Goal: Task Accomplishment & Management: Manage account settings

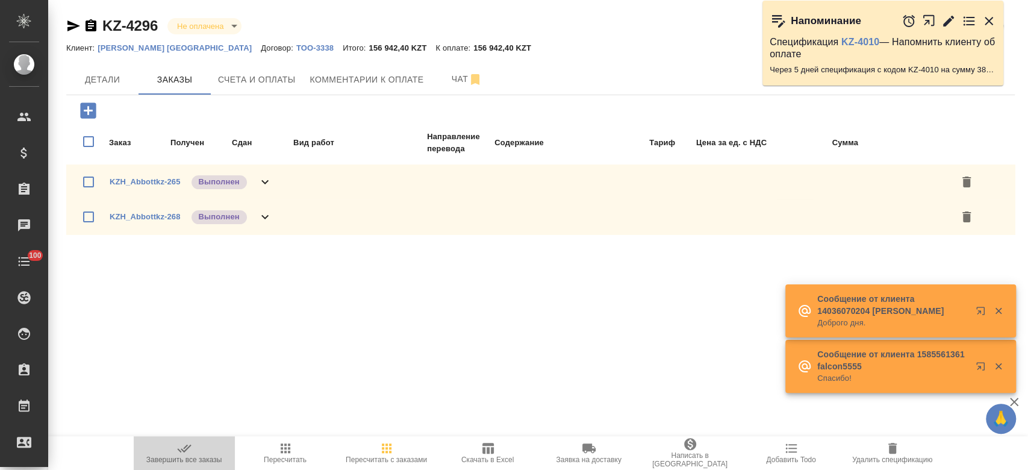
click at [190, 451] on icon "button" at bounding box center [184, 448] width 14 height 14
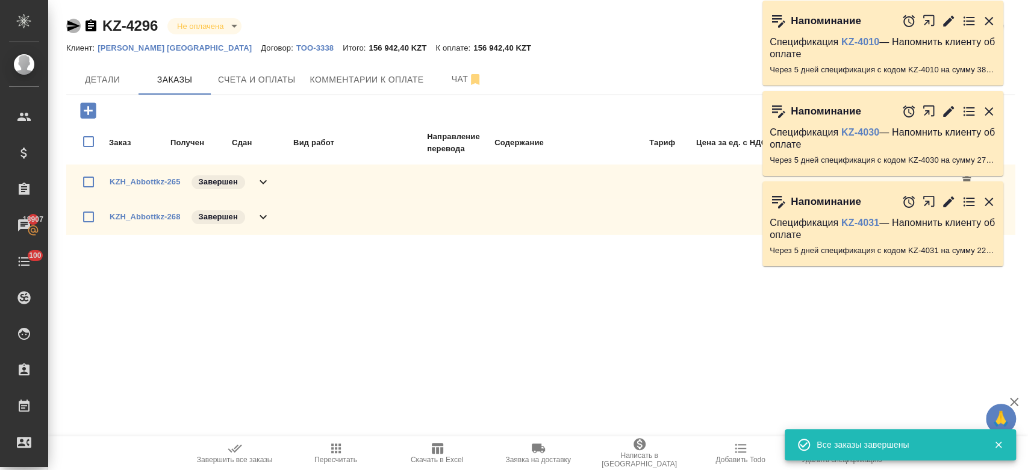
click at [78, 27] on icon "button" at bounding box center [73, 26] width 14 height 14
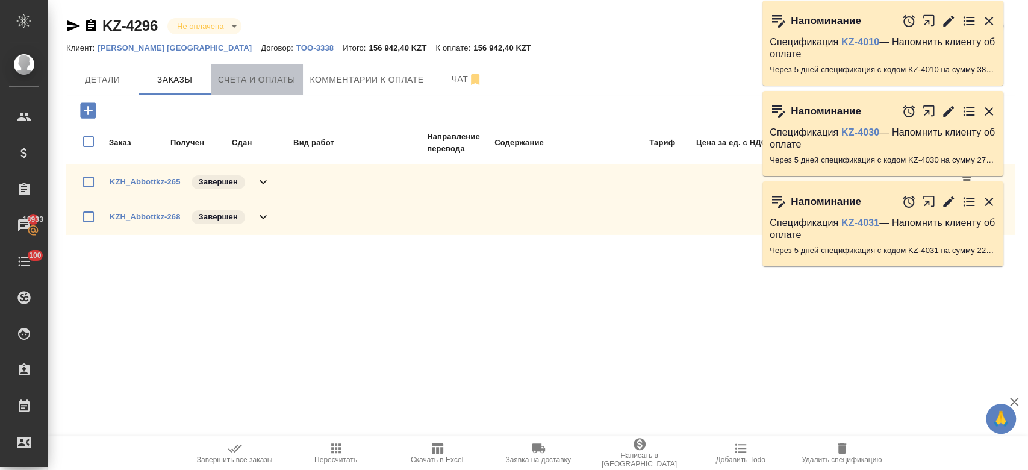
click at [261, 79] on span "Счета и оплаты" at bounding box center [257, 79] width 78 height 15
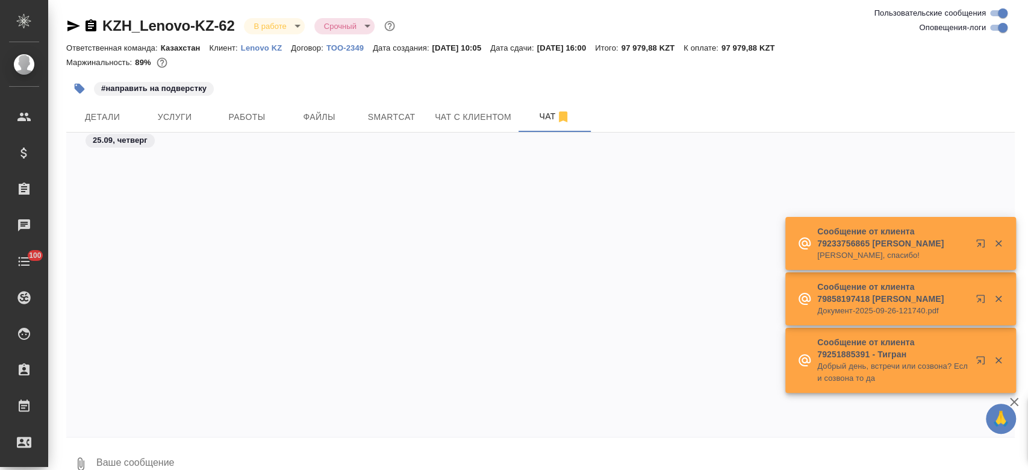
scroll to position [2694, 0]
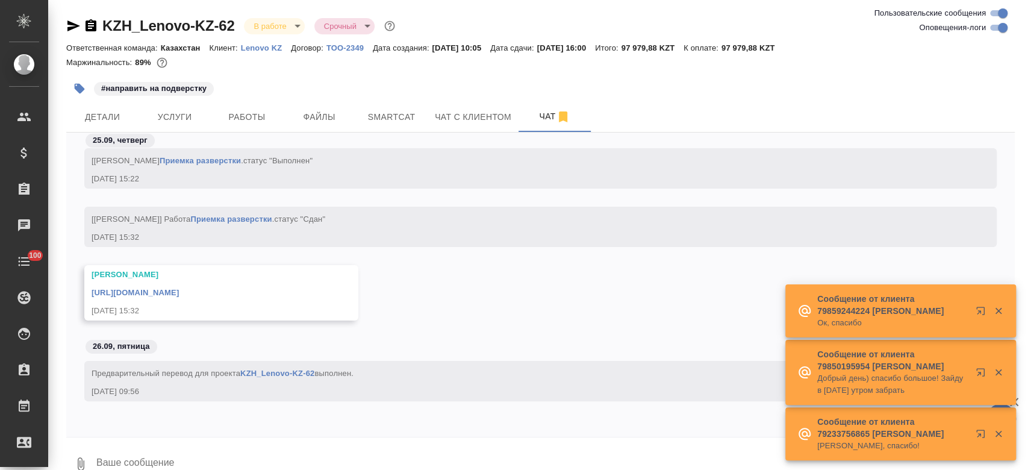
click at [503, 85] on div "#направить на подверстку" at bounding box center [382, 88] width 632 height 27
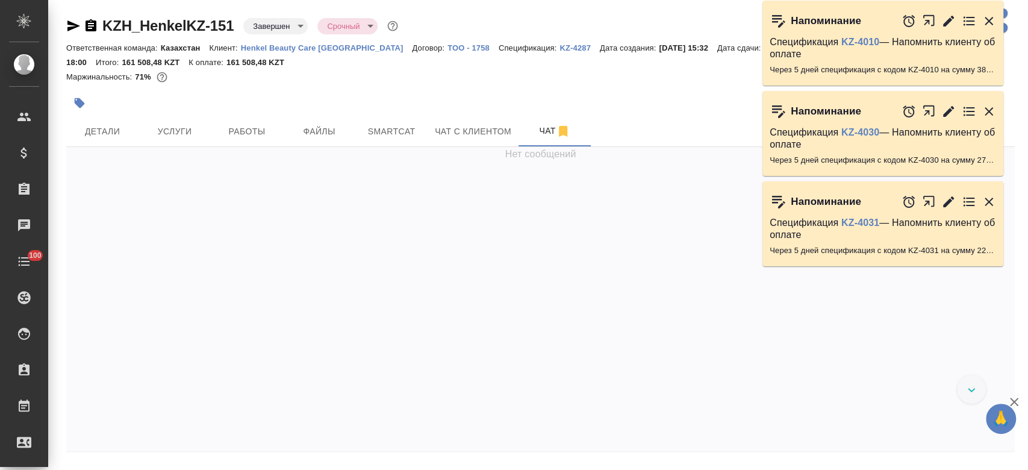
click at [294, 46] on p "Henkel Beauty Care Kazakhstan" at bounding box center [327, 47] width 172 height 9
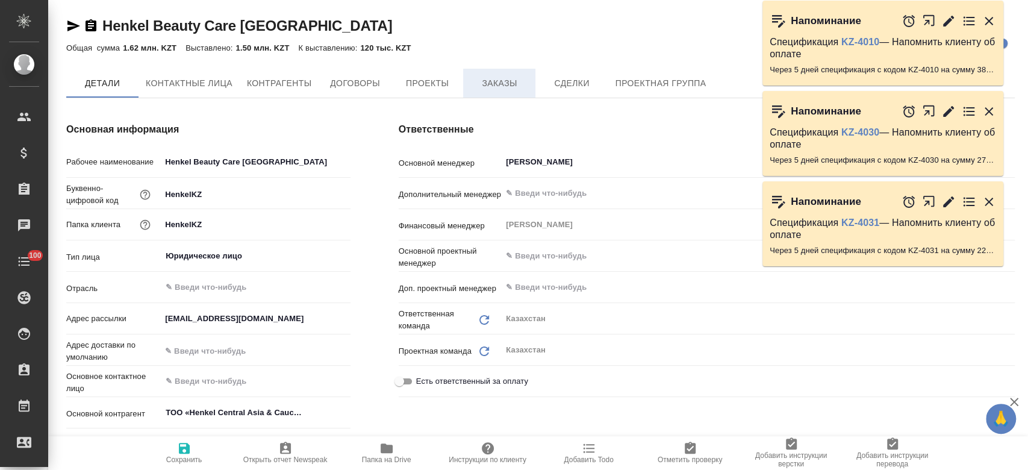
type textarea "x"
click at [511, 93] on button "Заказы" at bounding box center [499, 84] width 72 height 30
type textarea "x"
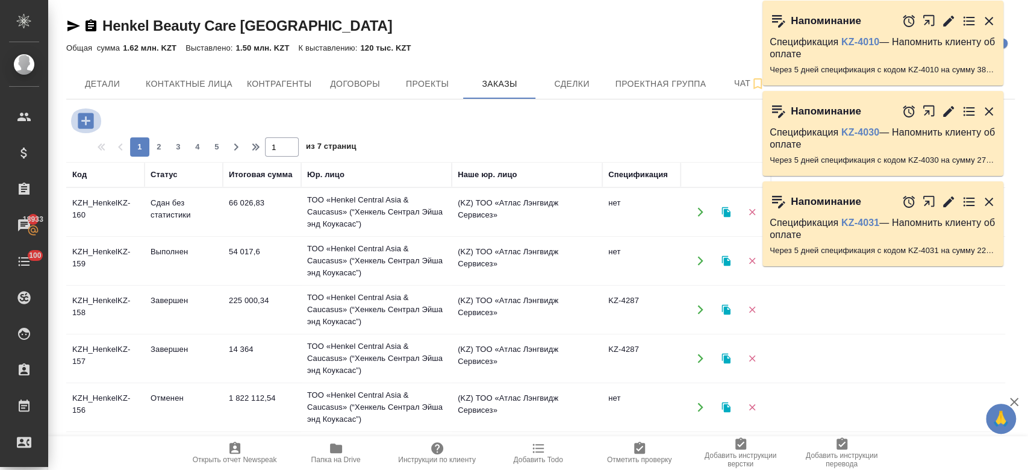
click at [87, 120] on icon "button" at bounding box center [85, 120] width 21 height 21
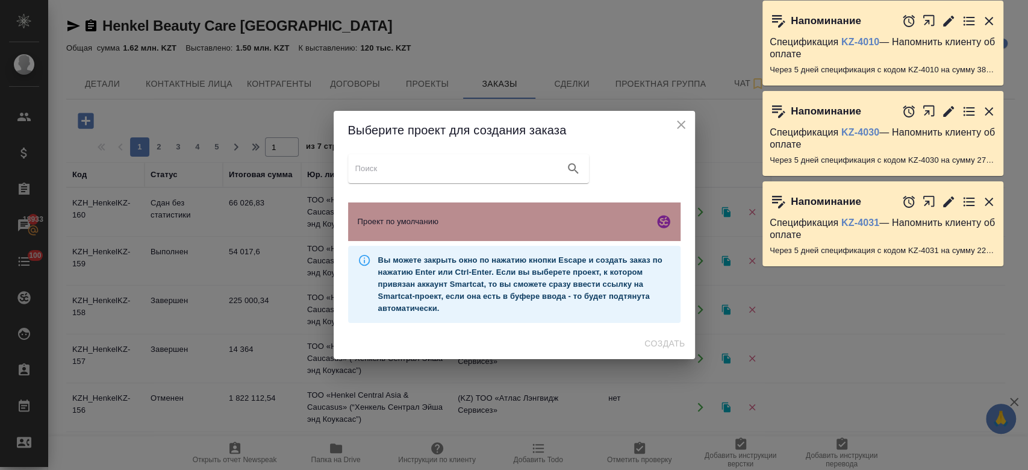
click at [381, 221] on span "Проект по умолчанию" at bounding box center [504, 222] width 292 height 12
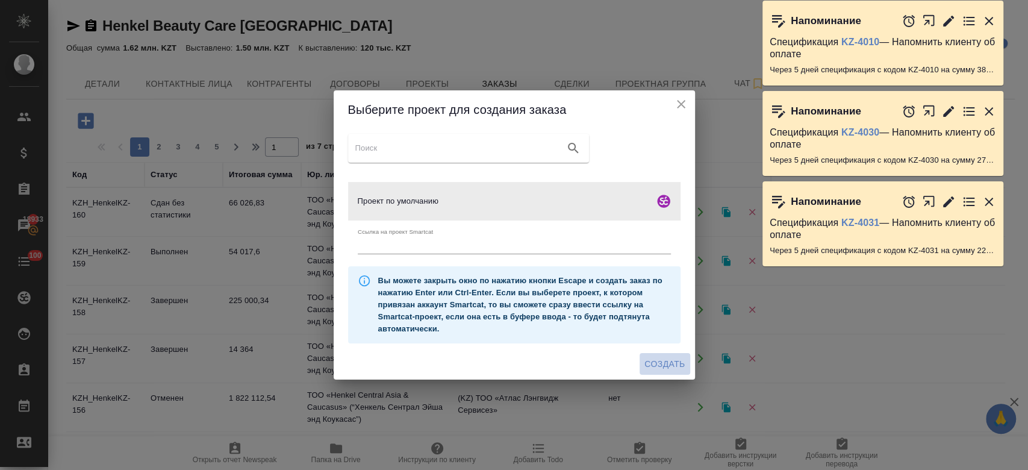
click at [668, 364] on span "Создать" at bounding box center [664, 364] width 40 height 15
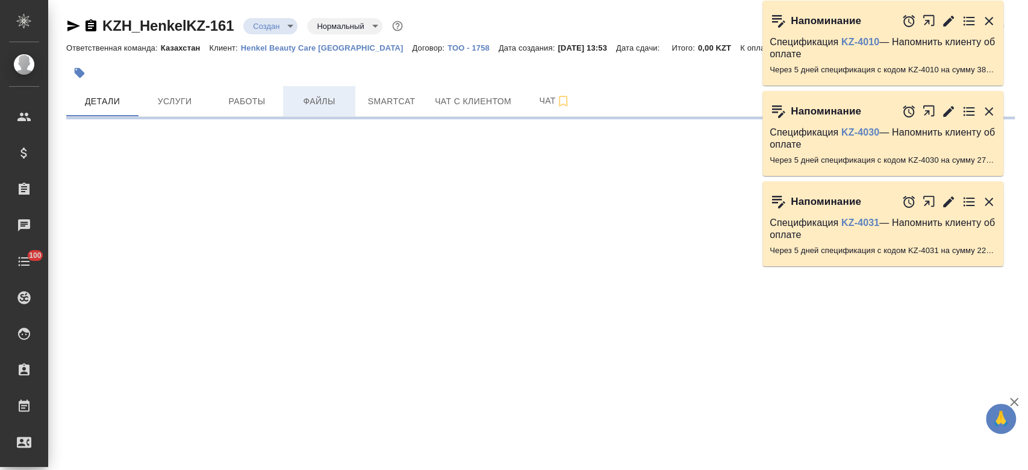
select select "RU"
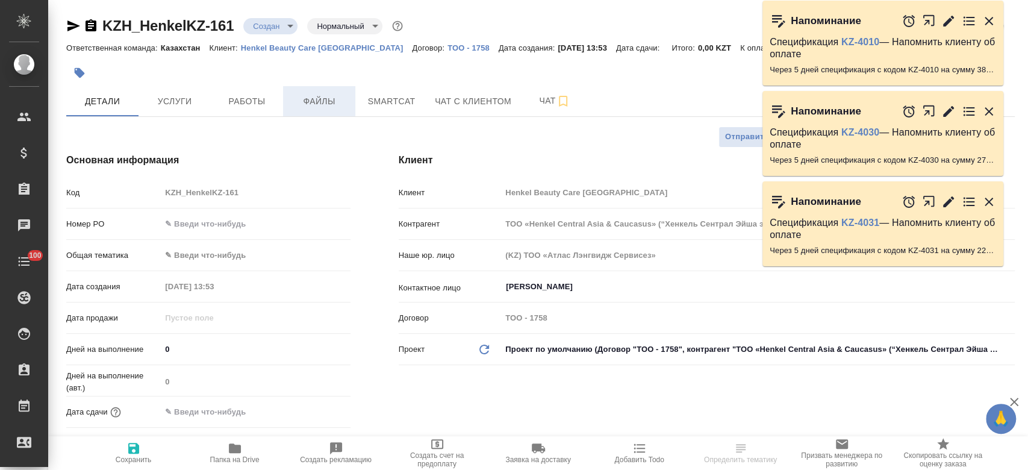
type textarea "x"
click at [317, 101] on span "Файлы" at bounding box center [319, 101] width 58 height 15
type textarea "x"
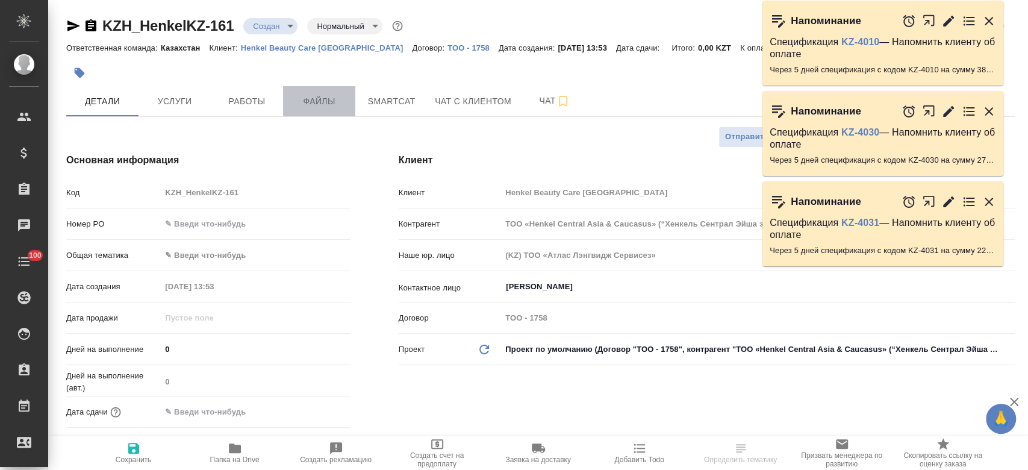
type textarea "x"
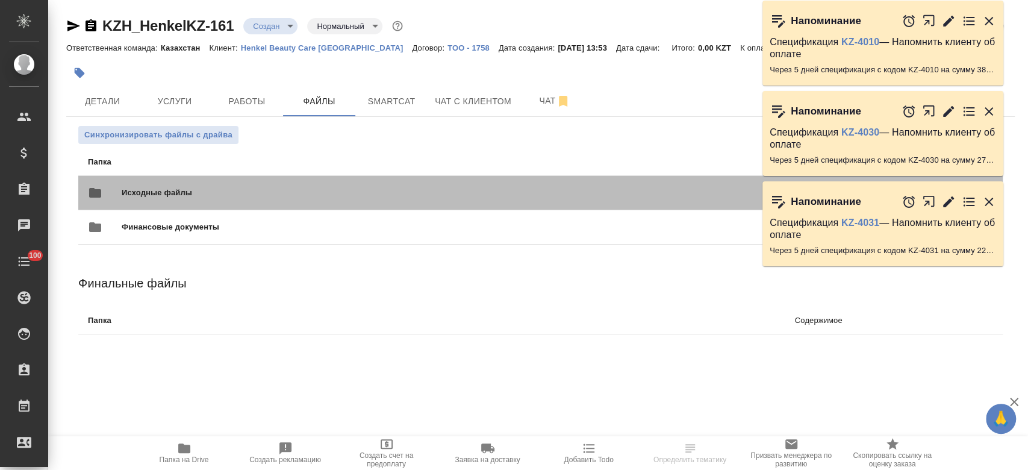
click at [219, 192] on span "Исходные файлы" at bounding box center [310, 193] width 376 height 12
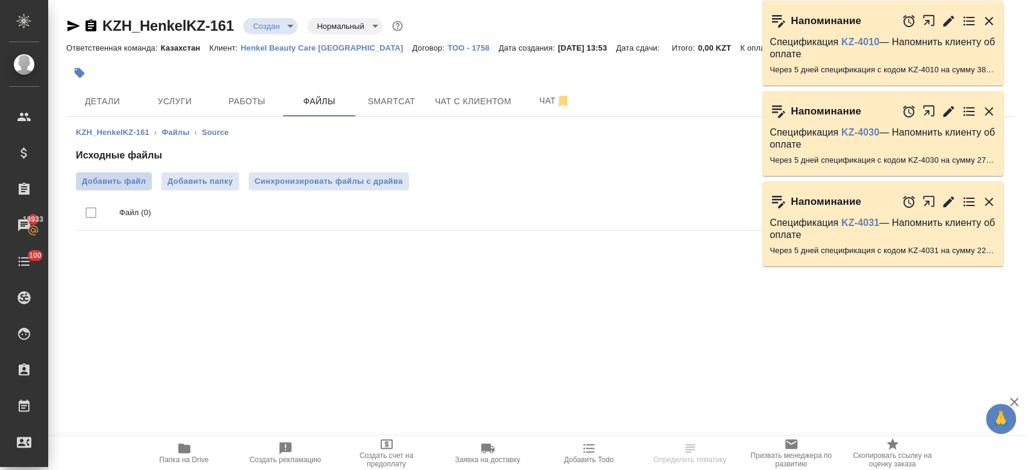
click at [116, 189] on label "Добавить файл" at bounding box center [114, 181] width 76 height 18
click at [0, 0] on input "Добавить файл" at bounding box center [0, 0] width 0 height 0
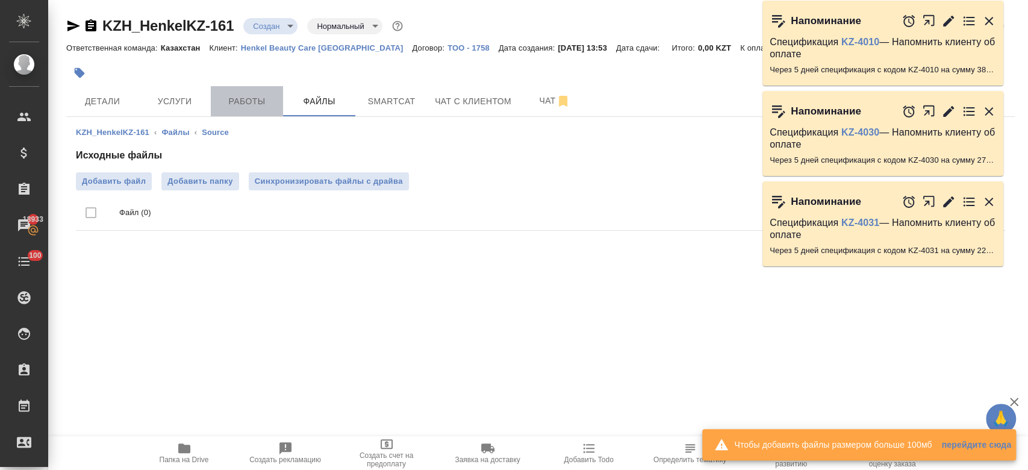
click at [237, 102] on span "Работы" at bounding box center [247, 101] width 58 height 15
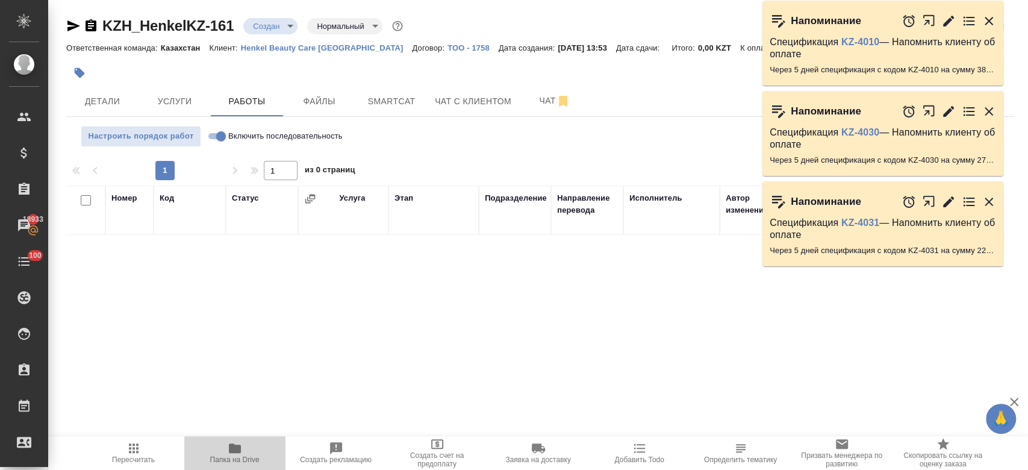
click at [236, 444] on icon "button" at bounding box center [235, 448] width 14 height 14
click at [385, 108] on span "Smartcat" at bounding box center [392, 101] width 58 height 15
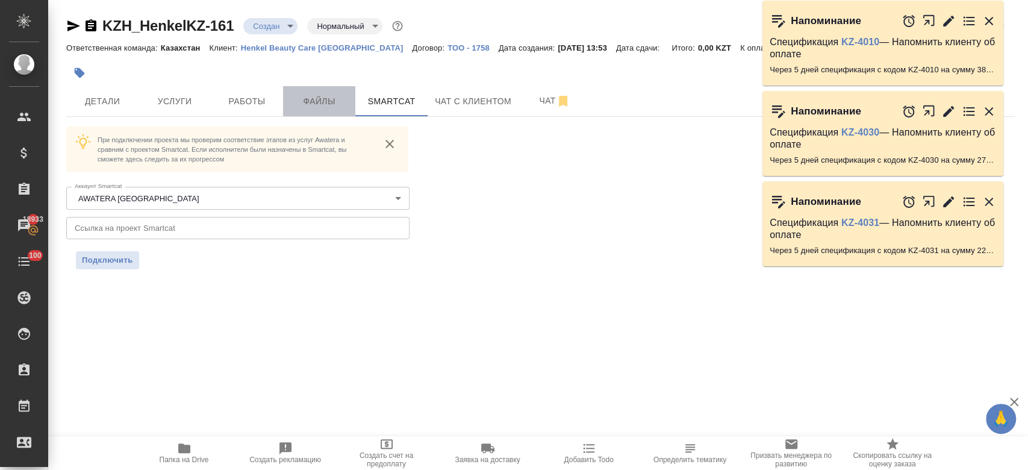
click at [320, 111] on button "Файлы" at bounding box center [319, 101] width 72 height 30
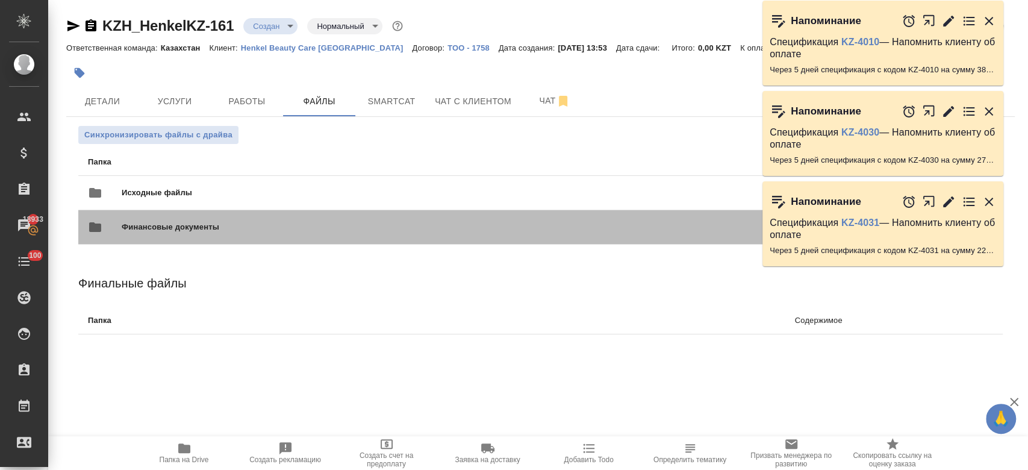
click at [280, 202] on div "Финансовые документы 0 файлов" at bounding box center [463, 227] width 775 height 53
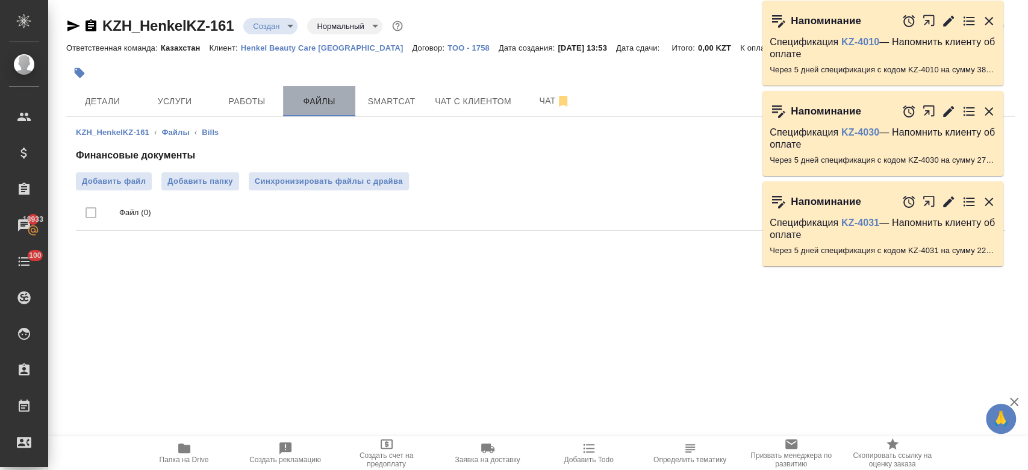
click at [298, 90] on button "Файлы" at bounding box center [319, 101] width 72 height 30
click at [177, 133] on link "Файлы" at bounding box center [175, 132] width 28 height 9
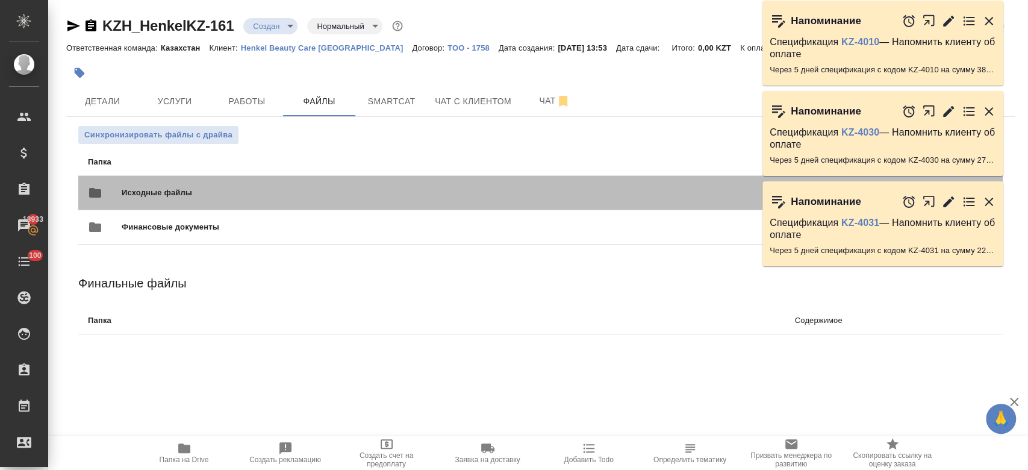
click at [183, 187] on span "Исходные файлы" at bounding box center [310, 193] width 376 height 12
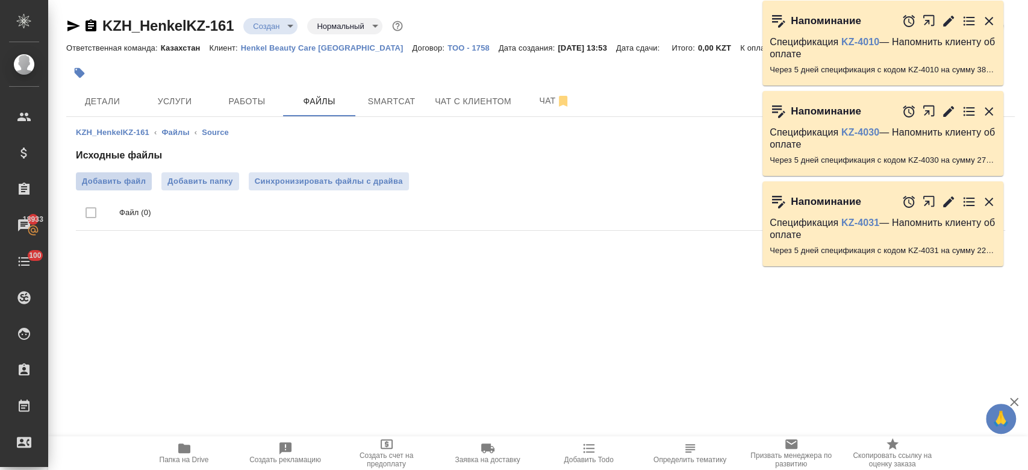
click at [129, 186] on span "Добавить файл" at bounding box center [114, 181] width 64 height 12
click at [0, 0] on input "Добавить файл" at bounding box center [0, 0] width 0 height 0
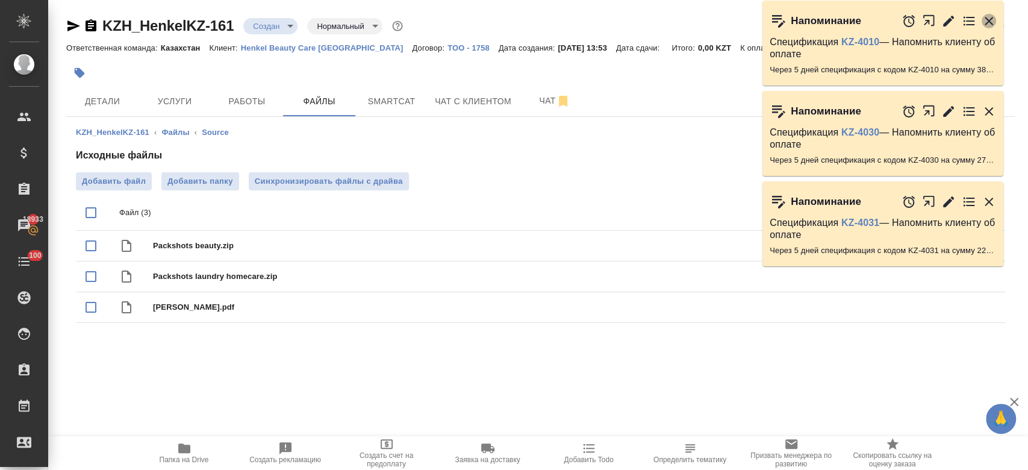
click at [989, 18] on icon "button" at bounding box center [989, 21] width 14 height 14
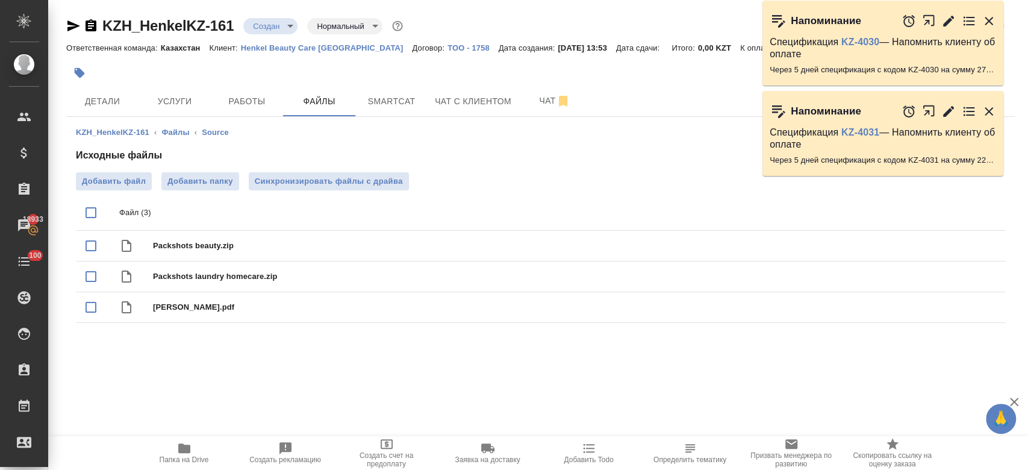
click at [989, 18] on icon "button" at bounding box center [989, 21] width 14 height 14
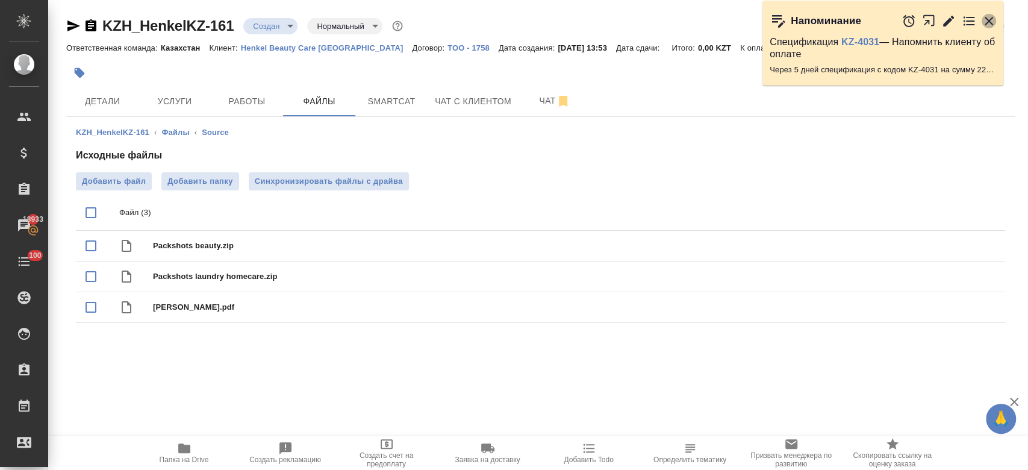
click at [989, 18] on icon "button" at bounding box center [989, 21] width 14 height 14
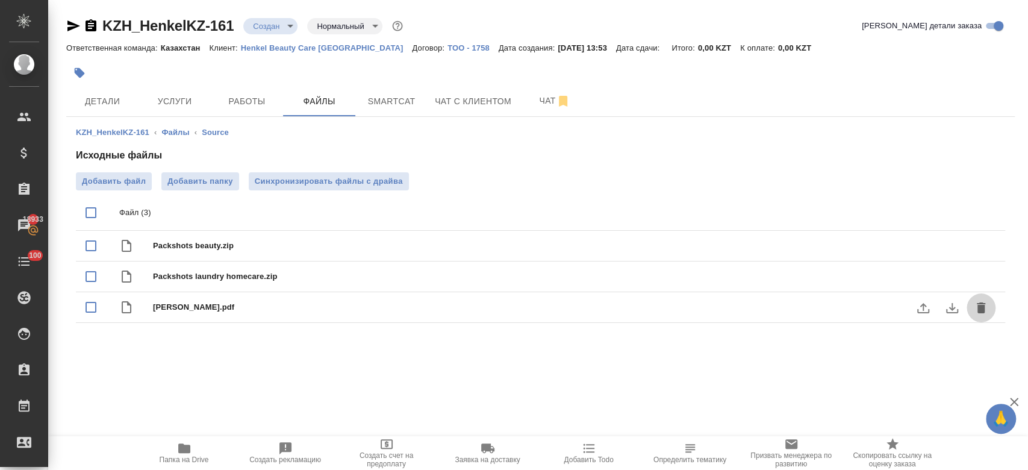
click at [987, 311] on icon "delete" at bounding box center [981, 308] width 14 height 14
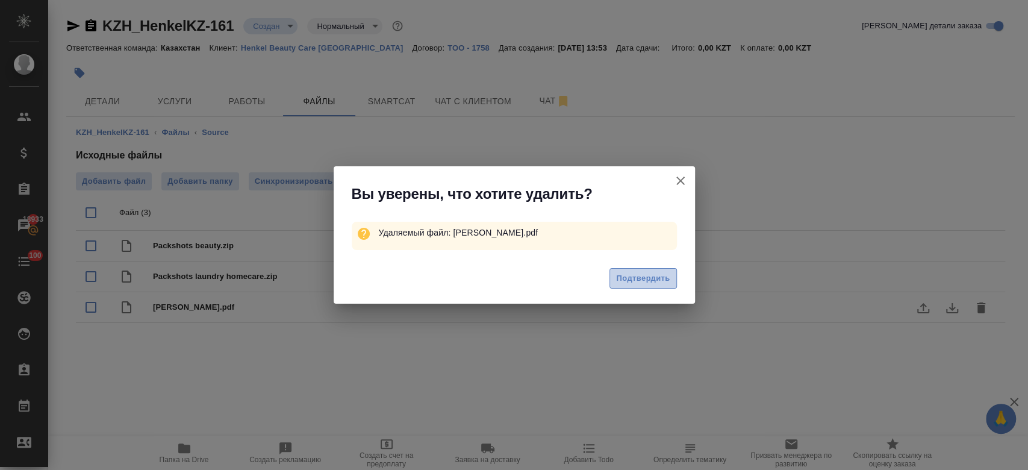
click at [646, 288] on button "Подтвердить" at bounding box center [643, 278] width 67 height 21
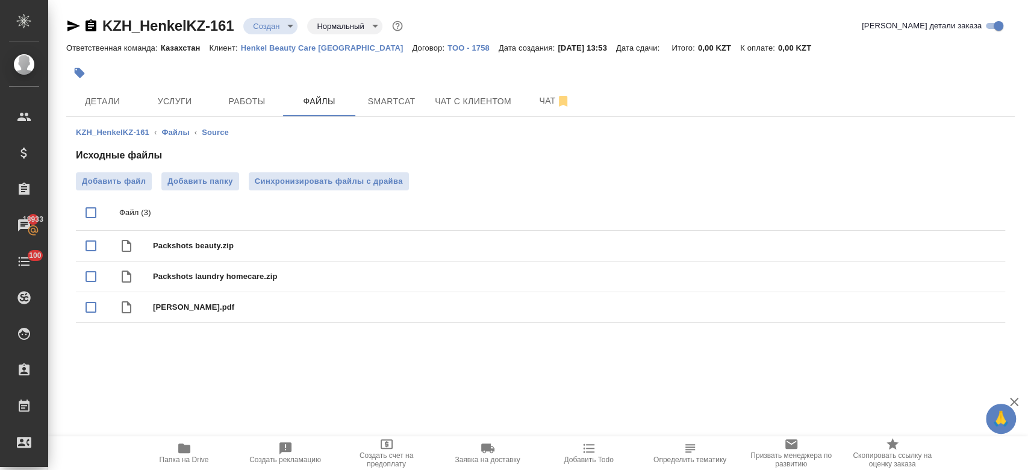
click at [294, 27] on body "🙏 .cls-1 fill:#fff; AWATERA Kosherbayeva Nazerke Клиенты Спецификации Заказы 18…" at bounding box center [514, 235] width 1028 height 470
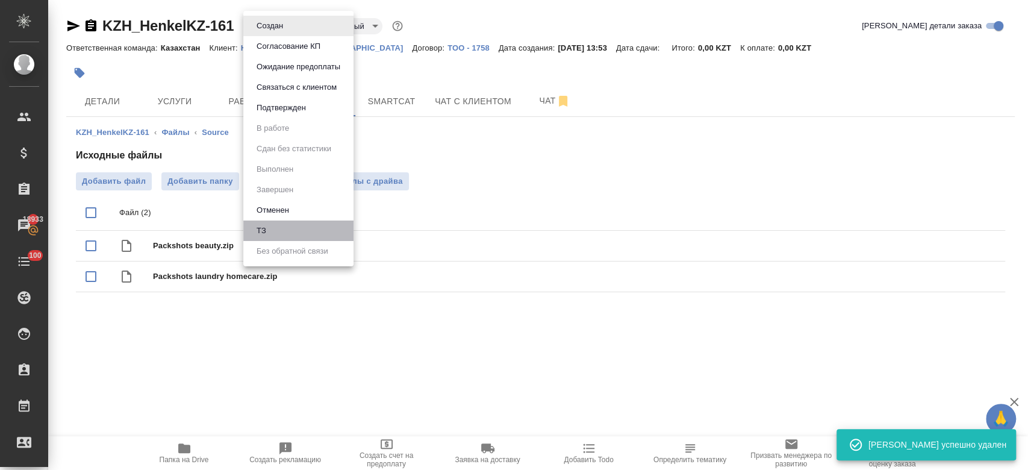
click at [319, 226] on li "ТЗ" at bounding box center [298, 230] width 110 height 20
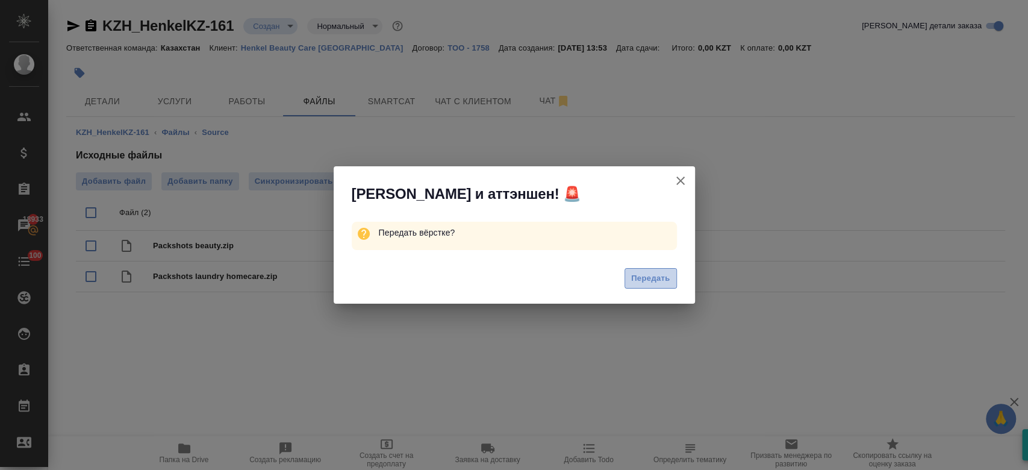
click at [644, 270] on button "Передать" at bounding box center [651, 278] width 52 height 21
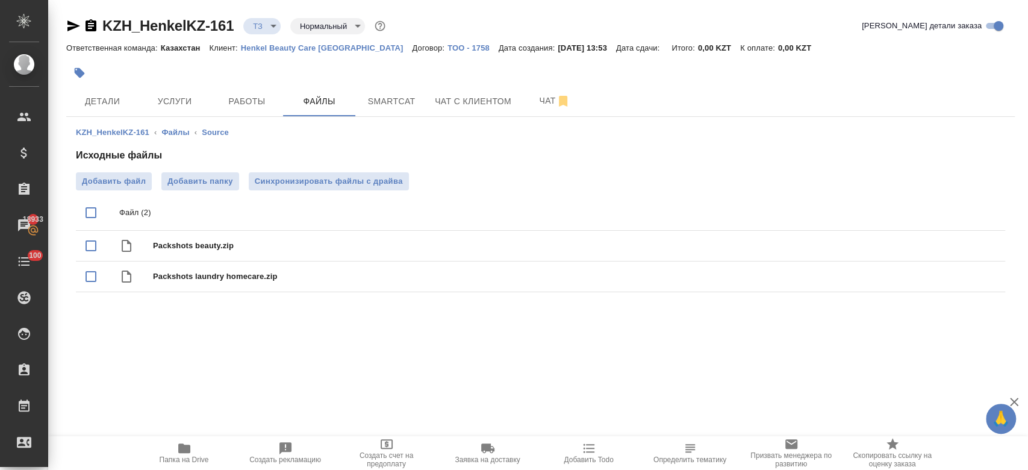
click at [105, 107] on span "Детали" at bounding box center [102, 101] width 58 height 15
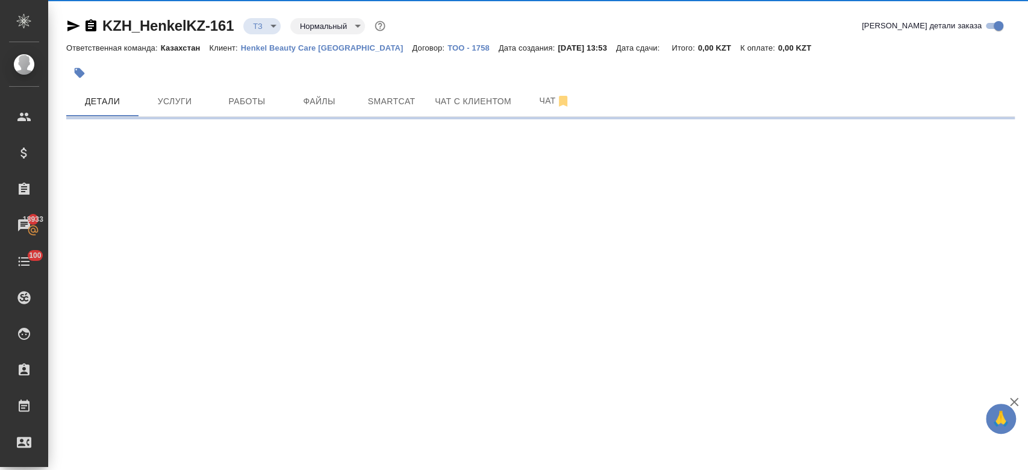
select select "RU"
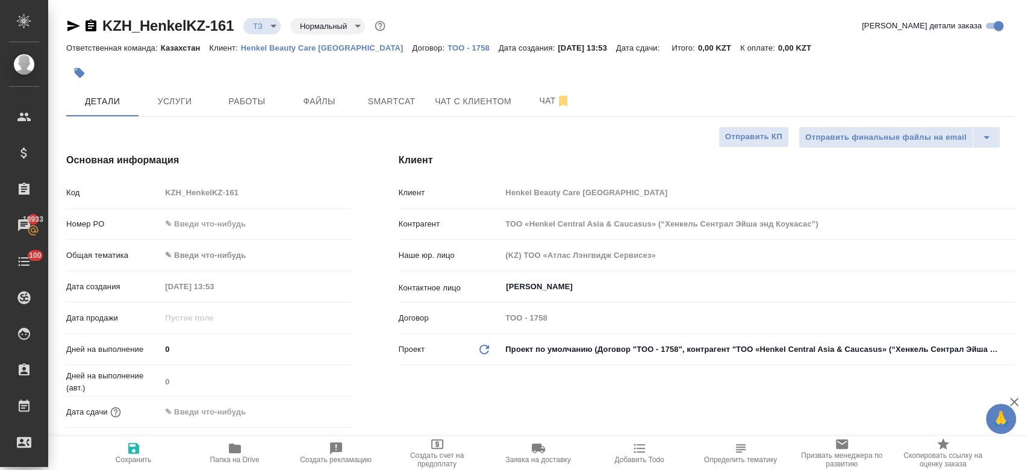
type textarea "x"
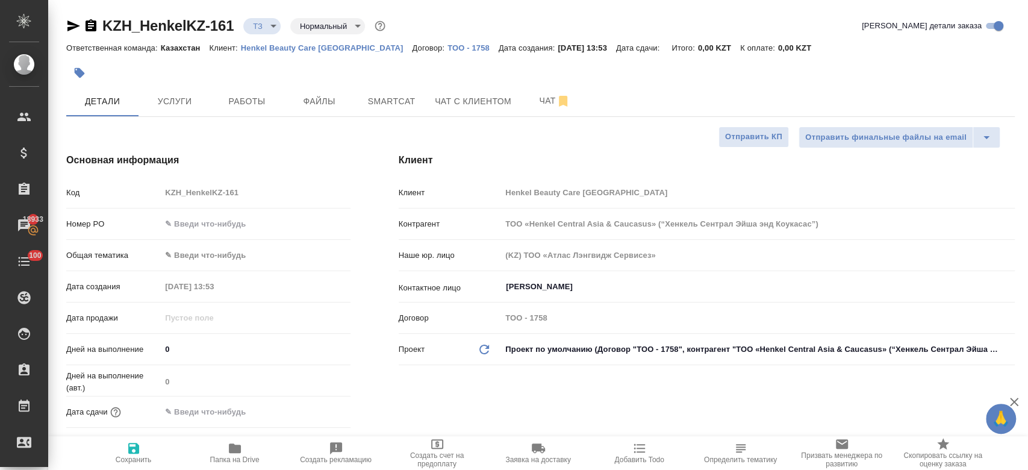
type textarea "x"
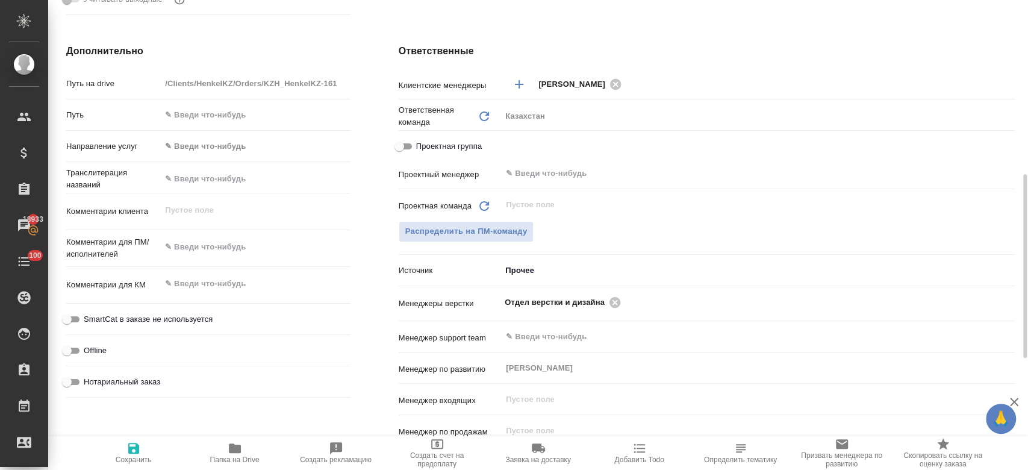
scroll to position [468, 0]
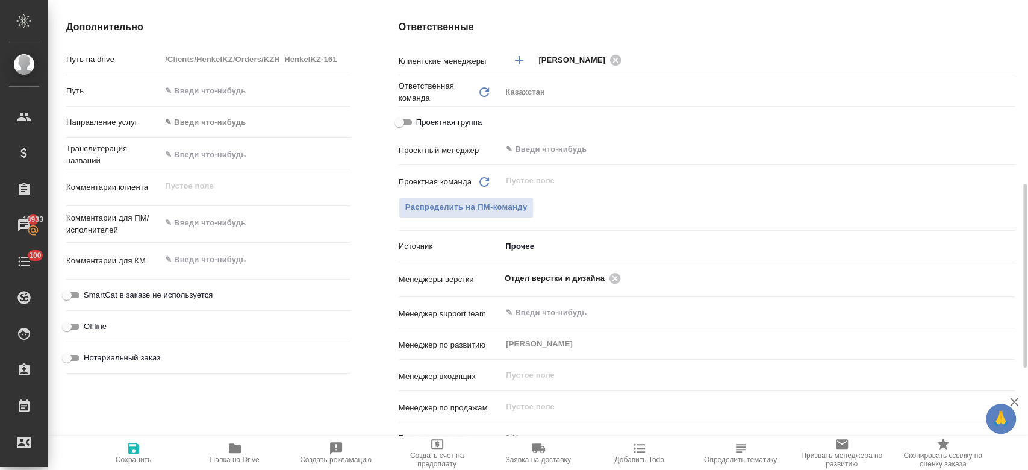
type textarea "x"
click at [210, 222] on textarea at bounding box center [255, 223] width 188 height 20
type textarea "п"
type textarea "x"
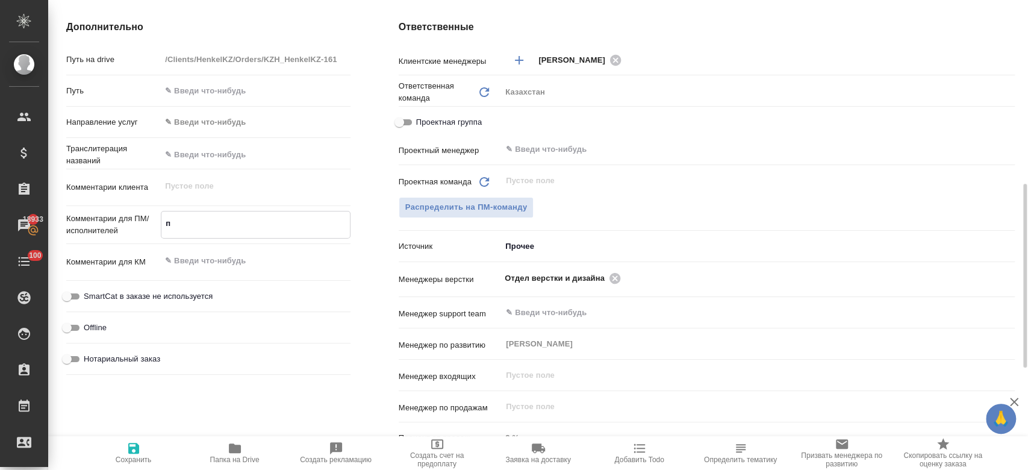
type textarea "x"
type textarea "пе"
type textarea "x"
type textarea "пер"
type textarea "x"
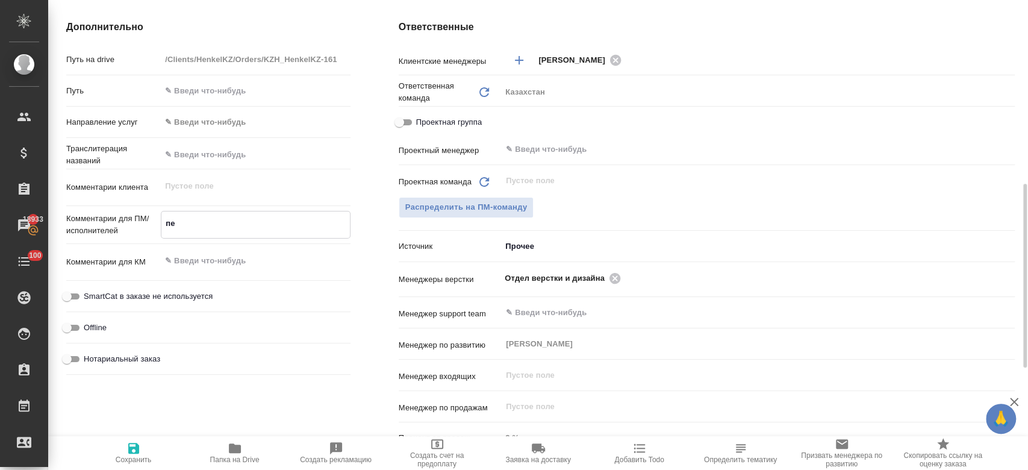
type textarea "x"
type textarea "пере"
type textarea "x"
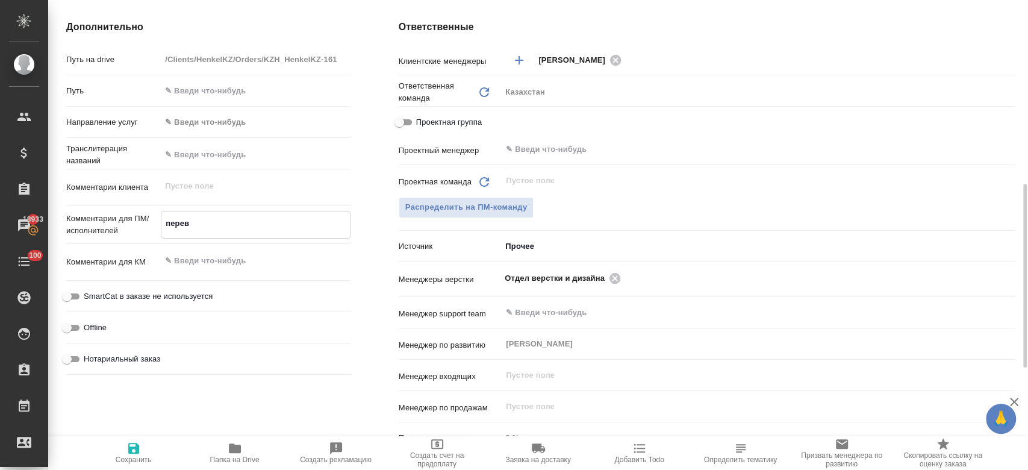
type textarea "перево"
type textarea "x"
type textarea "перевод"
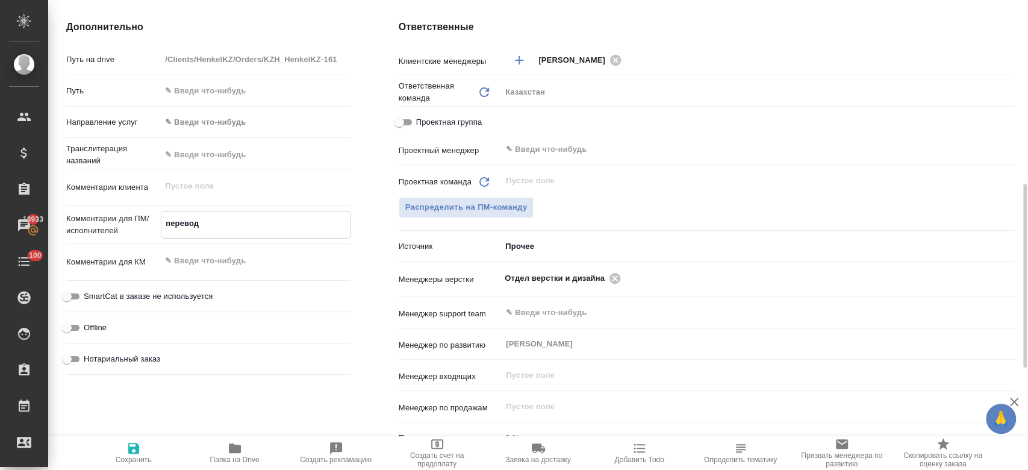
type textarea "x"
type textarea "перевод"
type textarea "x"
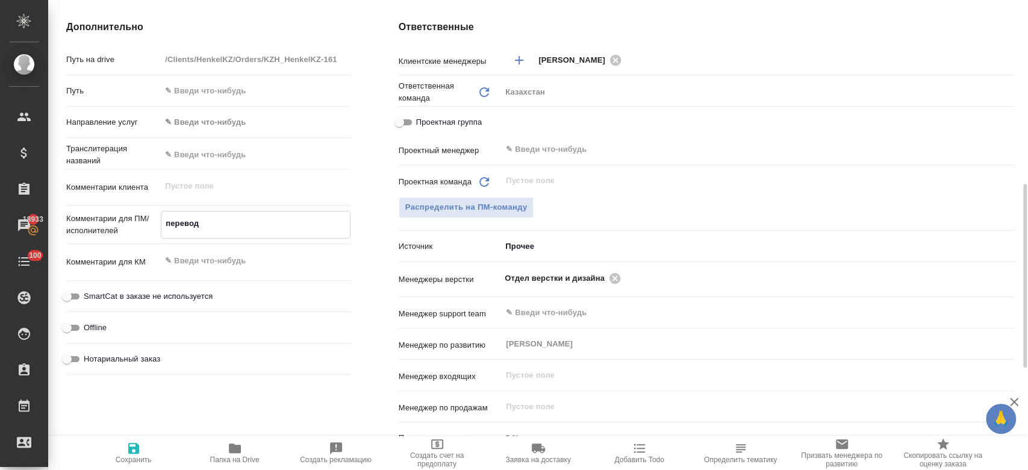
type textarea "x"
type textarea "перевод н"
type textarea "x"
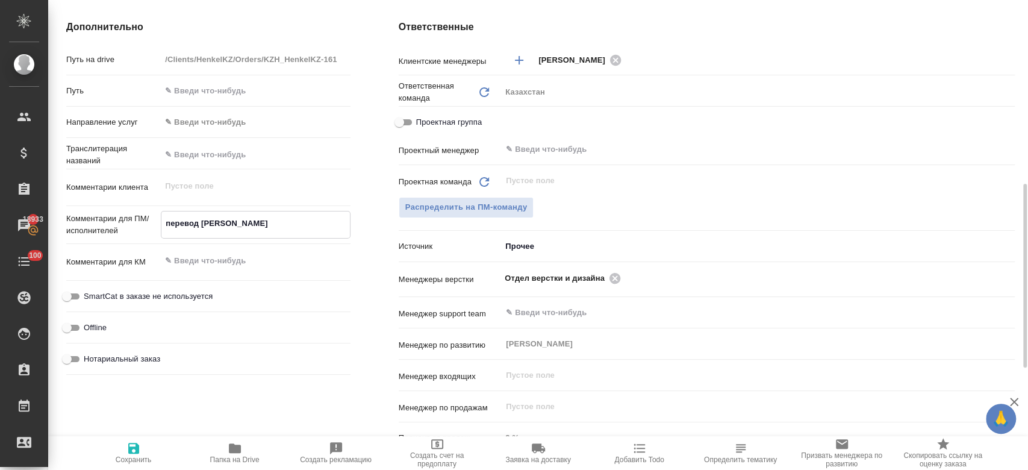
type textarea "x"
type textarea "перевод на"
type textarea "x"
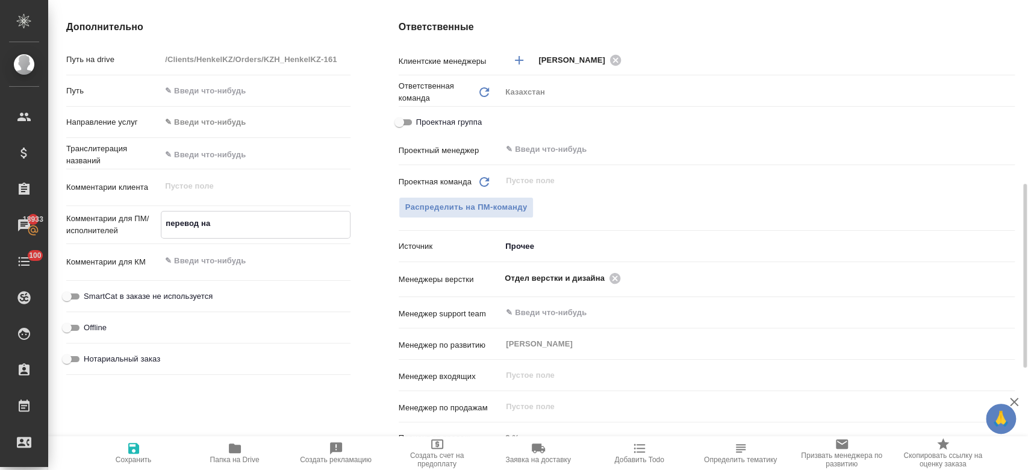
type textarea "перевод на а"
type textarea "x"
type textarea "перевод на аз"
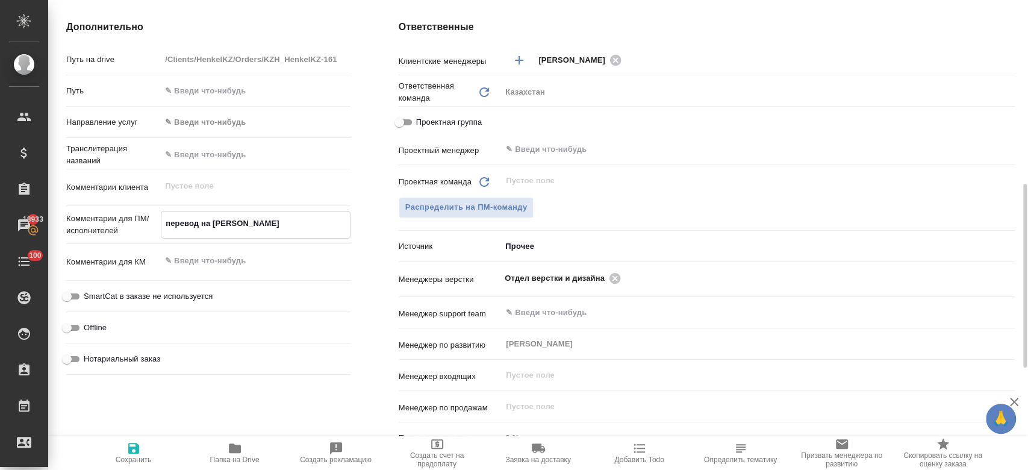
type textarea "x"
type textarea "перевод на азе"
type textarea "x"
type textarea "перевод на азер"
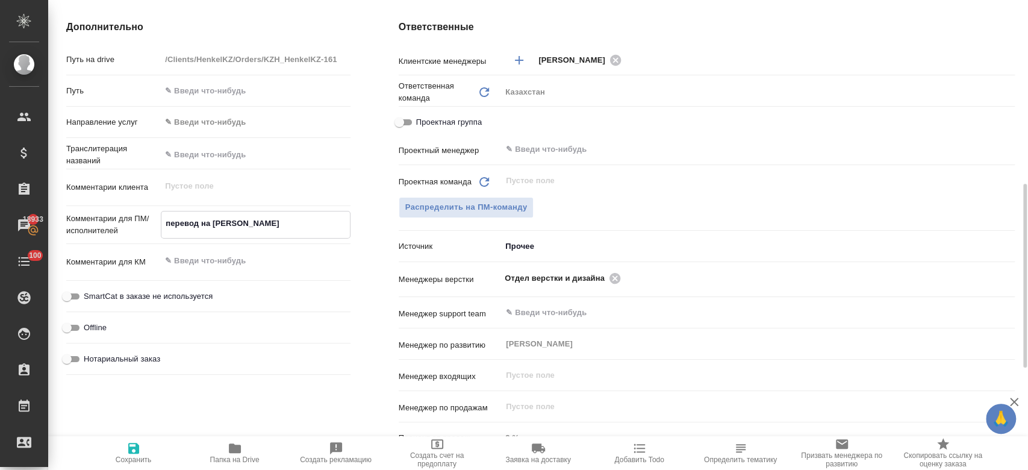
type textarea "x"
type textarea "перевод на азер"
type textarea "x"
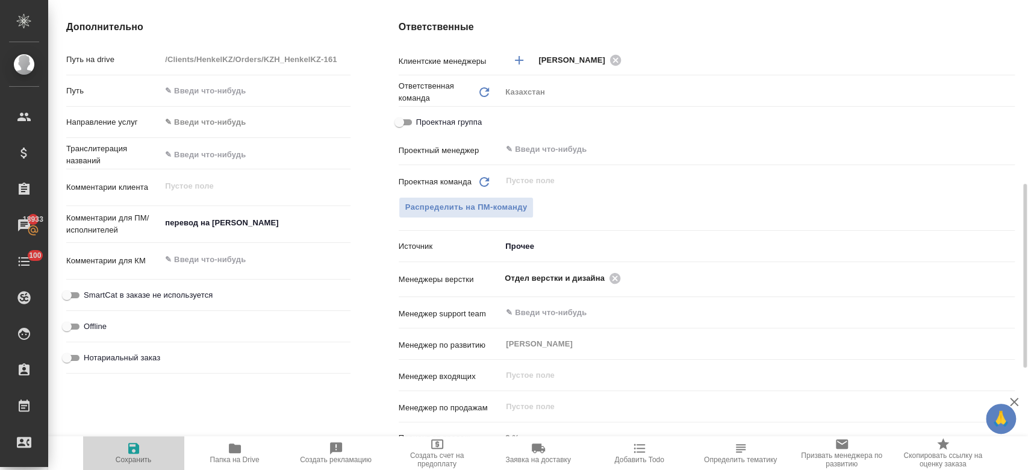
click at [134, 461] on span "Сохранить" at bounding box center [134, 459] width 36 height 8
type textarea "x"
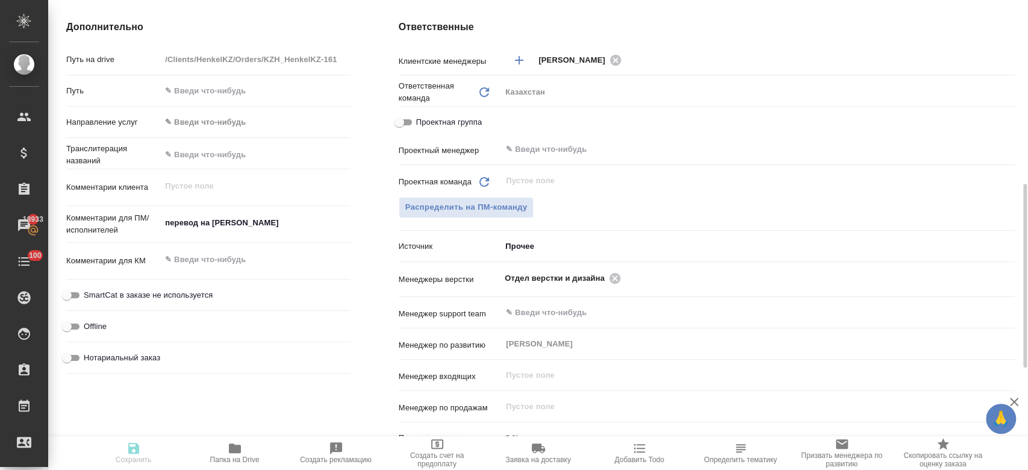
type textarea "x"
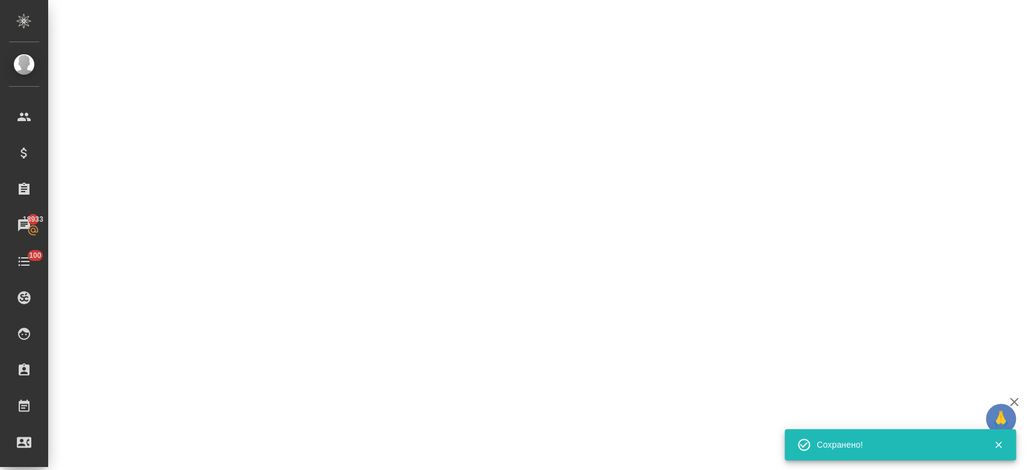
select select "RU"
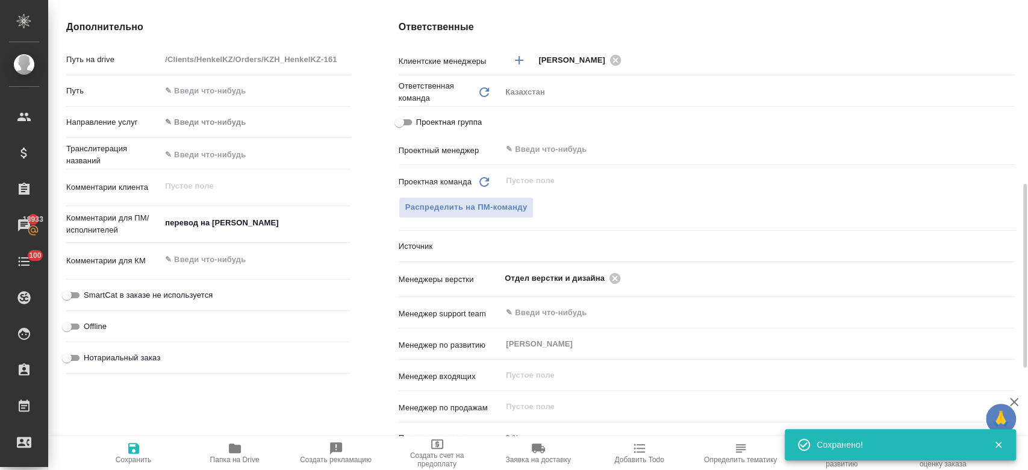
type textarea "x"
click at [260, 229] on textarea "перевод на азер" at bounding box center [255, 223] width 188 height 20
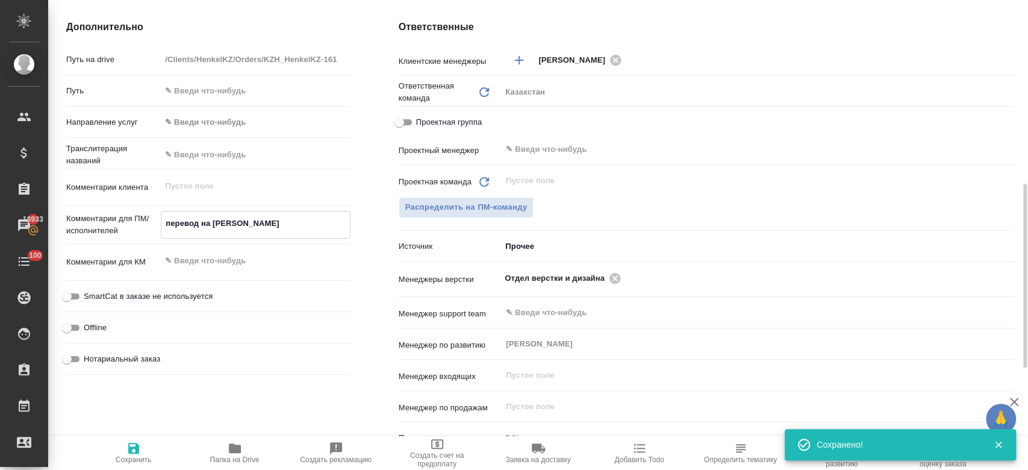
type textarea "перевод на азе"
type textarea "x"
type textarea "перевод на аз"
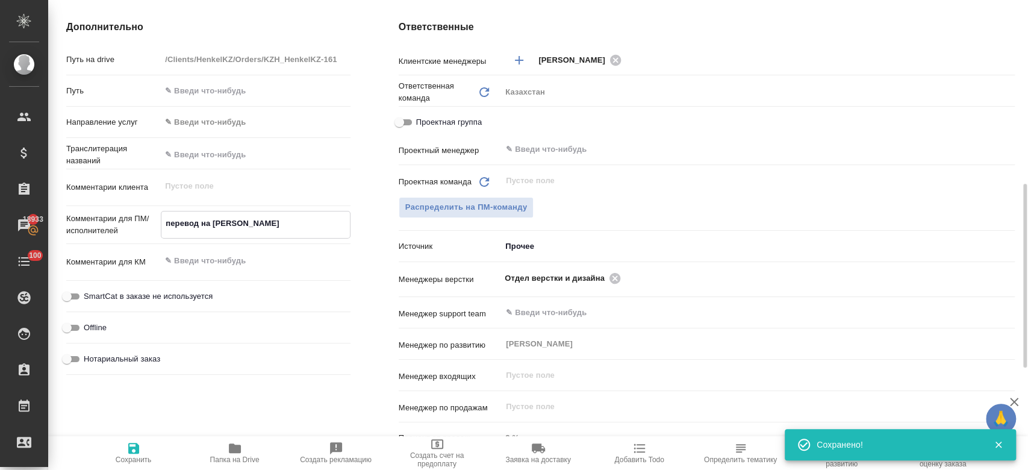
type textarea "x"
type textarea "перевод на а"
type textarea "x"
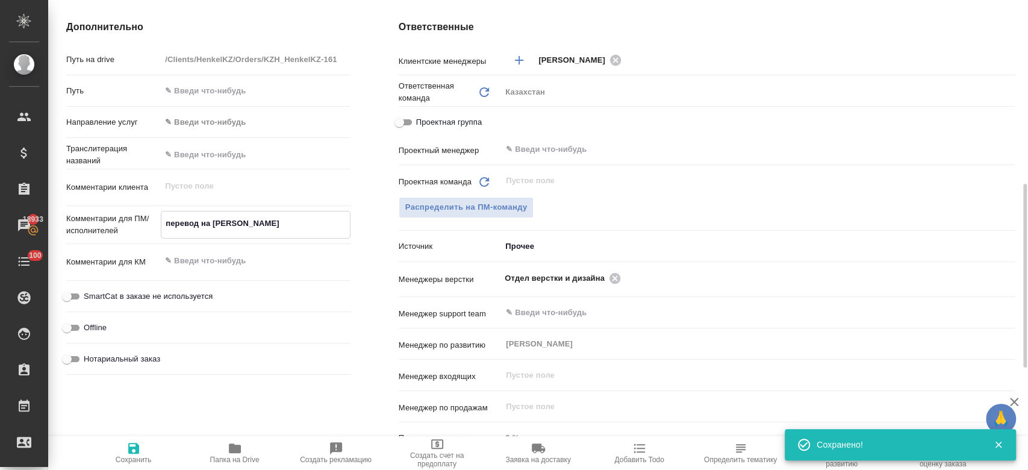
type textarea "x"
type textarea "перевод на"
type textarea "x"
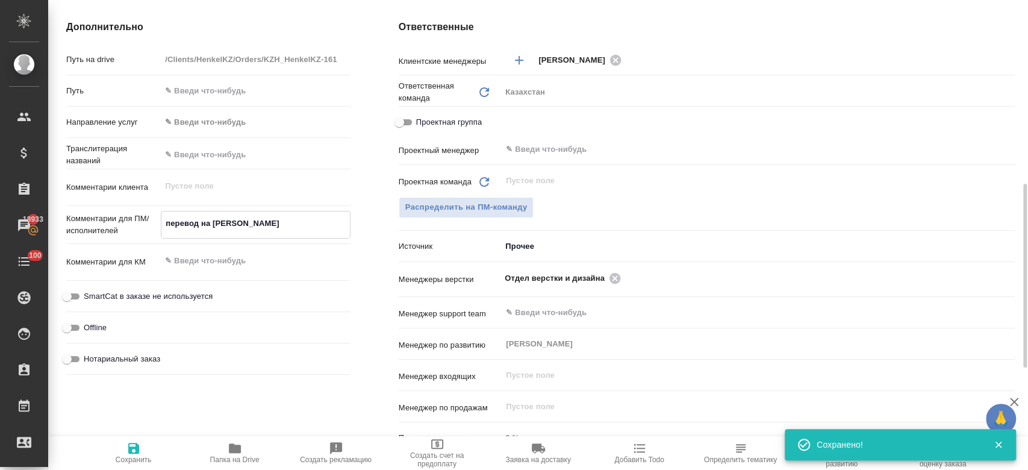
type textarea "x"
type textarea "перевод на"
type textarea "x"
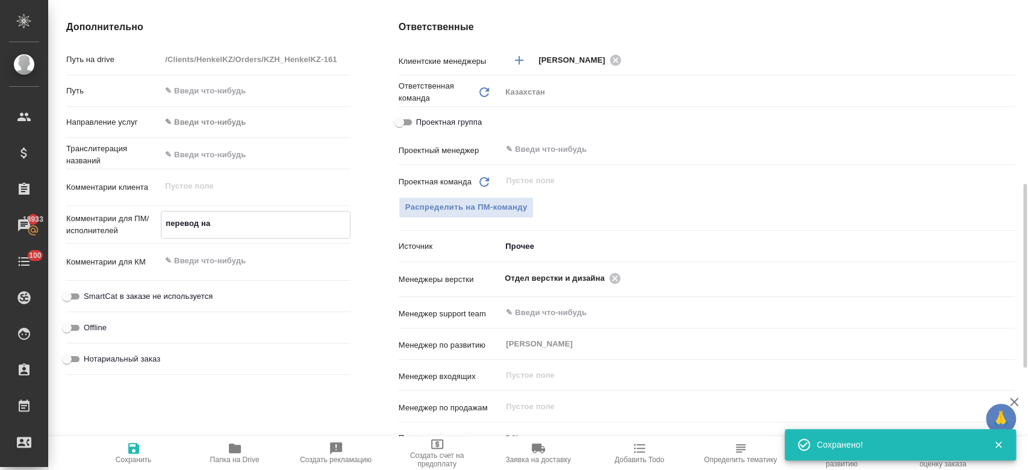
type textarea "перевод н"
type textarea "x"
type textarea "перевод нр"
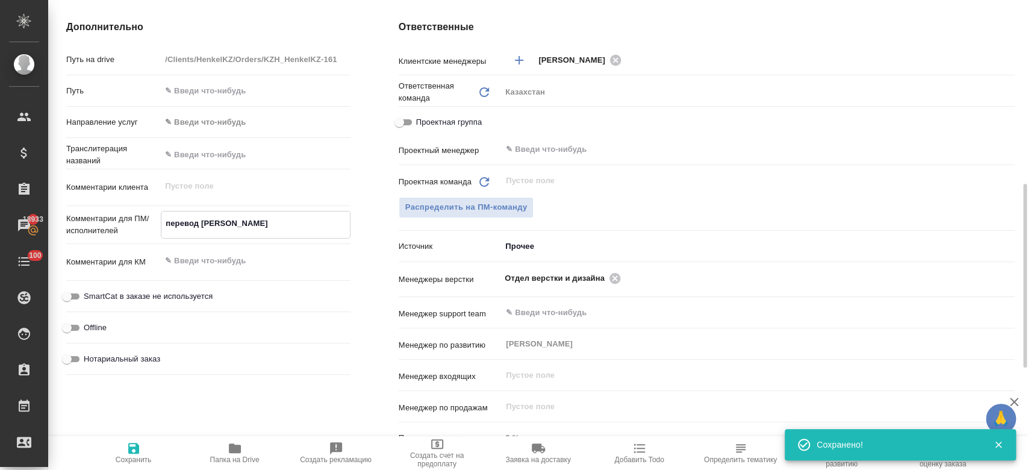
type textarea "x"
type textarea "перевод нру"
type textarea "x"
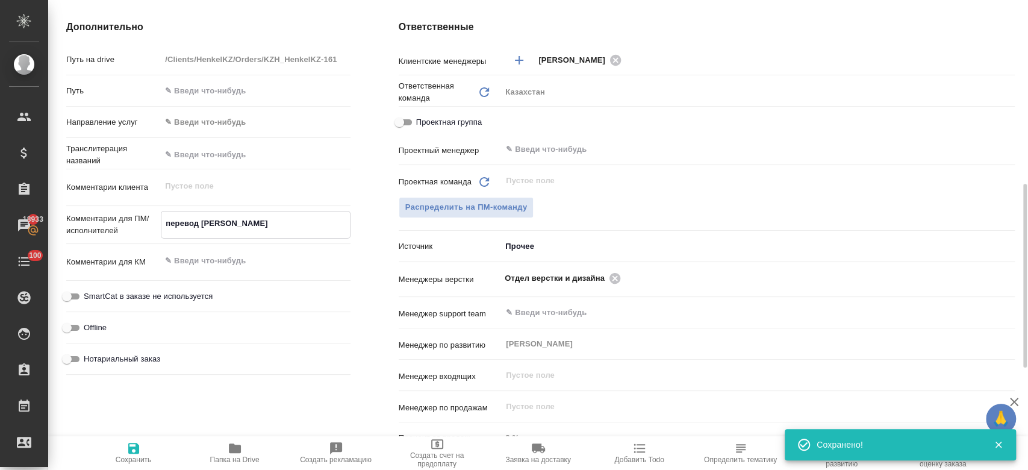
type textarea "x"
type textarea "перевод нрус"
type textarea "x"
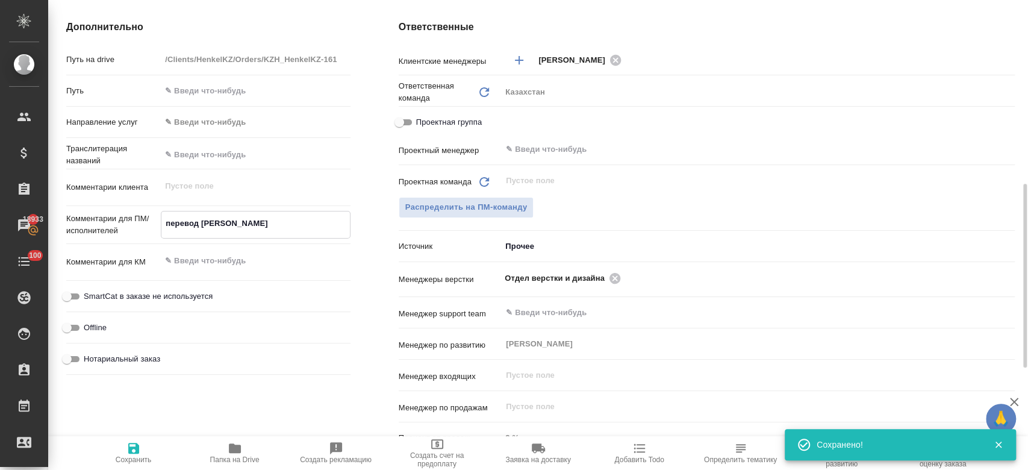
type textarea "x"
type textarea "перевод нрус-"
type textarea "x"
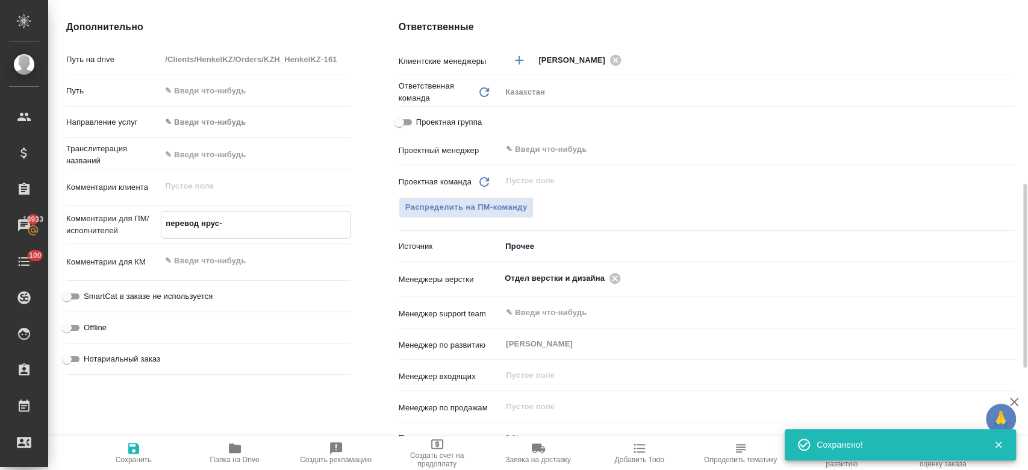
type textarea "перевод нрус-а"
type textarea "x"
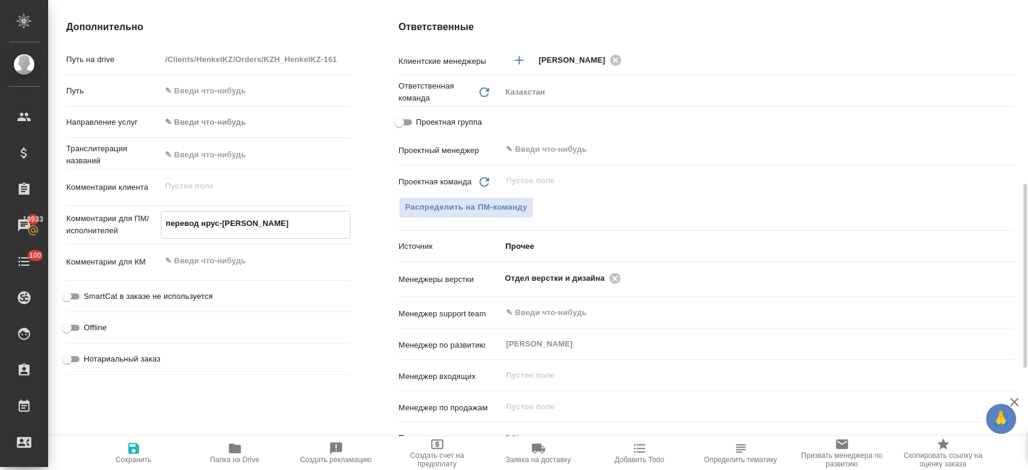
type textarea "перевод нрус-аз"
type textarea "x"
type textarea "перевод нрус-азе"
type textarea "x"
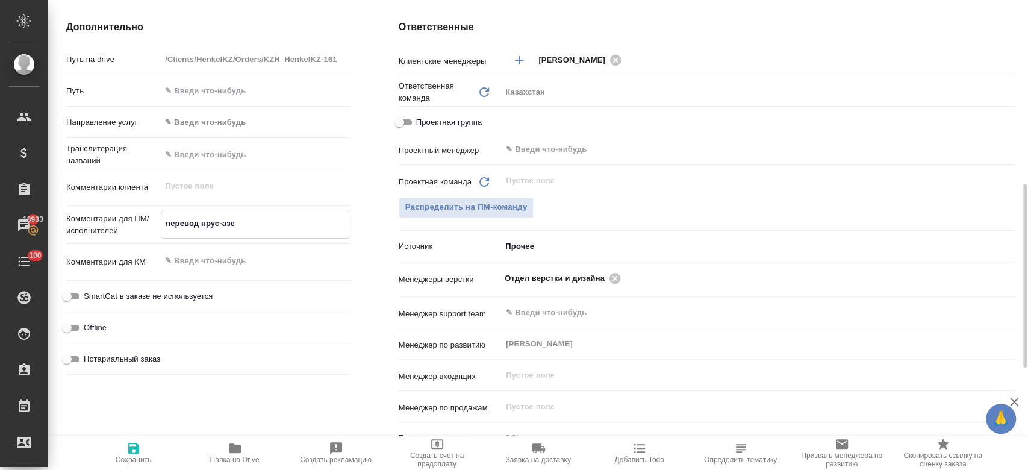
type textarea "перевод нрус-азер"
type textarea "x"
click at [207, 225] on textarea "перевод нрус-азер" at bounding box center [255, 223] width 188 height 20
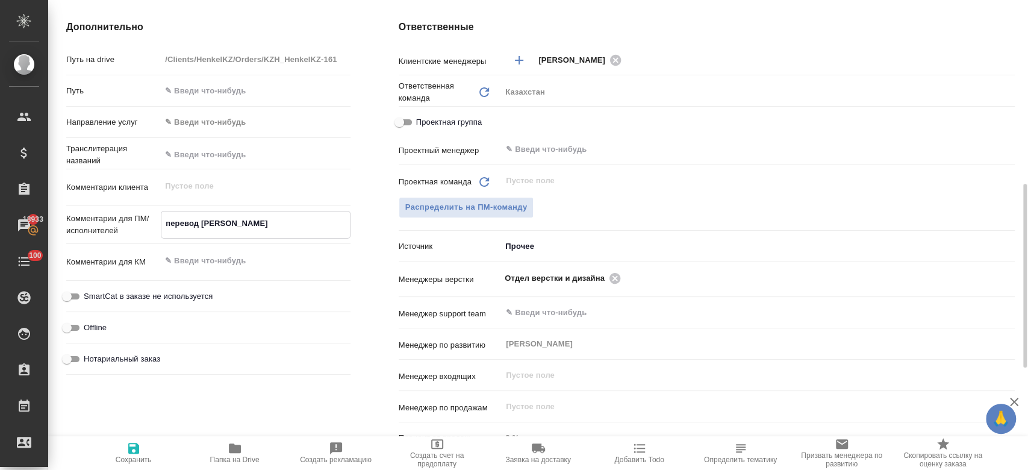
type textarea "перевод рус-азер"
type textarea "x"
type textarea "перевод рус-азер"
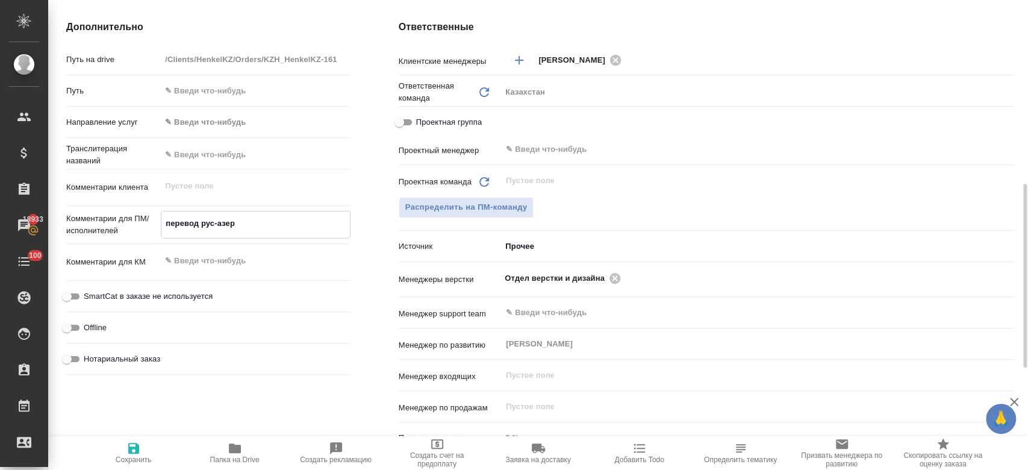
type textarea "x"
click at [137, 454] on icon "button" at bounding box center [133, 448] width 11 height 11
type textarea "x"
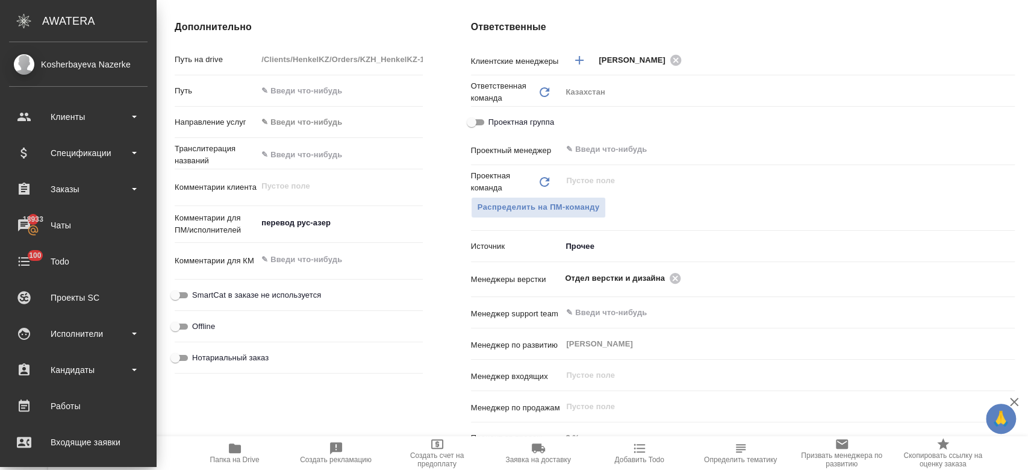
type textarea "x"
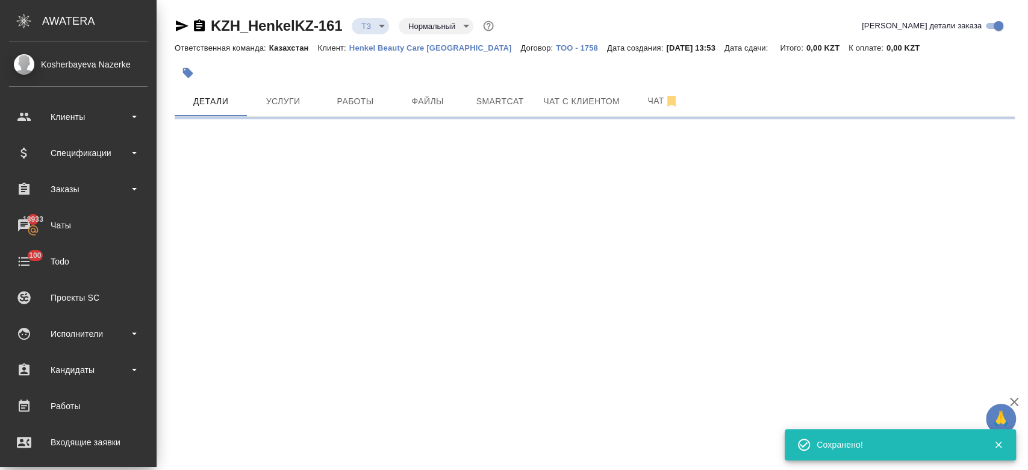
select select "RU"
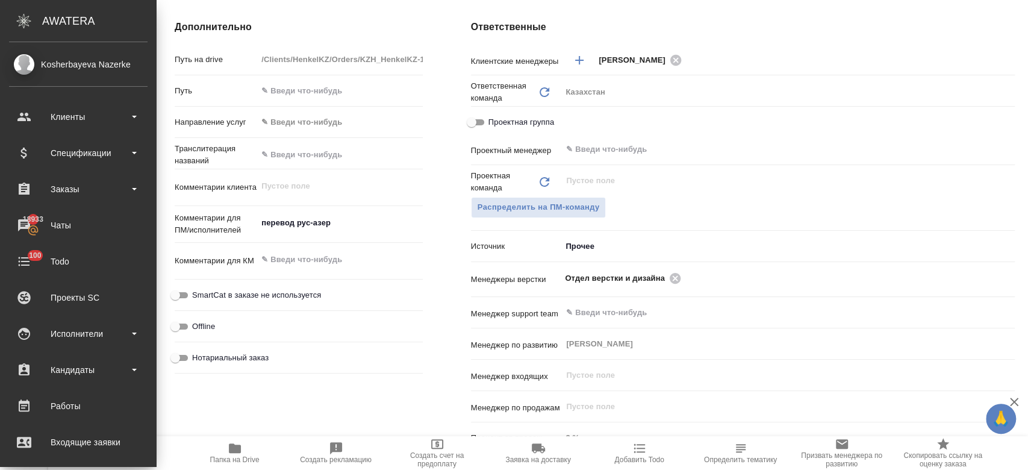
type textarea "x"
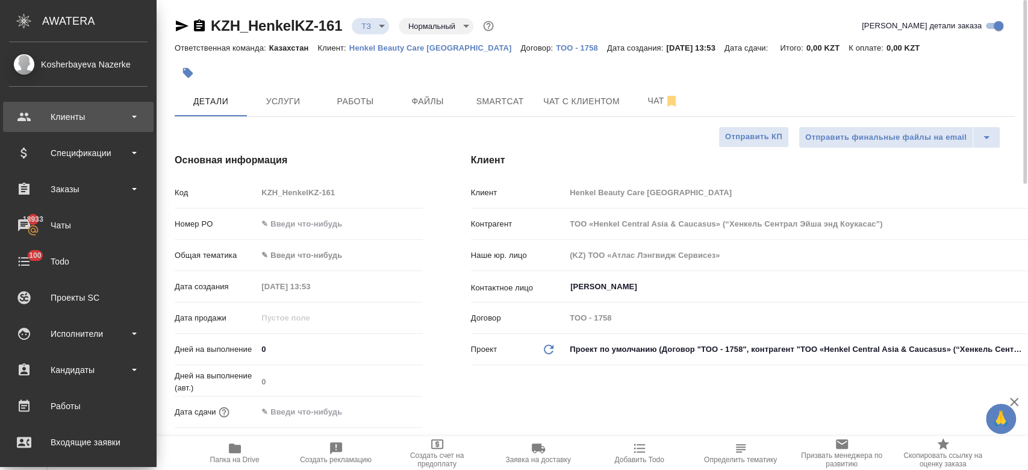
type textarea "x"
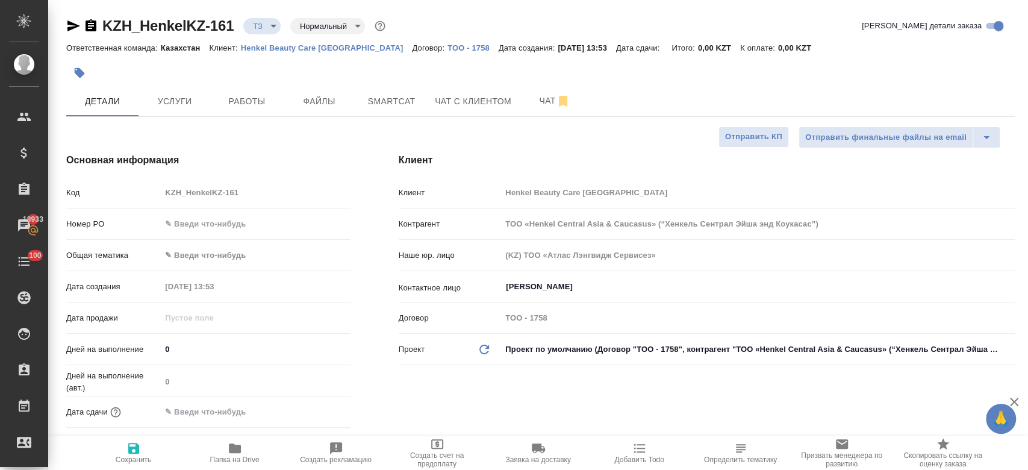
type textarea "x"
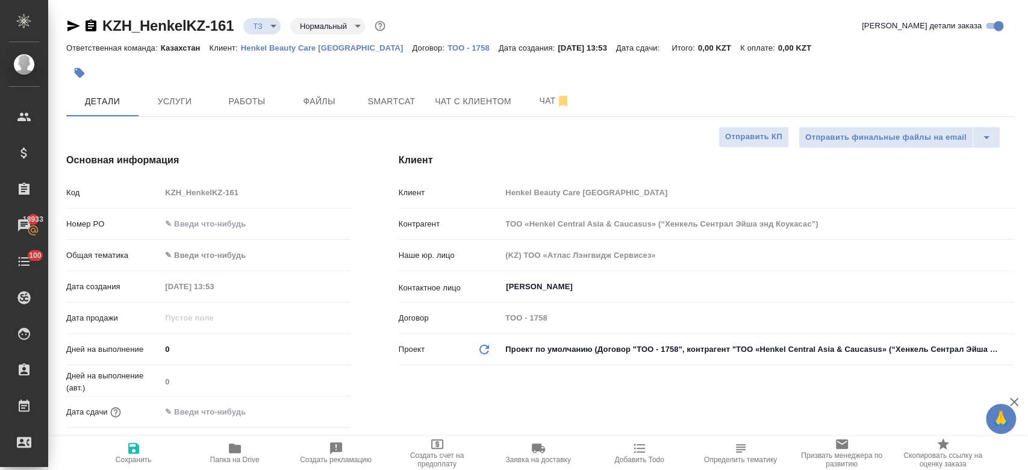
type textarea "x"
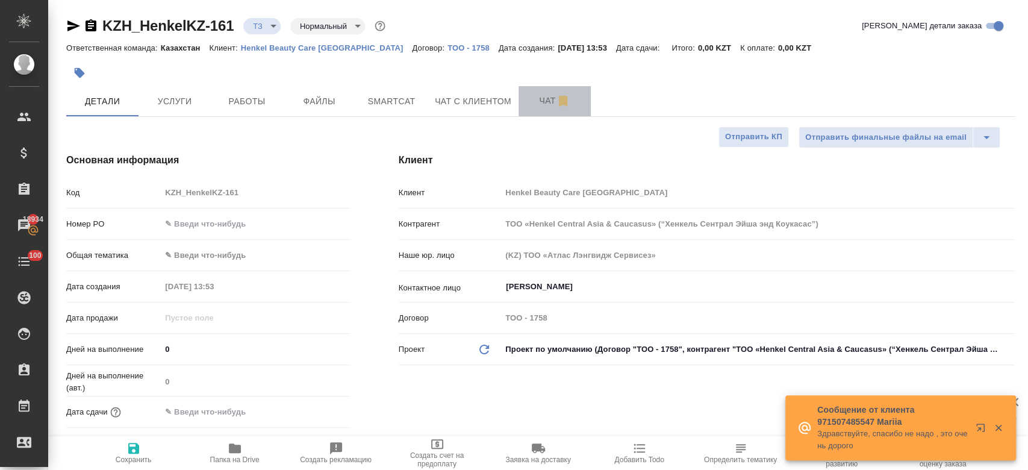
click at [539, 106] on span "Чат" at bounding box center [555, 100] width 58 height 15
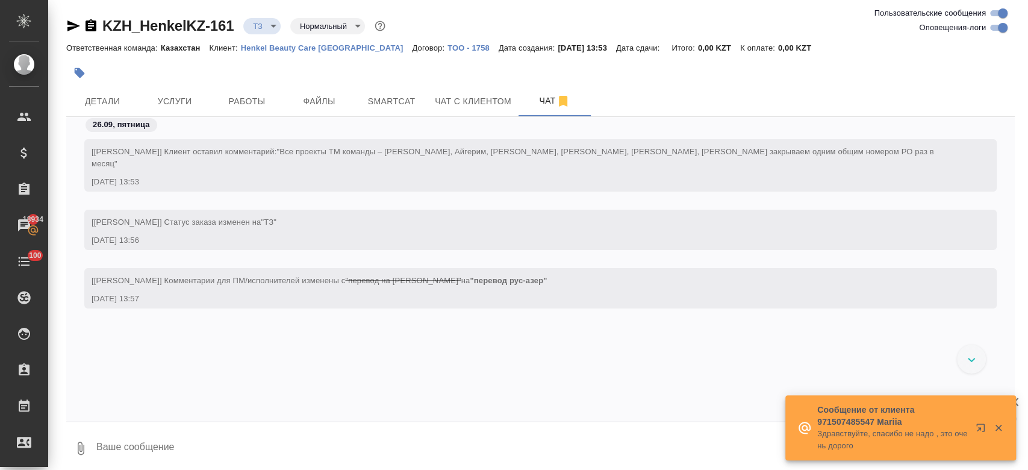
click at [327, 61] on div at bounding box center [382, 73] width 632 height 27
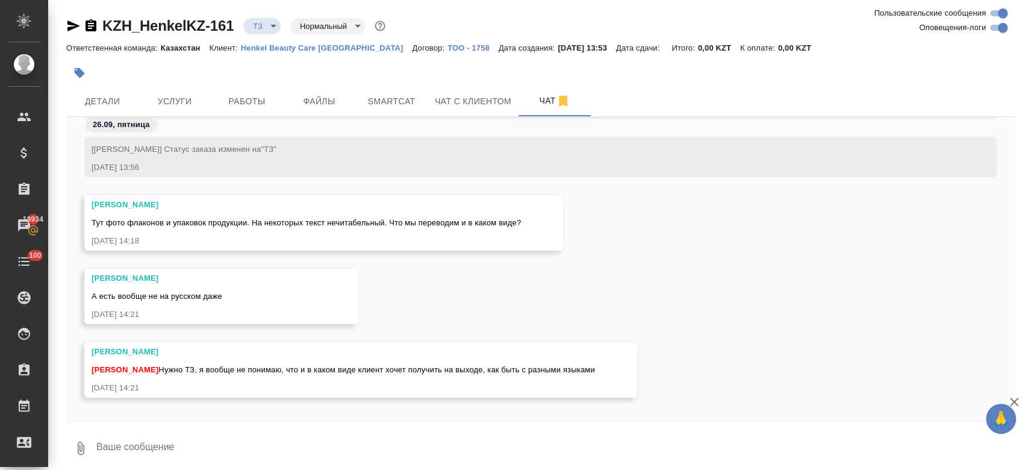
scroll to position [5, 0]
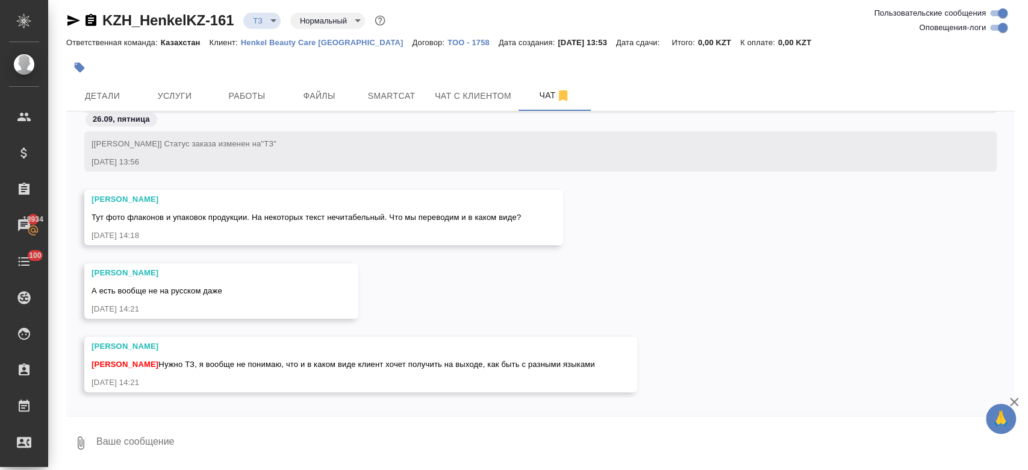
click at [202, 419] on div at bounding box center [540, 419] width 949 height 6
click at [194, 438] on textarea at bounding box center [555, 442] width 920 height 41
type textarea "т"
click at [143, 436] on textarea at bounding box center [555, 442] width 920 height 41
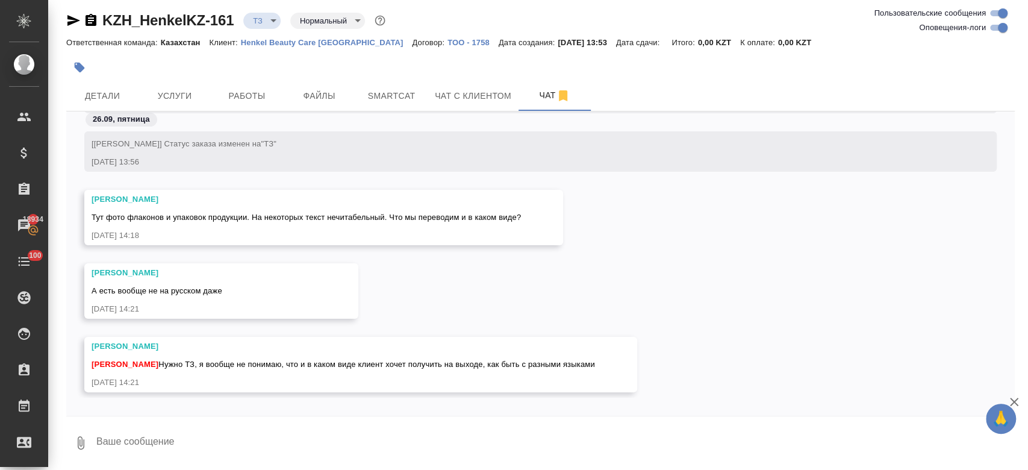
click at [218, 444] on textarea at bounding box center [555, 442] width 920 height 41
type textarea "т"
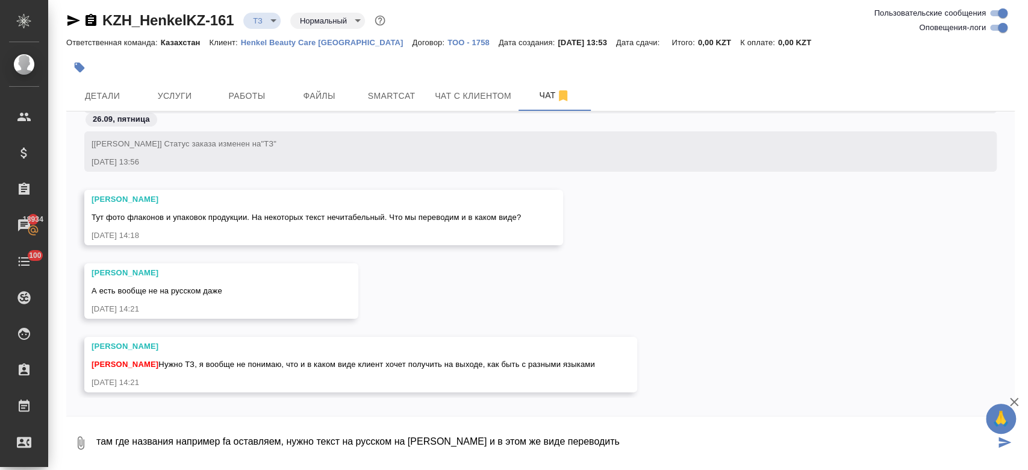
type textarea "там где названия например fa оставляем, нужно текст на русском на азер и в этом…"
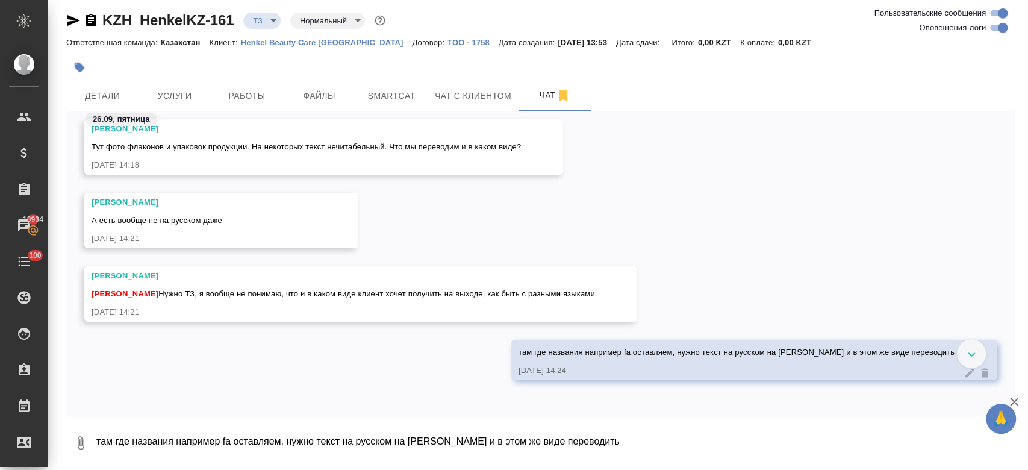
scroll to position [151, 0]
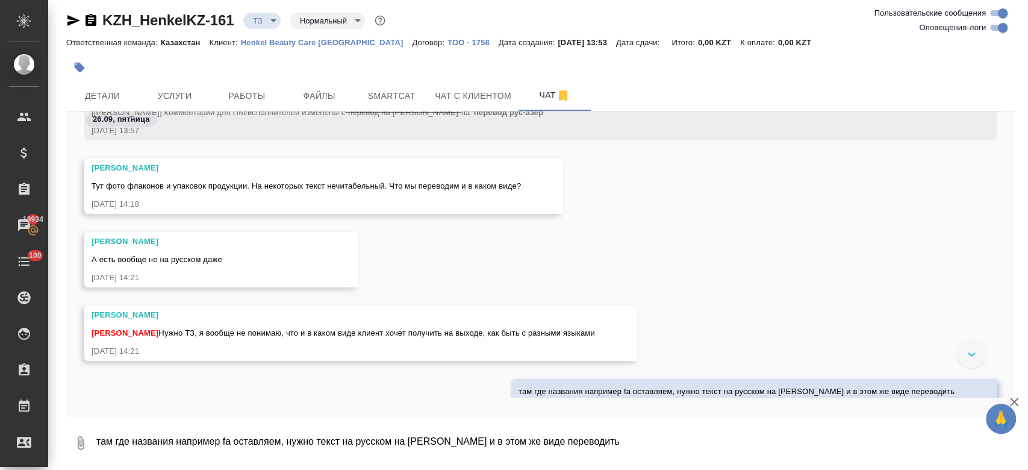
drag, startPoint x: 342, startPoint y: 195, endPoint x: 704, endPoint y: 260, distance: 367.8
click at [704, 260] on div "Малофеева Екатерина А есть вообще не на русском даже 26.09.25, 14:21" at bounding box center [540, 268] width 949 height 73
click at [285, 446] on textarea "там где названия например fa оставляем, нужно текст на русском на азер и в этом…" at bounding box center [555, 442] width 920 height 41
type textarea "да эти упаковки и флаконы"
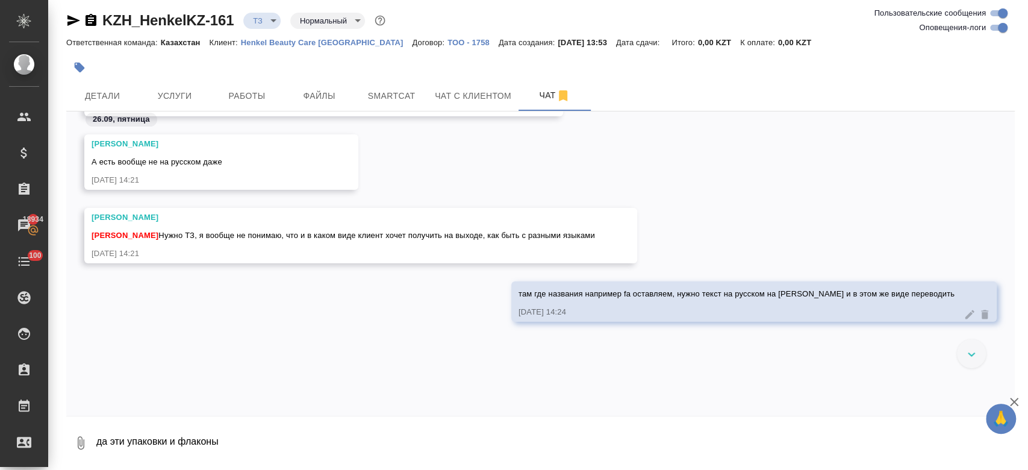
scroll to position [134, 0]
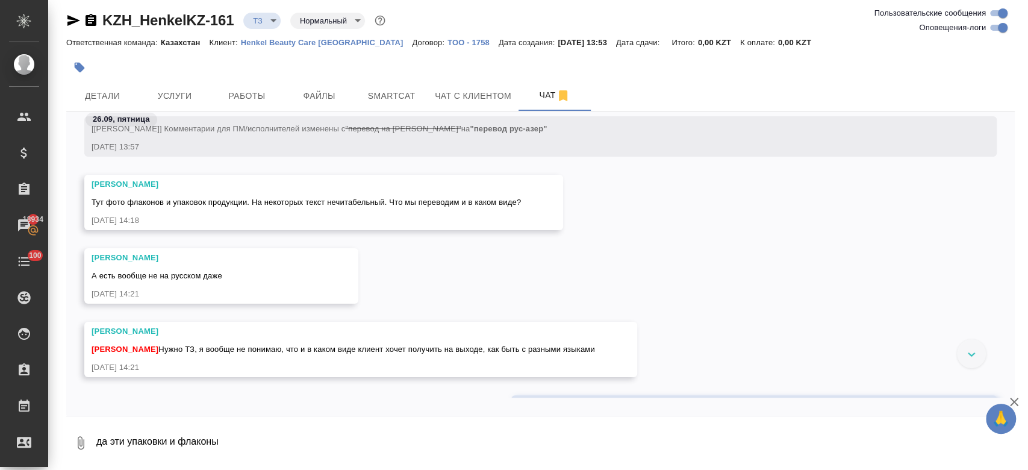
click at [309, 193] on div "Тут фото флаконов и упаковок продукции. На некоторых текст нечитабельный. Что м…" at bounding box center [306, 200] width 429 height 15
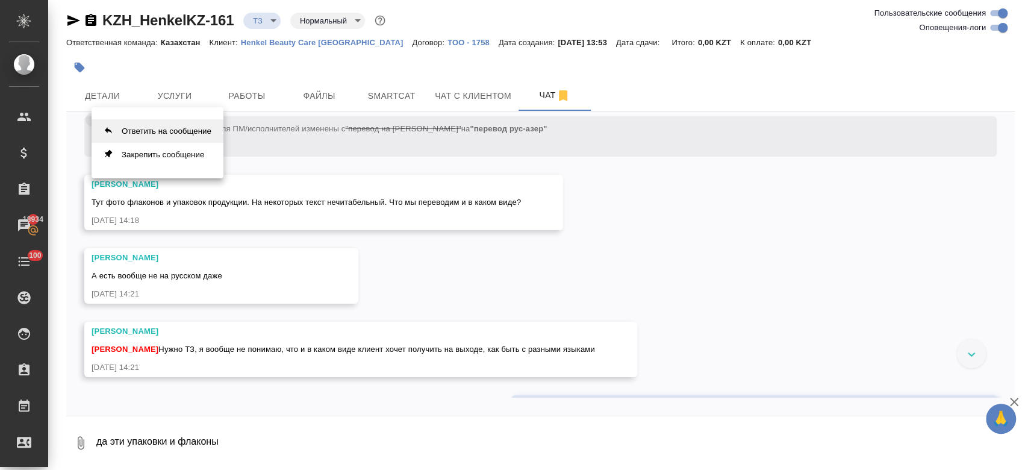
click at [188, 129] on button "Ответить на сообщение" at bounding box center [158, 130] width 132 height 23
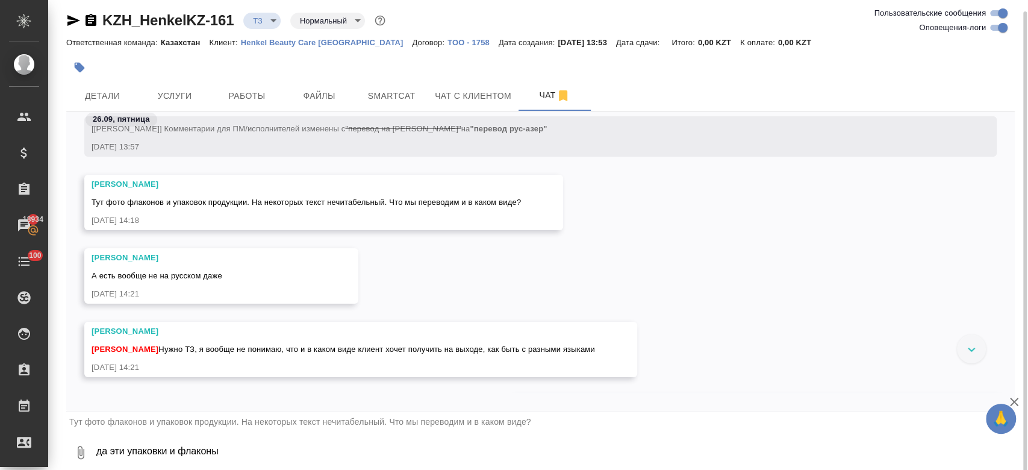
scroll to position [8, 0]
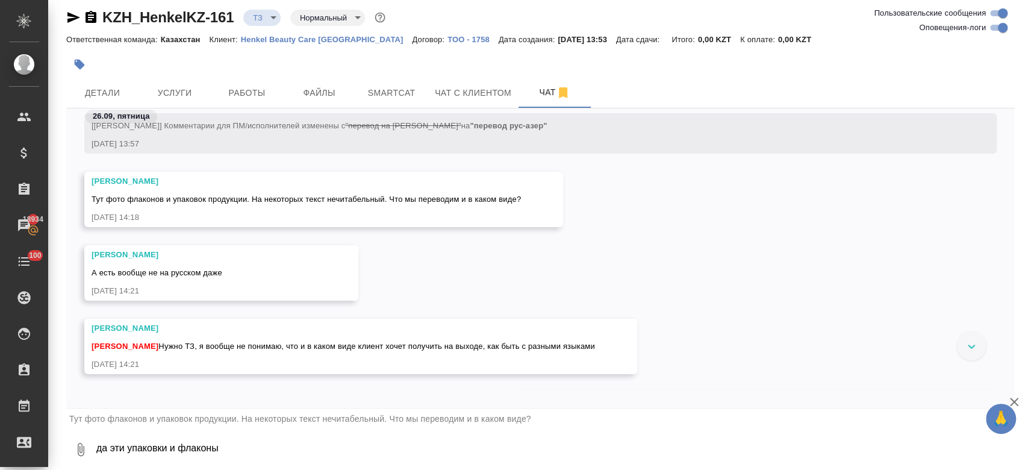
click at [211, 434] on textarea "да эти упаковки и флаконы" at bounding box center [555, 449] width 920 height 41
type textarea "это во всех файлах так?"
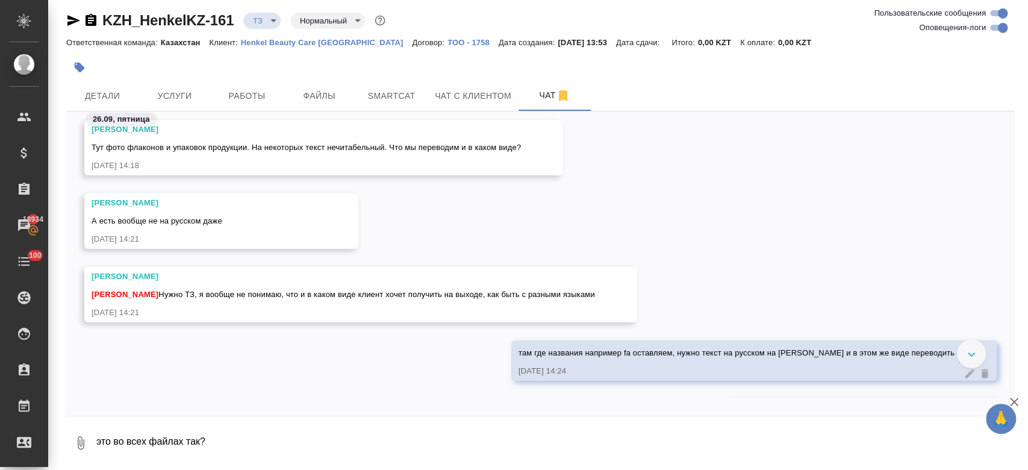
scroll to position [188, 0]
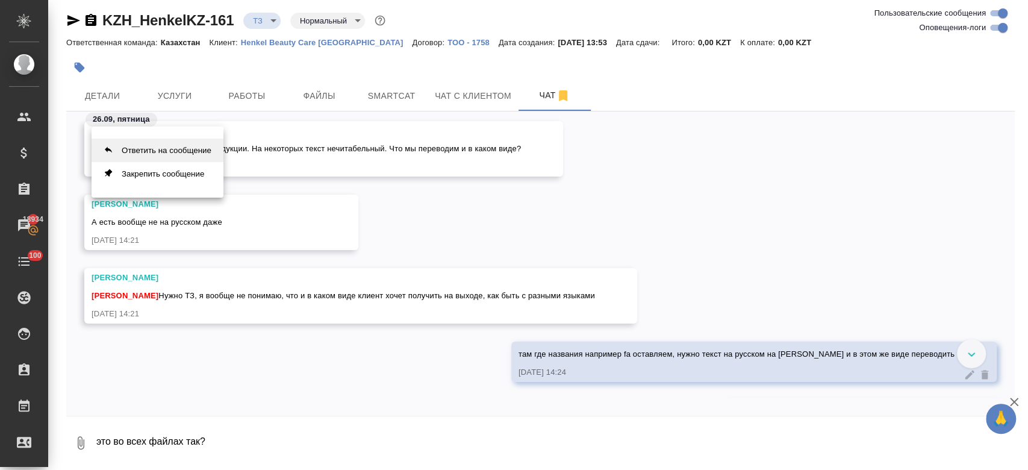
click at [150, 155] on button "Ответить на сообщение" at bounding box center [158, 150] width 132 height 23
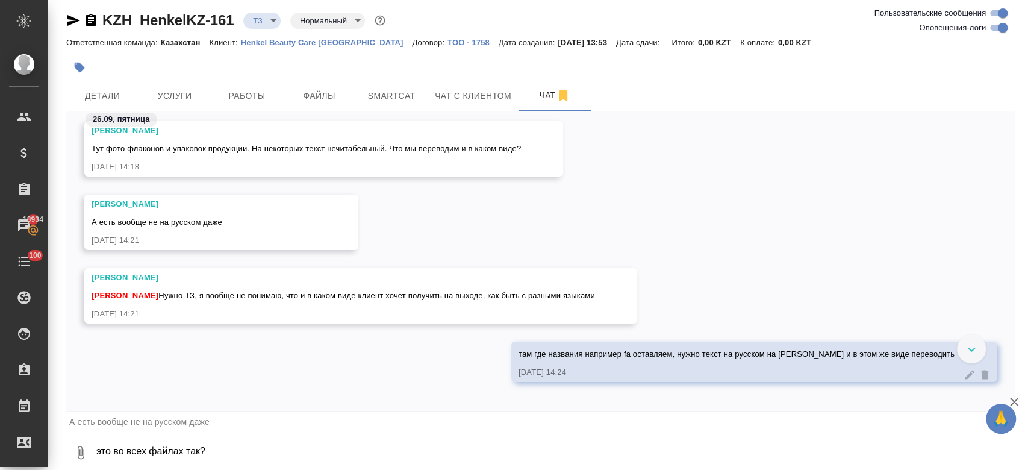
scroll to position [8, 0]
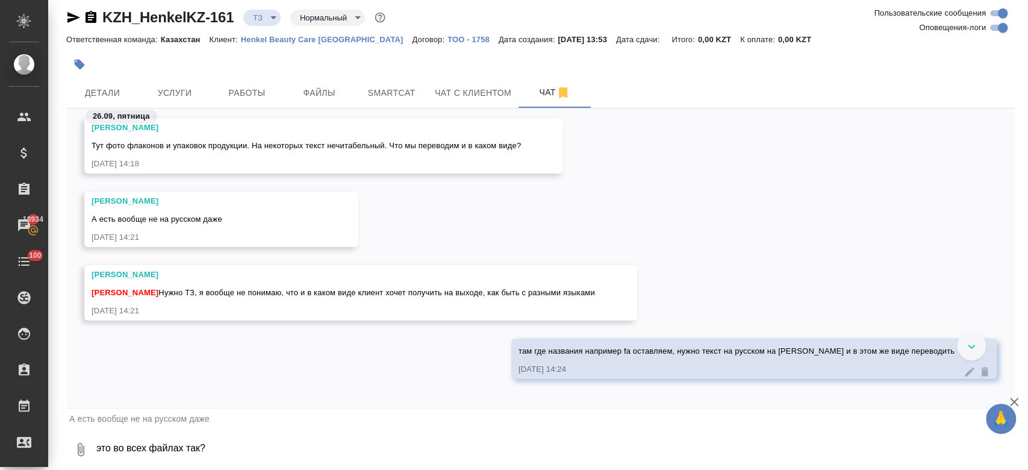
click at [158, 457] on textarea "это во всех файлах так?" at bounding box center [555, 449] width 920 height 41
type textarea "там какие можешь указать? уточню у клиента"
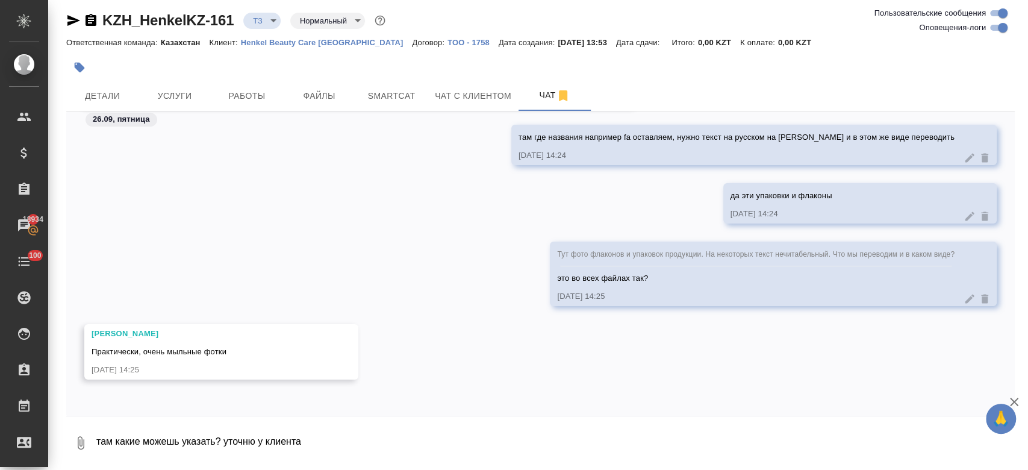
scroll to position [404, 0]
click at [157, 438] on textarea "там какие можешь указать? уточню у клиента" at bounding box center [555, 442] width 920 height 41
drag, startPoint x: 463, startPoint y: 350, endPoint x: 198, endPoint y: 345, distance: 265.1
click at [198, 345] on div "Малофеева Екатерина Ну вот например, Packshots laundry homecare, папка bref, та…" at bounding box center [294, 352] width 420 height 55
click at [222, 358] on div "Малофеева Екатерина Ну вот например, Packshots laundry homecare, папка bref, та…" at bounding box center [294, 352] width 420 height 55
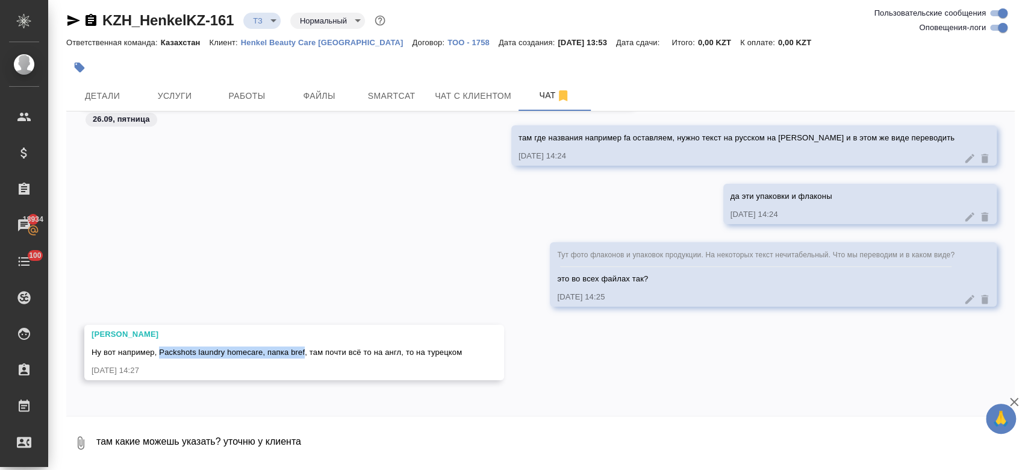
drag, startPoint x: 158, startPoint y: 349, endPoint x: 304, endPoint y: 349, distance: 145.2
click at [304, 349] on span "Ну вот например, Packshots laundry homecare, папка bref, там почти всё то на ан…" at bounding box center [277, 352] width 370 height 9
click at [273, 422] on textarea "там какие можешь указать? уточню у клиента" at bounding box center [555, 442] width 920 height 41
type textarea "еще что надо уточнить?"
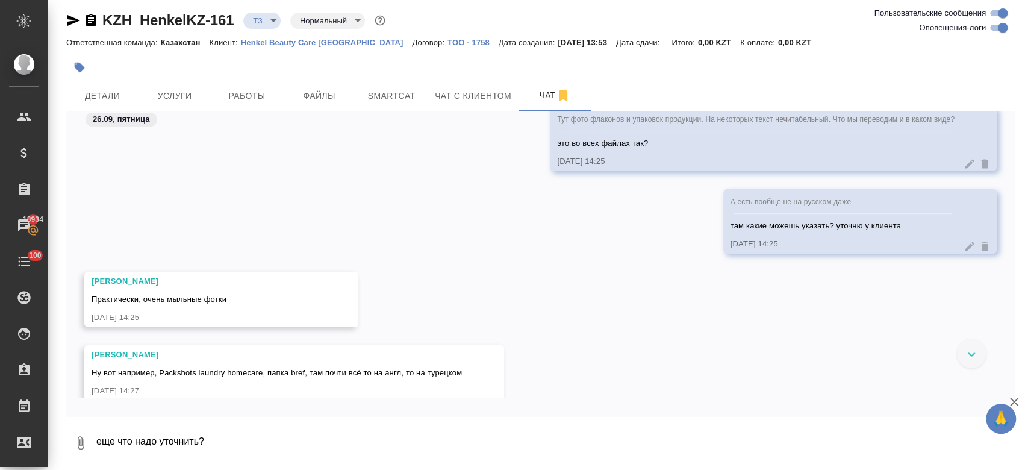
scroll to position [618, 0]
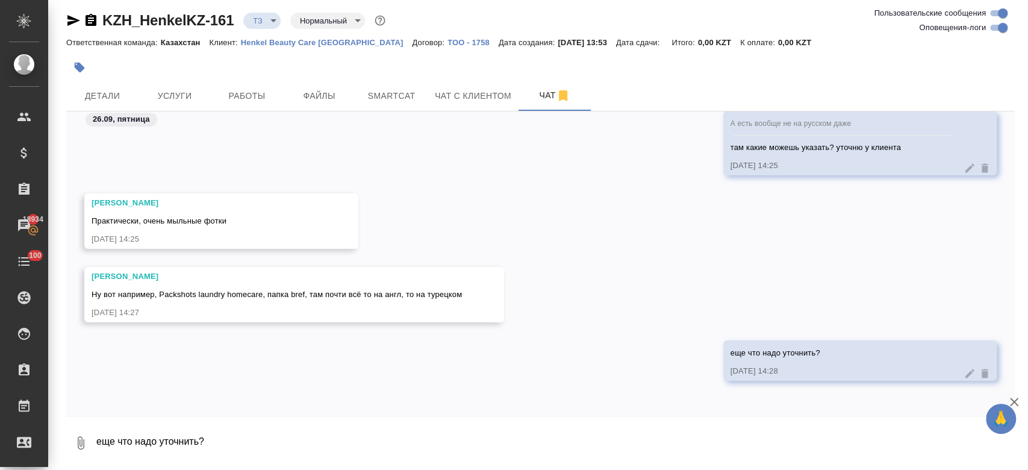
click at [273, 360] on div "еще что надо уточнить? 26.09.25, 14:28" at bounding box center [540, 369] width 949 height 58
click at [261, 151] on div "А есть вообще не на русском даже там какие можешь указать? уточню у клиента 26.…" at bounding box center [540, 152] width 949 height 83
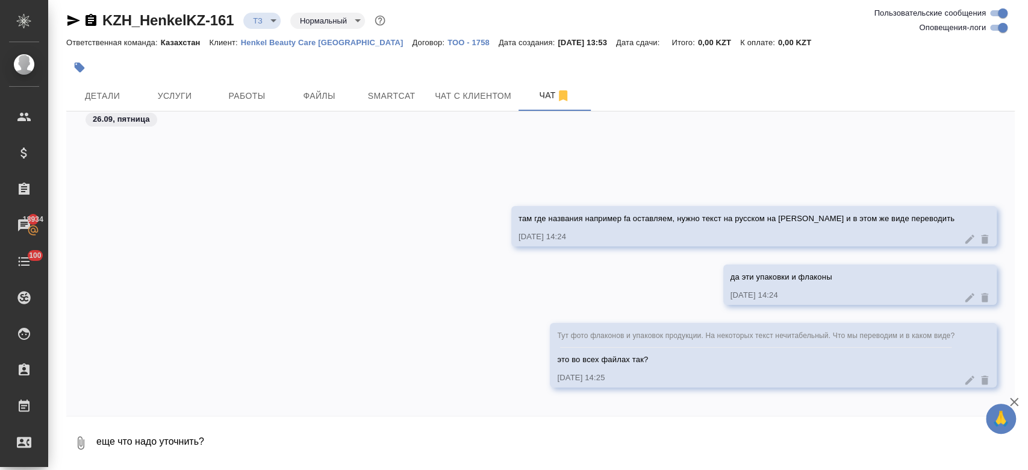
scroll to position [477, 0]
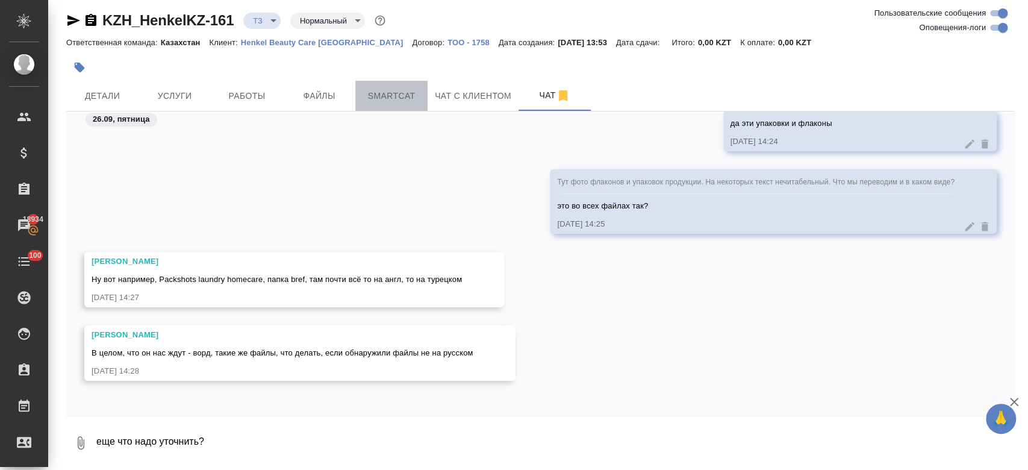
click at [381, 96] on span "Smartcat" at bounding box center [392, 96] width 58 height 15
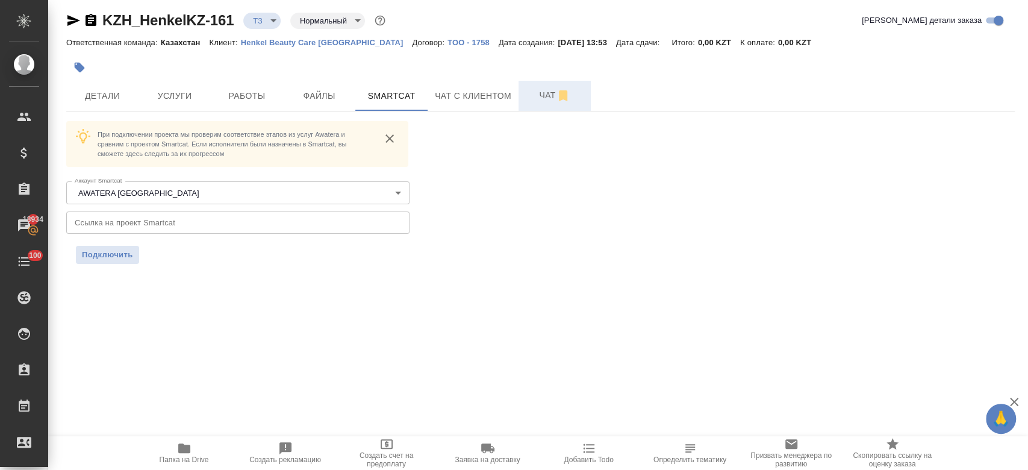
click at [536, 87] on button "Чат" at bounding box center [555, 96] width 72 height 30
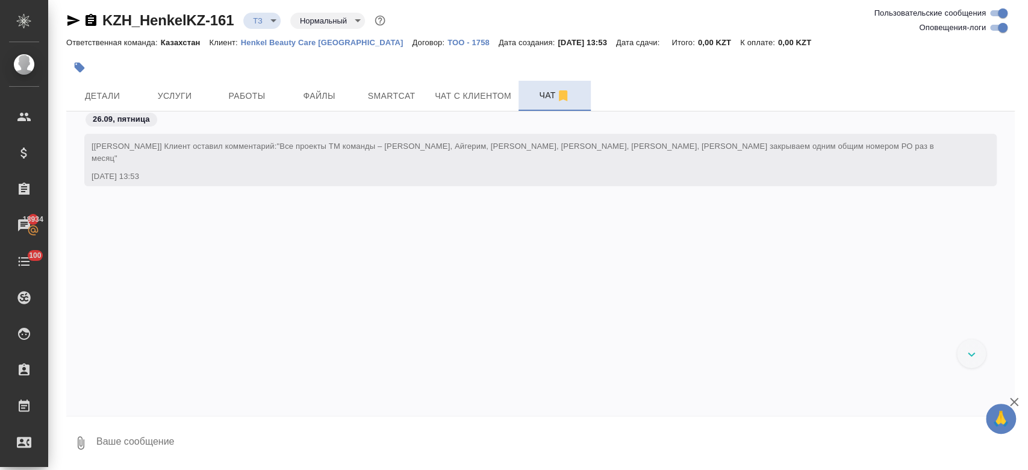
scroll to position [672, 0]
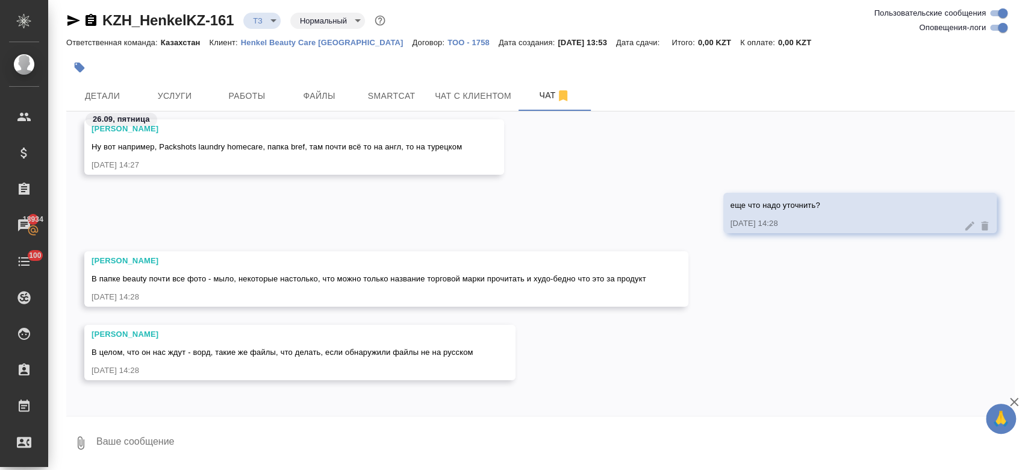
click at [396, 190] on div "Малофеева Екатерина Ну вот например, Packshots laundry homecare, папка bref, та…" at bounding box center [540, 155] width 949 height 73
drag, startPoint x: 92, startPoint y: 278, endPoint x: 204, endPoint y: 278, distance: 112.6
click at [204, 278] on span "В папке beauty почти все фото - мыло, некоторые настолько, что можно только наз…" at bounding box center [369, 278] width 555 height 9
copy span "В папке beauty почти все фото"
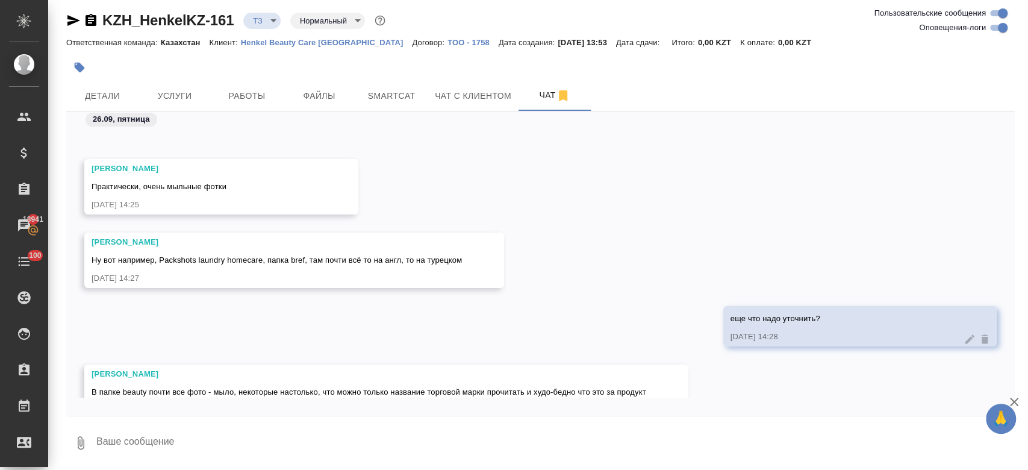
scroll to position [750, 0]
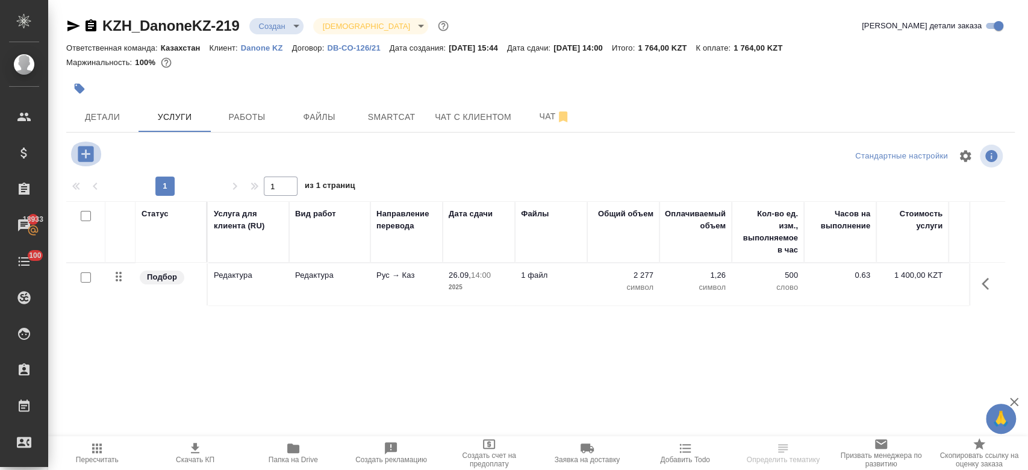
click at [85, 159] on icon "button" at bounding box center [86, 154] width 16 height 16
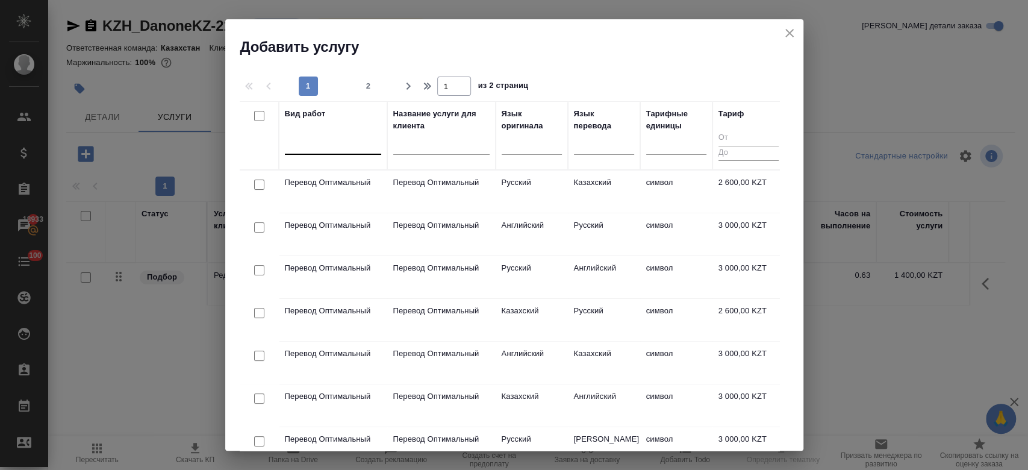
click at [351, 142] on div at bounding box center [333, 142] width 96 height 17
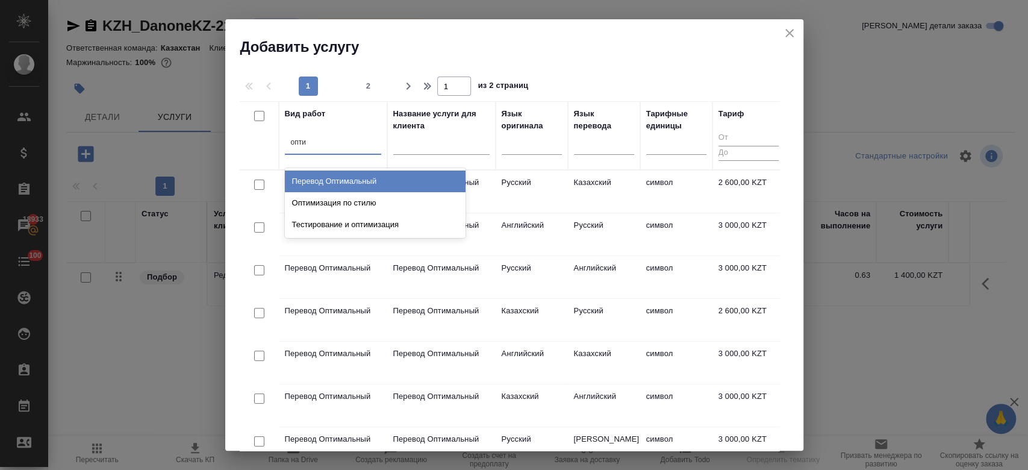
type input "оптим"
click at [343, 186] on div "Перевод Оптимальный" at bounding box center [375, 181] width 181 height 22
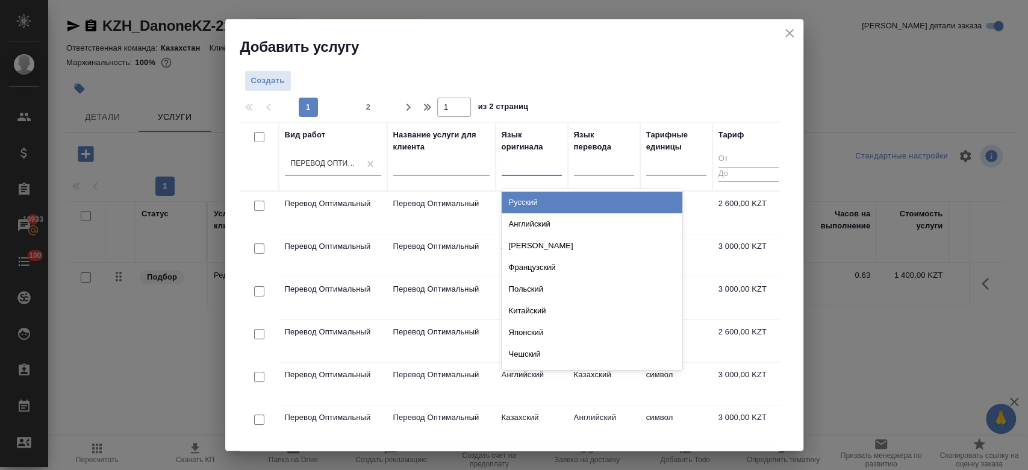
click at [544, 165] on div at bounding box center [532, 163] width 60 height 17
type input "рус"
click at [545, 196] on div "Русский" at bounding box center [592, 203] width 181 height 22
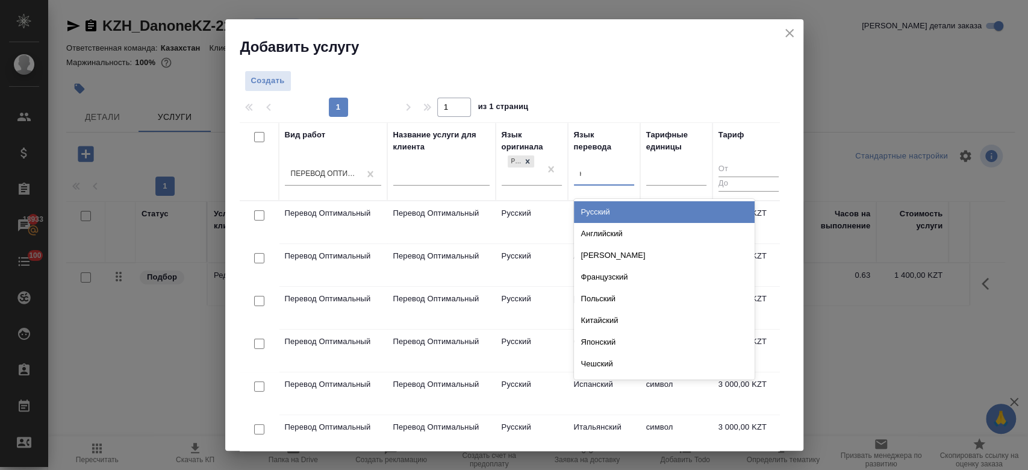
click at [598, 178] on div "к" at bounding box center [604, 173] width 60 height 17
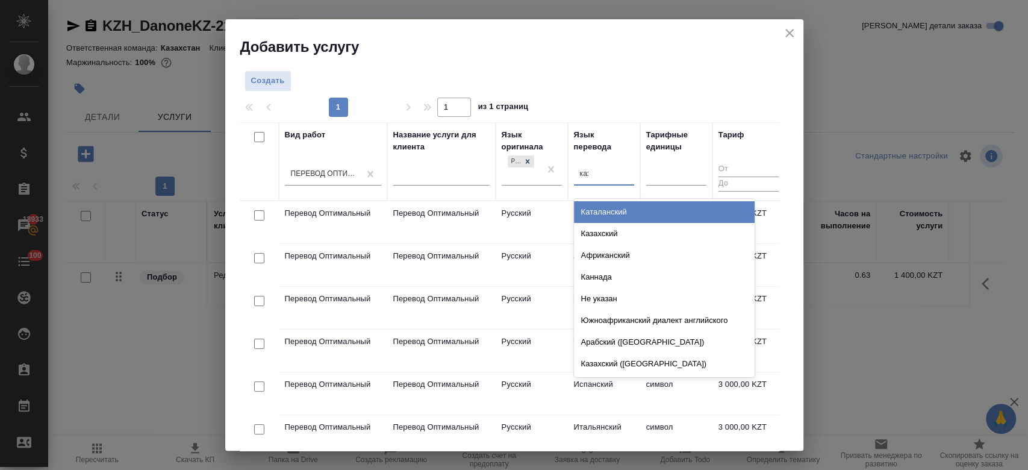
type input "каза"
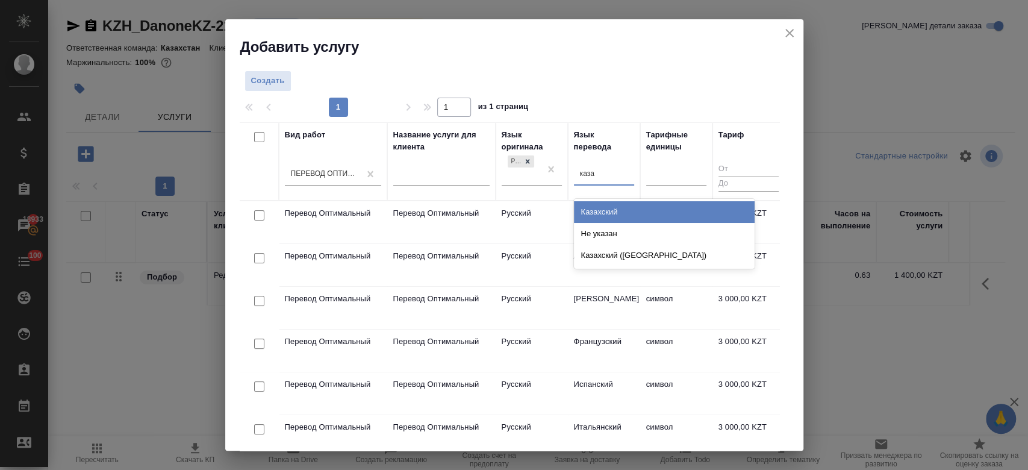
click at [602, 219] on div "Казахский" at bounding box center [664, 212] width 181 height 22
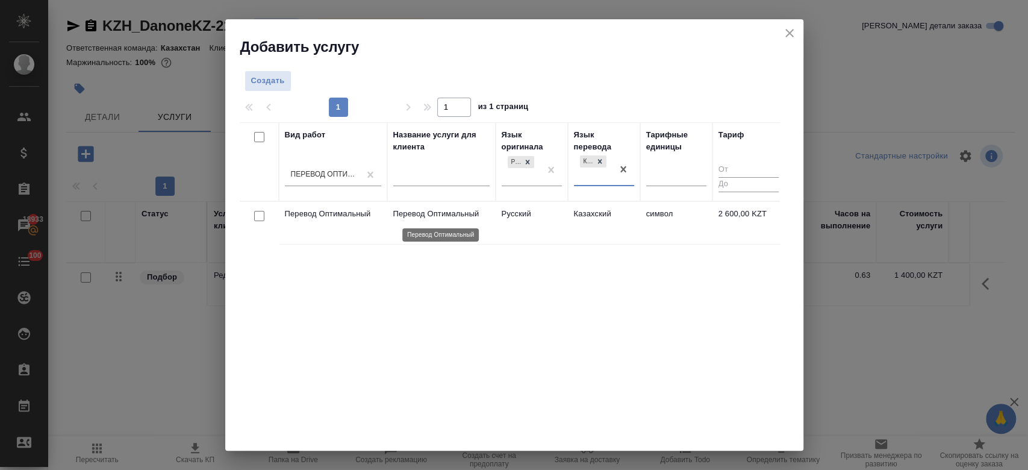
click at [404, 214] on p "Перевод Оптимальный" at bounding box center [441, 214] width 96 height 12
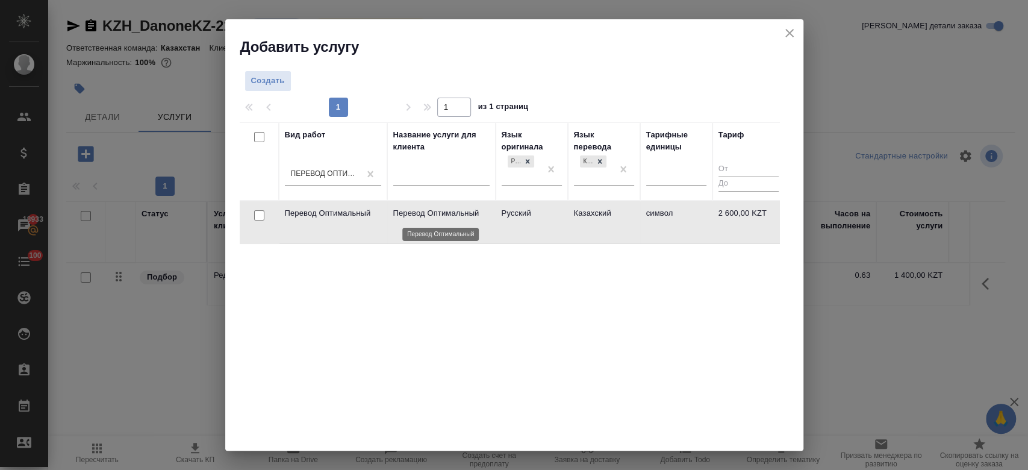
click at [404, 214] on p "Перевод Оптимальный" at bounding box center [441, 213] width 96 height 12
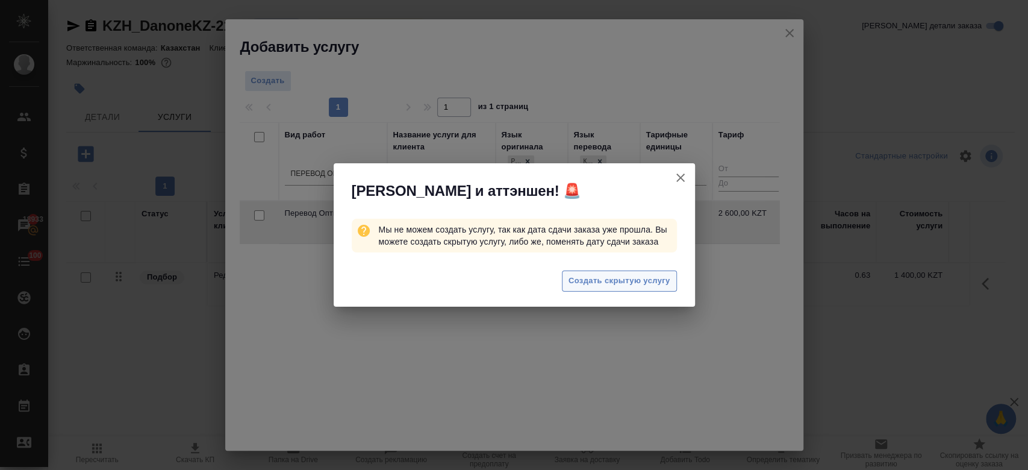
click at [605, 287] on span "Создать скрытую услугу" at bounding box center [620, 281] width 102 height 14
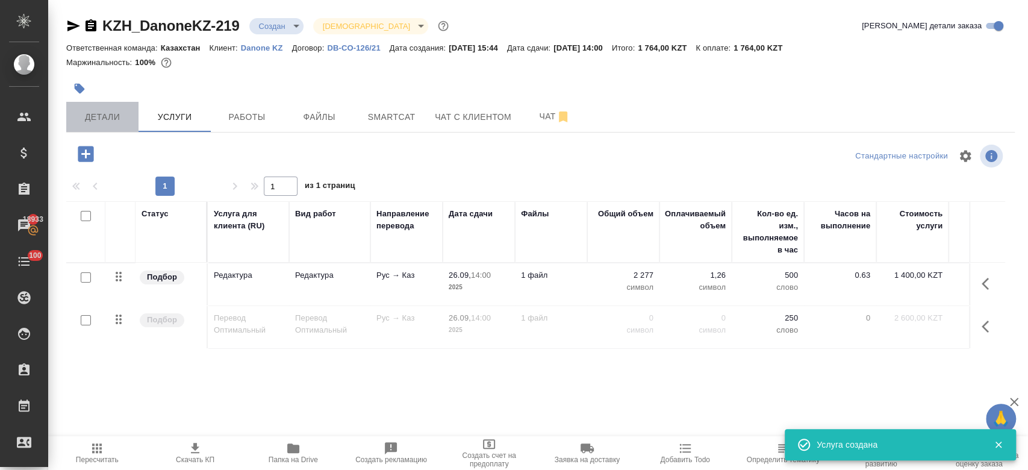
click at [118, 113] on span "Детали" at bounding box center [102, 117] width 58 height 15
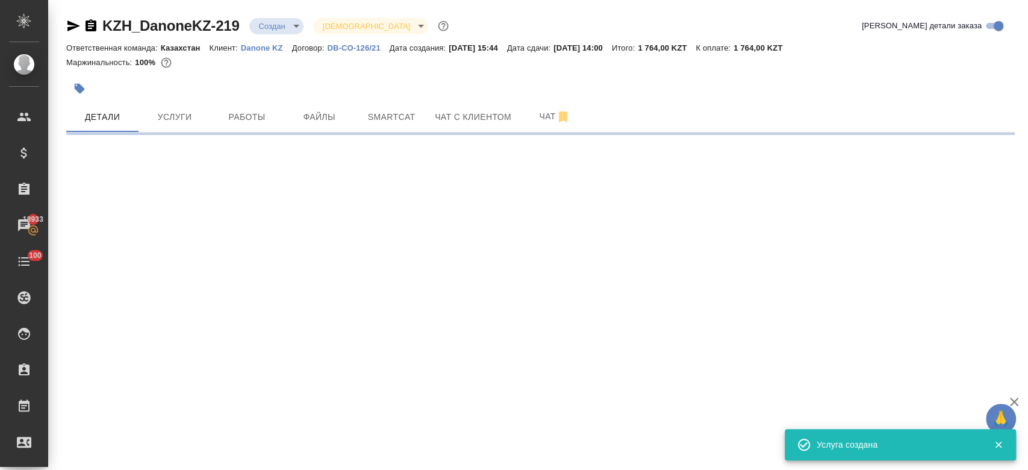
select select "RU"
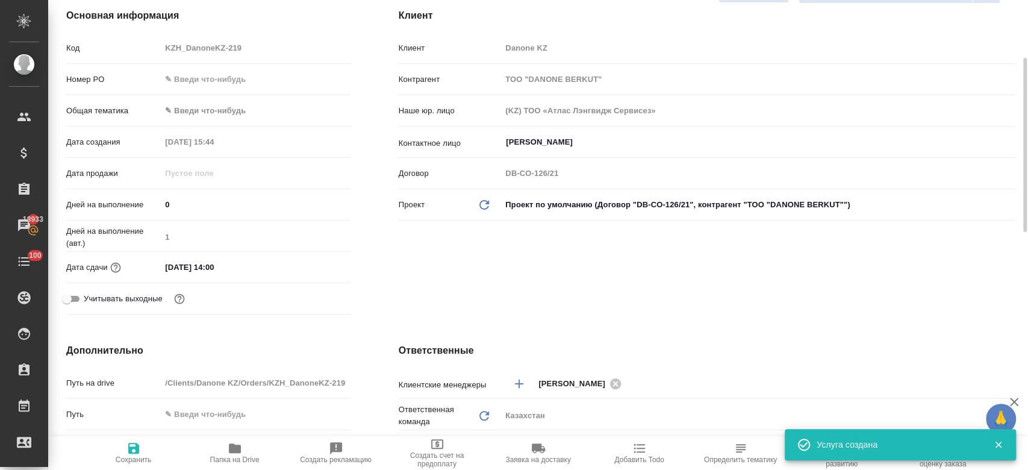
type textarea "x"
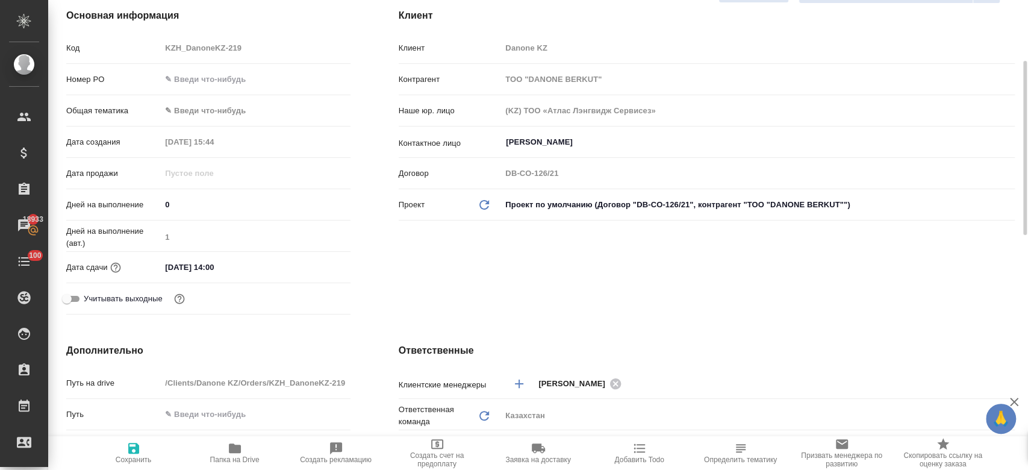
scroll to position [161, 0]
click at [203, 262] on input "26.09.2025 14:00" at bounding box center [213, 265] width 105 height 17
click at [318, 260] on icon "button" at bounding box center [315, 265] width 11 height 12
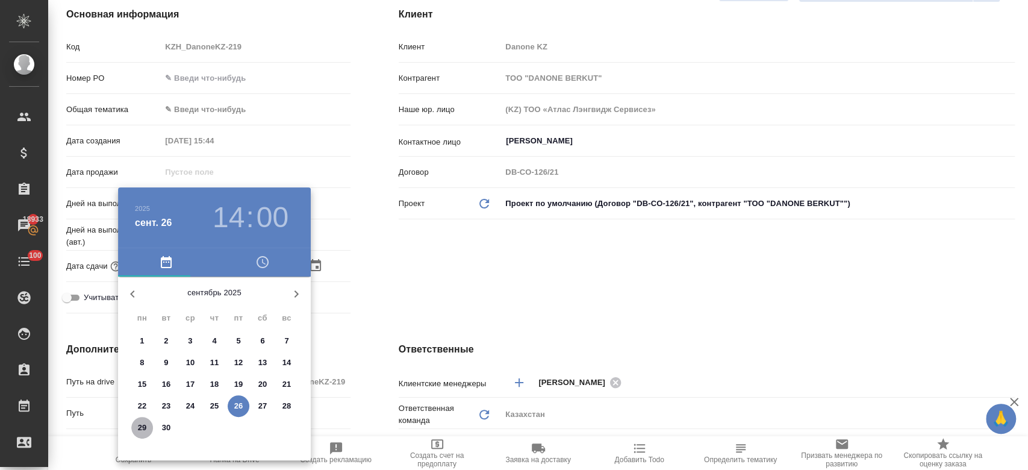
click at [140, 426] on p "29" at bounding box center [142, 428] width 9 height 12
type input "29.09.2025 14:00"
type textarea "x"
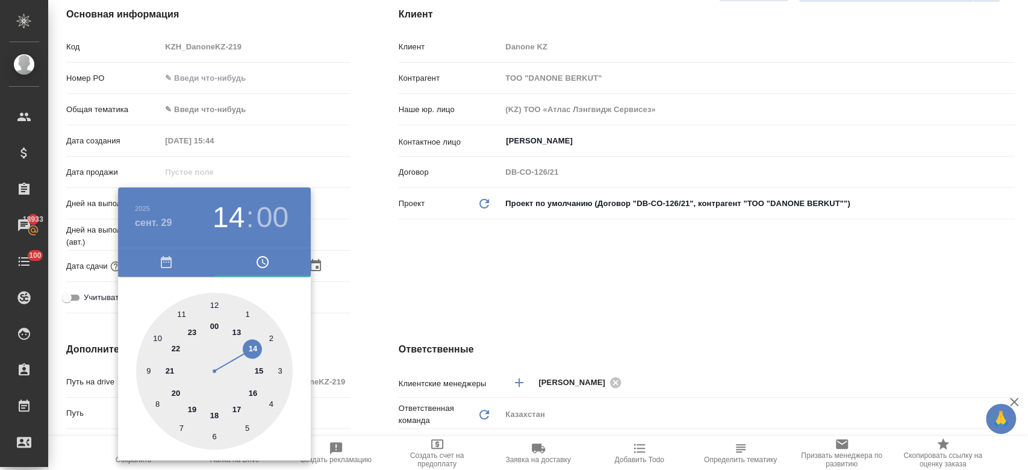
click at [213, 302] on div at bounding box center [214, 371] width 157 height 157
type input "29.09.2025 12:00"
type textarea "x"
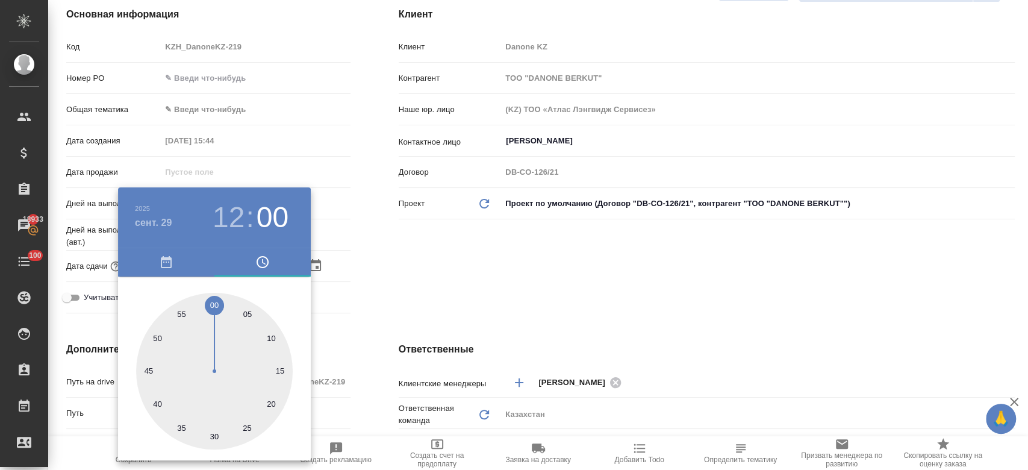
click at [419, 269] on div at bounding box center [514, 235] width 1028 height 470
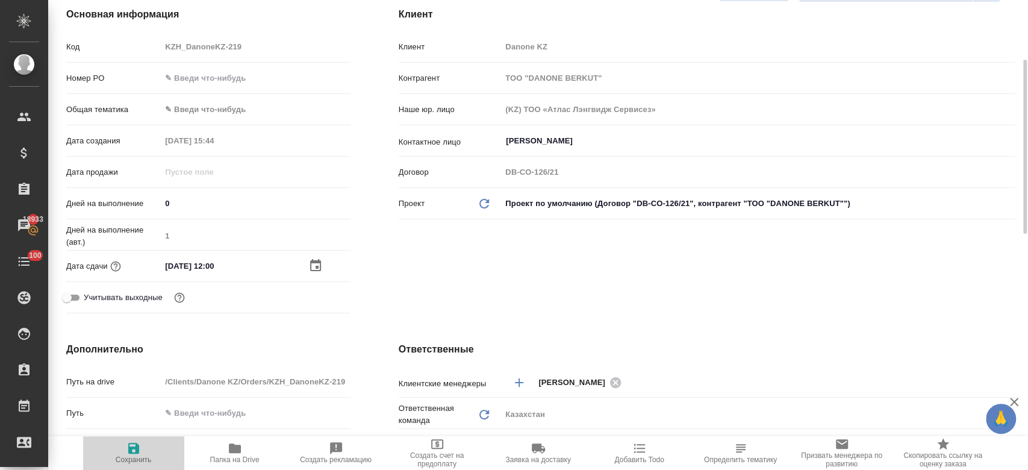
click at [134, 452] on icon "button" at bounding box center [133, 448] width 14 height 14
type textarea "x"
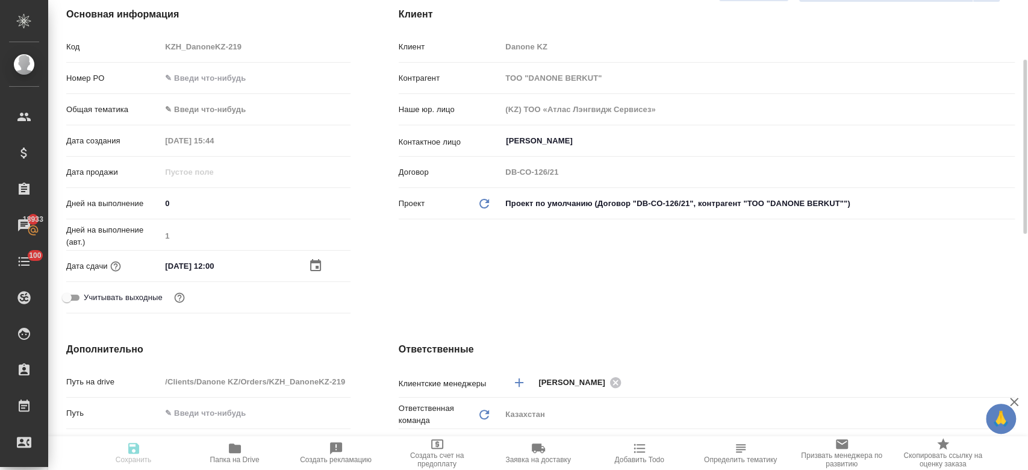
type textarea "x"
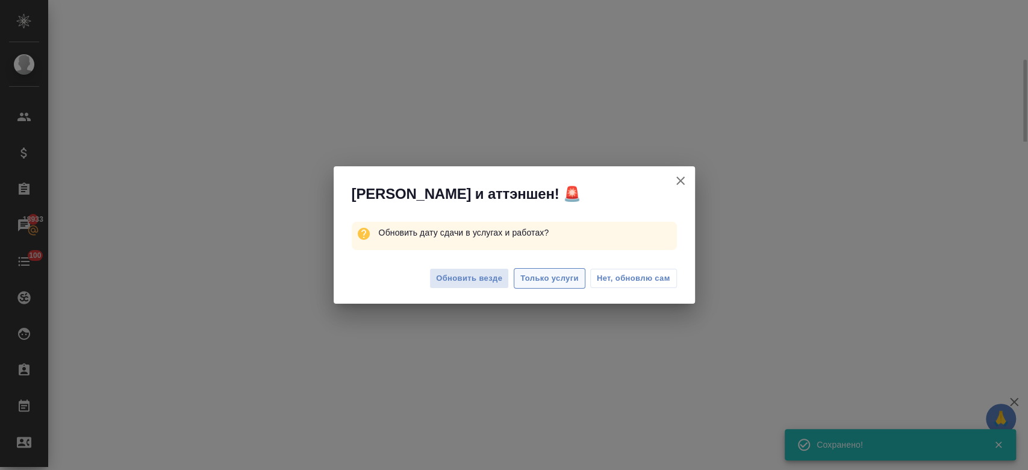
select select "RU"
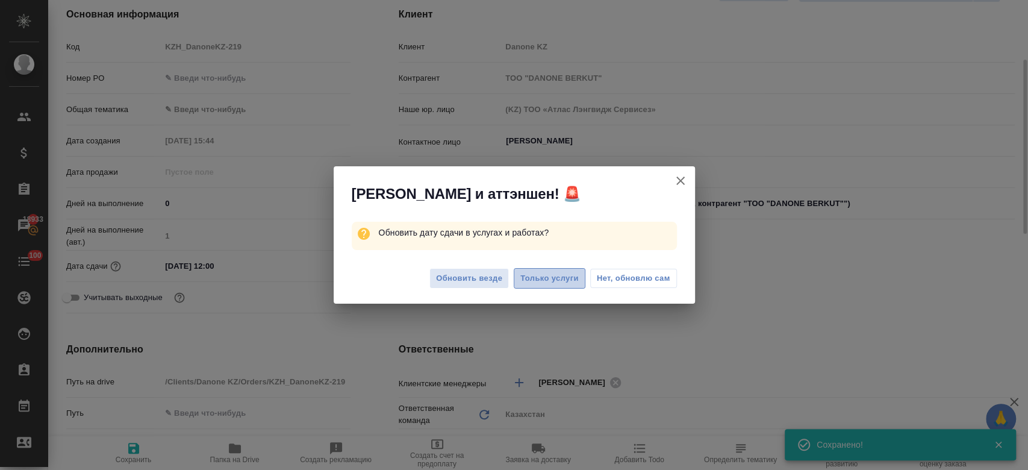
click at [537, 277] on span "Только услуги" at bounding box center [549, 279] width 58 height 14
type textarea "x"
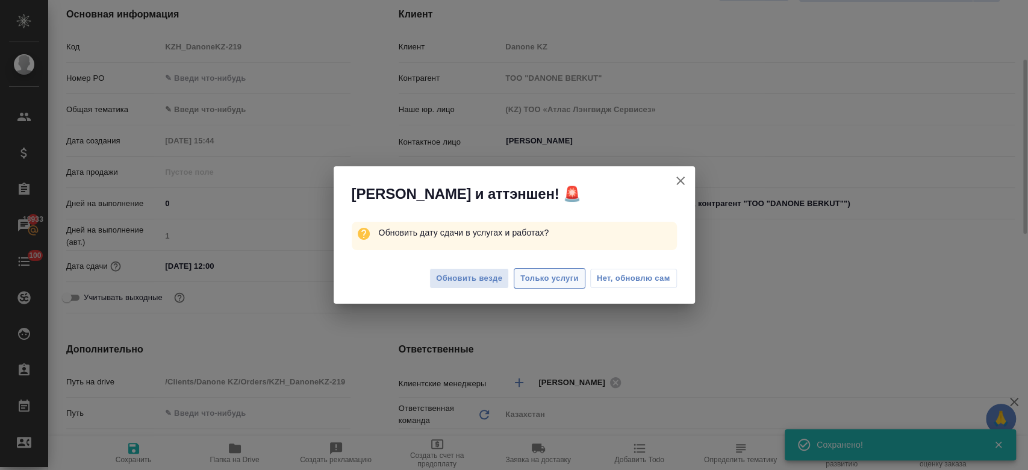
type textarea "x"
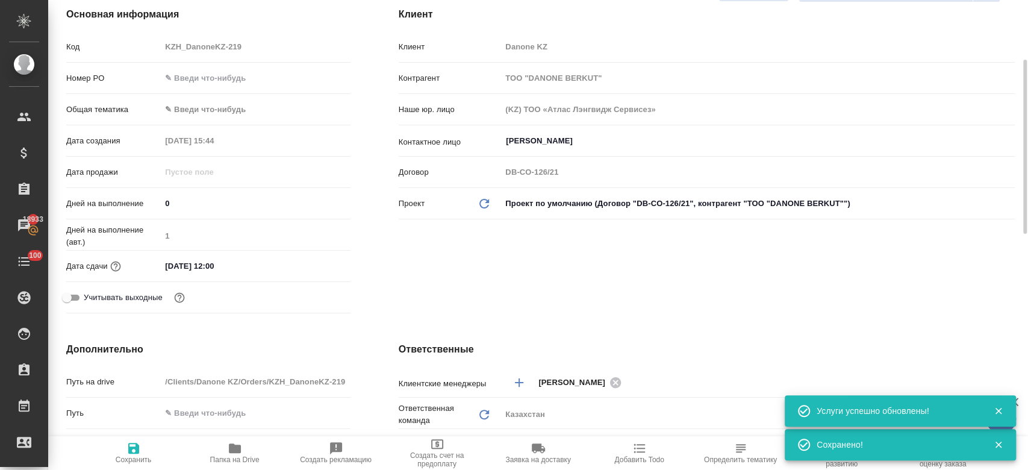
scroll to position [0, 0]
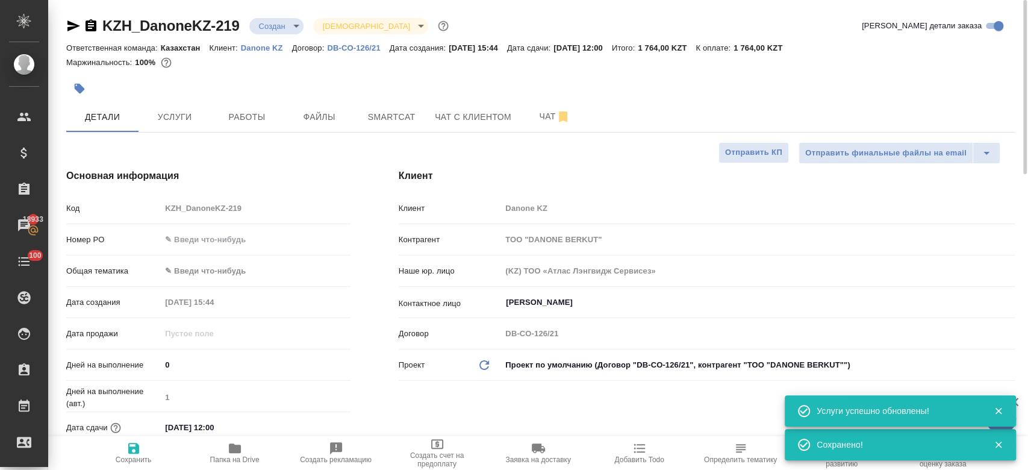
type textarea "x"
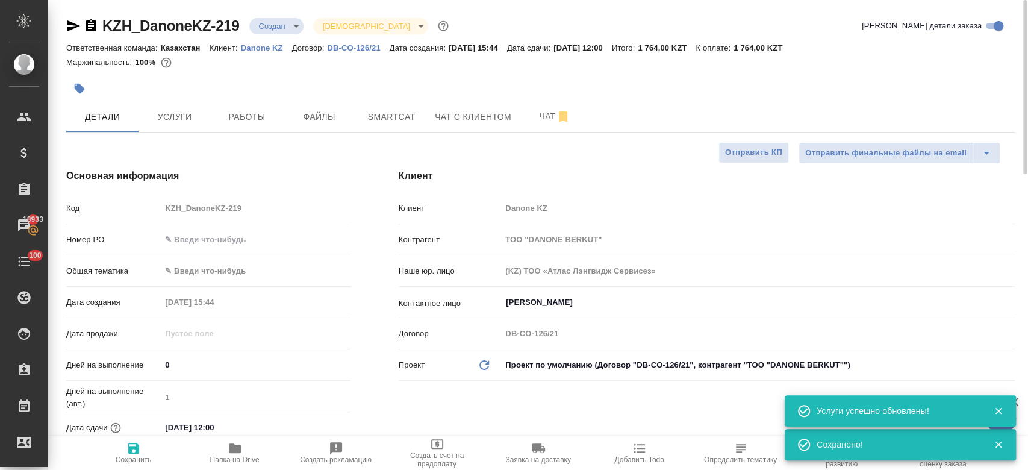
type textarea "x"
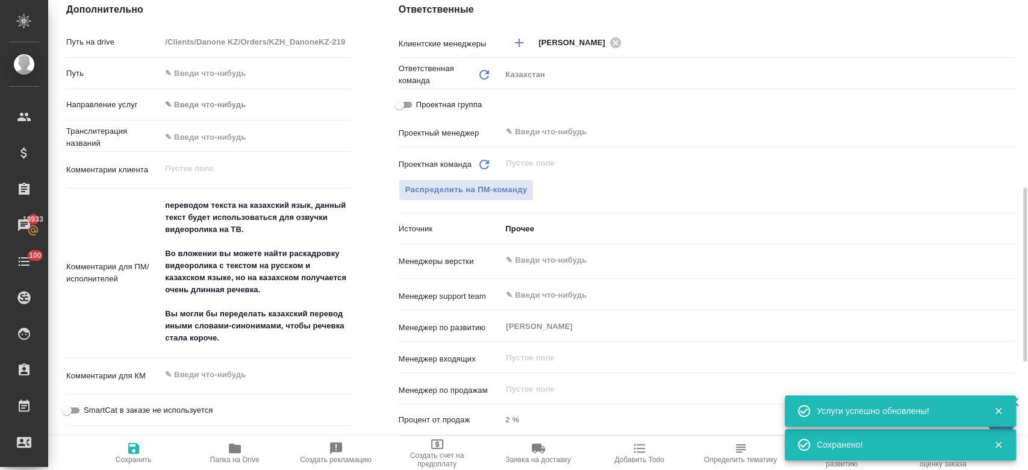
scroll to position [502, 0]
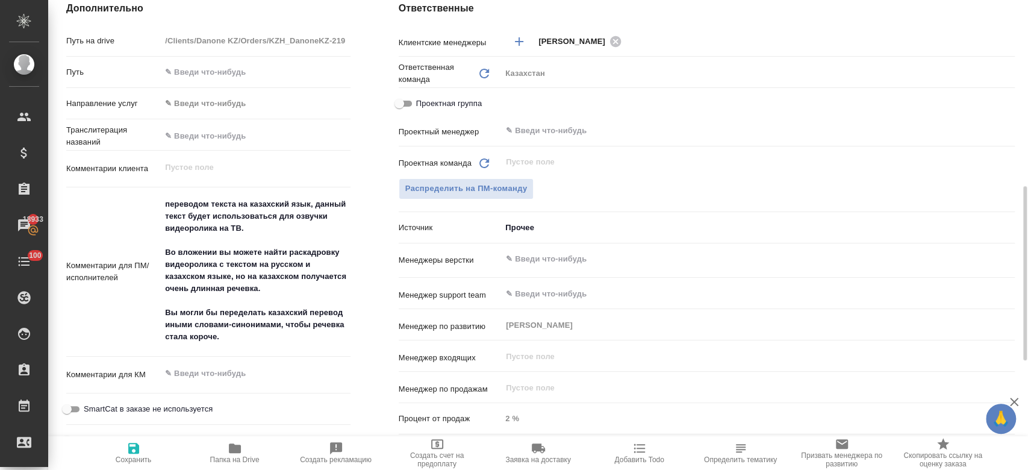
type textarea "x"
click at [248, 343] on textarea "переводом текста на казахский язык, данный текст будет использоваться для озвуч…" at bounding box center [255, 271] width 188 height 153
type textarea "переводом текста на казахский язык, данный текст будет использоваться для озвуч…"
type textarea "x"
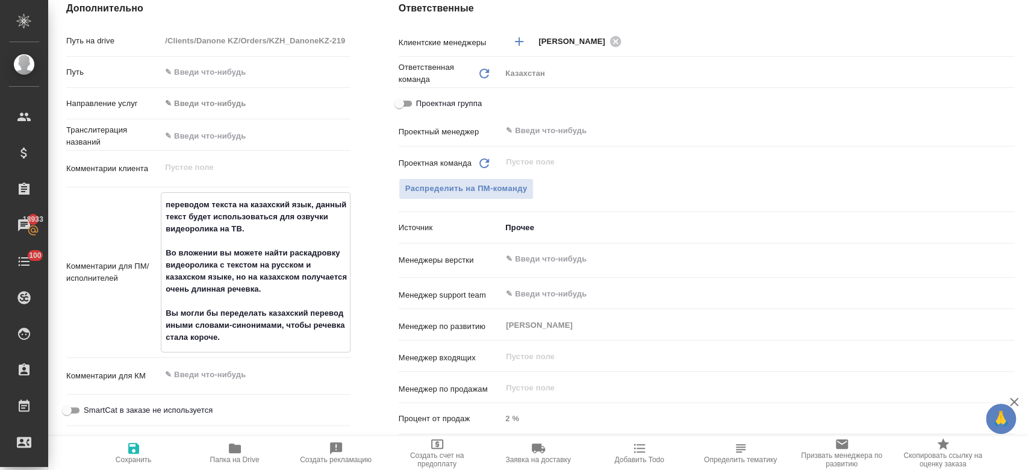
type textarea "x"
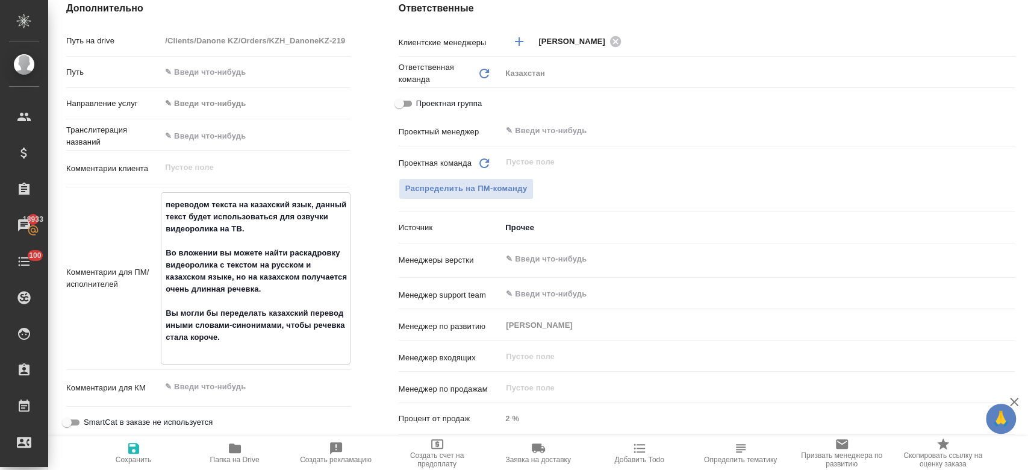
type textarea "переводом текста на казахский язык, данный текст будет использоваться для озвуч…"
type textarea "x"
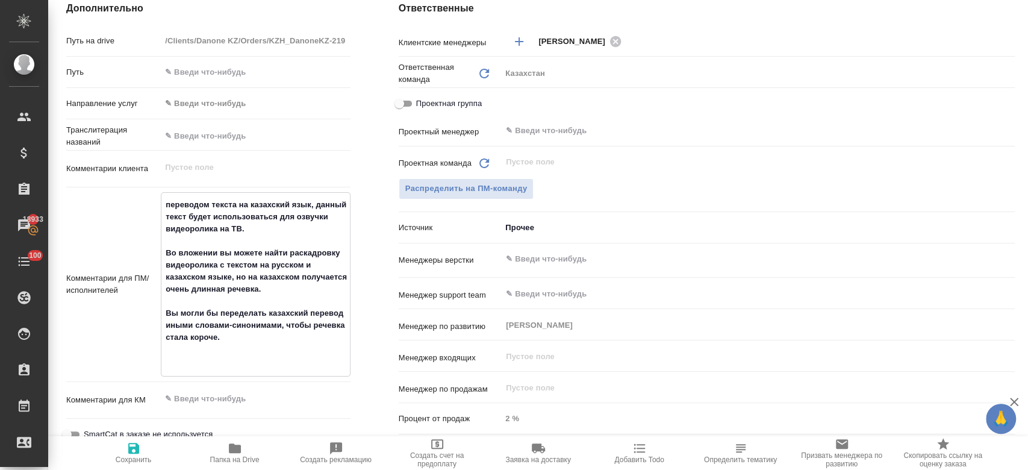
type textarea "переводом текста на казахский язык, данный текст будет использоваться для озвуч…"
type textarea "x"
type textarea "переводом текста на казахский язык, данный текст будет использоваться для озвуч…"
type textarea "x"
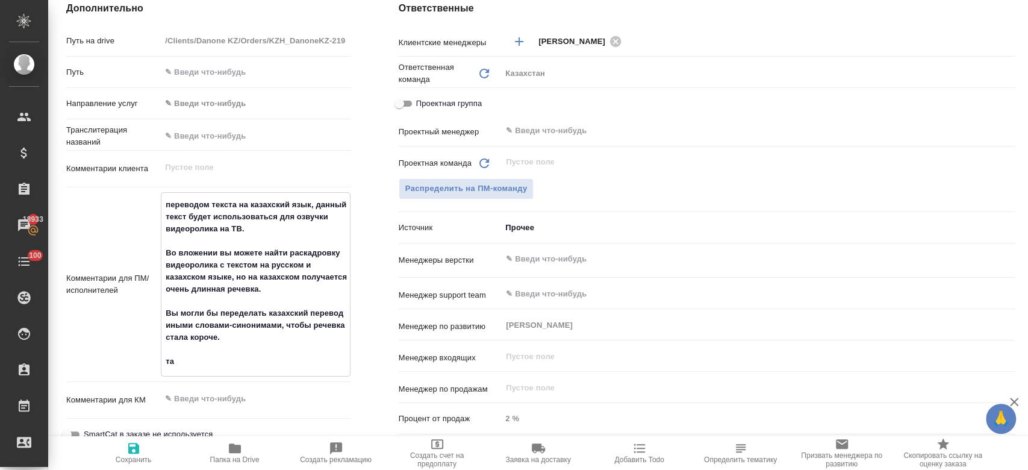
type textarea "x"
type textarea "переводом текста на казахский язык, данный текст будет использоваться для озвуч…"
type textarea "x"
type textarea "переводом текста на казахский язык, данный текст будет использоваться для озвуч…"
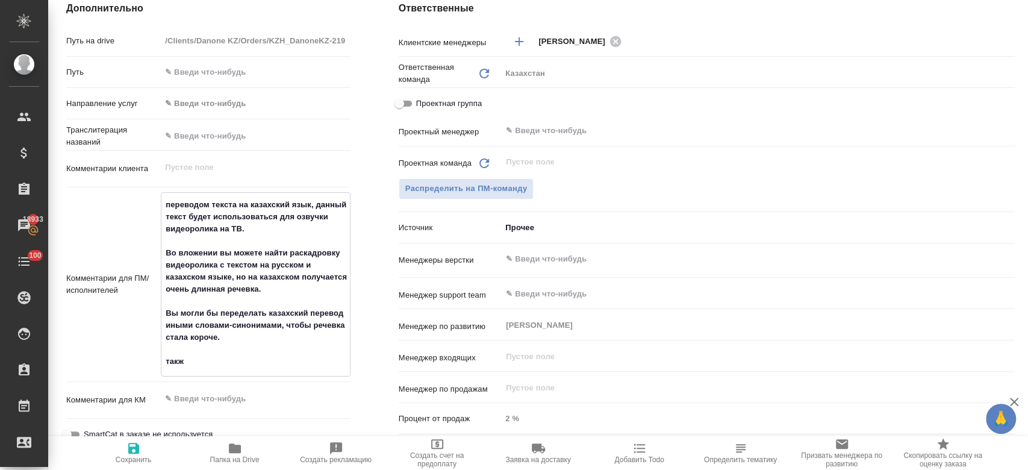
type textarea "x"
type textarea "переводом текста на казахский язык, данный текст будет использоваться для озвуч…"
type textarea "x"
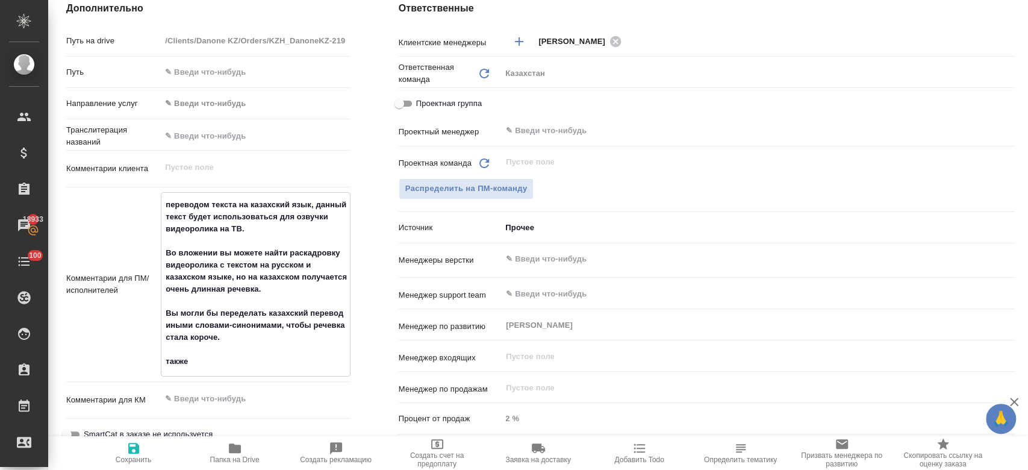
type textarea "x"
type textarea "переводом текста на казахский язык, данный текст будет использоваться для озвуч…"
type textarea "x"
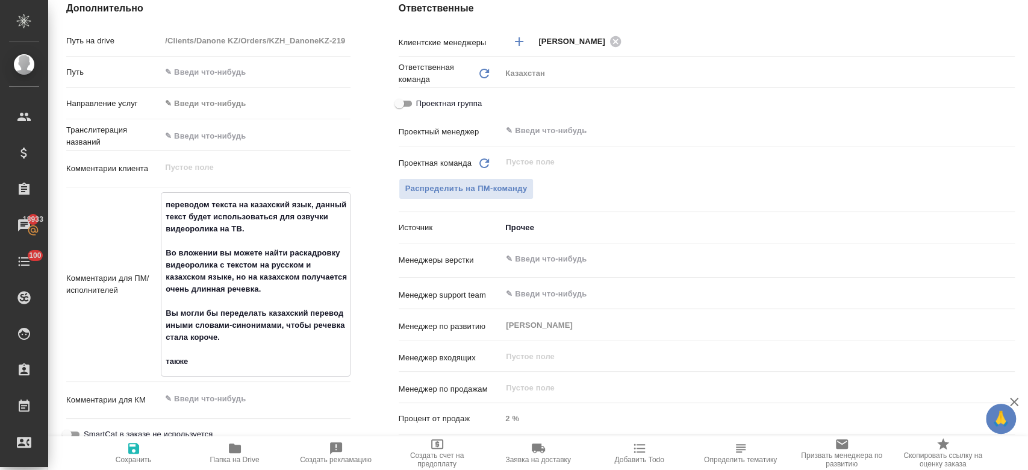
type textarea "x"
type textarea "переводом текста на казахский язык, данный текст будет использоваться для озвуч…"
type textarea "x"
type textarea "переводом текста на казахский язык, данный текст будет использоваться для озвуч…"
type textarea "x"
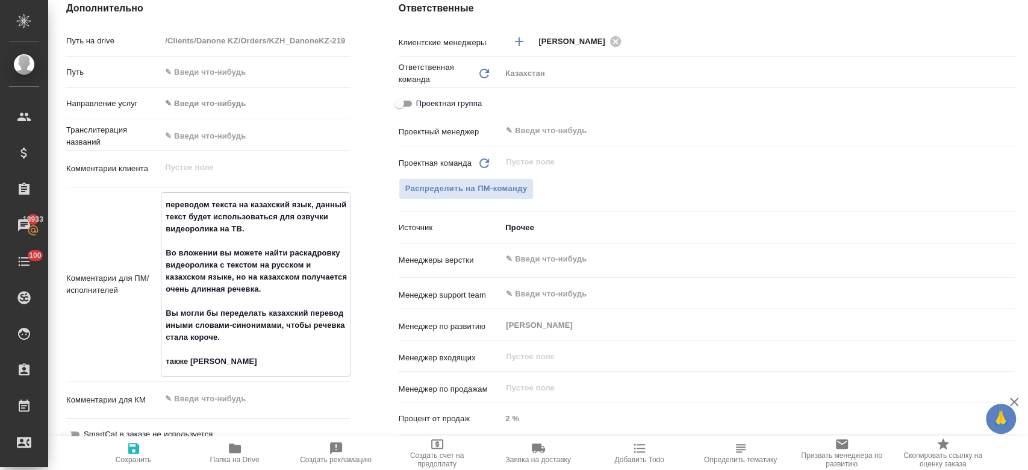
type textarea "x"
type textarea "переводом текста на казахский язык, данный текст будет использоваться для озвуч…"
type textarea "x"
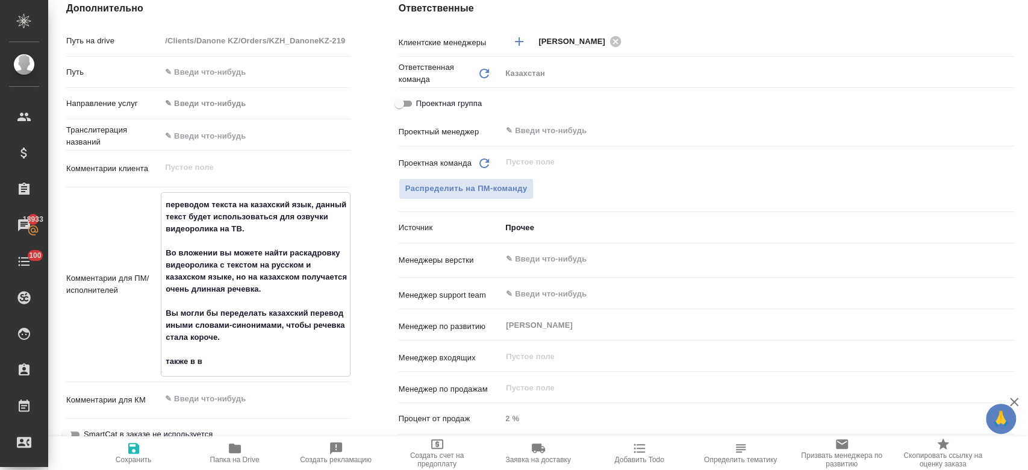
type textarea "переводом текста на казахский язык, данный текст будет использоваться для озвуч…"
type textarea "x"
type textarea "переводом текста на казахский язык, данный текст будет использоваться для озвуч…"
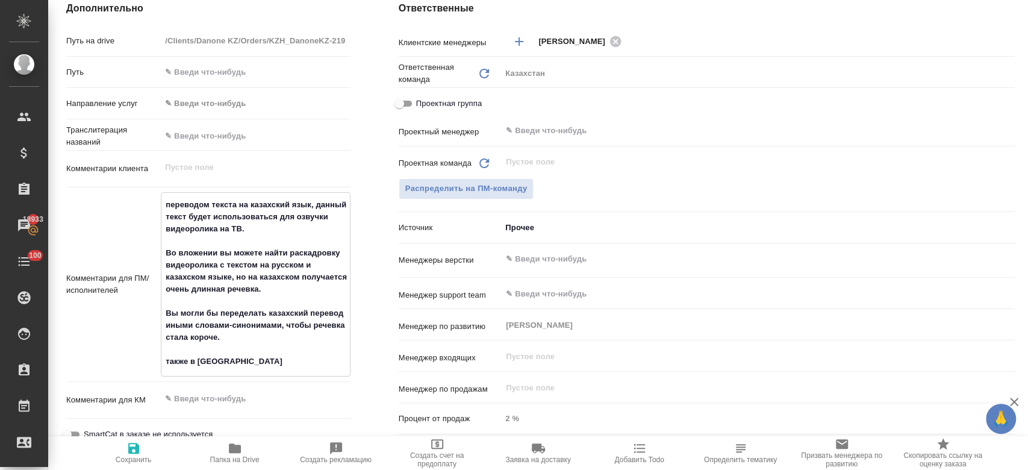
type textarea "x"
type textarea "переводом текста на казахский язык, данный текст будет использоваться для озвуч…"
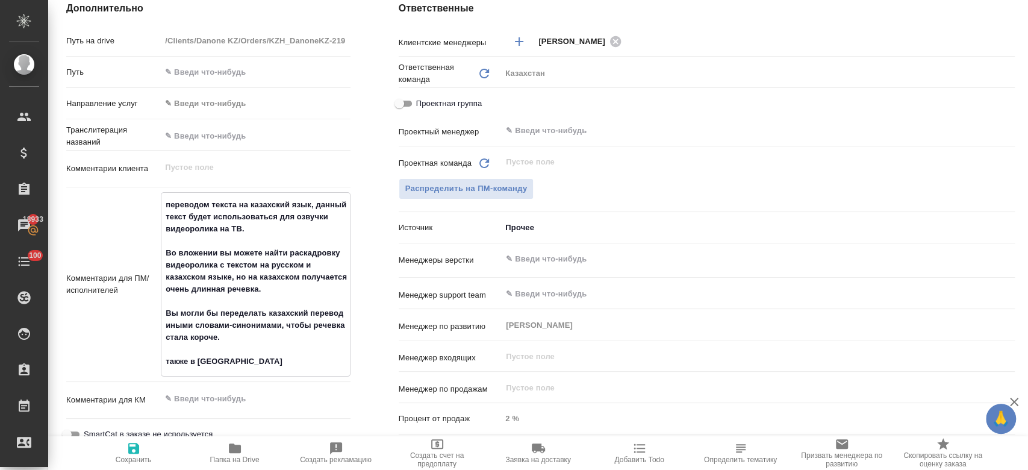
type textarea "x"
type textarea "переводом текста на казахский язык, данный текст будет использоваться для озвуч…"
type textarea "x"
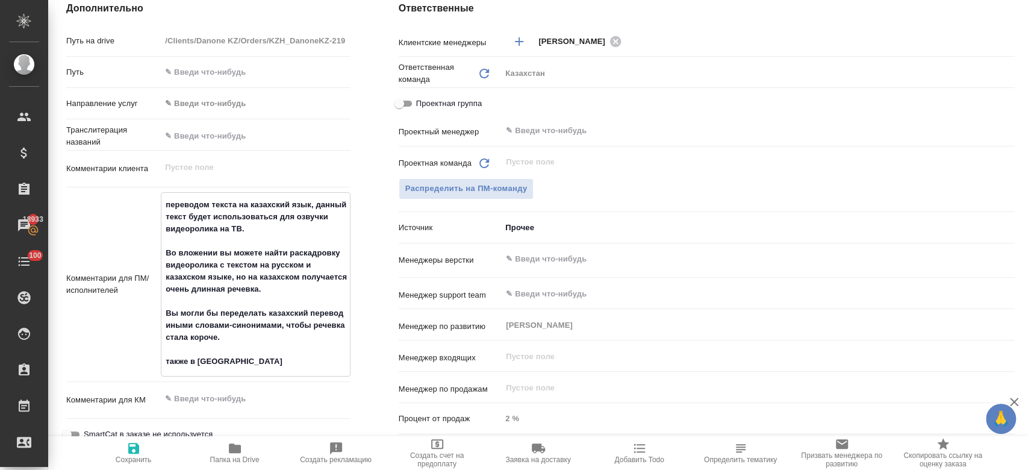
type textarea "x"
type textarea "переводом текста на казахский язык, данный текст будет использоваться для озвуч…"
type textarea "x"
type textarea "переводом текста на казахский язык, данный текст будет использоваться для озвуч…"
type textarea "x"
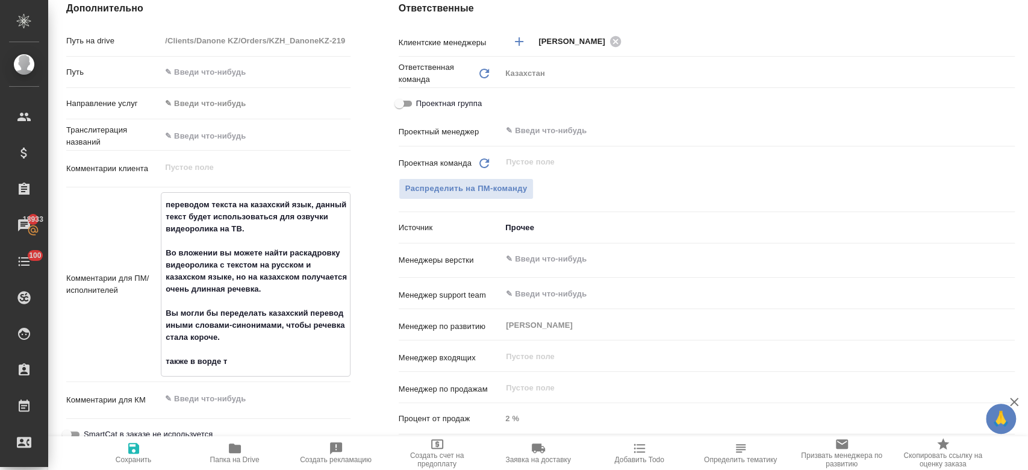
type textarea "x"
type textarea "переводом текста на казахский язык, данный текст будет использоваться для озвуч…"
type textarea "x"
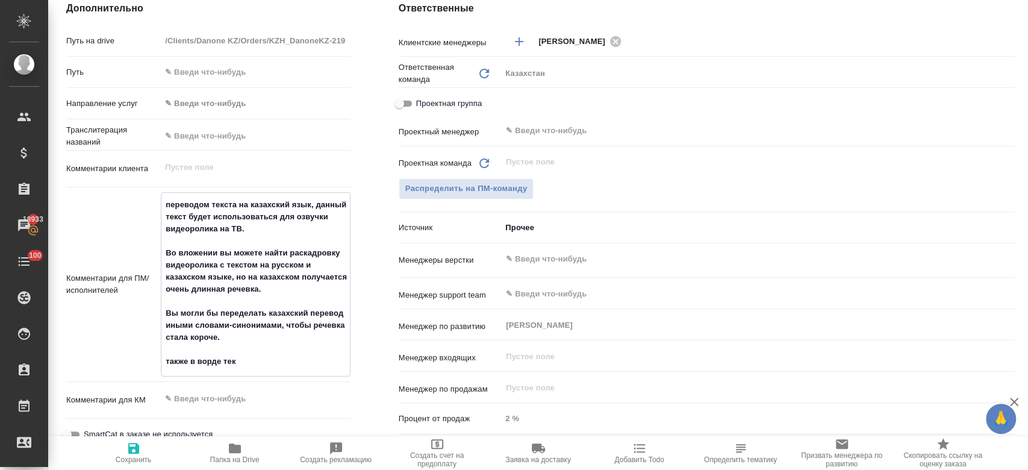
type textarea "переводом текста на казахский язык, данный текст будет использоваться для озвуч…"
type textarea "x"
type textarea "переводом текста на казахский язык, данный текст будет использоваться для озвуч…"
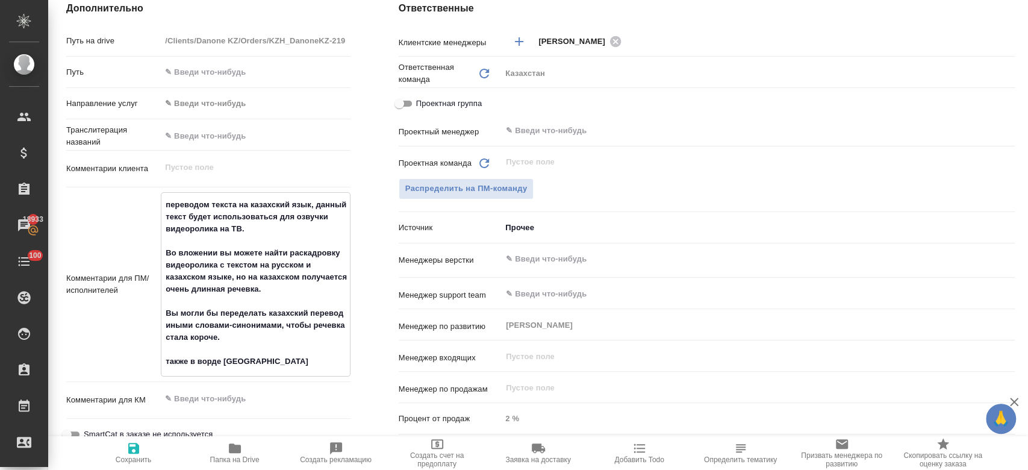
type textarea "x"
type textarea "переводом текста на казахский язык, данный текст будет использоваться для озвуч…"
type textarea "x"
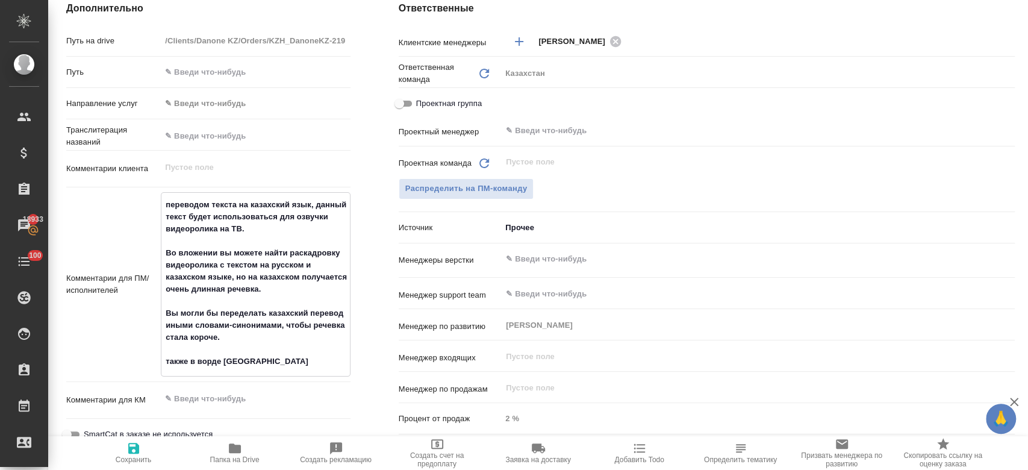
type textarea "x"
type textarea "переводом текста на казахский язык, данный текст будет использоваться для озвуч…"
type textarea "x"
type textarea "переводом текста на казахский язык, данный текст будет использоваться для озвуч…"
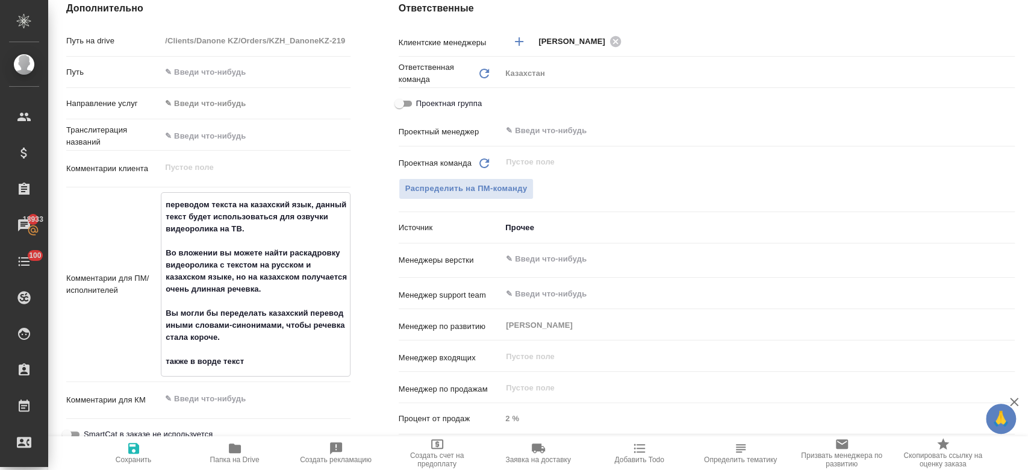
type textarea "x"
type textarea "переводом текста на казахский язык, данный текст будет использоваться для озвуч…"
type textarea "x"
type textarea "переводом текста на казахский язык, данный текст будет использоваться для озвуч…"
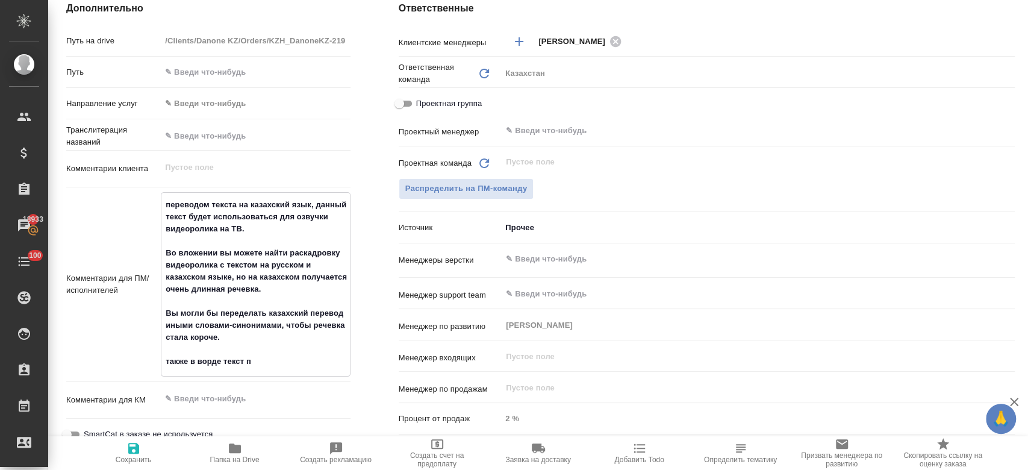
type textarea "x"
type textarea "переводом текста на казахский язык, данный текст будет использоваться для озвуч…"
type textarea "x"
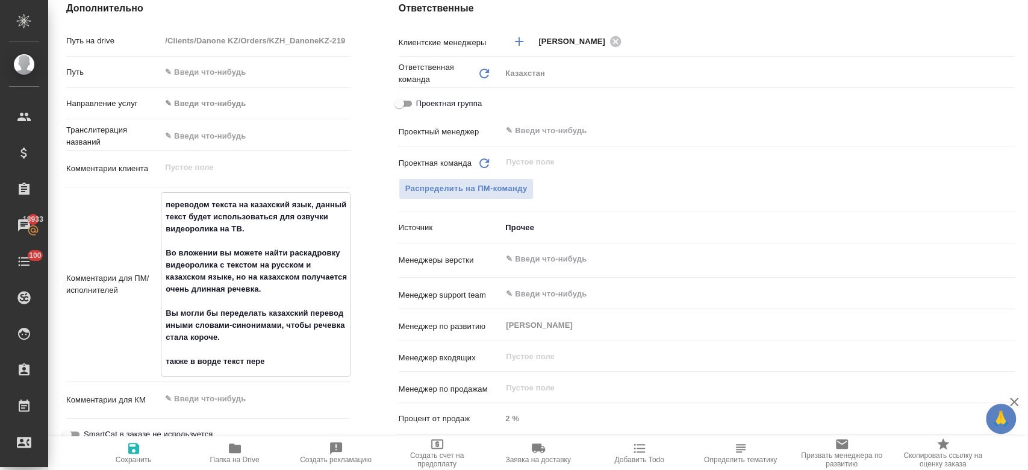
type textarea "x"
type textarea "переводом текста на казахский язык, данный текст будет использоваться для озвуч…"
type textarea "x"
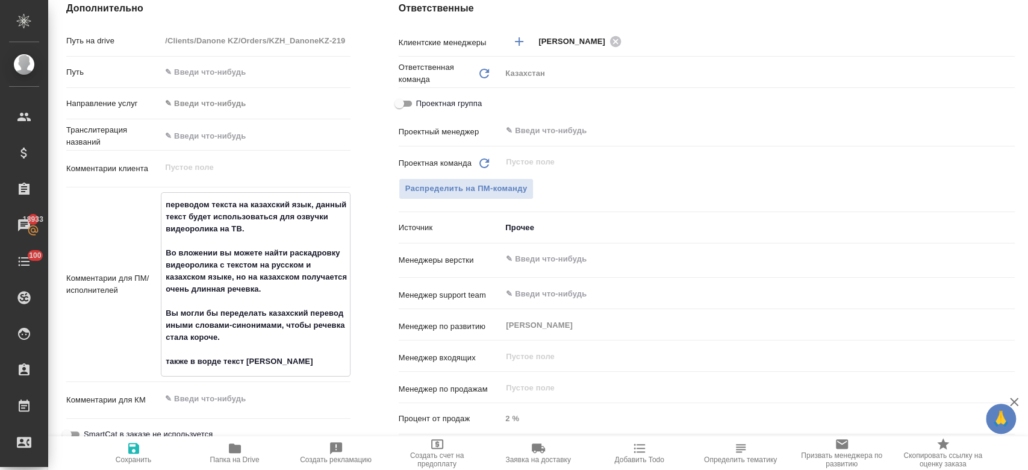
type textarea "переводом текста на казахский язык, данный текст будет использоваться для озвуч…"
type textarea "x"
type textarea "переводом текста на казахский язык, данный текст будет использоваться для озвуч…"
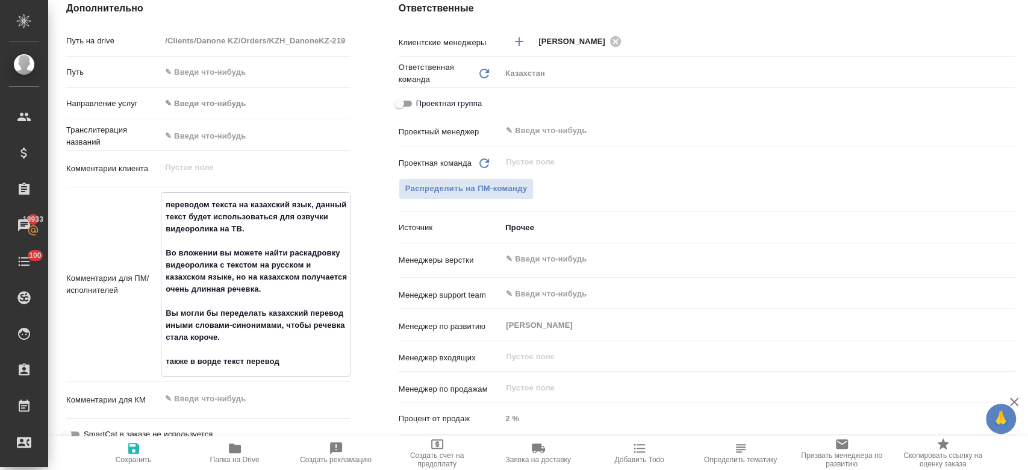
type textarea "x"
type textarea "переводом текста на казахский язык, данный текст будет использоваться для озвуч…"
type textarea "x"
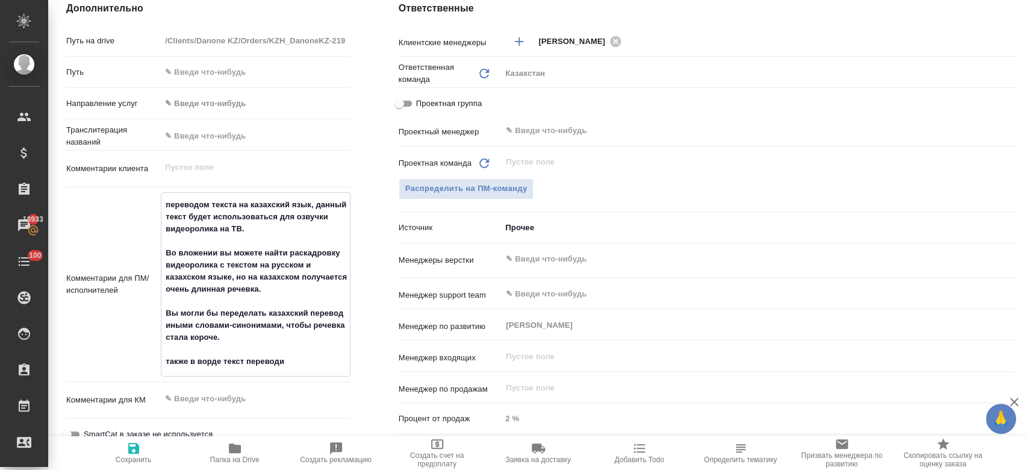
type textarea "x"
type textarea "переводом текста на казахский язык, данный текст будет использоваться для озвуч…"
type textarea "x"
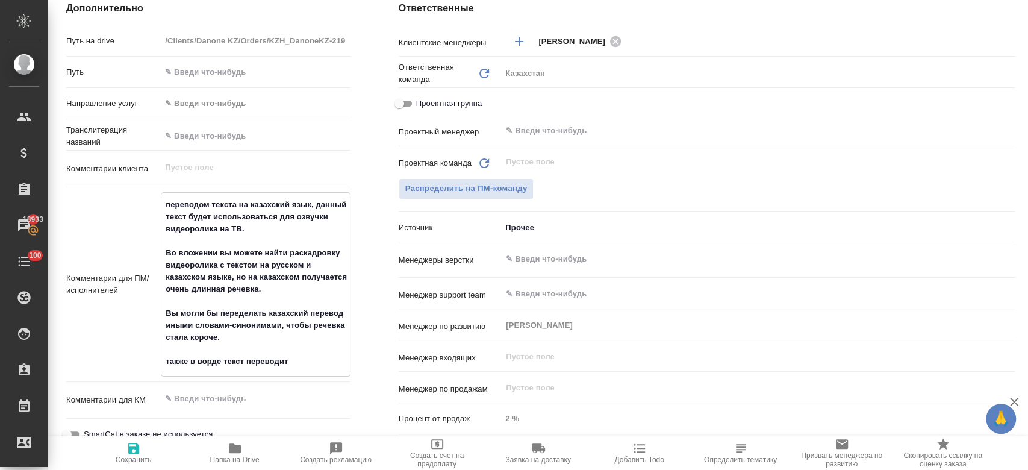
type textarea "x"
type textarea "переводом текста на казахский язык, данный текст будет использоваться для озвуч…"
type textarea "x"
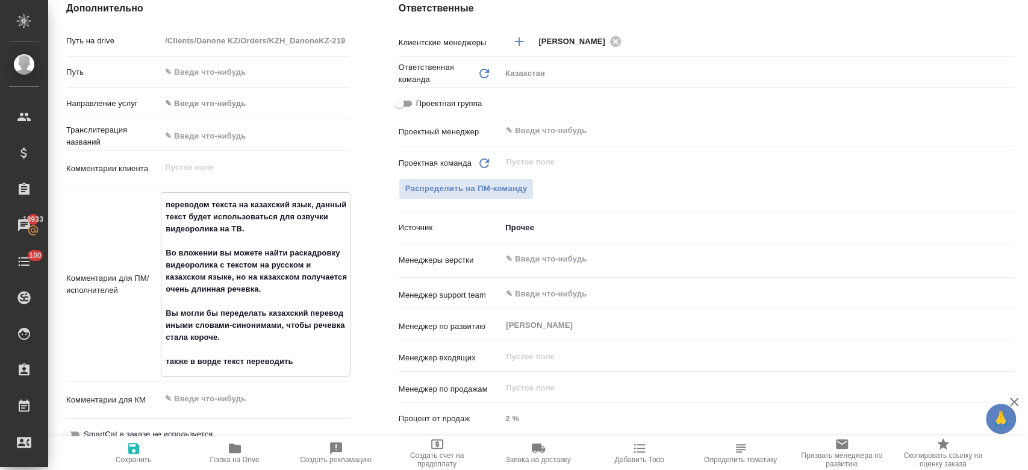
type textarea "переводом текста на казахский язык, данный текст будет использоваться для озвуч…"
type textarea "x"
type textarea "переводом текста на казахский язык, данный текст будет использоваться для озвуч…"
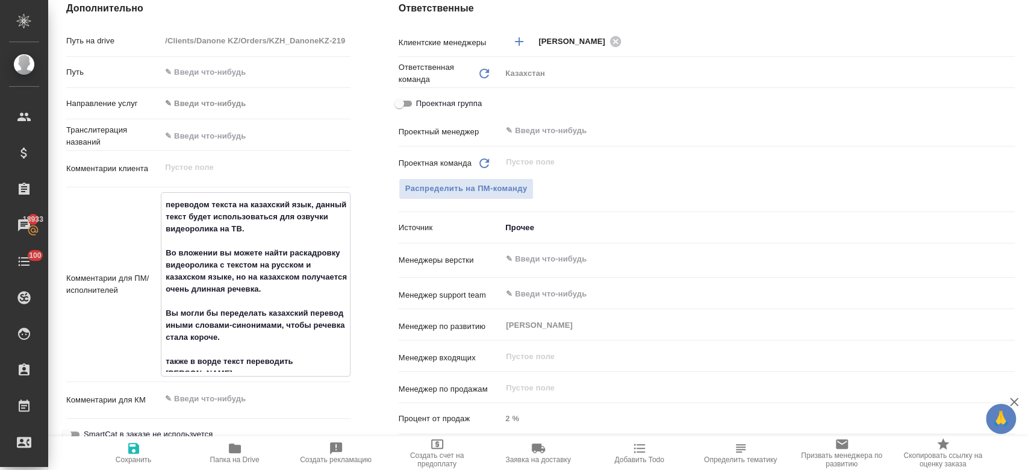
type textarea "x"
type textarea "переводом текста на казахский язык, данный текст будет использоваться для озвуч…"
type textarea "x"
type textarea "переводом текста на казахский язык, данный текст будет использоваться для озвуч…"
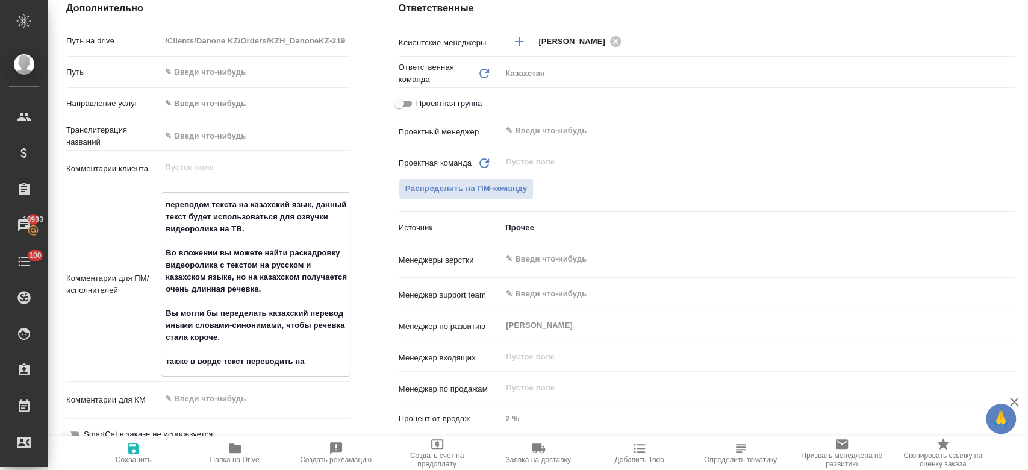
type textarea "x"
type textarea "переводом текста на казахский язык, данный текст будет использоваться для озвуч…"
type textarea "x"
type textarea "переводом текста на казахский язык, данный текст будет использоваться для озвуч…"
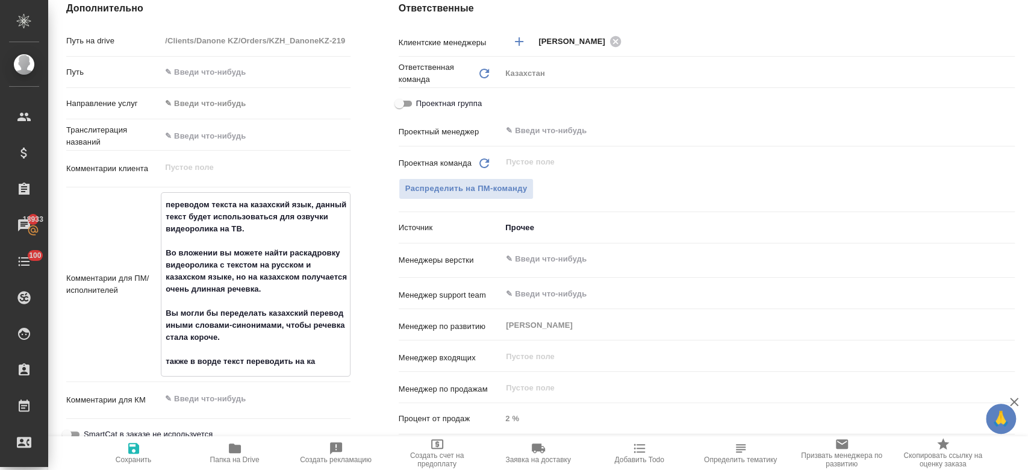
type textarea "x"
type textarea "переводом текста на казахский язык, данный текст будет использоваться для озвуч…"
type textarea "x"
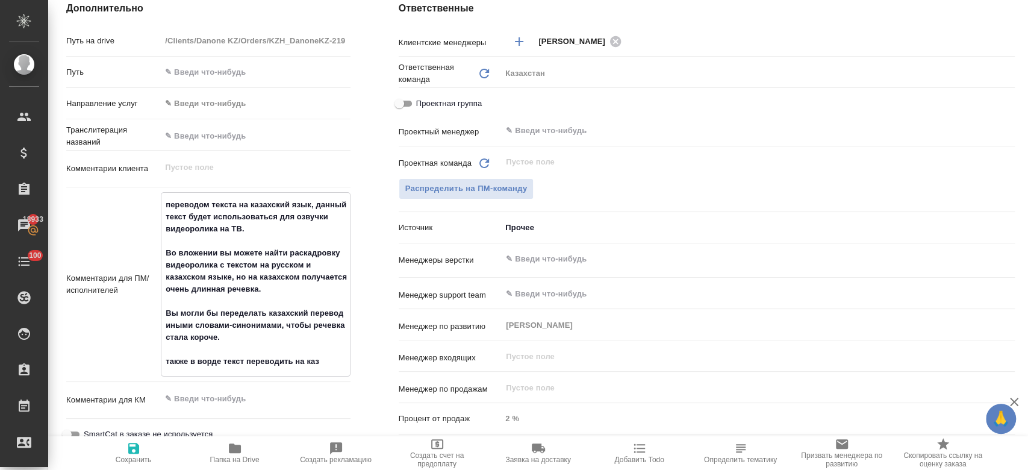
type textarea "x"
type textarea "переводом текста на казахский язык, данный текст будет использоваться для озвуч…"
type textarea "x"
click at [137, 460] on span "Сохранить" at bounding box center [134, 459] width 36 height 8
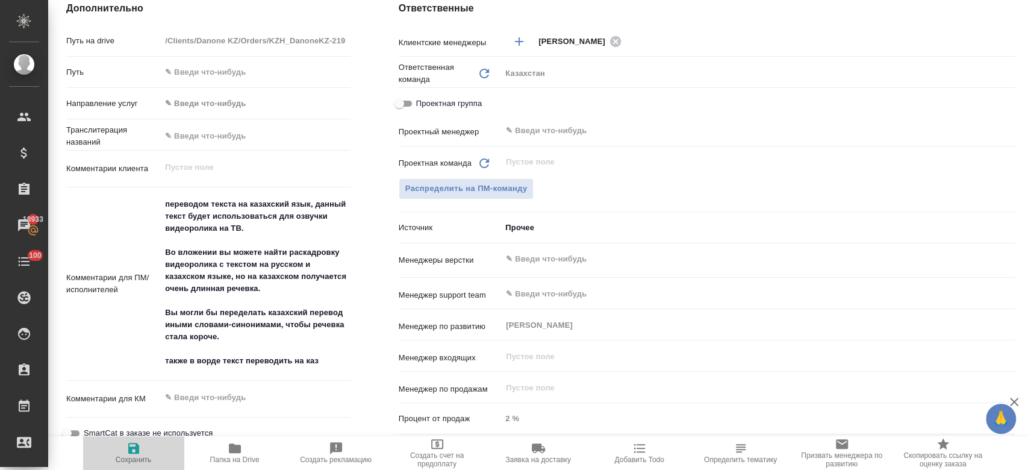
type textarea "x"
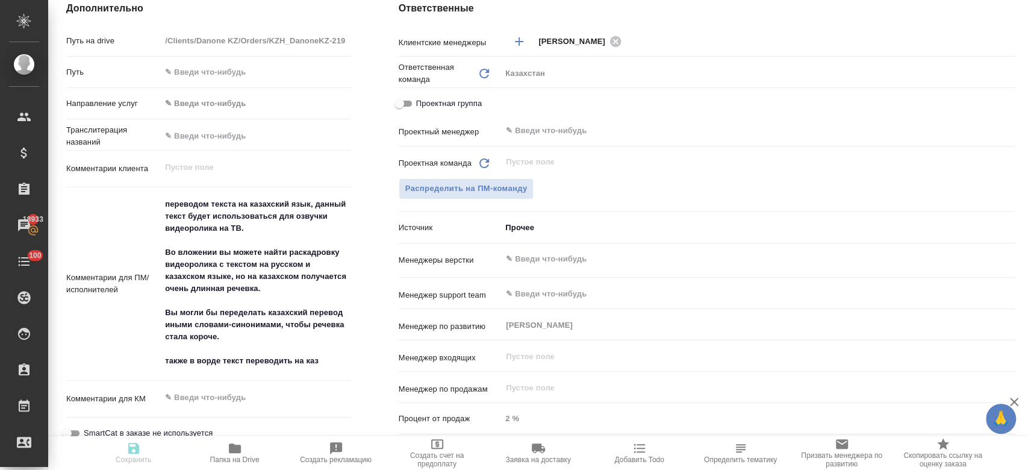
type textarea "x"
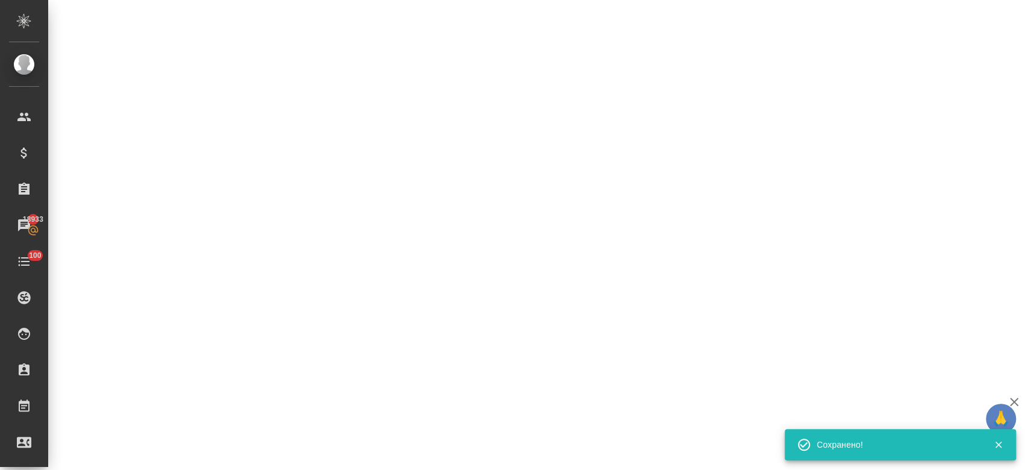
scroll to position [155, 0]
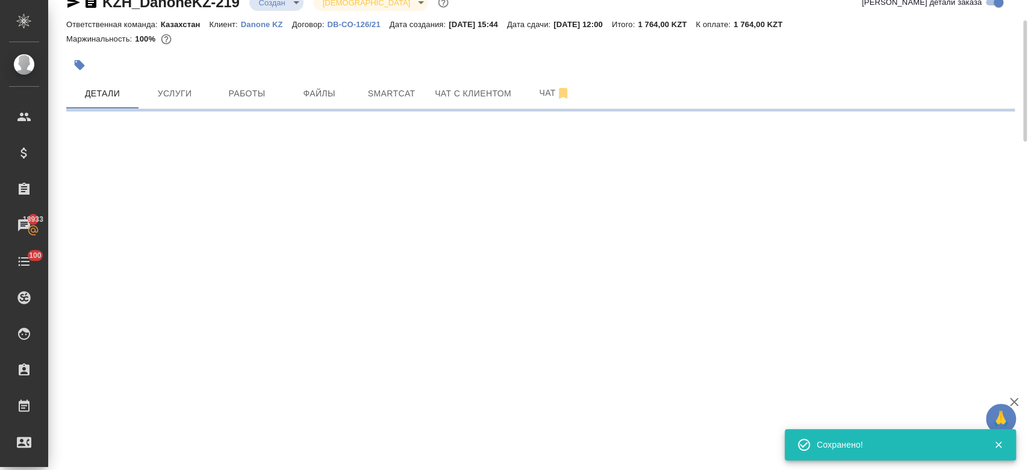
select select "RU"
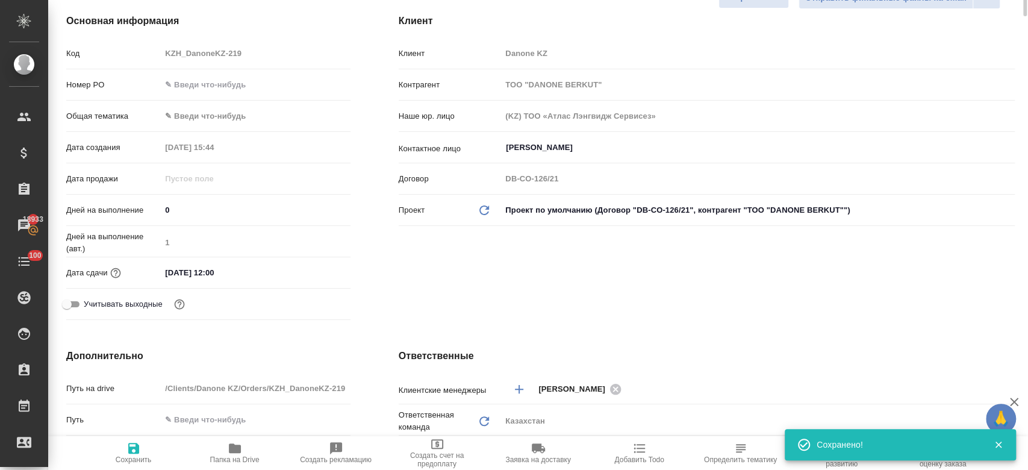
scroll to position [0, 0]
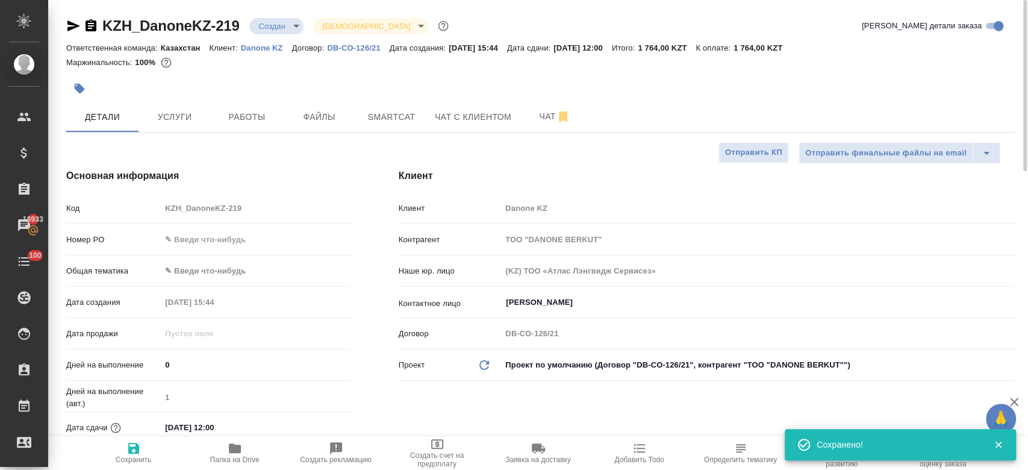
type textarea "x"
click at [188, 117] on span "Услуги" at bounding box center [175, 117] width 58 height 15
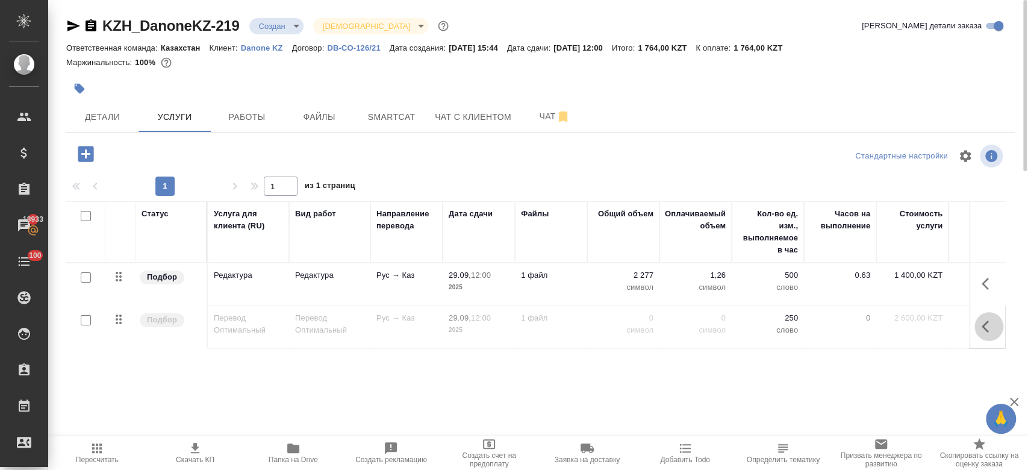
click at [993, 326] on icon "button" at bounding box center [989, 326] width 14 height 14
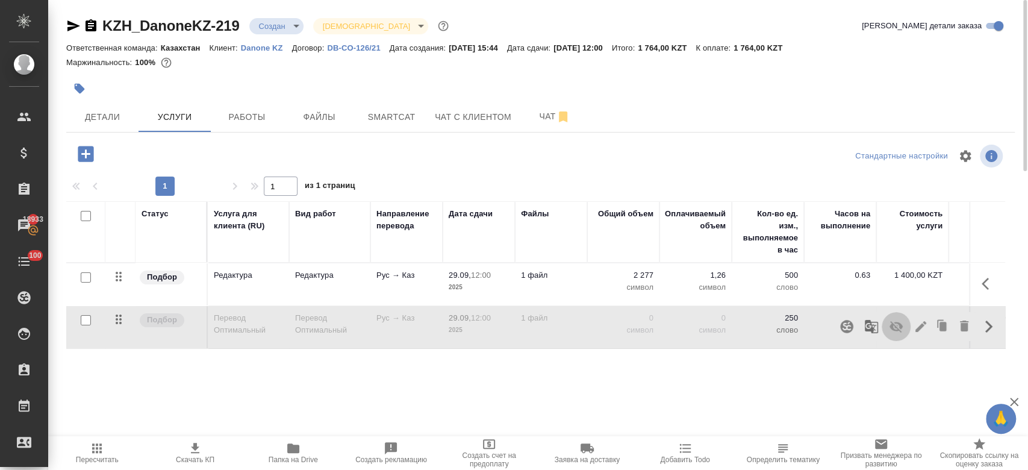
click at [897, 322] on icon "button" at bounding box center [896, 326] width 13 height 11
click at [599, 331] on p "символ" at bounding box center [623, 330] width 60 height 12
click at [599, 331] on td "0 символ" at bounding box center [623, 327] width 72 height 42
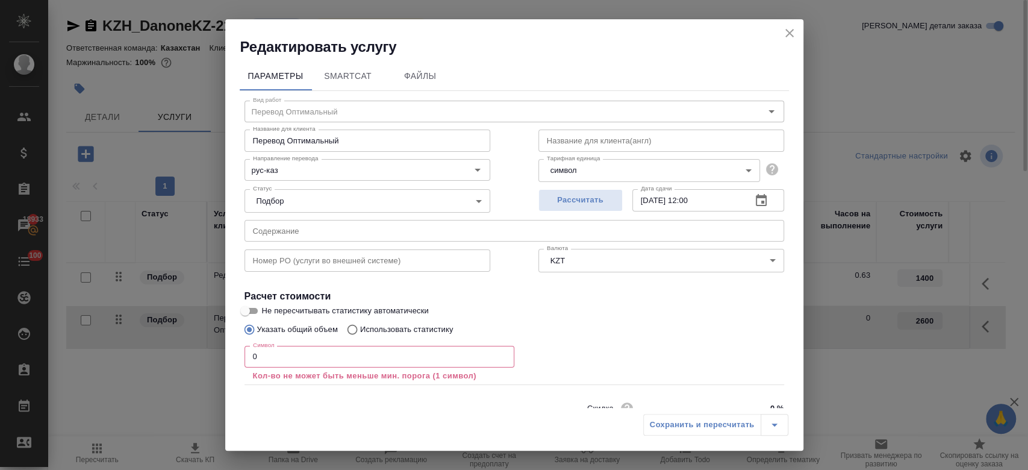
scroll to position [53, 0]
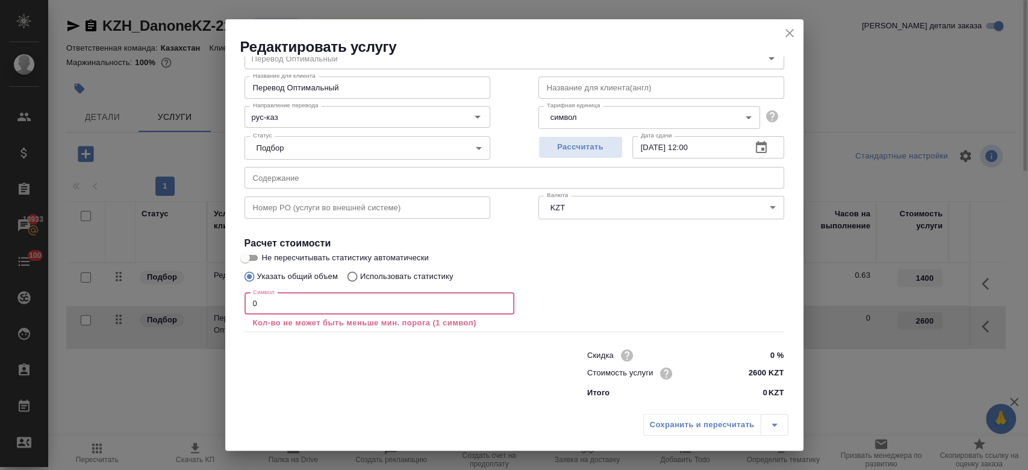
click at [414, 305] on input "0" at bounding box center [380, 304] width 270 height 22
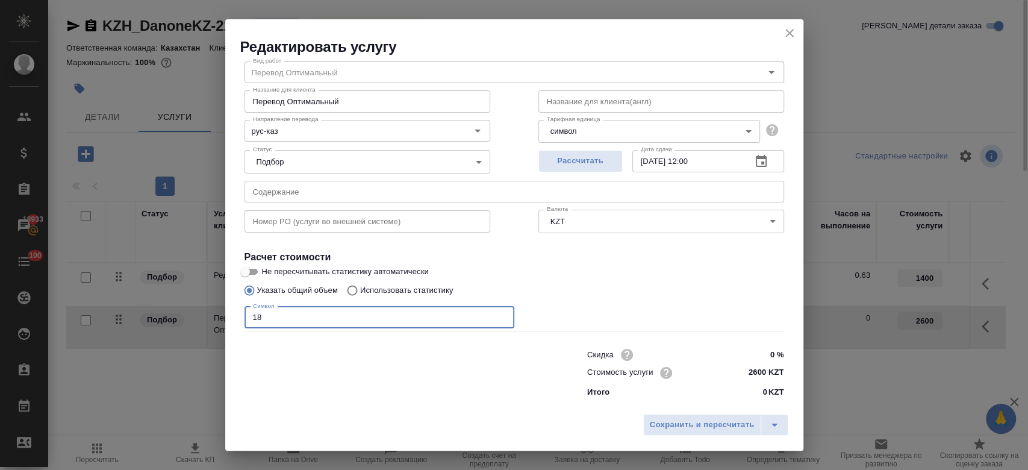
scroll to position [39, 0]
type input "1800"
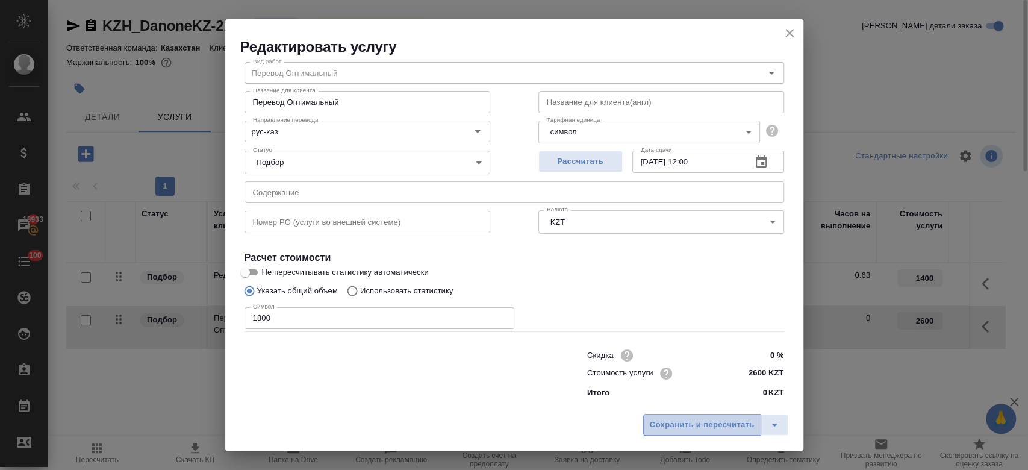
click at [664, 429] on span "Сохранить и пересчитать" at bounding box center [702, 425] width 105 height 14
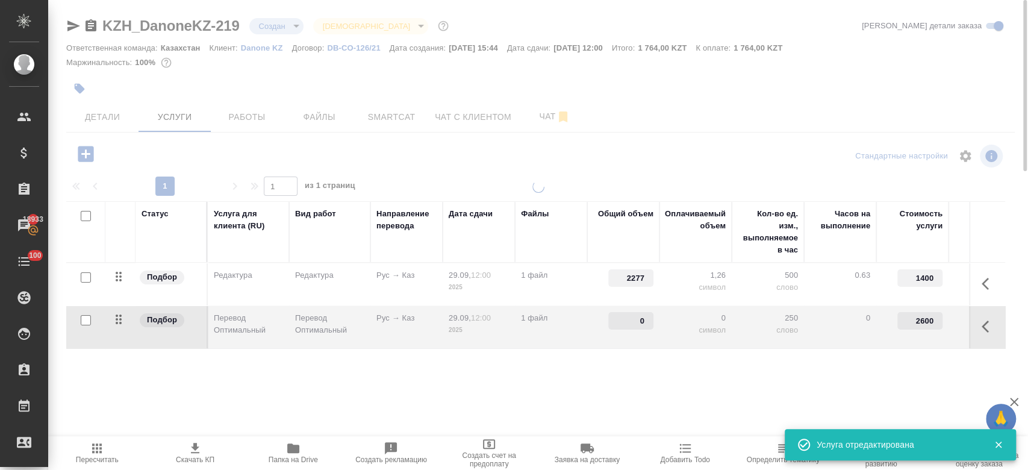
type input "1800"
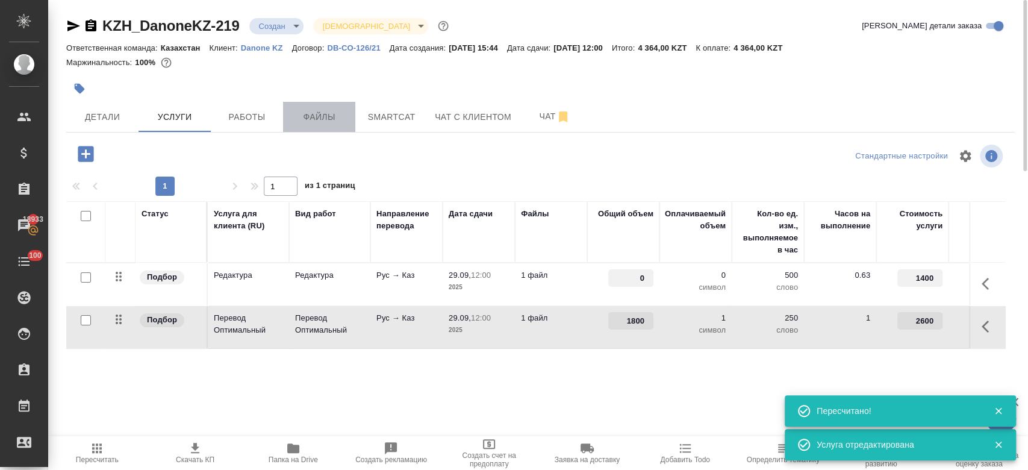
click at [294, 110] on span "Файлы" at bounding box center [319, 117] width 58 height 15
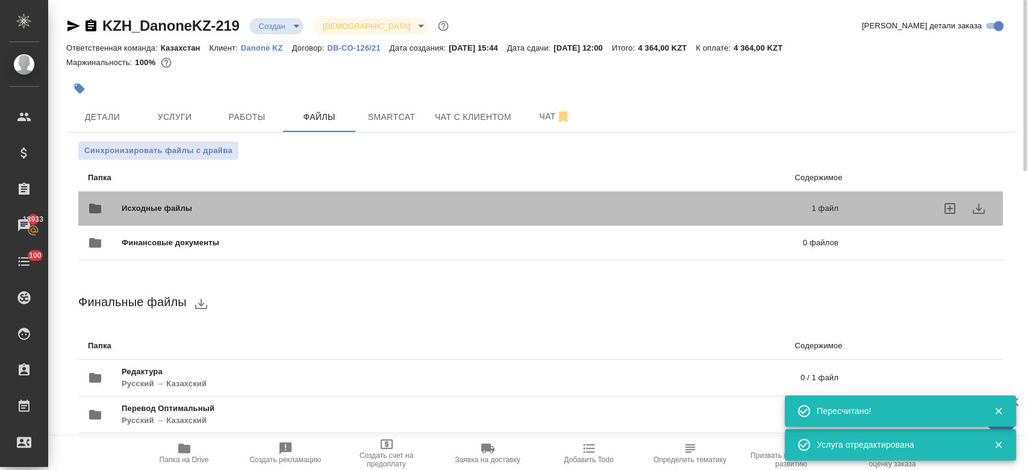
click at [224, 204] on span "Исходные файлы" at bounding box center [312, 208] width 380 height 12
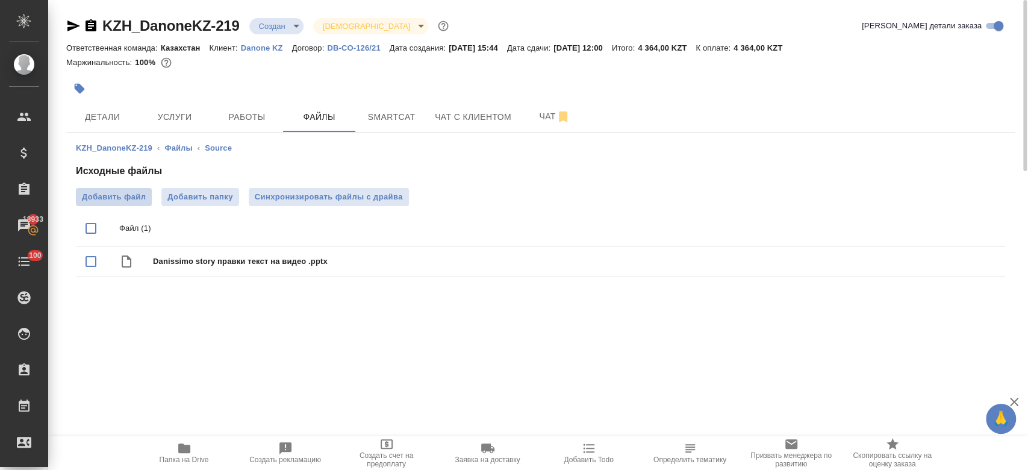
click at [122, 201] on span "Добавить файл" at bounding box center [114, 197] width 64 height 12
click at [0, 0] on input "Добавить файл" at bounding box center [0, 0] width 0 height 0
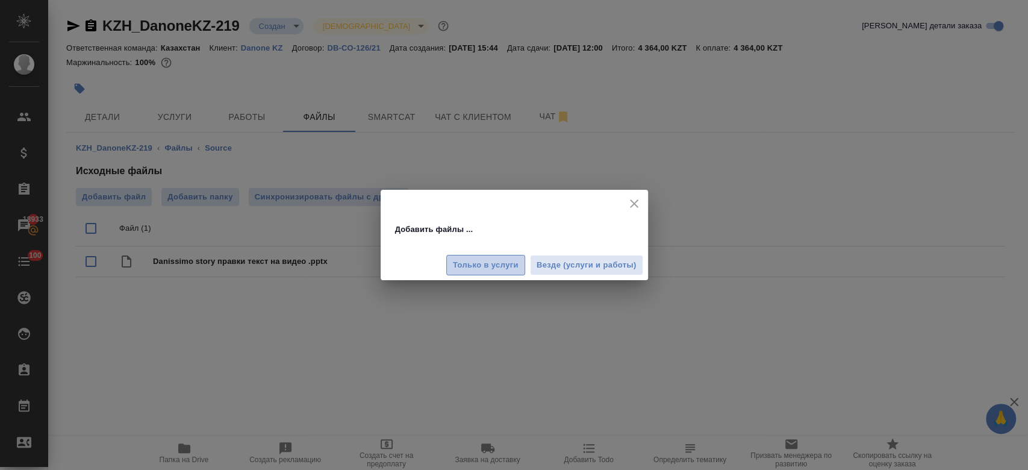
click at [484, 267] on span "Только в услуги" at bounding box center [486, 265] width 66 height 14
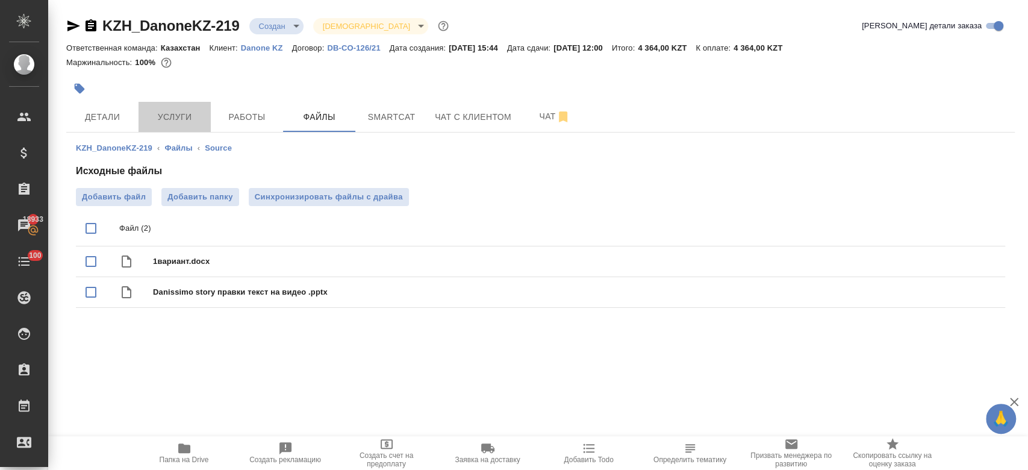
click at [179, 115] on span "Услуги" at bounding box center [175, 117] width 58 height 15
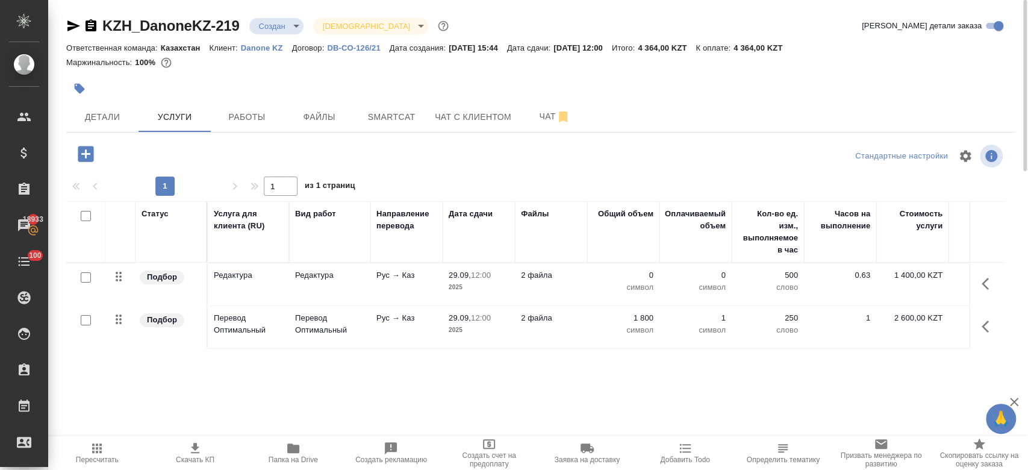
click at [83, 320] on input "checkbox" at bounding box center [86, 320] width 10 height 10
checkbox input "true"
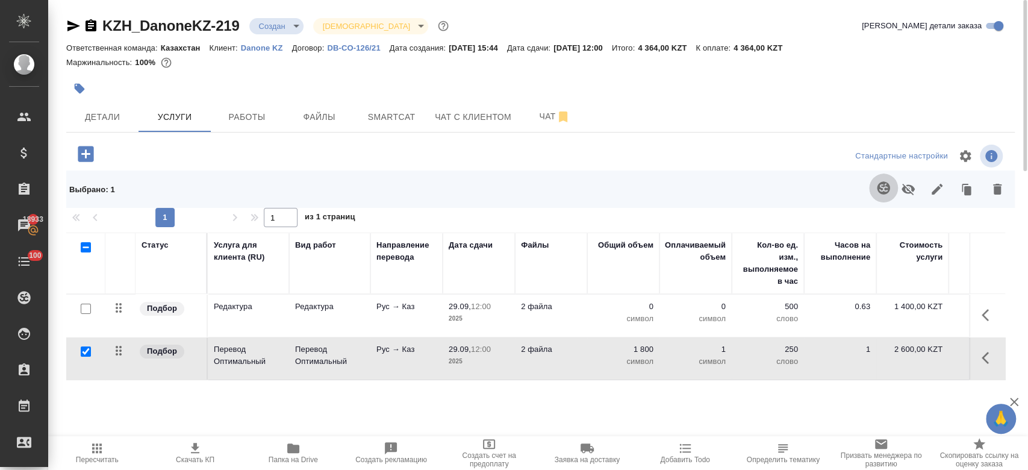
click at [882, 187] on icon "button" at bounding box center [883, 188] width 14 height 14
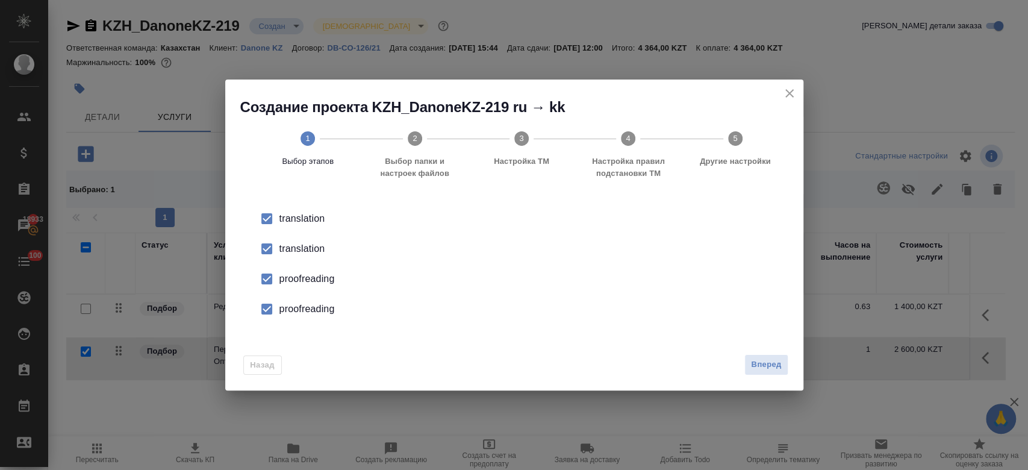
click at [317, 242] on div "translation" at bounding box center [526, 249] width 495 height 14
click at [317, 281] on div "proofreading" at bounding box center [526, 279] width 495 height 14
click at [319, 308] on div "proofreading" at bounding box center [526, 309] width 495 height 14
click at [771, 366] on span "Вперед" at bounding box center [766, 365] width 30 height 14
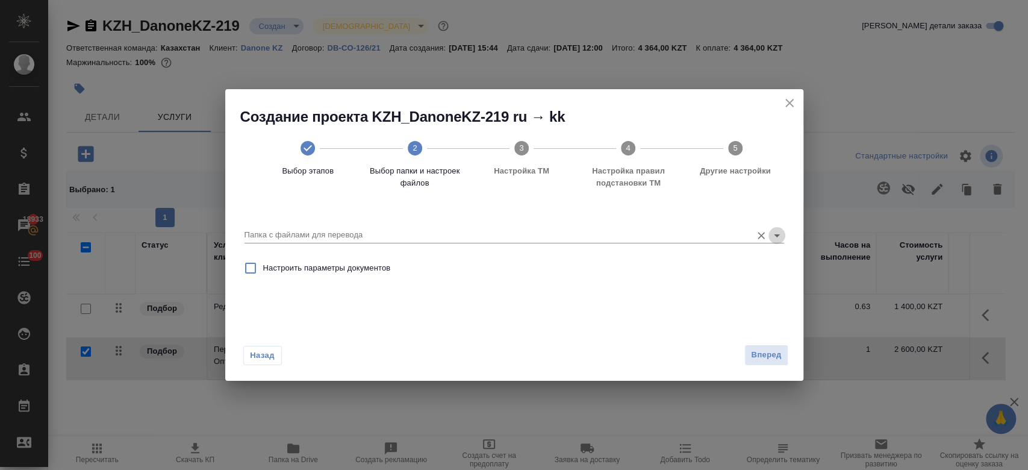
click at [776, 238] on icon "Open" at bounding box center [777, 235] width 14 height 14
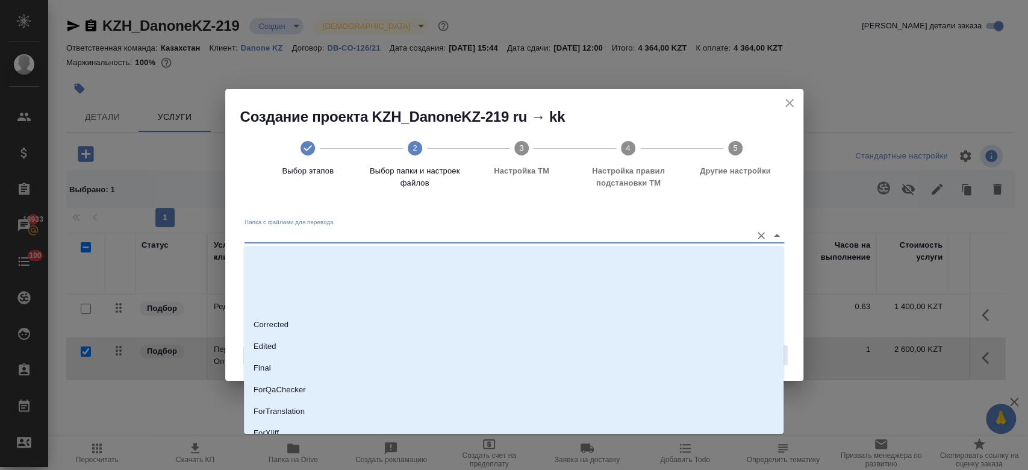
scroll to position [97, 0]
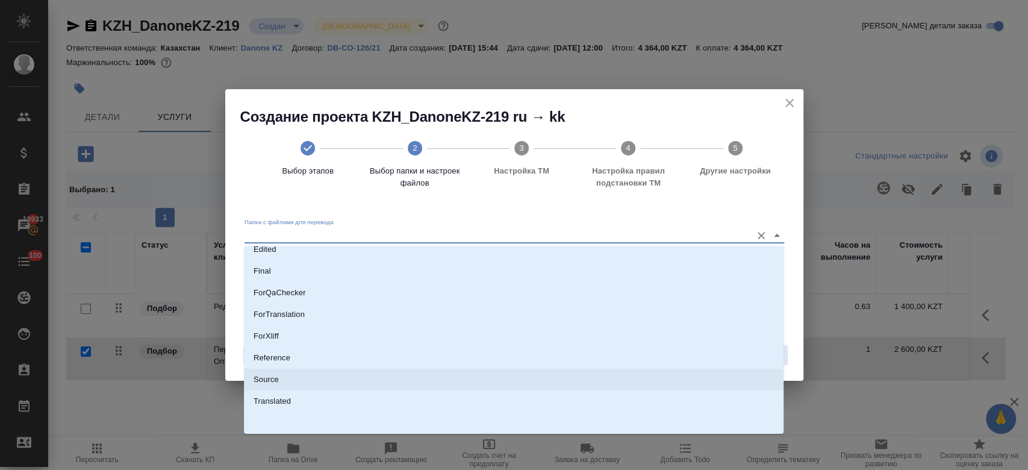
click at [484, 369] on li "Source" at bounding box center [514, 380] width 540 height 22
type input "Source"
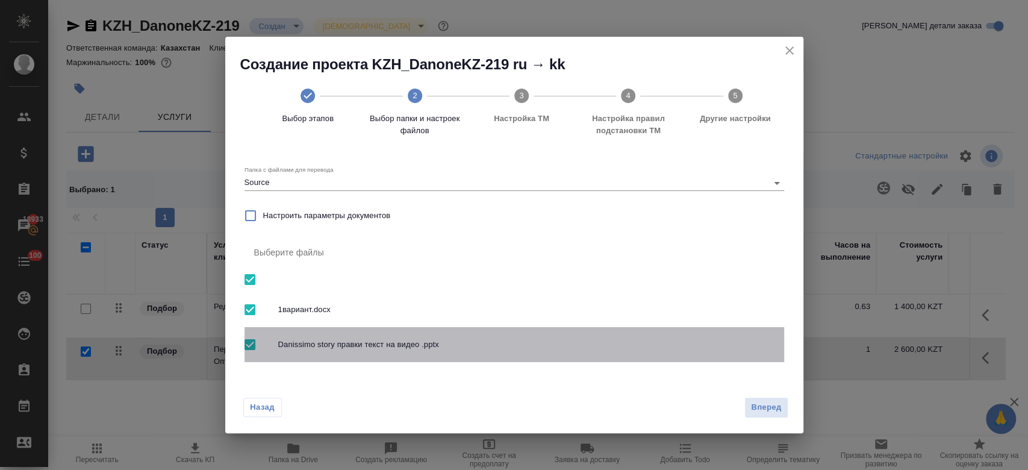
click at [251, 347] on input "checkbox" at bounding box center [249, 344] width 25 height 25
checkbox input "false"
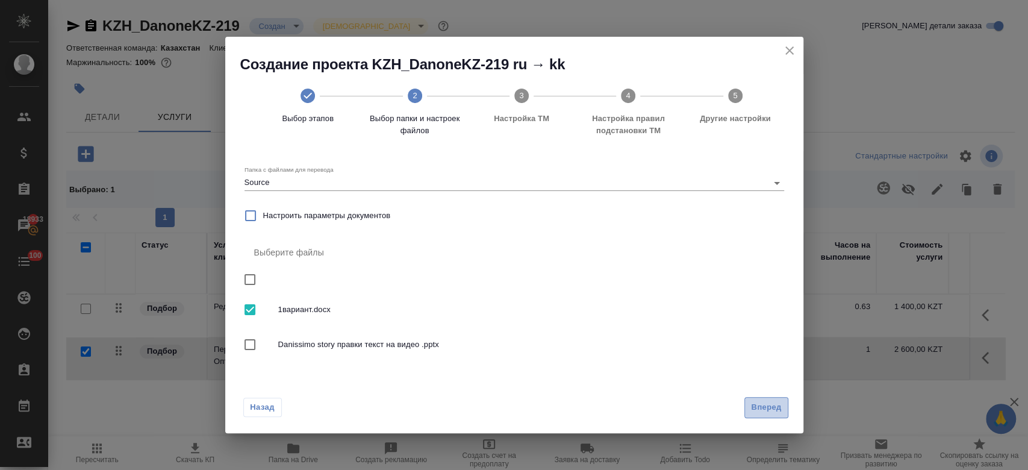
click at [776, 405] on span "Вперед" at bounding box center [766, 408] width 30 height 14
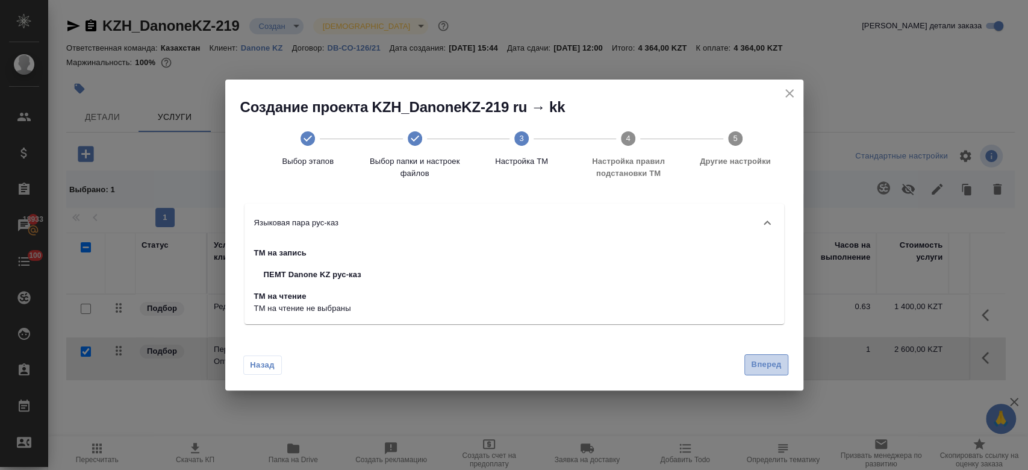
click at [755, 370] on span "Вперед" at bounding box center [766, 365] width 30 height 14
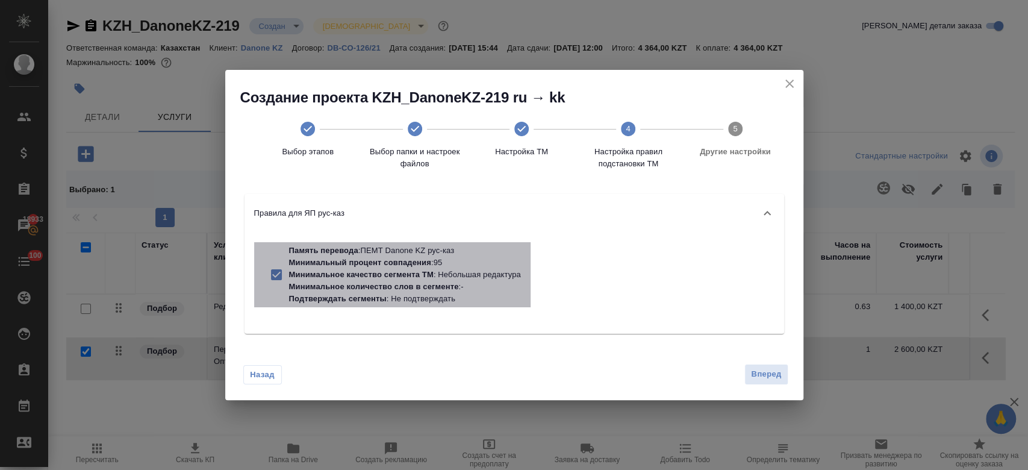
click at [504, 302] on p "Подтверждать сегменты : Не подтверждать" at bounding box center [405, 299] width 232 height 12
checkbox input "false"
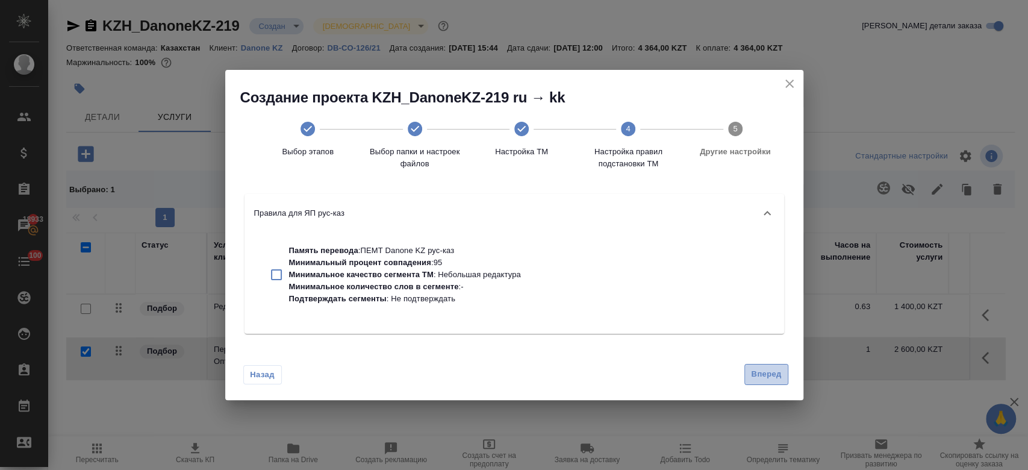
click at [777, 379] on span "Вперед" at bounding box center [766, 374] width 30 height 14
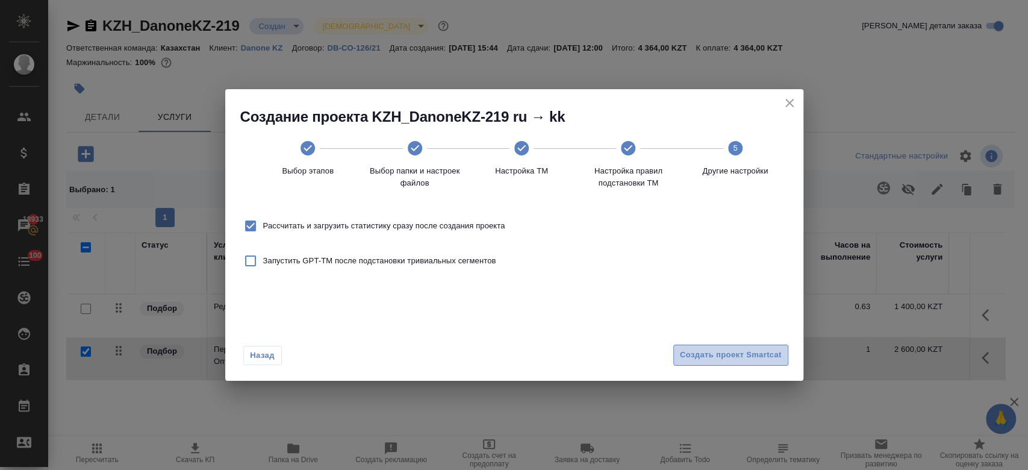
click at [737, 361] on span "Создать проект Smartcat" at bounding box center [731, 355] width 102 height 14
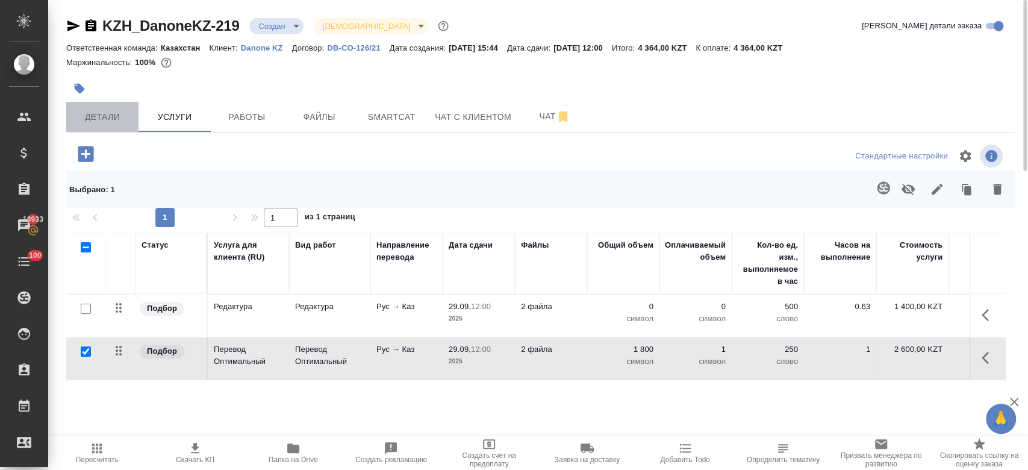
click at [110, 118] on span "Детали" at bounding box center [102, 117] width 58 height 15
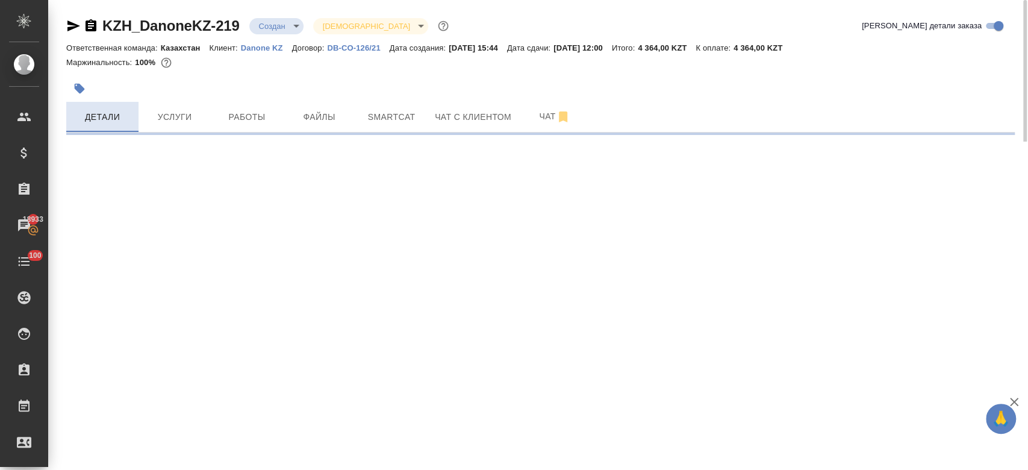
select select "RU"
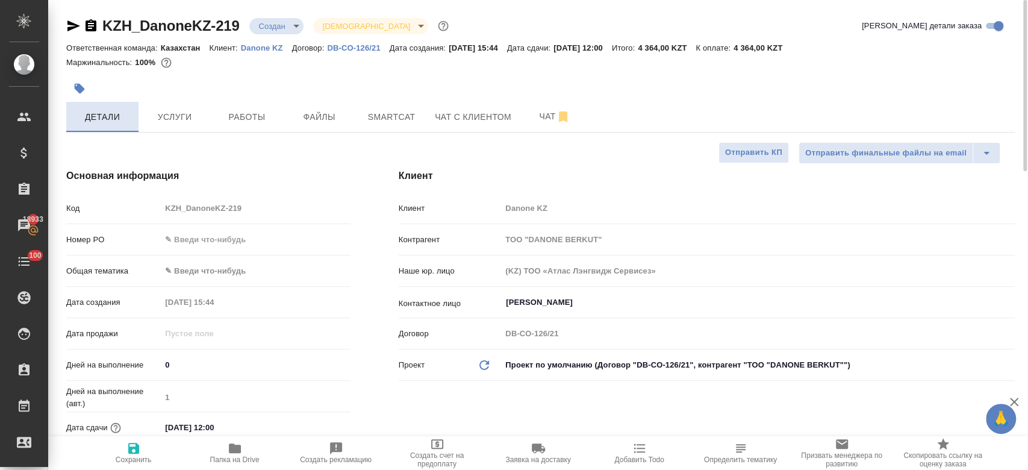
type textarea "x"
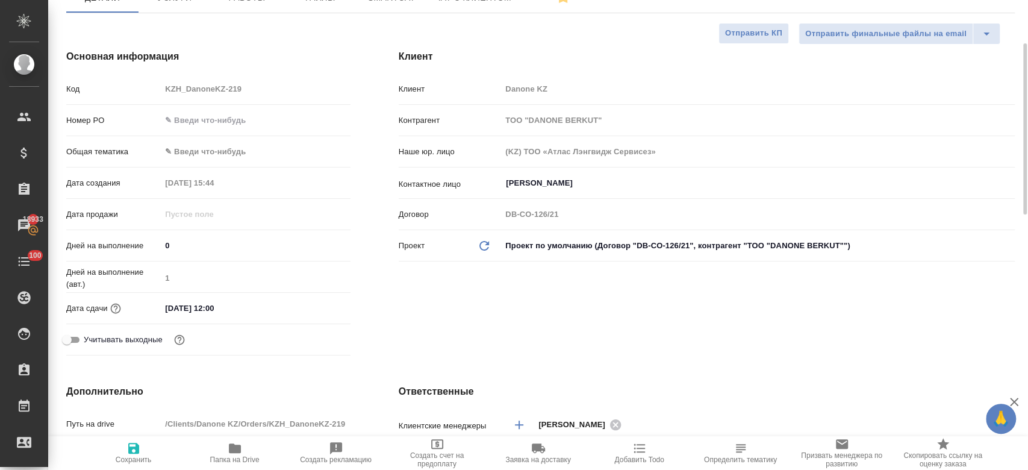
scroll to position [120, 0]
click at [202, 307] on input "29.09.2025 12:00" at bounding box center [213, 306] width 105 height 17
click at [321, 306] on icon "button" at bounding box center [315, 306] width 14 height 14
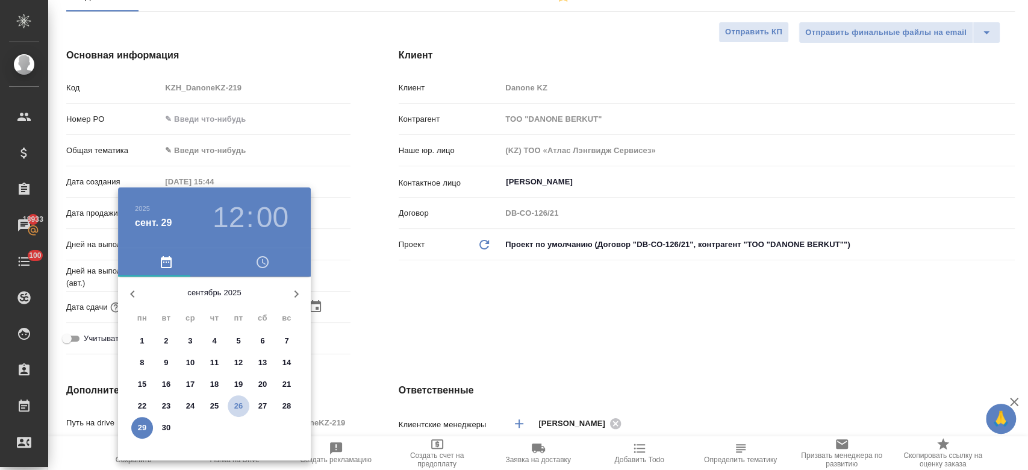
click at [239, 403] on p "26" at bounding box center [238, 406] width 9 height 12
type input "26.09.2025 12:00"
type textarea "x"
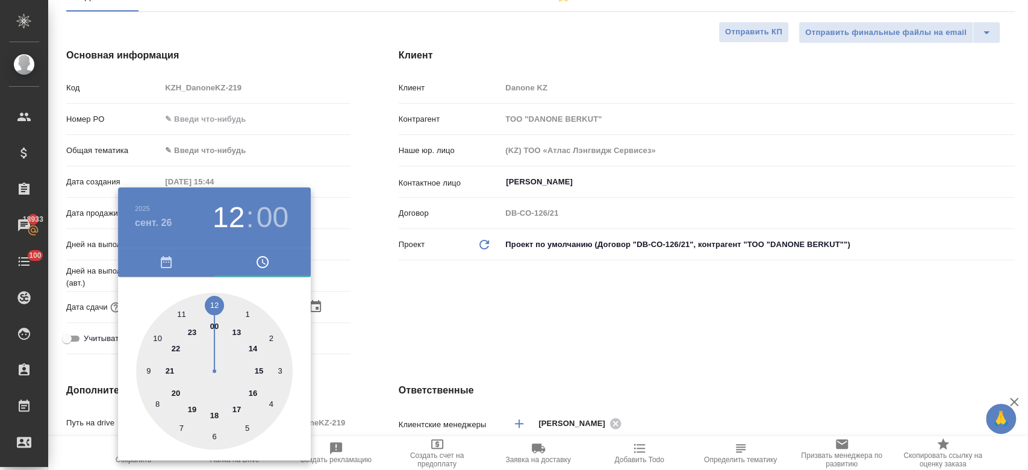
click at [215, 414] on div at bounding box center [214, 371] width 157 height 157
click at [464, 345] on div at bounding box center [514, 235] width 1028 height 470
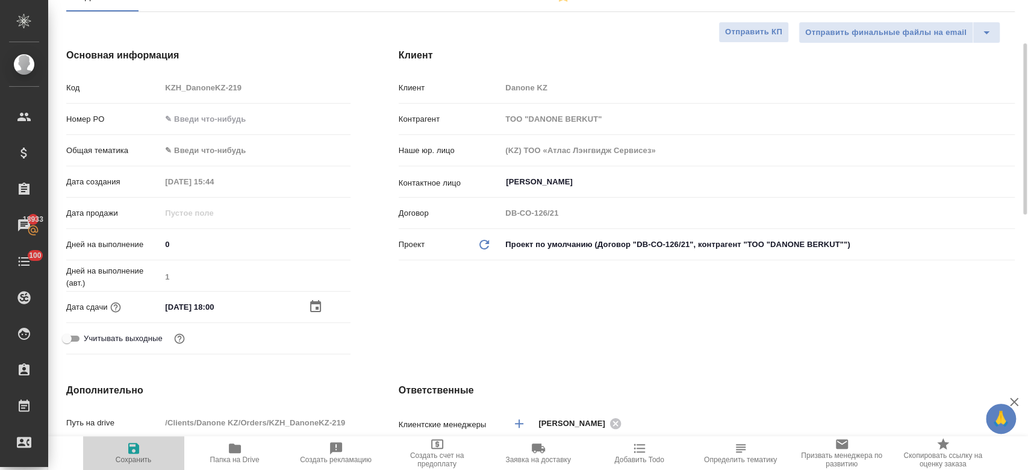
click at [135, 444] on icon "button" at bounding box center [133, 448] width 11 height 11
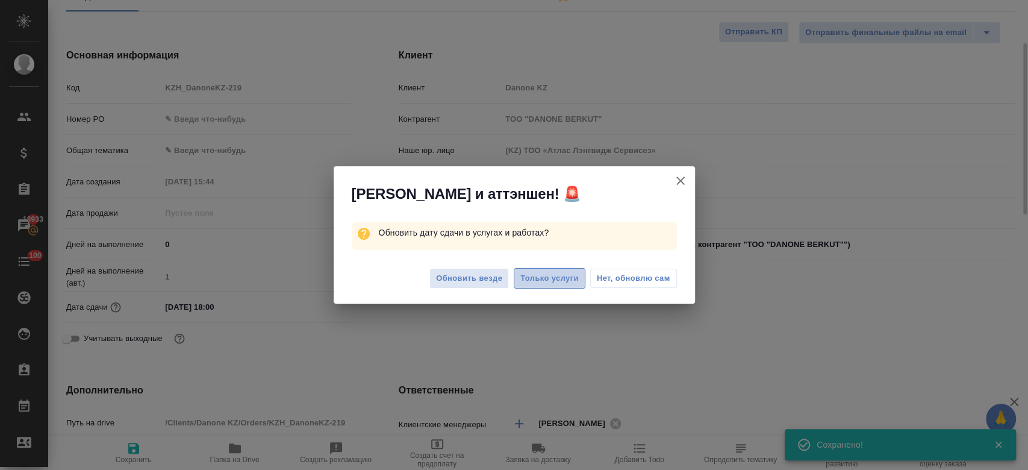
click at [542, 284] on span "Только услуги" at bounding box center [549, 279] width 58 height 14
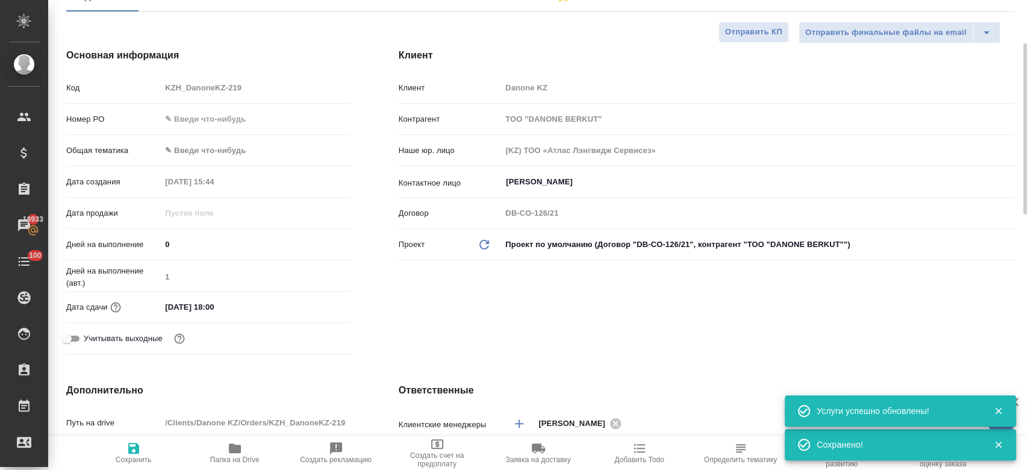
scroll to position [0, 0]
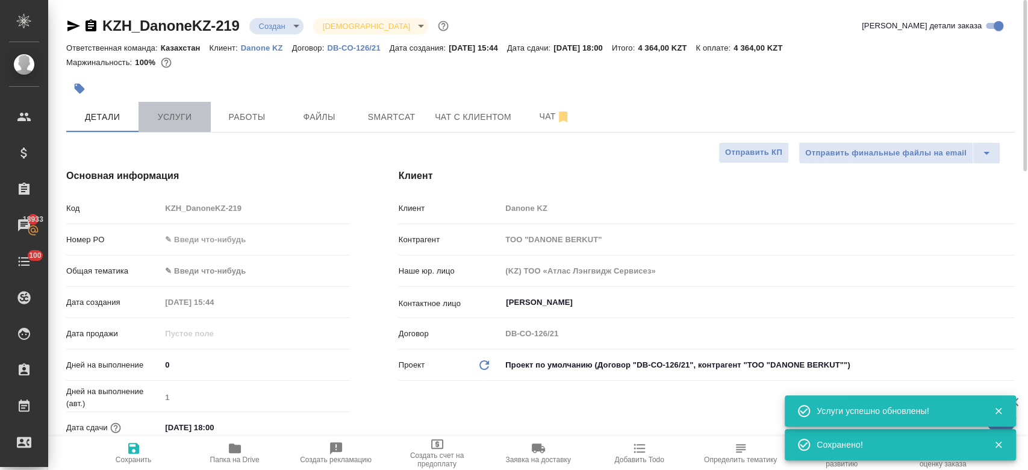
click at [181, 124] on button "Услуги" at bounding box center [175, 117] width 72 height 30
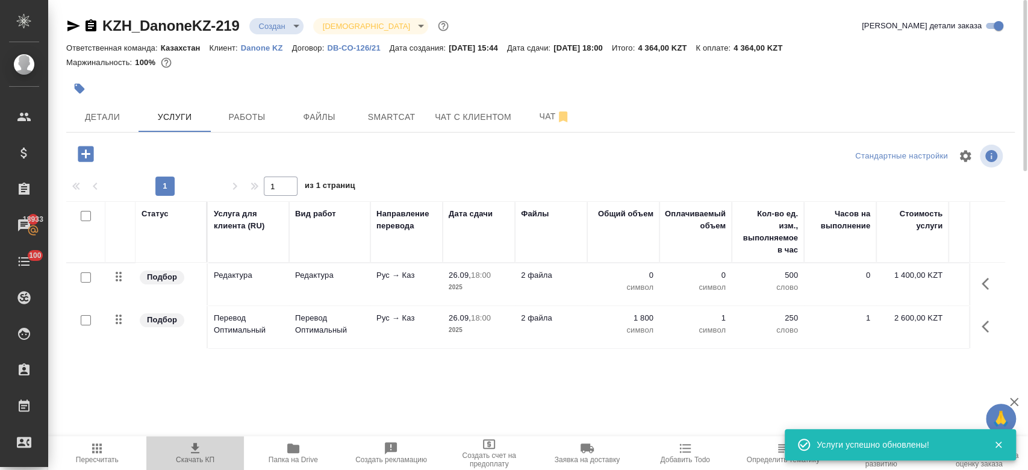
click at [193, 459] on span "Скачать КП" at bounding box center [195, 459] width 39 height 8
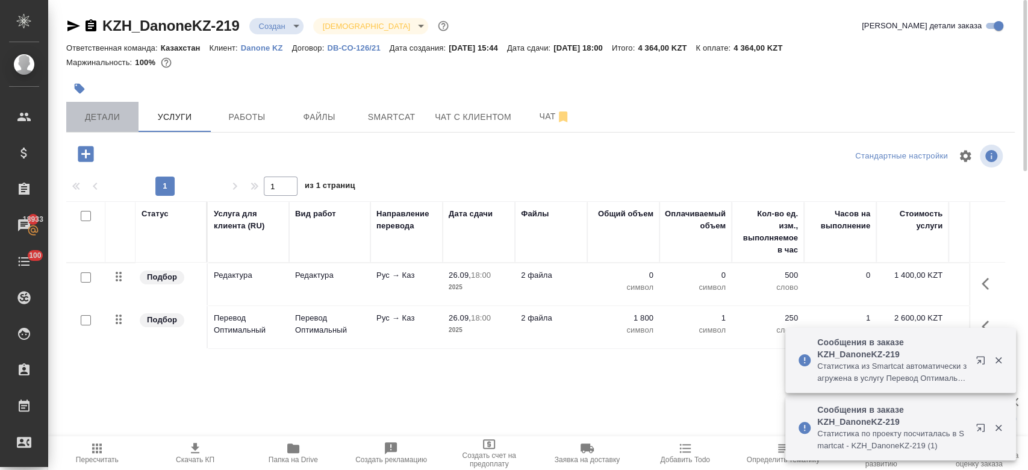
click at [120, 120] on span "Детали" at bounding box center [102, 117] width 58 height 15
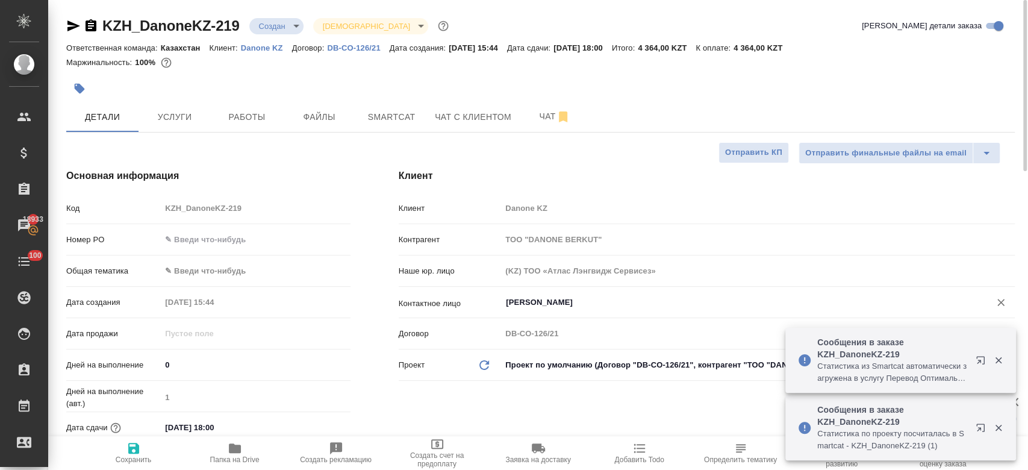
click at [545, 296] on input "Uderbayeva Renata" at bounding box center [738, 302] width 466 height 14
click at [461, 411] on div "Клиент Клиент Danone KZ Контрагент ТОО "DANONE BERKUT" Наше юр. лицо (KZ) ТОО «…" at bounding box center [707, 324] width 664 height 359
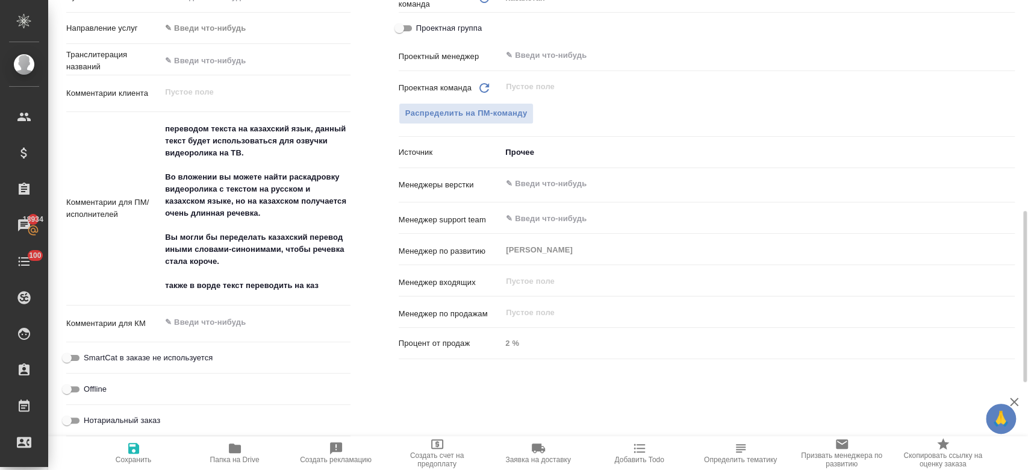
scroll to position [578, 0]
click at [320, 289] on textarea "переводом текста на казахский язык, данный текст будет использоваться для озвуч…" at bounding box center [255, 207] width 188 height 177
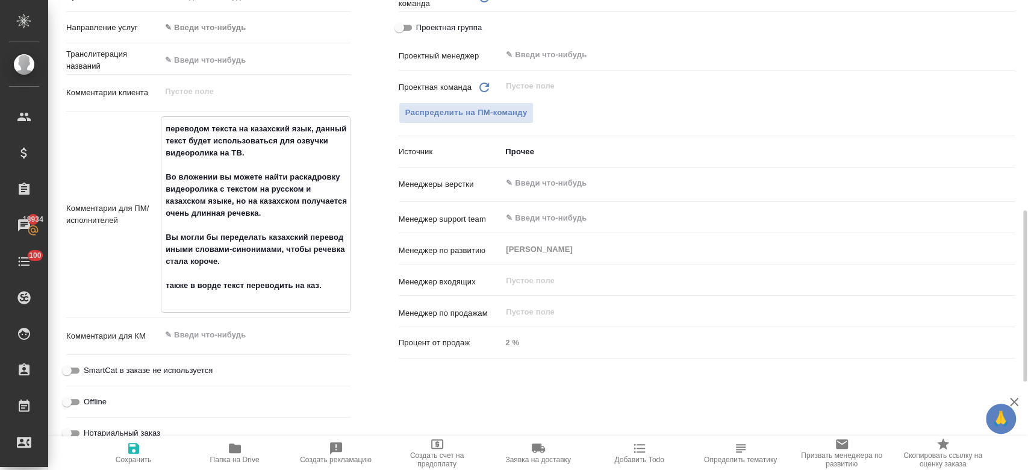
paste textarea "Прошу сделать перевод как можно короче на казахском, но при этом что бы звучало…"
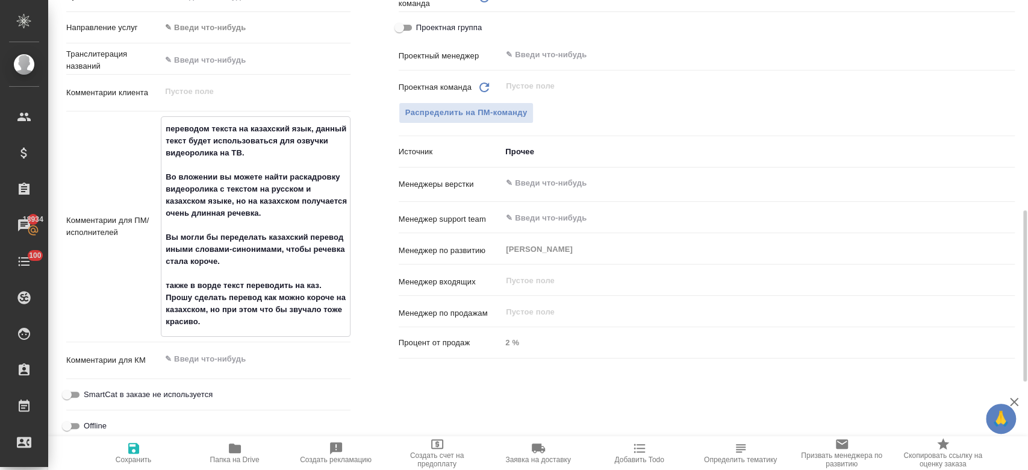
click at [191, 298] on textarea "переводом текста на казахский язык, данный текст будет использоваться для озвуч…" at bounding box center [255, 225] width 188 height 213
click at [136, 457] on span "Сохранить" at bounding box center [134, 459] width 36 height 8
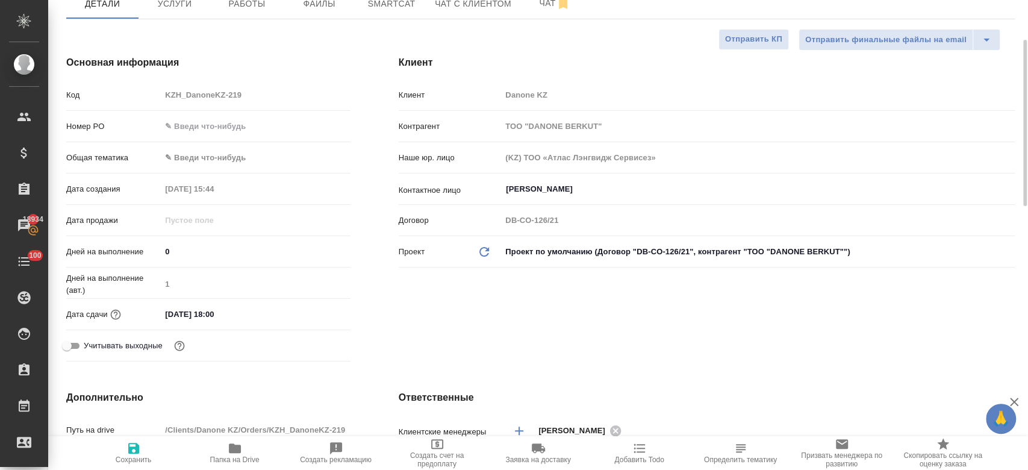
scroll to position [0, 0]
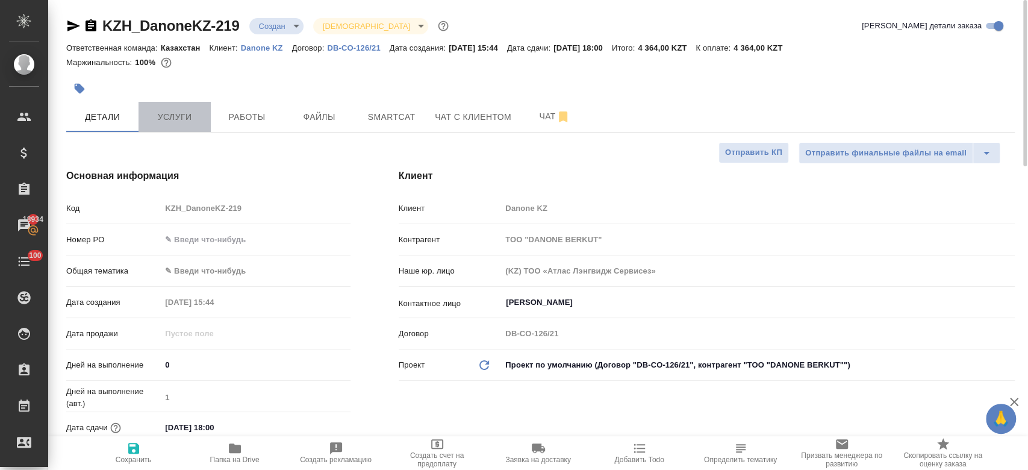
click at [163, 113] on span "Услуги" at bounding box center [175, 117] width 58 height 15
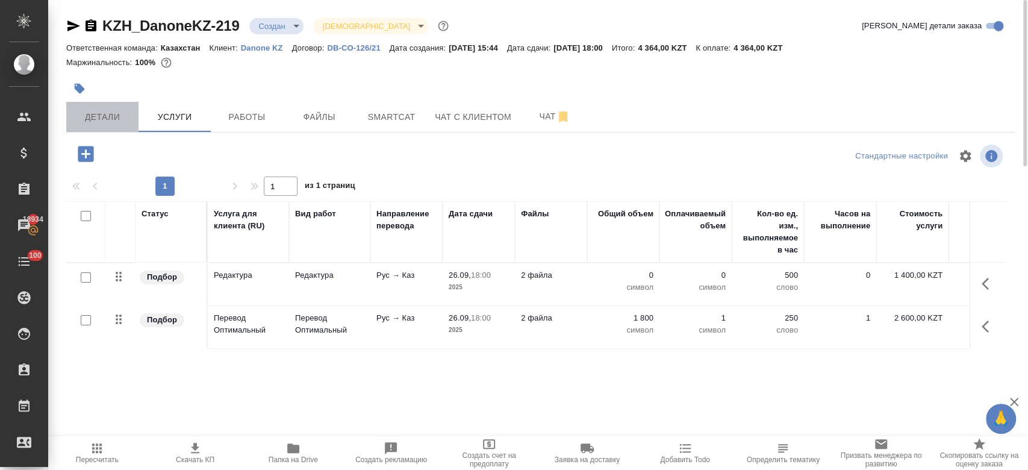
click at [105, 118] on span "Детали" at bounding box center [102, 117] width 58 height 15
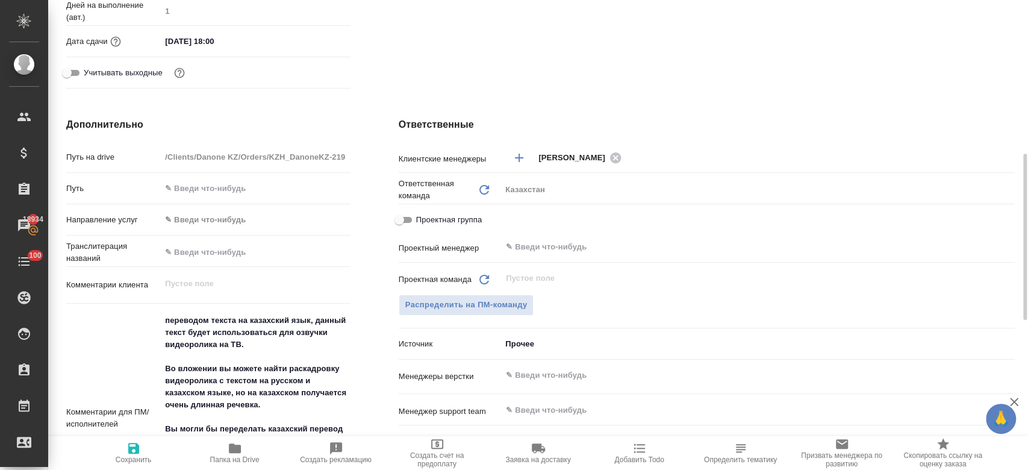
scroll to position [402, 0]
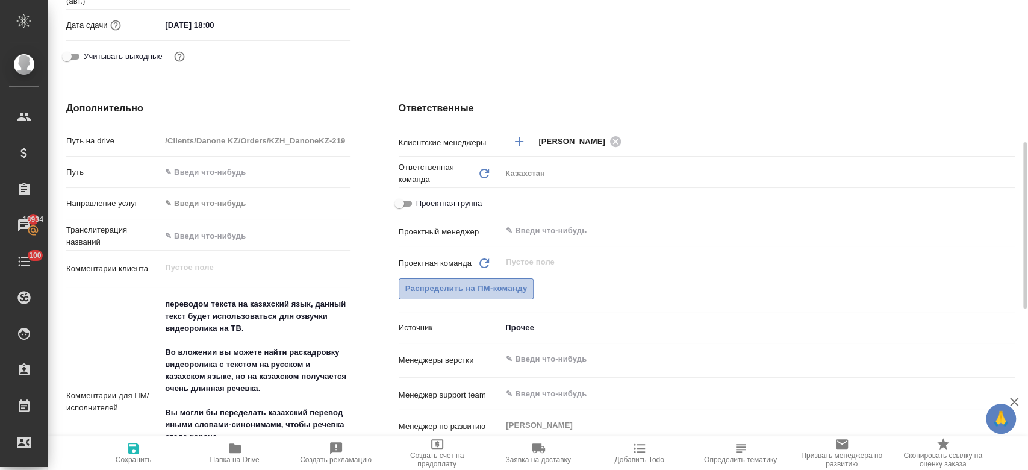
click at [530, 294] on button "Распределить на ПМ-команду" at bounding box center [467, 288] width 136 height 21
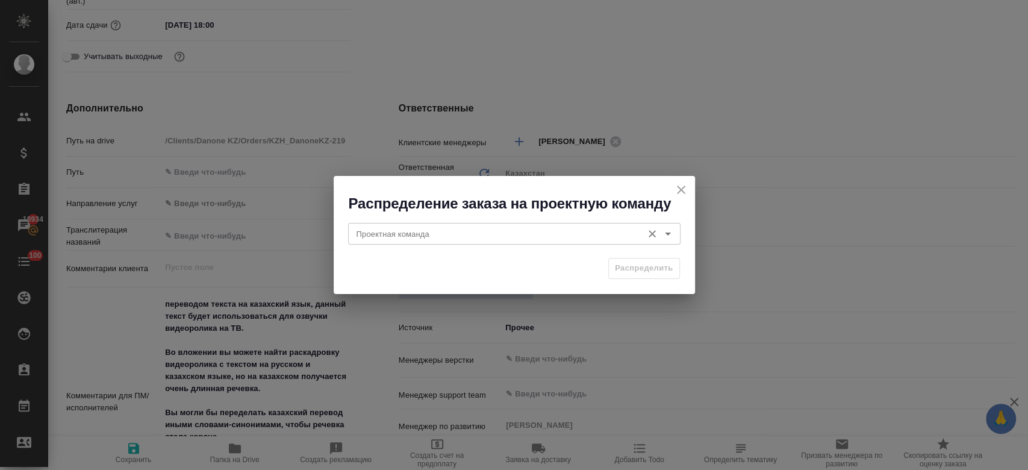
click at [669, 242] on div "Проектная команда Проектная команда" at bounding box center [514, 232] width 332 height 29
click at [669, 242] on button "Open" at bounding box center [668, 233] width 17 height 17
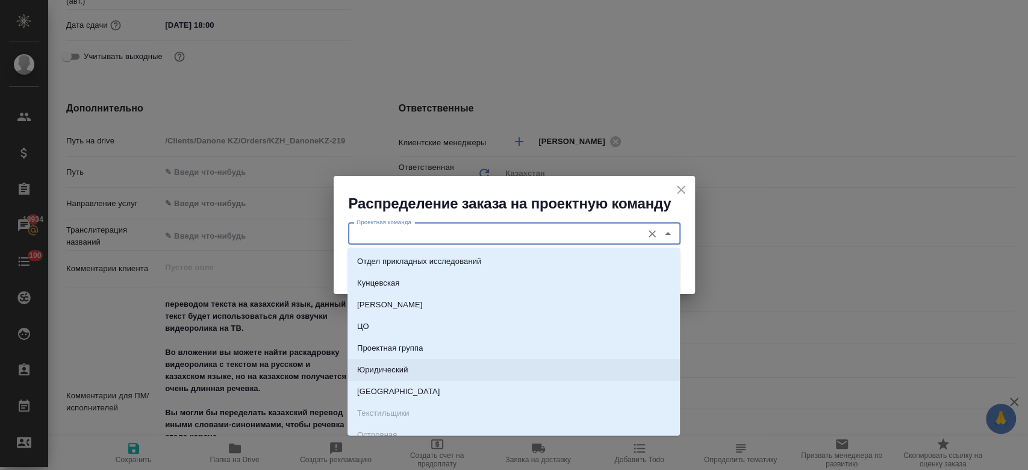
click at [541, 373] on li "Юридический" at bounding box center [514, 370] width 332 height 22
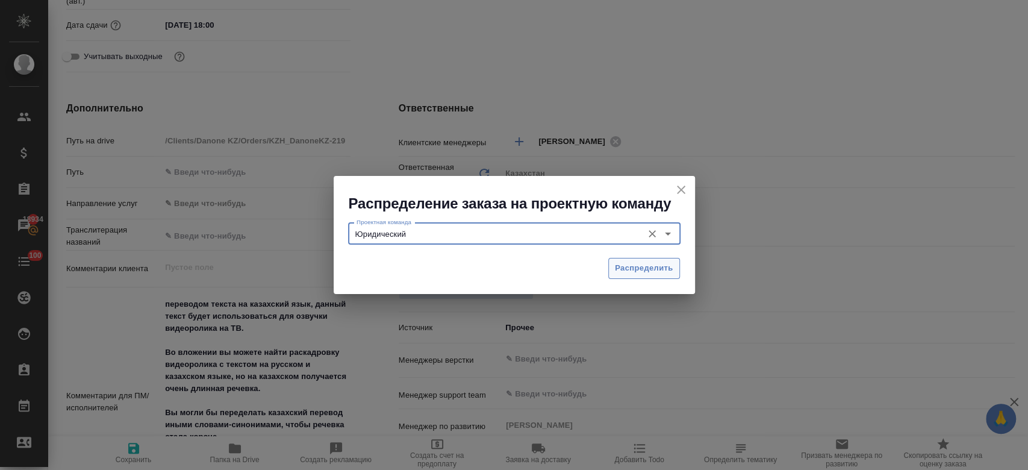
click at [625, 272] on span "Распределить" at bounding box center [644, 268] width 58 height 14
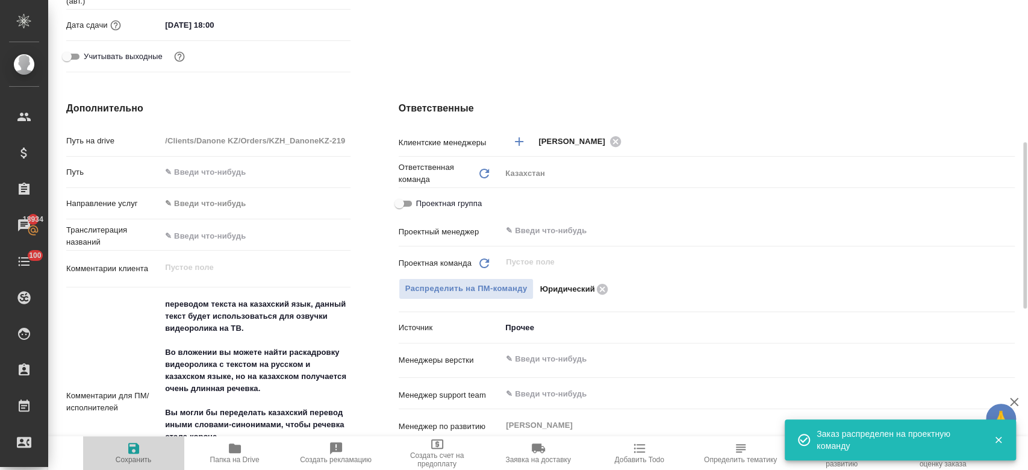
click at [145, 443] on span "Сохранить" at bounding box center [133, 452] width 87 height 23
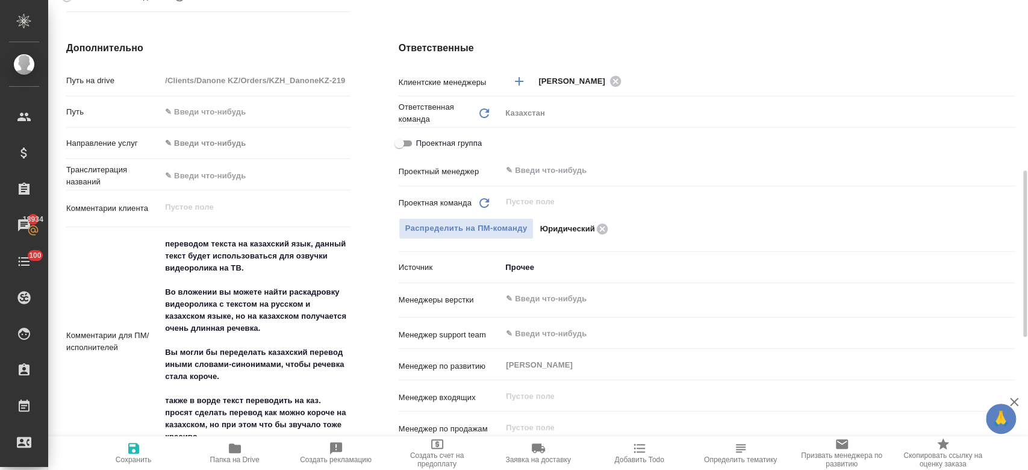
scroll to position [473, 0]
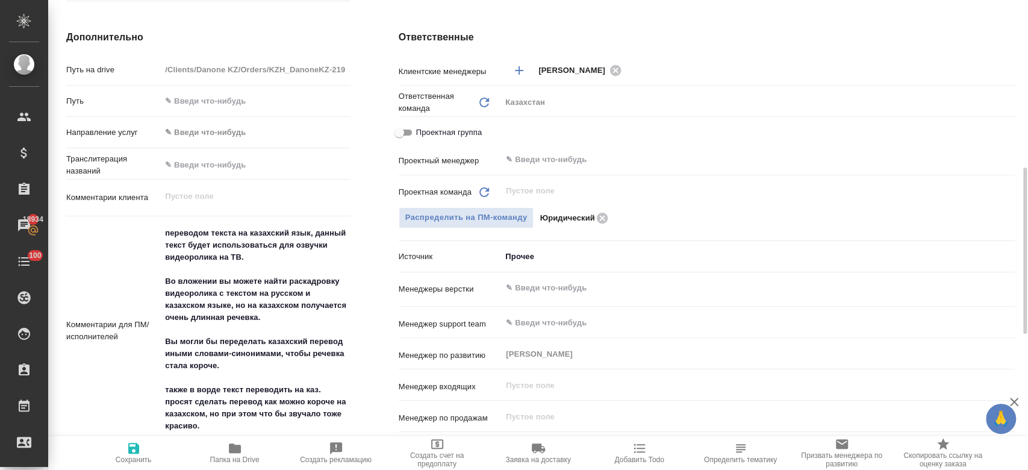
drag, startPoint x: 135, startPoint y: 445, endPoint x: 214, endPoint y: 290, distance: 174.0
click at [214, 290] on div "Отправить финальные файлы на email Отправить КП Основная информация Код KZH_Dan…" at bounding box center [540, 251] width 949 height 1165
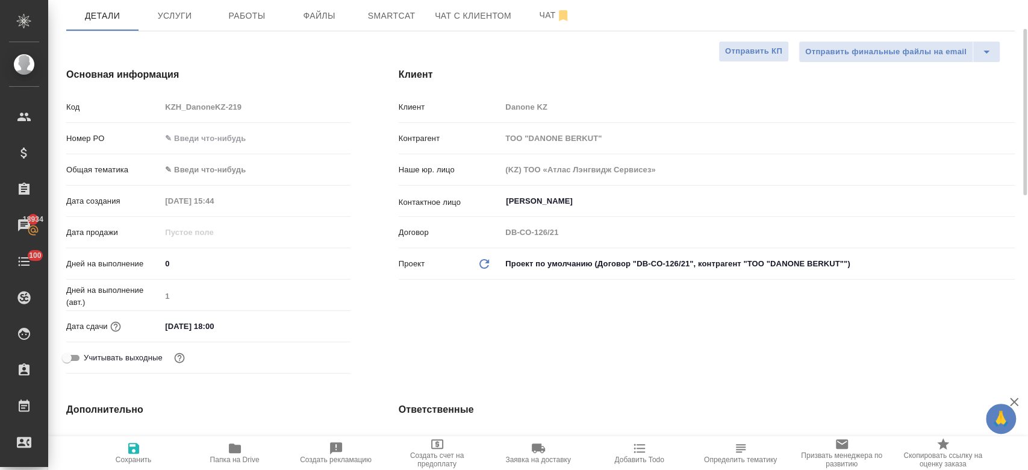
scroll to position [96, 0]
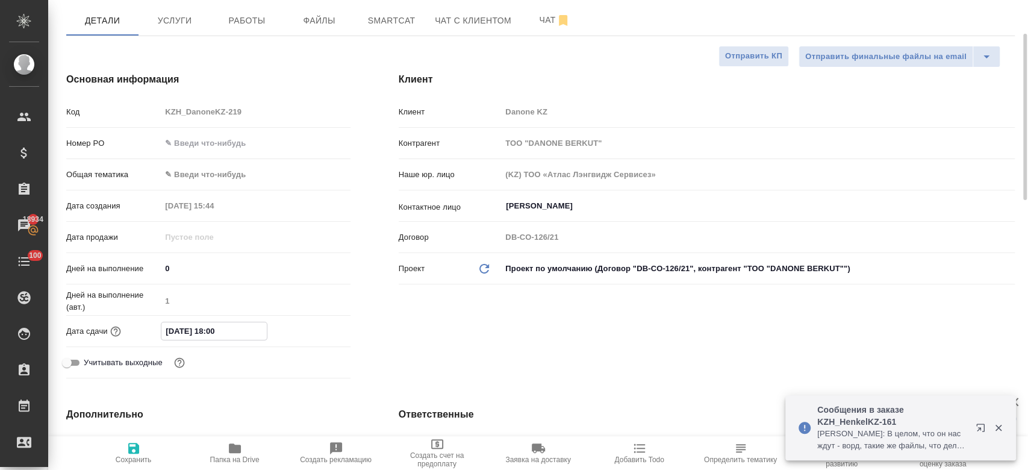
click at [217, 328] on input "26.09.2025 18:00" at bounding box center [213, 330] width 105 height 17
click at [318, 323] on icon "button" at bounding box center [315, 330] width 14 height 14
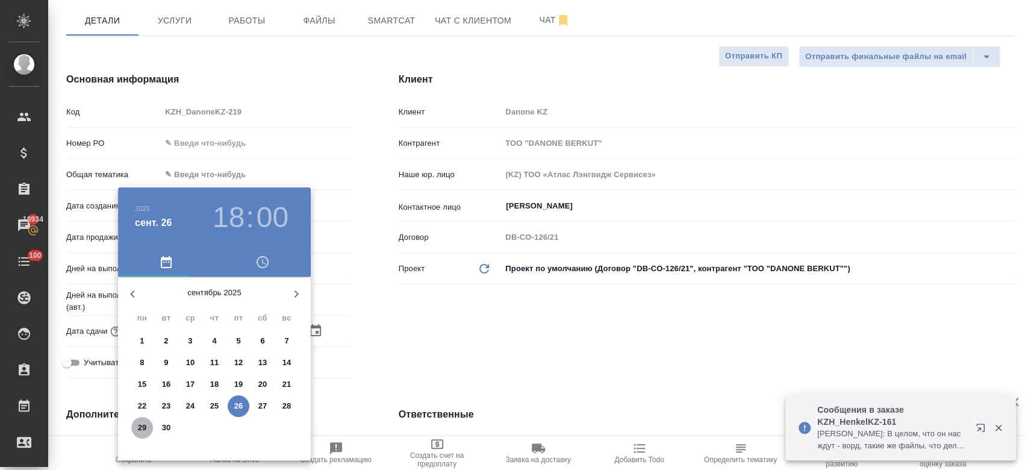
click at [144, 429] on p "29" at bounding box center [142, 428] width 9 height 12
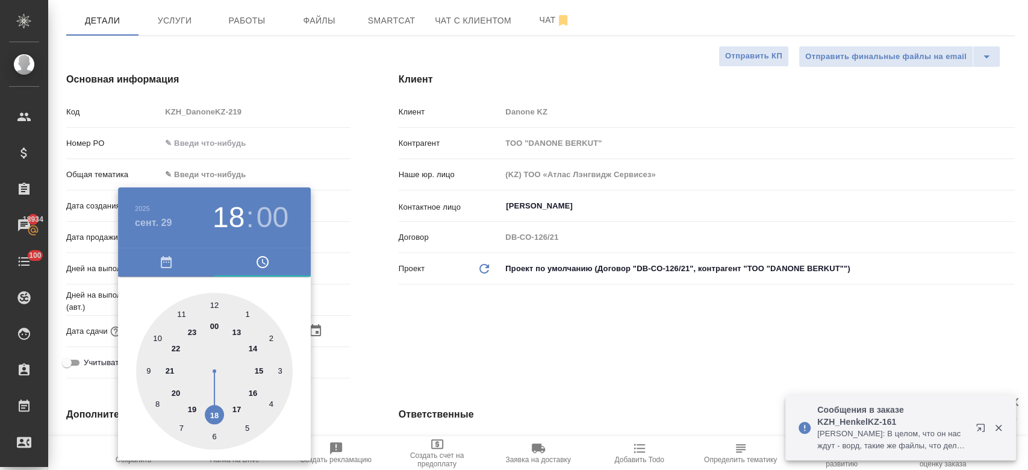
click at [158, 336] on div at bounding box center [214, 371] width 157 height 157
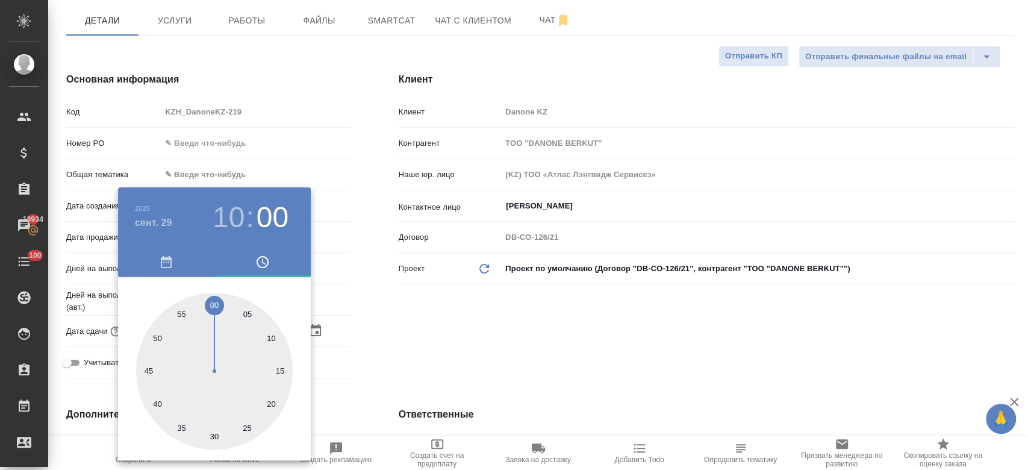
click at [458, 315] on div at bounding box center [514, 235] width 1028 height 470
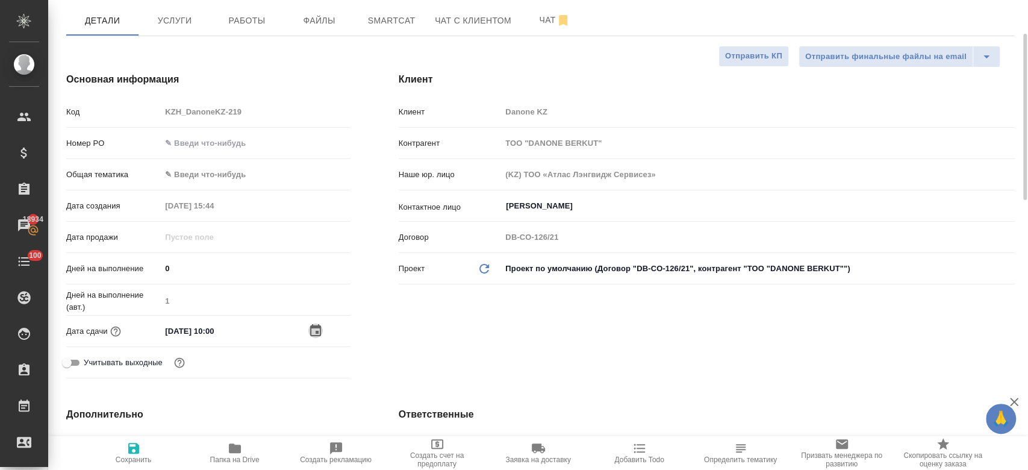
click at [318, 333] on icon "button" at bounding box center [315, 330] width 14 height 14
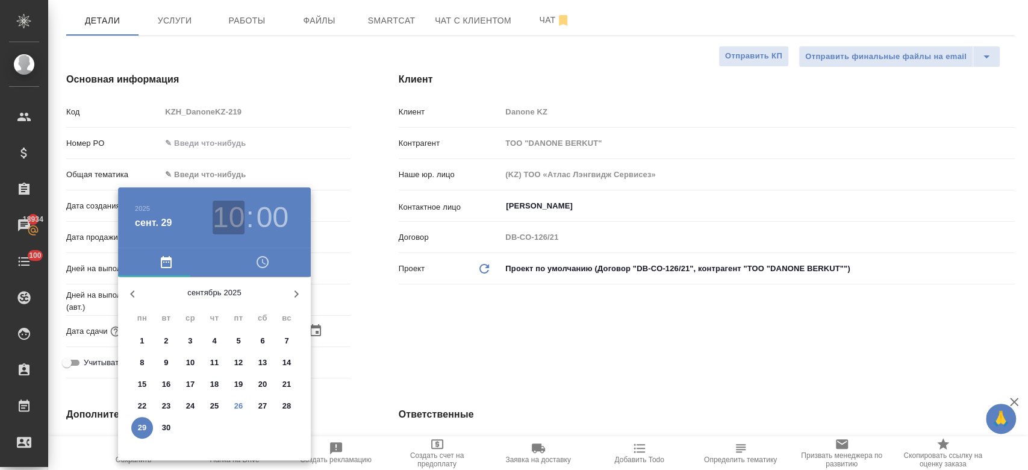
click at [237, 229] on h3 "10" at bounding box center [229, 218] width 32 height 34
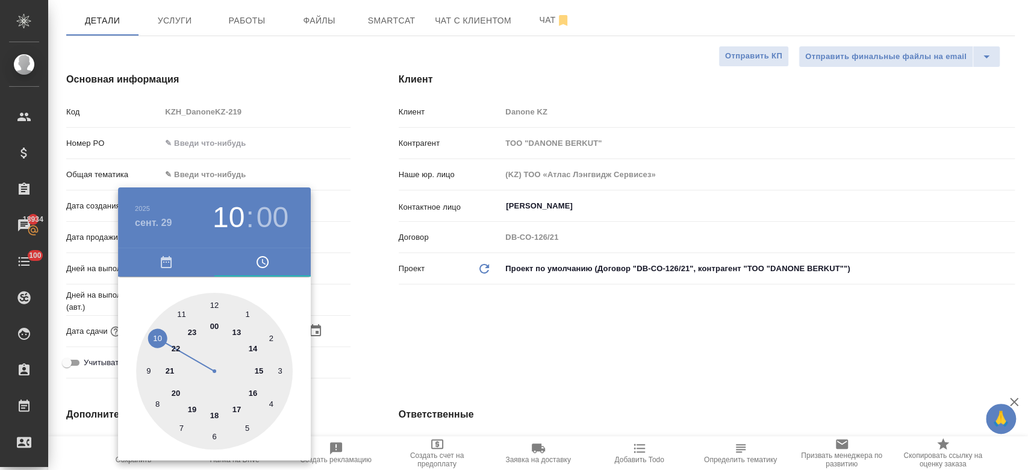
click at [149, 370] on div at bounding box center [214, 371] width 157 height 157
click at [427, 346] on div at bounding box center [514, 235] width 1028 height 470
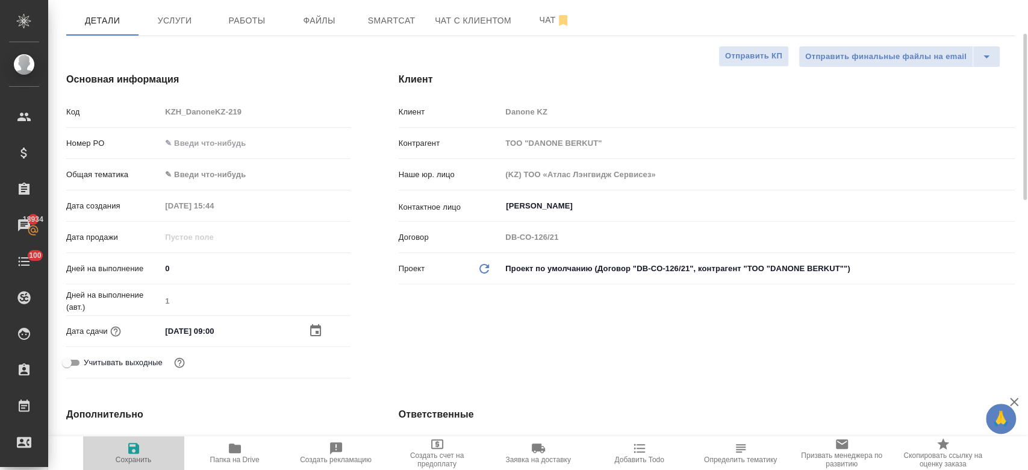
click at [137, 449] on icon "button" at bounding box center [133, 448] width 11 height 11
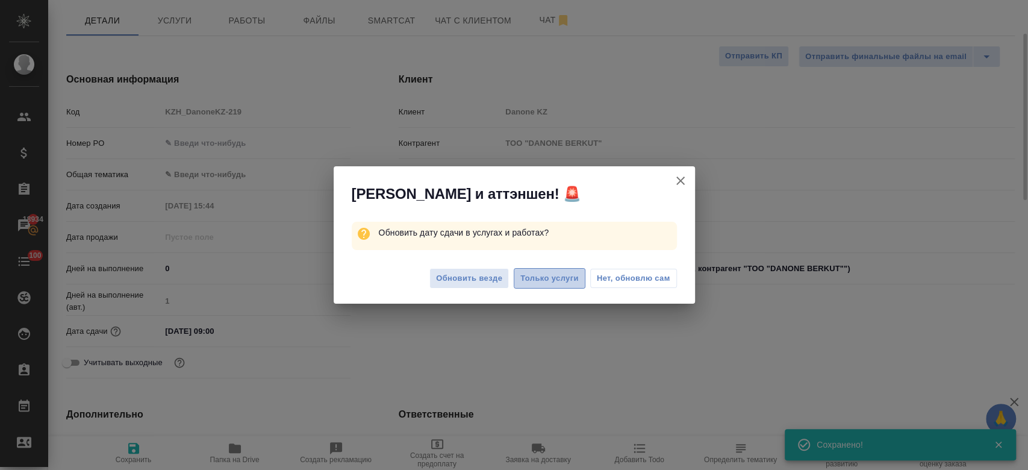
click at [538, 282] on span "Только услуги" at bounding box center [549, 279] width 58 height 14
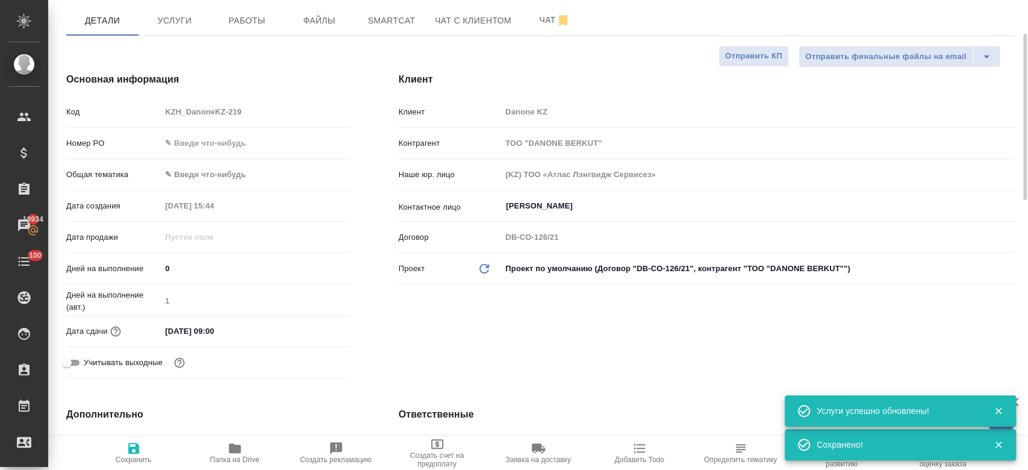
scroll to position [0, 0]
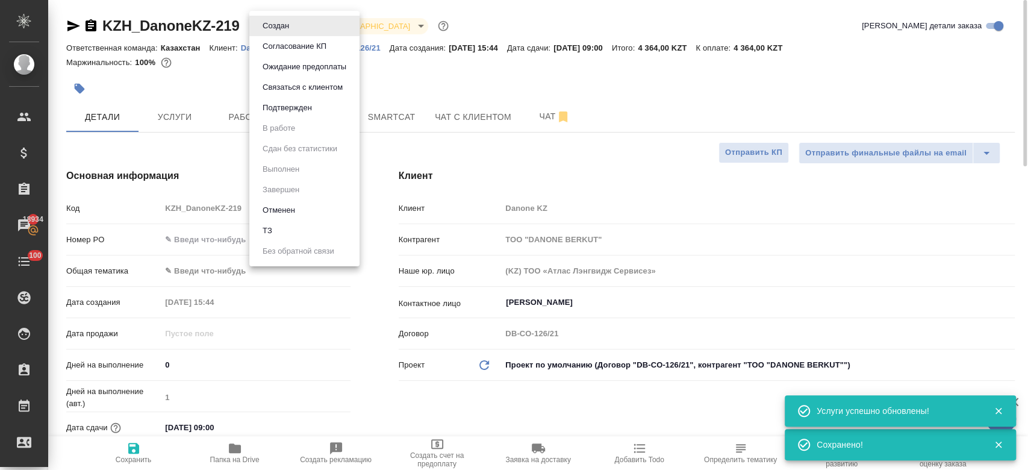
click at [278, 30] on body "🙏 .cls-1 fill:#fff; AWATERA Kosherbayeva Nazerke Клиенты Спецификации Заказы 18…" at bounding box center [514, 235] width 1028 height 470
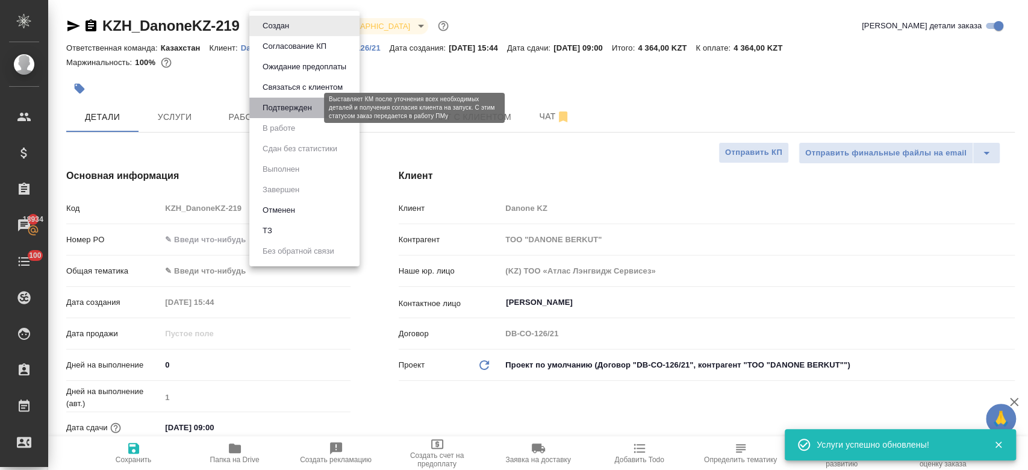
click at [292, 113] on button "Подтвержден" at bounding box center [287, 107] width 57 height 13
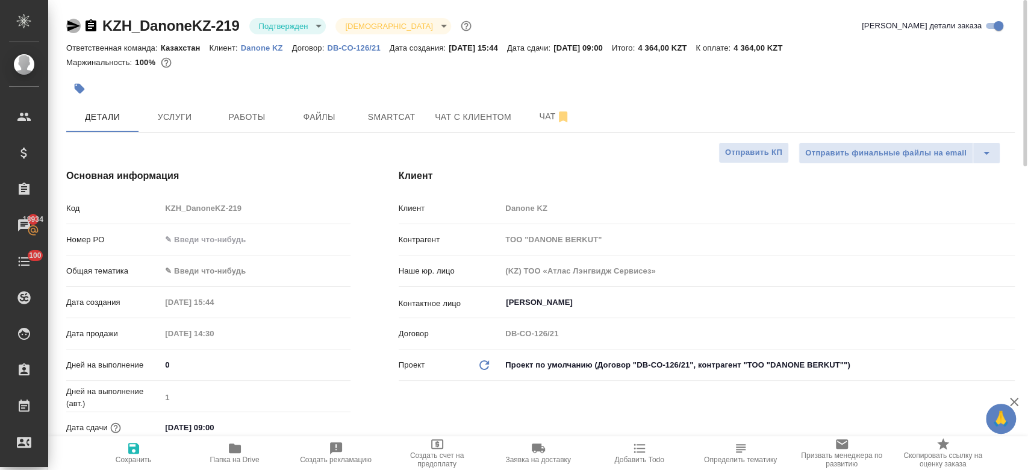
click at [67, 25] on icon "button" at bounding box center [73, 26] width 14 height 14
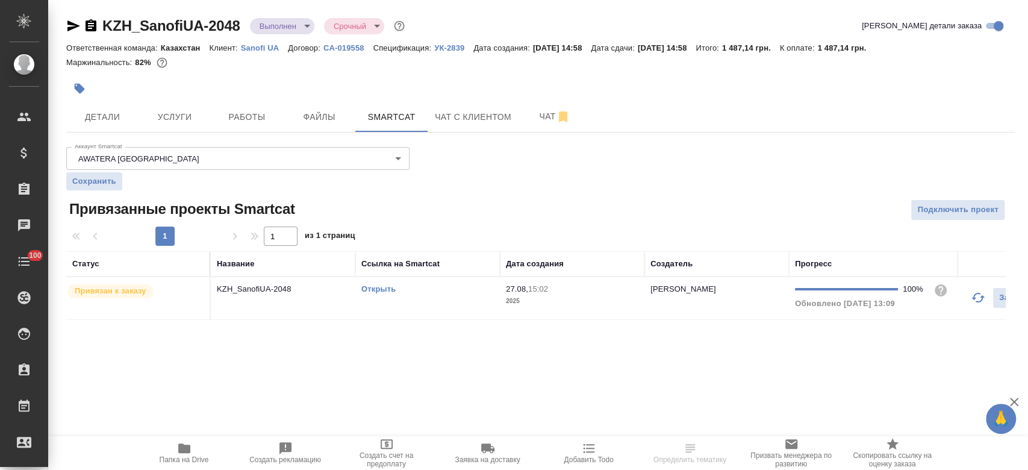
click at [255, 51] on p "Sanofi UA" at bounding box center [264, 47] width 47 height 9
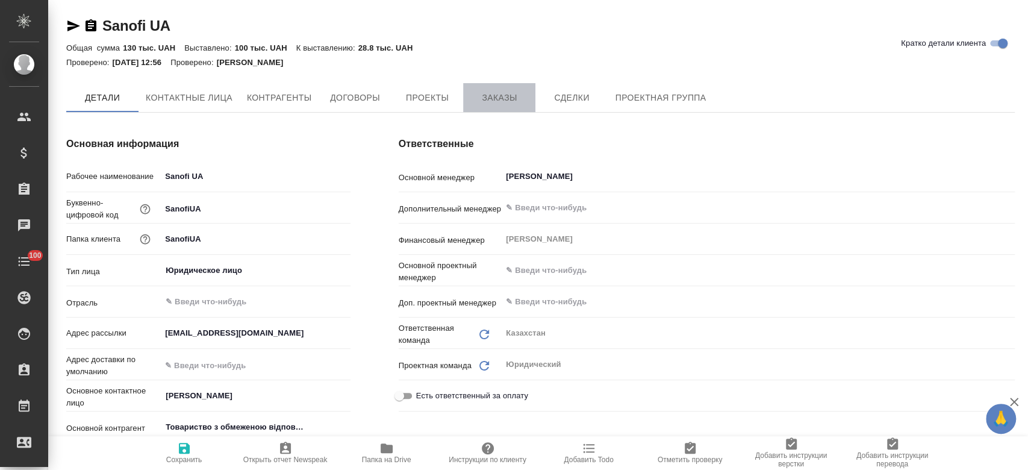
click at [504, 104] on span "Заказы" at bounding box center [499, 97] width 58 height 15
type textarea "x"
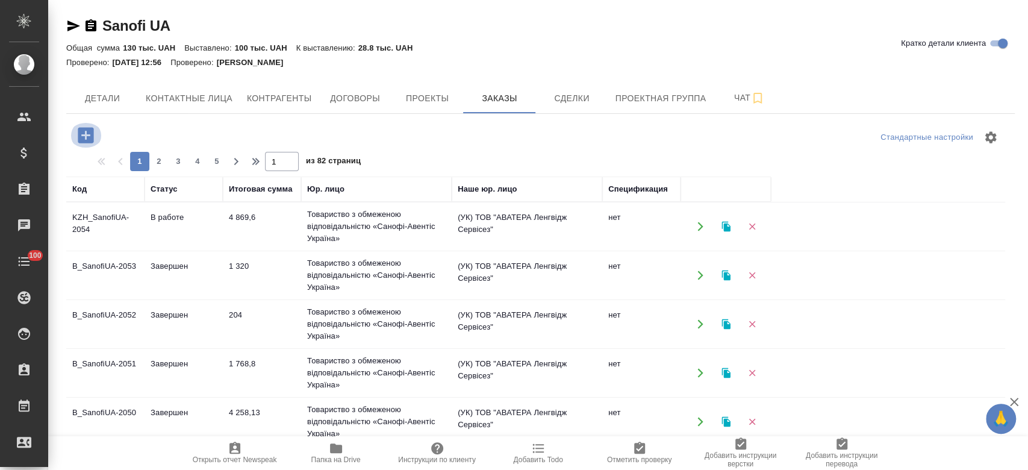
click at [89, 128] on icon "button" at bounding box center [86, 135] width 16 height 16
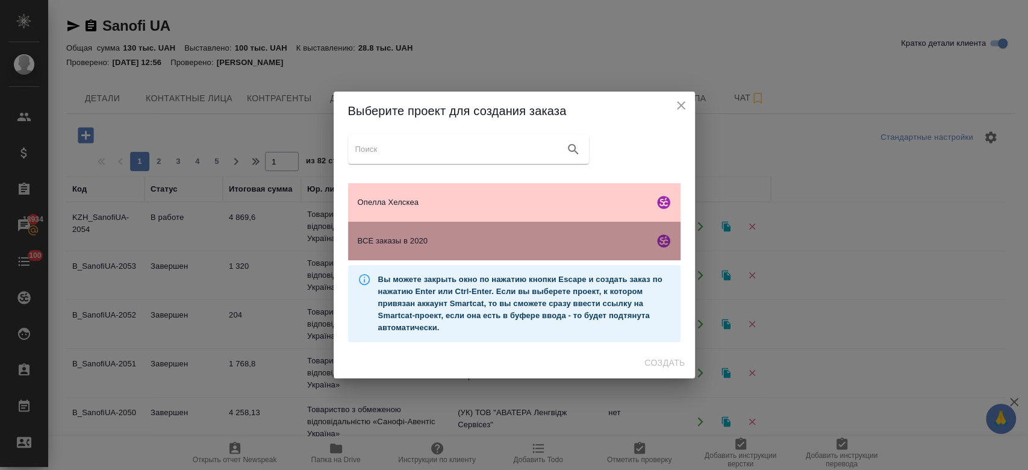
click at [437, 248] on div "ВСЕ заказы в 2020" at bounding box center [514, 241] width 332 height 39
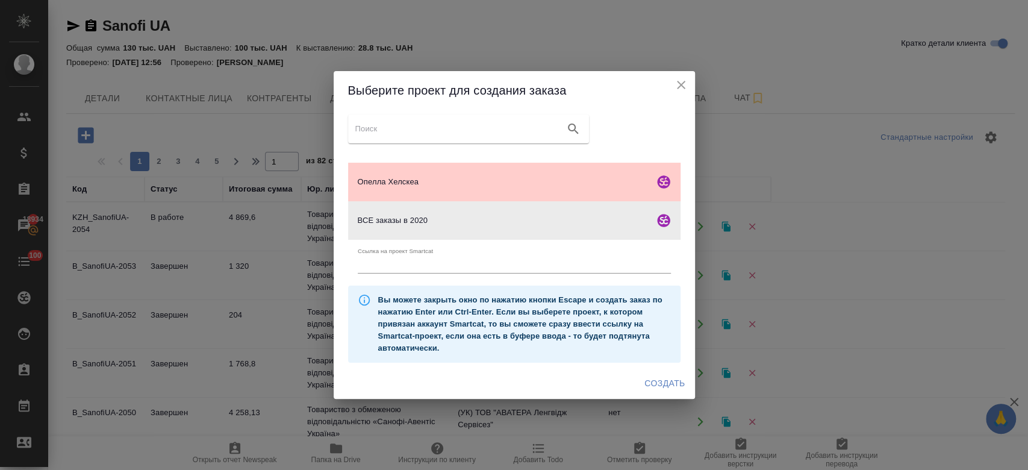
click at [668, 379] on span "Создать" at bounding box center [664, 383] width 40 height 15
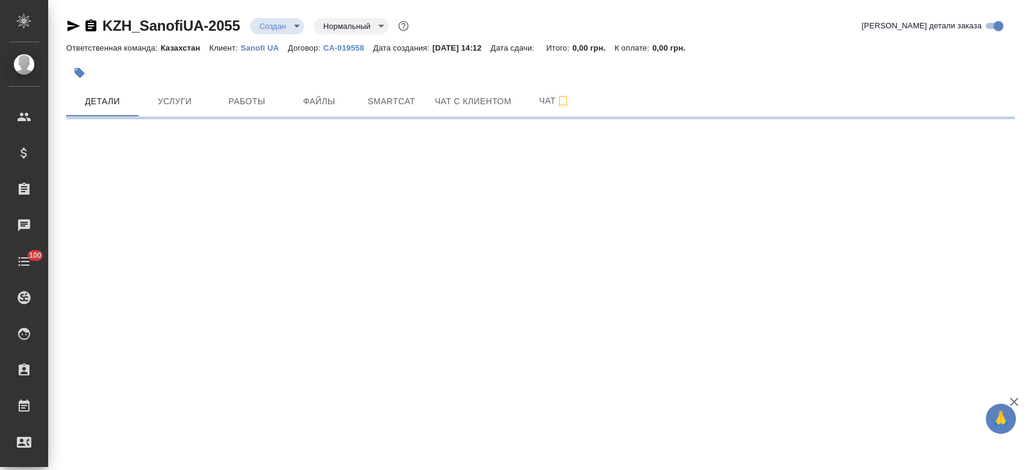
select select "RU"
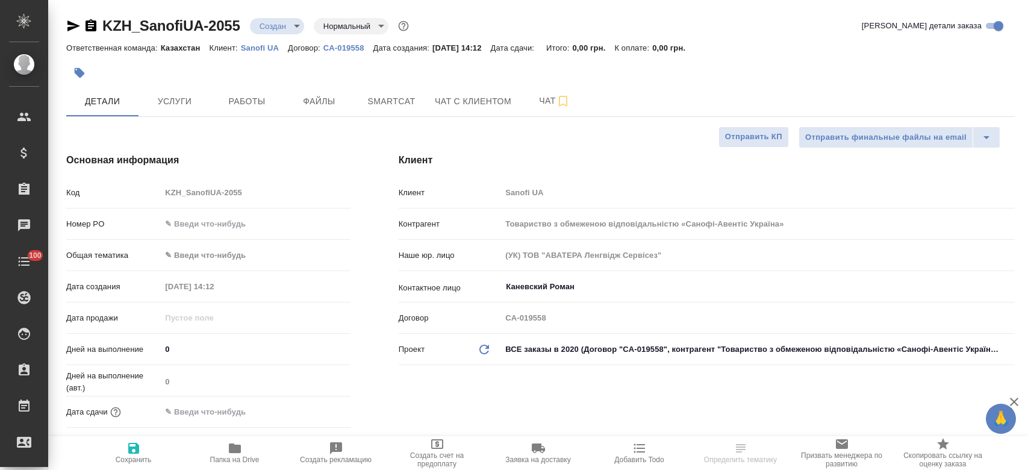
type textarea "x"
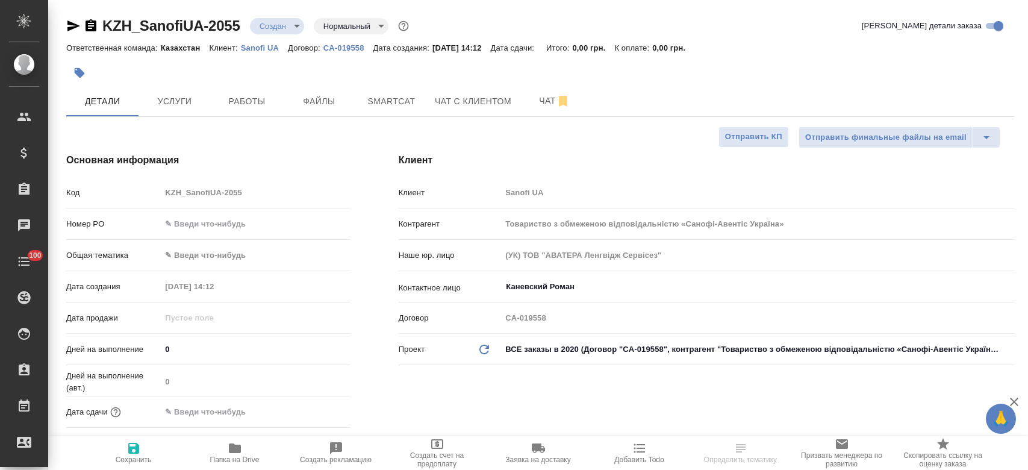
type textarea "x"
click at [320, 95] on span "Файлы" at bounding box center [319, 101] width 58 height 15
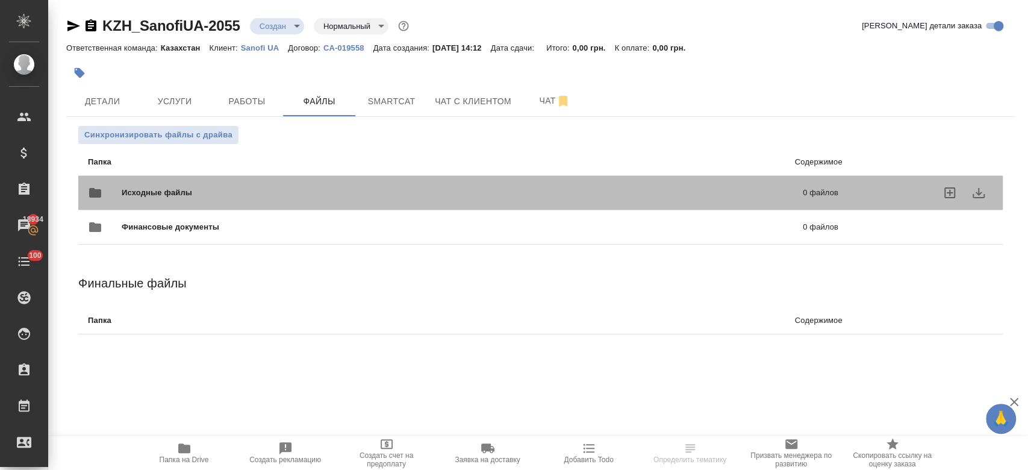
click at [238, 189] on span "Исходные файлы" at bounding box center [310, 193] width 376 height 12
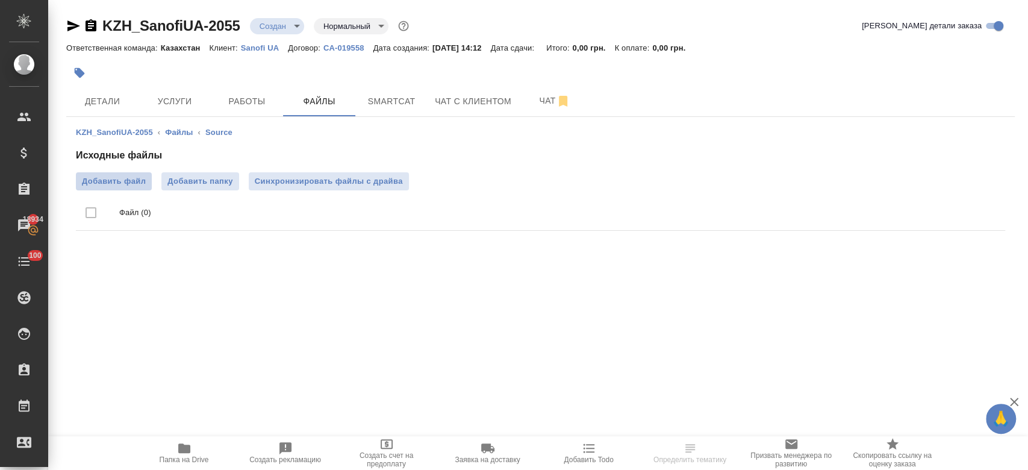
click at [125, 175] on span "Добавить файл" at bounding box center [114, 181] width 64 height 12
click at [0, 0] on input "Добавить файл" at bounding box center [0, 0] width 0 height 0
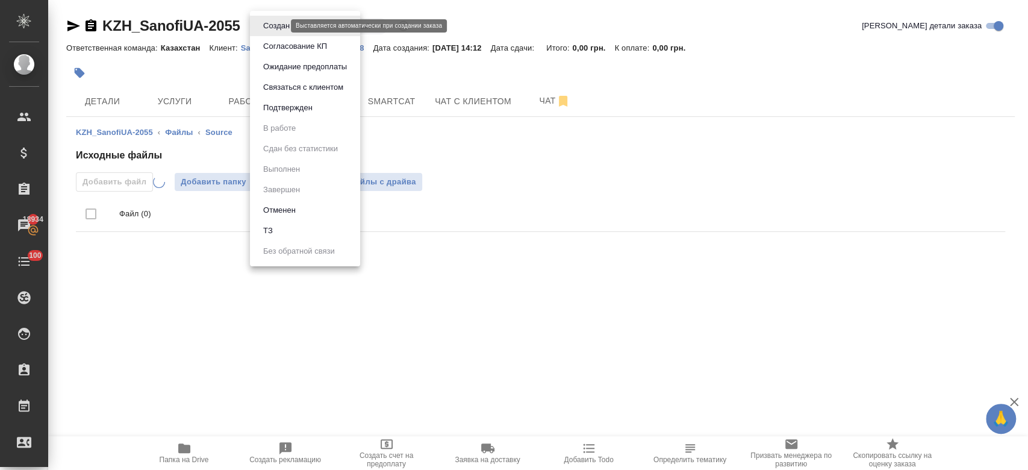
click at [271, 23] on body "🙏 .cls-1 fill:#fff; AWATERA Kosherbayeva Nazerke Клиенты Спецификации Заказы 18…" at bounding box center [514, 235] width 1028 height 470
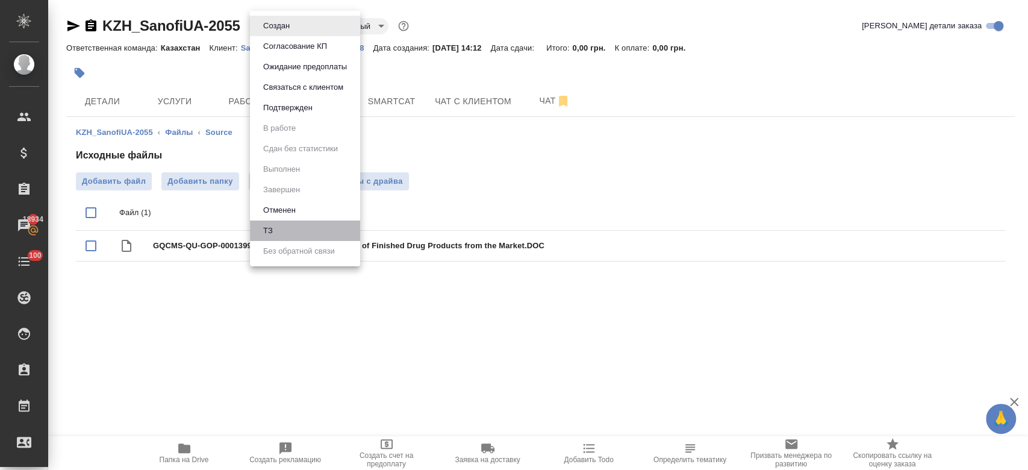
click at [278, 229] on li "ТЗ" at bounding box center [305, 230] width 110 height 20
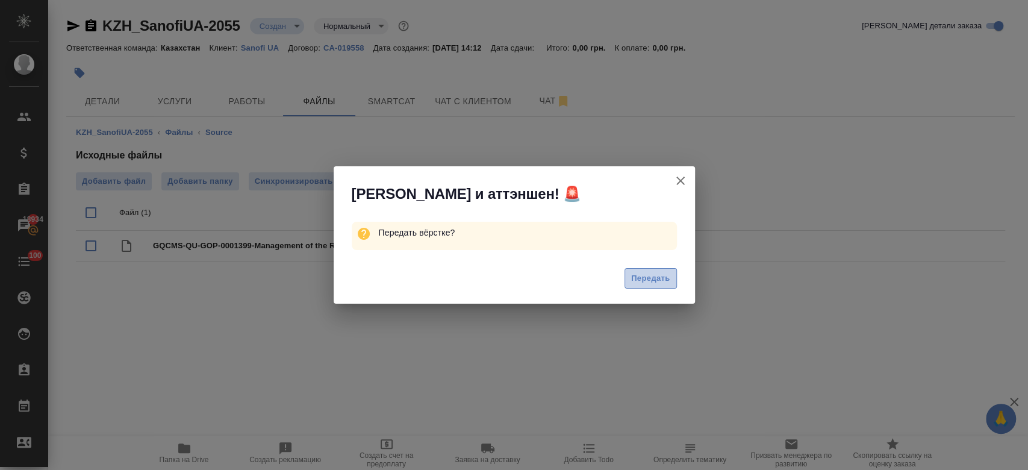
click at [633, 285] on span "Передать" at bounding box center [650, 279] width 39 height 14
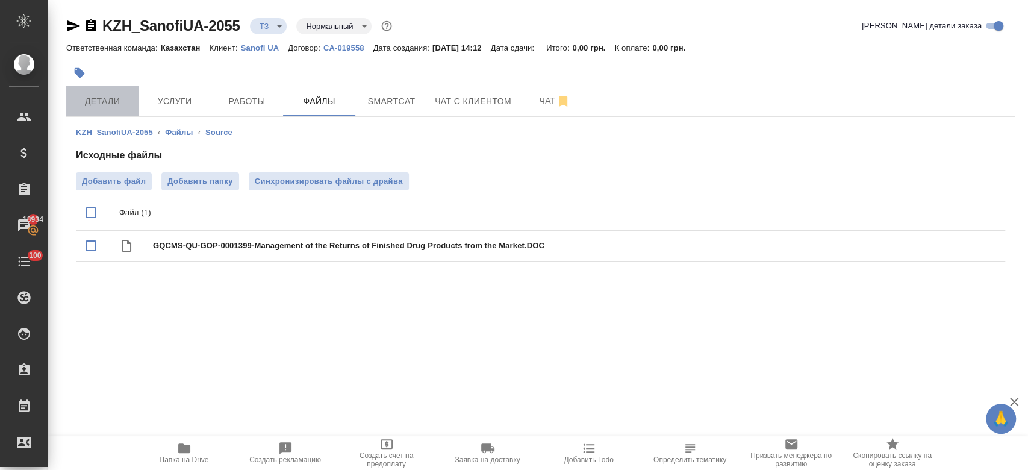
click at [105, 104] on span "Детали" at bounding box center [102, 101] width 58 height 15
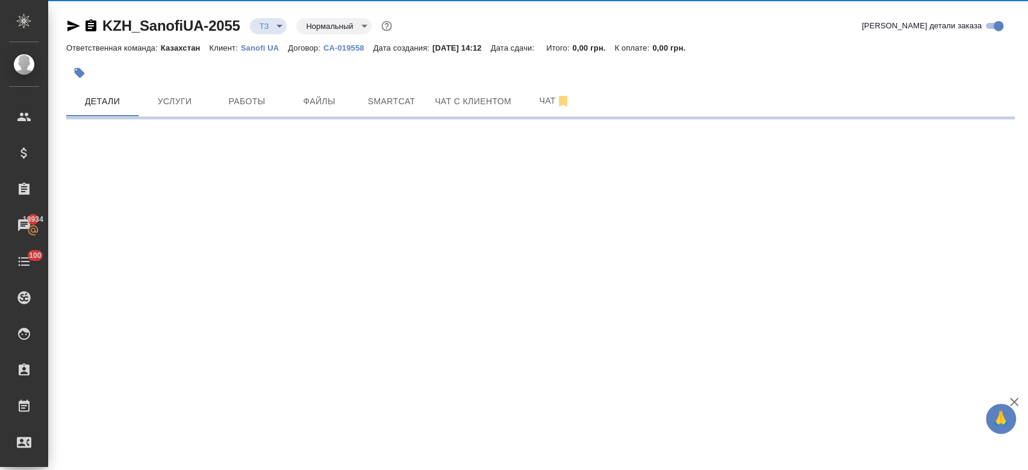
select select "RU"
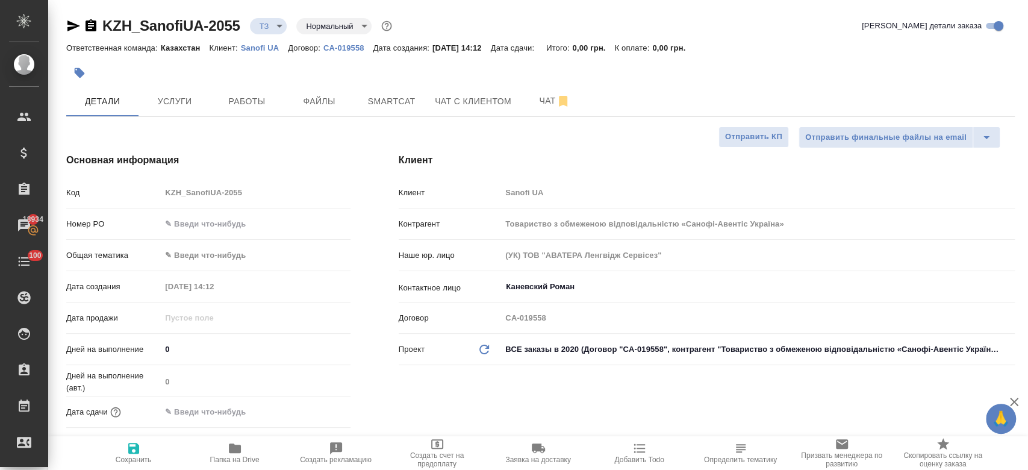
type textarea "x"
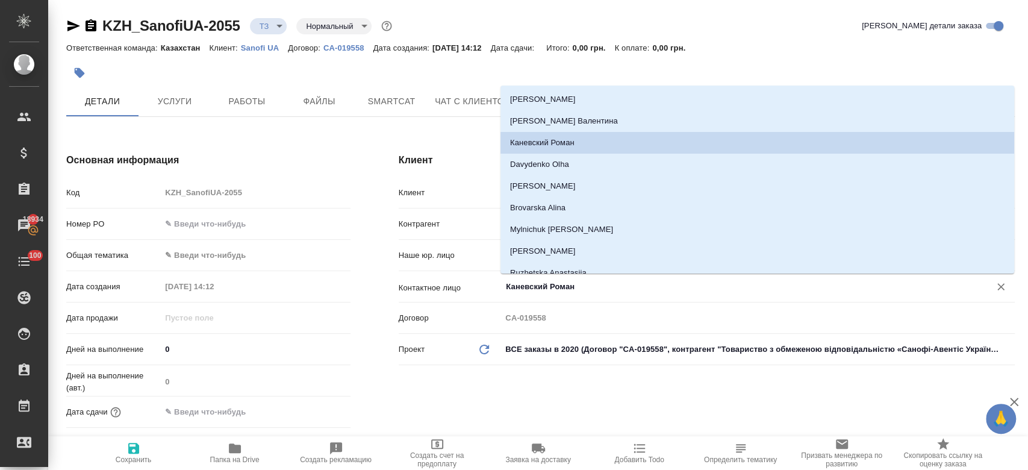
click at [546, 284] on input "Каневский Роман" at bounding box center [738, 286] width 466 height 14
type textarea "x"
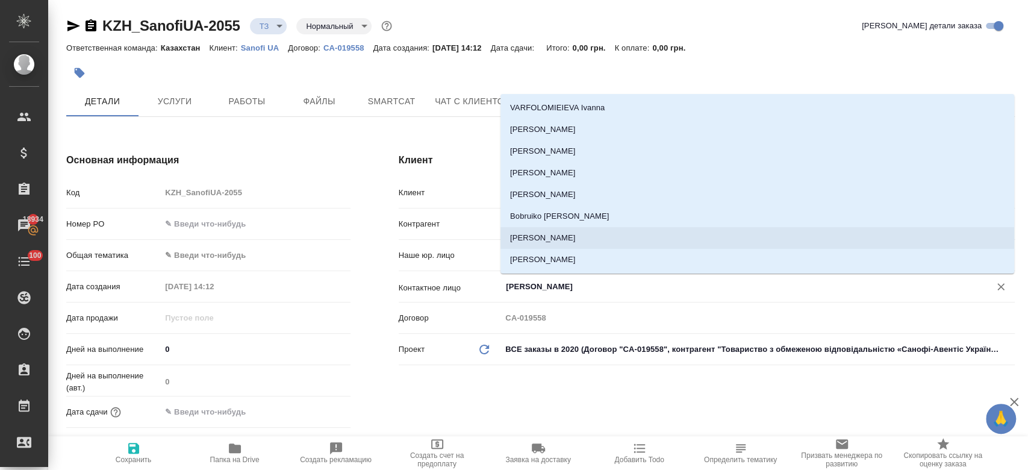
click at [549, 243] on li "[PERSON_NAME]" at bounding box center [758, 238] width 514 height 22
type input "[PERSON_NAME]"
type textarea "x"
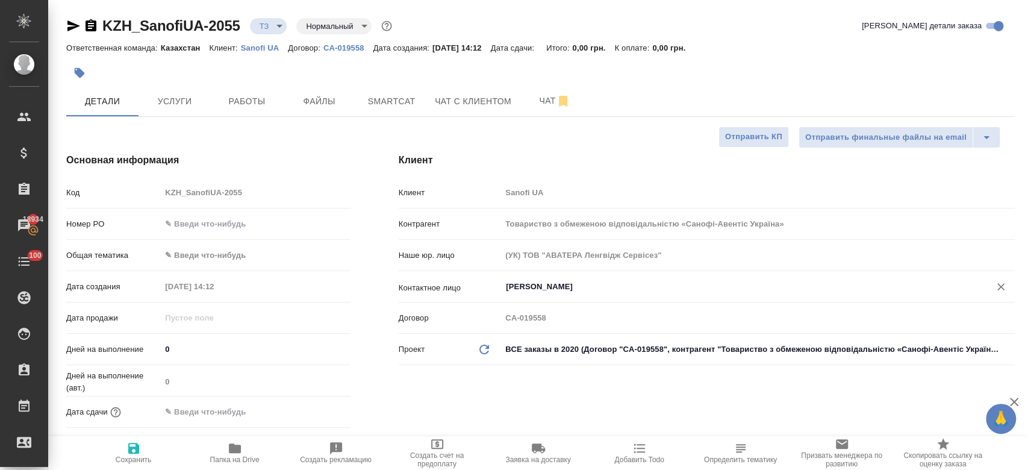
type input "[PERSON_NAME]"
click at [135, 458] on span "Сохранить" at bounding box center [134, 459] width 36 height 8
type textarea "x"
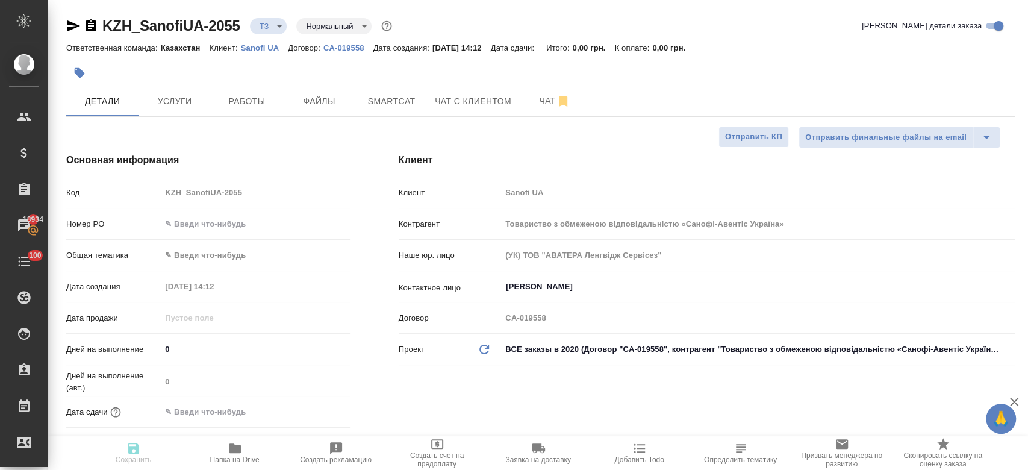
type textarea "x"
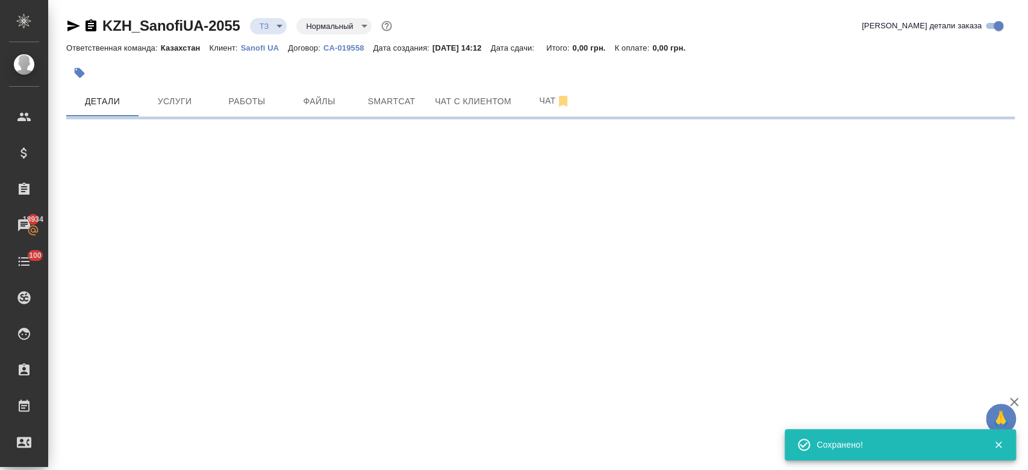
select select "RU"
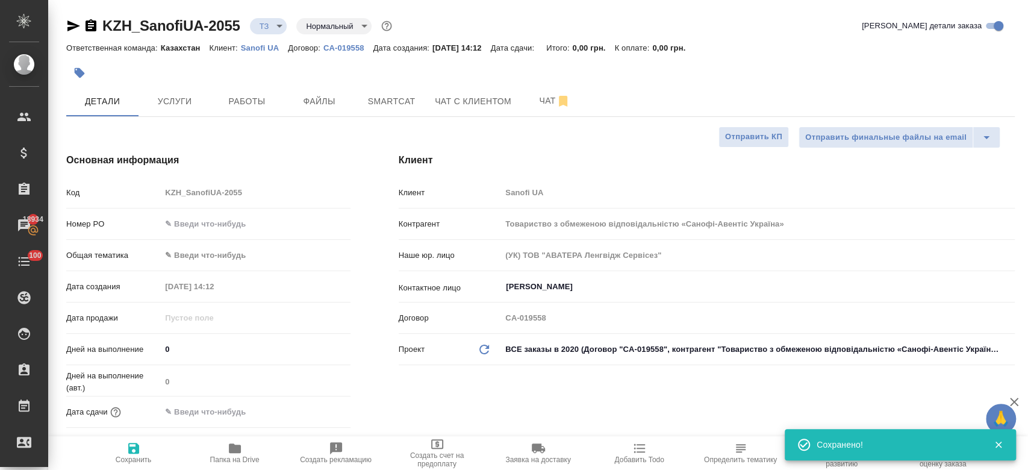
type textarea "x"
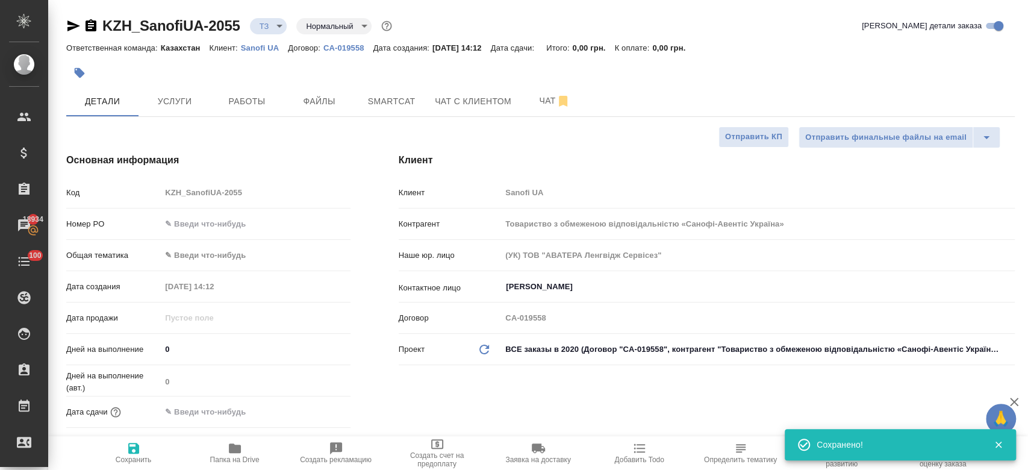
type textarea "x"
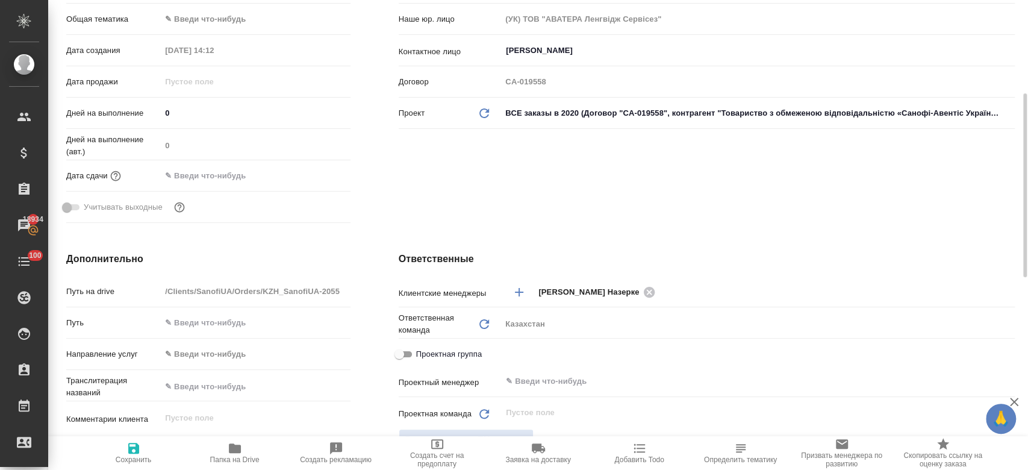
scroll to position [322, 0]
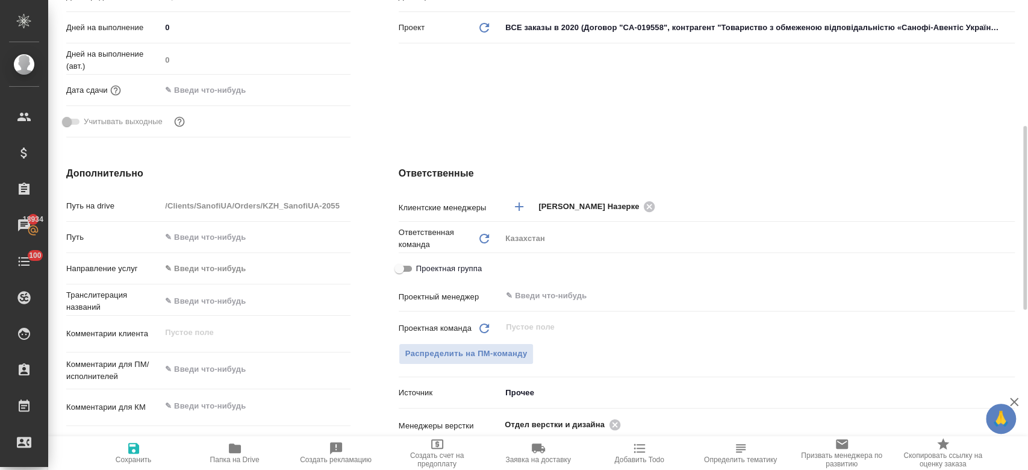
type textarea "x"
click at [196, 376] on textarea at bounding box center [255, 370] width 188 height 20
type textarea "gt"
type textarea "x"
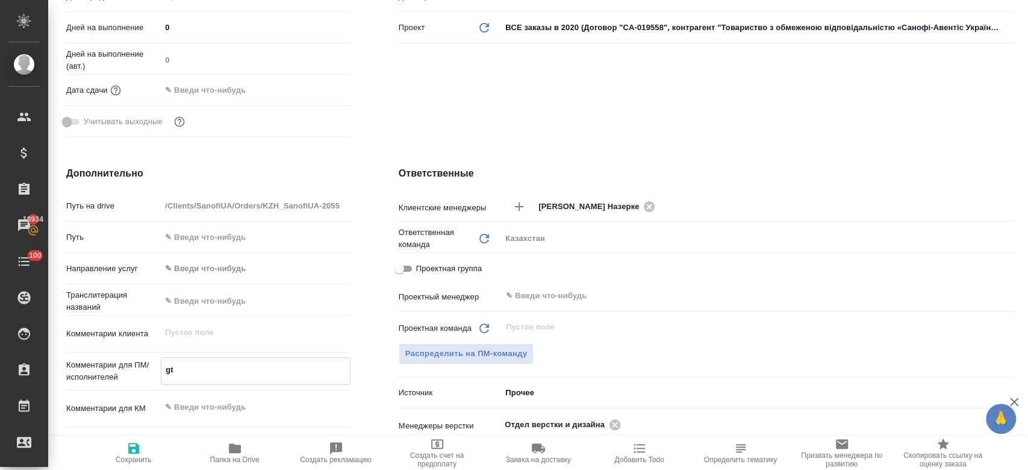
type textarea "x"
type textarea "gtht"
type textarea "x"
type textarea "gthtd"
type textarea "x"
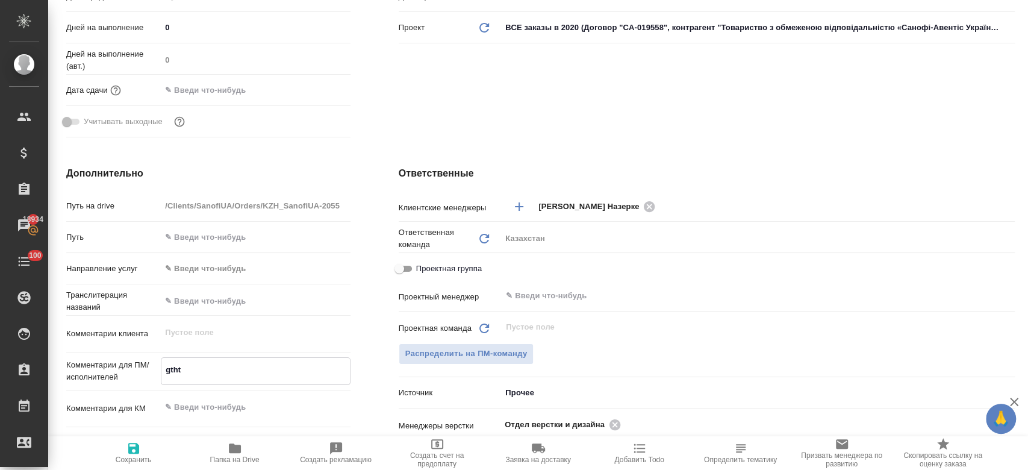
type textarea "x"
type textarea "gthtdj"
type textarea "x"
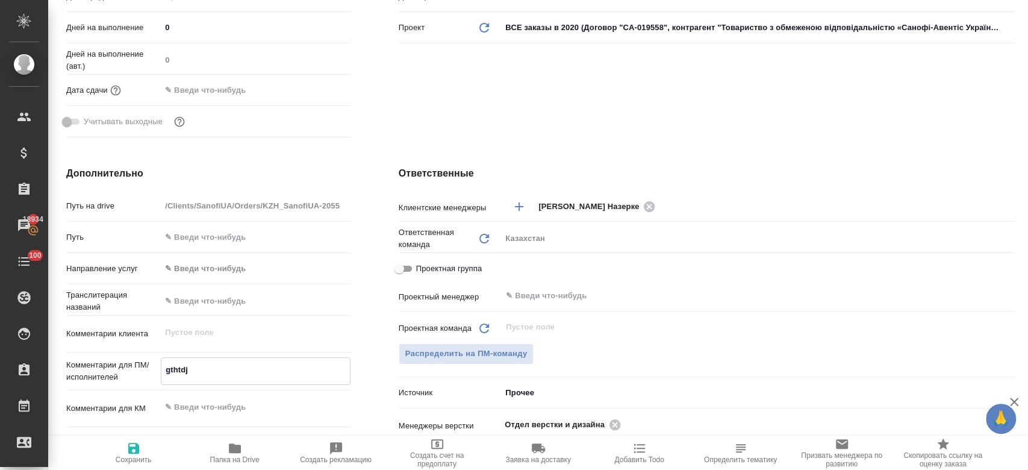
type textarea "gthtdjl"
type textarea "x"
type textarea "gthtdjl"
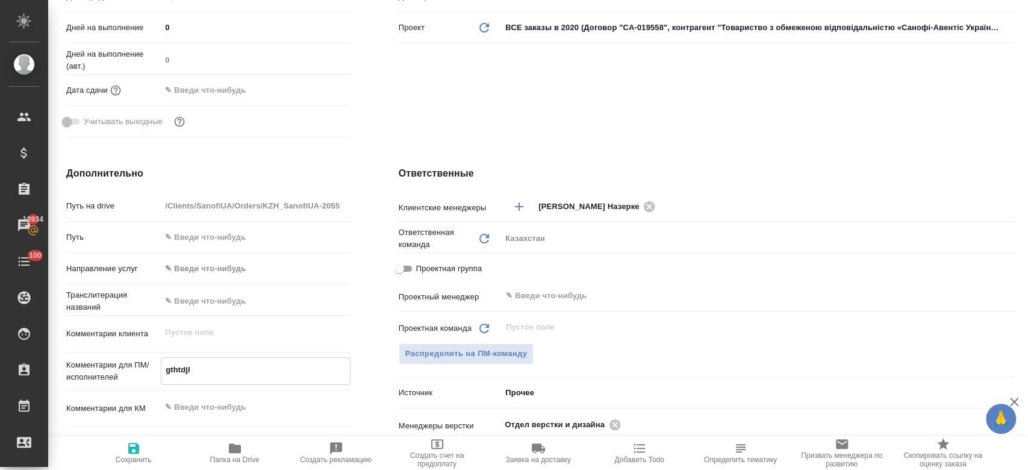
type textarea "x"
type textarea "gthtdjl y"
type textarea "x"
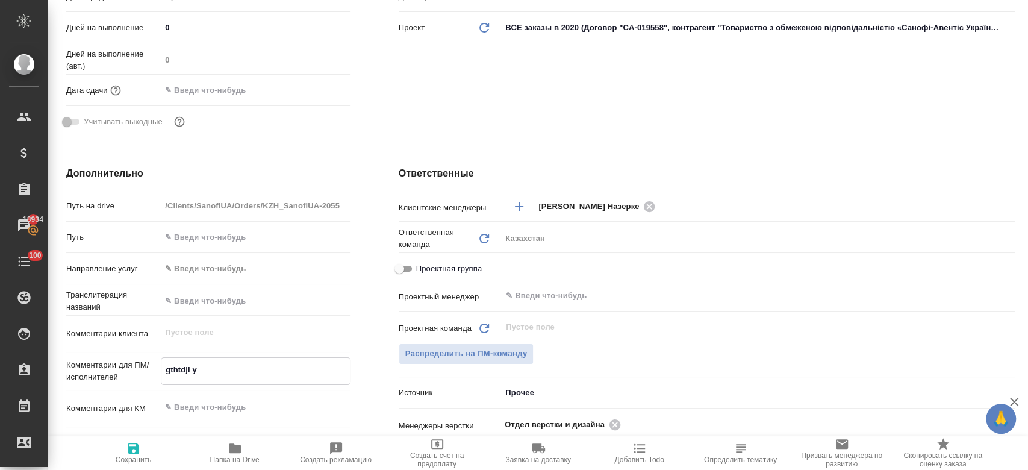
type textarea "x"
type textarea "gthtdjl yf"
type textarea "x"
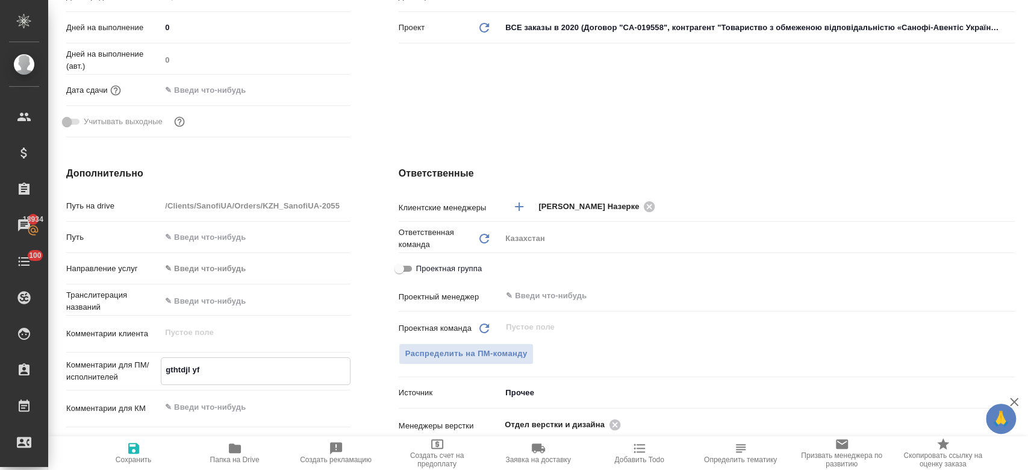
type textarea "x"
type textarea "gthtdjl yf e"
type textarea "x"
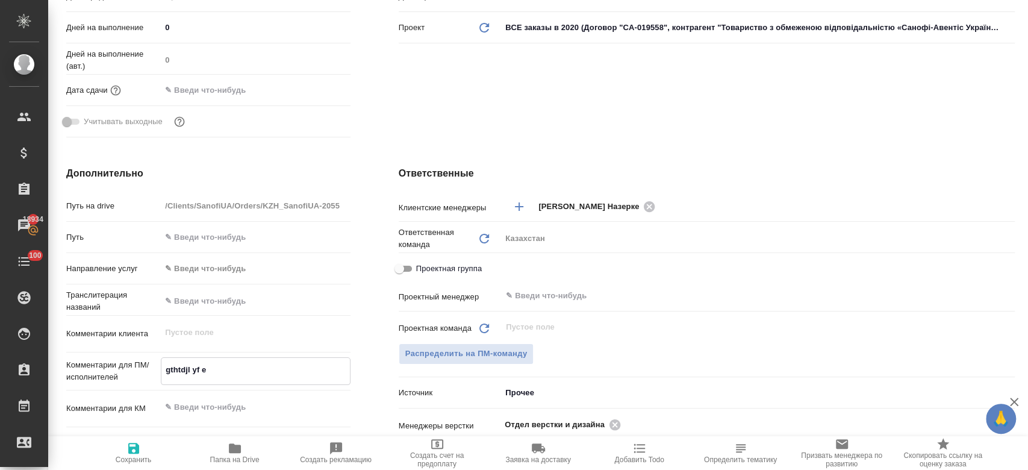
type textarea "gthtdjl yf er"
type textarea "x"
type textarea "gthtdjl yf erh"
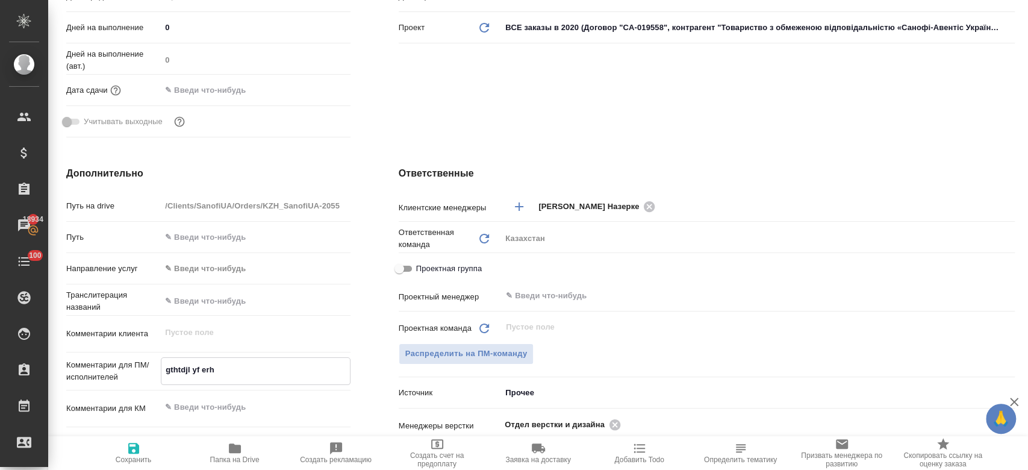
type textarea "x"
type textarea "gthtdjl yf er"
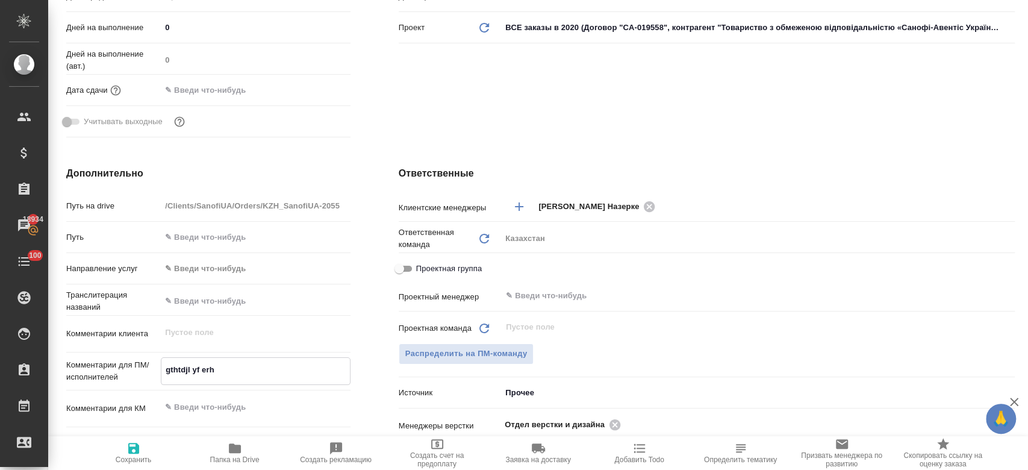
type textarea "x"
type textarea "g"
type textarea "x"
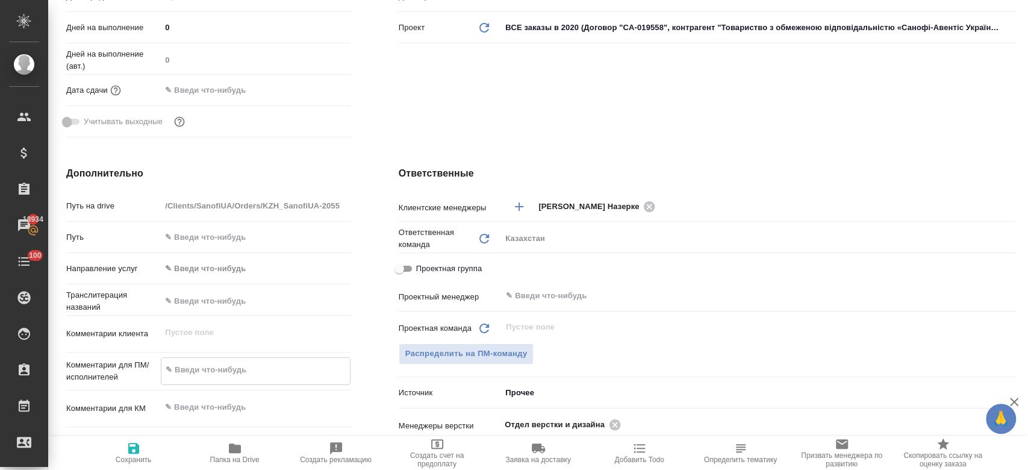
type textarea "x"
type textarea "п"
type textarea "x"
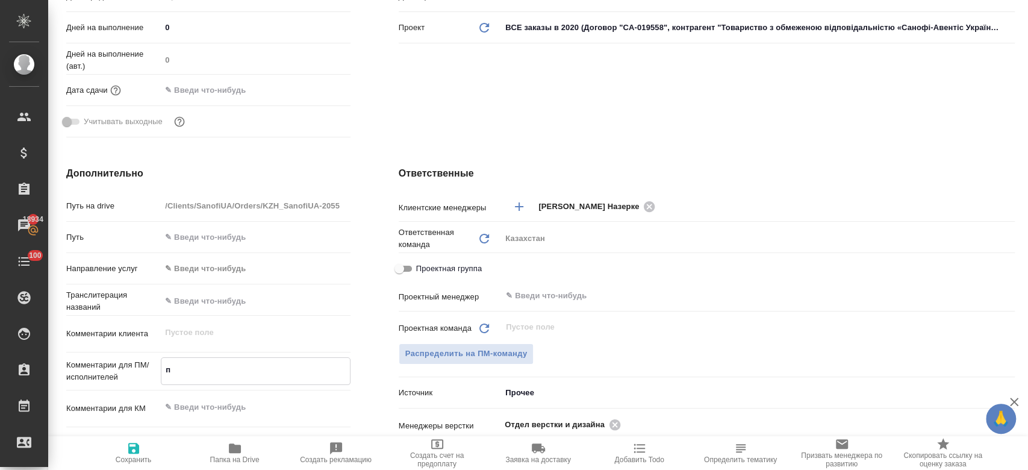
type textarea "пе"
type textarea "x"
type textarea "пере"
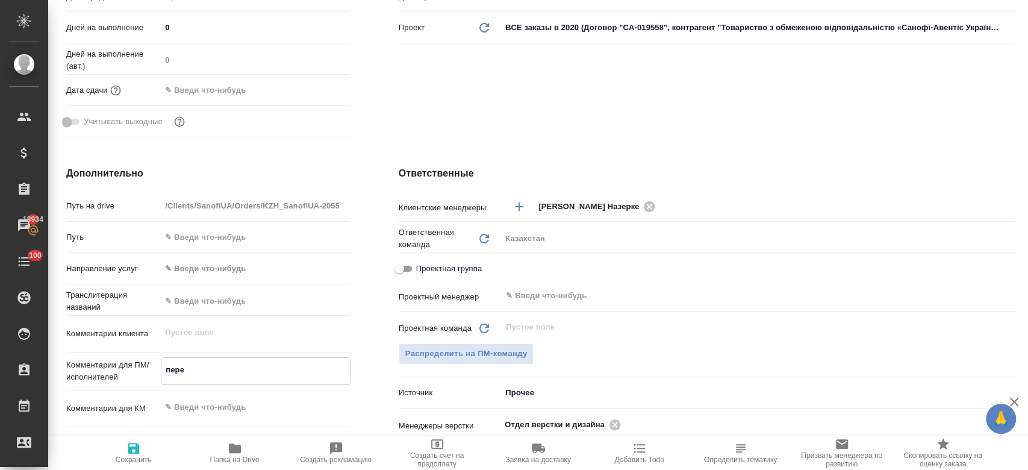
type textarea "x"
type textarea "перев"
type textarea "x"
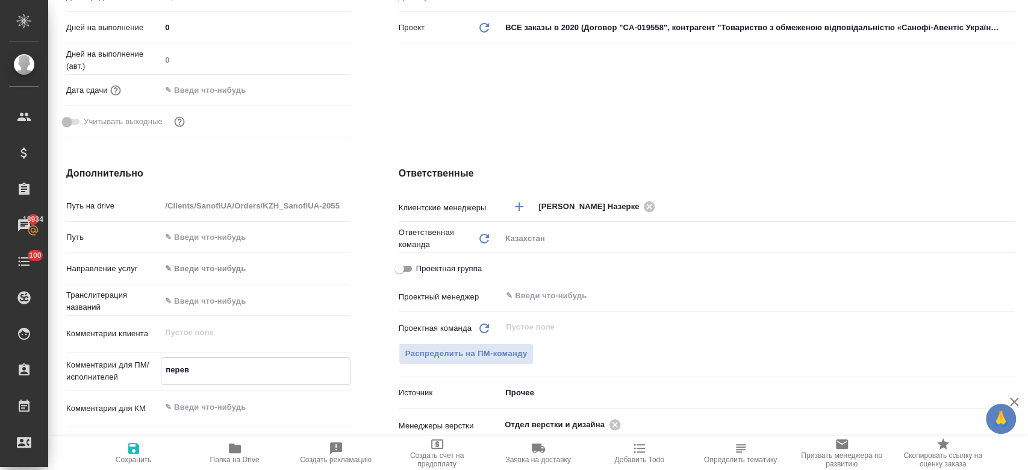
type textarea "x"
type textarea "перево"
type textarea "x"
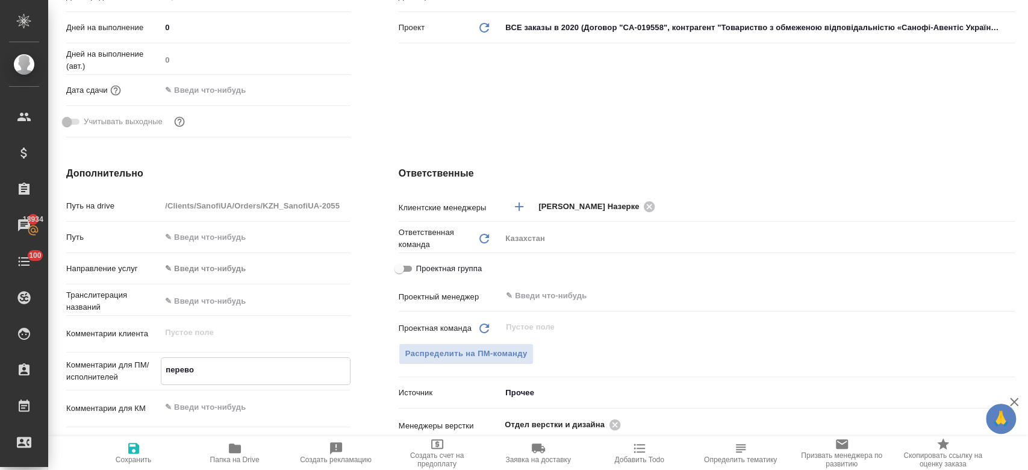
type textarea "x"
type textarea "перевод"
type textarea "x"
type textarea "перевод"
type textarea "x"
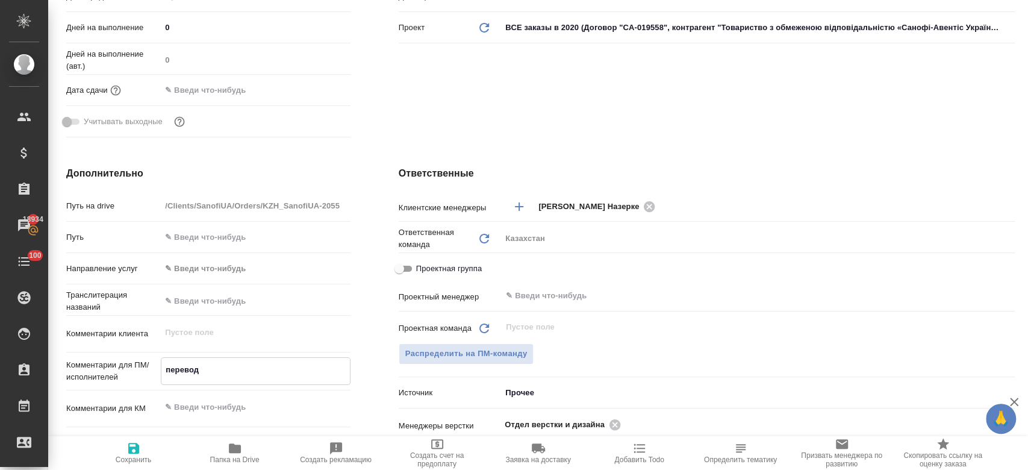
type textarea "x"
type textarea "перевод н"
type textarea "x"
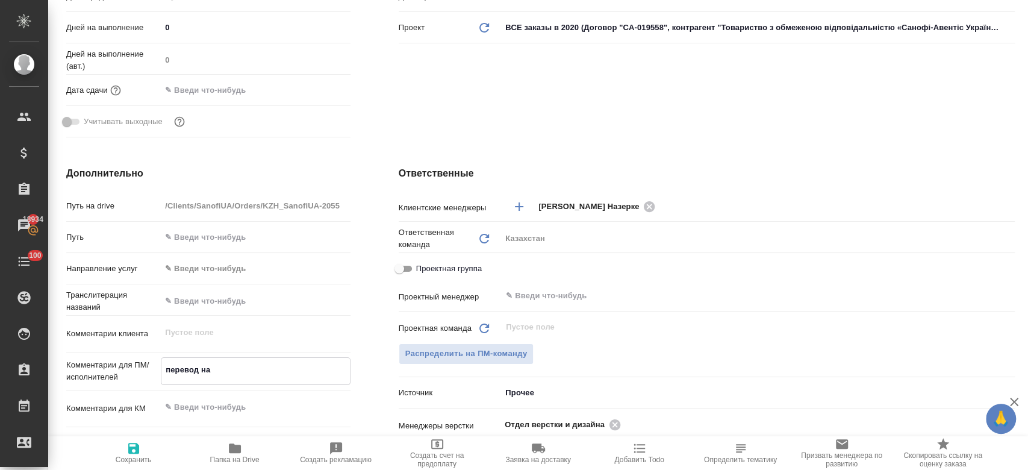
type textarea "перевод на"
type textarea "x"
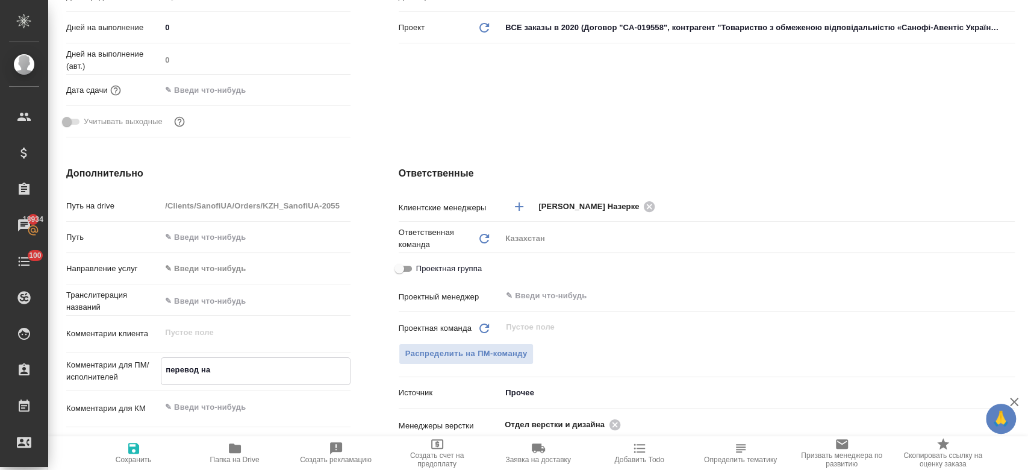
type textarea "перевод на у"
type textarea "x"
type textarea "перевод на ук"
type textarea "x"
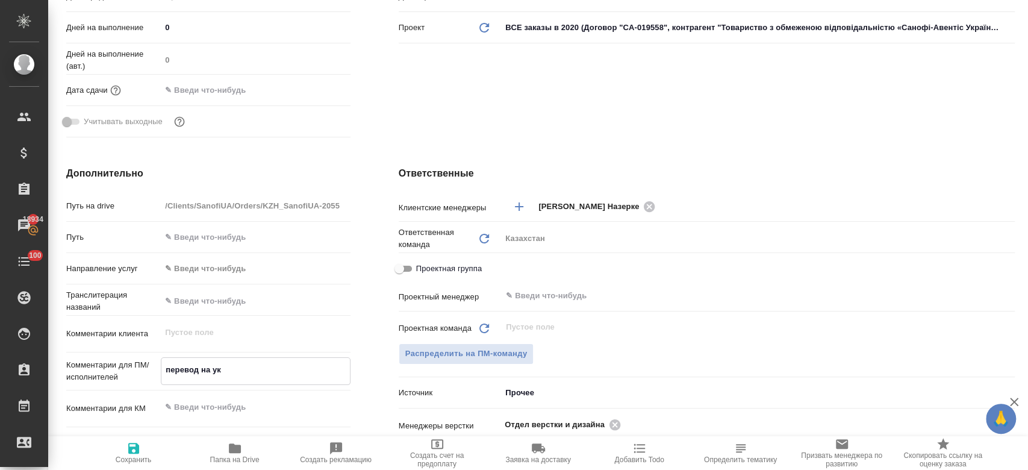
type textarea "x"
type textarea "перевод на укр"
type textarea "x"
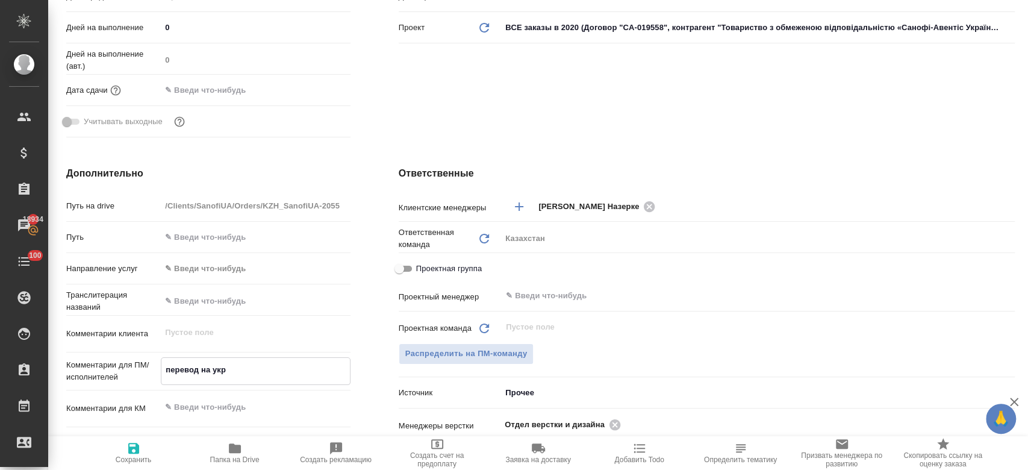
type textarea "x"
type textarea "перевод на укр"
type textarea "x"
click at [130, 446] on icon "button" at bounding box center [133, 448] width 14 height 14
type textarea "x"
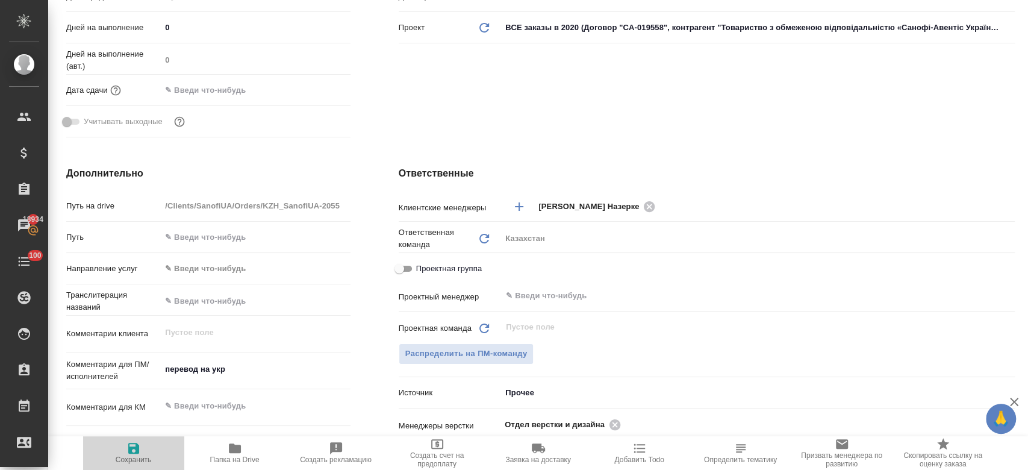
type textarea "x"
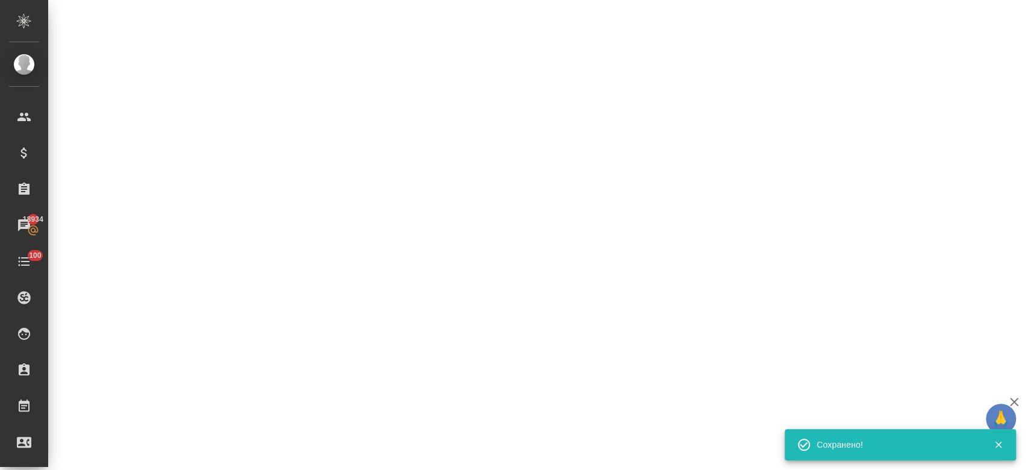
select select "RU"
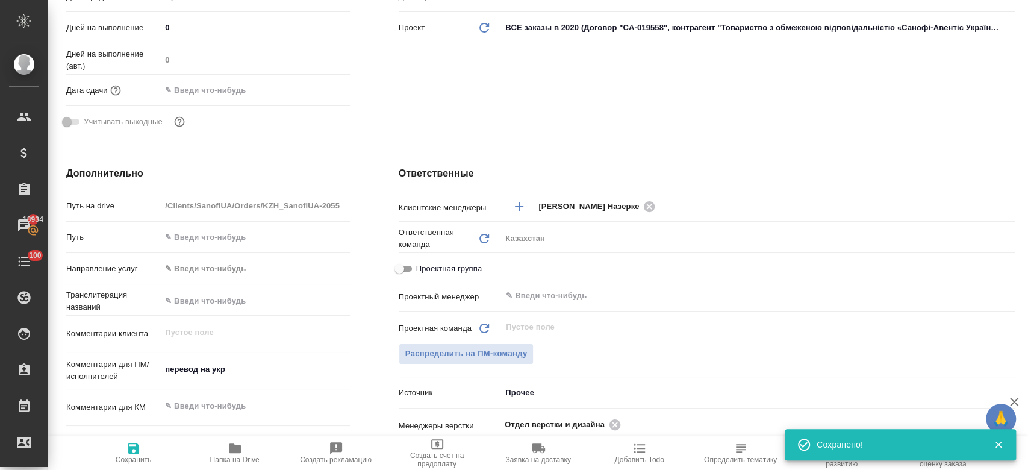
type textarea "x"
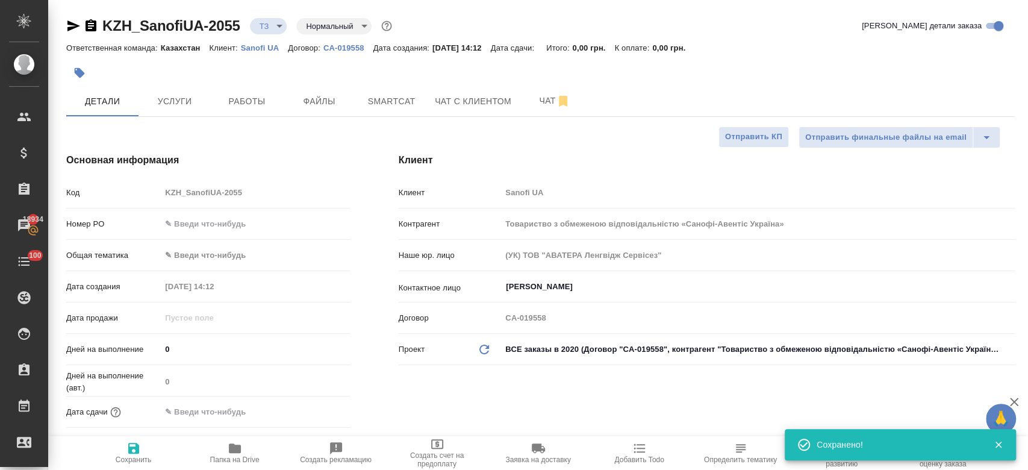
click at [211, 134] on div "Основная информация Код KZH_SanofiUA-2055 Номер PO Общая тематика ✎ Введи что-н…" at bounding box center [208, 308] width 332 height 359
click at [206, 80] on div at bounding box center [382, 73] width 632 height 27
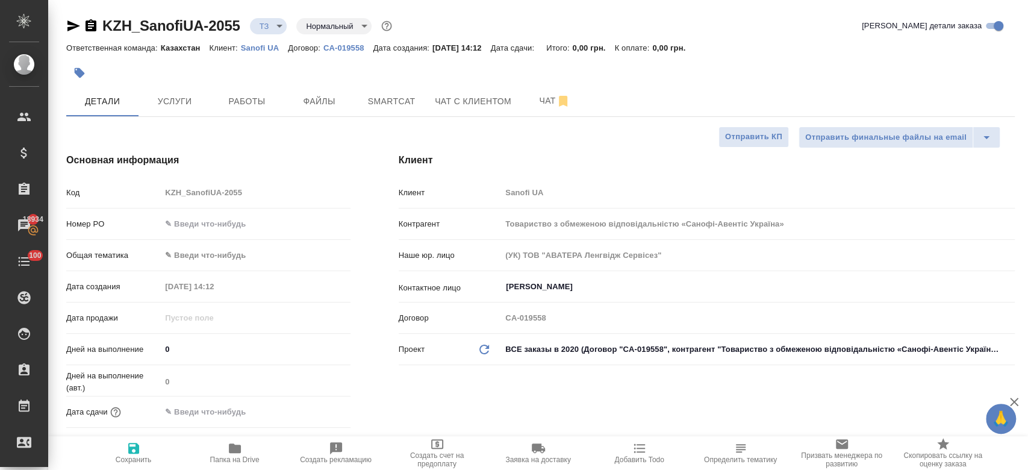
type textarea "x"
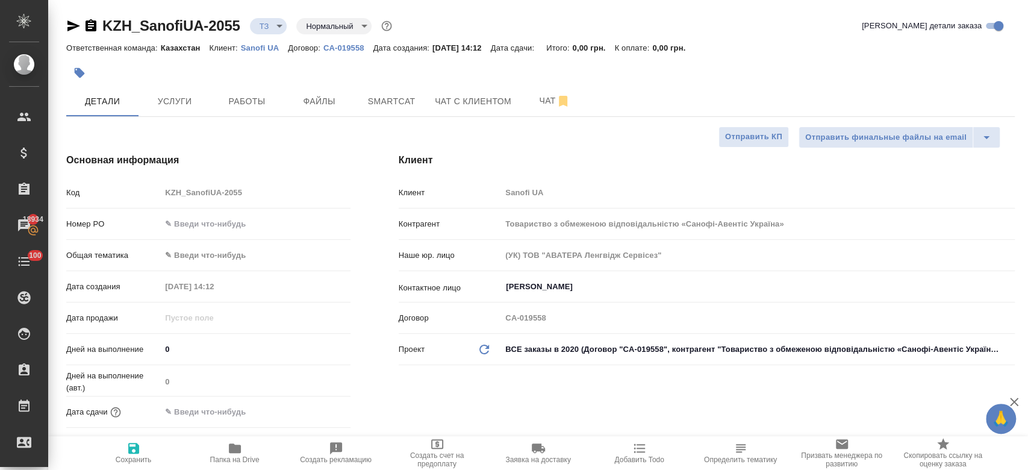
type textarea "x"
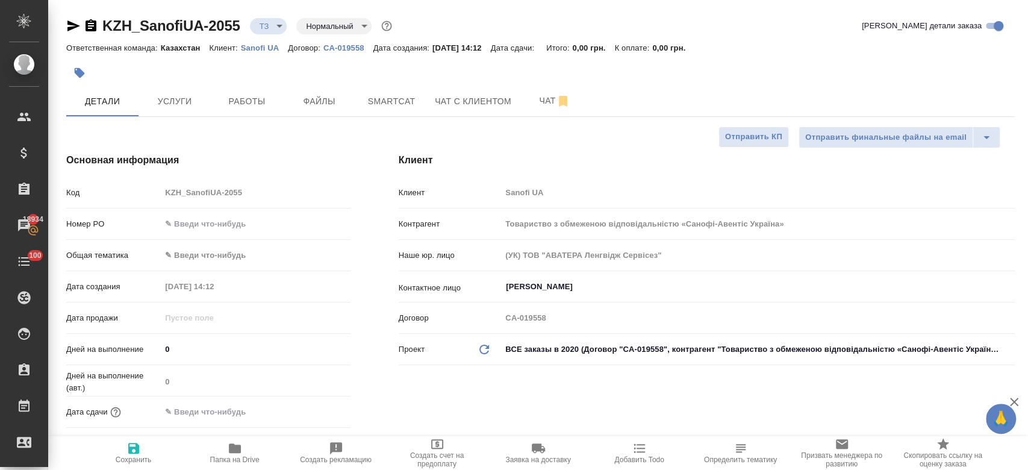
type textarea "x"
click at [258, 45] on p "Sanofi UA" at bounding box center [264, 47] width 47 height 9
type textarea "x"
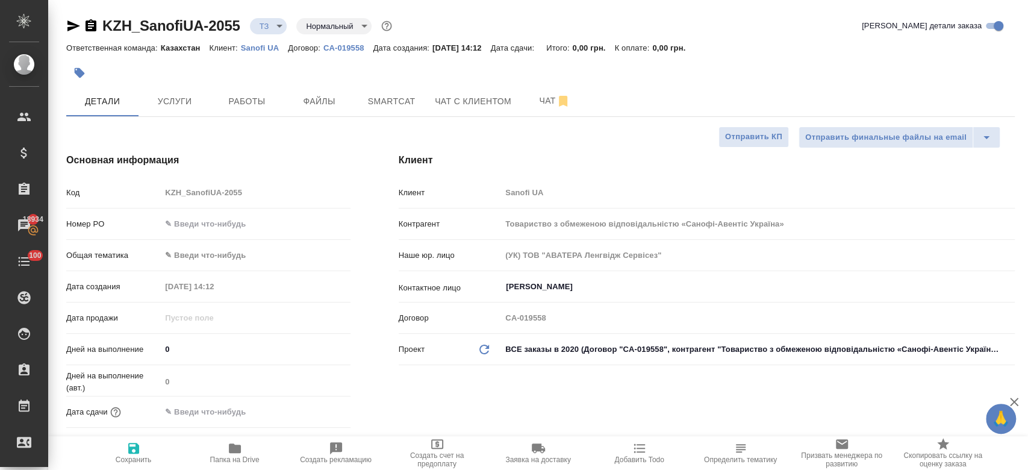
type textarea "x"
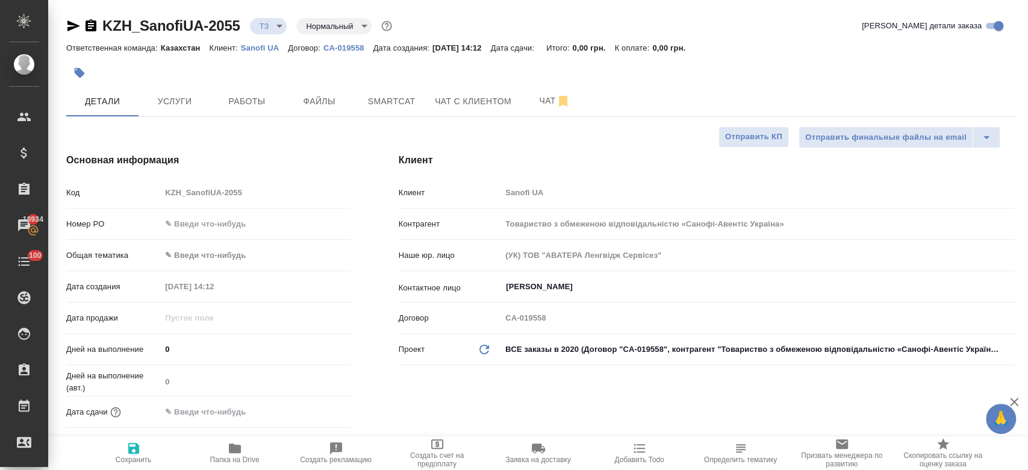
type textarea "x"
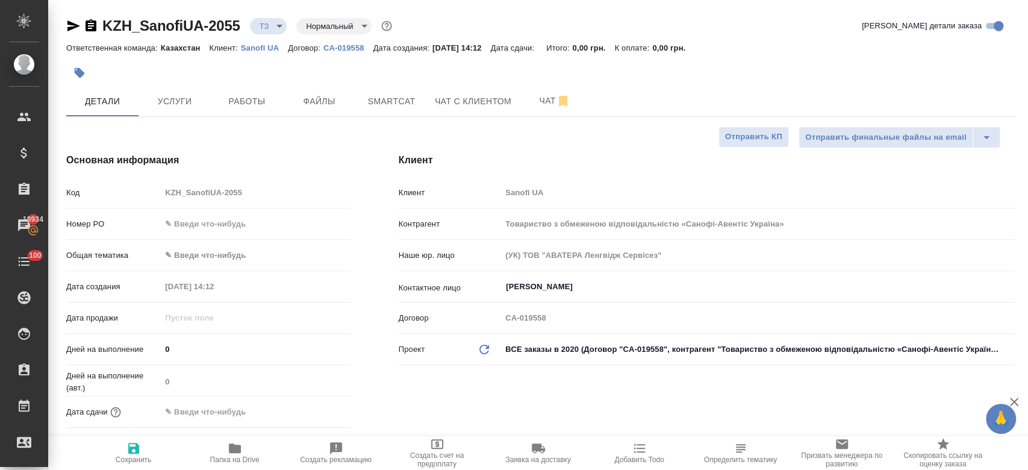
type textarea "x"
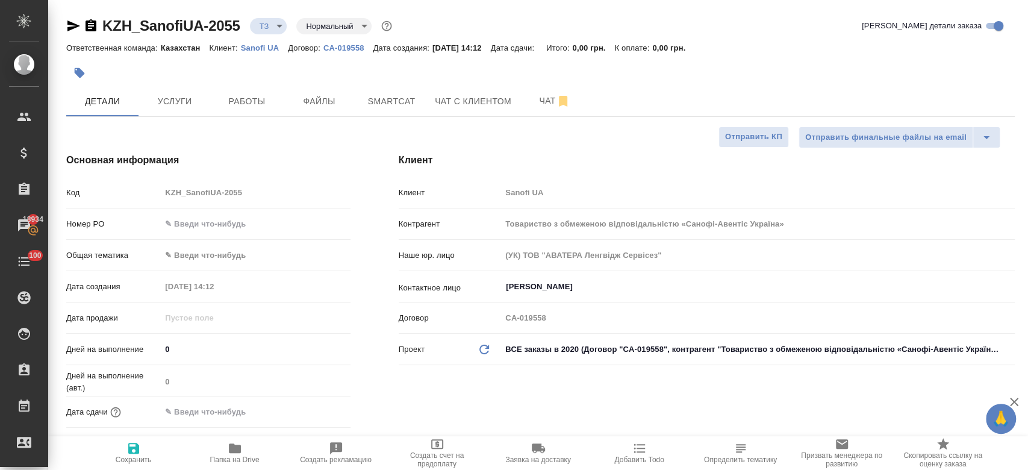
type textarea "x"
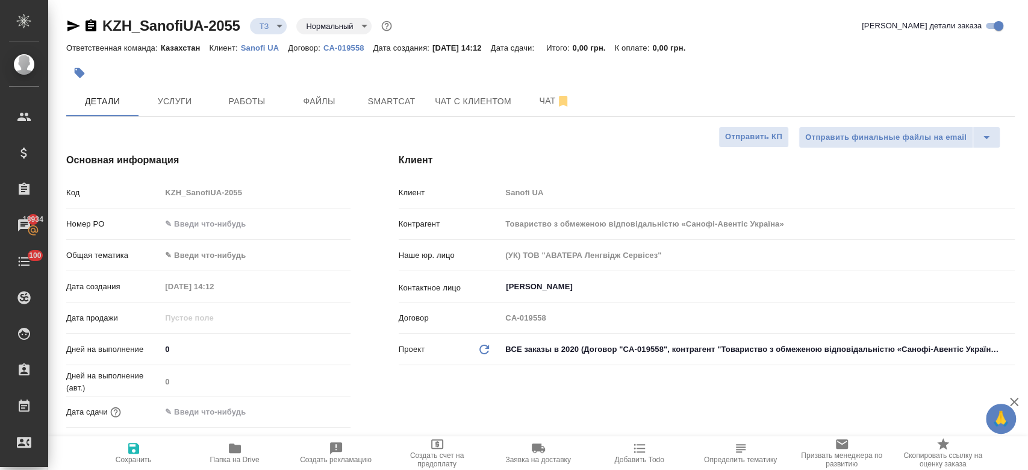
type textarea "x"
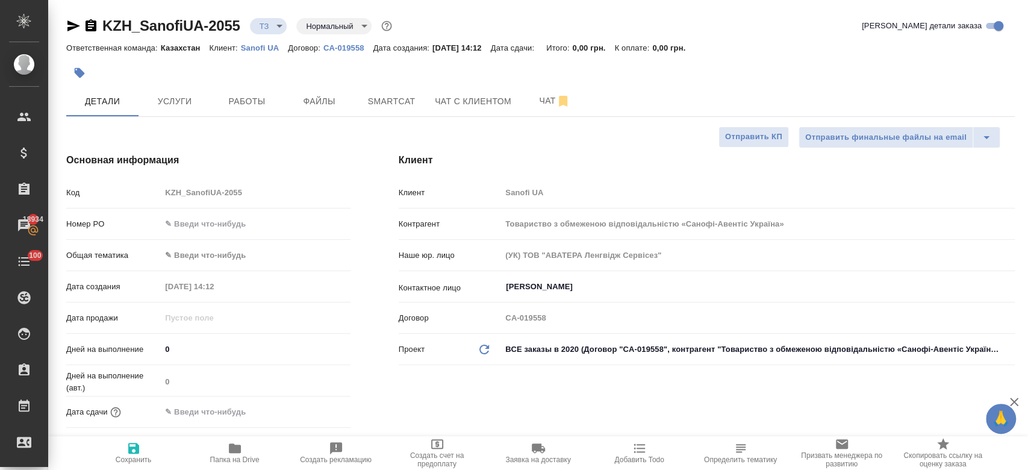
type textarea "x"
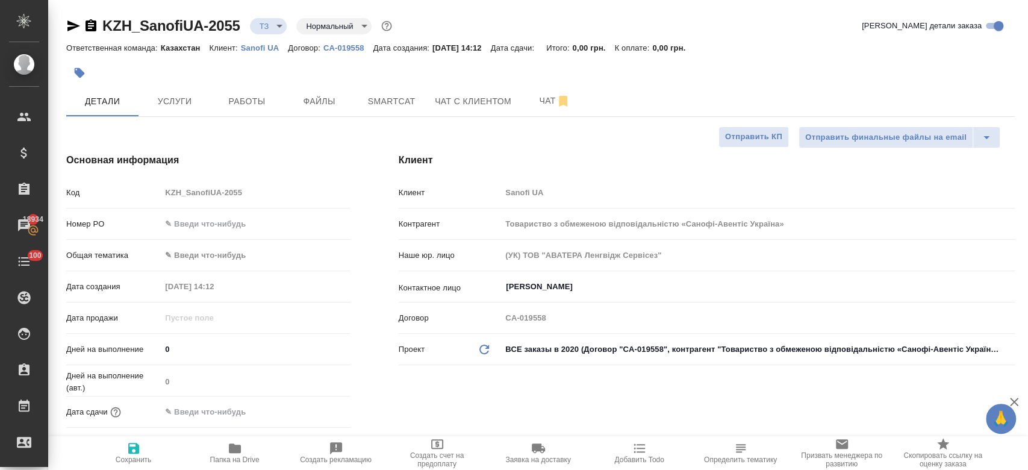
type textarea "x"
click at [545, 99] on span "Чат" at bounding box center [555, 100] width 58 height 15
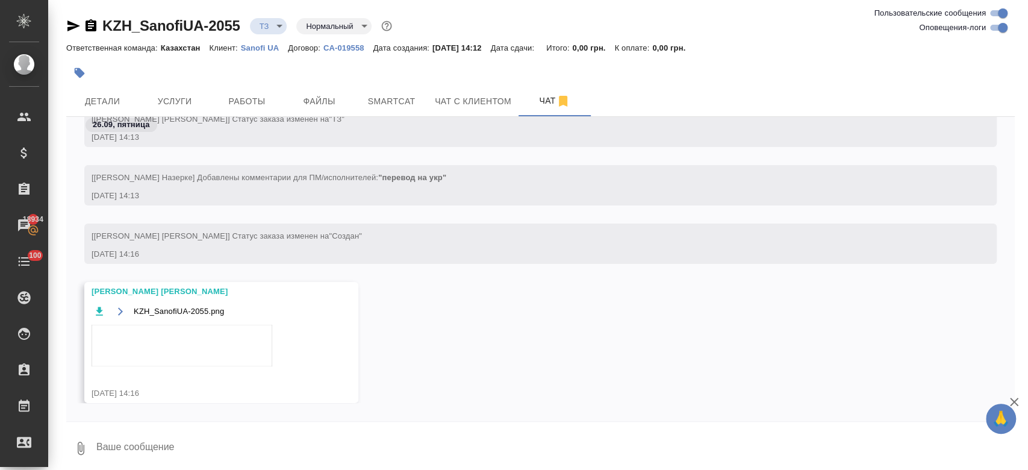
scroll to position [205, 0]
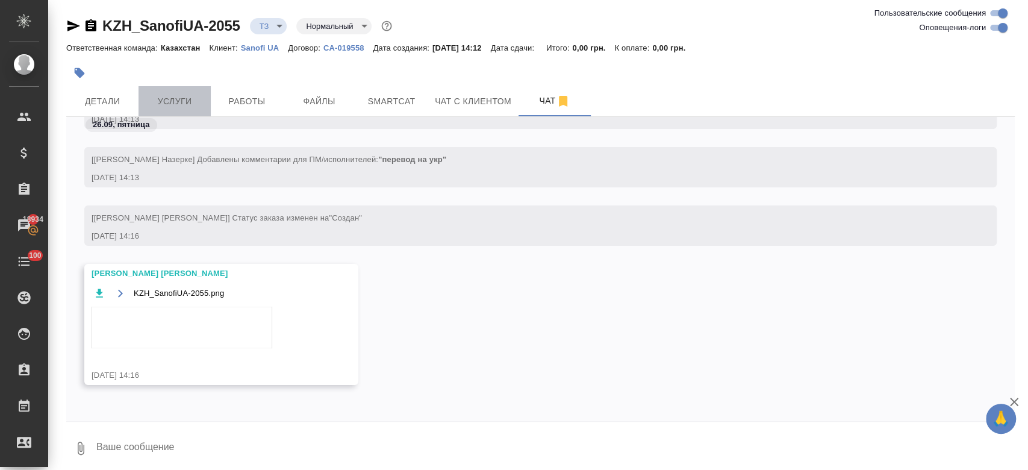
click at [169, 101] on span "Услуги" at bounding box center [175, 101] width 58 height 15
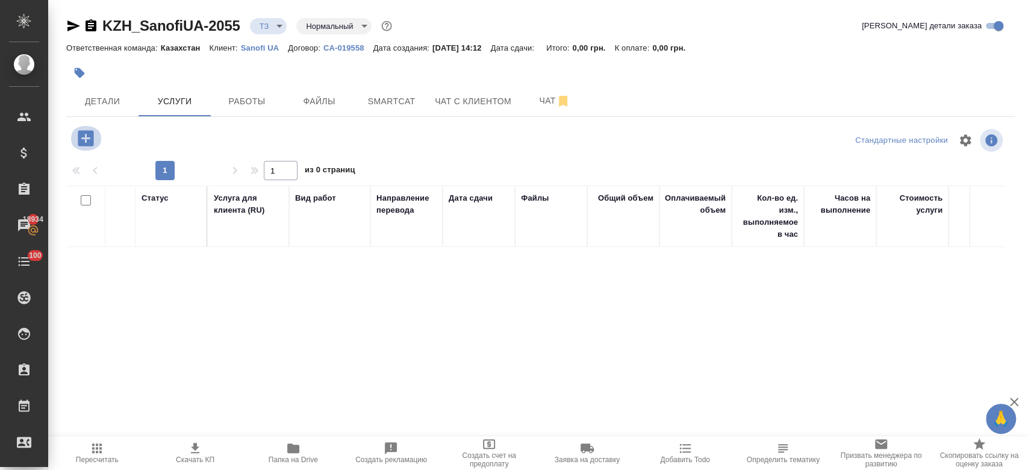
click at [86, 137] on icon "button" at bounding box center [85, 138] width 21 height 21
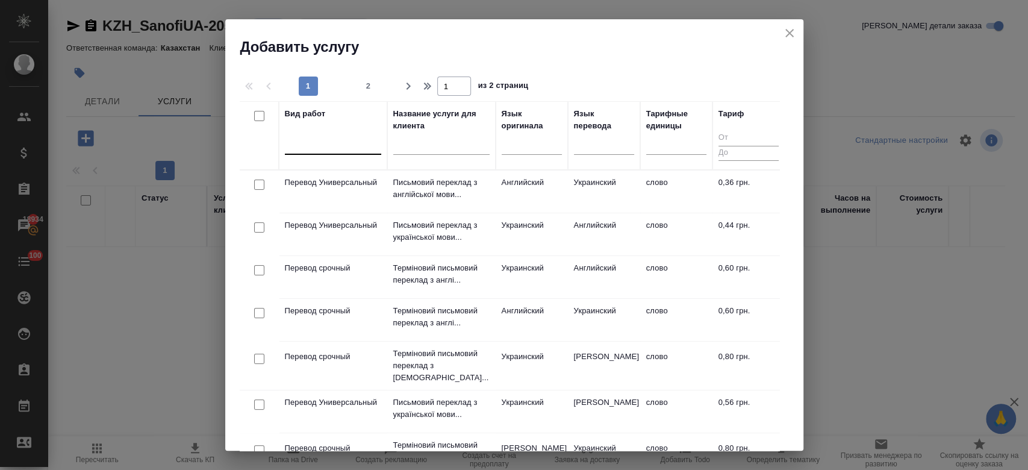
click at [333, 145] on div at bounding box center [333, 142] width 96 height 17
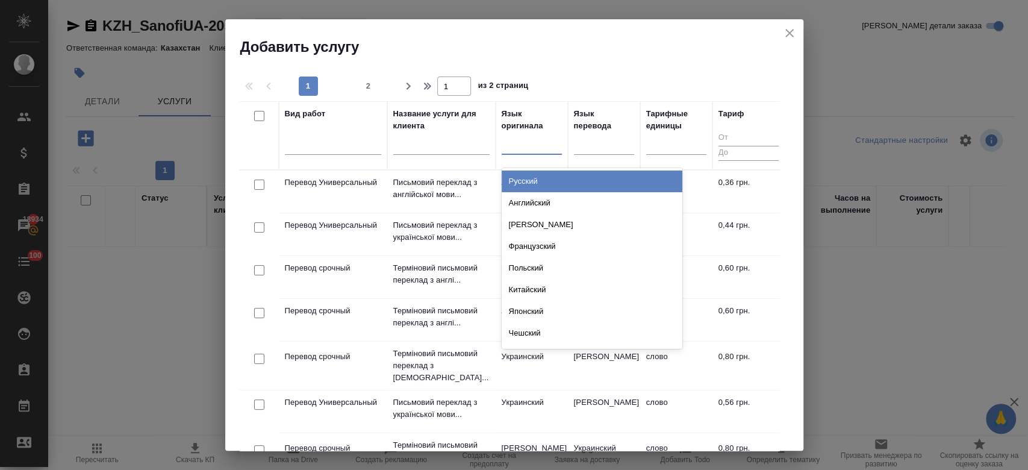
click at [526, 147] on div at bounding box center [532, 142] width 60 height 17
type input "анг"
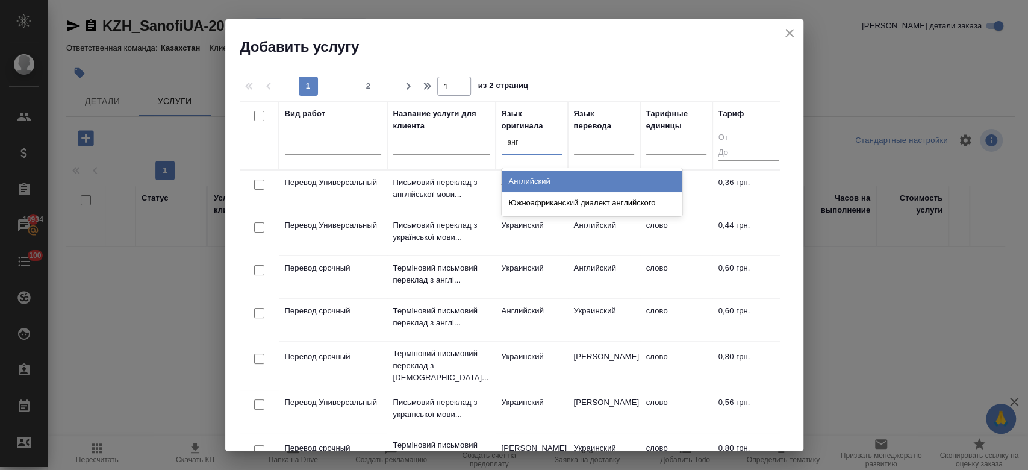
click at [573, 185] on div "Английский" at bounding box center [592, 181] width 181 height 22
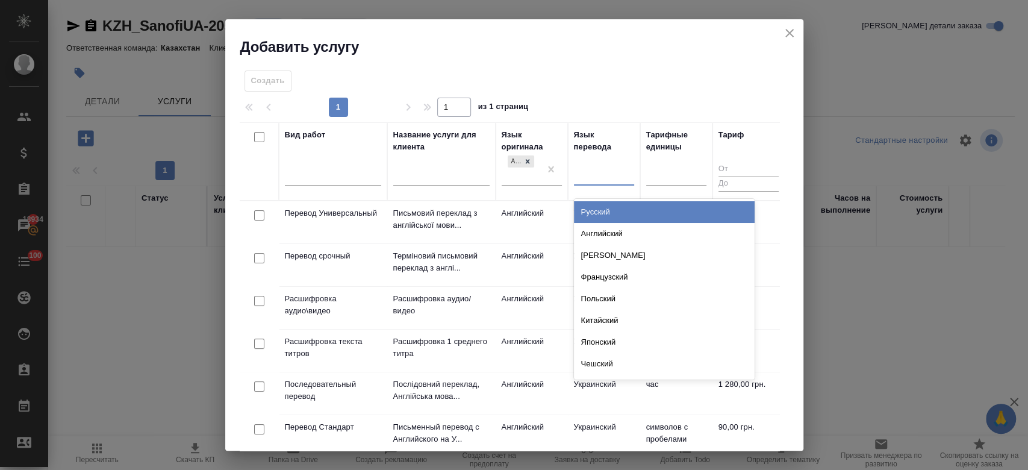
click at [599, 166] on div at bounding box center [604, 173] width 60 height 17
type input "р"
type input "укр"
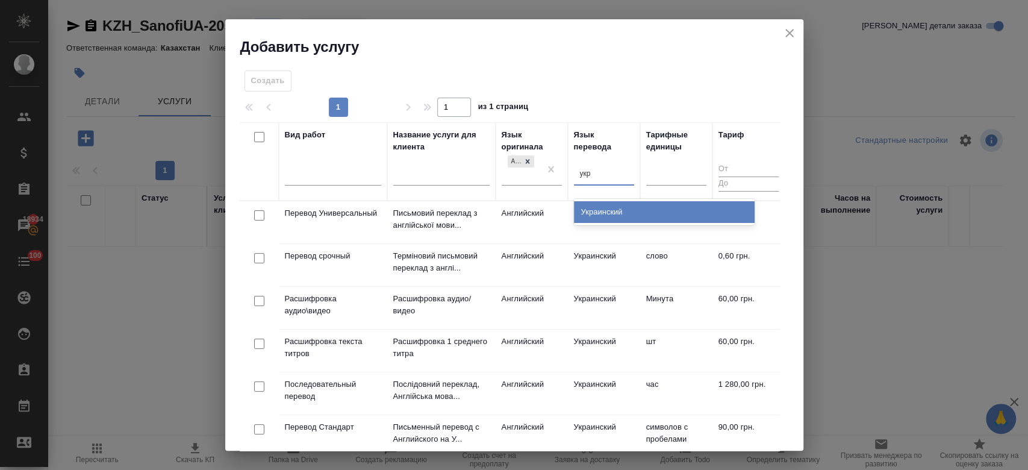
click at [603, 216] on div "Украинский" at bounding box center [664, 212] width 181 height 22
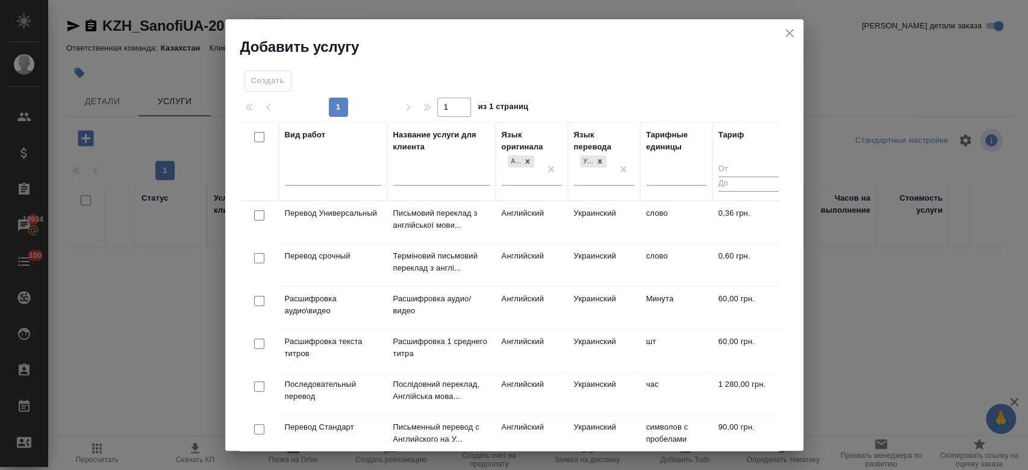
click at [514, 216] on td "Английский" at bounding box center [532, 222] width 72 height 42
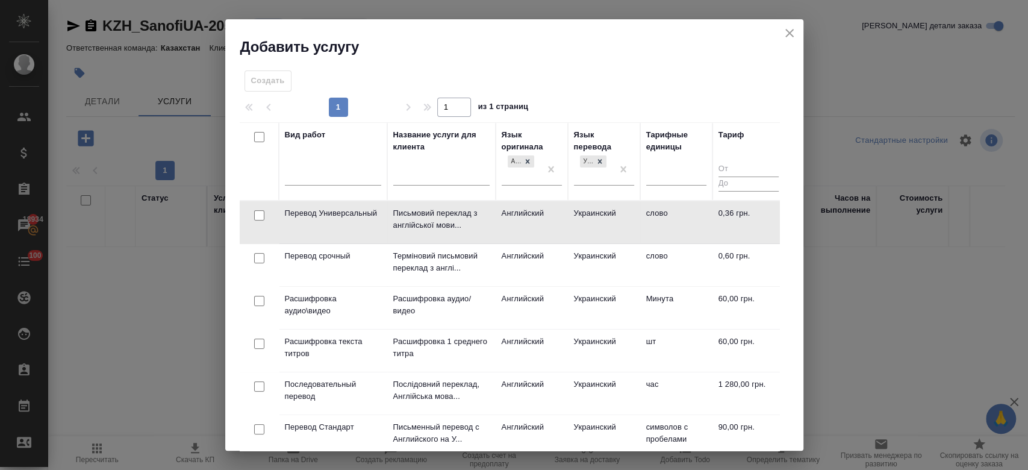
click at [514, 216] on td "Английский" at bounding box center [532, 222] width 72 height 42
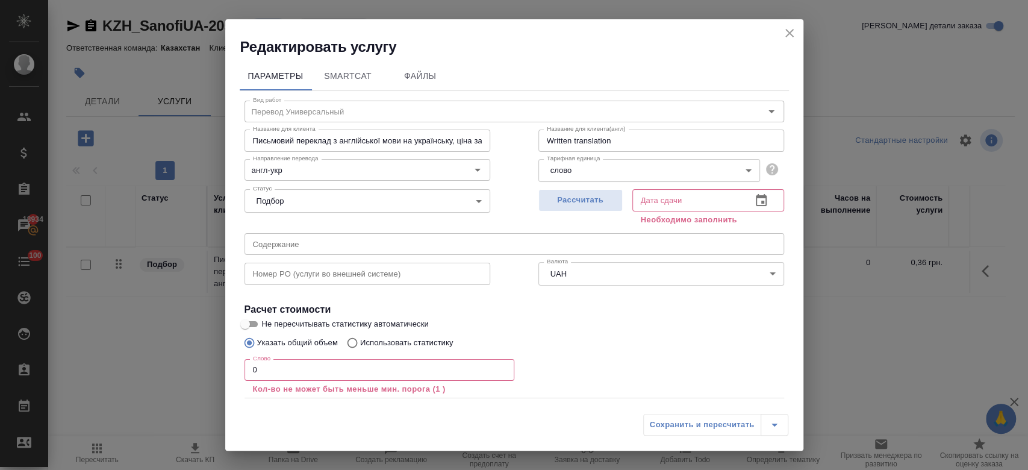
scroll to position [66, 0]
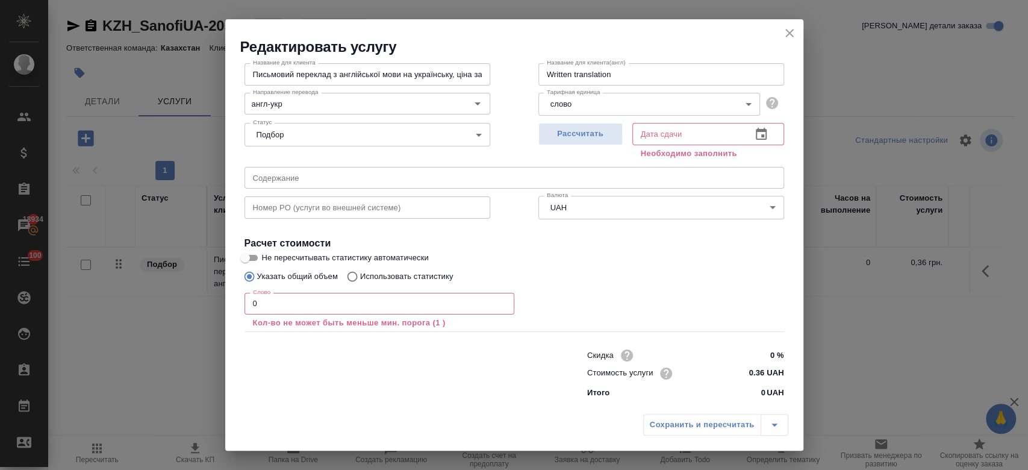
click at [796, 32] on icon "close" at bounding box center [789, 33] width 14 height 14
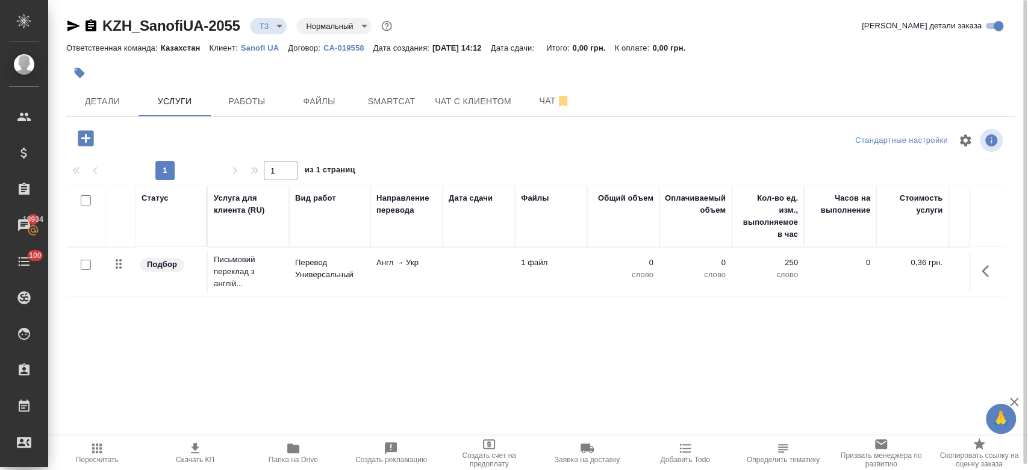
click at [239, 139] on div at bounding box center [224, 138] width 316 height 25
click at [82, 268] on input "checkbox" at bounding box center [86, 265] width 10 height 10
checkbox input "true"
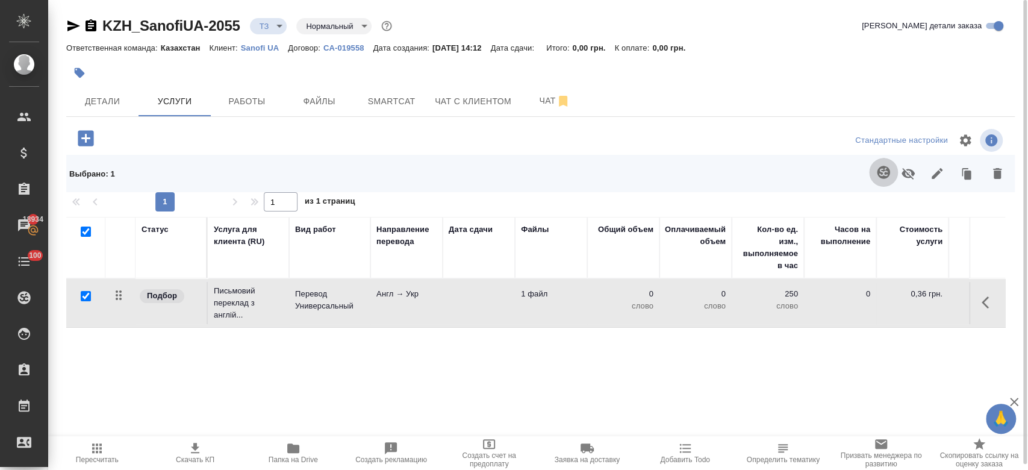
click at [876, 171] on icon "button" at bounding box center [883, 172] width 14 height 14
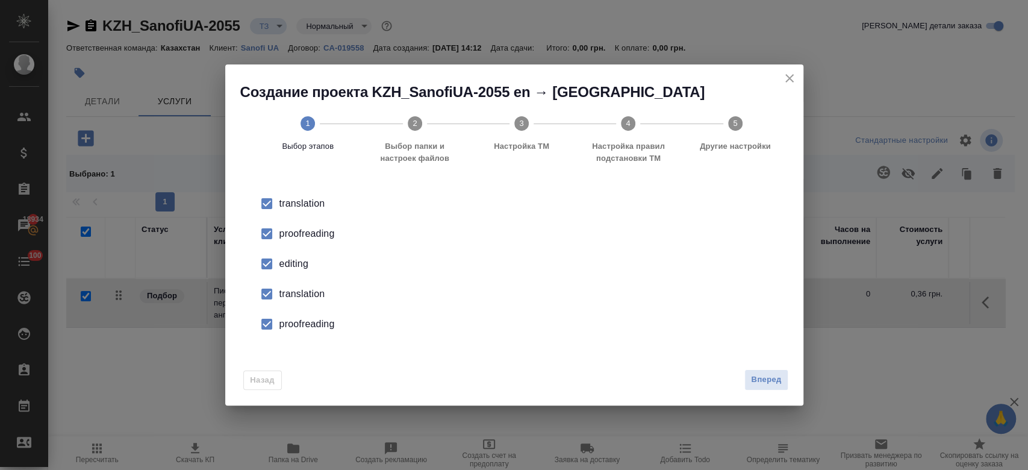
click at [316, 231] on div "proofreading" at bounding box center [526, 233] width 495 height 14
click at [304, 265] on div "editing" at bounding box center [526, 264] width 495 height 14
click at [304, 292] on div "translation" at bounding box center [526, 294] width 495 height 14
click at [307, 317] on div "proofreading" at bounding box center [526, 324] width 495 height 14
click at [777, 381] on span "Вперед" at bounding box center [766, 380] width 30 height 14
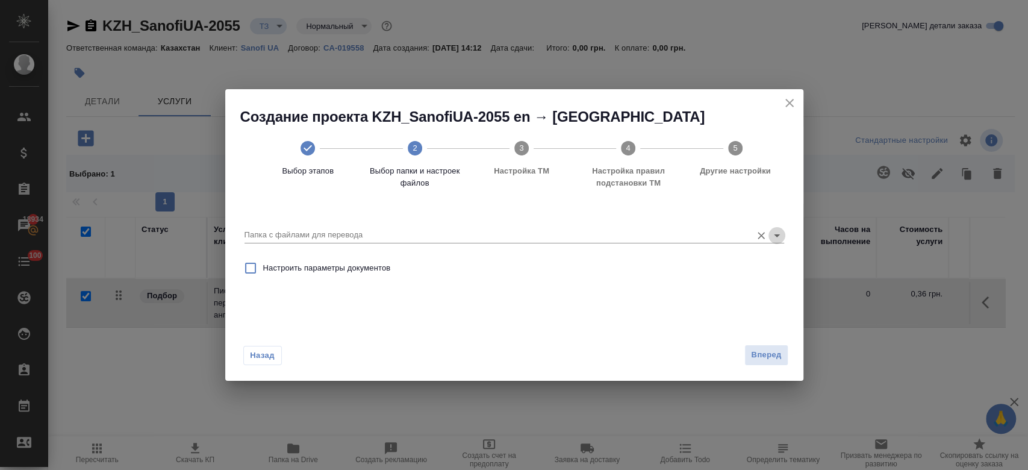
click at [773, 230] on icon "Open" at bounding box center [777, 235] width 14 height 14
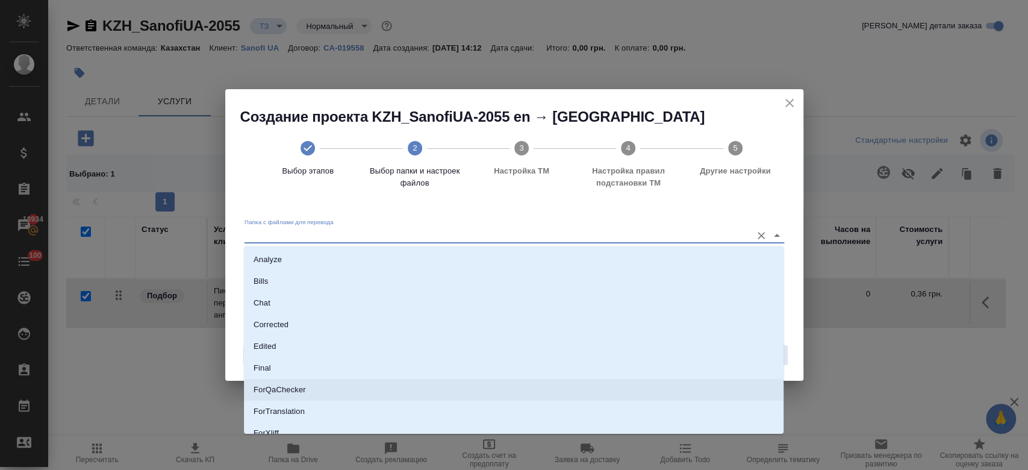
scroll to position [97, 0]
click at [414, 382] on li "Source" at bounding box center [514, 380] width 540 height 22
type input "Source"
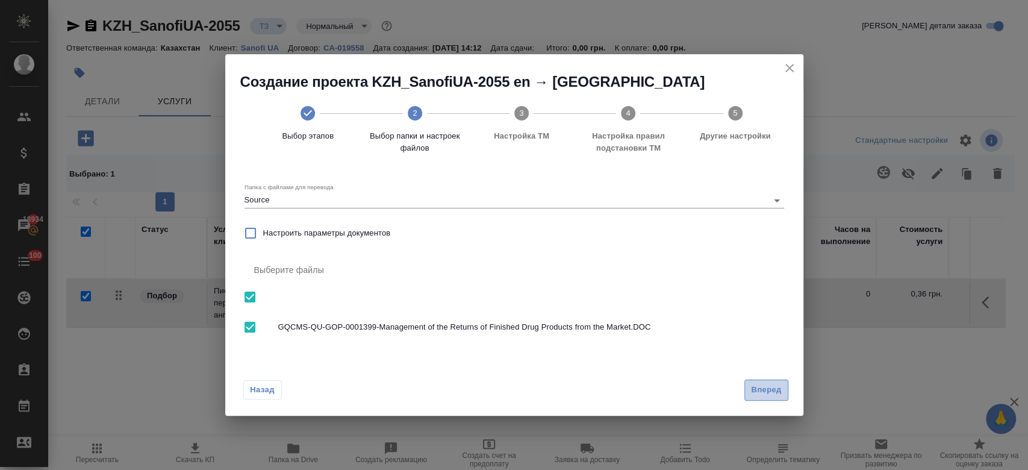
click at [775, 385] on span "Вперед" at bounding box center [766, 390] width 30 height 14
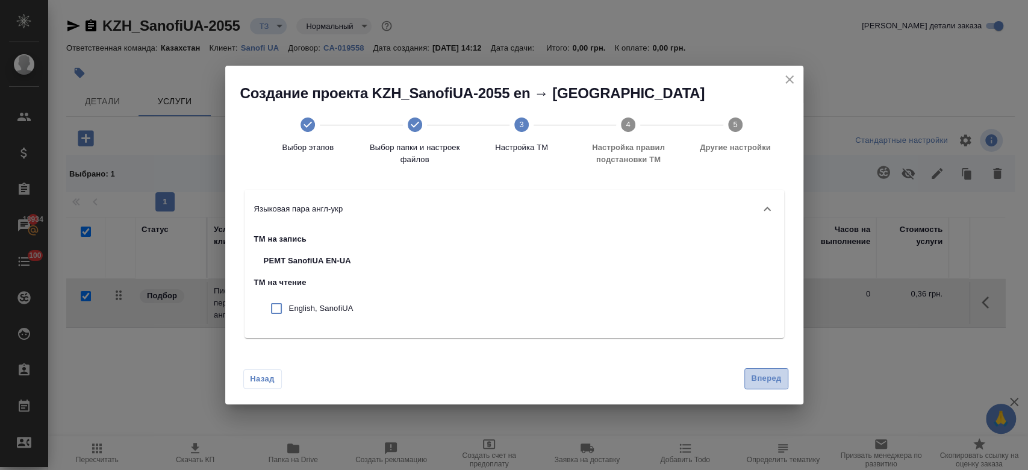
click at [761, 376] on span "Вперед" at bounding box center [766, 379] width 30 height 14
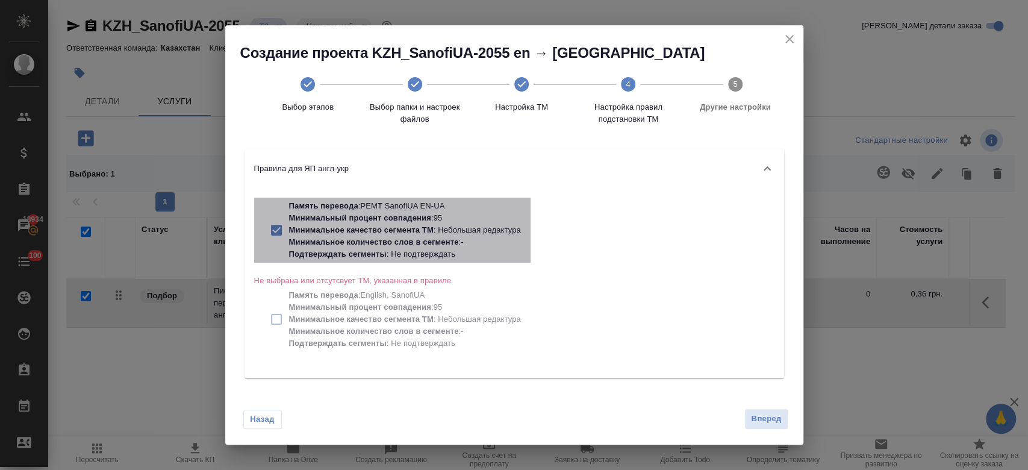
click at [438, 210] on p "Память перевода : PEMT SanofiUA EN-UA" at bounding box center [405, 206] width 232 height 12
checkbox input "false"
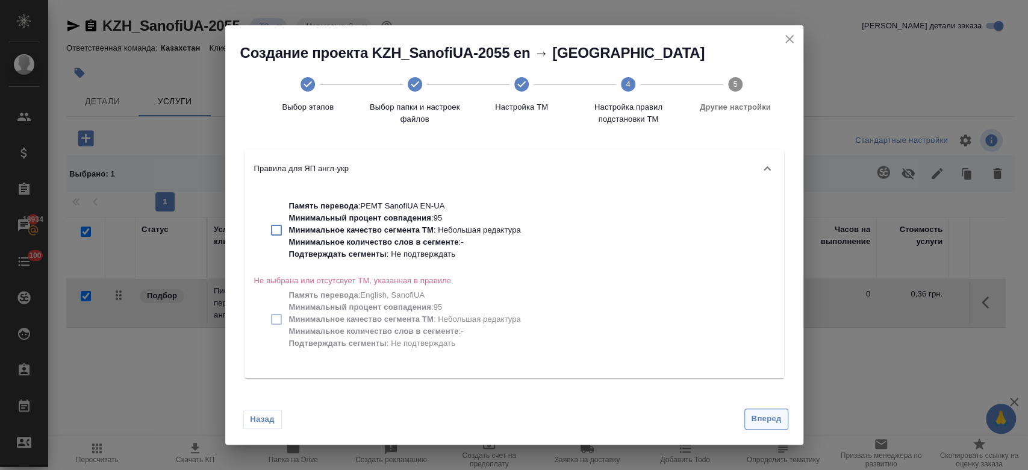
click at [766, 413] on span "Вперед" at bounding box center [766, 419] width 30 height 14
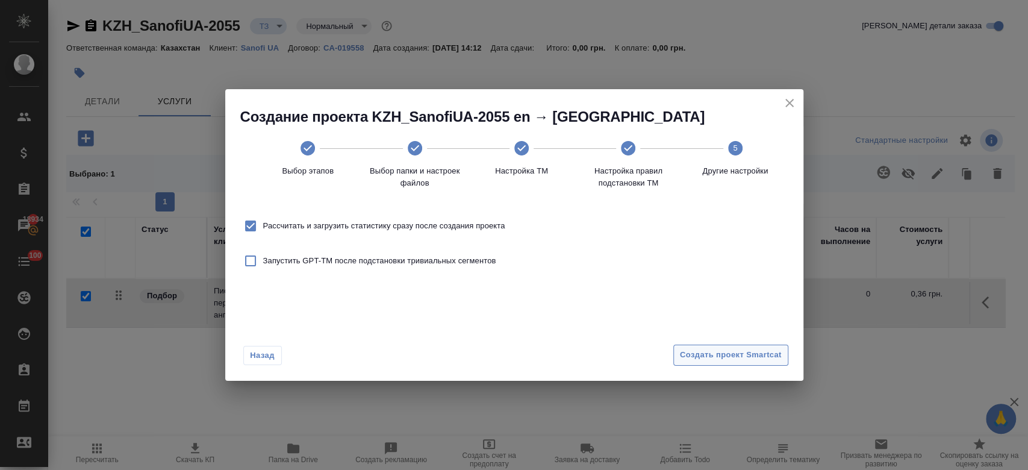
click at [717, 354] on span "Создать проект Smartcat" at bounding box center [731, 355] width 102 height 14
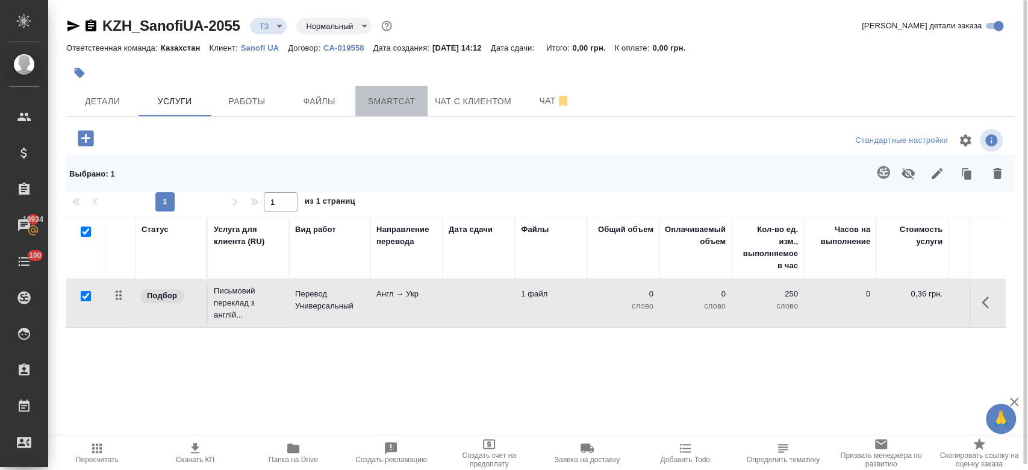
click at [387, 107] on span "Smartcat" at bounding box center [392, 101] width 58 height 15
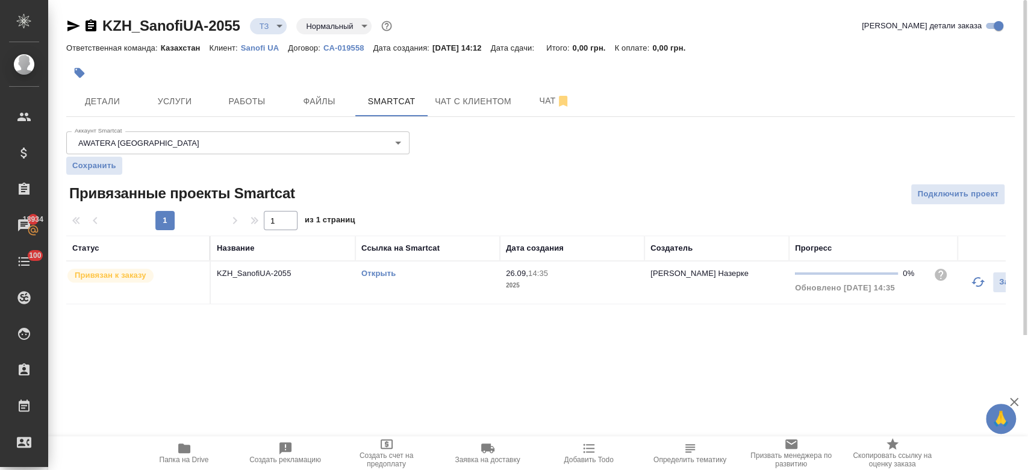
click at [366, 272] on link "Открыть" at bounding box center [378, 273] width 34 height 9
click at [103, 101] on span "Детали" at bounding box center [102, 101] width 58 height 15
click at [163, 93] on button "Услуги" at bounding box center [175, 101] width 72 height 30
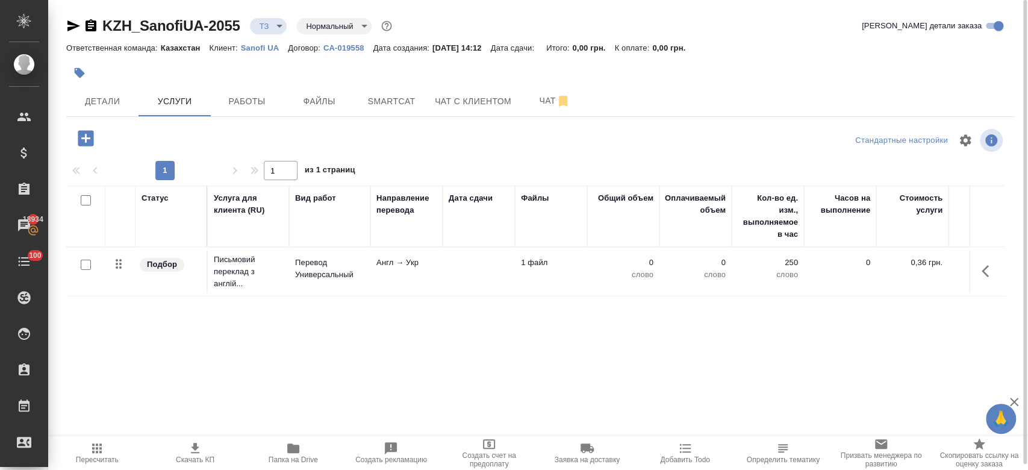
click at [86, 133] on icon "button" at bounding box center [86, 138] width 16 height 16
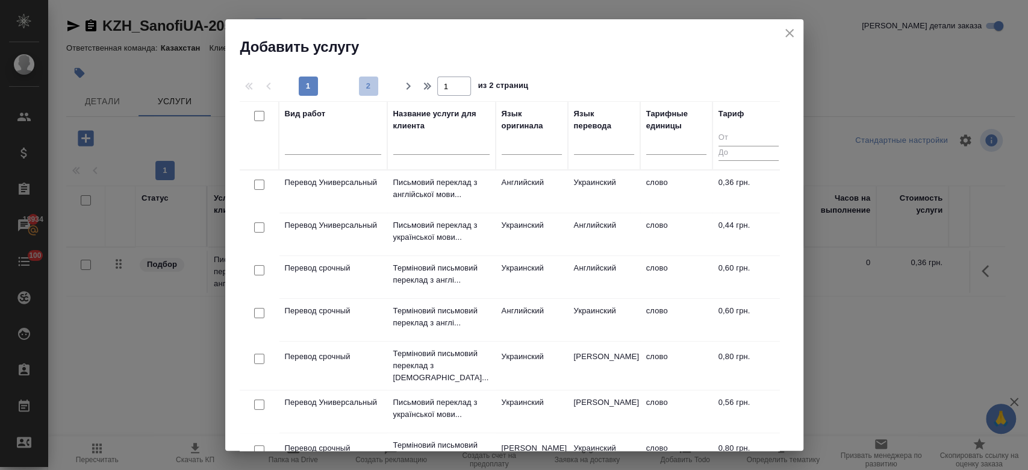
click at [370, 81] on span "2" at bounding box center [368, 86] width 19 height 12
type input "2"
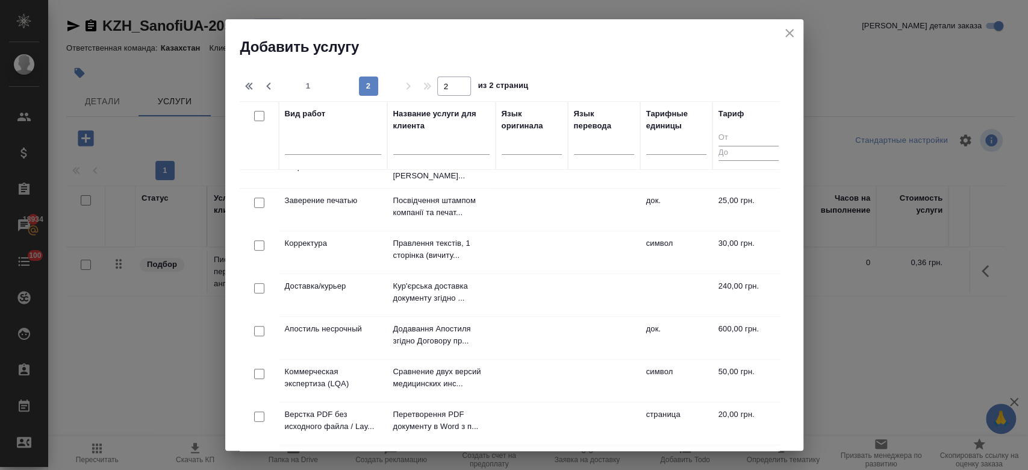
scroll to position [191, 0]
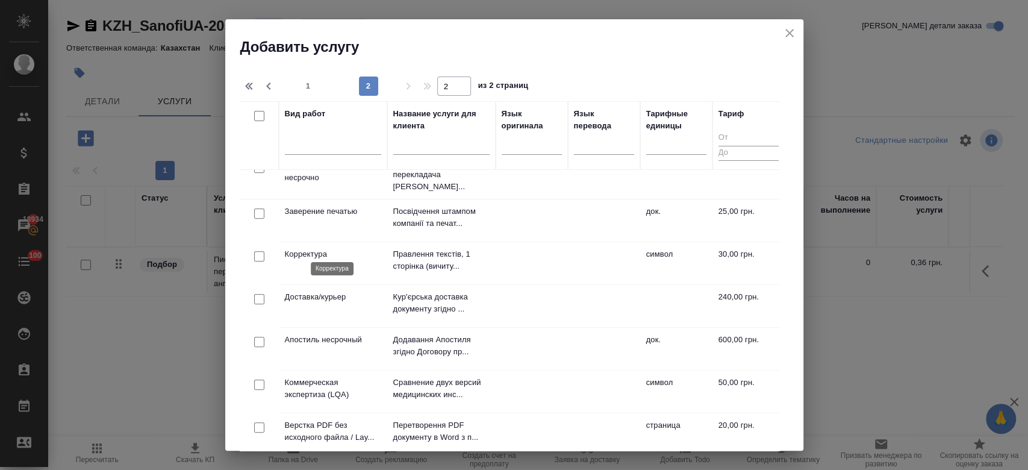
click at [311, 251] on p "Корректура" at bounding box center [333, 254] width 96 height 12
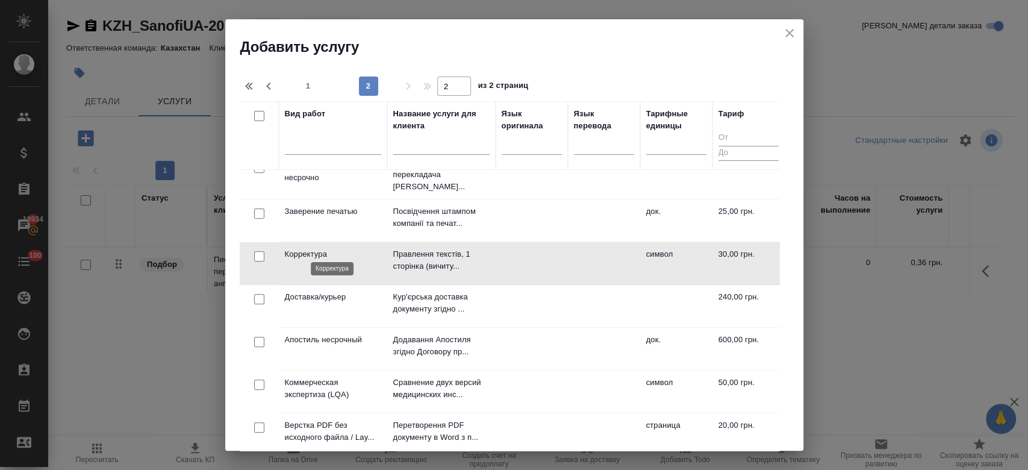
click at [311, 251] on p "Корректура" at bounding box center [333, 254] width 96 height 12
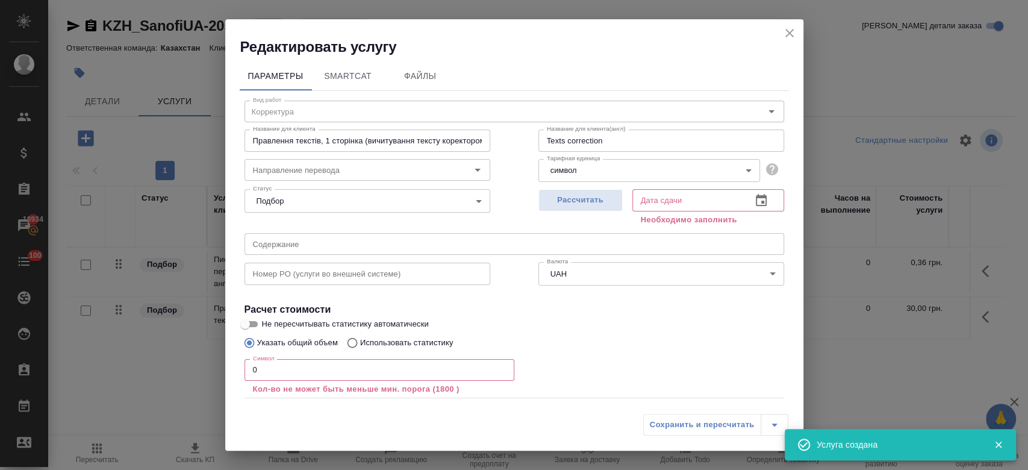
scroll to position [66, 0]
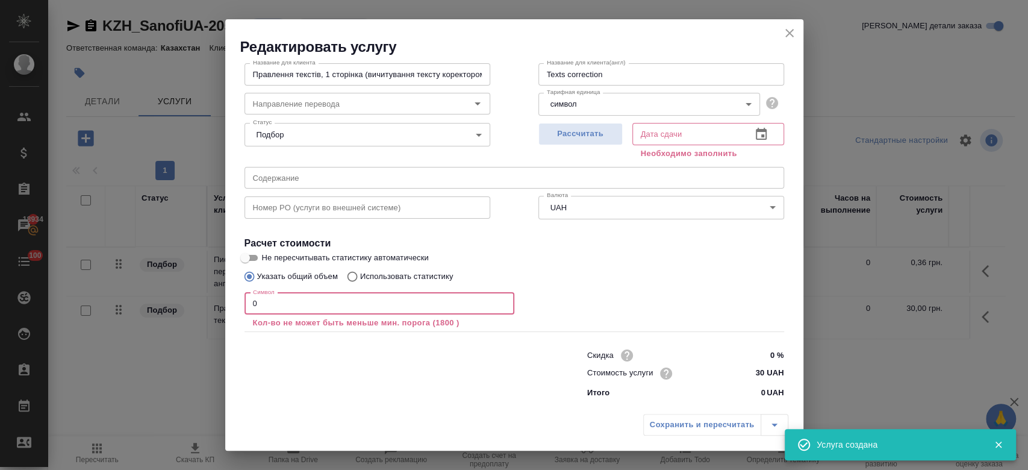
click at [395, 302] on input "0" at bounding box center [380, 304] width 270 height 22
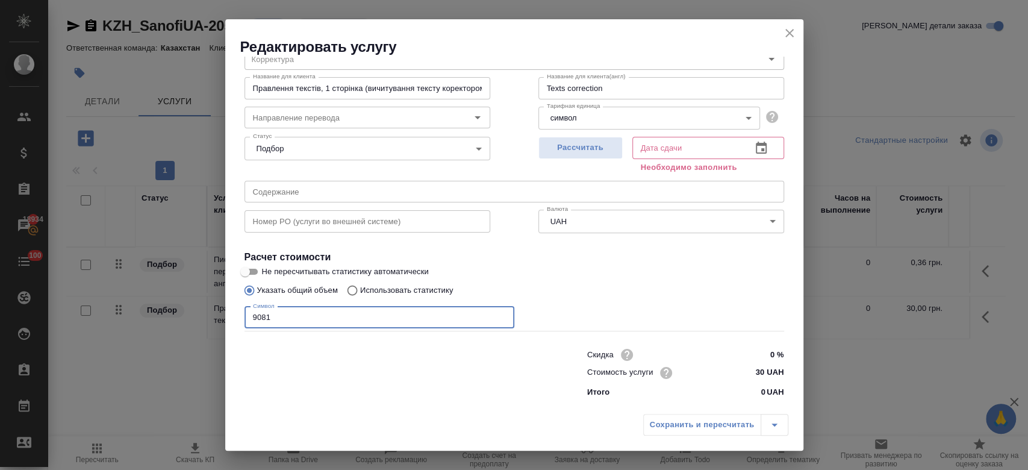
scroll to position [52, 0]
type input "9081"
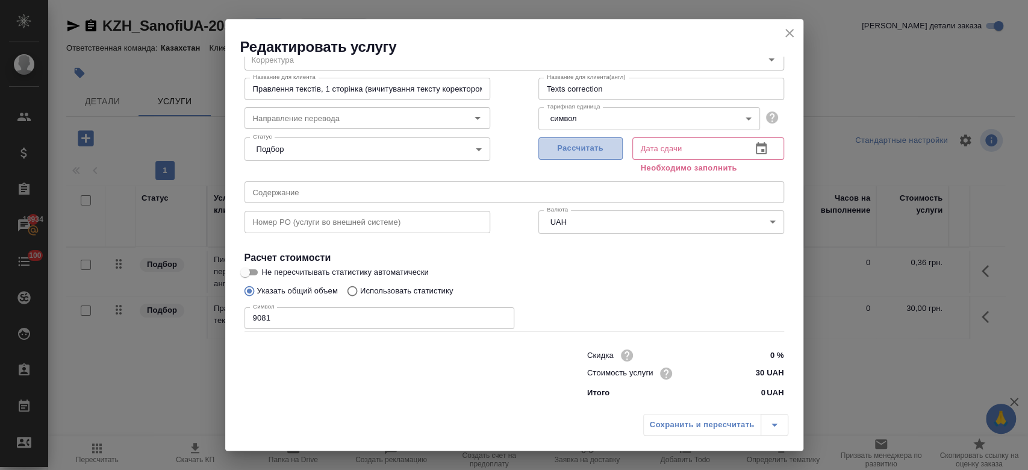
click at [598, 150] on span "Рассчитать" at bounding box center [580, 149] width 71 height 14
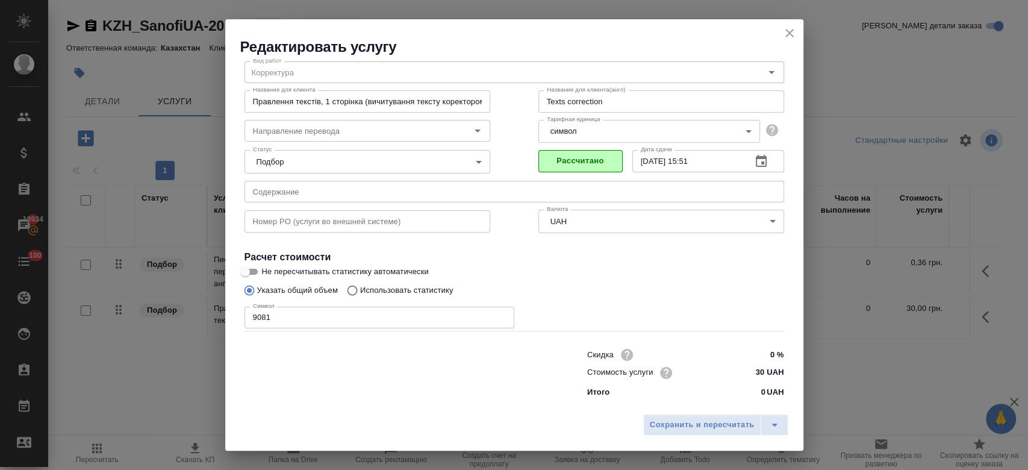
scroll to position [39, 0]
click at [725, 423] on span "Сохранить и пересчитать" at bounding box center [702, 425] width 105 height 14
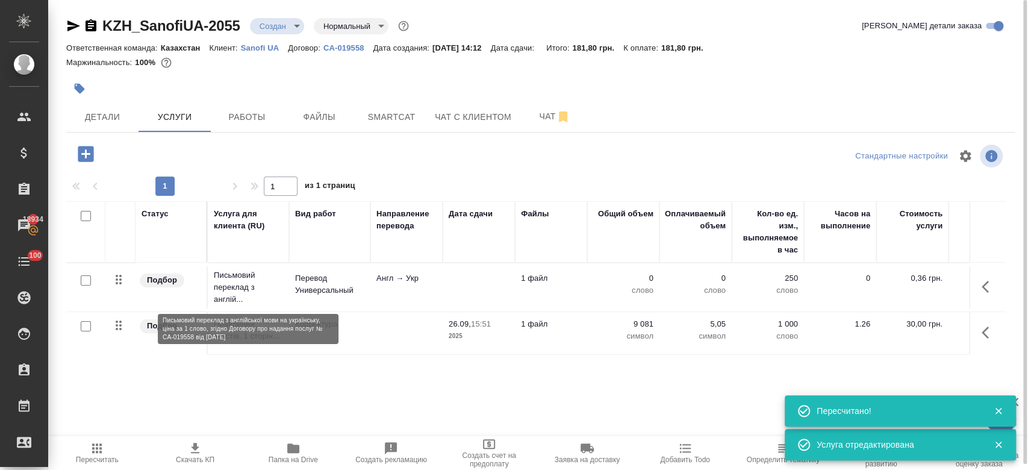
click at [251, 274] on p "Письмовий переклад з англій..." at bounding box center [248, 287] width 69 height 36
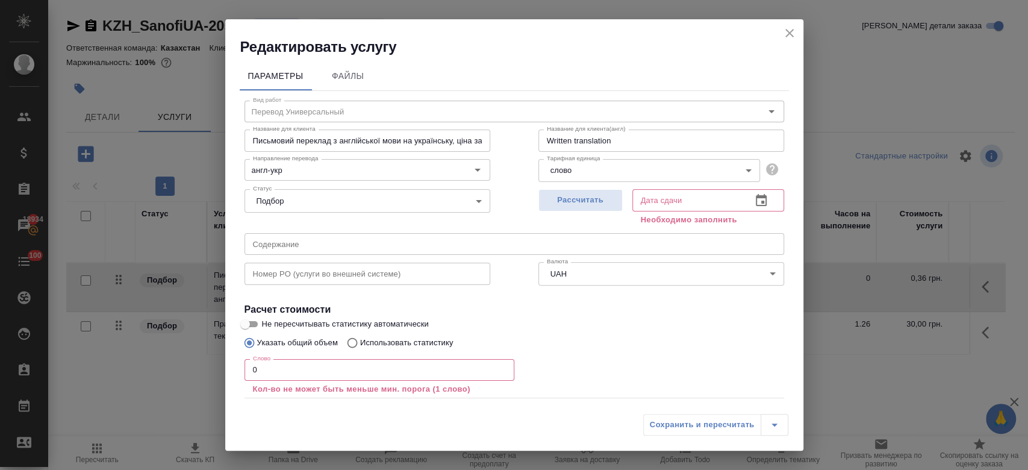
scroll to position [66, 0]
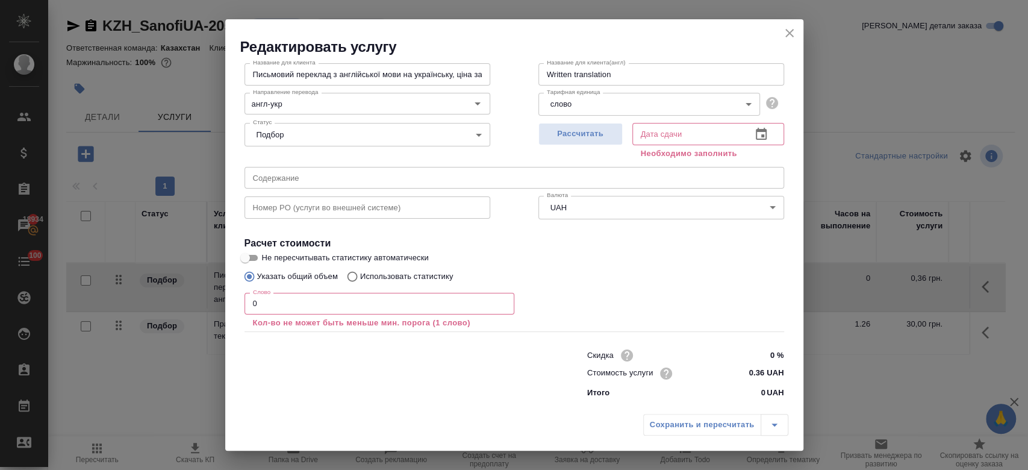
click at [414, 274] on p "Использовать статистику" at bounding box center [406, 276] width 93 height 12
click at [360, 274] on input "Использовать статистику" at bounding box center [350, 276] width 19 height 23
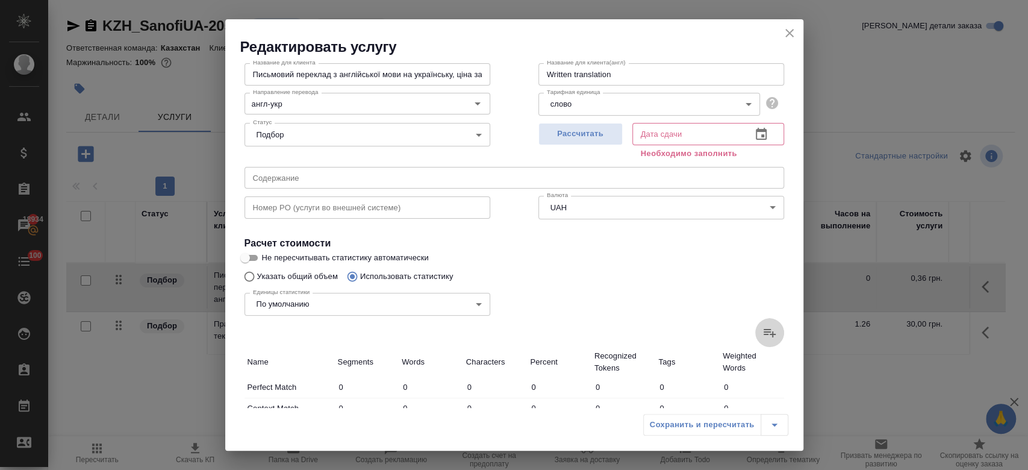
click at [763, 335] on icon at bounding box center [770, 332] width 14 height 14
click at [0, 0] on input "file" at bounding box center [0, 0] width 0 height 0
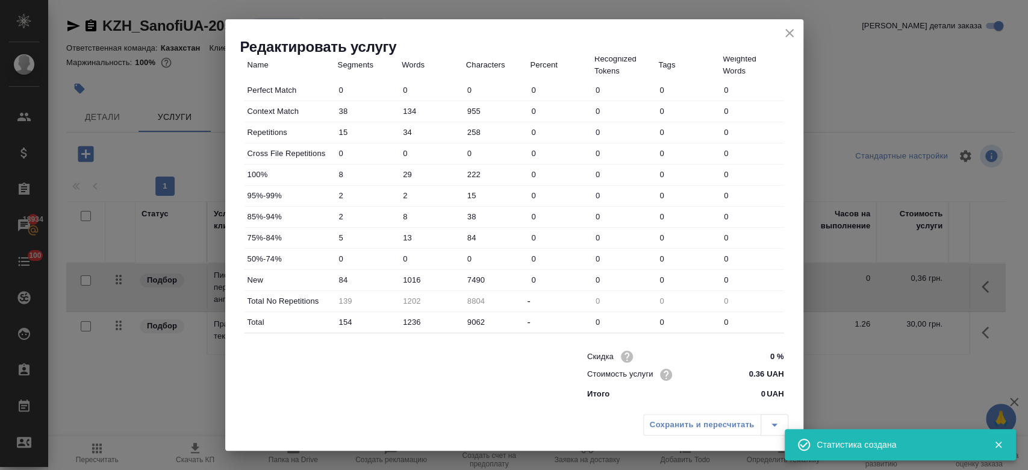
scroll to position [0, 0]
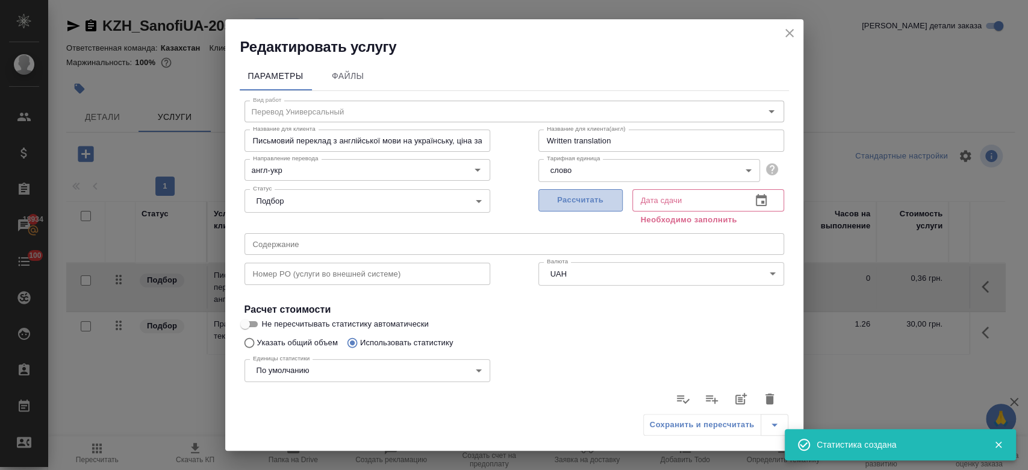
click at [578, 207] on span "Рассчитать" at bounding box center [580, 200] width 71 height 14
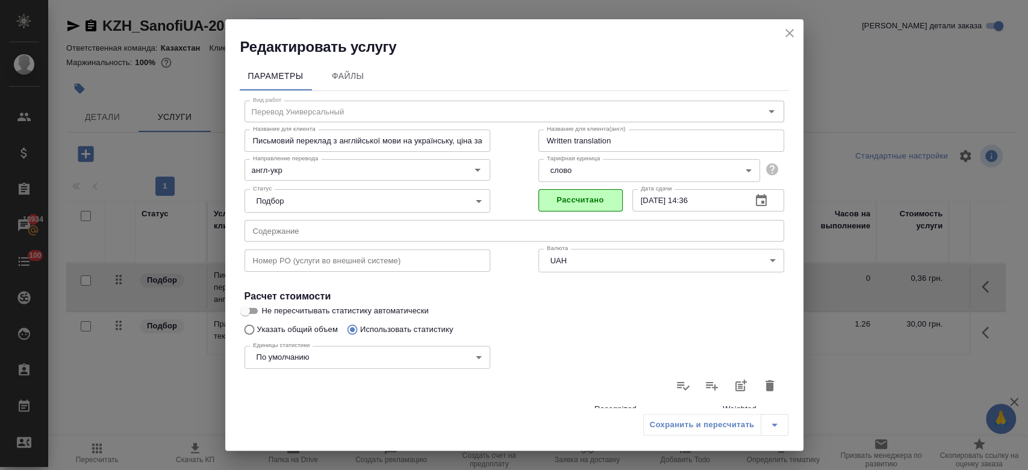
scroll to position [350, 0]
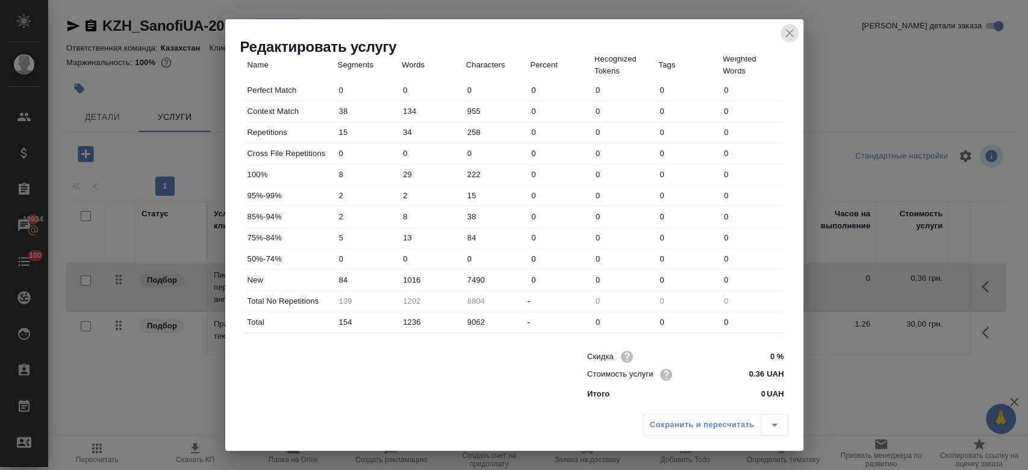
click at [788, 36] on icon "close" at bounding box center [789, 33] width 14 height 14
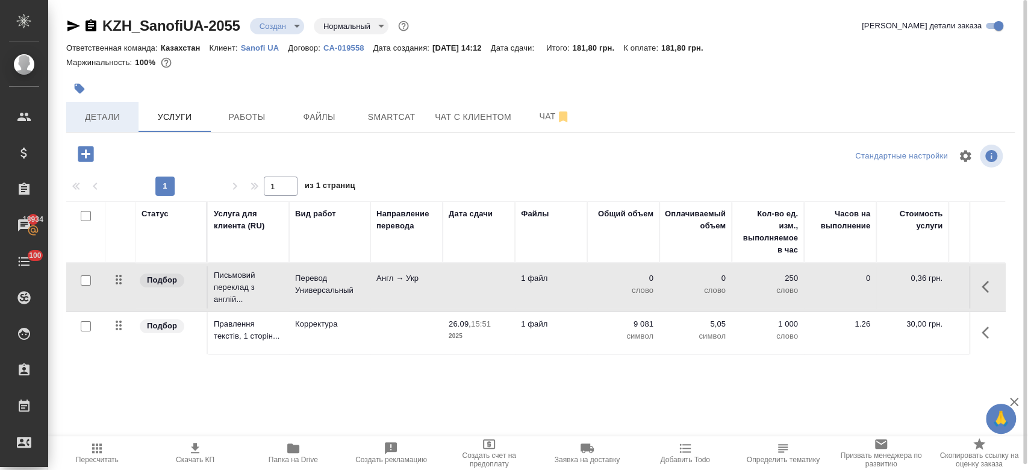
click at [109, 111] on span "Детали" at bounding box center [102, 117] width 58 height 15
click at [173, 110] on span "Услуги" at bounding box center [175, 117] width 58 height 15
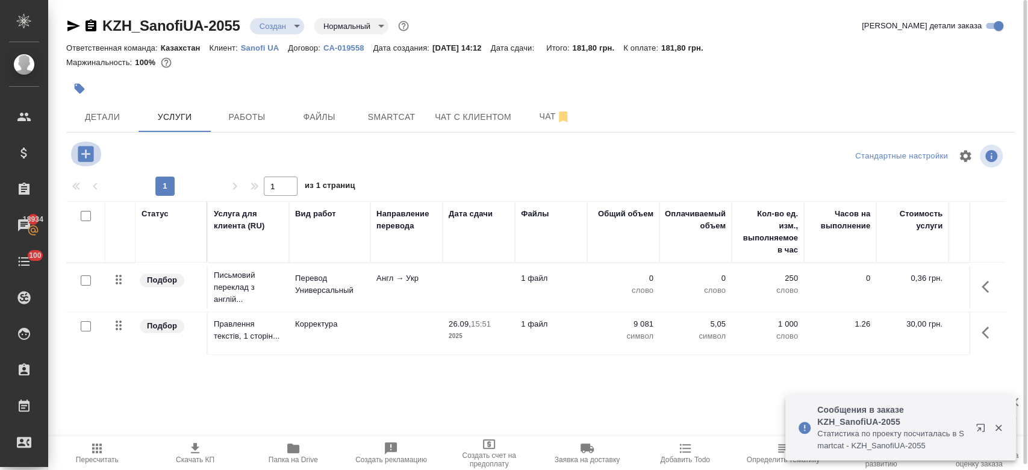
click at [83, 152] on icon "button" at bounding box center [86, 154] width 16 height 16
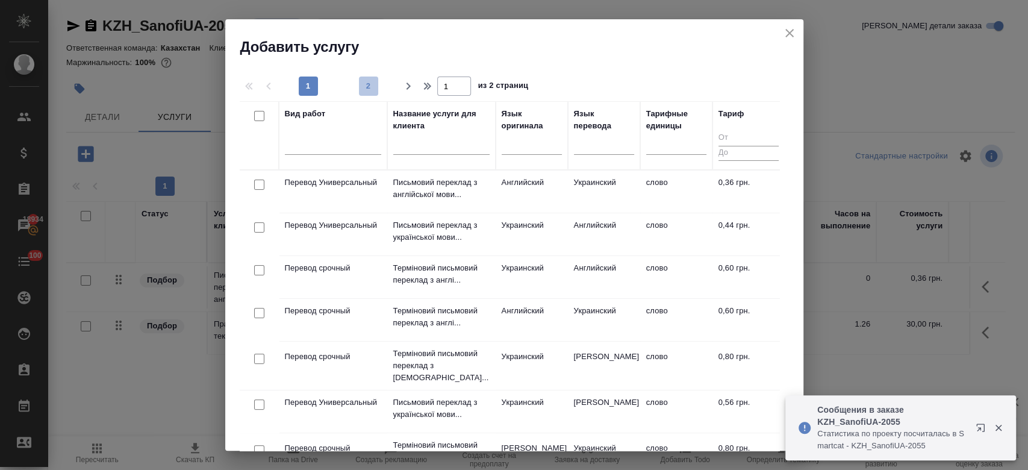
click at [365, 89] on span "2" at bounding box center [368, 86] width 19 height 12
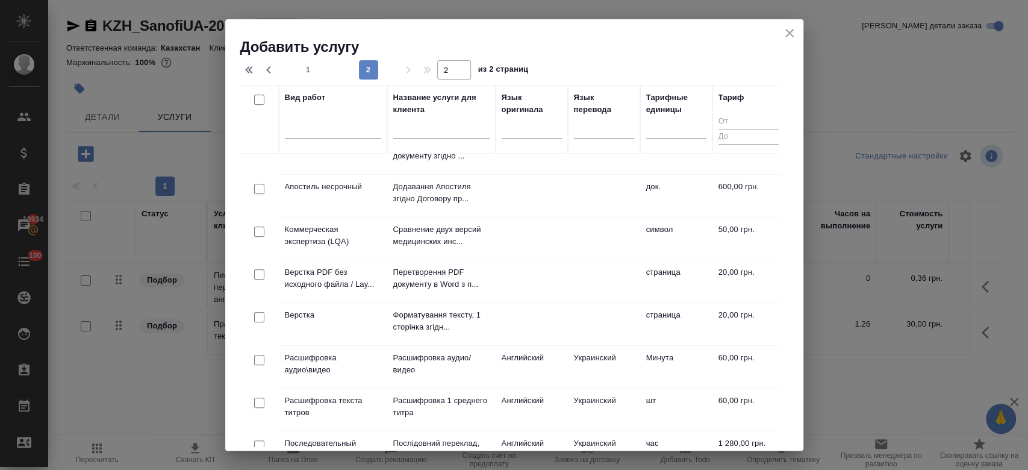
scroll to position [327, 0]
click at [342, 316] on td "Верстка" at bounding box center [333, 325] width 108 height 42
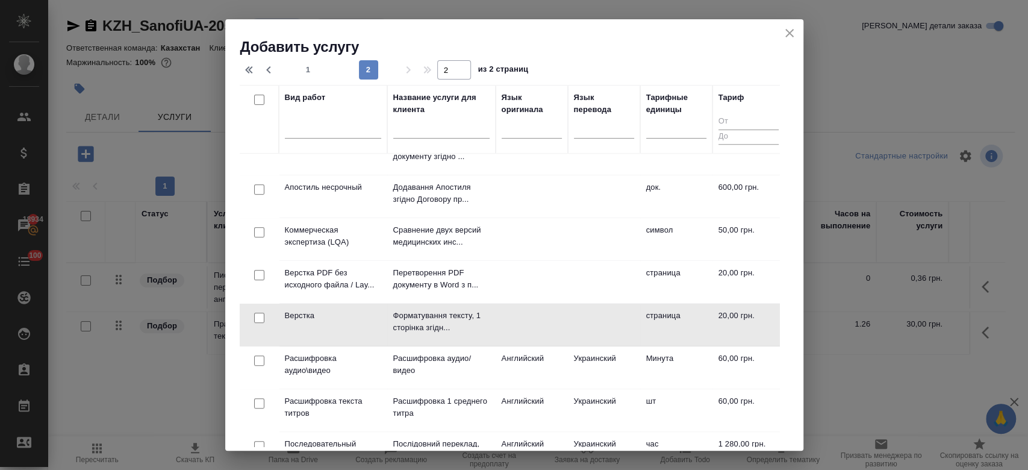
click at [342, 316] on td "Верстка" at bounding box center [333, 325] width 108 height 42
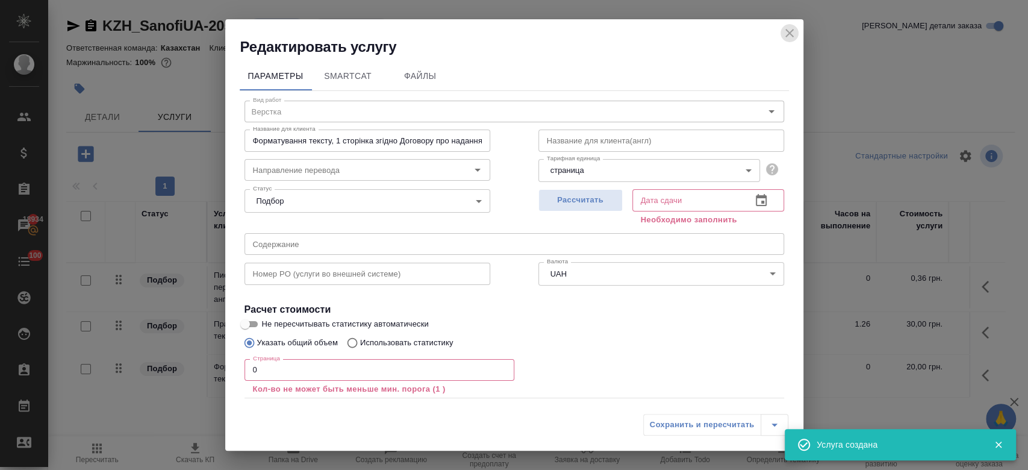
click at [791, 39] on icon "close" at bounding box center [789, 33] width 14 height 14
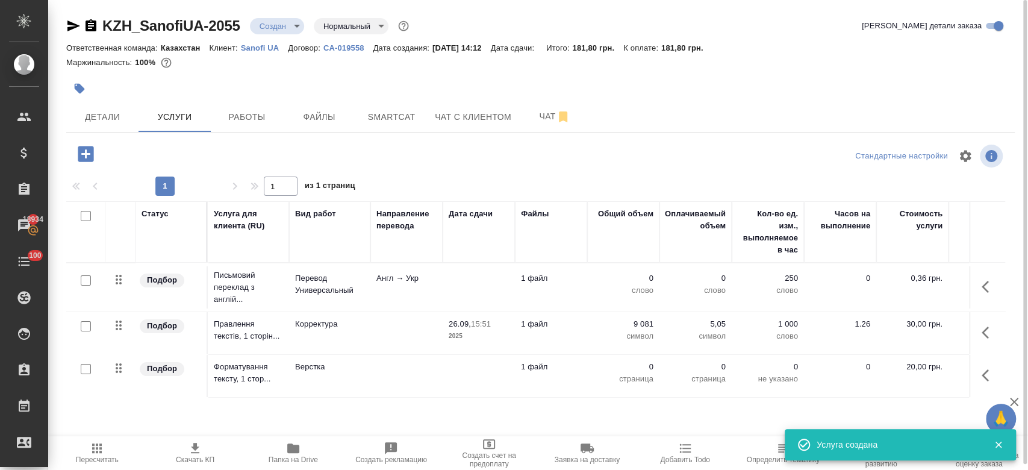
click at [535, 133] on div "KZH_SanofiUA-2055 Создан new Нормальный normal Кратко детали заказа Ответственн…" at bounding box center [541, 245] width 962 height 491
click at [538, 123] on button "Чат" at bounding box center [555, 117] width 72 height 30
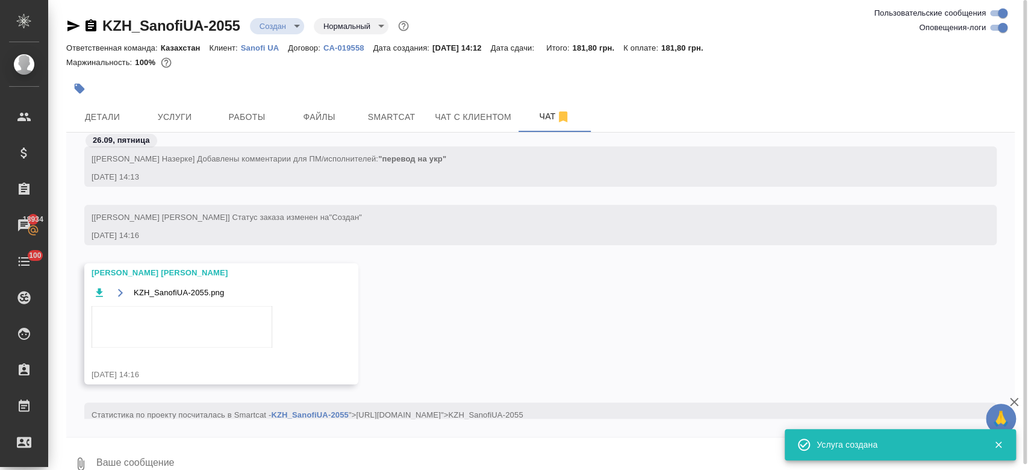
scroll to position [222, 0]
click at [254, 314] on img at bounding box center [182, 327] width 181 height 42
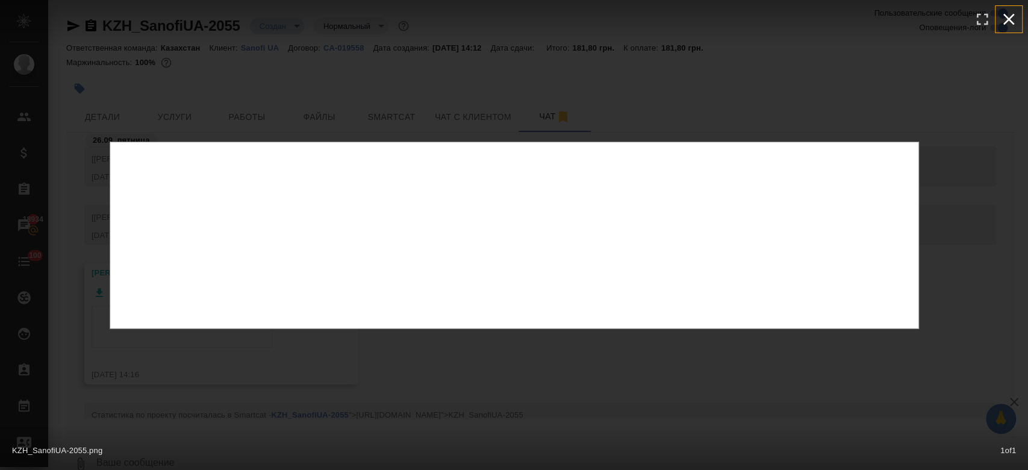
click at [1016, 26] on icon "button" at bounding box center [1008, 19] width 19 height 19
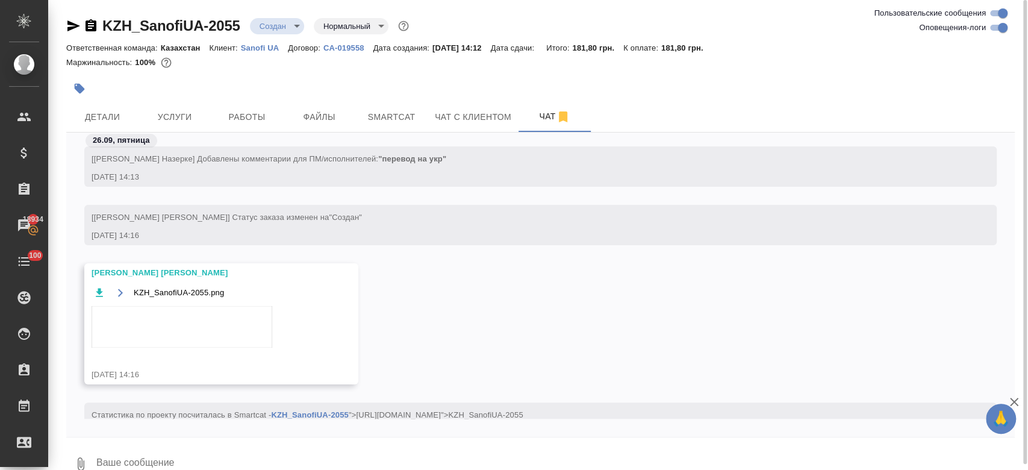
scroll to position [264, 0]
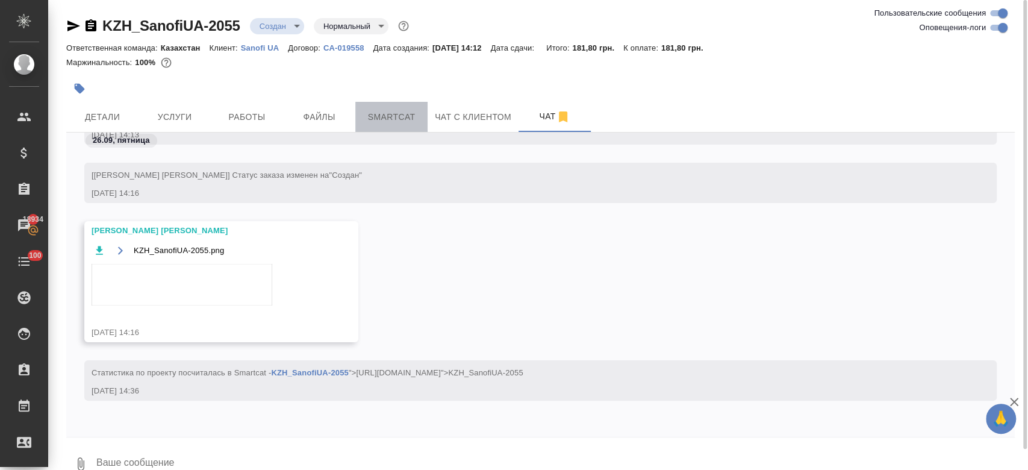
click at [411, 113] on span "Smartcat" at bounding box center [392, 117] width 58 height 15
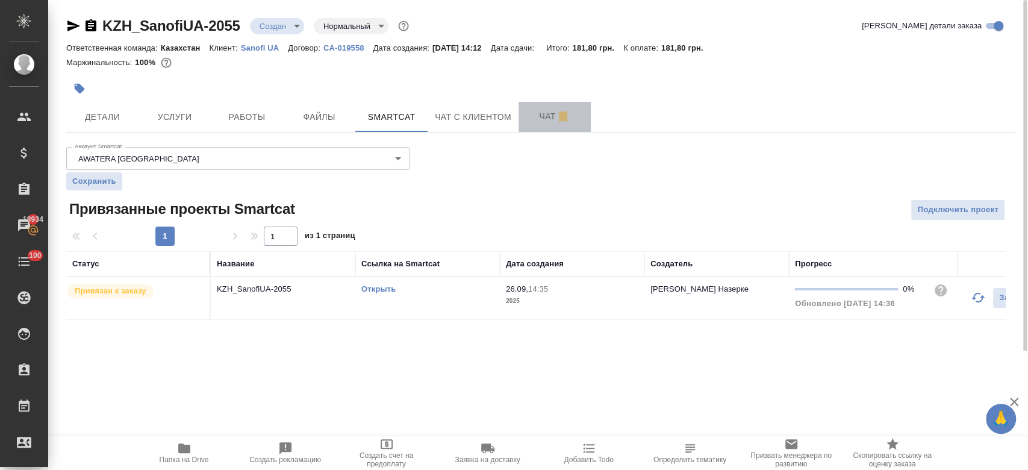
click at [541, 115] on span "Чат" at bounding box center [555, 116] width 58 height 15
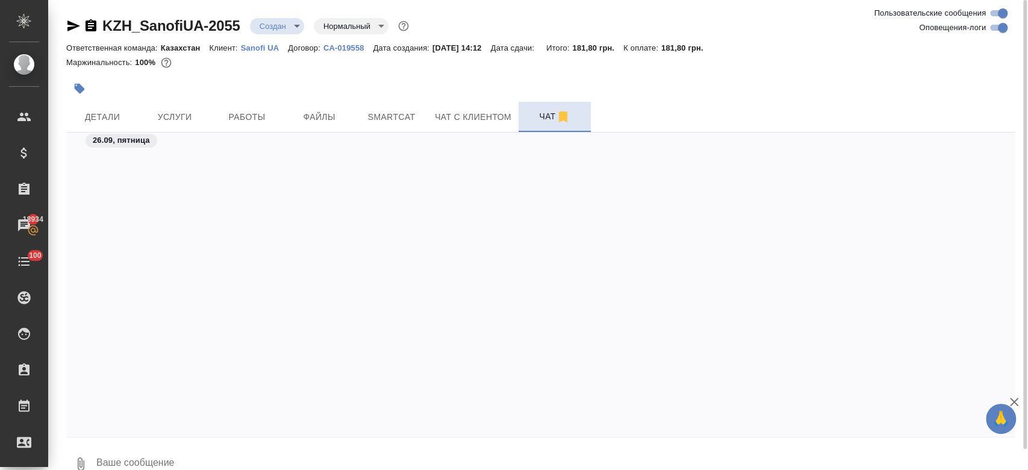
scroll to position [360, 0]
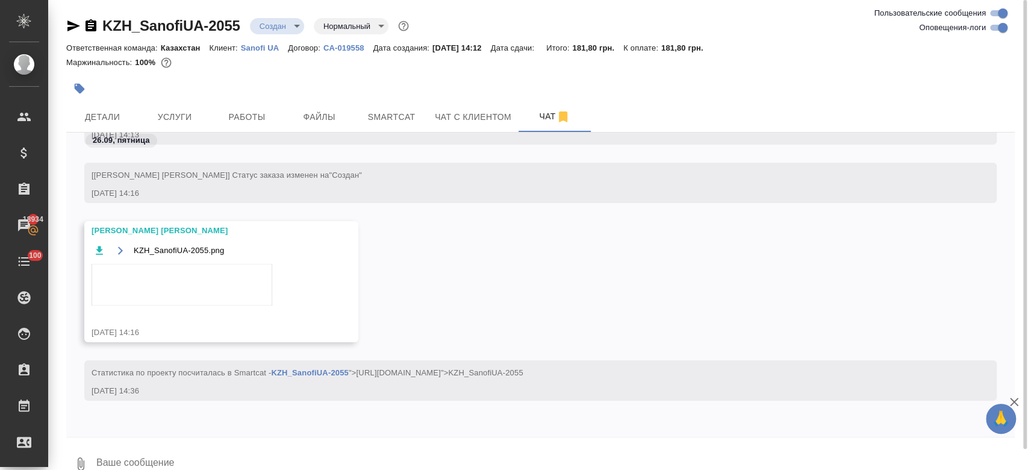
click at [165, 296] on img at bounding box center [182, 285] width 181 height 42
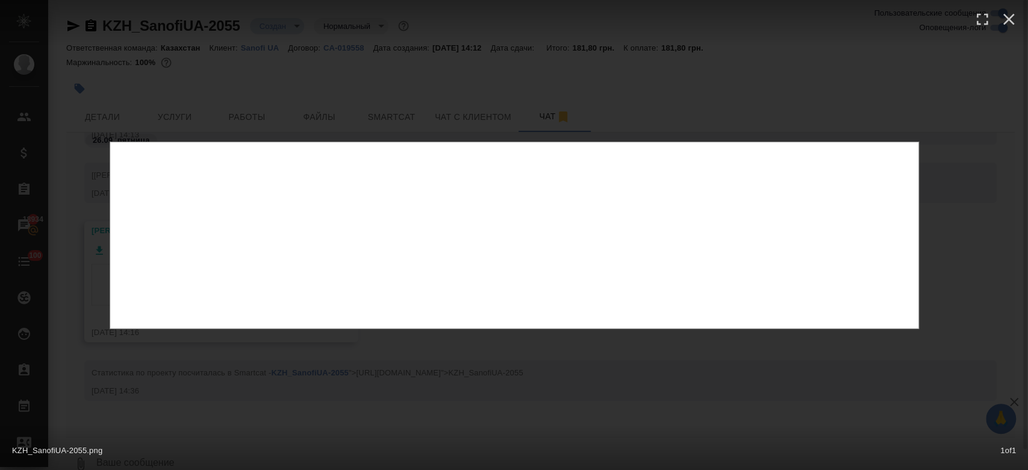
click at [165, 296] on img at bounding box center [514, 235] width 809 height 187
click at [1011, 19] on icon "button" at bounding box center [1008, 19] width 19 height 19
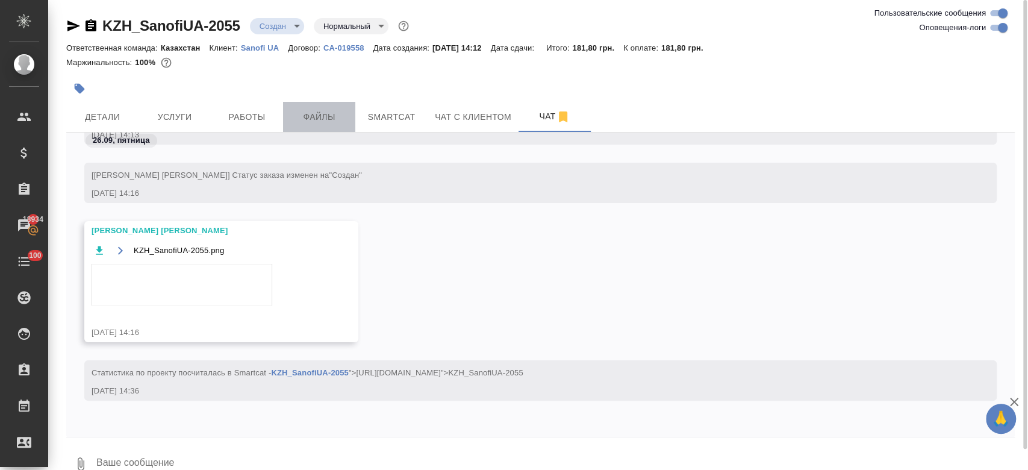
click at [313, 113] on span "Файлы" at bounding box center [319, 117] width 58 height 15
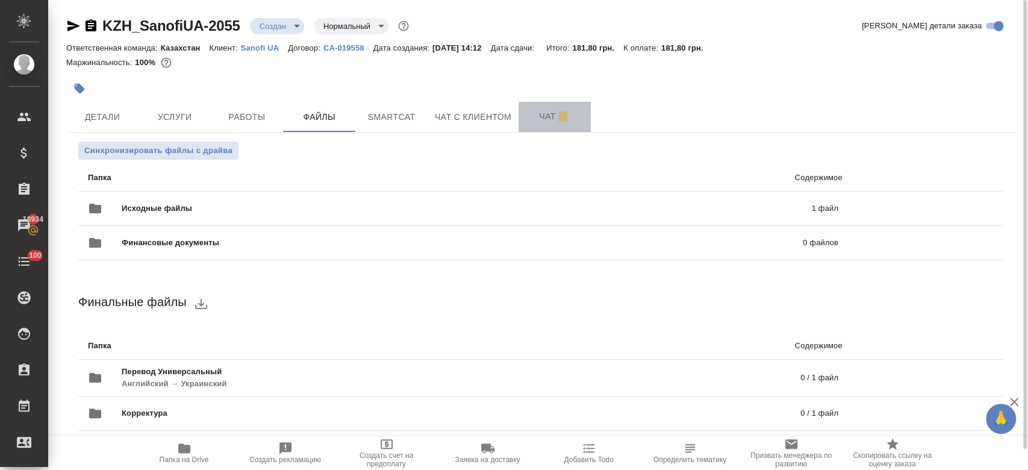
click at [536, 126] on button "Чат" at bounding box center [555, 117] width 72 height 30
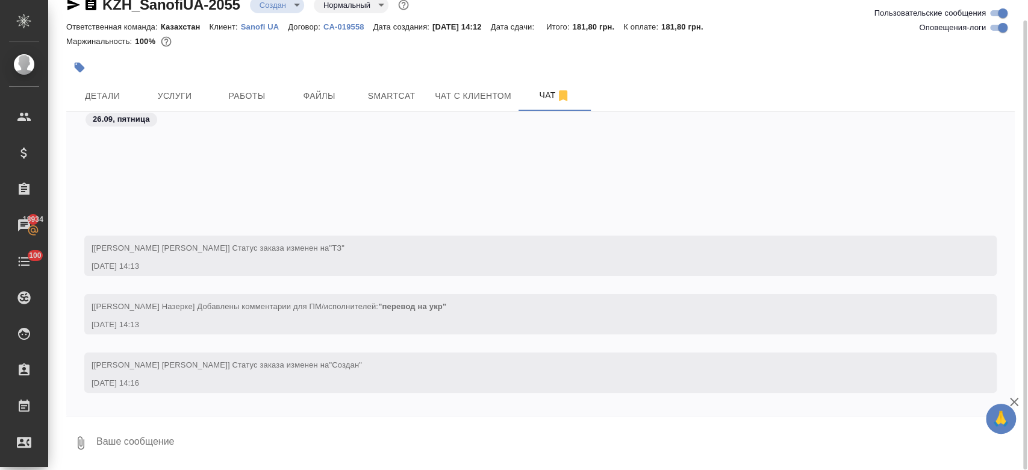
scroll to position [264, 0]
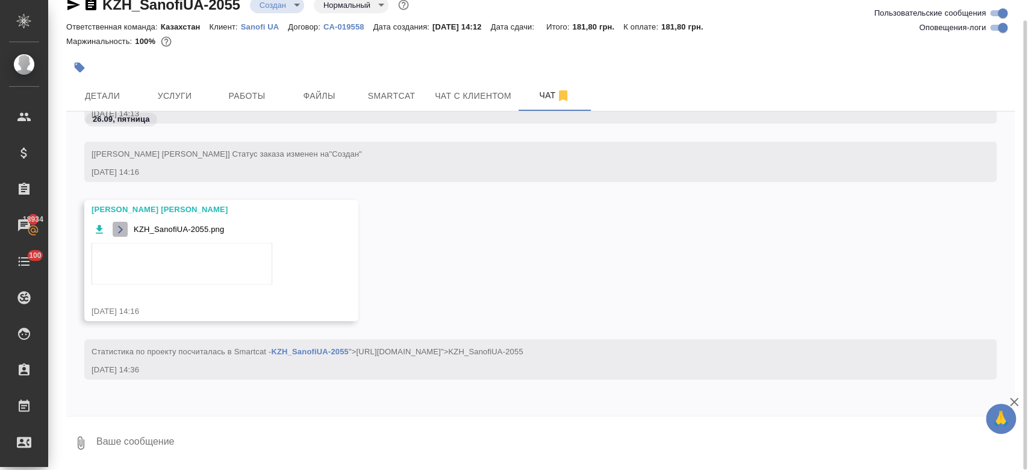
click at [122, 226] on icon "button" at bounding box center [121, 230] width 10 height 10
click at [152, 258] on img at bounding box center [182, 264] width 181 height 42
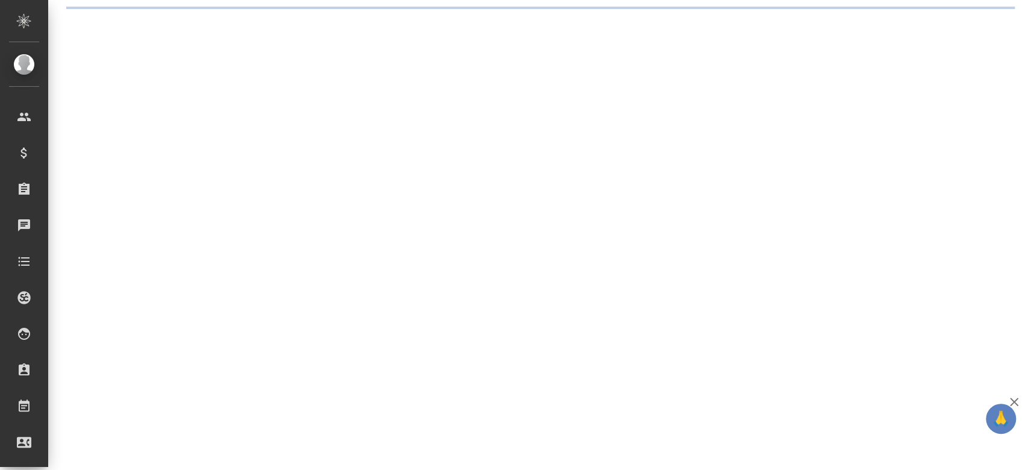
select select "RU"
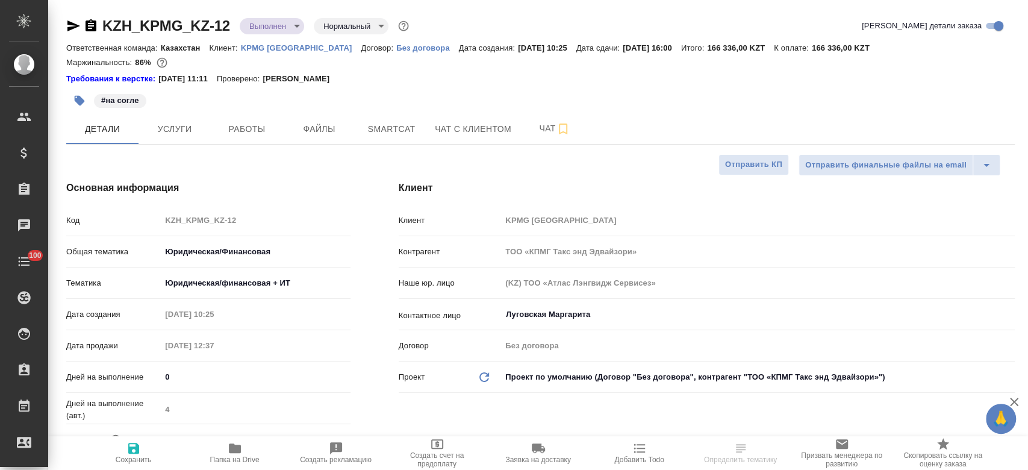
type textarea "x"
click at [295, 48] on p "KPMG [GEOGRAPHIC_DATA]" at bounding box center [301, 47] width 120 height 9
type textarea "x"
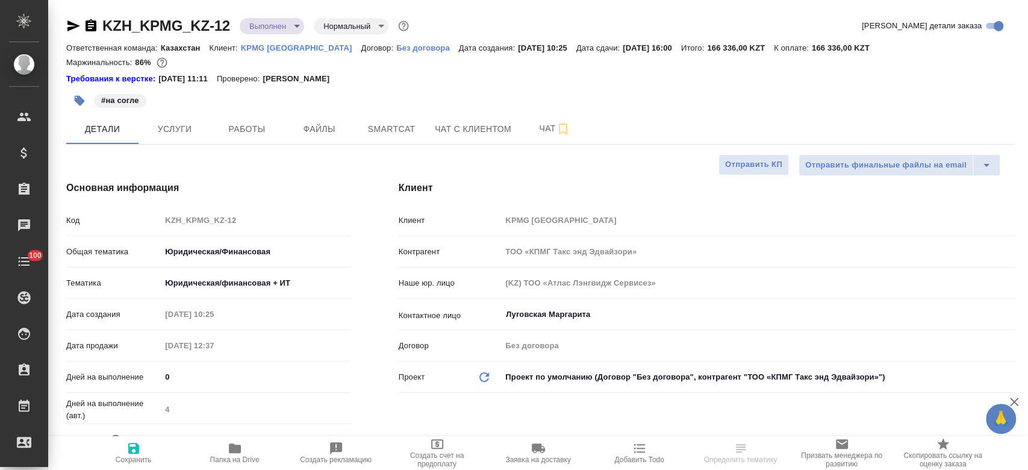
type textarea "x"
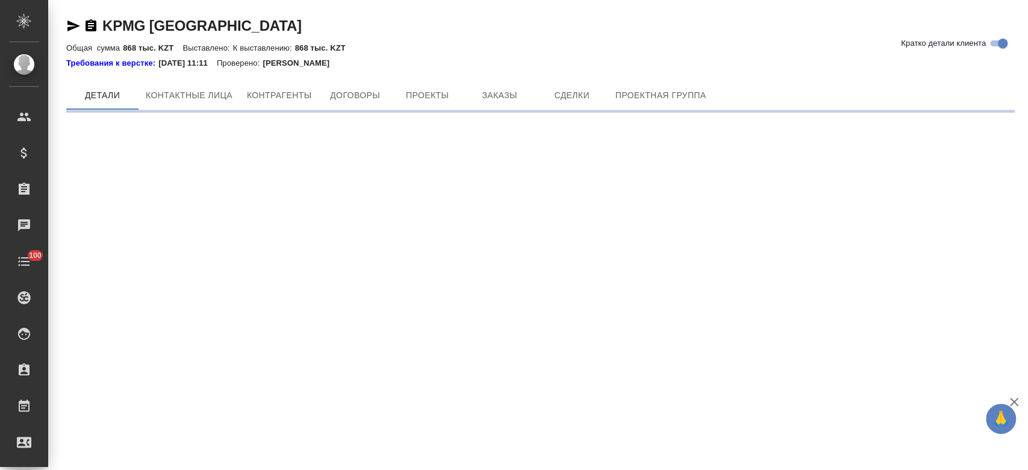
click at [503, 77] on div "KPMG Kazakhstan Кратко детали клиента Общая сумма 868 тыс. KZT Выставлено: К вы…" at bounding box center [541, 59] width 962 height 119
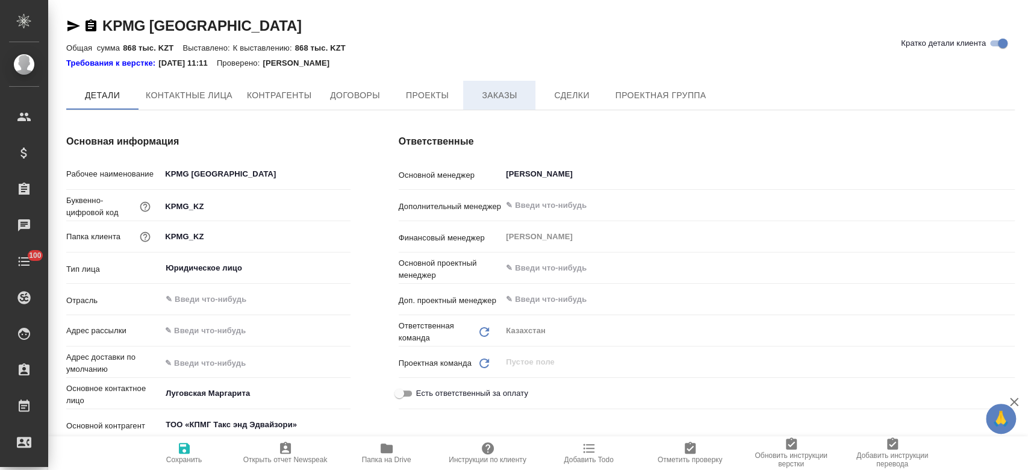
type textarea "x"
click at [502, 95] on span "Заказы" at bounding box center [499, 96] width 58 height 15
type textarea "x"
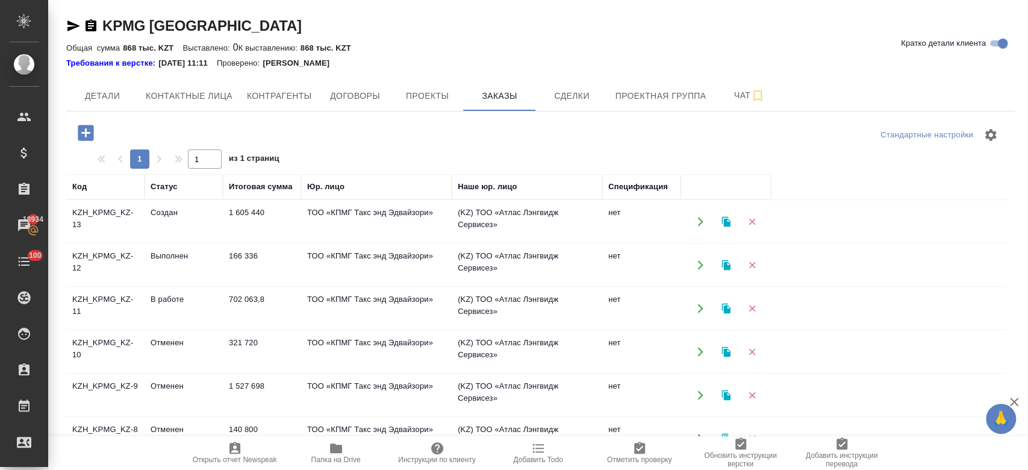
click at [105, 219] on td "KZH_KPMG_KZ-13" at bounding box center [105, 222] width 78 height 42
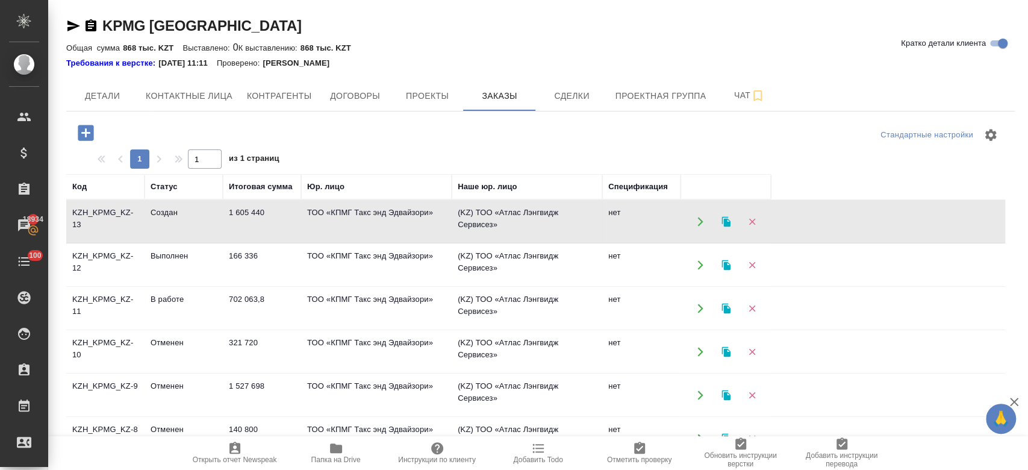
click at [105, 219] on td "KZH_KPMG_KZ-13" at bounding box center [105, 222] width 78 height 42
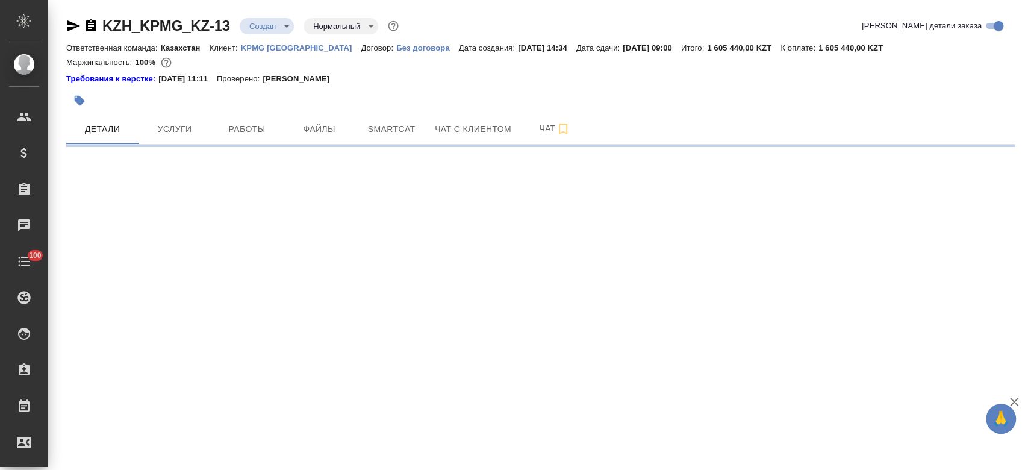
select select "RU"
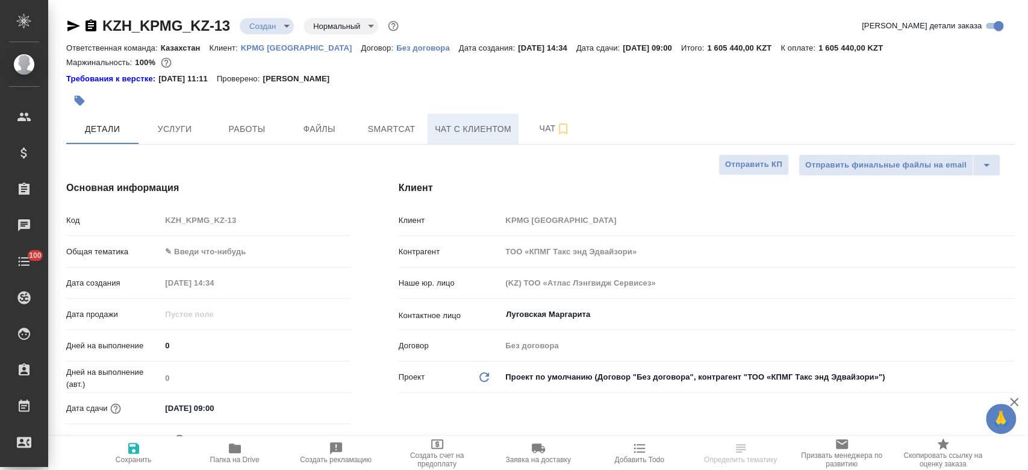
type textarea "x"
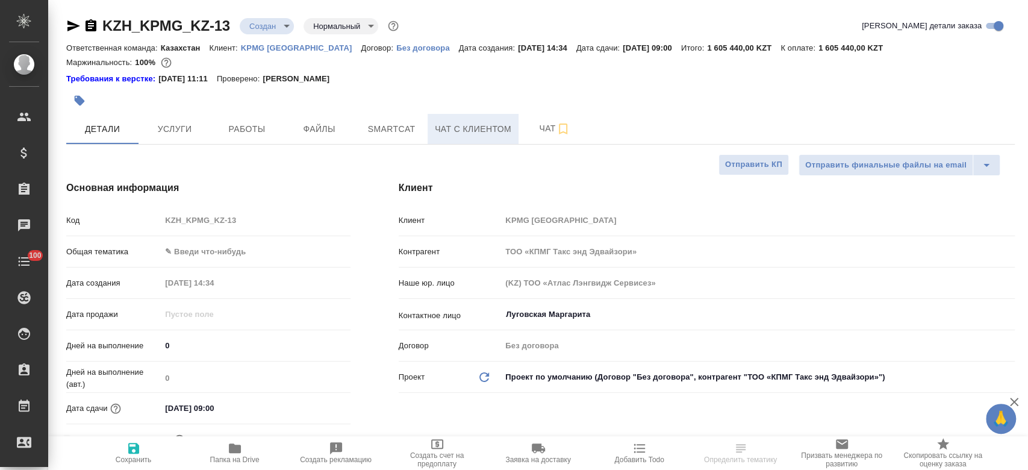
type textarea "x"
click at [155, 119] on button "Услуги" at bounding box center [175, 129] width 72 height 30
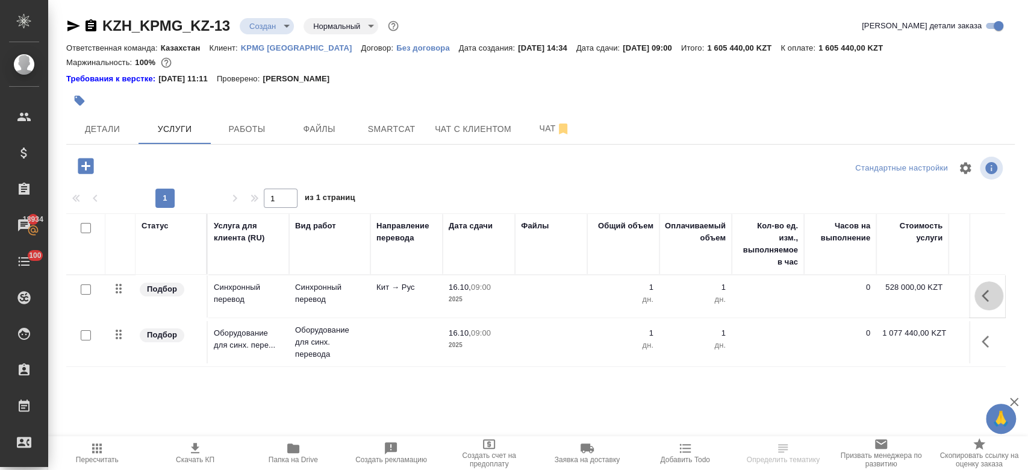
click at [993, 289] on icon "button" at bounding box center [989, 296] width 14 height 14
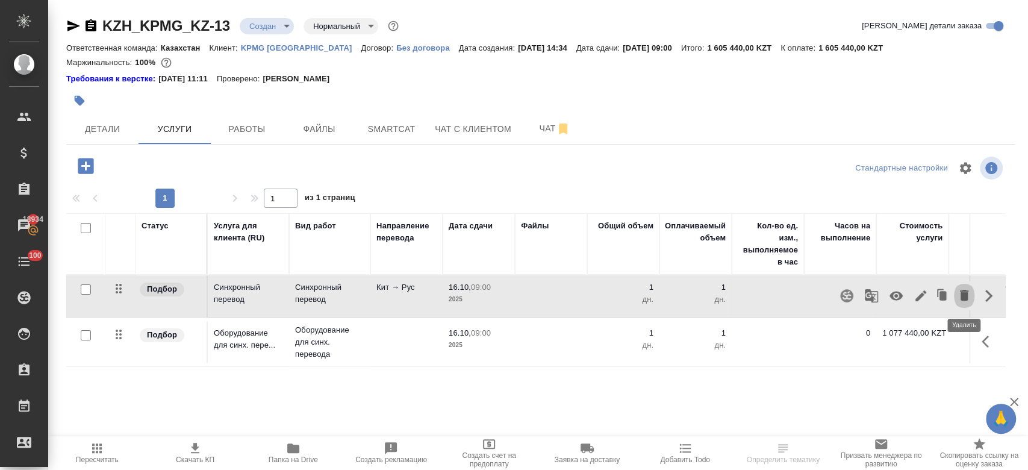
click at [961, 292] on icon "button" at bounding box center [964, 295] width 8 height 11
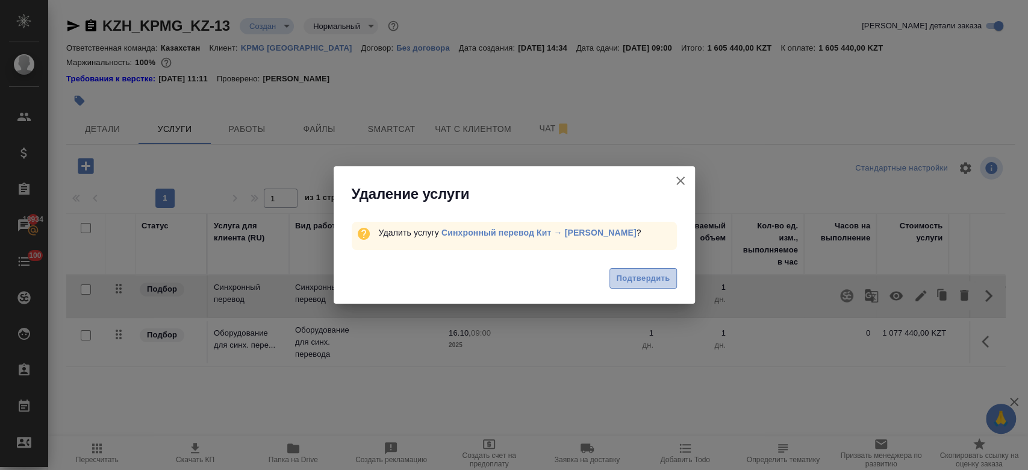
click at [641, 282] on span "Подтвердить" at bounding box center [643, 279] width 54 height 14
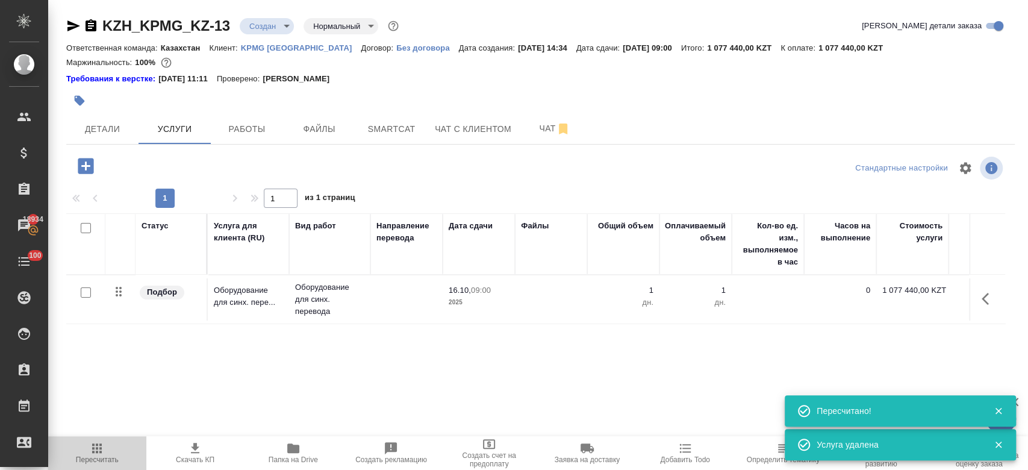
click at [92, 457] on span "Пересчитать" at bounding box center [97, 459] width 43 height 8
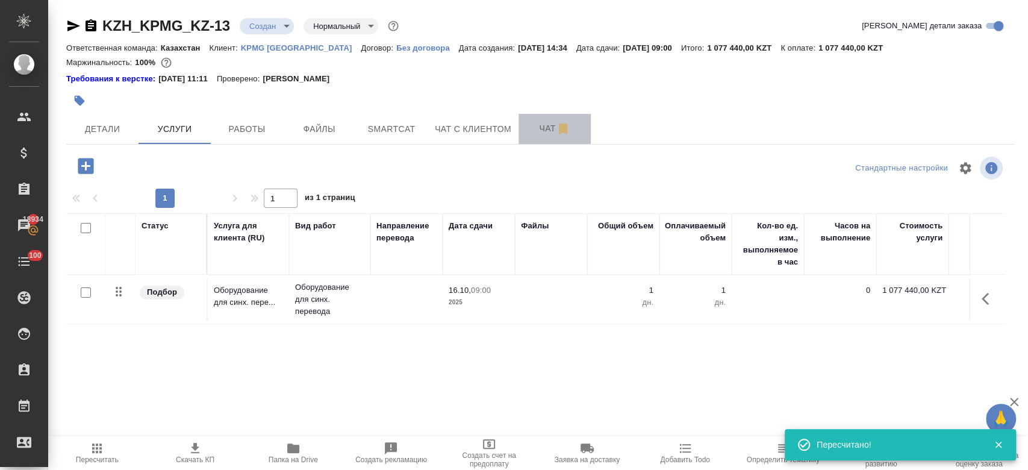
click at [550, 125] on span "Чат" at bounding box center [555, 128] width 58 height 15
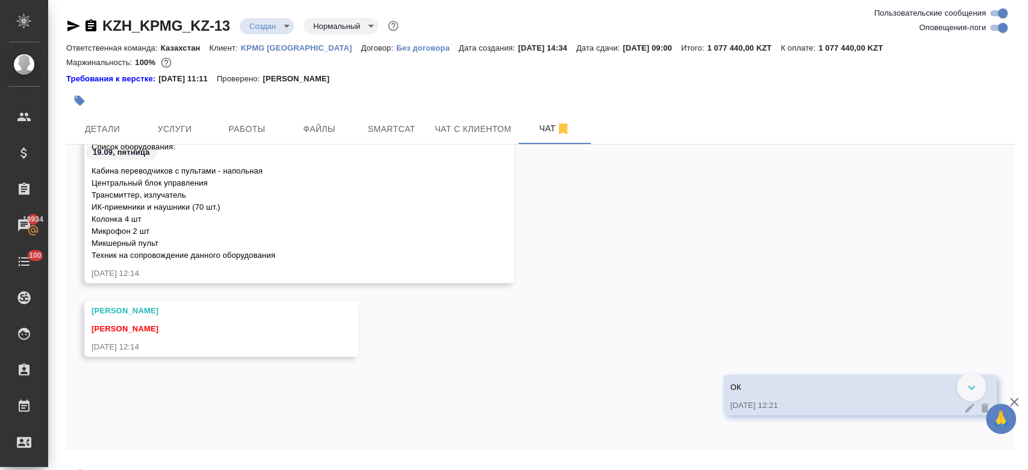
scroll to position [3590, 0]
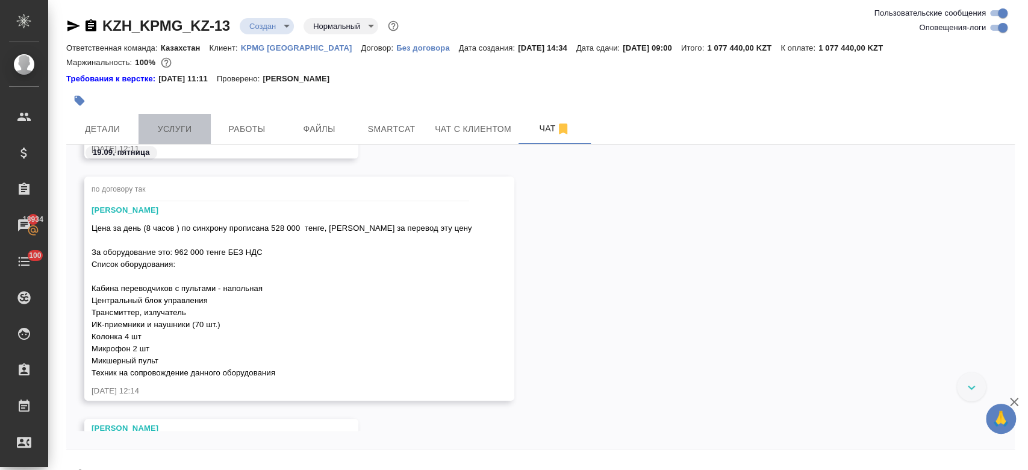
click at [161, 118] on button "Услуги" at bounding box center [175, 129] width 72 height 30
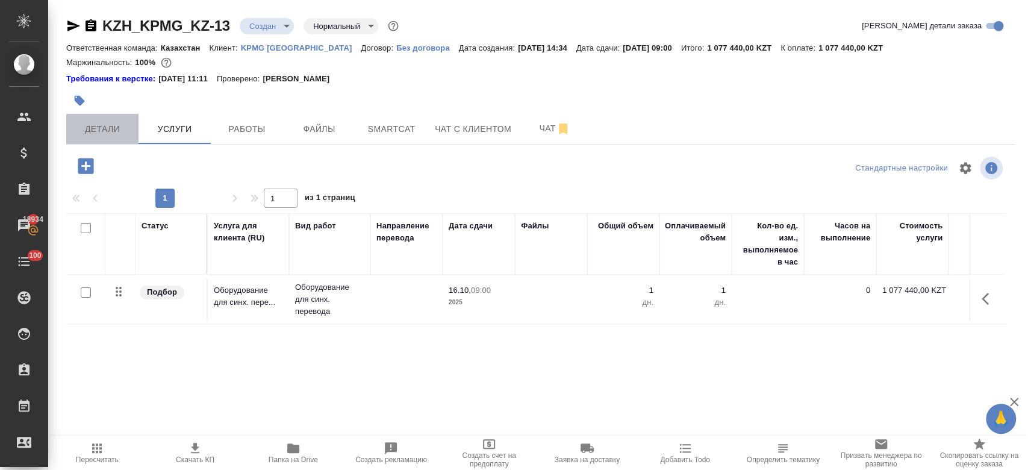
click at [106, 124] on span "Детали" at bounding box center [102, 129] width 58 height 15
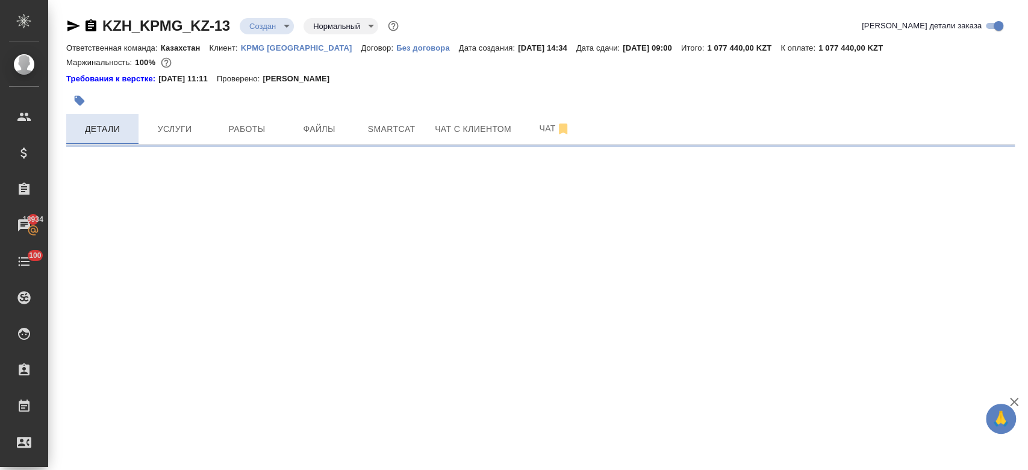
select select "RU"
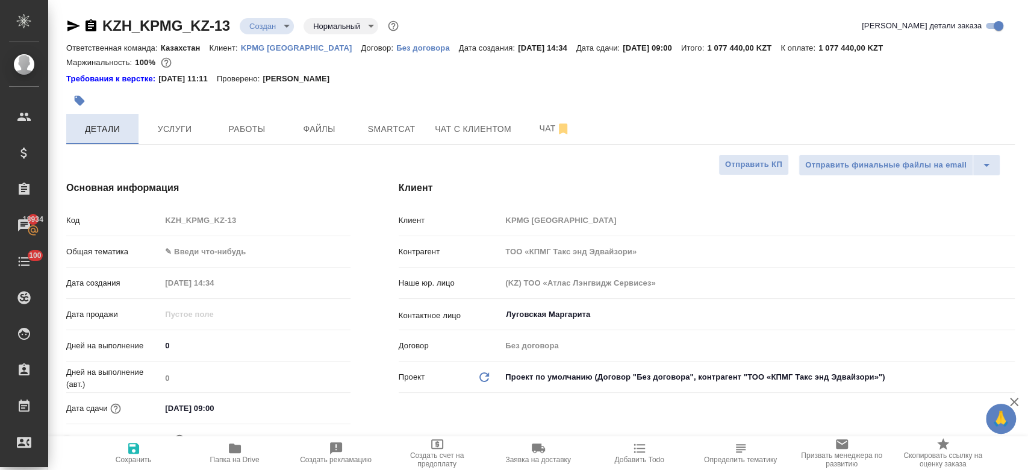
type textarea "x"
click at [194, 139] on button "Услуги" at bounding box center [175, 129] width 72 height 30
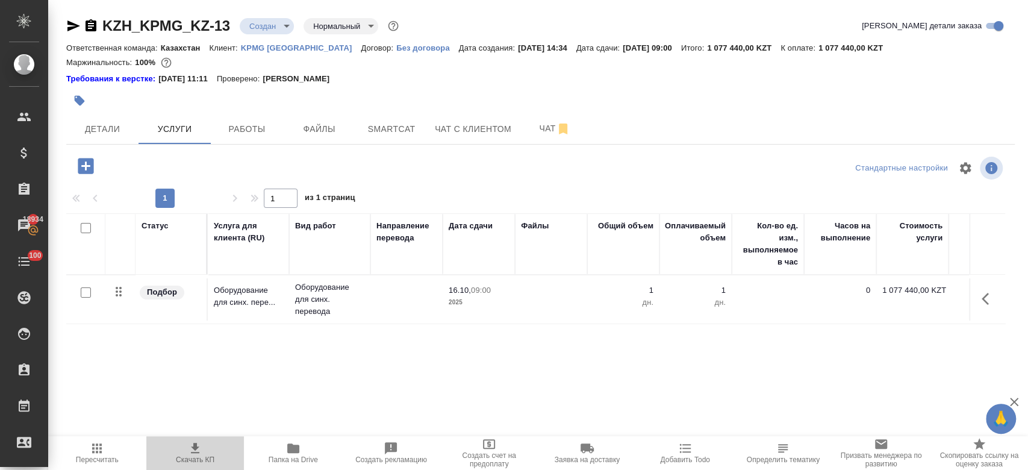
click at [190, 451] on icon "button" at bounding box center [195, 448] width 14 height 14
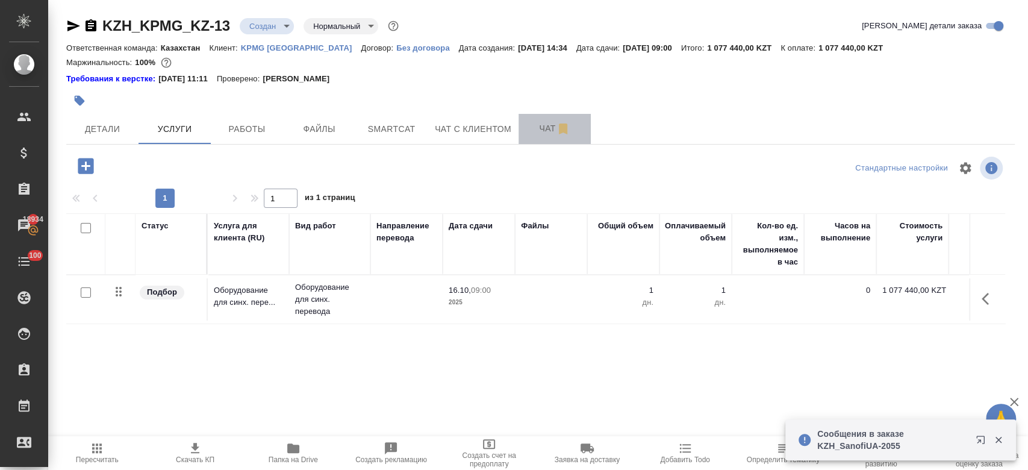
click at [547, 128] on span "Чат" at bounding box center [555, 128] width 58 height 15
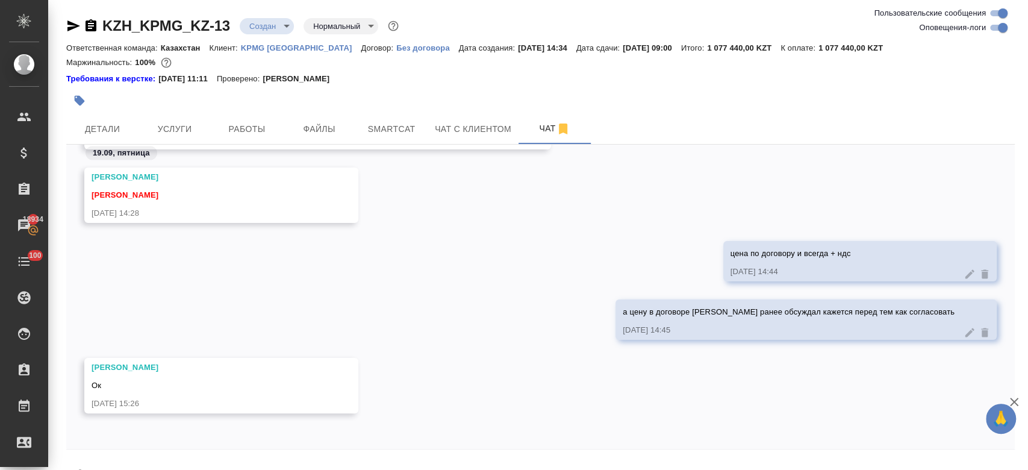
scroll to position [34, 0]
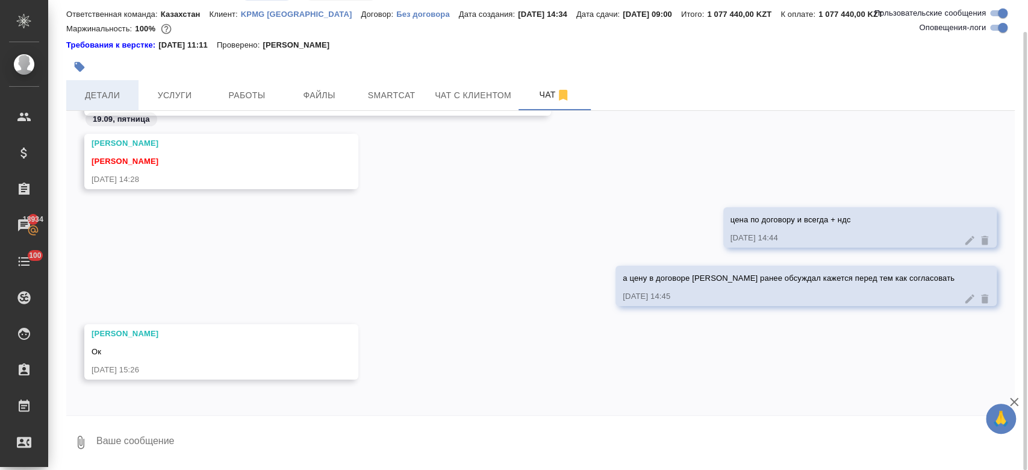
click at [113, 97] on span "Детали" at bounding box center [102, 95] width 58 height 15
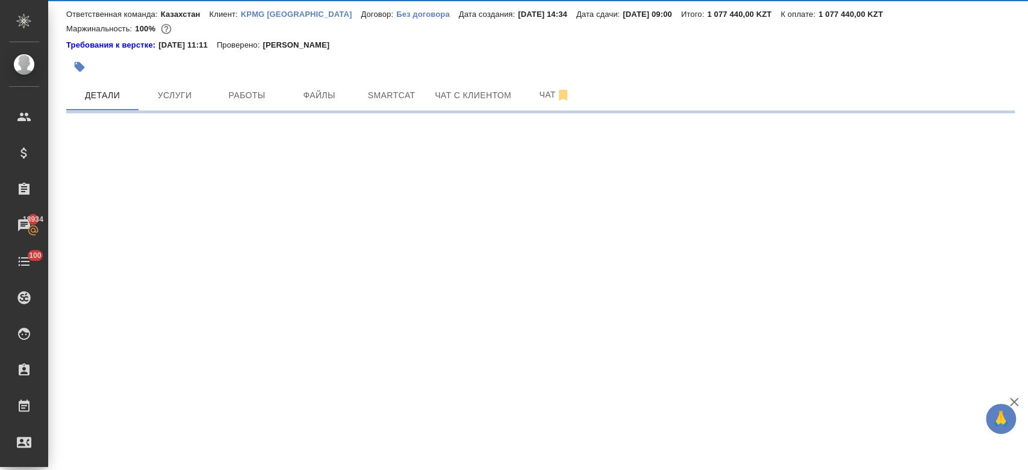
click at [131, 64] on div at bounding box center [382, 67] width 632 height 27
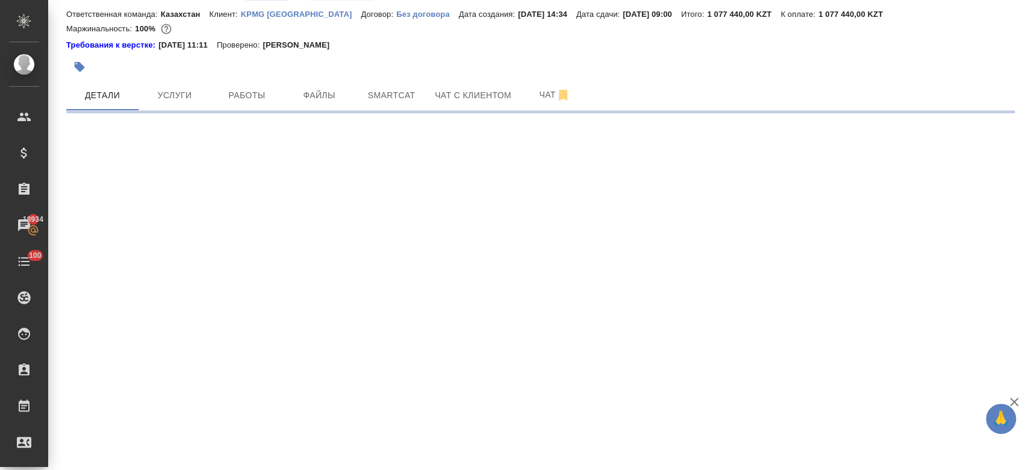
select select "RU"
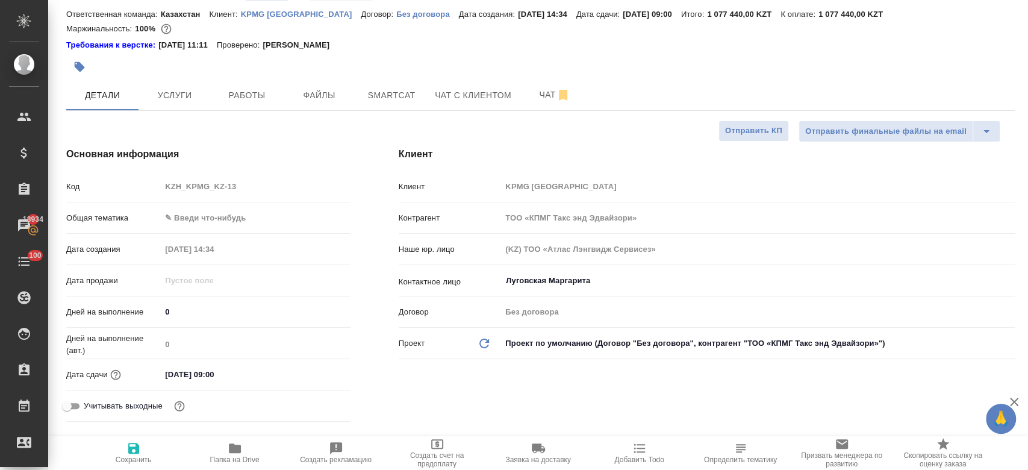
type textarea "x"
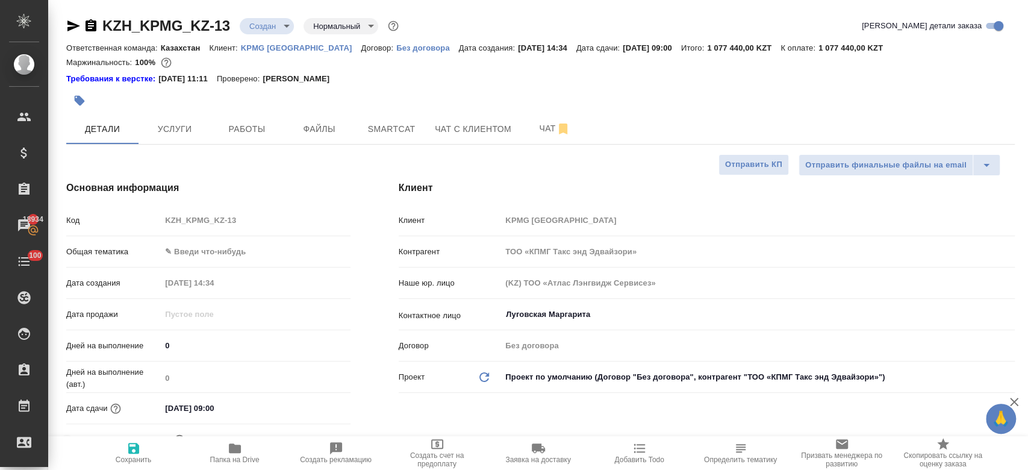
click at [146, 92] on div at bounding box center [382, 100] width 632 height 27
type textarea "x"
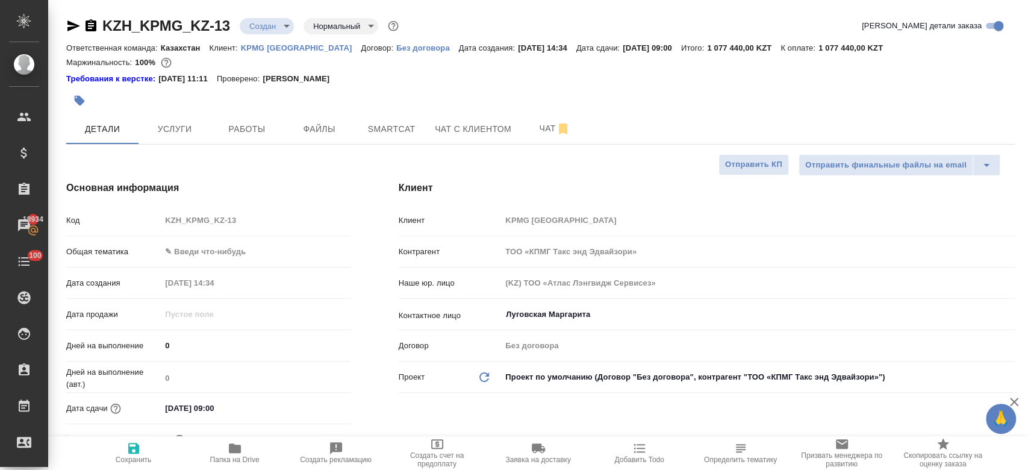
type textarea "x"
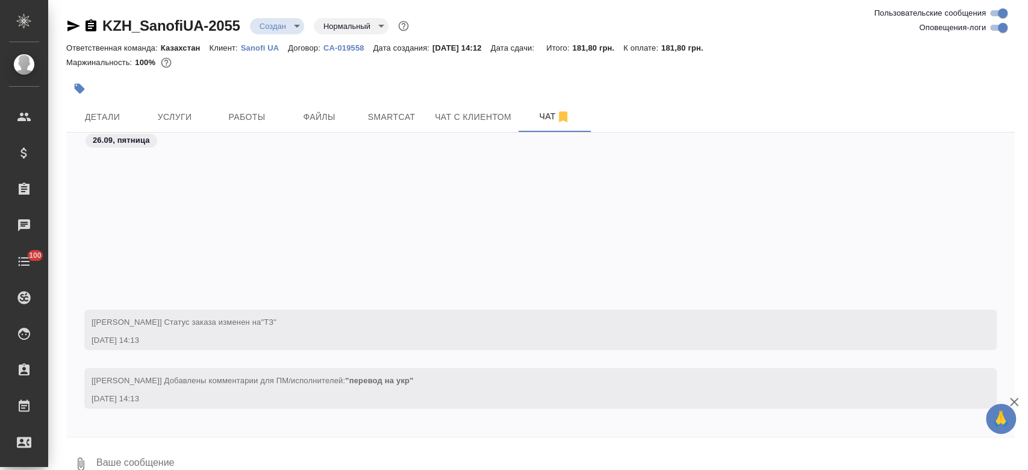
scroll to position [222, 0]
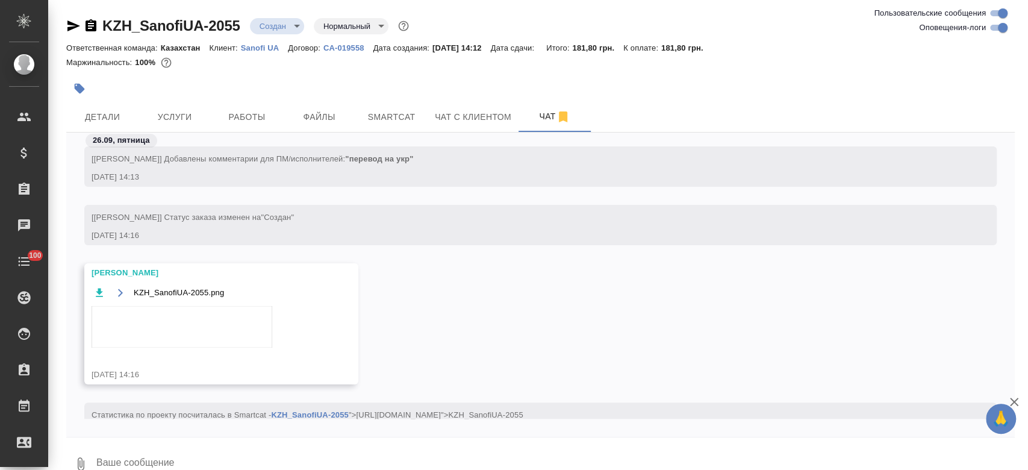
click at [179, 331] on img at bounding box center [182, 327] width 181 height 42
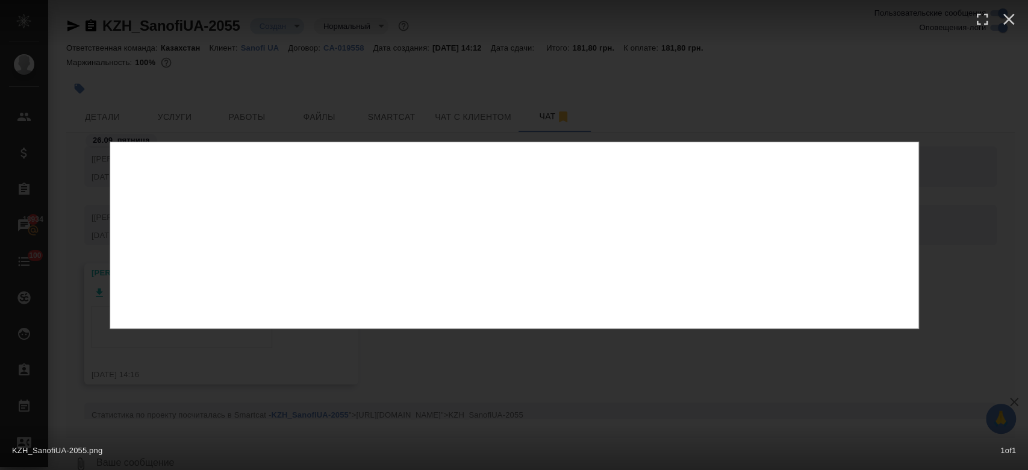
click at [340, 139] on div "KZH_SanofiUA-2055.png 1 of 1" at bounding box center [514, 235] width 1028 height 470
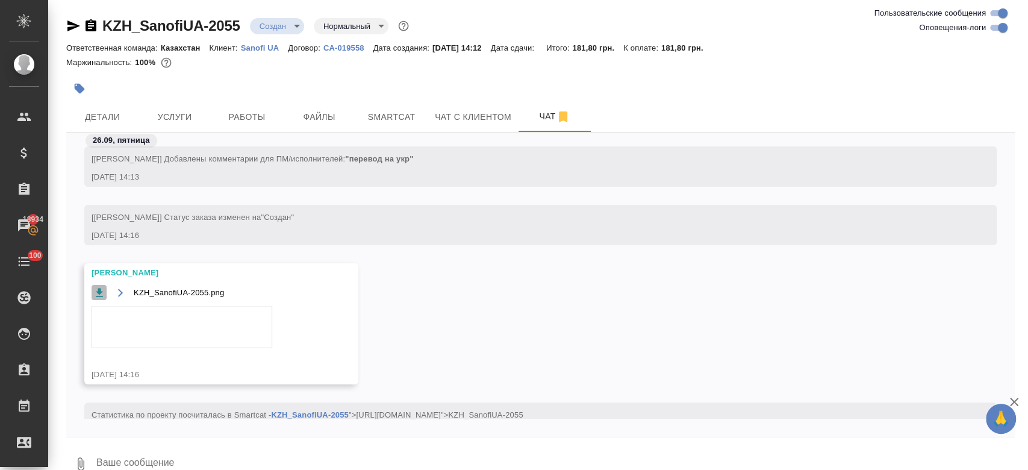
click at [96, 293] on icon "button" at bounding box center [99, 293] width 12 height 12
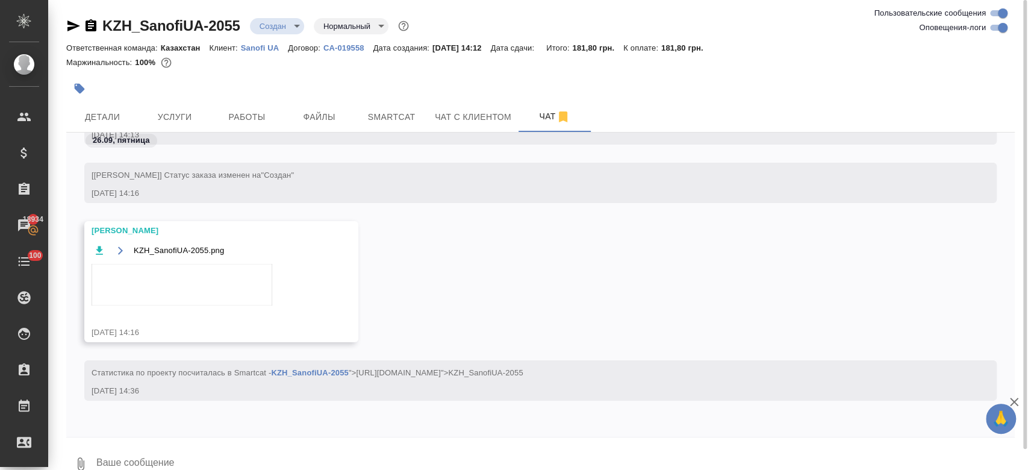
click at [216, 451] on textarea at bounding box center [555, 463] width 920 height 41
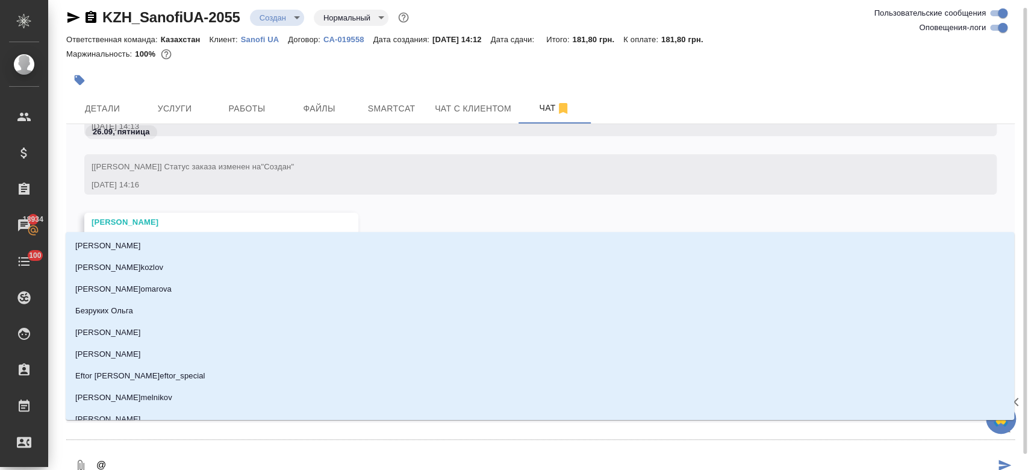
type textarea "@v"
type input "v"
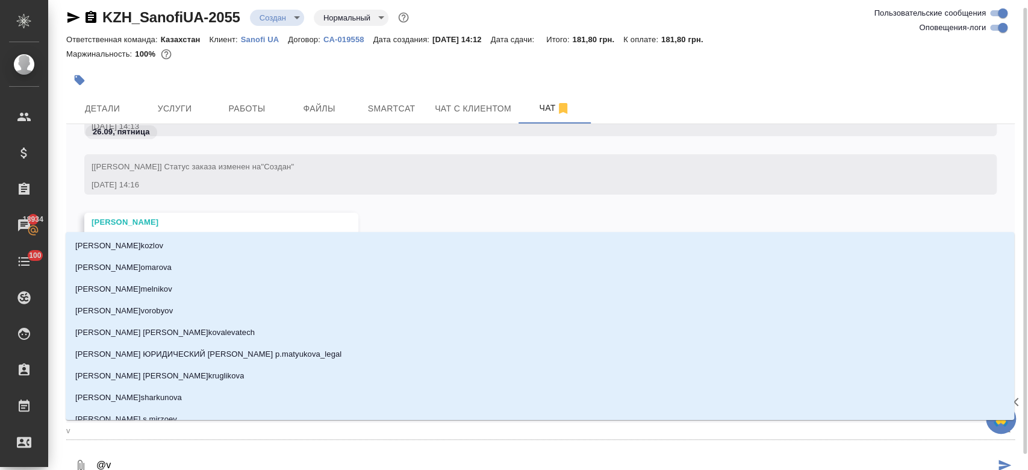
type textarea "@vf"
type input "vf"
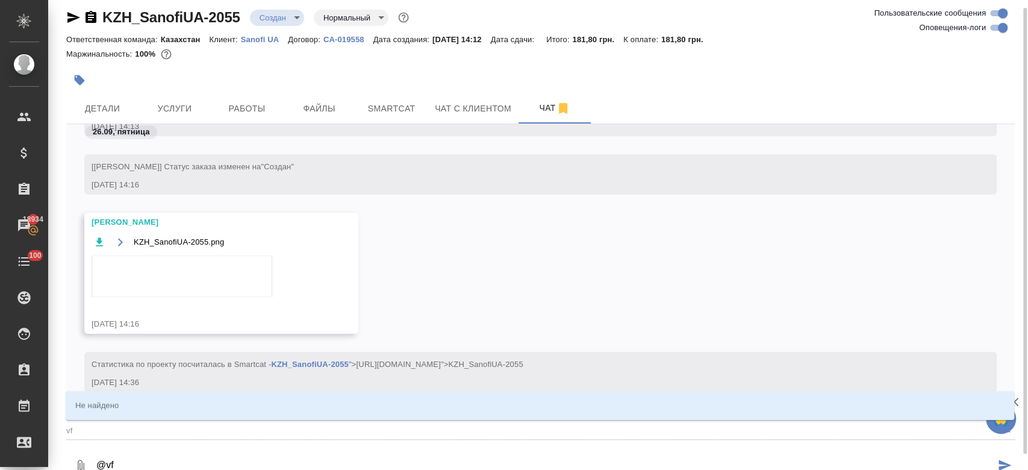
type textarea "@vfk"
type input "vfk"
type textarea "@vfkj"
type input "vfkj"
type textarea "@vfk"
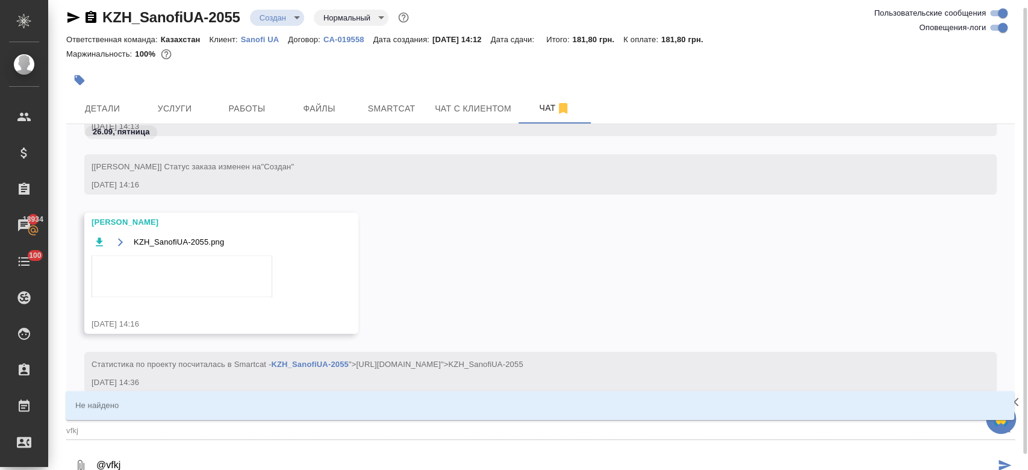
type input "vfk"
type textarea "@vf"
type input "vf"
type textarea "@v"
type input "v"
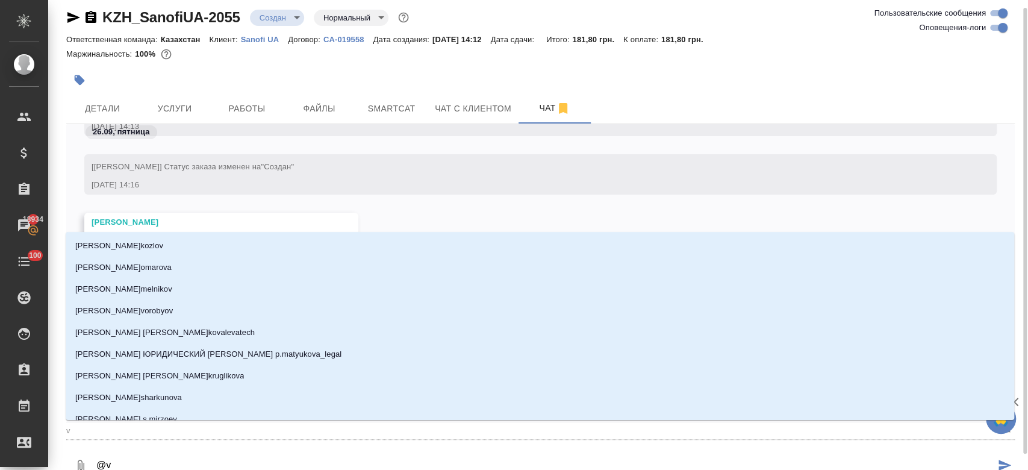
type textarea "@"
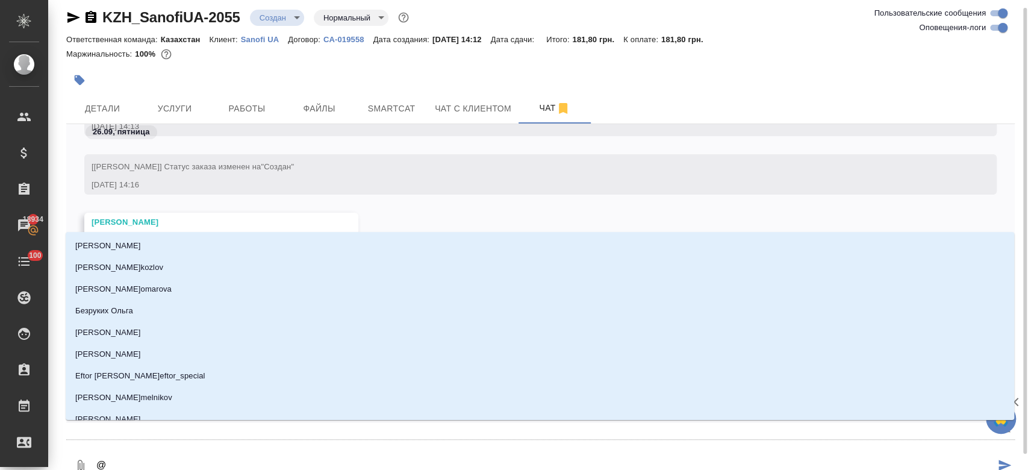
type textarea "@м"
type input "м"
type textarea "@ма"
type input "ма"
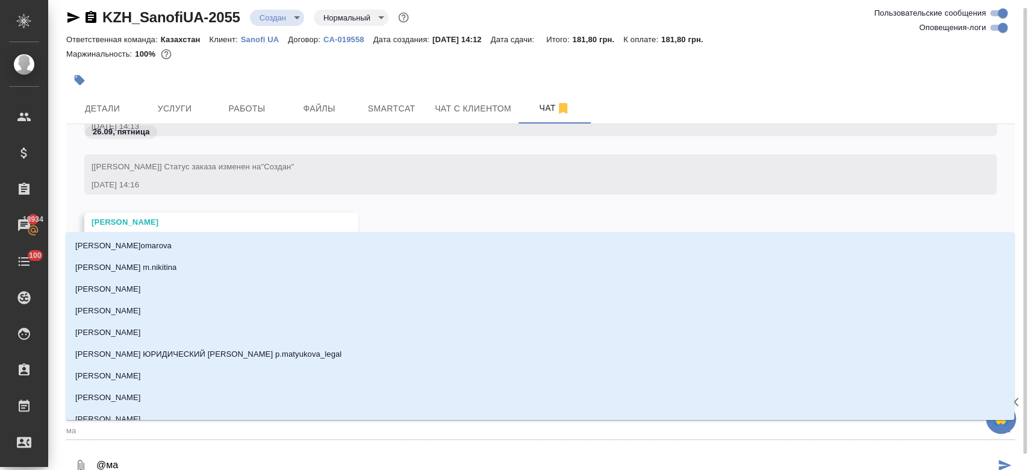
type textarea "@мал"
type input "мал"
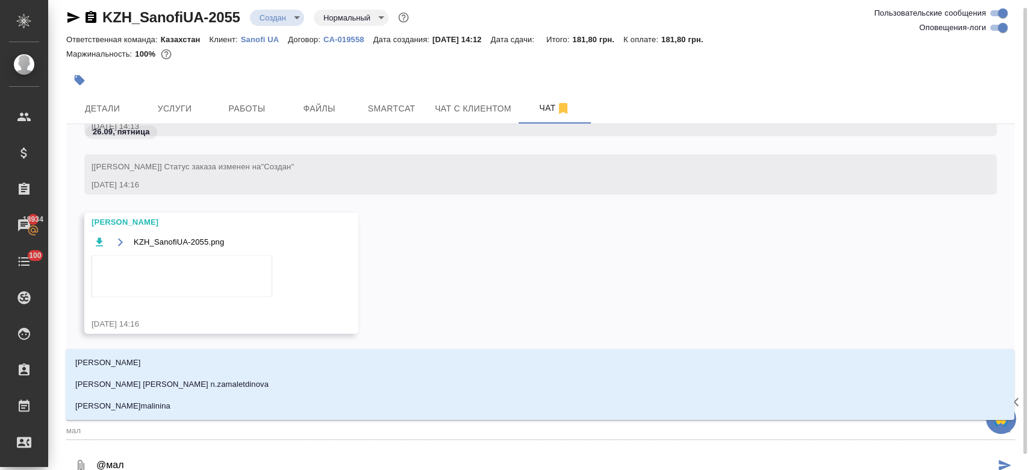
type textarea "@мало"
type input "мало"
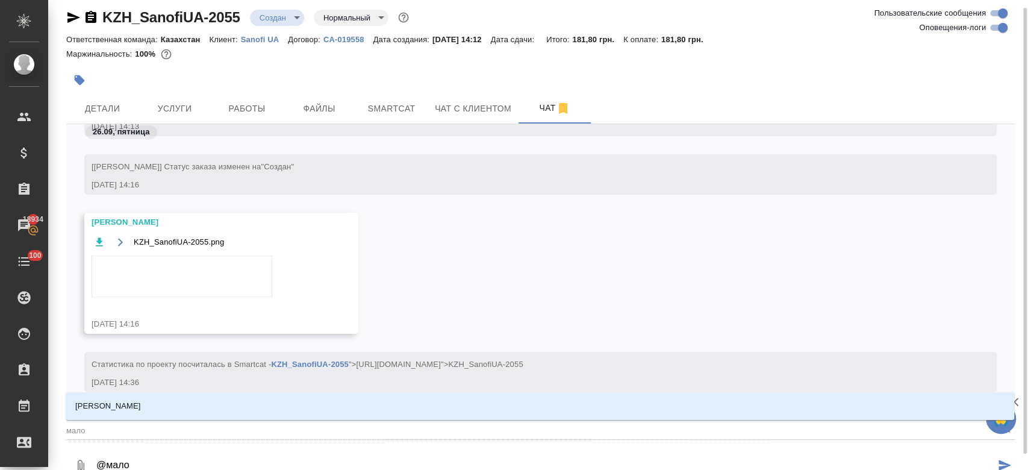
type textarea "@малоы"
type input "малоы"
type textarea "@мало"
type input "мало"
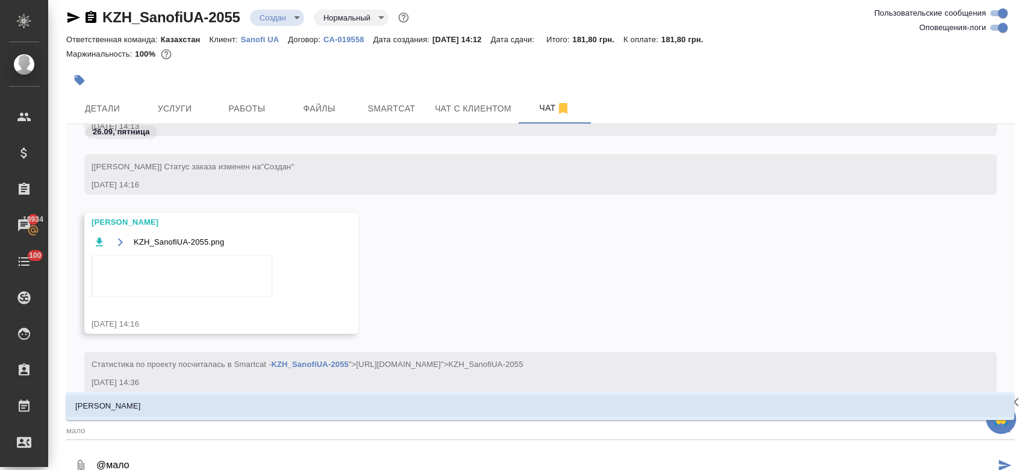
click at [199, 411] on li "[PERSON_NAME]" at bounding box center [540, 406] width 949 height 22
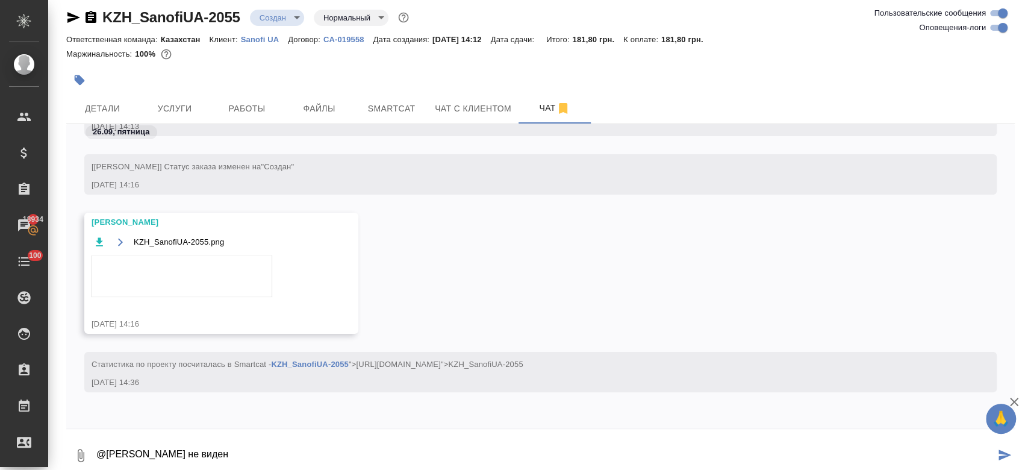
type textarea "@[PERSON_NAME] не виден"
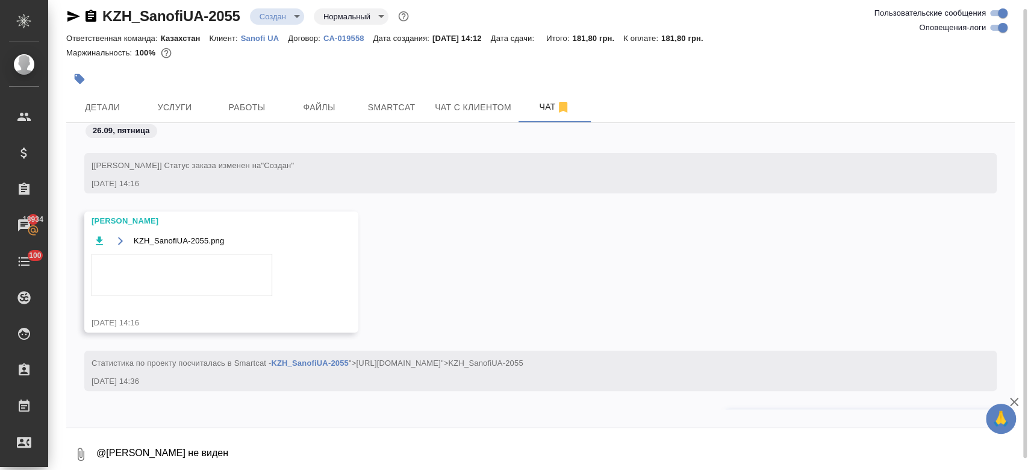
scroll to position [322, 0]
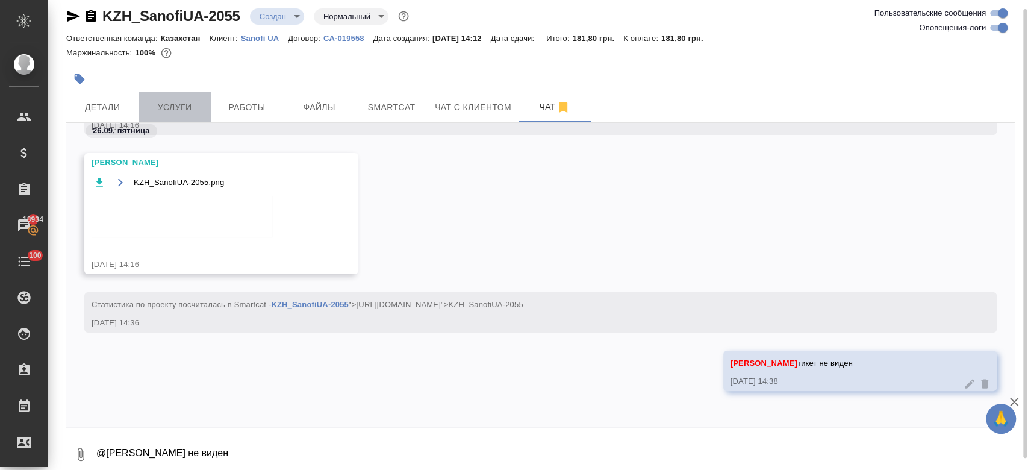
click at [190, 93] on button "Услуги" at bounding box center [175, 107] width 72 height 30
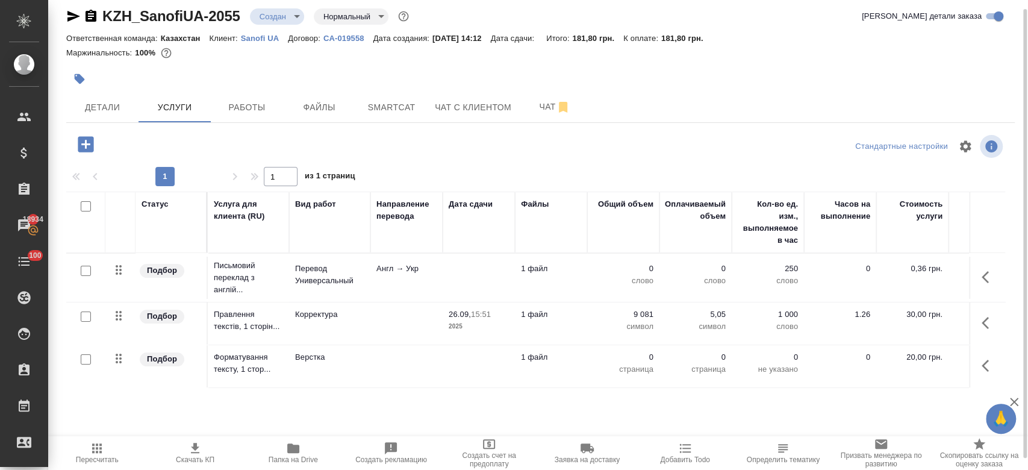
scroll to position [0, 196]
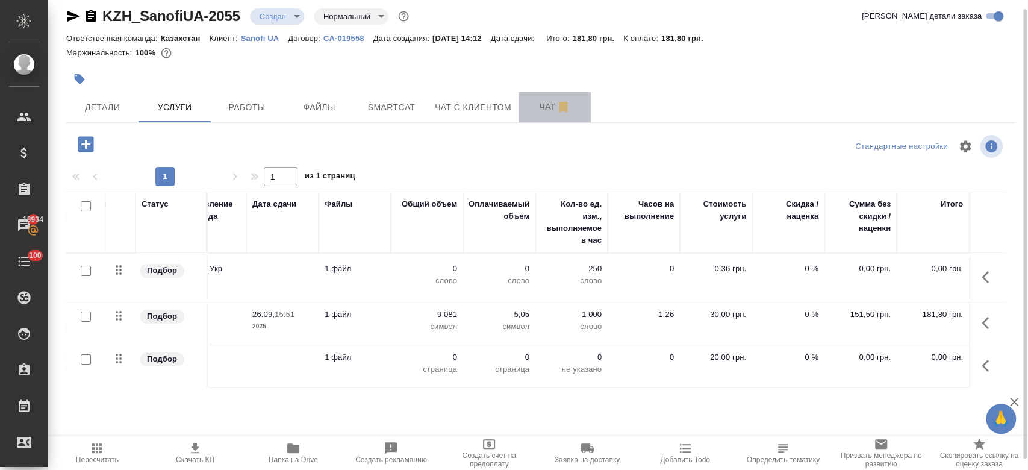
click at [538, 112] on span "Чат" at bounding box center [555, 106] width 58 height 15
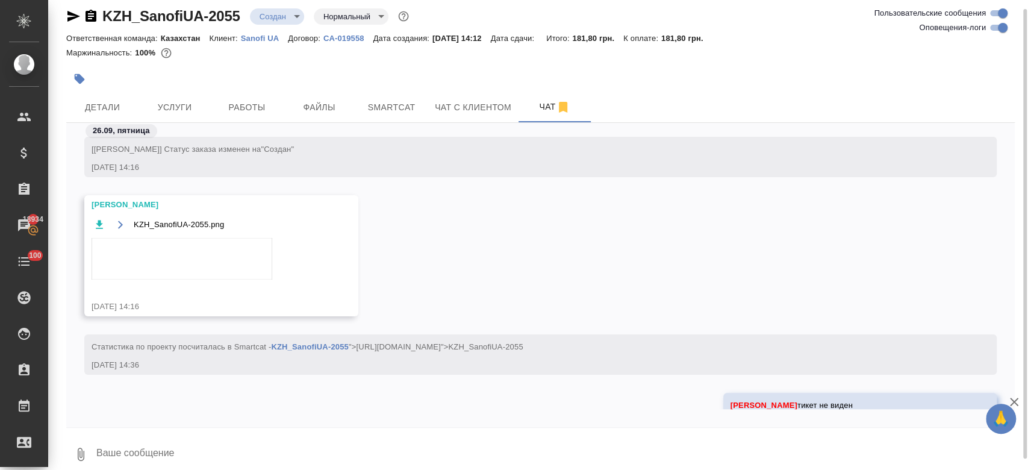
scroll to position [419, 0]
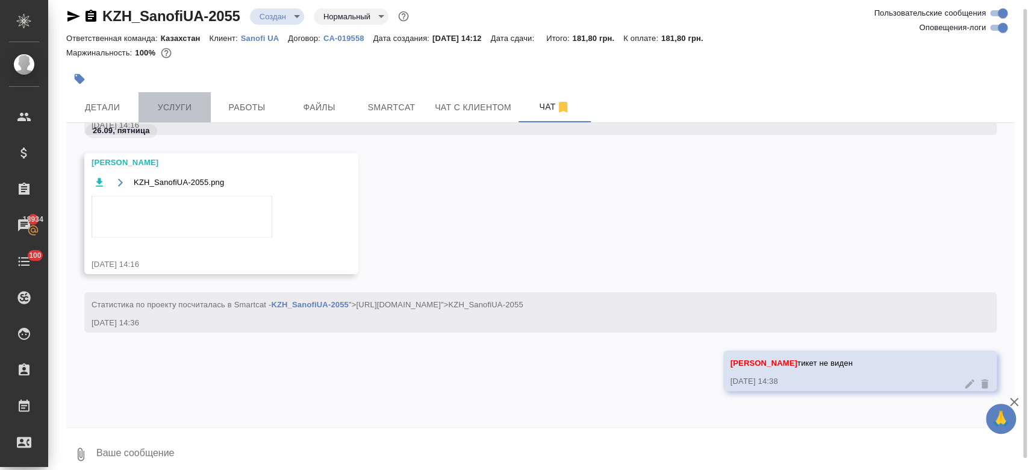
click at [151, 101] on span "Услуги" at bounding box center [175, 107] width 58 height 15
click at [188, 73] on div at bounding box center [382, 79] width 632 height 27
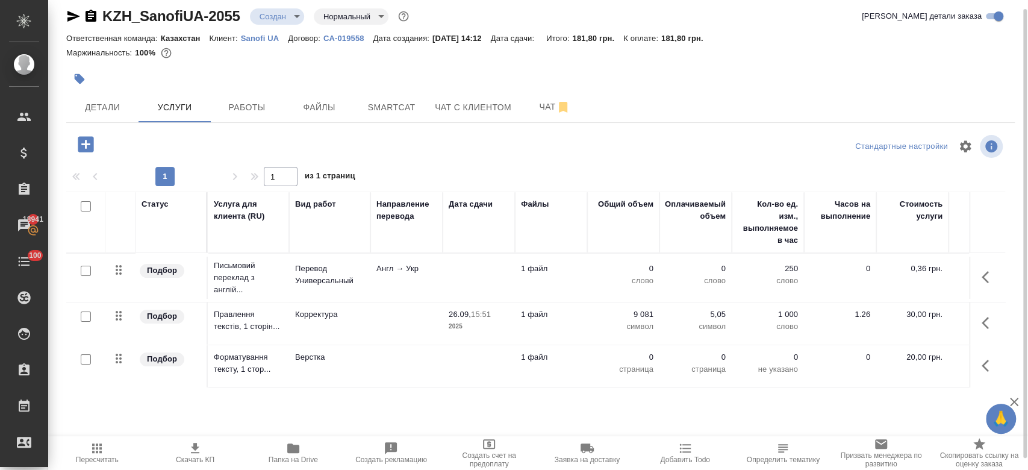
click at [532, 122] on hr at bounding box center [540, 122] width 949 height 1
click at [535, 111] on span "Чат" at bounding box center [555, 106] width 58 height 15
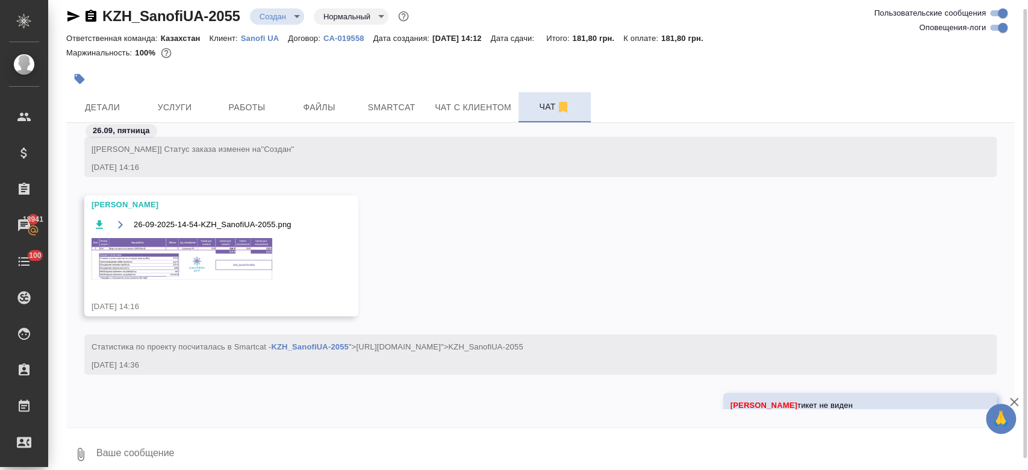
scroll to position [419, 0]
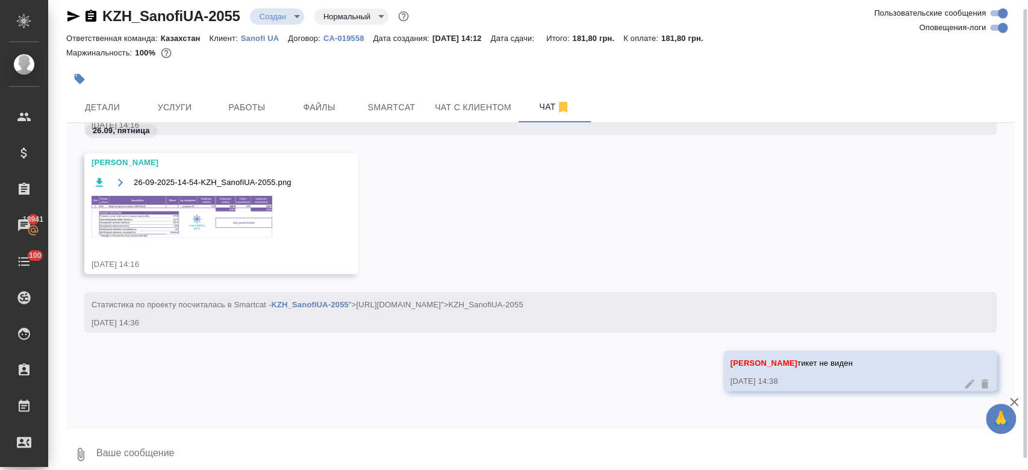
click at [225, 232] on img at bounding box center [182, 217] width 181 height 42
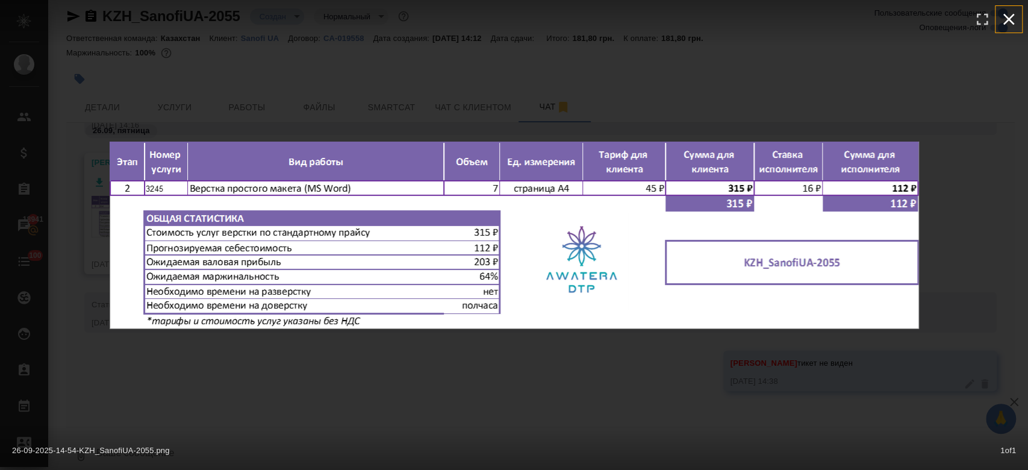
click at [1011, 23] on icon "button" at bounding box center [1008, 19] width 19 height 19
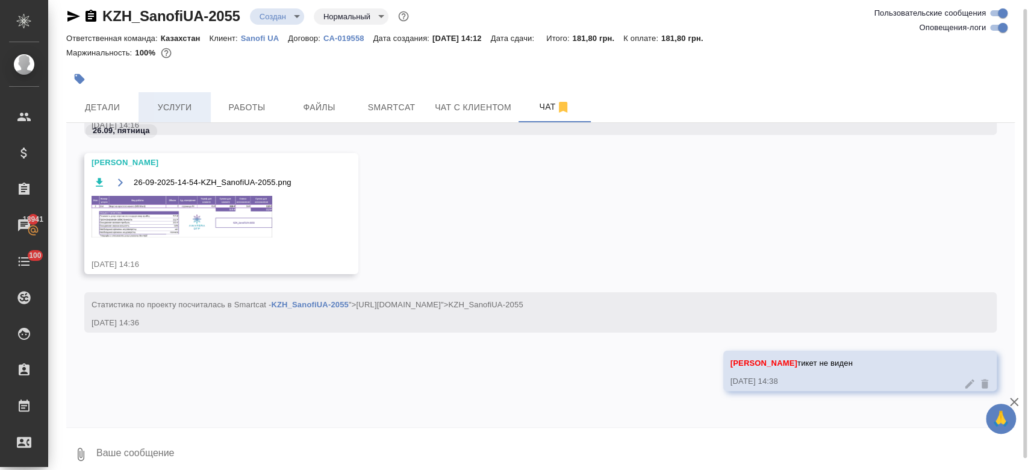
click at [178, 113] on span "Услуги" at bounding box center [175, 107] width 58 height 15
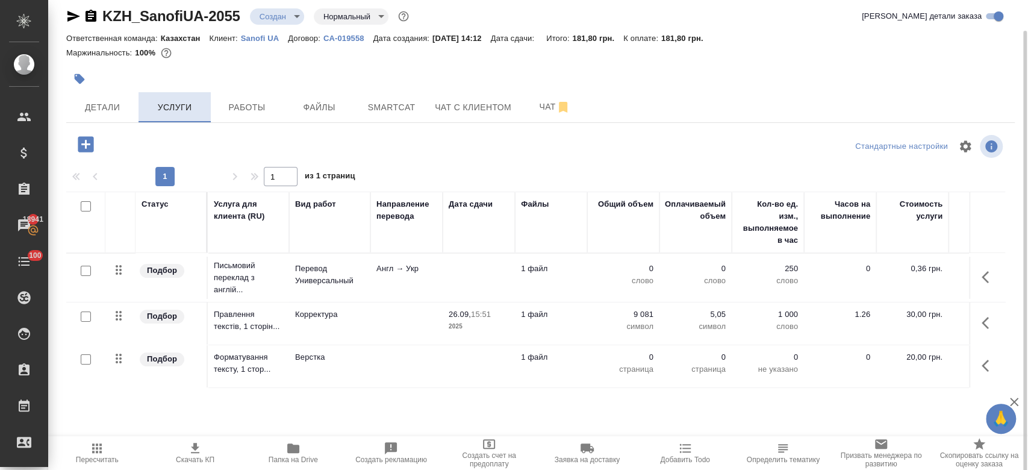
scroll to position [20, 0]
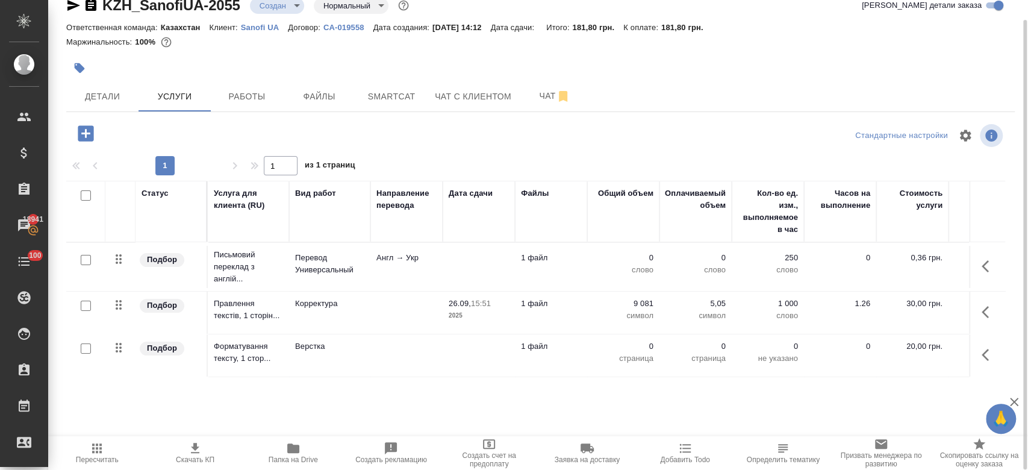
click at [347, 354] on td "Верстка" at bounding box center [329, 355] width 81 height 42
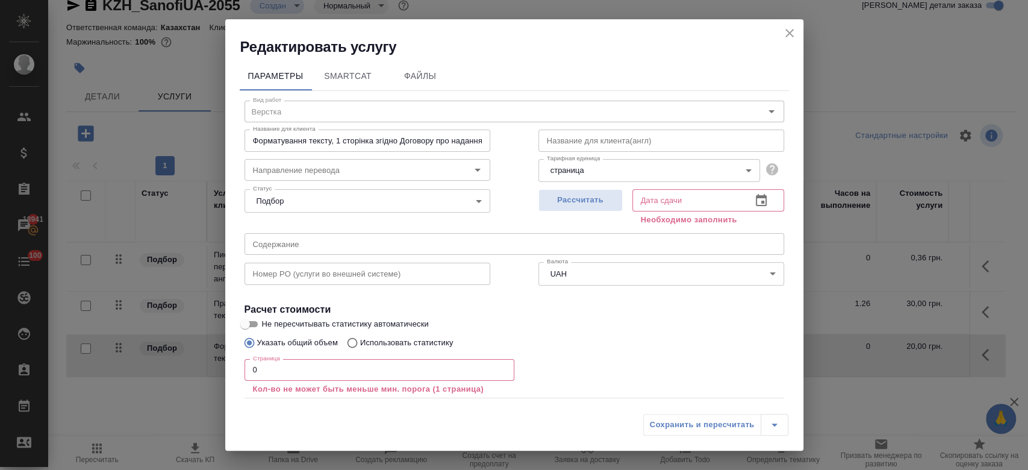
click at [375, 357] on div "Страница 0 Страница Кол-во не может быть меньше мин. порога (1 страница)" at bounding box center [380, 375] width 270 height 43
click at [341, 367] on input "0" at bounding box center [380, 370] width 270 height 22
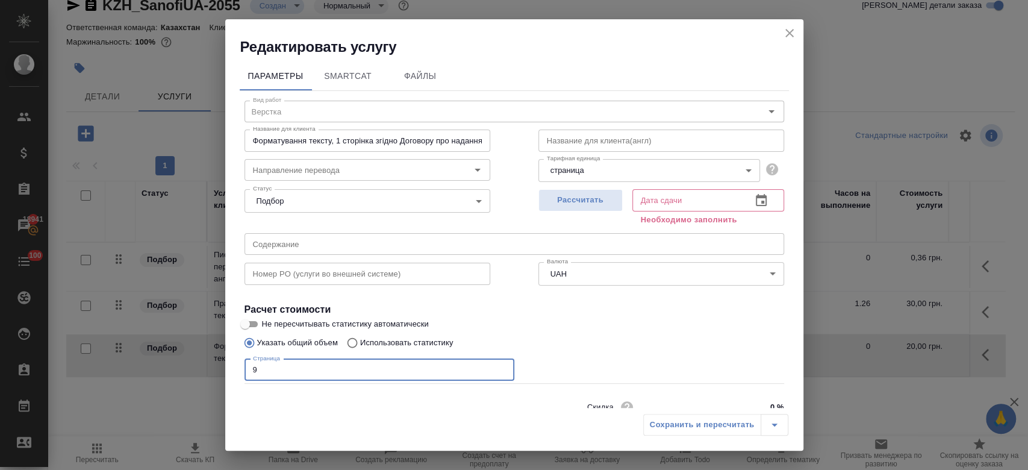
scroll to position [52, 0]
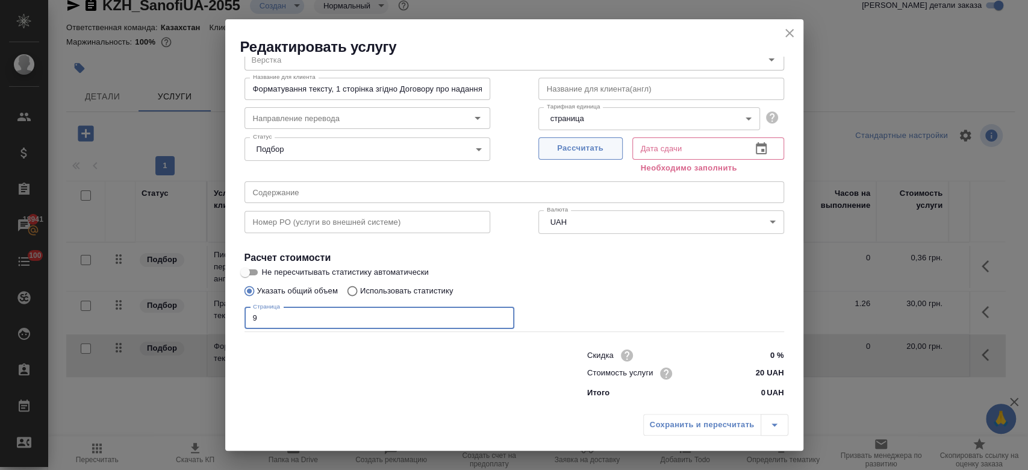
type input "9"
click at [583, 149] on span "Рассчитать" at bounding box center [580, 149] width 71 height 14
type input "[DATE] 15:04"
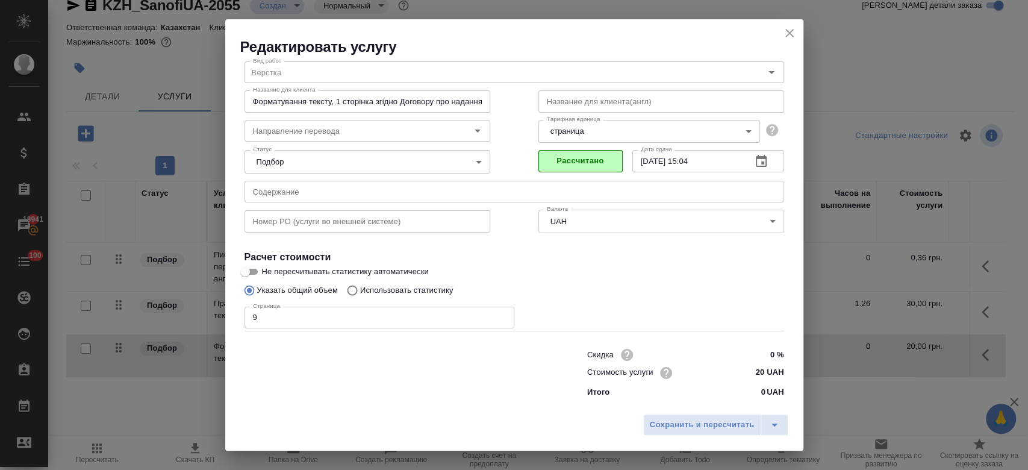
scroll to position [39, 0]
click at [696, 423] on span "Сохранить и пересчитать" at bounding box center [702, 425] width 105 height 14
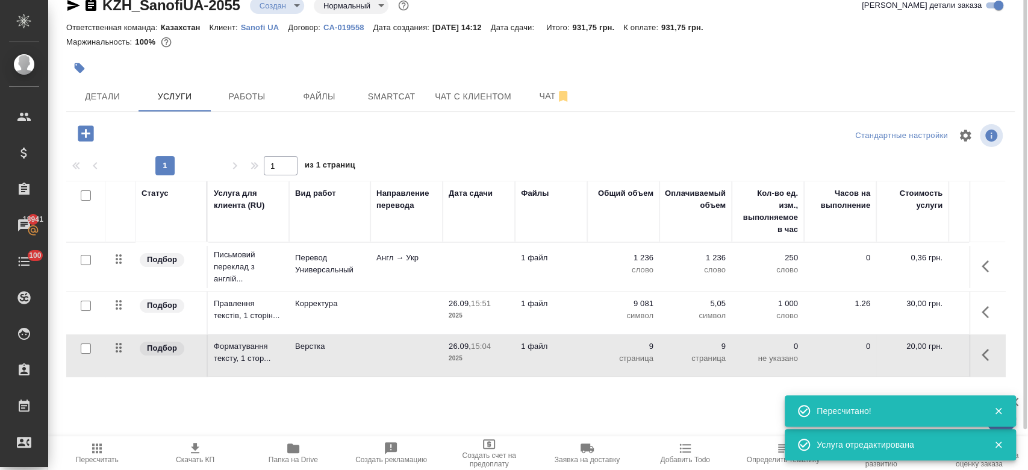
scroll to position [0, 0]
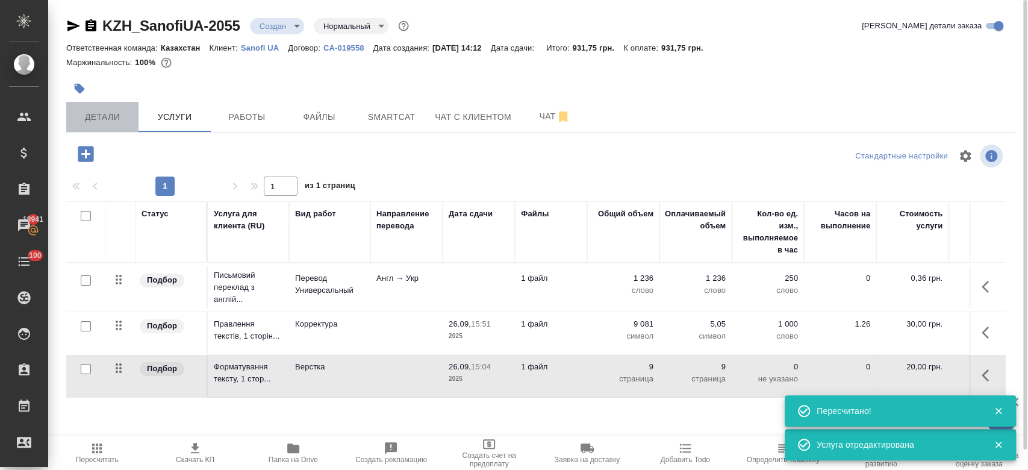
click at [111, 125] on button "Детали" at bounding box center [102, 117] width 72 height 30
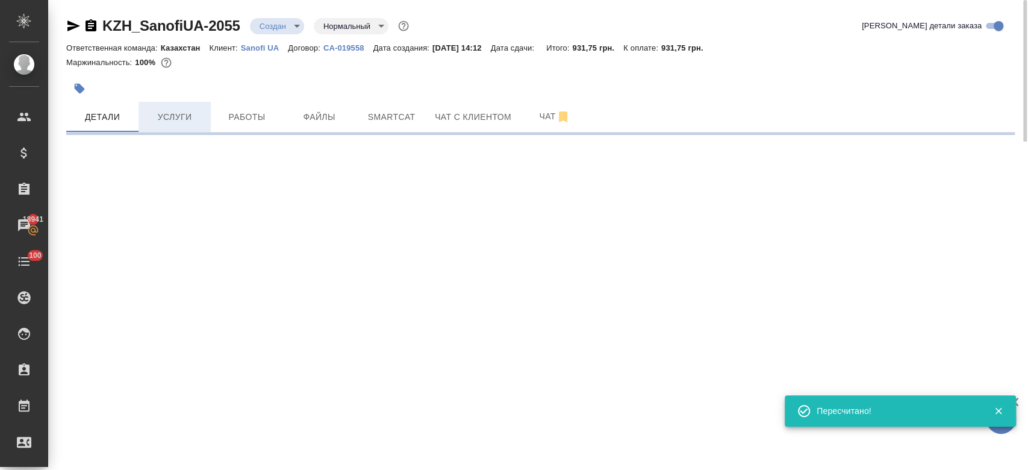
select select "RU"
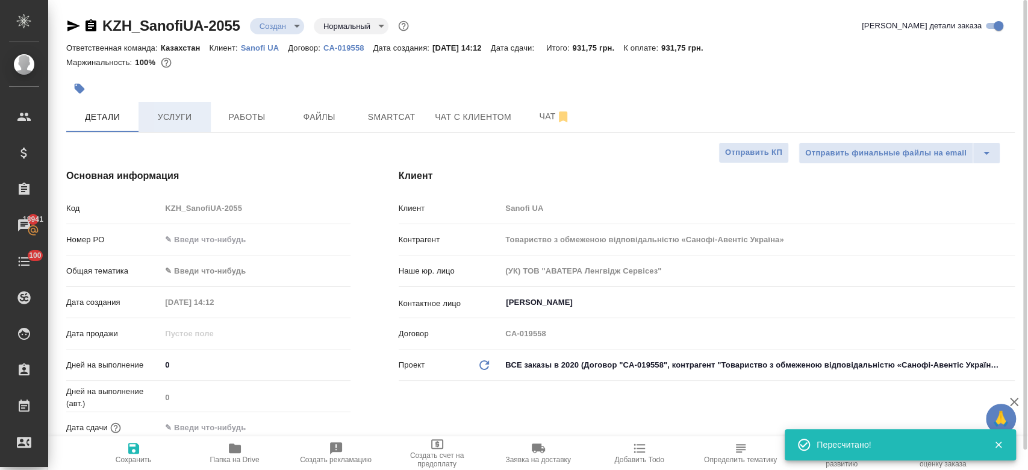
type textarea "x"
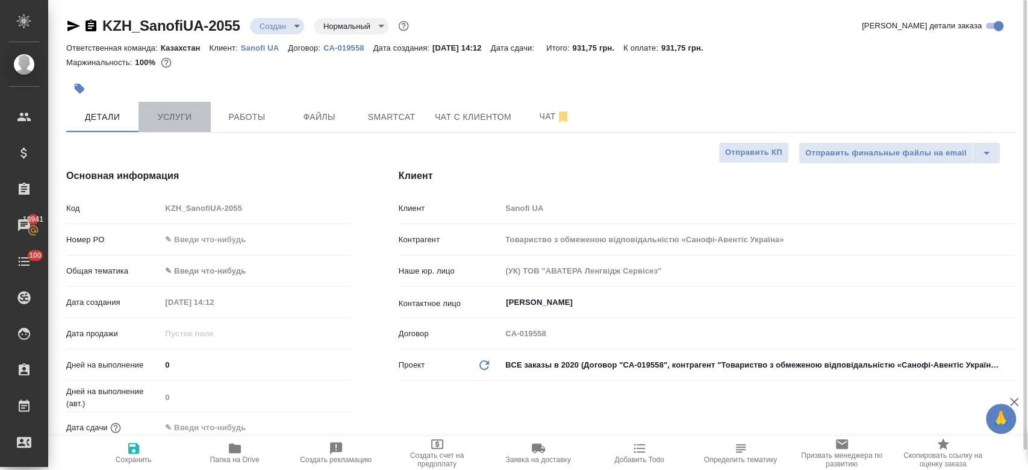
click at [184, 118] on span "Услуги" at bounding box center [175, 117] width 58 height 15
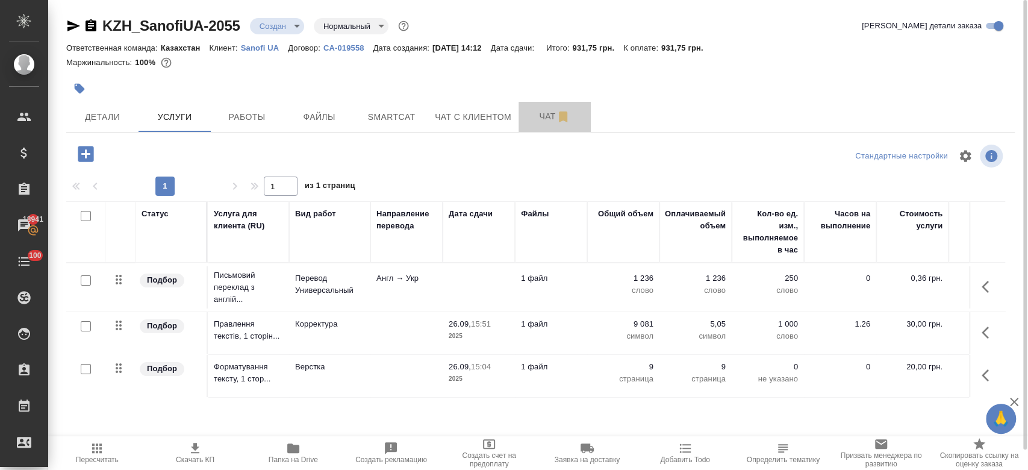
click at [535, 123] on span "Чат" at bounding box center [555, 116] width 58 height 15
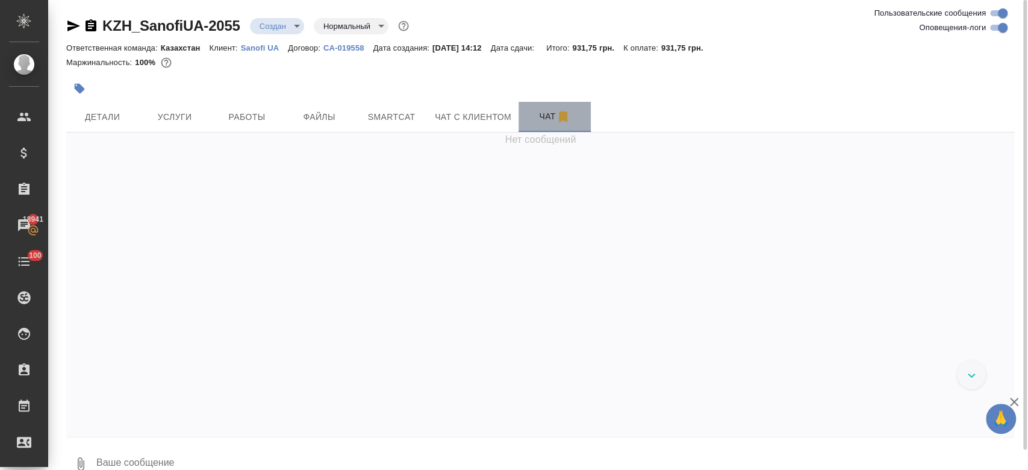
click at [540, 121] on span "Чат" at bounding box center [555, 116] width 58 height 15
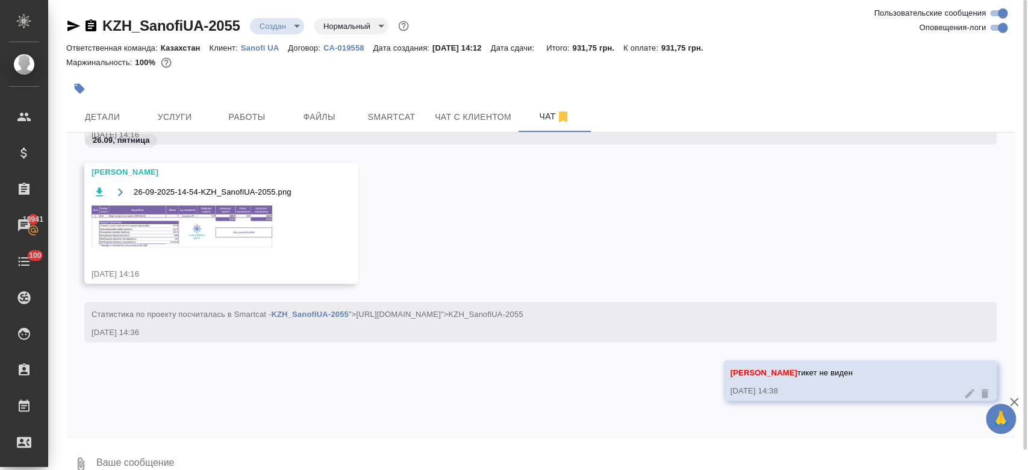
click at [225, 248] on div "26-09-2025-14-54-KZH_SanofiUA-2055.png" at bounding box center [204, 223] width 225 height 78
click at [223, 234] on img at bounding box center [182, 226] width 181 height 42
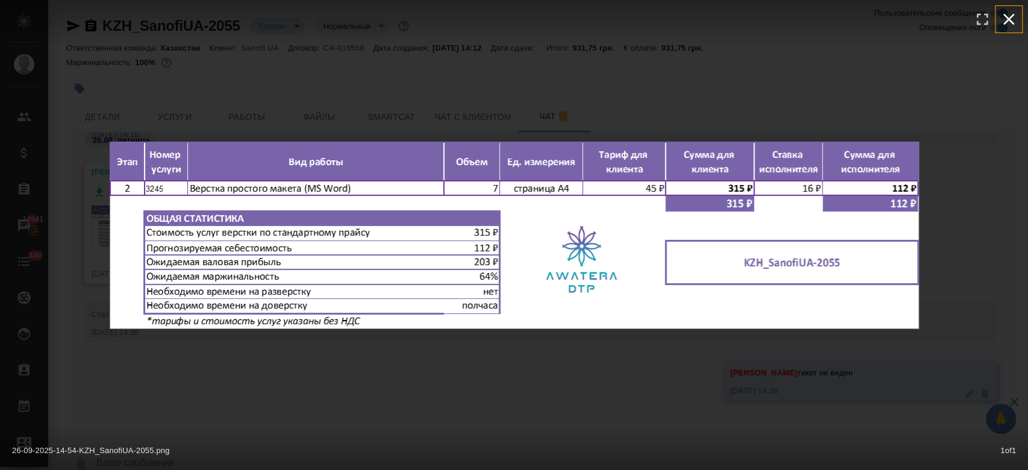
click at [1014, 10] on icon "button" at bounding box center [1008, 19] width 19 height 19
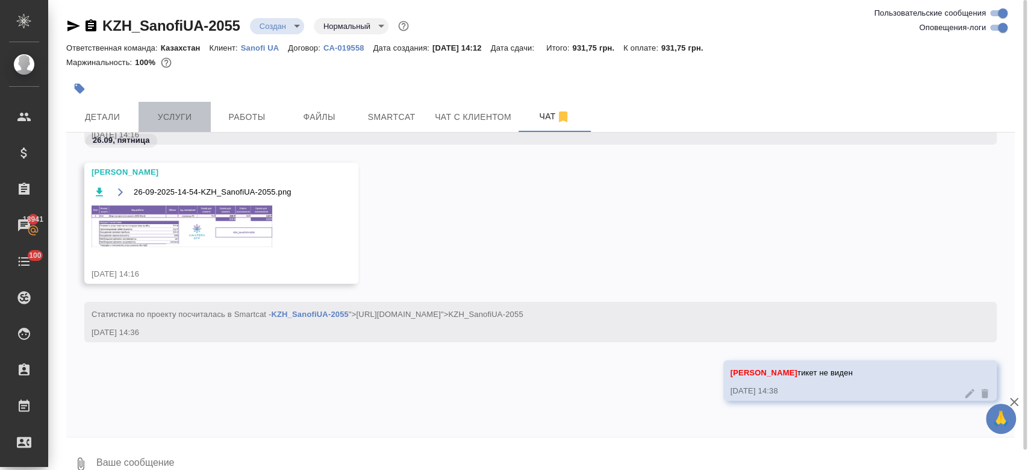
click at [149, 127] on button "Услуги" at bounding box center [175, 117] width 72 height 30
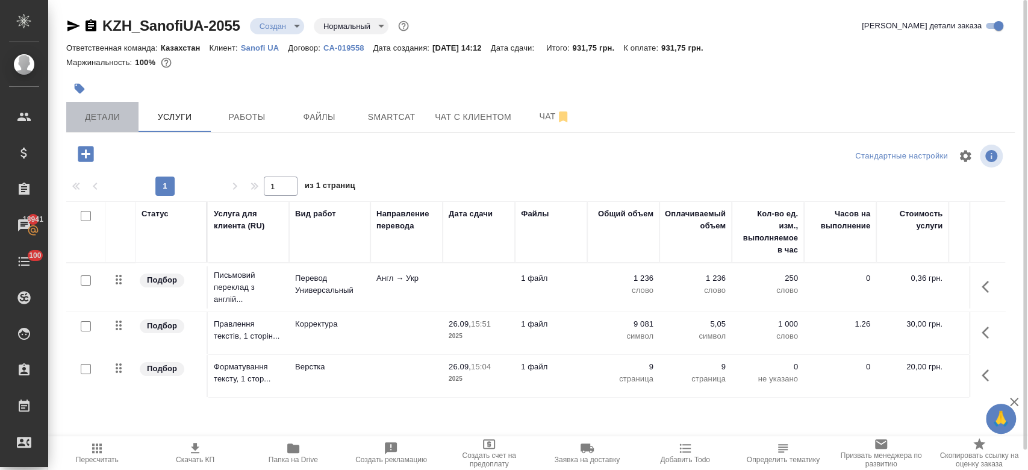
click at [122, 107] on button "Детали" at bounding box center [102, 117] width 72 height 30
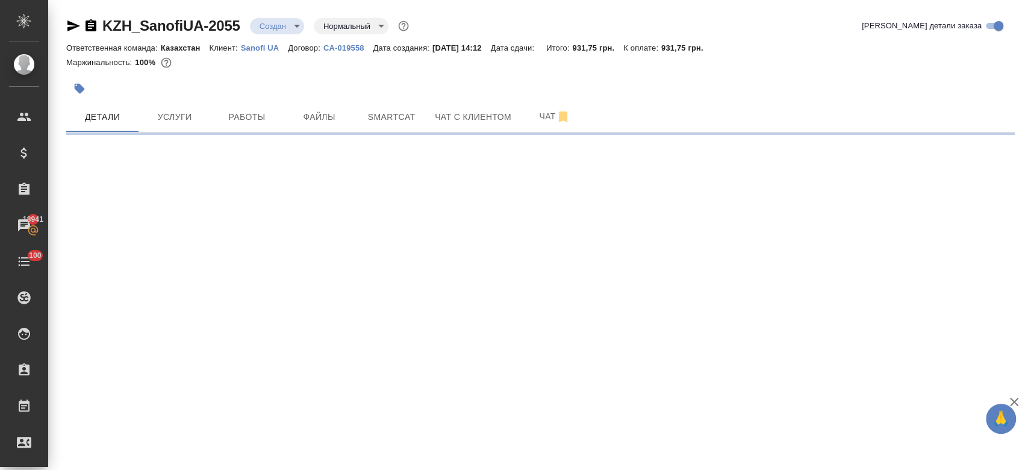
select select "RU"
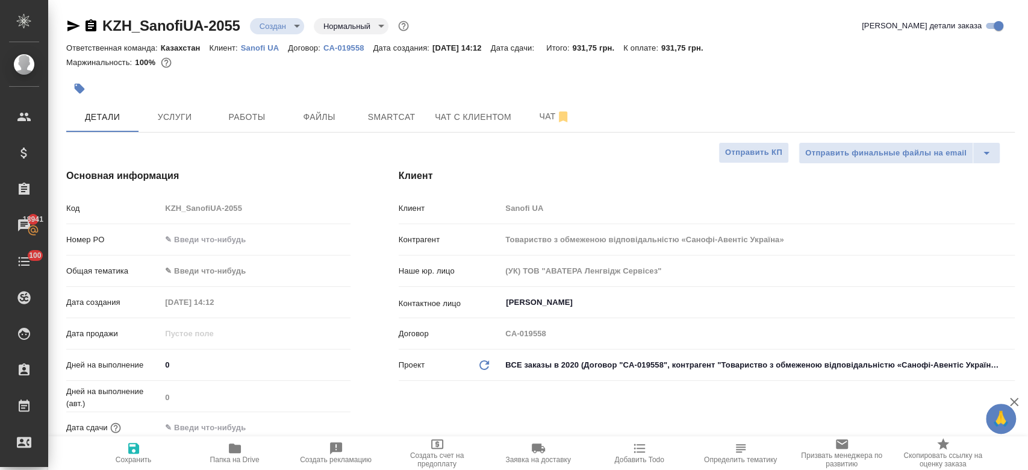
type textarea "x"
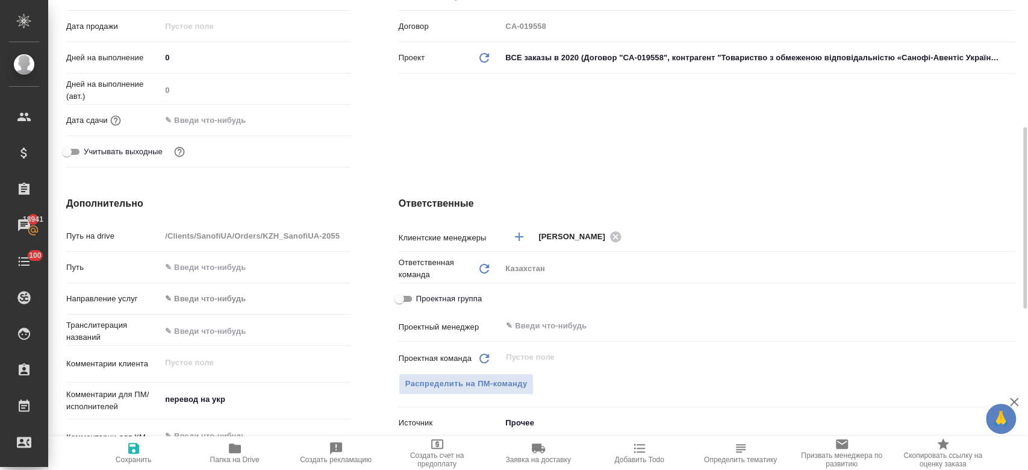
scroll to position [314, 0]
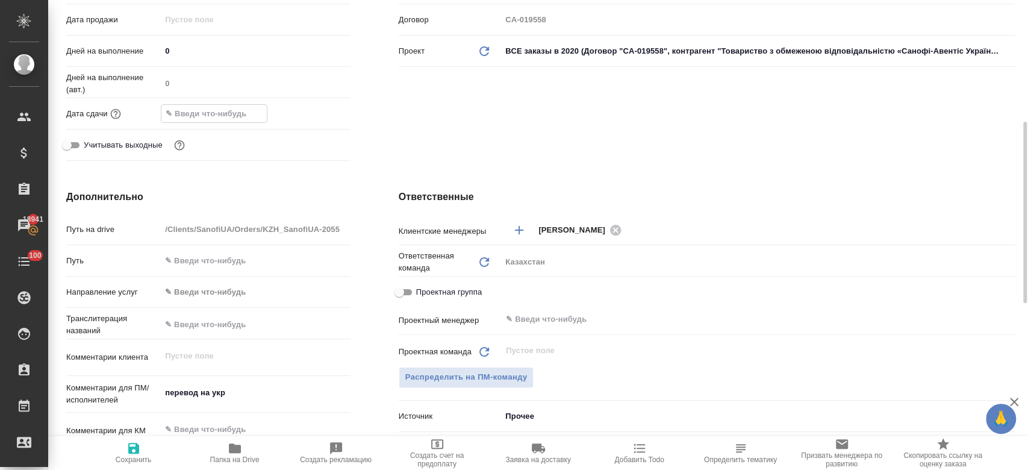
click at [222, 114] on input "text" at bounding box center [213, 113] width 105 height 17
click at [316, 110] on icon "button" at bounding box center [315, 113] width 14 height 14
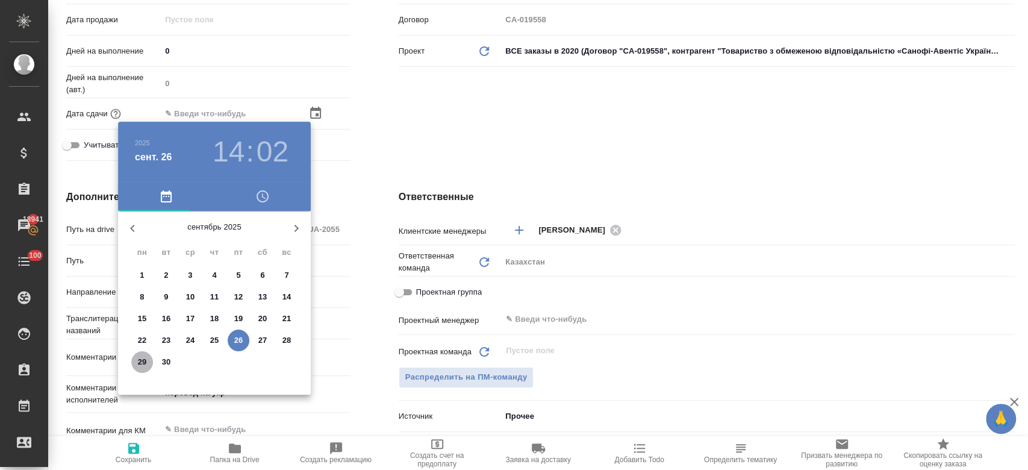
click at [145, 364] on p "29" at bounding box center [142, 362] width 9 height 12
type input "[DATE] 14:02"
type textarea "x"
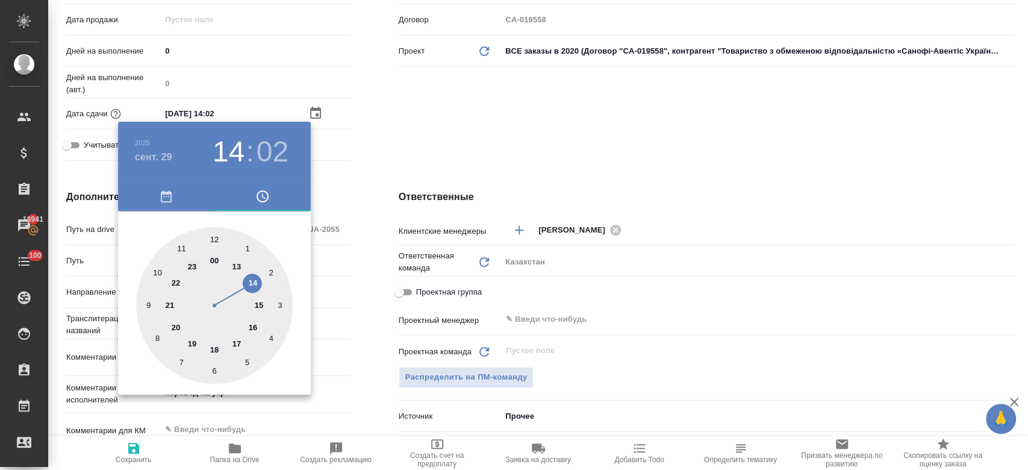
click at [237, 344] on div at bounding box center [214, 305] width 157 height 157
type input "[DATE] 17:02"
type textarea "x"
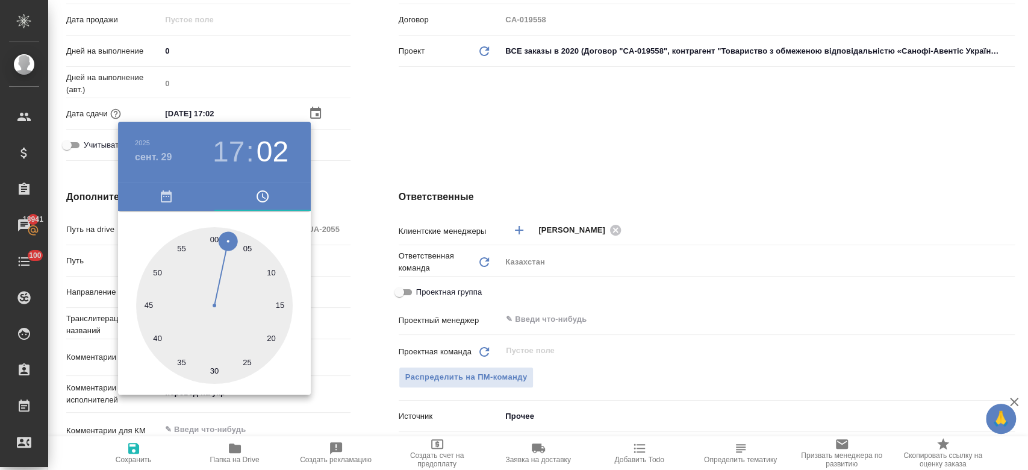
click at [213, 236] on div at bounding box center [214, 305] width 157 height 157
type input "[DATE] 17:00"
type textarea "x"
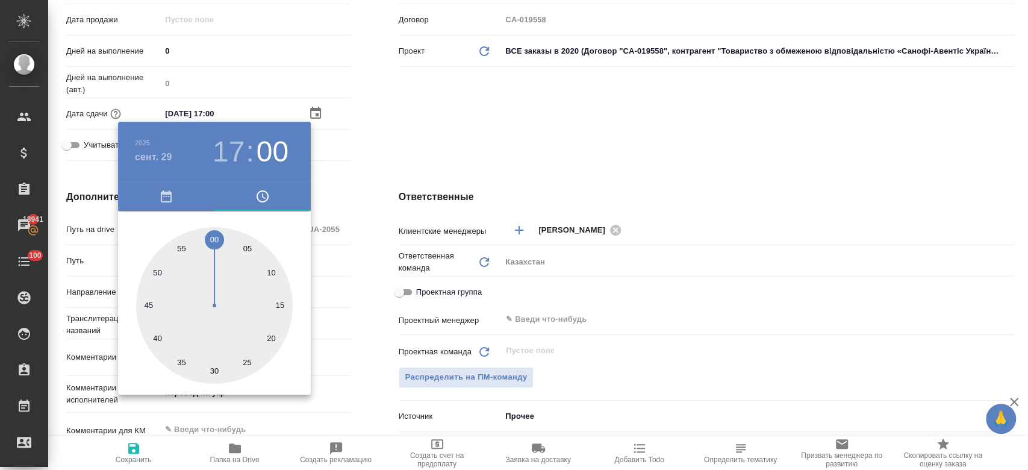
click at [451, 128] on div at bounding box center [514, 235] width 1028 height 470
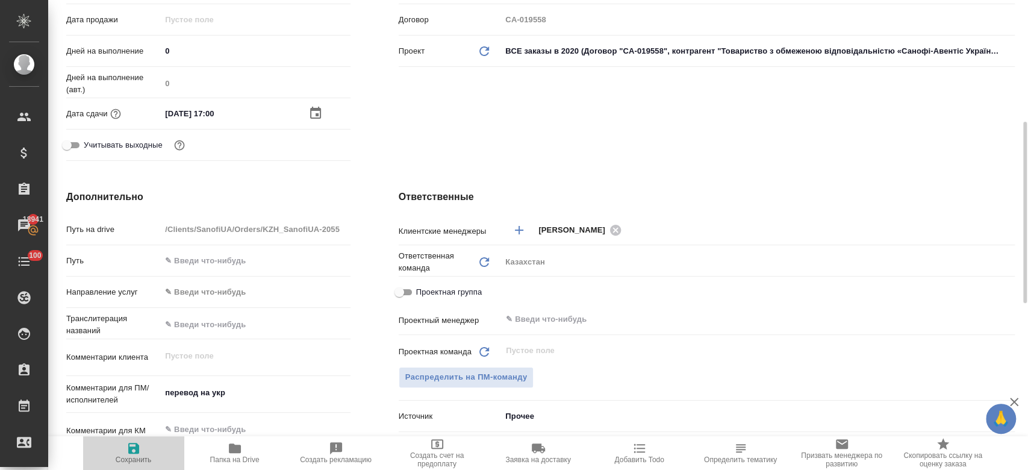
click at [135, 445] on icon "button" at bounding box center [133, 448] width 14 height 14
type textarea "x"
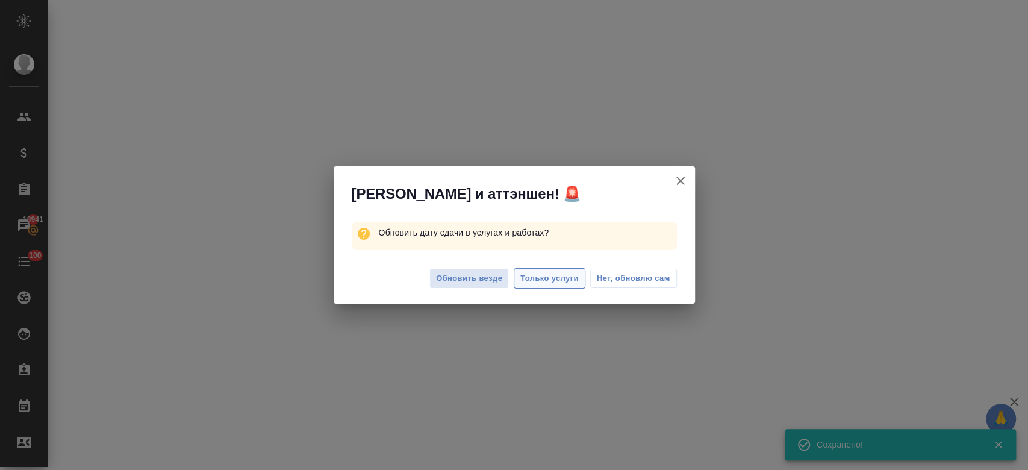
select select "RU"
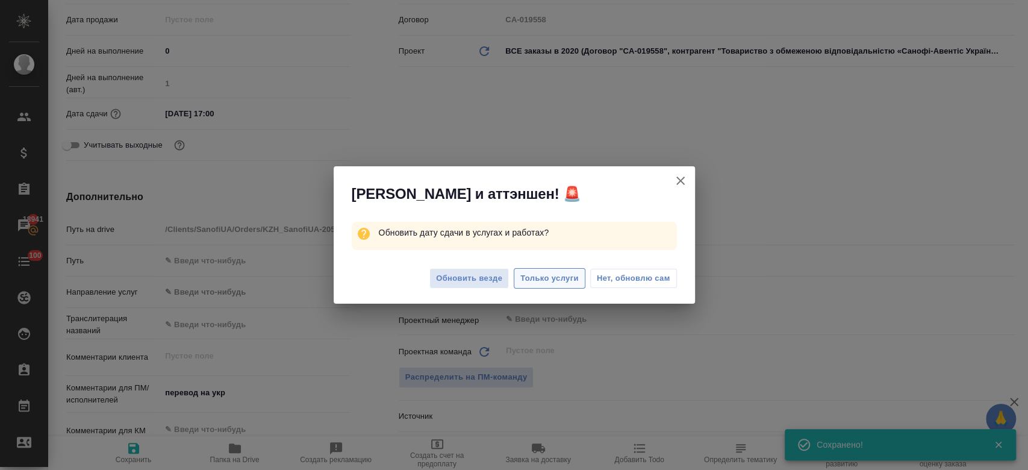
click at [549, 279] on span "Только услуги" at bounding box center [549, 279] width 58 height 14
type textarea "x"
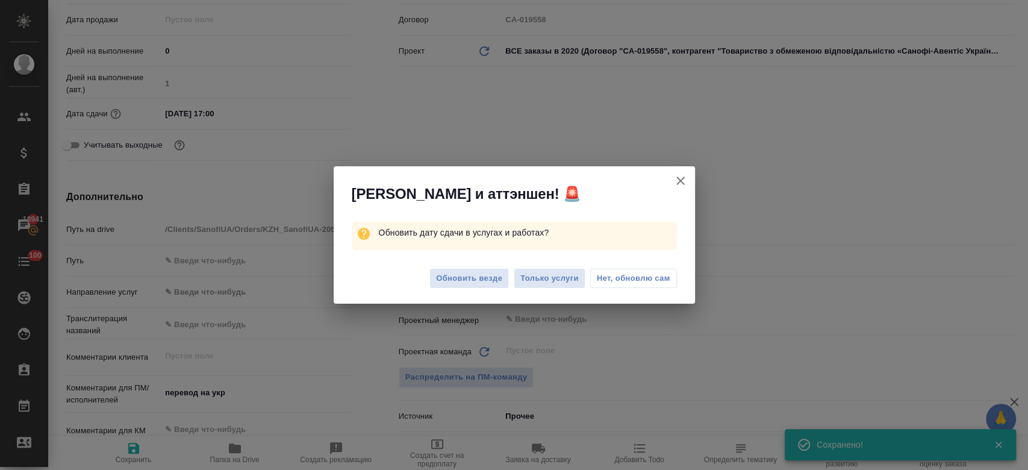
type textarea "x"
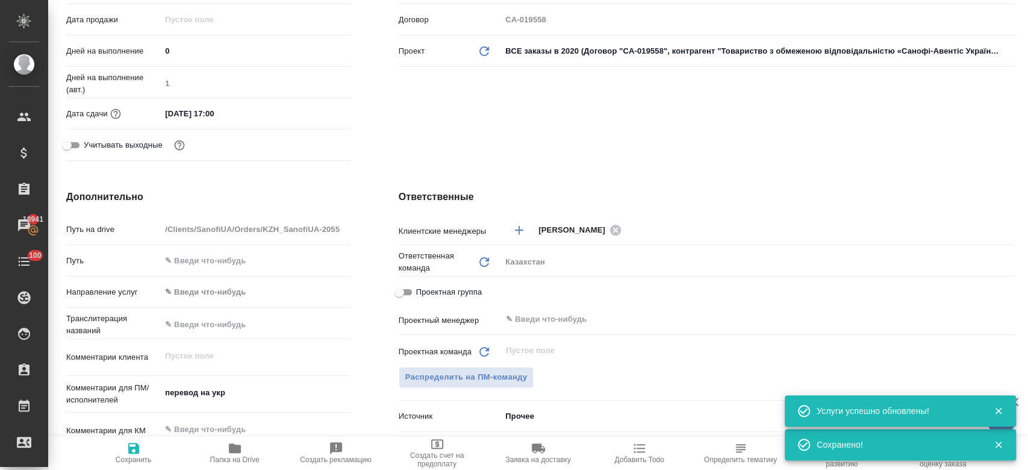
scroll to position [0, 0]
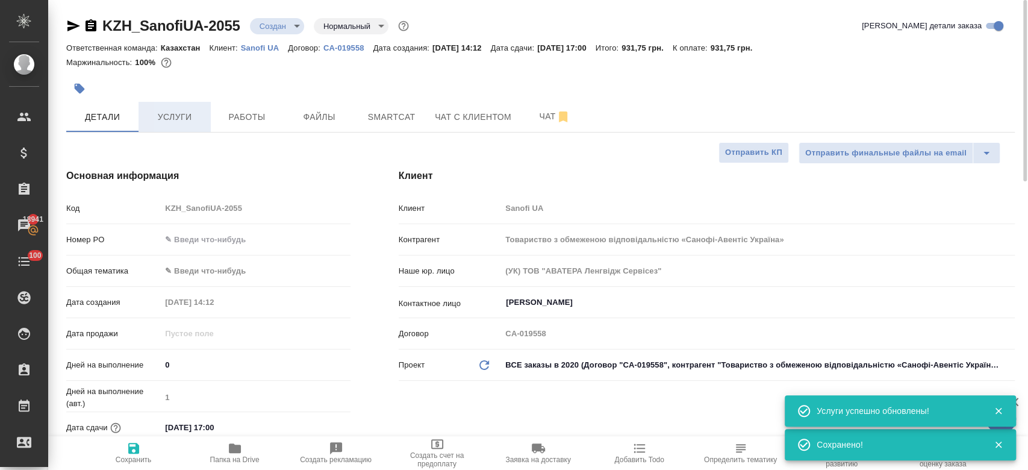
click at [172, 114] on span "Услуги" at bounding box center [175, 117] width 58 height 15
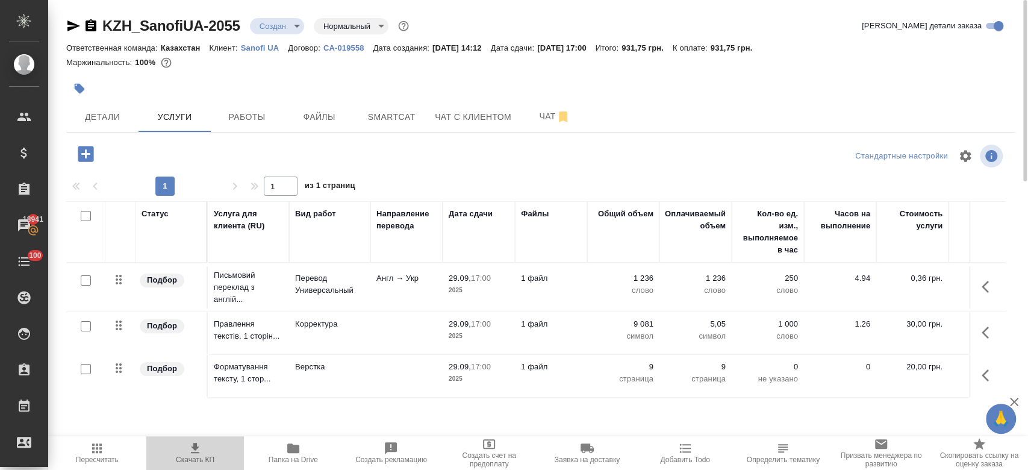
click at [198, 455] on span "Скачать КП" at bounding box center [195, 459] width 39 height 8
click at [94, 113] on span "Детали" at bounding box center [102, 117] width 58 height 15
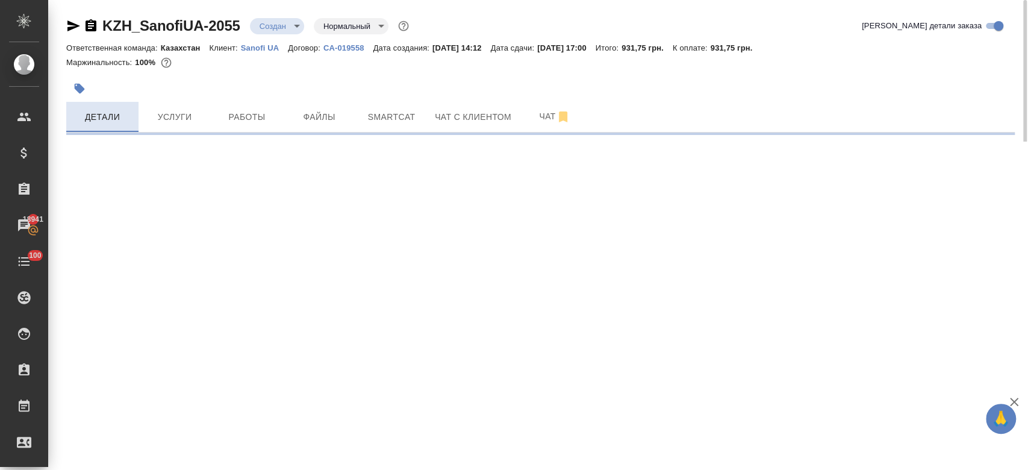
select select "RU"
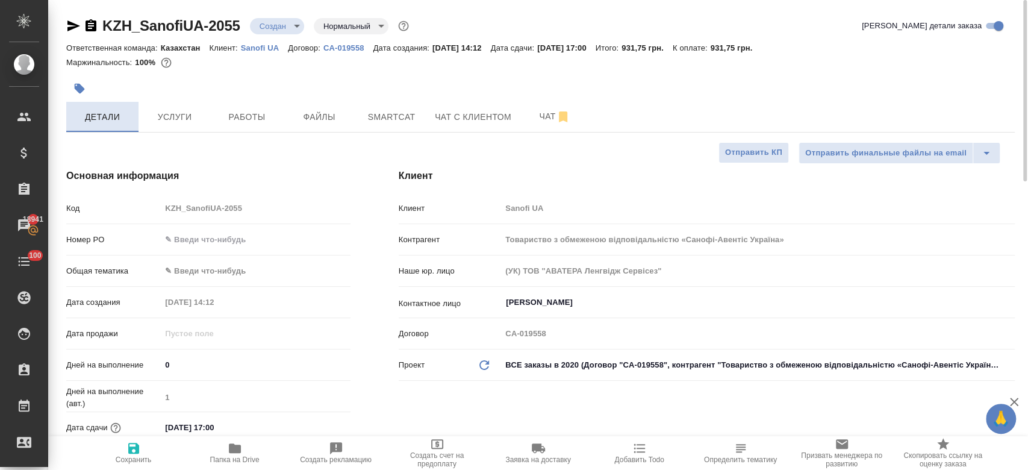
type textarea "x"
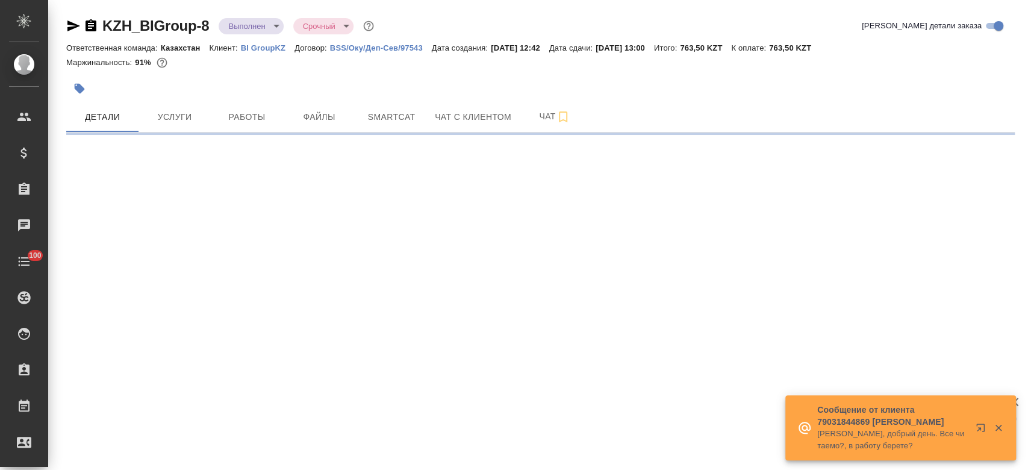
select select "RU"
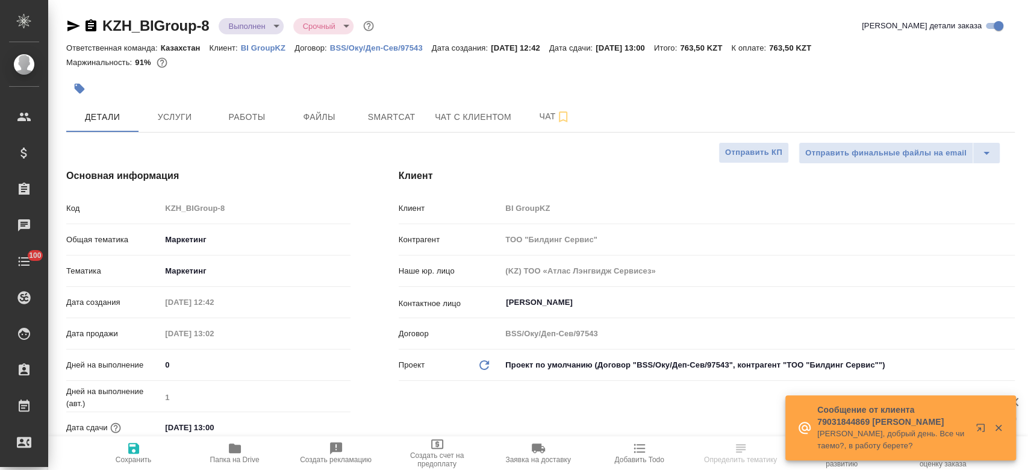
click at [263, 49] on p "BI GroupKZ" at bounding box center [268, 47] width 54 height 9
type textarea "x"
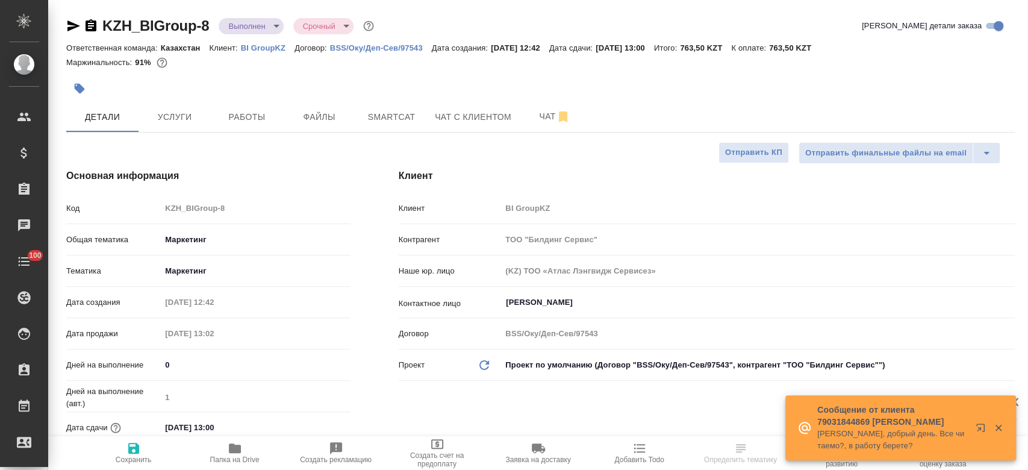
type textarea "x"
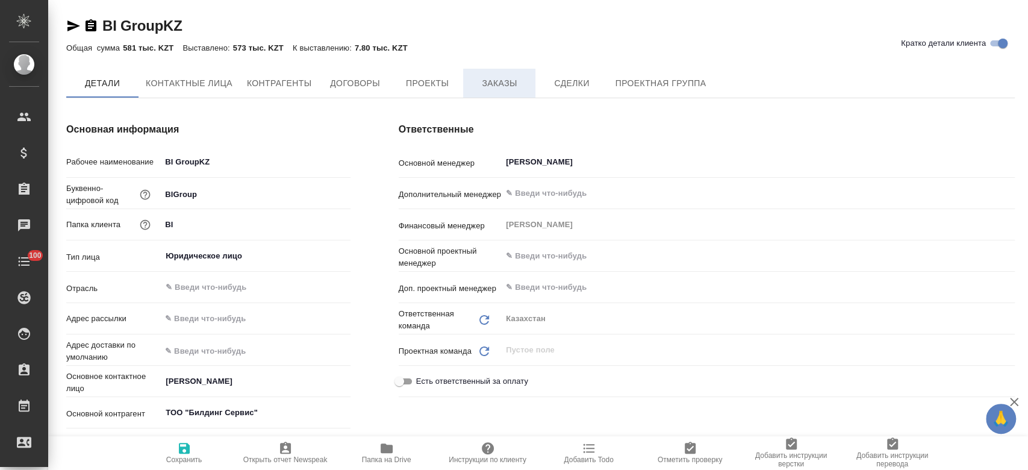
type textarea "x"
click at [491, 87] on span "Заказы" at bounding box center [499, 83] width 58 height 15
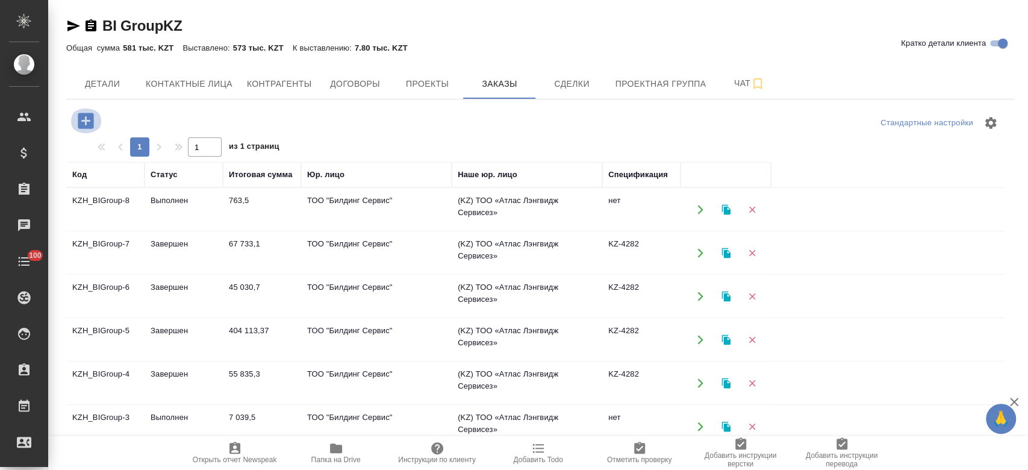
click at [91, 123] on icon "button" at bounding box center [86, 121] width 16 height 16
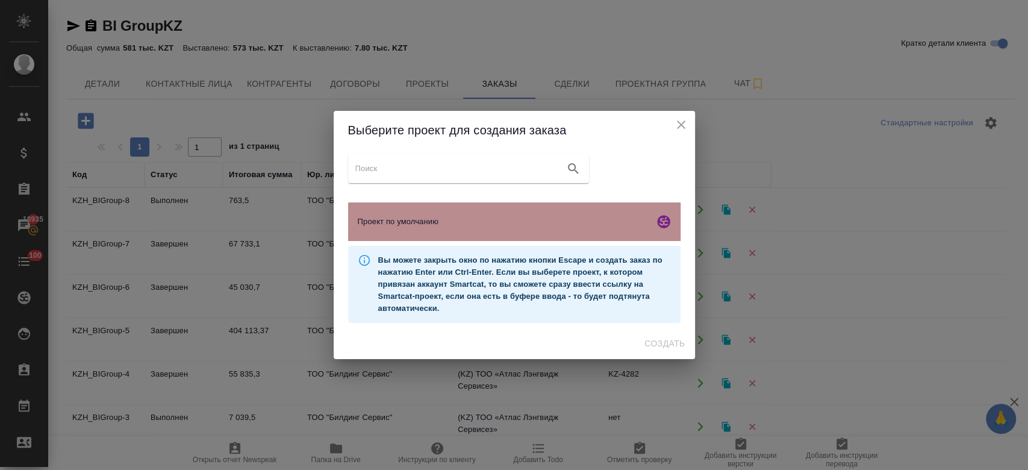
click at [381, 214] on div "Проект по умолчанию" at bounding box center [514, 221] width 332 height 39
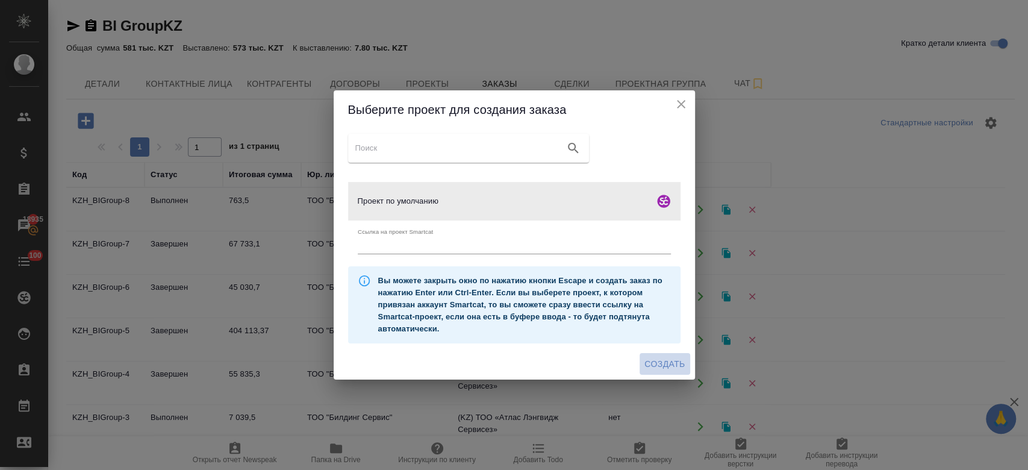
click at [667, 365] on span "Создать" at bounding box center [664, 364] width 40 height 15
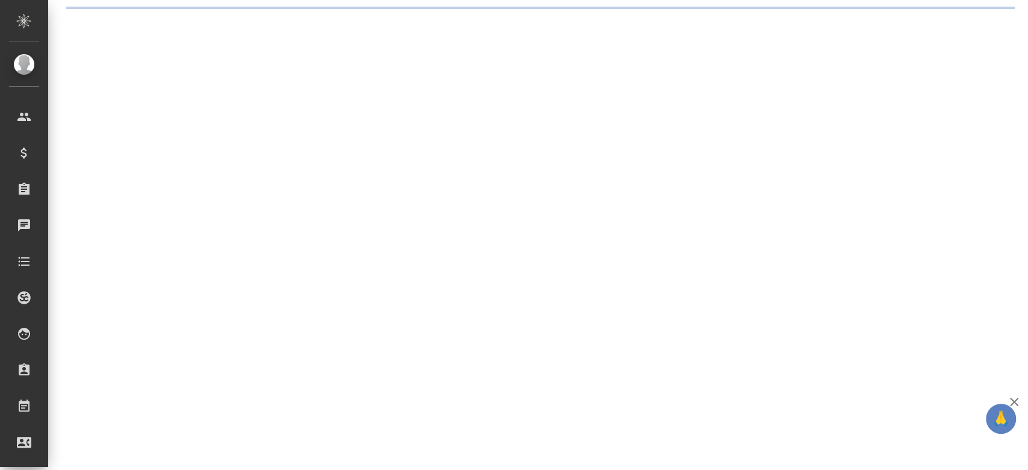
select select "RU"
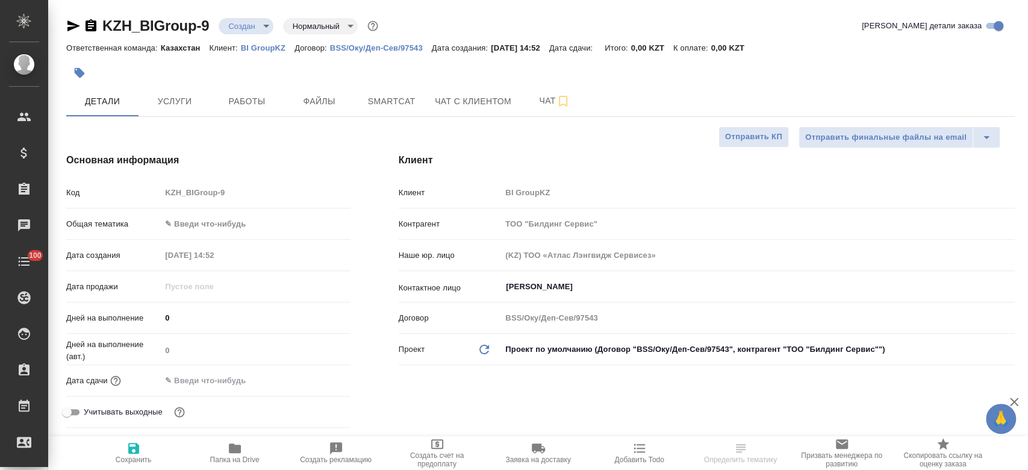
type textarea "x"
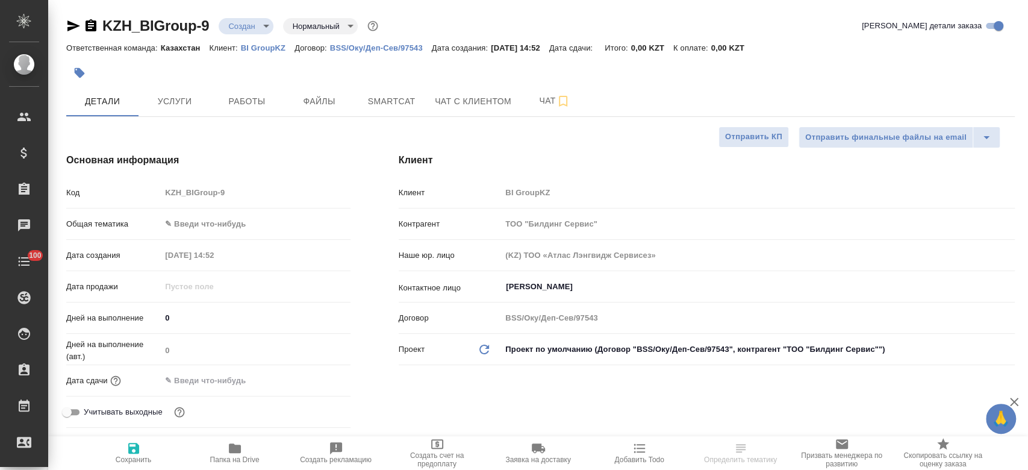
type textarea "x"
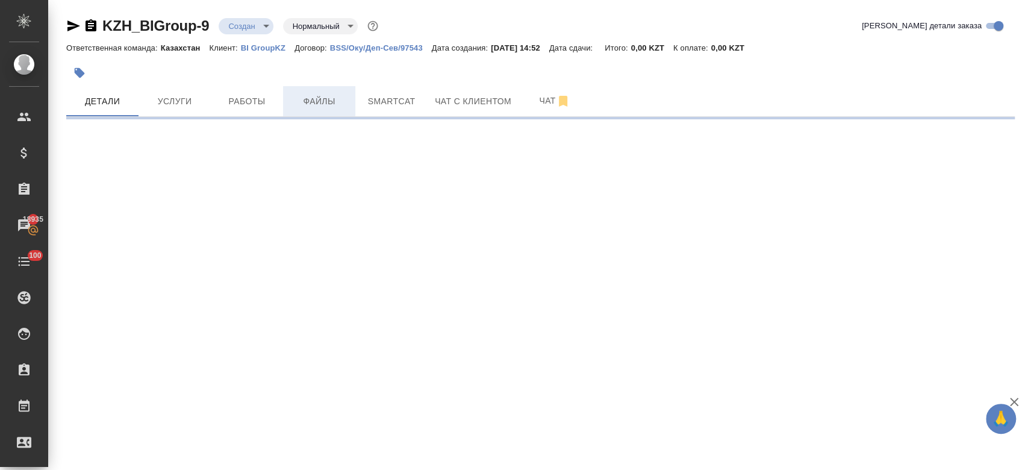
click at [347, 107] on span "Файлы" at bounding box center [319, 101] width 58 height 15
select select "RU"
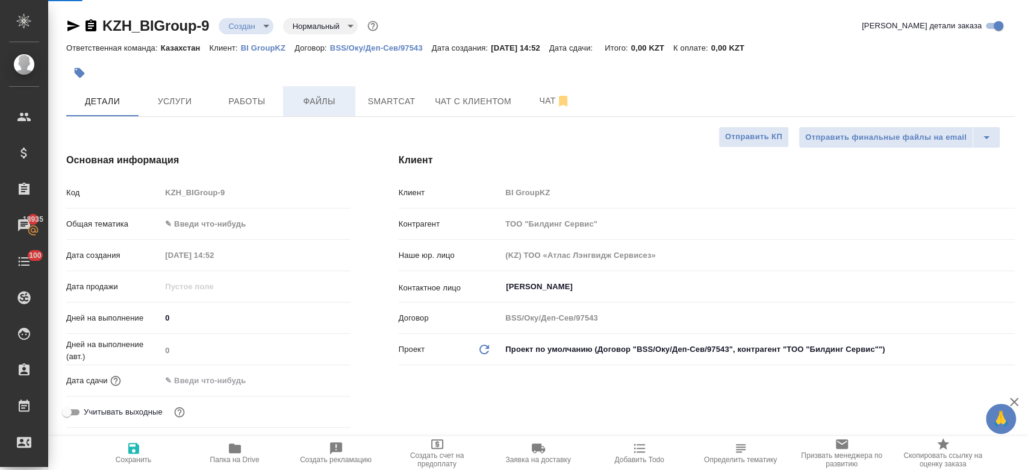
type textarea "x"
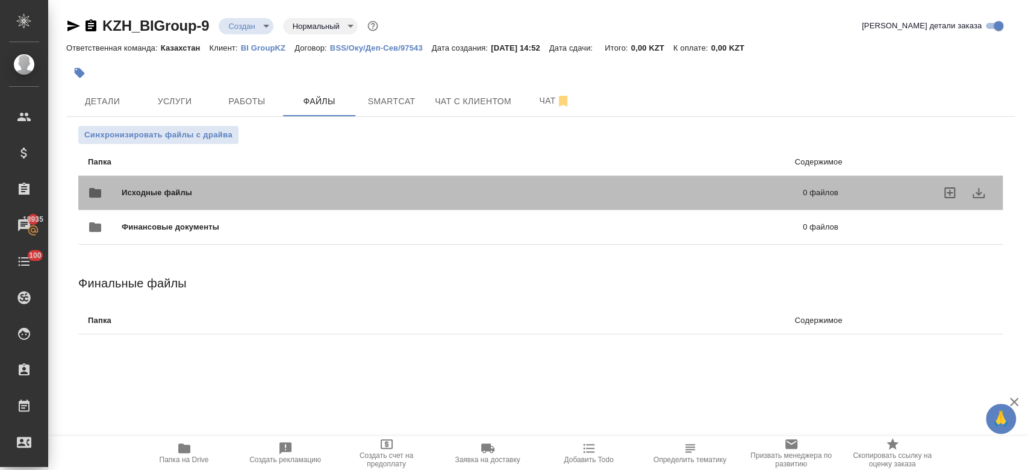
click at [192, 190] on span "Исходные файлы" at bounding box center [310, 193] width 376 height 12
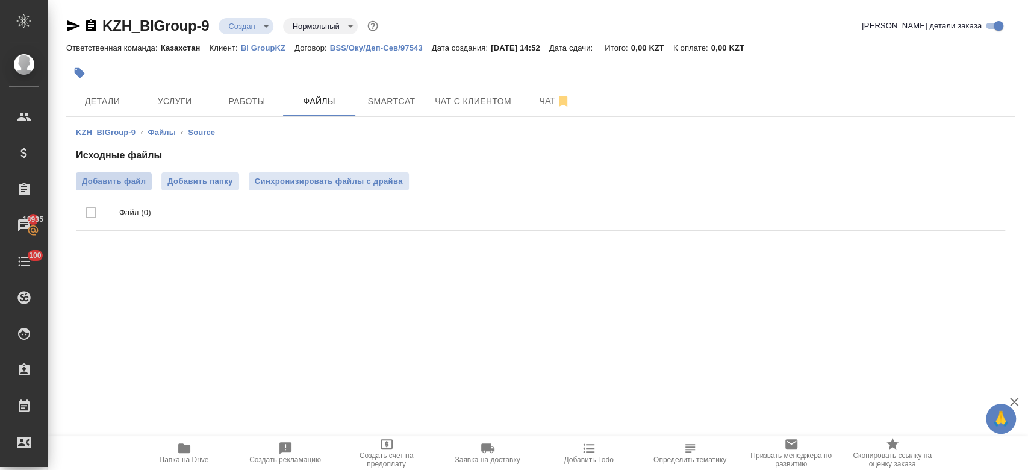
click at [137, 181] on span "Добавить файл" at bounding box center [114, 181] width 64 height 12
click at [0, 0] on input "Добавить файл" at bounding box center [0, 0] width 0 height 0
click at [73, 24] on icon "button" at bounding box center [73, 25] width 13 height 11
click at [152, 100] on span "Услуги" at bounding box center [175, 101] width 58 height 15
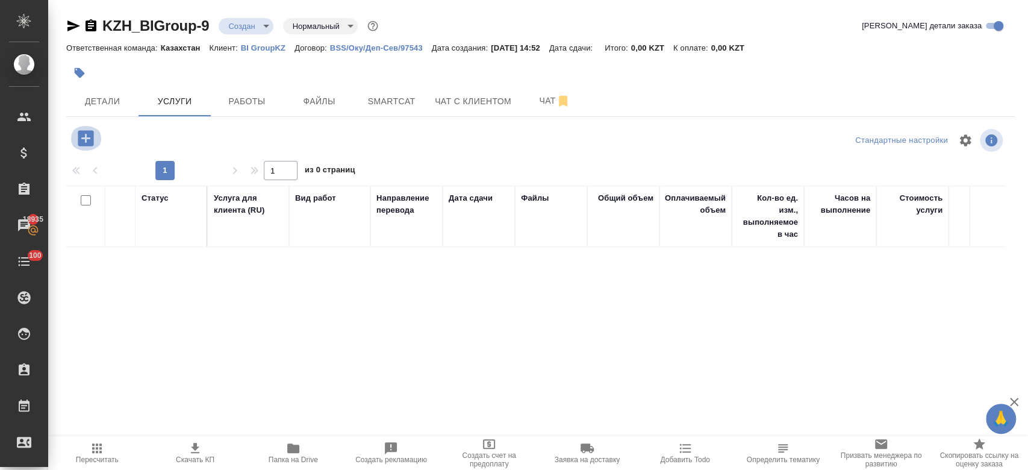
click at [87, 133] on icon "button" at bounding box center [86, 138] width 16 height 16
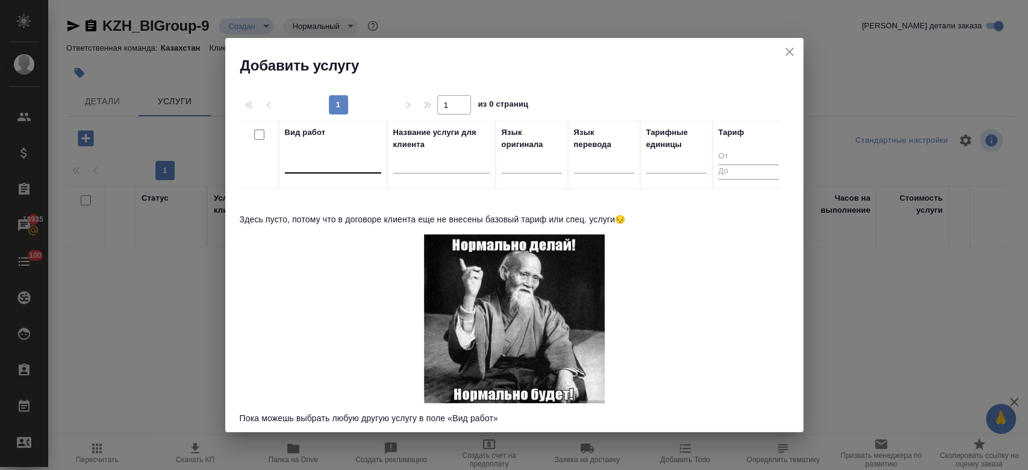
click at [332, 168] on div at bounding box center [333, 160] width 96 height 17
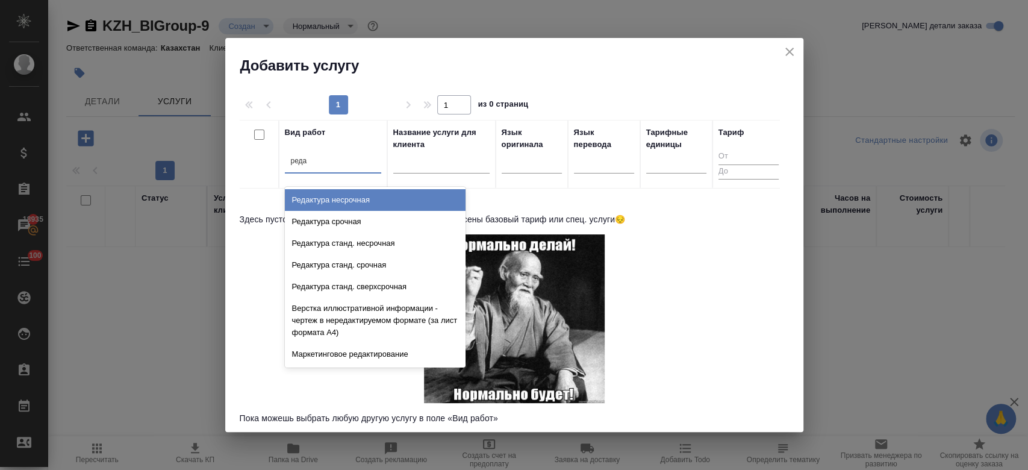
type input "редак"
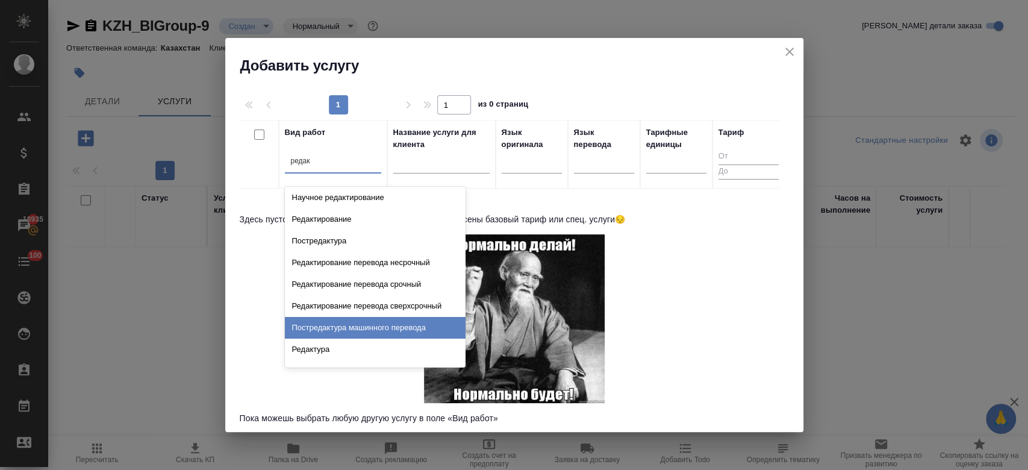
scroll to position [217, 0]
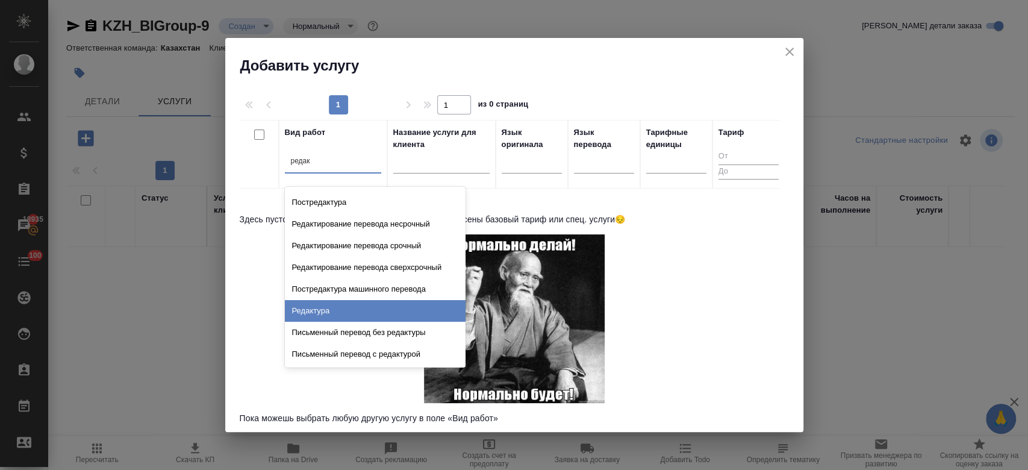
click at [353, 309] on div "Редактура" at bounding box center [375, 311] width 181 height 22
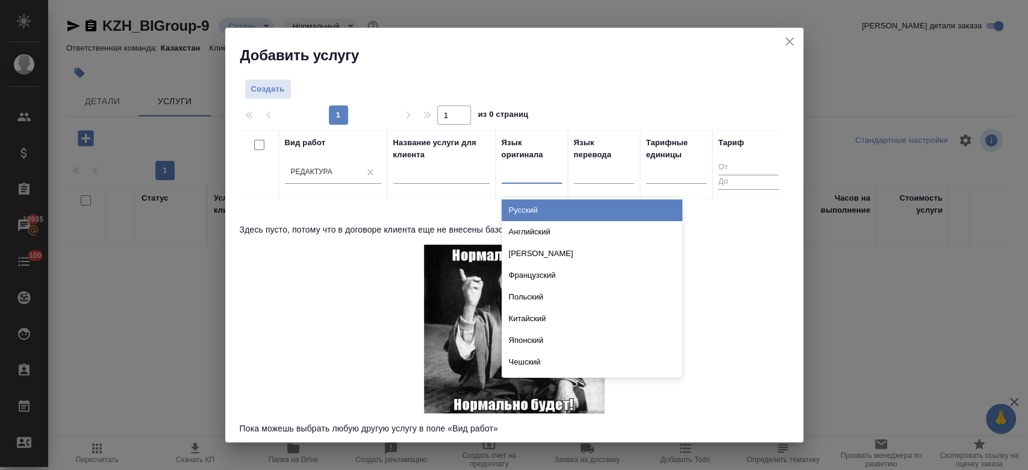
click at [530, 164] on div at bounding box center [532, 171] width 60 height 17
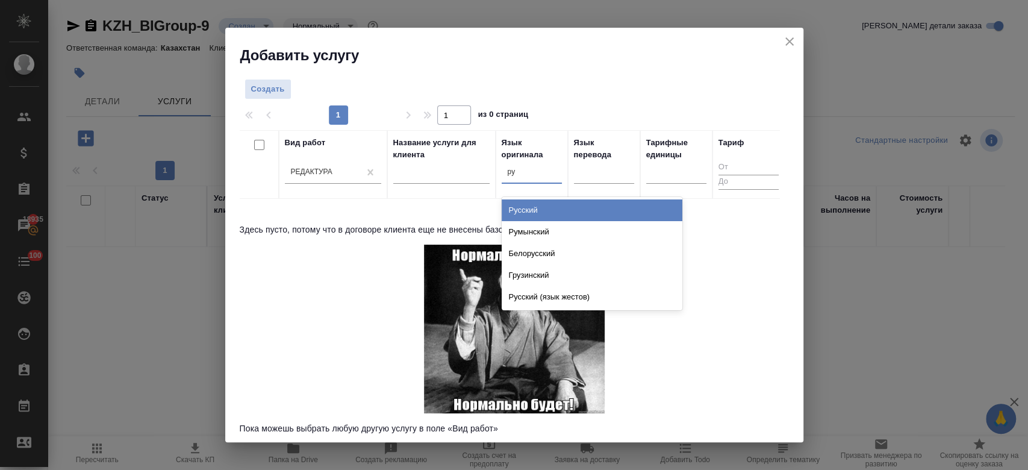
type input "рус"
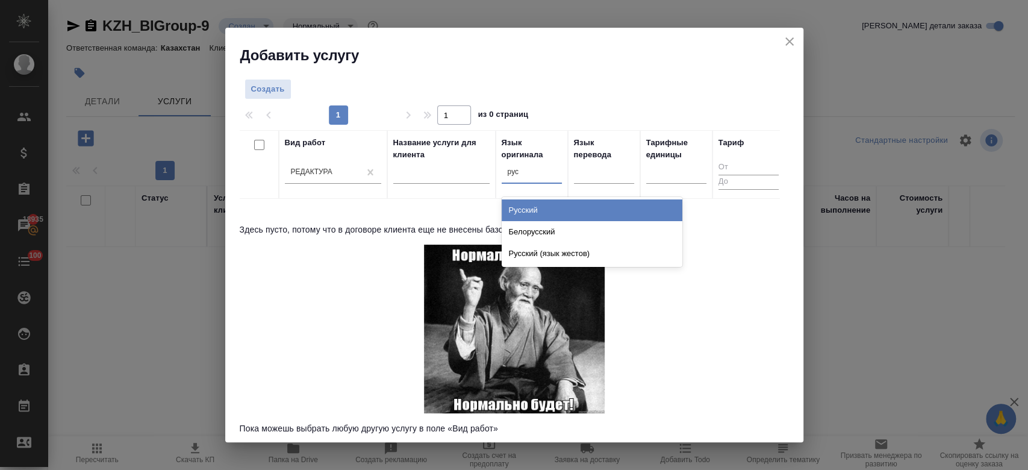
click at [532, 204] on div "Русский" at bounding box center [592, 210] width 181 height 22
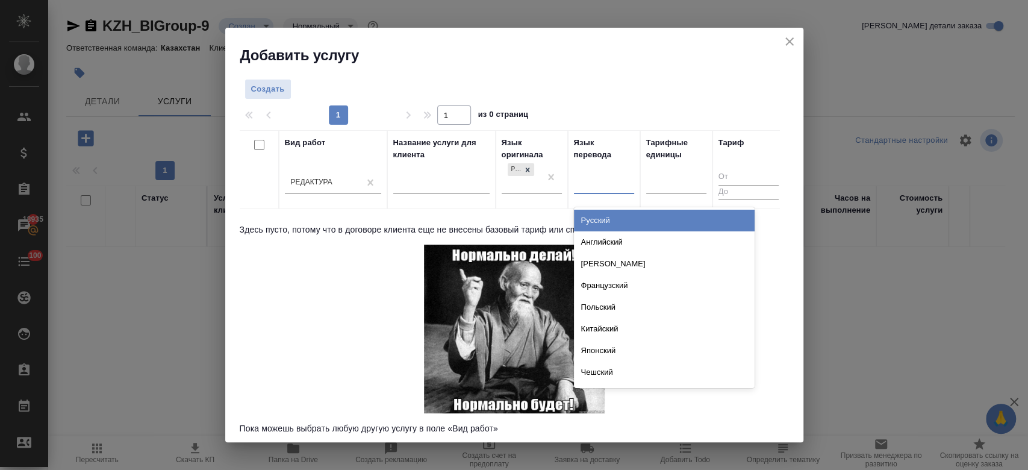
click at [592, 179] on div at bounding box center [604, 181] width 60 height 17
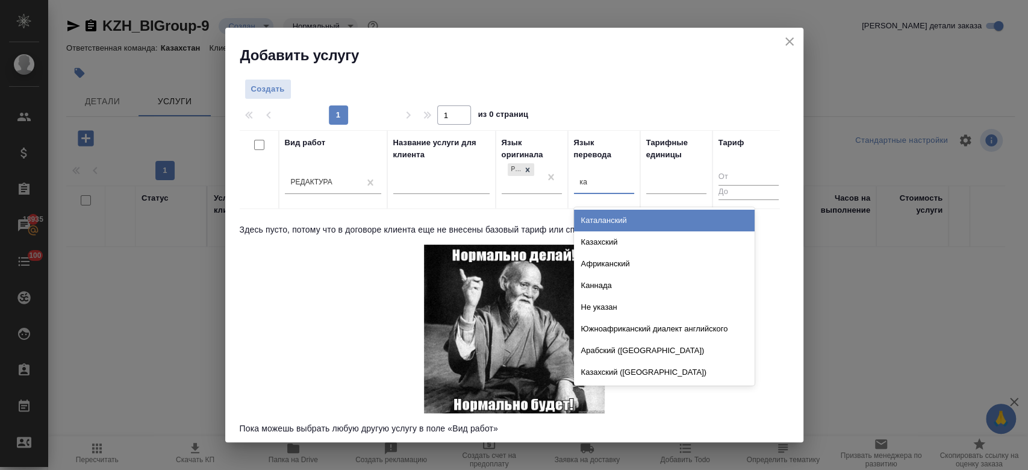
type input "каз"
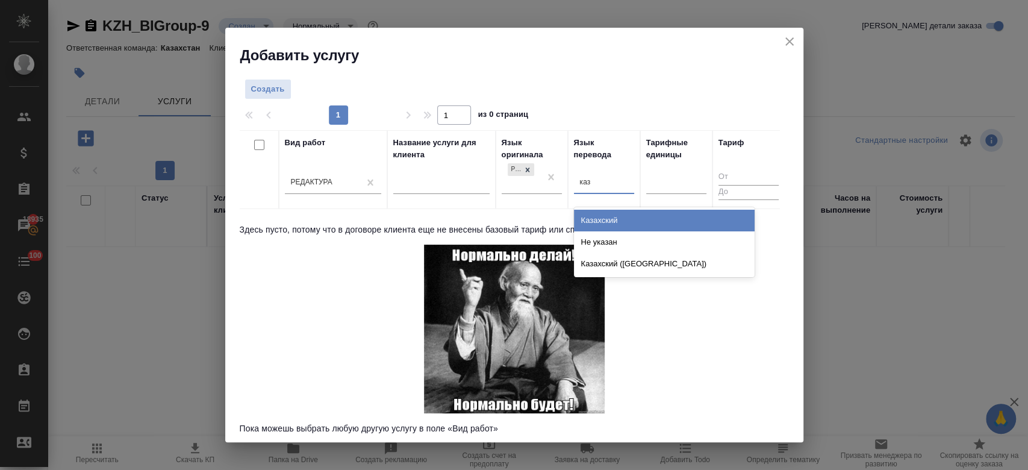
click at [595, 224] on div "Казахский" at bounding box center [664, 221] width 181 height 22
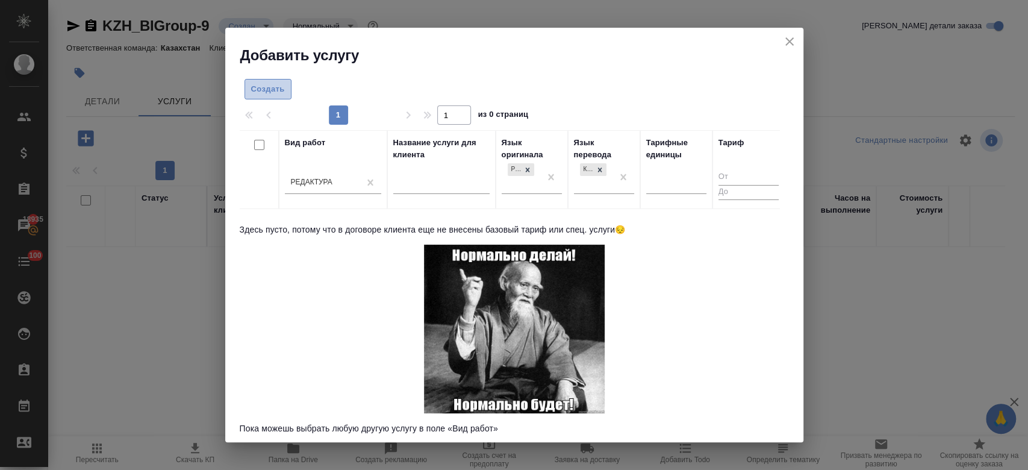
click at [269, 92] on span "Создать" at bounding box center [268, 90] width 34 height 14
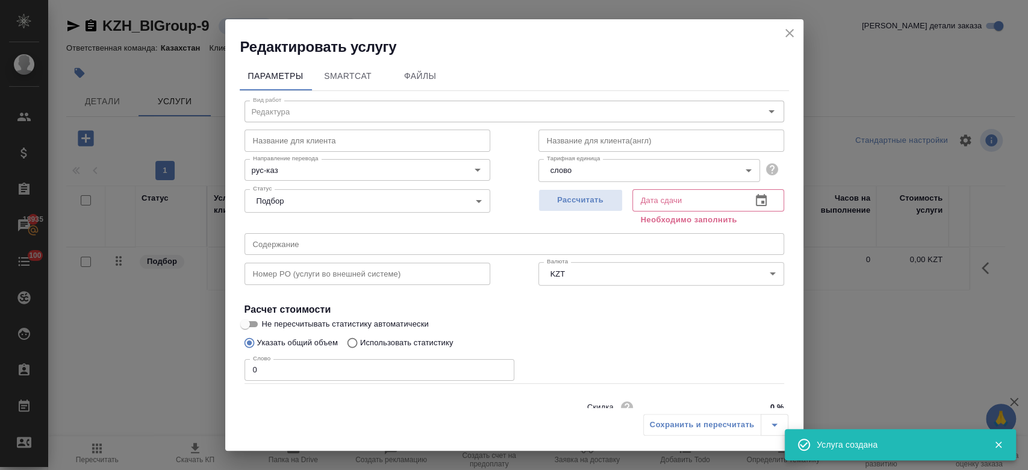
scroll to position [52, 0]
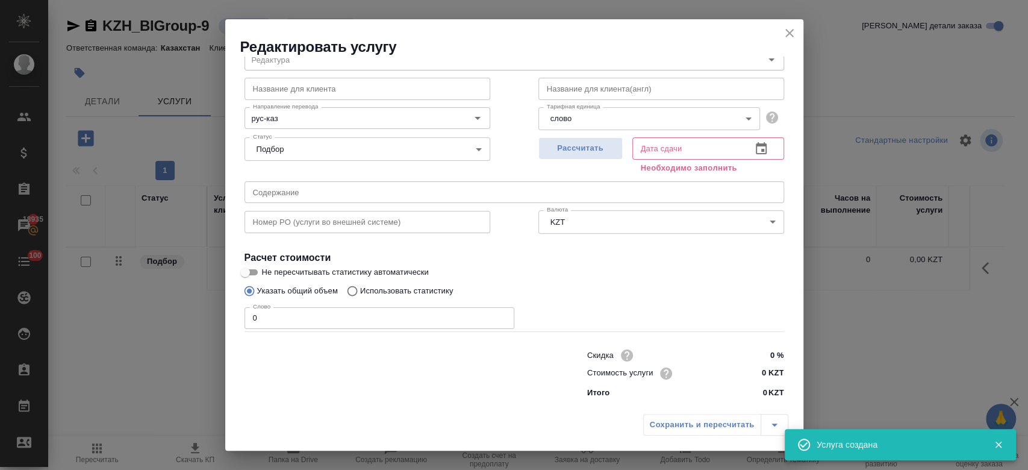
click at [323, 306] on div "Слово 0 Слово" at bounding box center [380, 316] width 270 height 29
click at [297, 306] on div "Слово 0 Слово" at bounding box center [380, 316] width 270 height 29
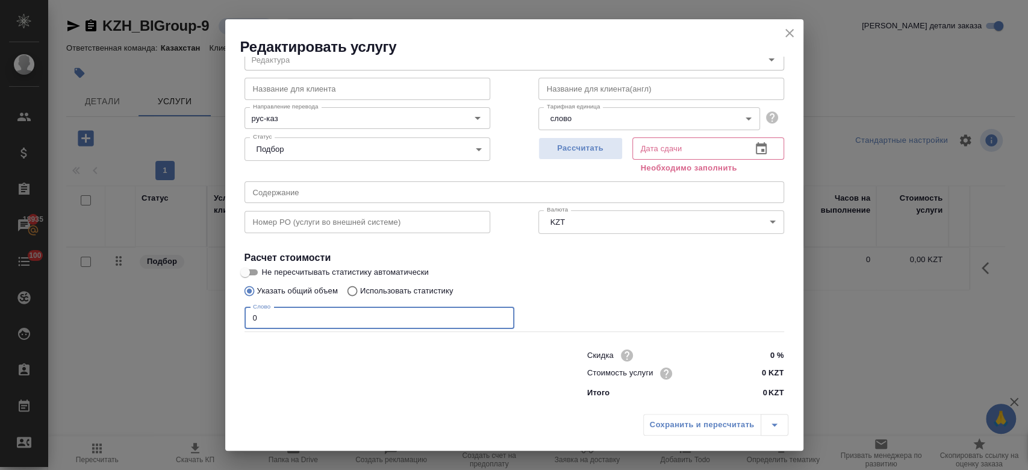
click at [282, 321] on input "0" at bounding box center [380, 318] width 270 height 22
type input "250"
click at [248, 269] on input "Не пересчитывать статистику автоматически" at bounding box center [244, 272] width 43 height 14
checkbox input "true"
click at [755, 369] on input "0 KZT" at bounding box center [761, 373] width 44 height 17
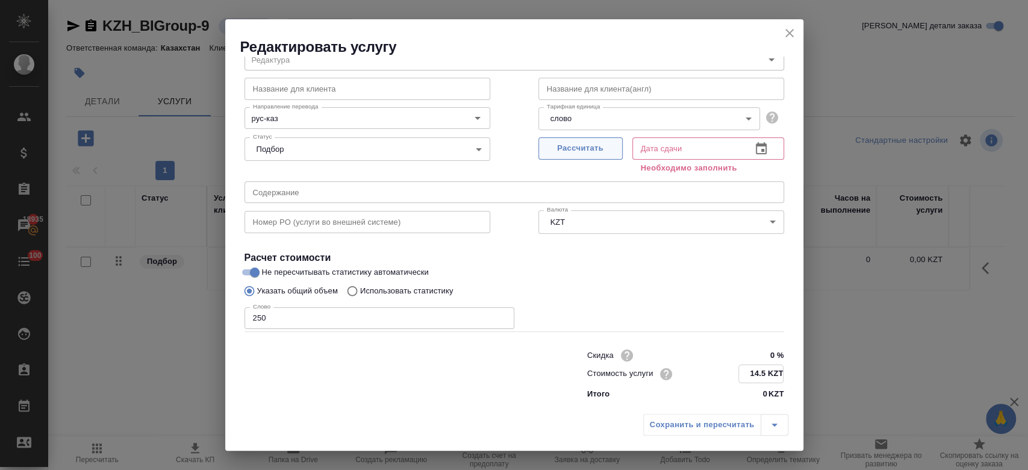
type input "14.5 KZT"
click at [599, 143] on span "Рассчитать" at bounding box center [580, 149] width 71 height 14
type input "26.09.2025 15:24"
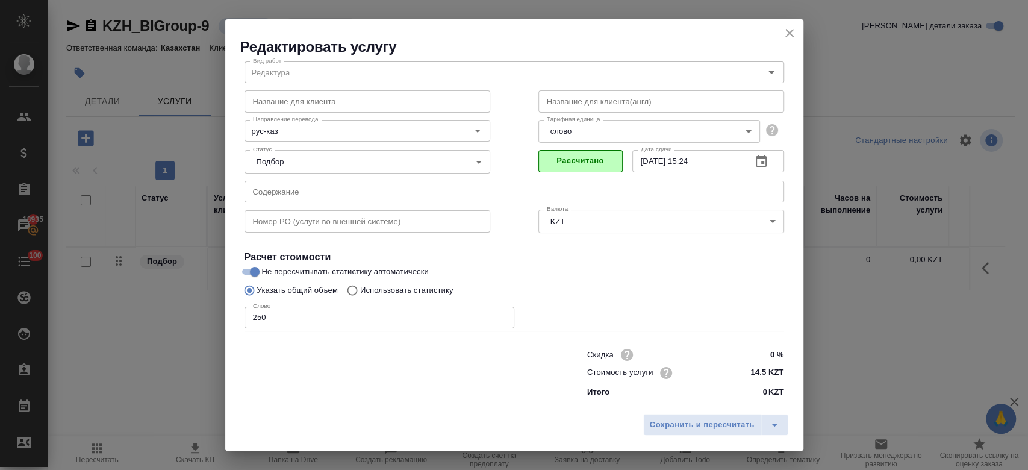
scroll to position [39, 0]
click at [661, 425] on span "Сохранить и пересчитать" at bounding box center [702, 425] width 105 height 14
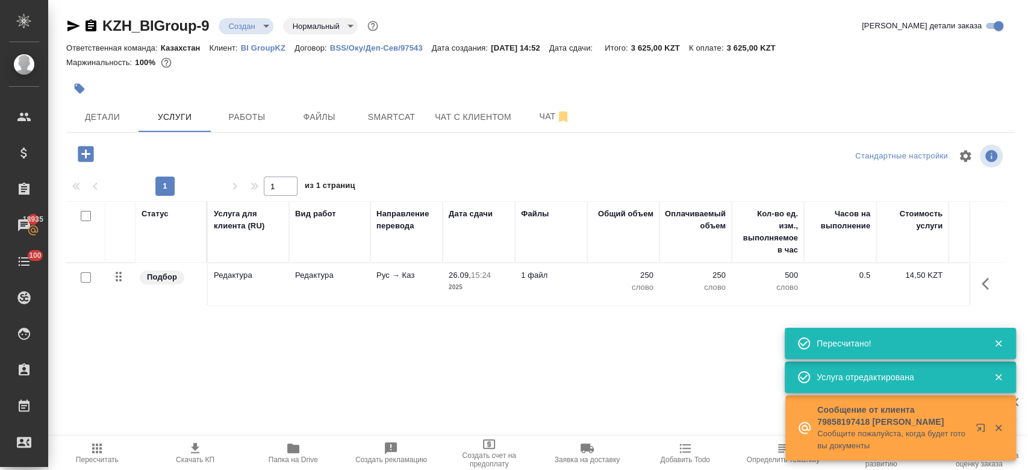
drag, startPoint x: 89, startPoint y: 136, endPoint x: 85, endPoint y: 154, distance: 17.8
click at [85, 154] on div "KZH_BIGroup-9 Создан new Нормальный normal Кратко детали заказа Ответственная к…" at bounding box center [541, 245] width 962 height 491
click at [85, 154] on icon "button" at bounding box center [85, 153] width 21 height 21
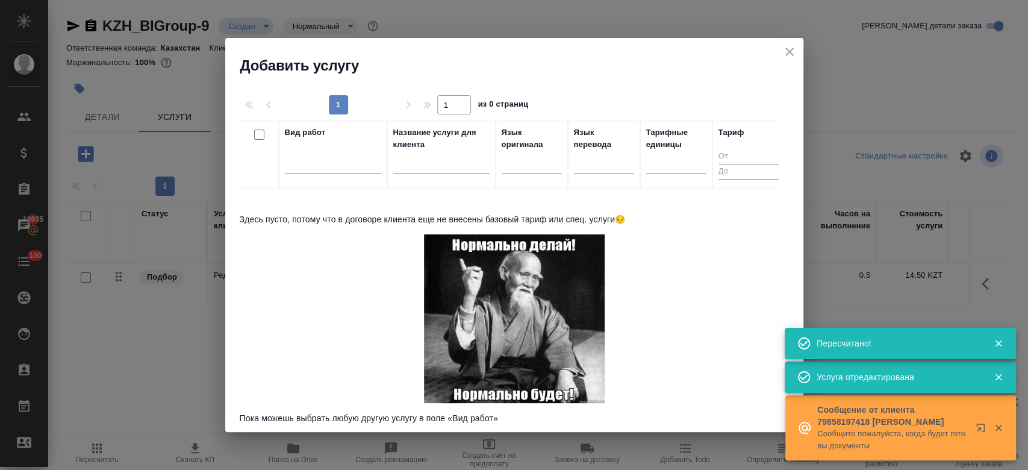
click at [337, 173] on div at bounding box center [333, 166] width 96 height 31
click at [328, 167] on div at bounding box center [333, 160] width 96 height 17
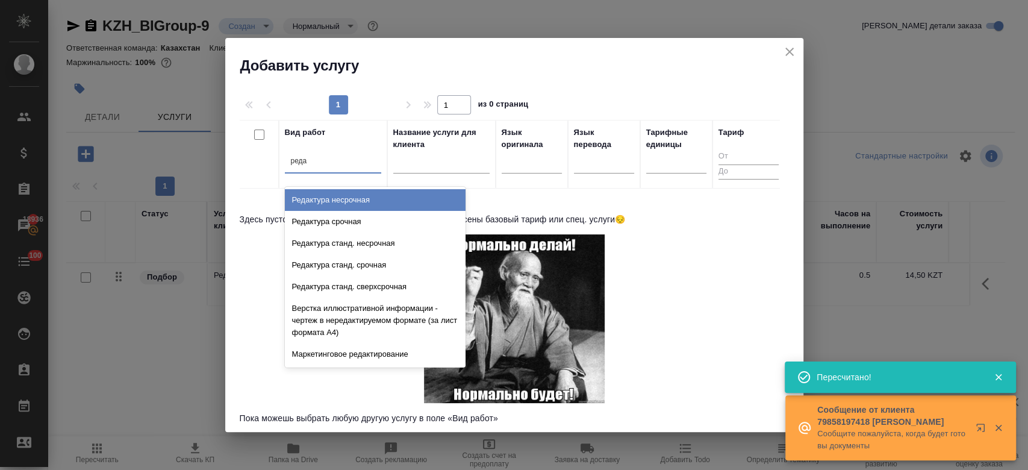
type input "редак"
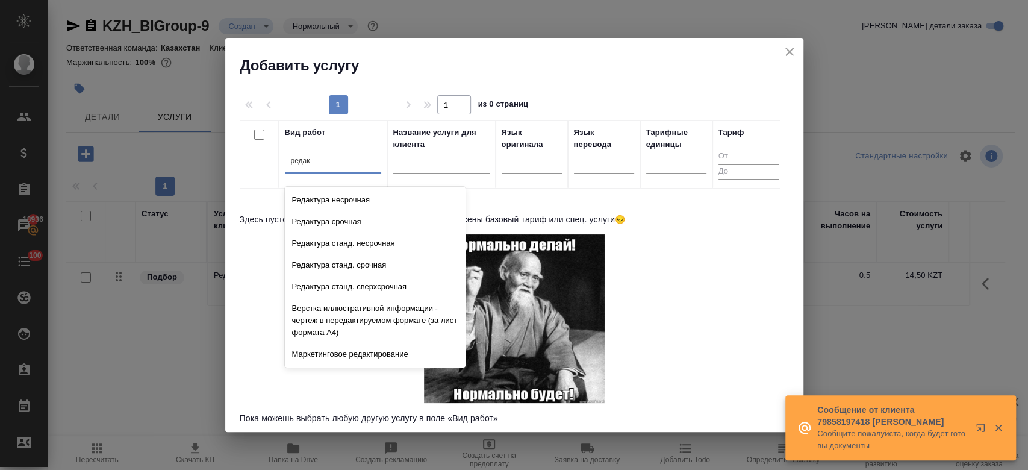
scroll to position [217, 0]
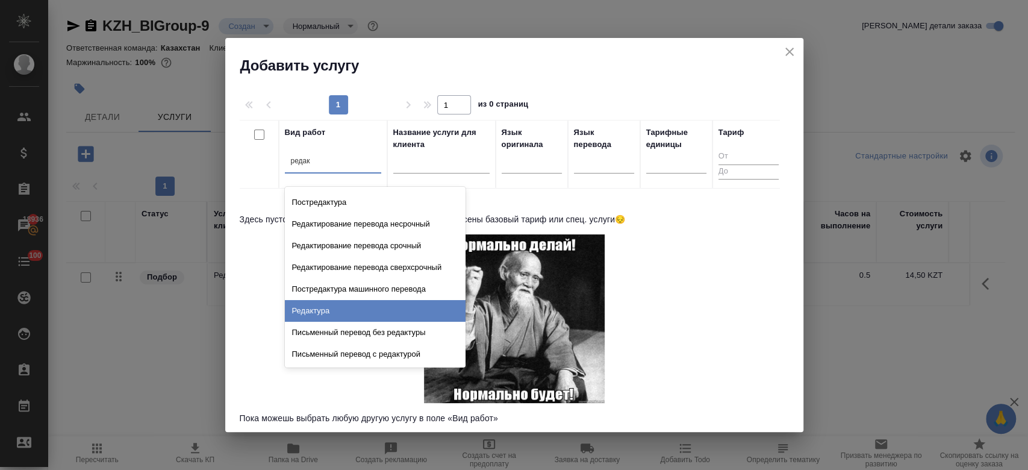
click at [352, 320] on div "Редактура" at bounding box center [375, 311] width 181 height 22
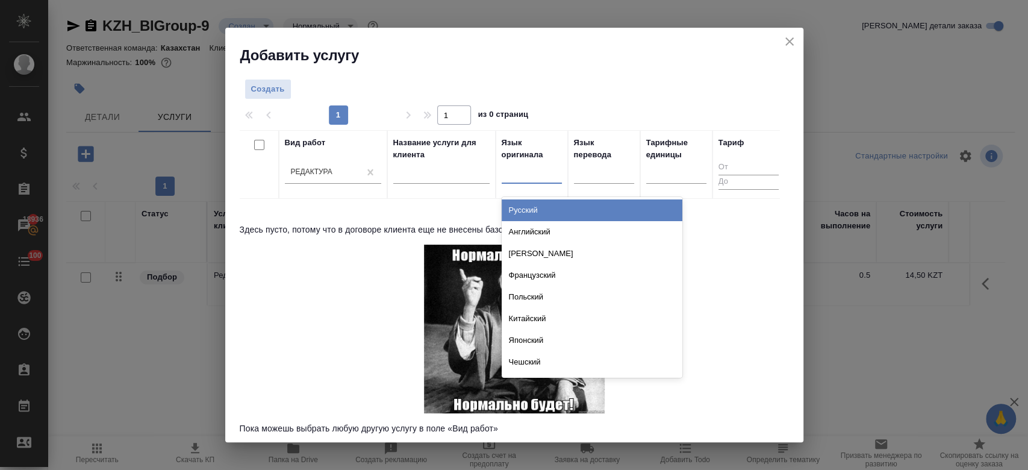
click at [517, 176] on div at bounding box center [532, 171] width 60 height 17
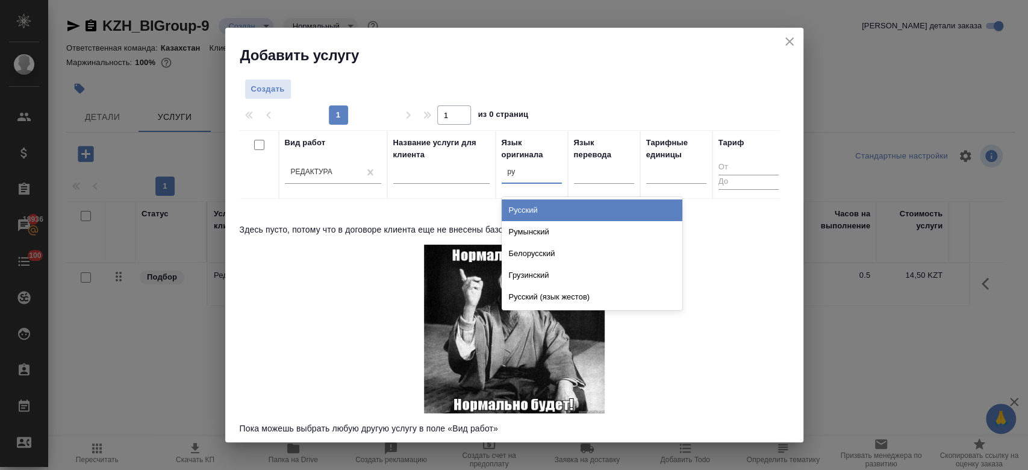
type input "рус"
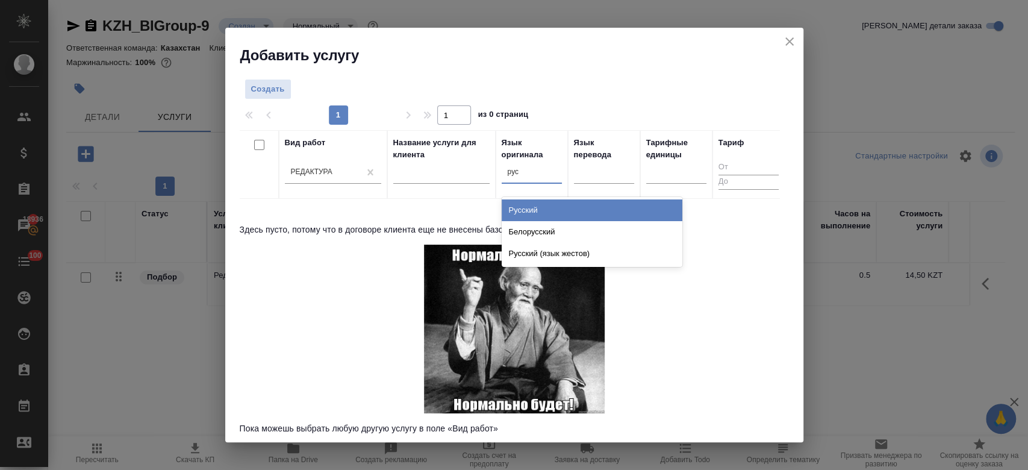
click at [525, 200] on div "Русский" at bounding box center [592, 210] width 181 height 22
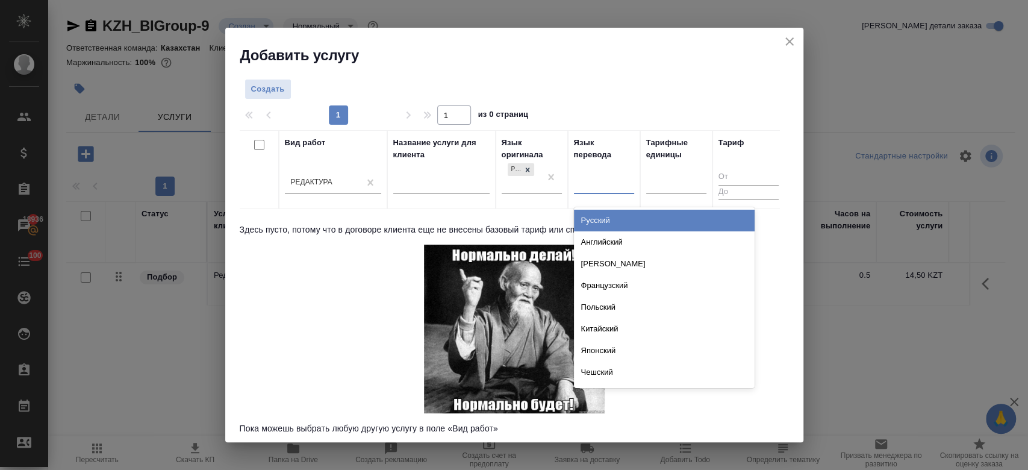
click at [616, 171] on div at bounding box center [604, 182] width 60 height 23
type input "анг"
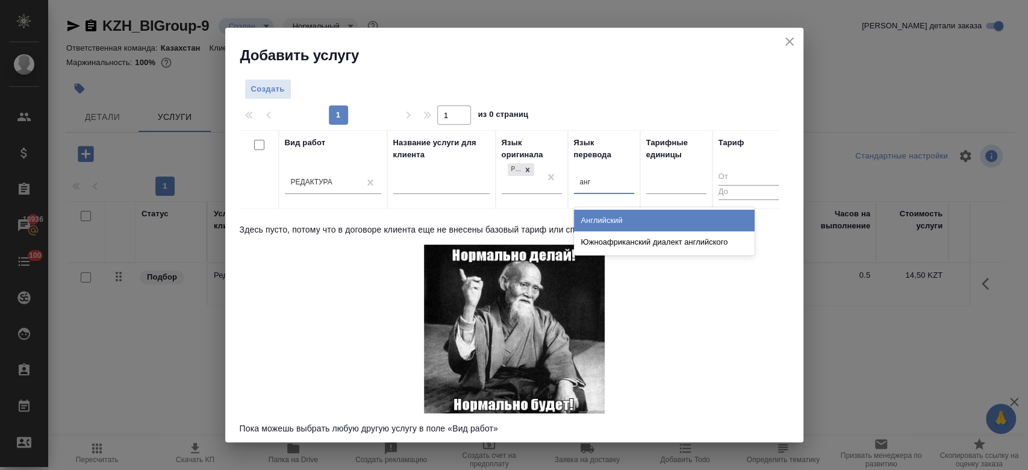
click at [604, 222] on div "Английский" at bounding box center [664, 221] width 181 height 22
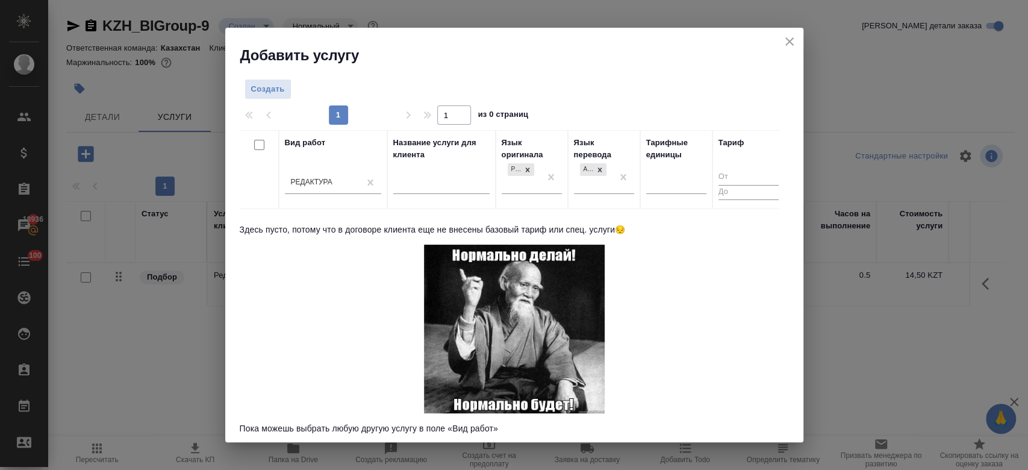
click at [267, 76] on div "Создать 1 1 из 0 страниц Вид работ Редактура Название услуги для клиента Язык о…" at bounding box center [514, 254] width 578 height 378
click at [267, 97] on button "Создать" at bounding box center [268, 89] width 47 height 21
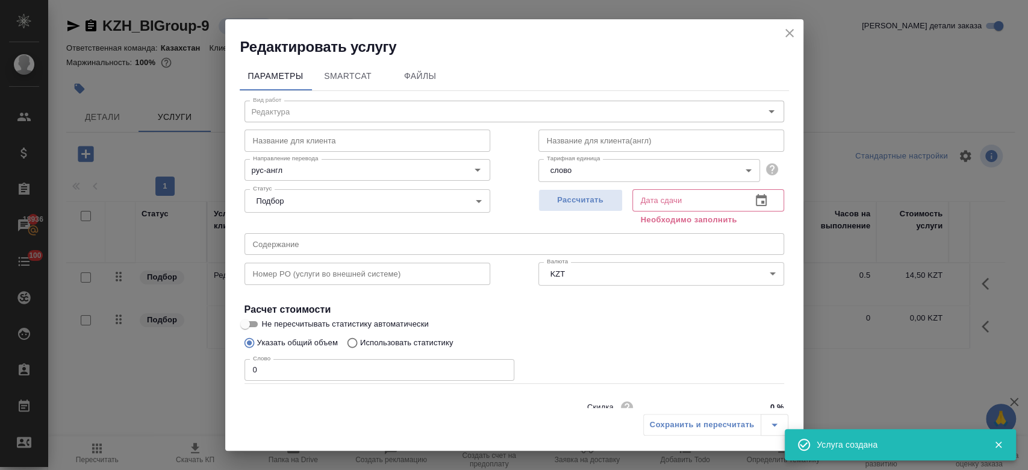
scroll to position [52, 0]
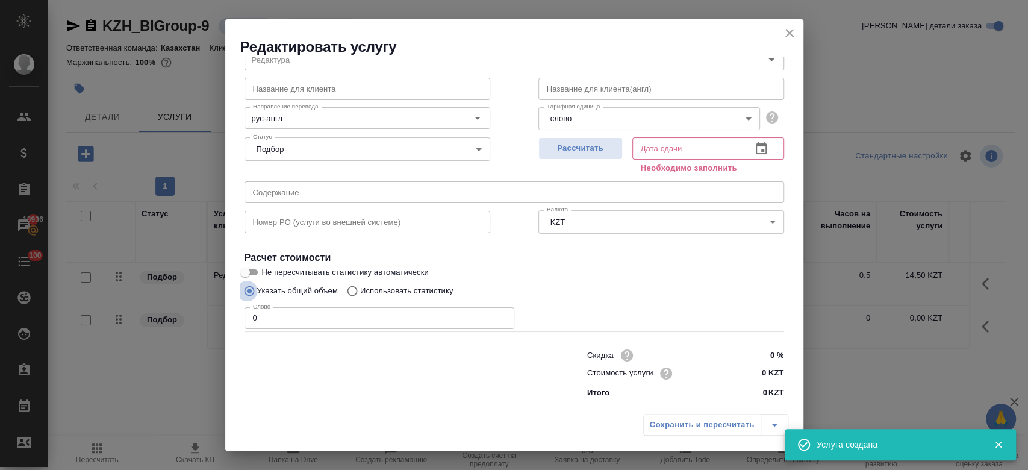
click at [252, 279] on input "Указать общий объем" at bounding box center [247, 290] width 19 height 23
click at [253, 271] on input "Не пересчитывать статистику автоматически" at bounding box center [244, 272] width 43 height 14
checkbox input "true"
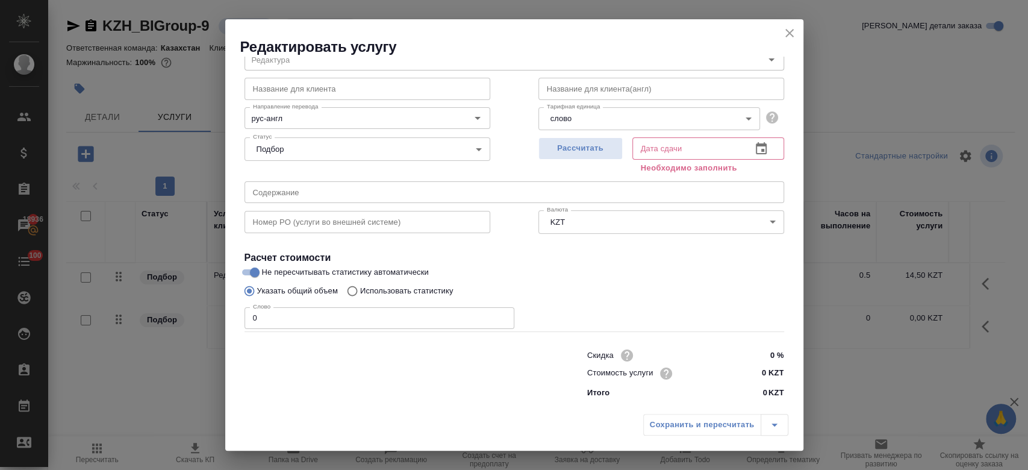
click at [276, 306] on div "Слово 0 Слово" at bounding box center [380, 316] width 270 height 29
click at [272, 325] on input "0" at bounding box center [380, 318] width 270 height 22
type input "250"
click at [575, 147] on span "Рассчитать" at bounding box center [580, 149] width 71 height 14
type input "26.09.2025 15:24"
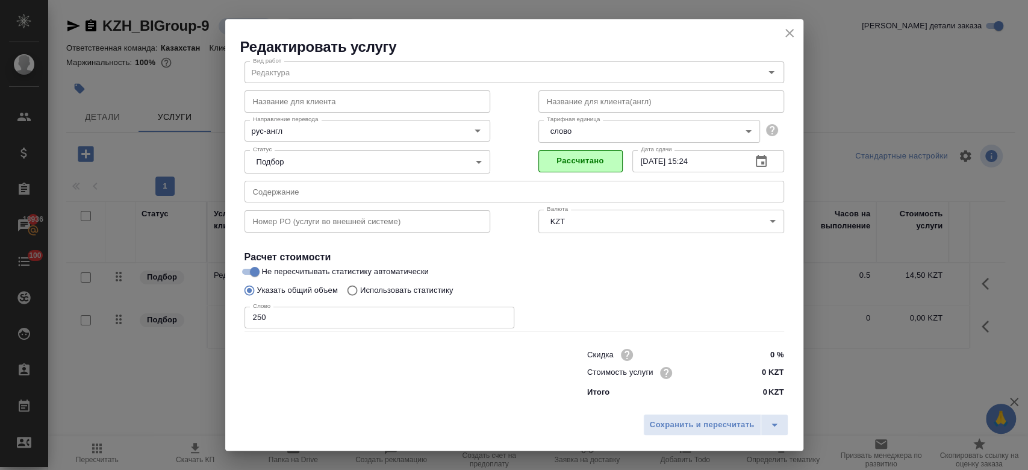
scroll to position [39, 0]
click at [703, 428] on span "Сохранить и пересчитать" at bounding box center [702, 425] width 105 height 14
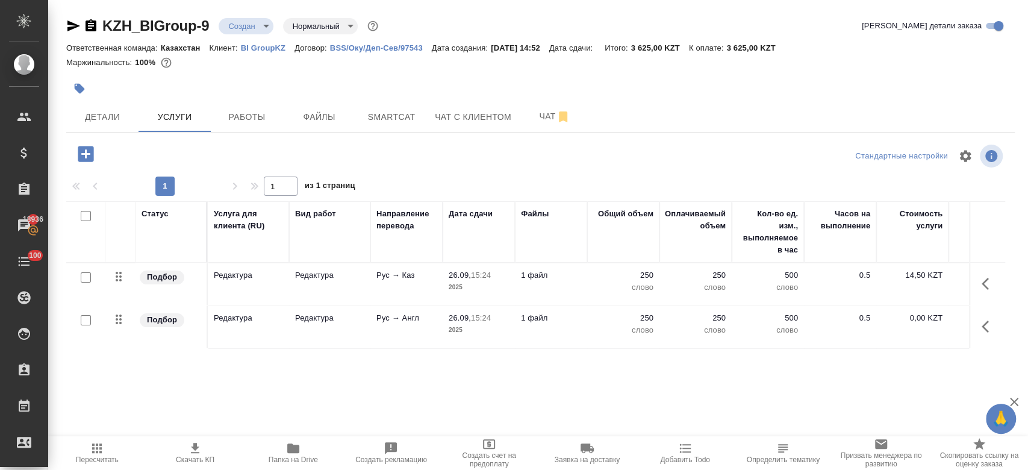
click at [326, 82] on div at bounding box center [382, 88] width 632 height 27
click at [287, 456] on span "Папка на Drive" at bounding box center [293, 459] width 49 height 8
click at [477, 325] on p "2025" at bounding box center [479, 330] width 60 height 12
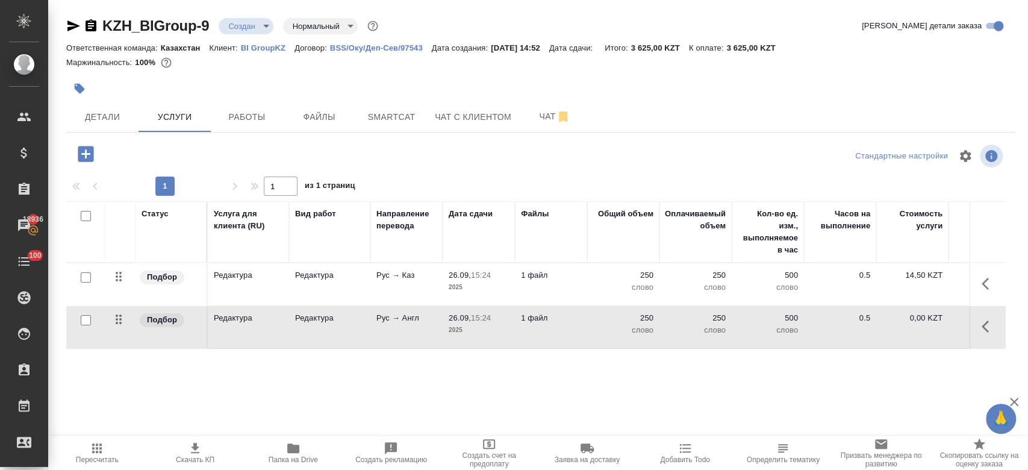
click at [477, 325] on p "2025" at bounding box center [479, 330] width 60 height 12
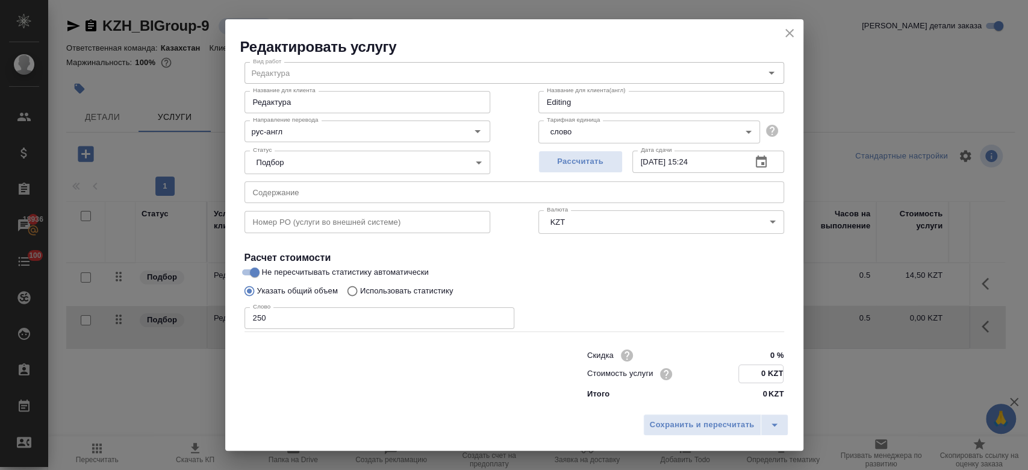
click at [757, 372] on input "0 KZT" at bounding box center [761, 373] width 44 height 17
type input "12.6 KZT"
click at [588, 170] on button "Рассчитать" at bounding box center [580, 162] width 84 height 22
type input "26.09.2025 15:25"
click at [693, 416] on button "Сохранить и пересчитать" at bounding box center [702, 425] width 118 height 22
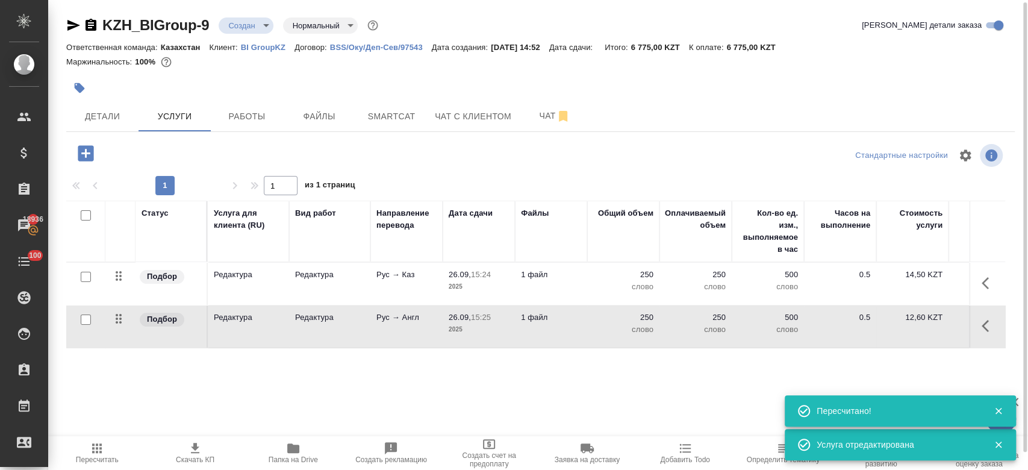
scroll to position [2, 0]
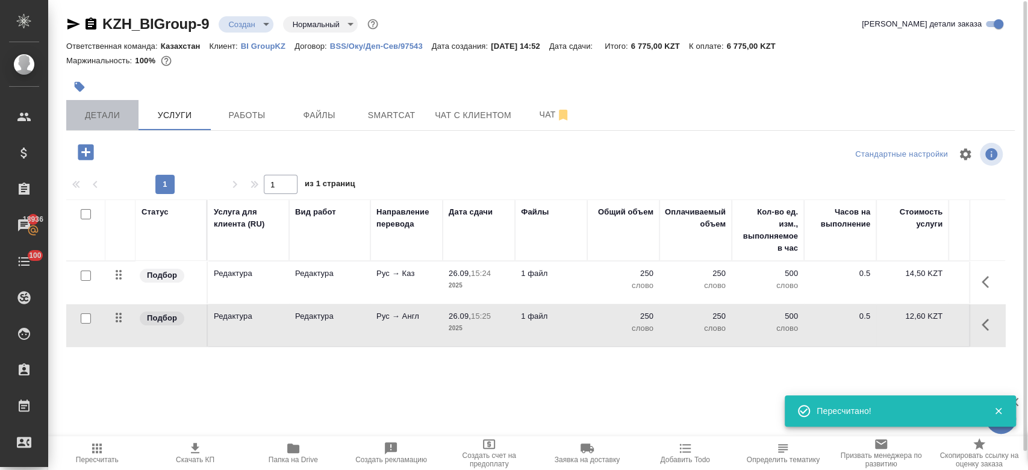
click at [94, 117] on span "Детали" at bounding box center [102, 115] width 58 height 15
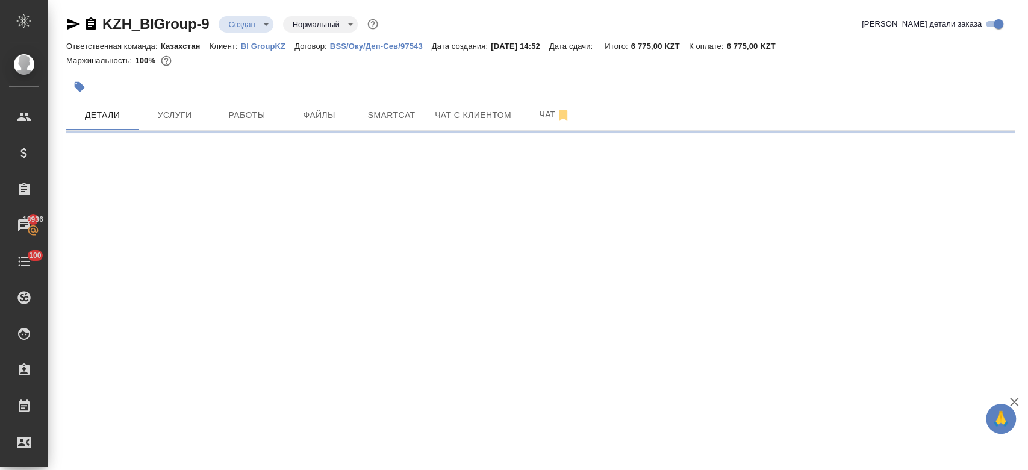
select select "RU"
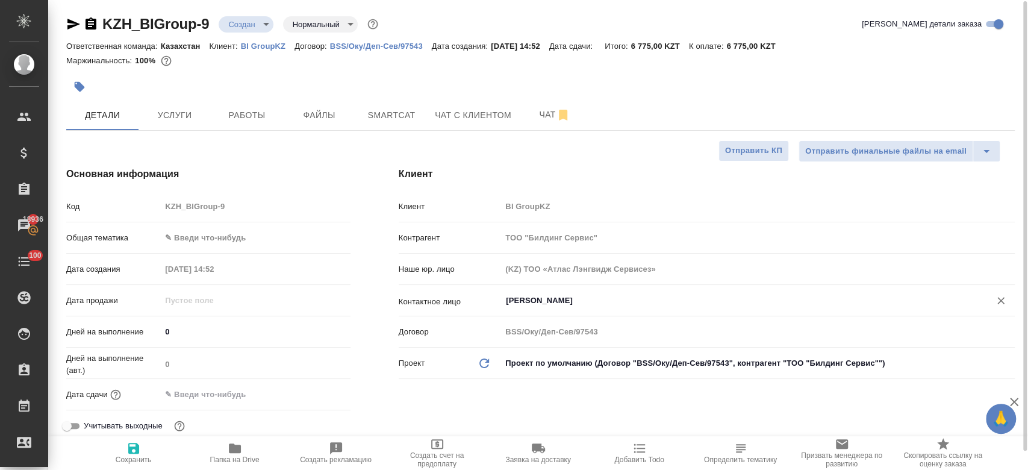
type textarea "x"
type input "[PERSON_NAME]"
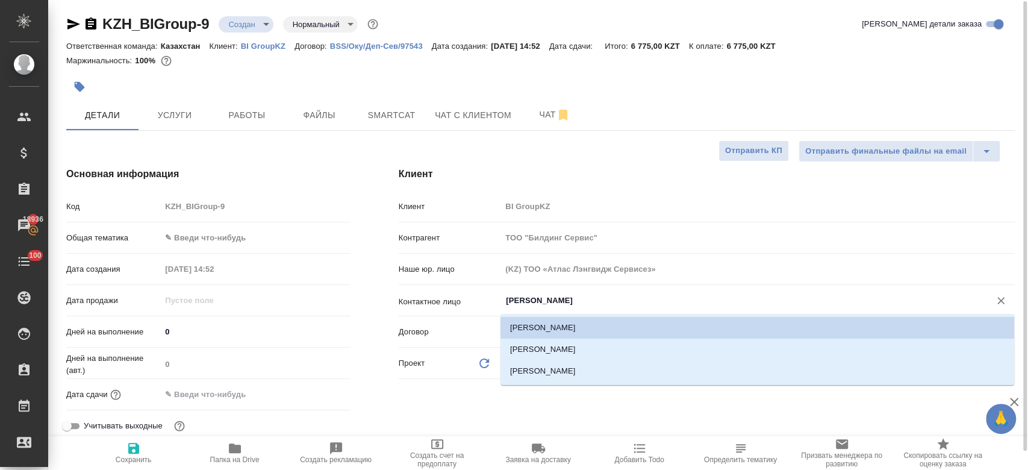
click at [566, 302] on input "Нуржанова Индира" at bounding box center [738, 300] width 466 height 14
type textarea "x"
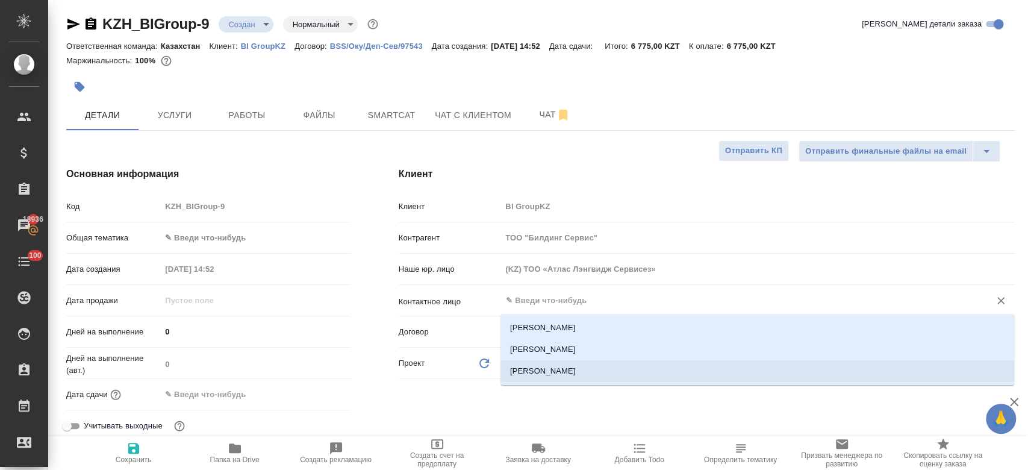
click at [524, 377] on li "[PERSON_NAME]" at bounding box center [758, 371] width 514 height 22
type input "[PERSON_NAME]"
type textarea "x"
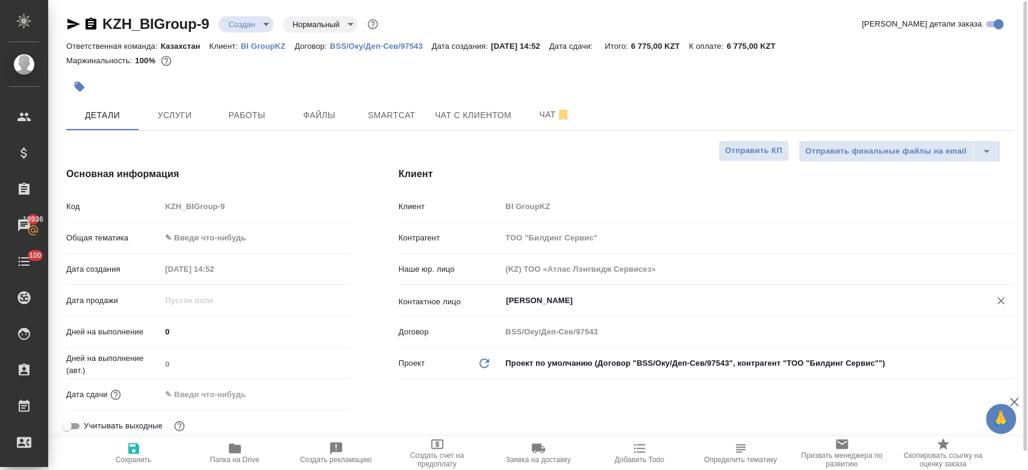
type input "[PERSON_NAME]"
click at [137, 457] on span "Сохранить" at bounding box center [134, 459] width 36 height 8
type textarea "x"
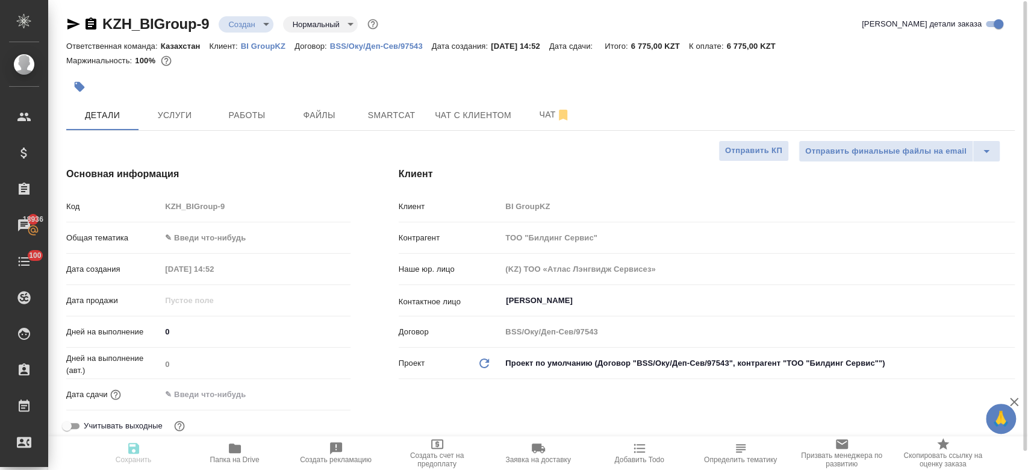
type textarea "x"
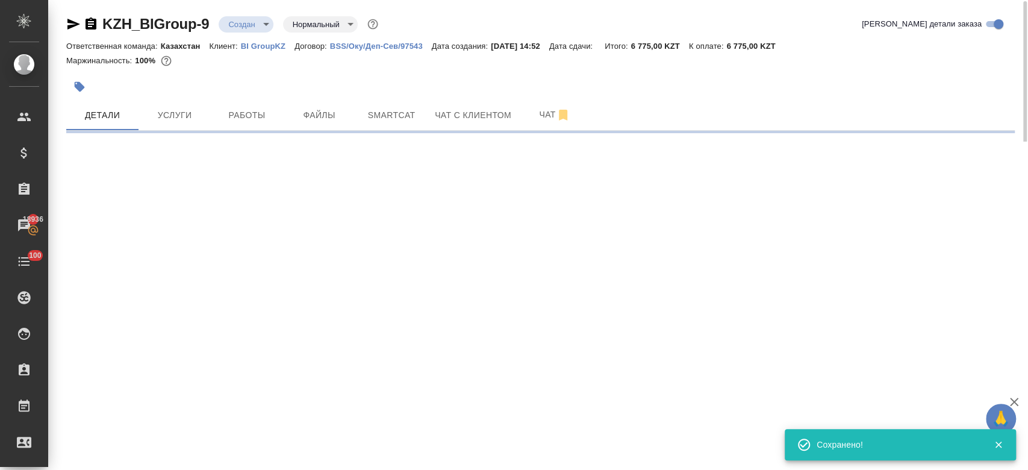
select select "RU"
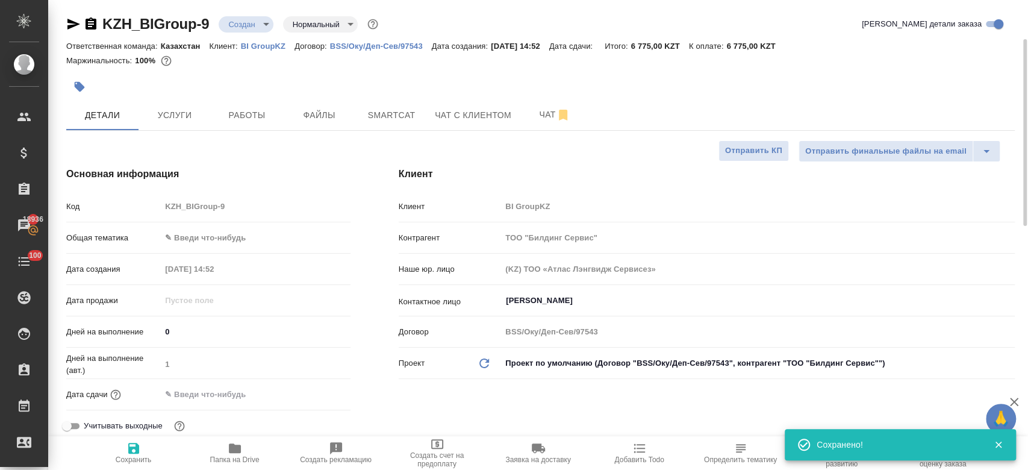
type textarea "x"
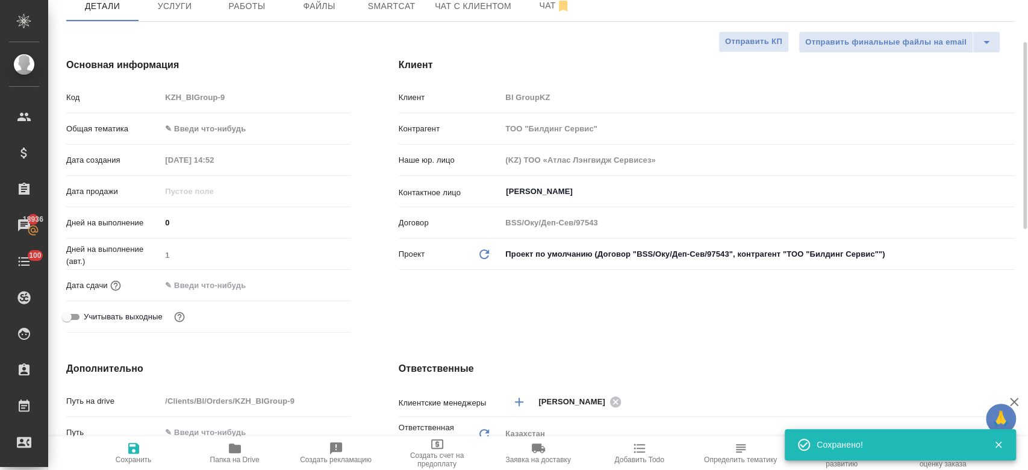
scroll to position [111, 0]
click at [213, 282] on input "text" at bounding box center [213, 284] width 105 height 17
click at [315, 285] on icon "button" at bounding box center [315, 284] width 11 height 12
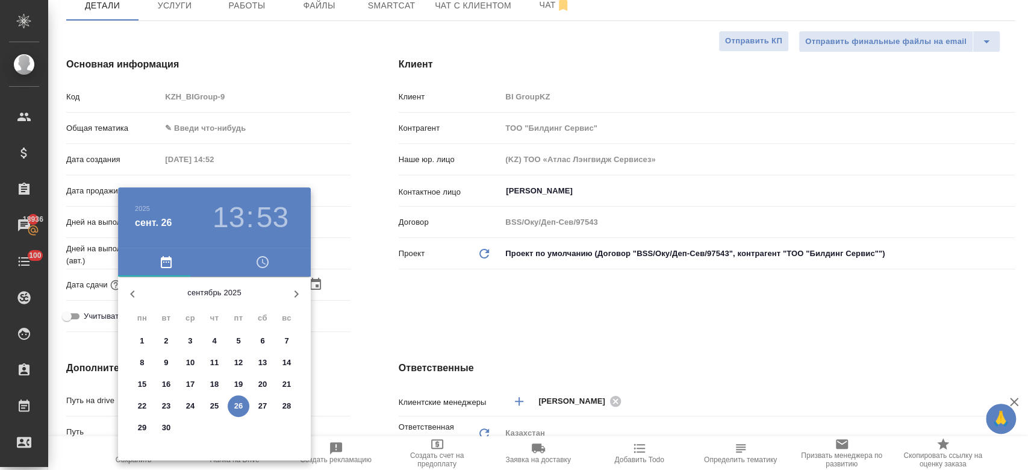
click at [447, 320] on div at bounding box center [514, 235] width 1028 height 470
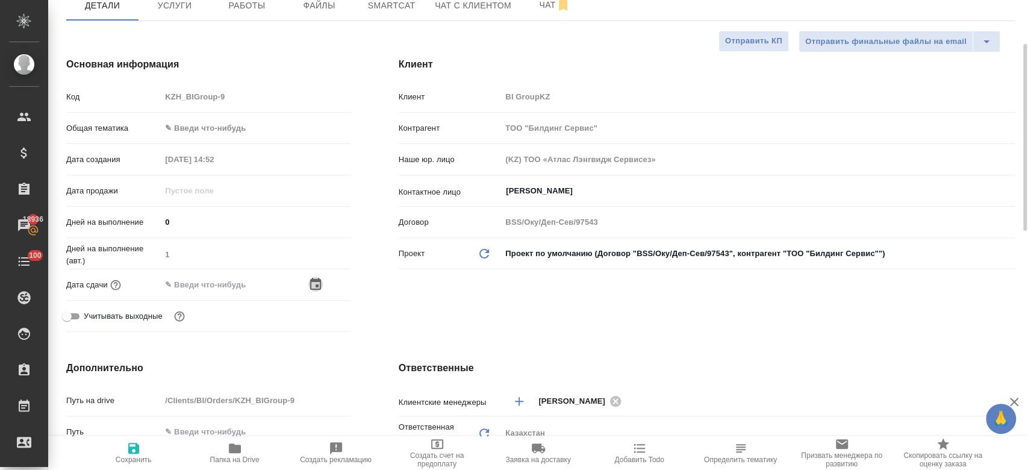
click at [319, 285] on icon "button" at bounding box center [315, 284] width 14 height 14
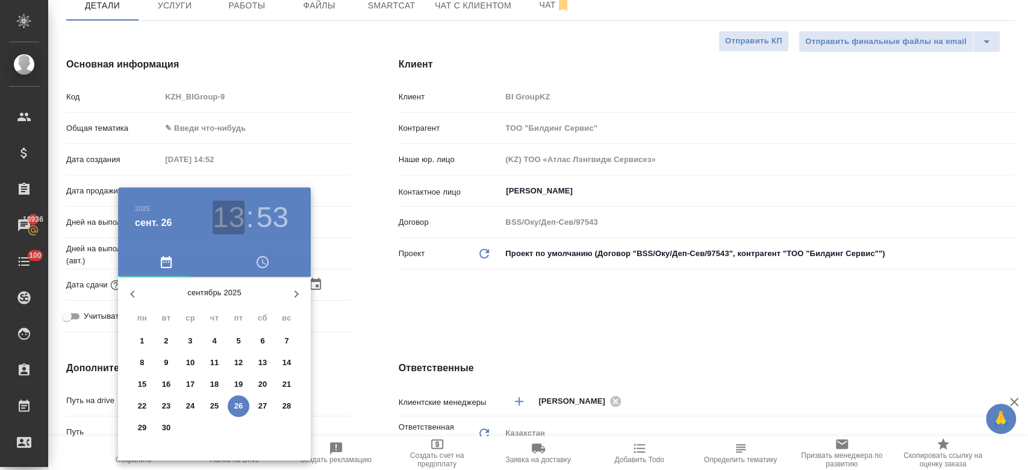
click at [236, 223] on h3 "13" at bounding box center [229, 218] width 32 height 34
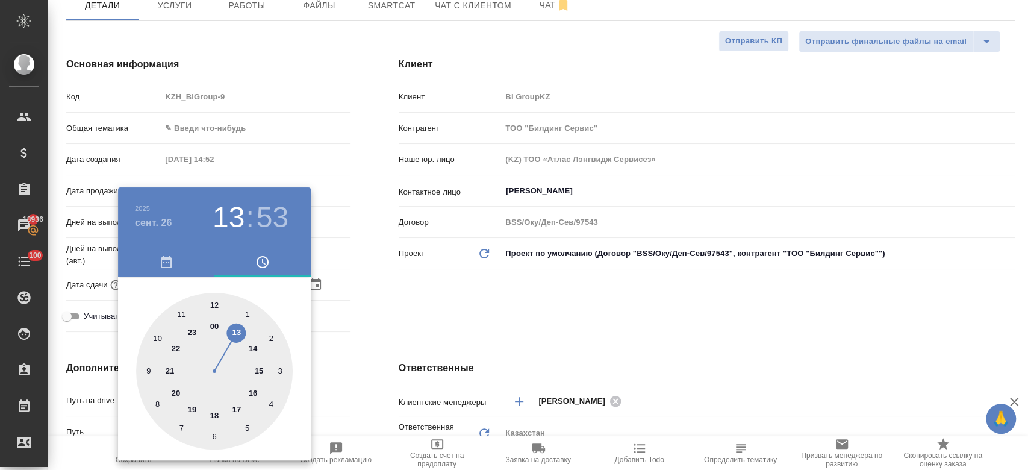
click at [254, 396] on div at bounding box center [214, 371] width 157 height 157
type input "26.09.2025 16:53"
type textarea "x"
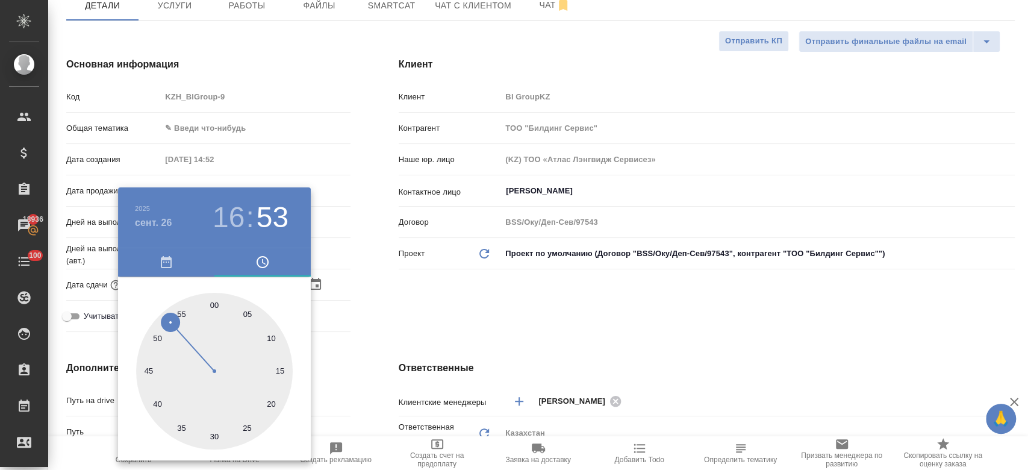
click at [216, 300] on div at bounding box center [214, 371] width 157 height 157
type input "[DATE] 16:00"
type textarea "x"
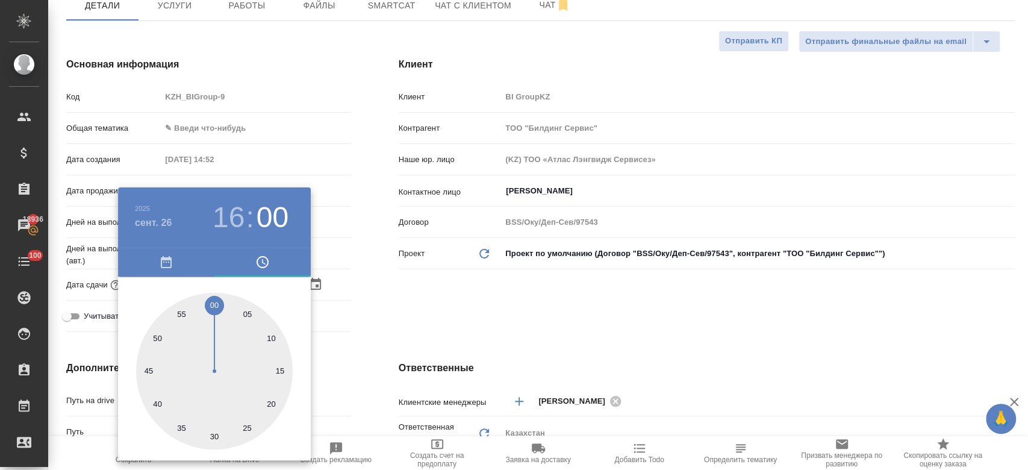
click at [383, 316] on div at bounding box center [514, 235] width 1028 height 470
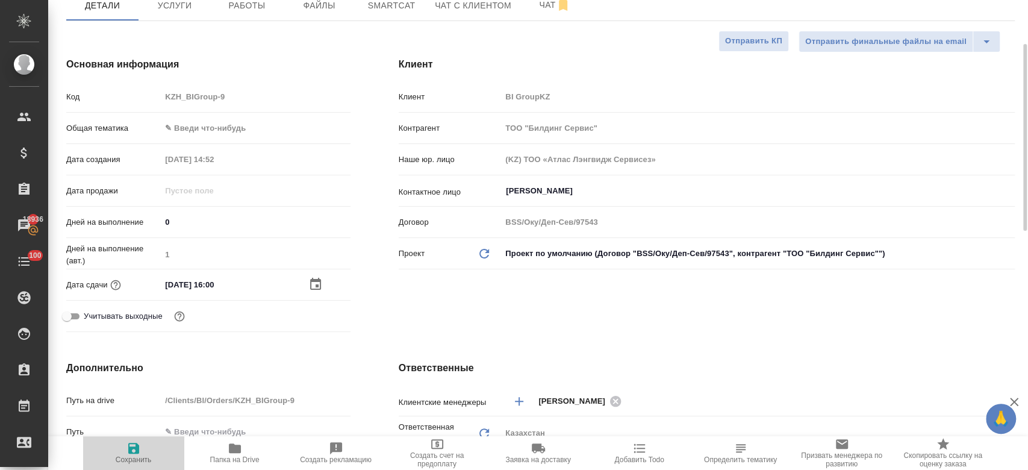
click at [134, 451] on icon "button" at bounding box center [133, 448] width 14 height 14
type textarea "x"
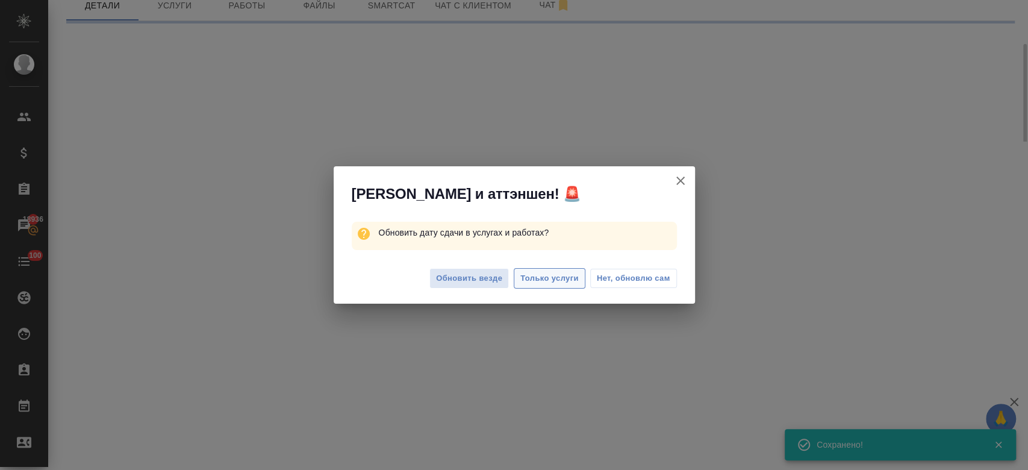
select select "RU"
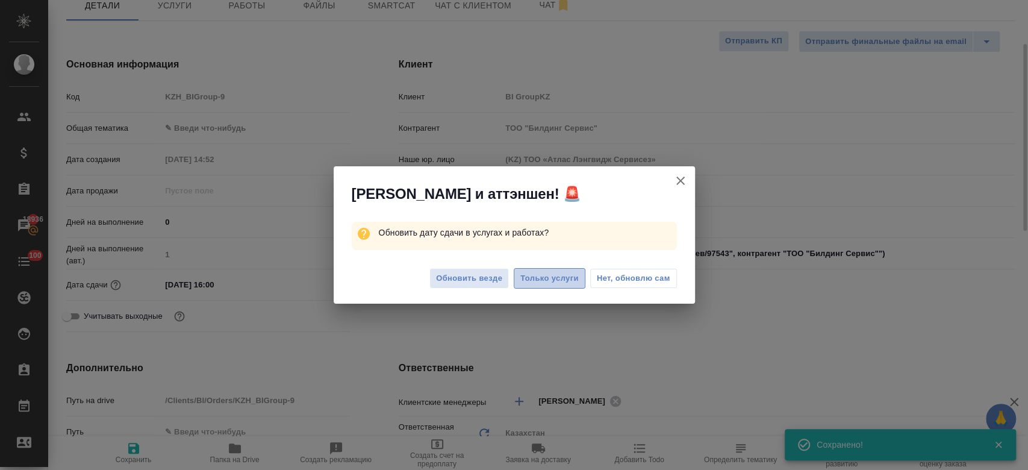
click at [567, 282] on span "Только услуги" at bounding box center [549, 279] width 58 height 14
type textarea "x"
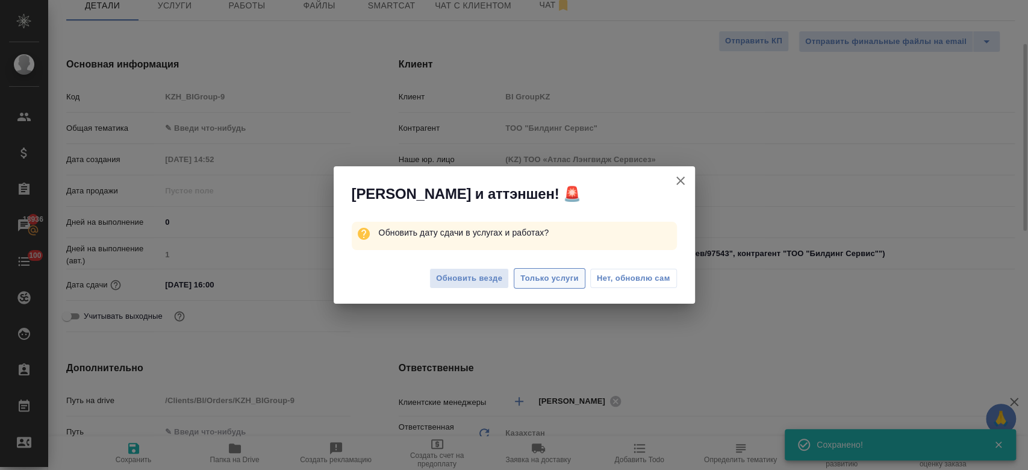
type textarea "x"
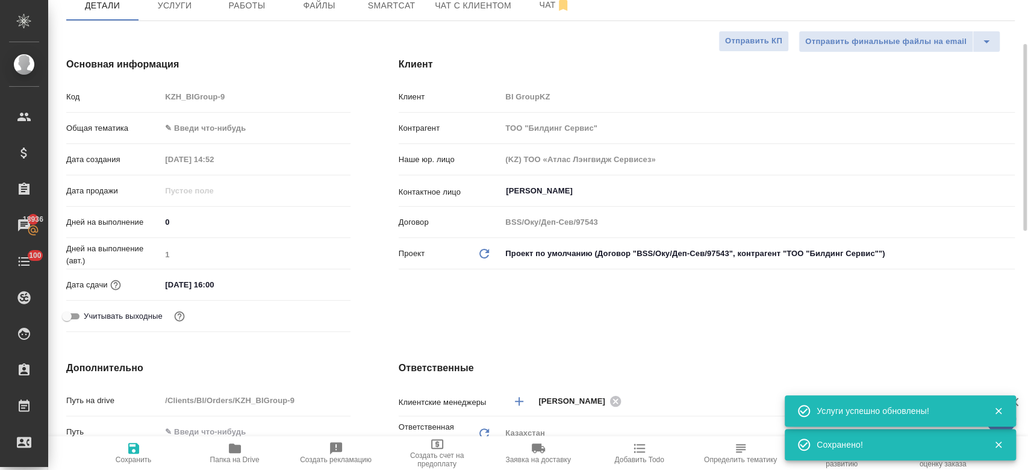
scroll to position [0, 0]
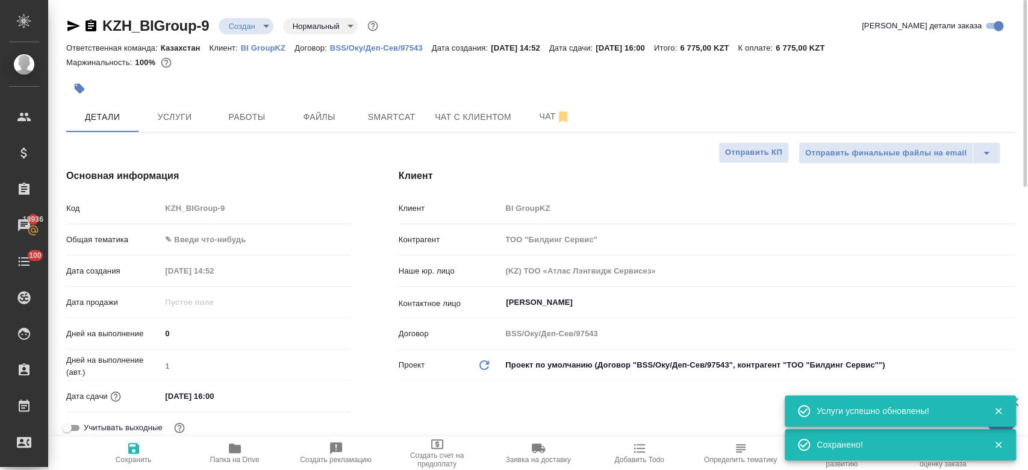
type textarea "x"
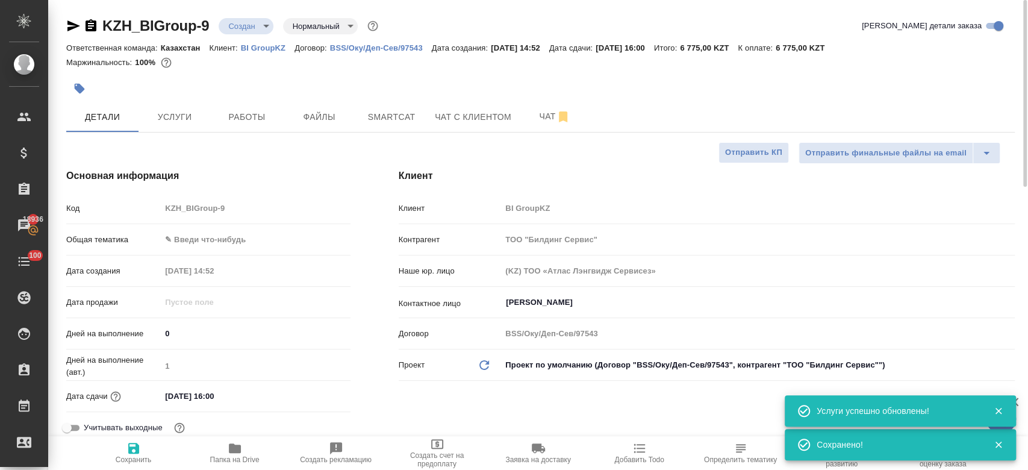
type textarea "x"
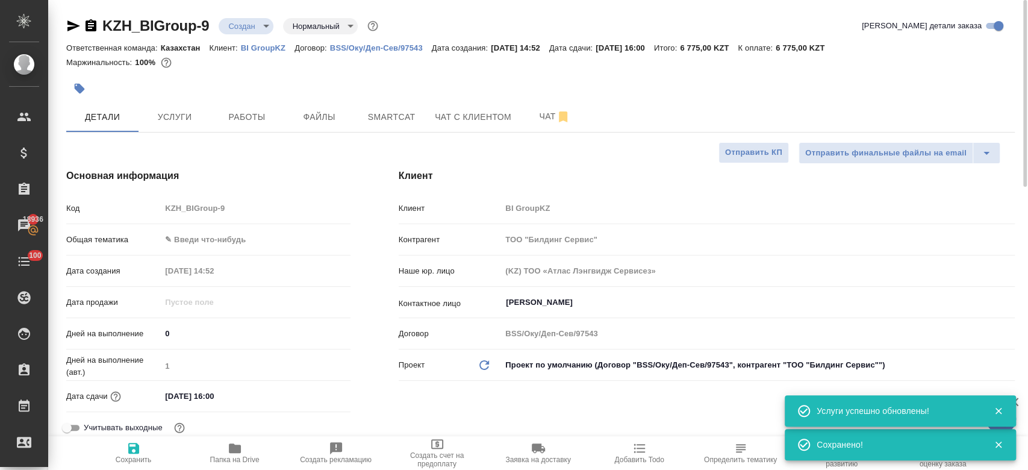
type textarea "x"
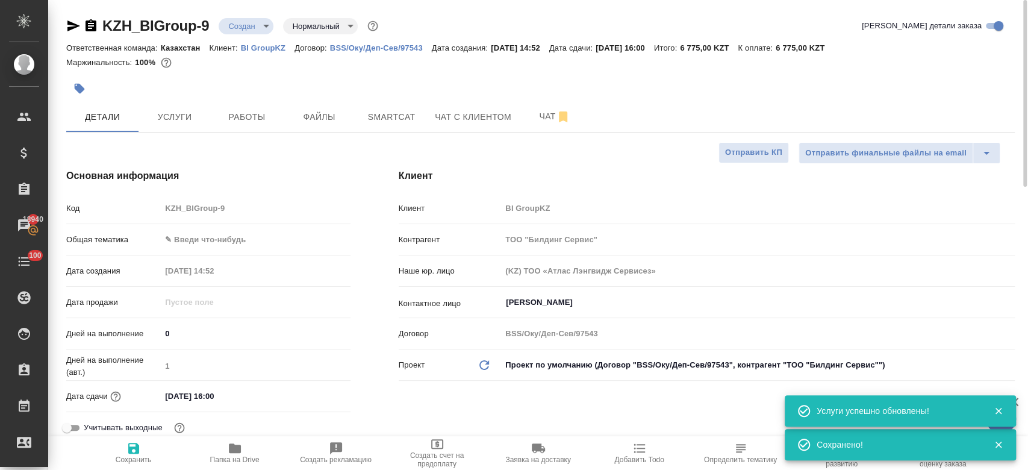
type textarea "x"
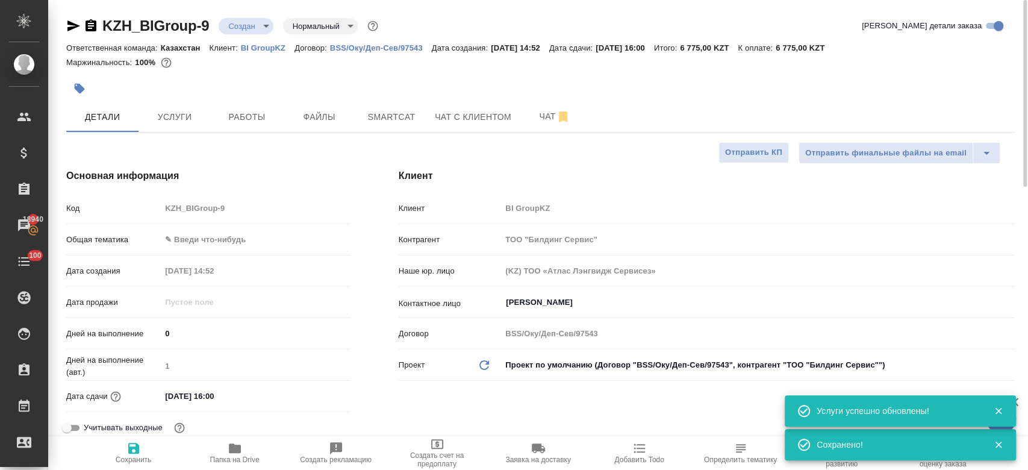
type textarea "x"
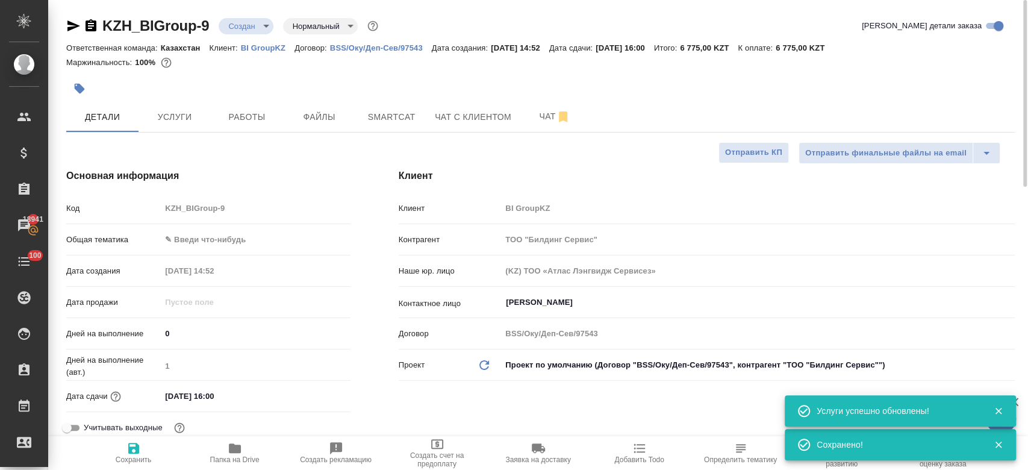
type textarea "x"
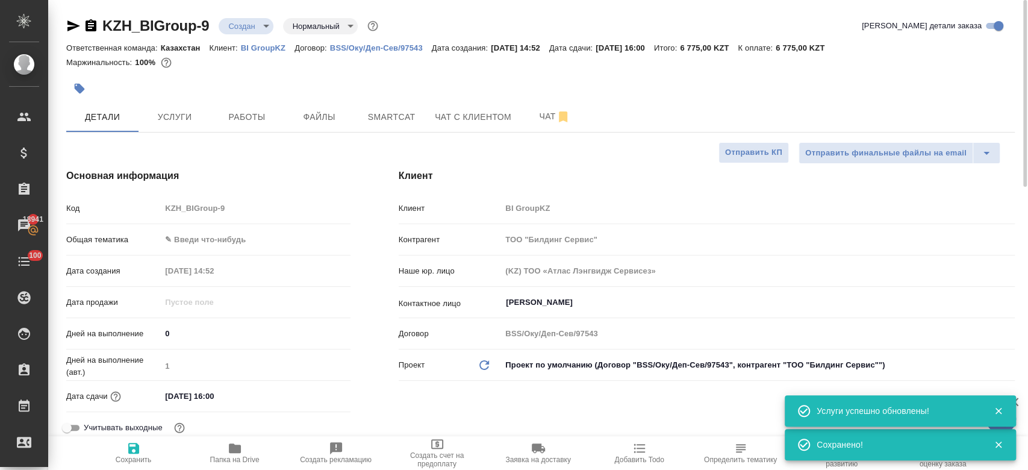
type textarea "x"
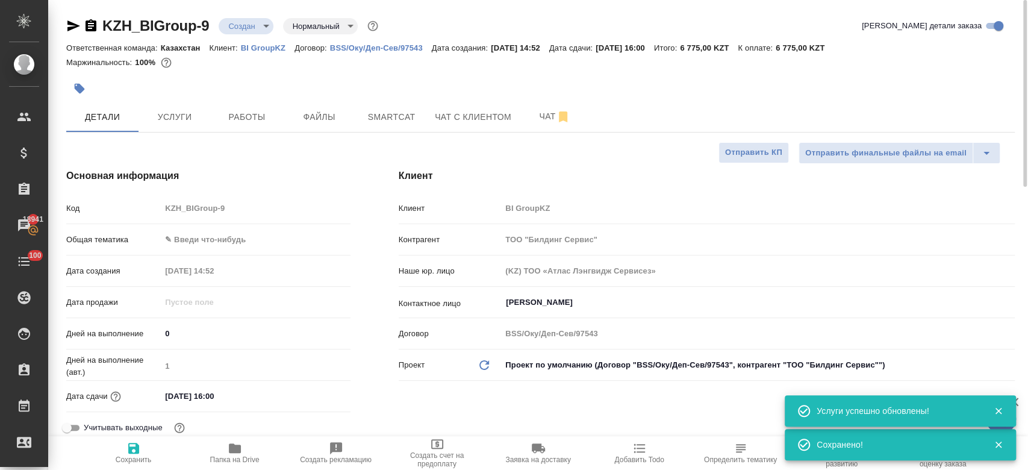
type textarea "x"
click at [289, 75] on div at bounding box center [382, 88] width 632 height 27
click at [188, 116] on span "Услуги" at bounding box center [175, 117] width 58 height 15
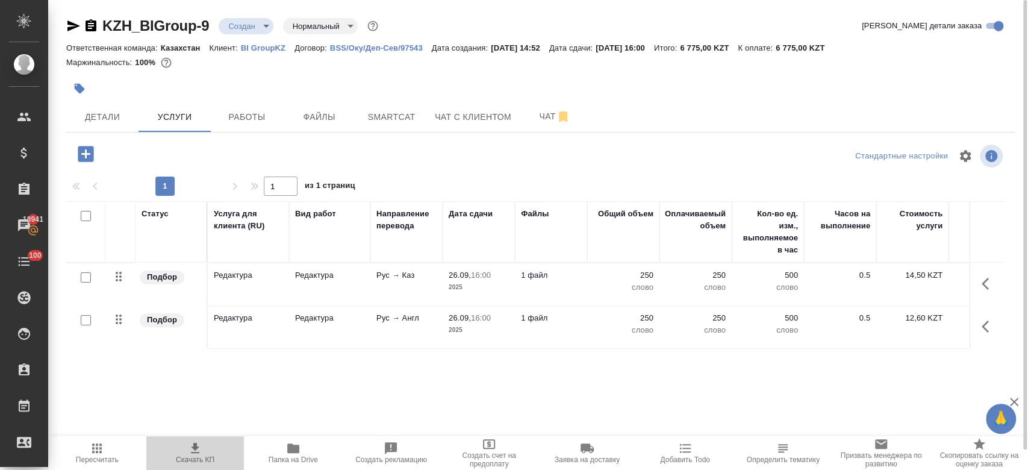
click at [195, 443] on icon "button" at bounding box center [195, 448] width 14 height 14
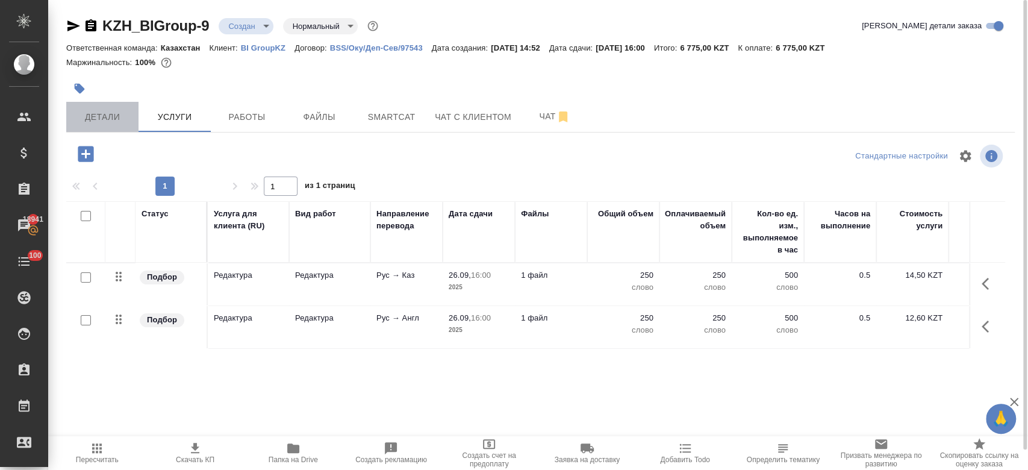
click at [116, 123] on span "Детали" at bounding box center [102, 117] width 58 height 15
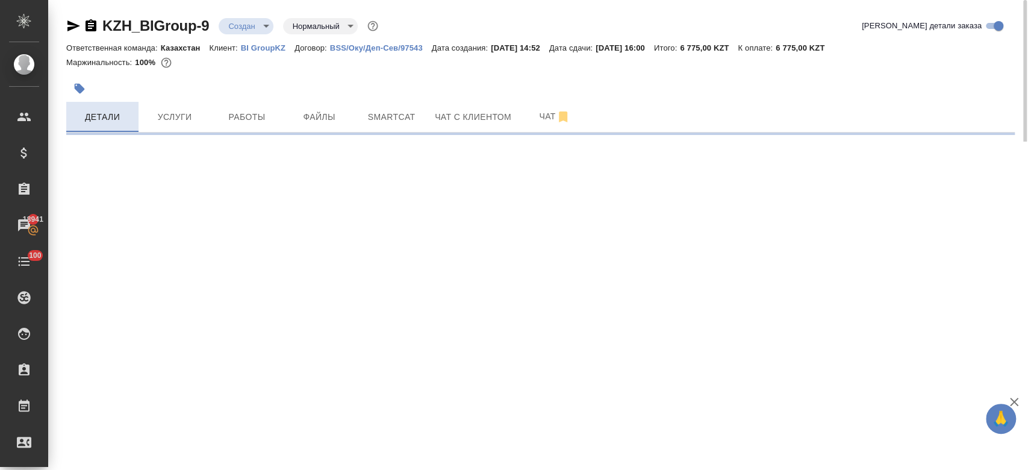
select select "RU"
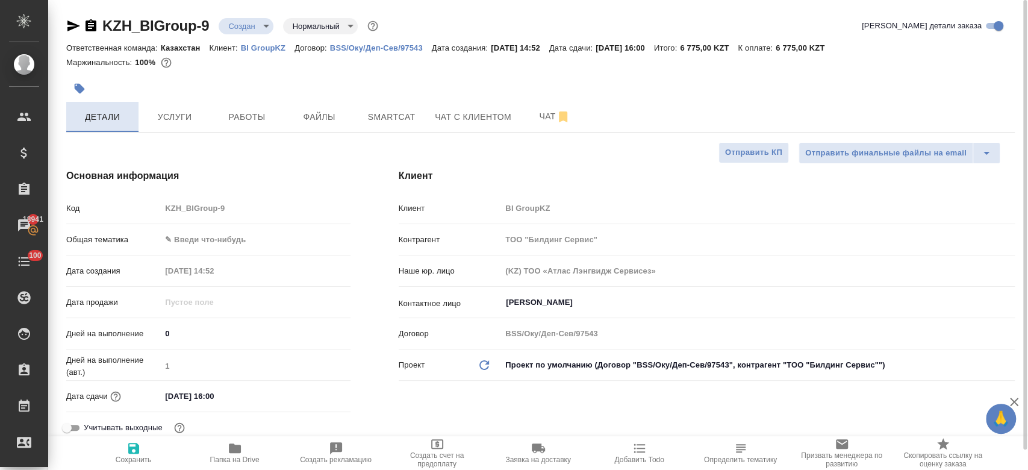
type textarea "x"
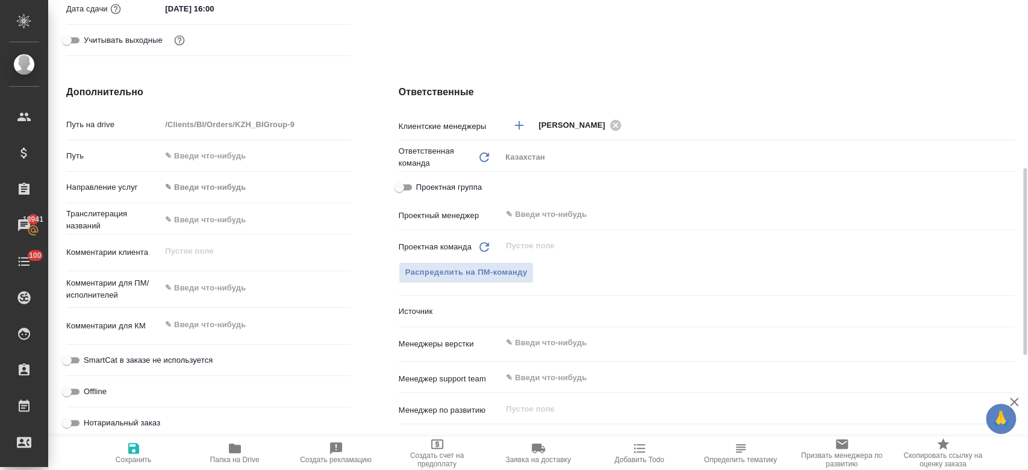
scroll to position [402, 0]
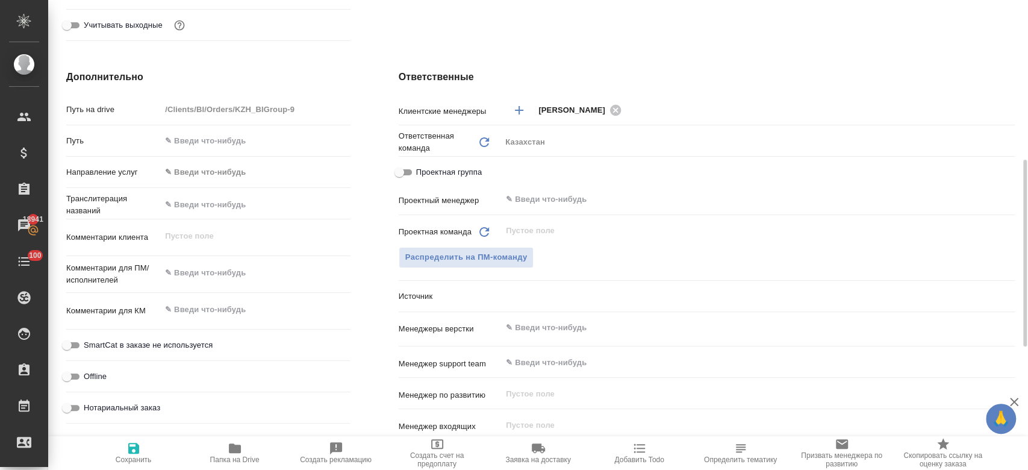
click at [438, 242] on div "Проектная команда Обновить ​ Распределить на ПМ-команду" at bounding box center [707, 253] width 616 height 66
click at [440, 251] on span "Распределить на ПМ-команду" at bounding box center [466, 258] width 122 height 14
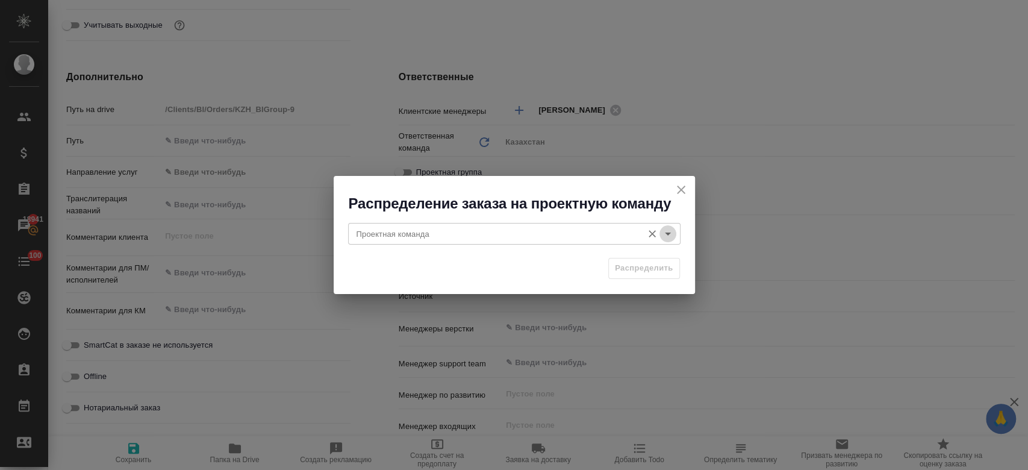
click at [668, 240] on icon "Open" at bounding box center [668, 233] width 14 height 14
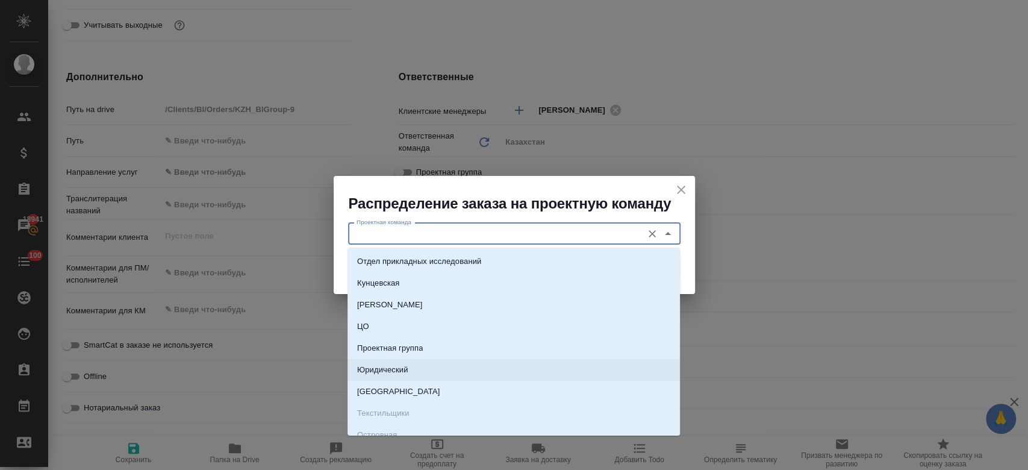
click at [466, 376] on li "Юридический" at bounding box center [514, 370] width 332 height 22
type input "Юридический"
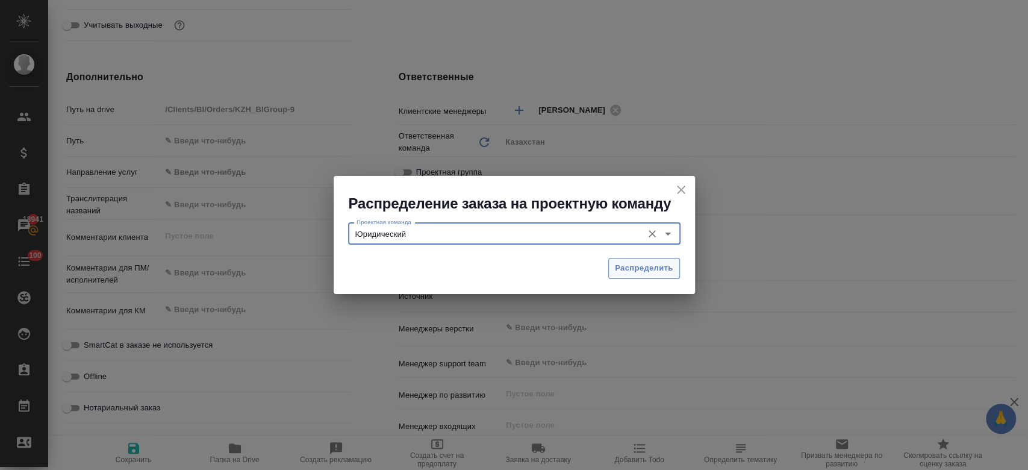
click at [638, 258] on button "Распределить" at bounding box center [644, 268] width 72 height 21
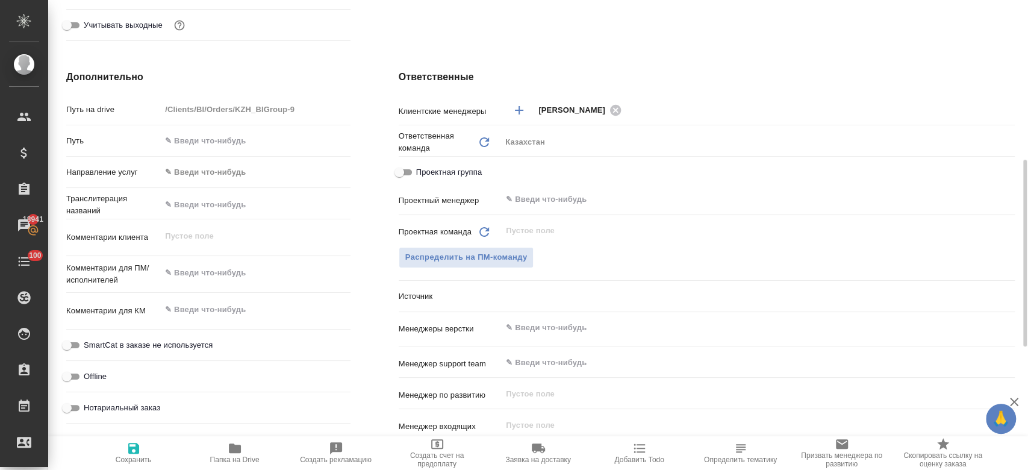
type textarea "x"
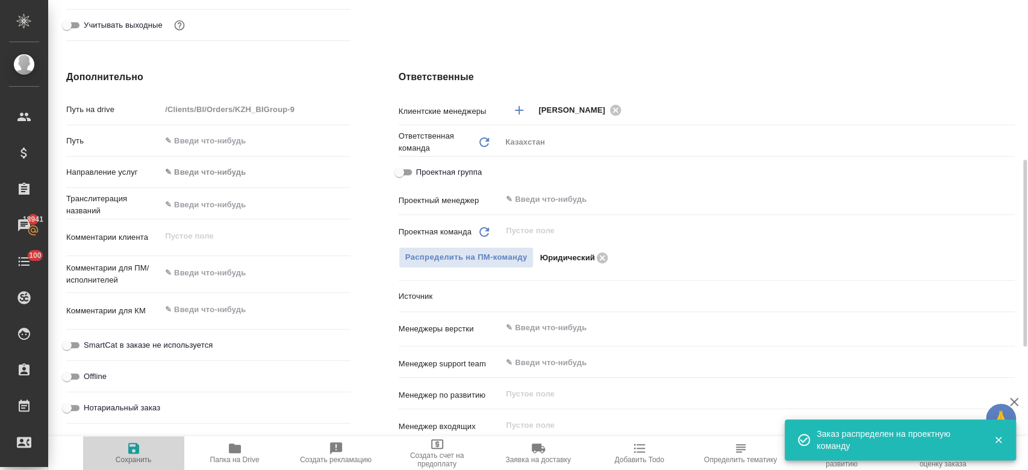
click at [140, 458] on span "Сохранить" at bounding box center [134, 459] width 36 height 8
type textarea "x"
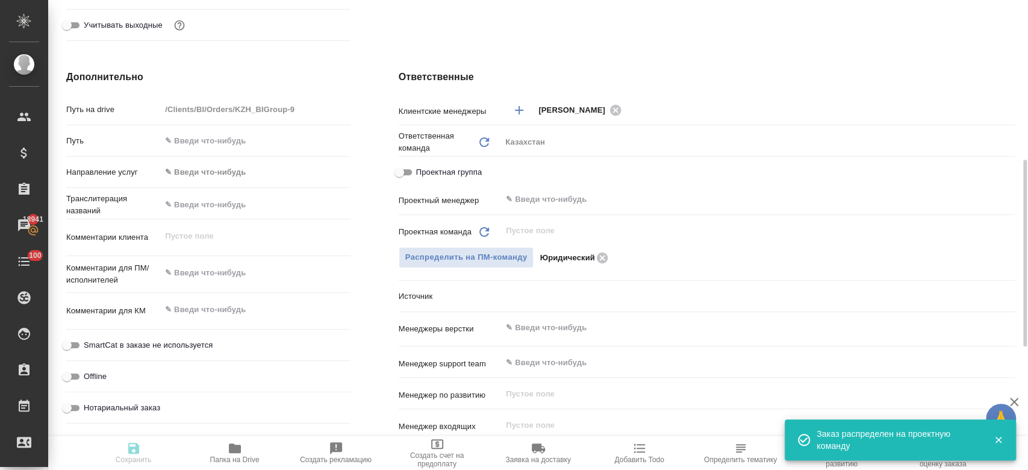
type textarea "x"
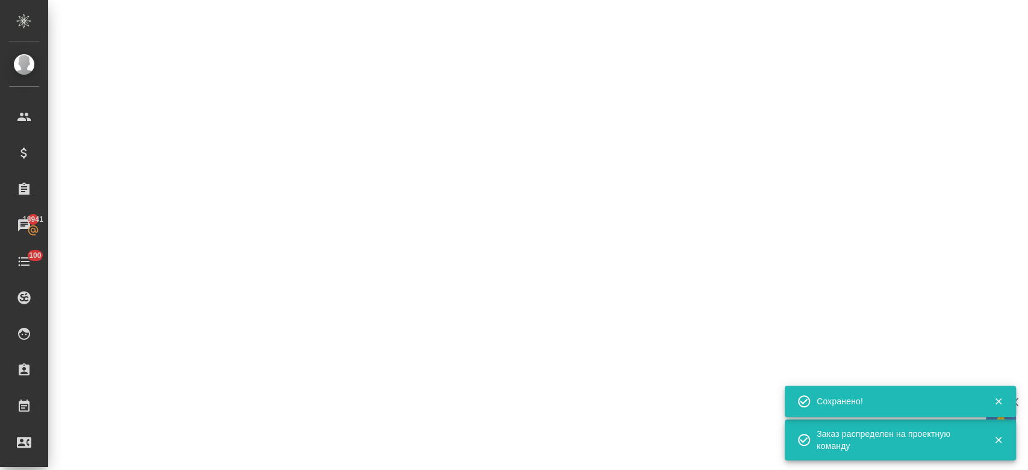
select select "RU"
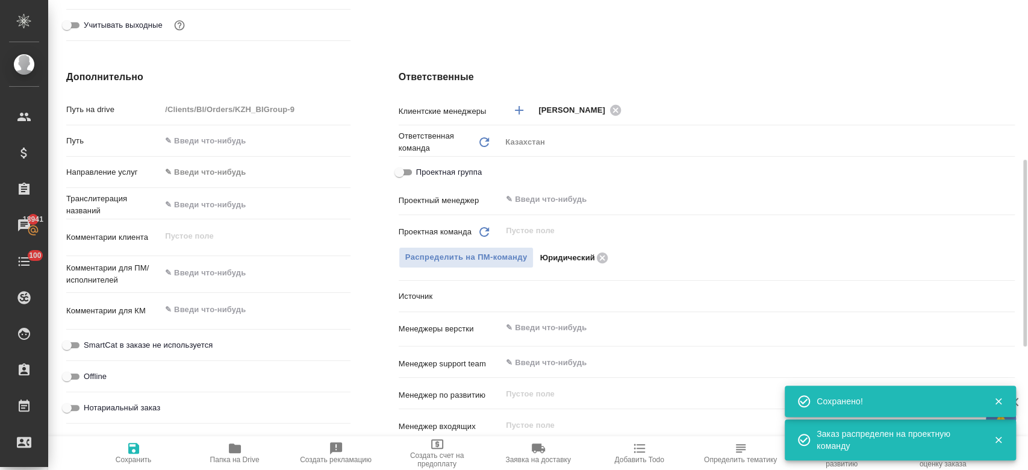
type textarea "x"
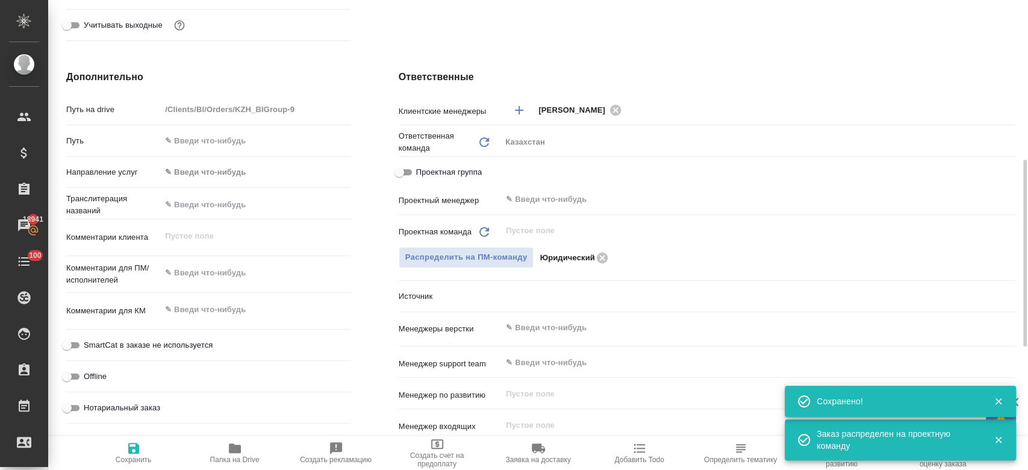
type textarea "x"
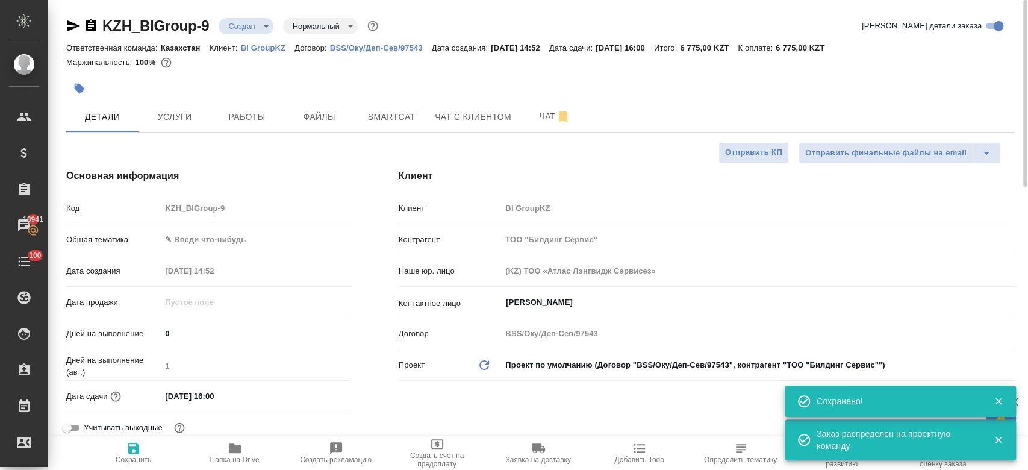
click at [254, 94] on div at bounding box center [382, 88] width 632 height 27
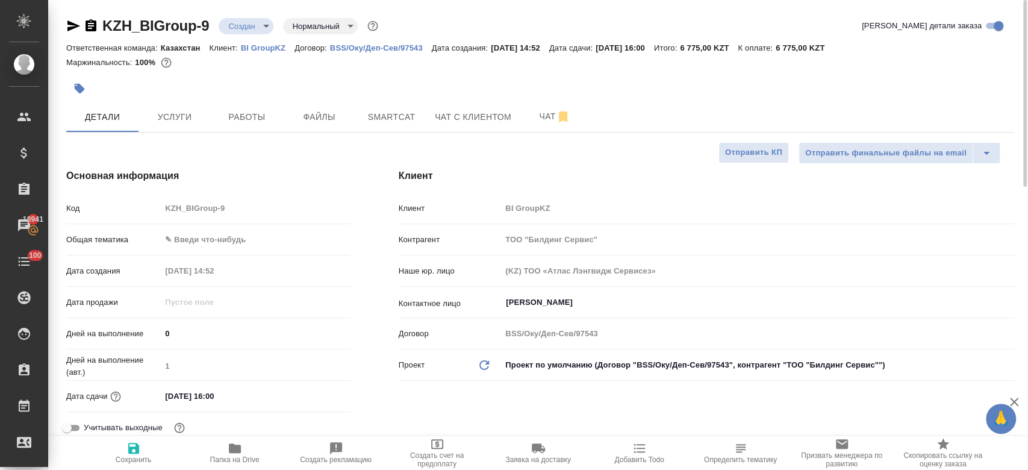
type textarea "x"
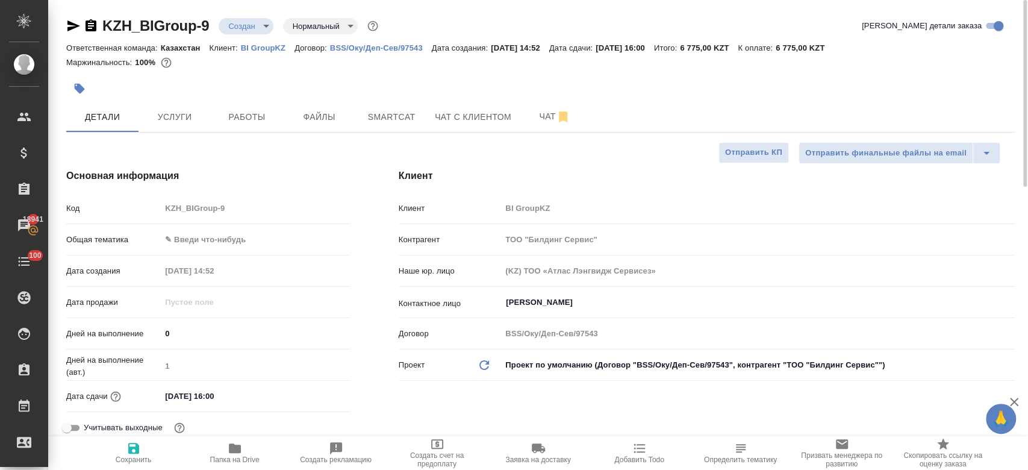
type textarea "x"
click at [252, 81] on div at bounding box center [382, 88] width 632 height 27
type textarea "x"
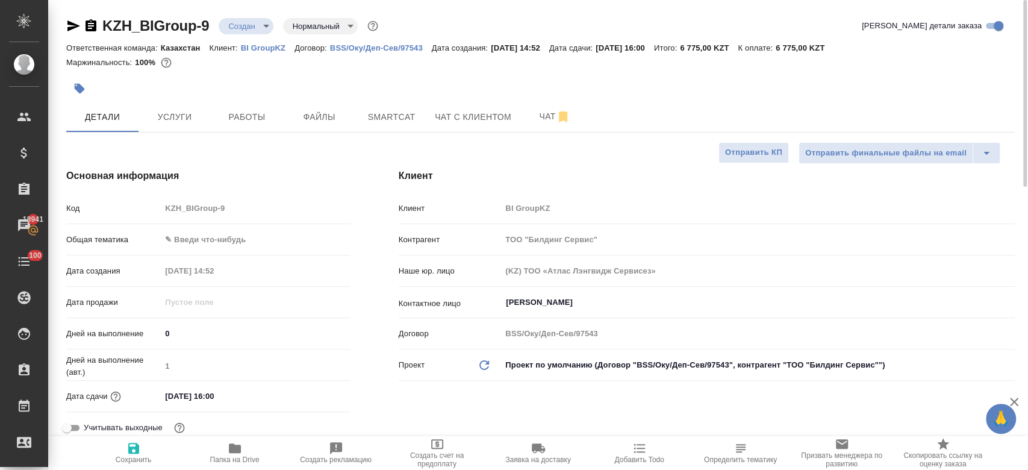
type textarea "x"
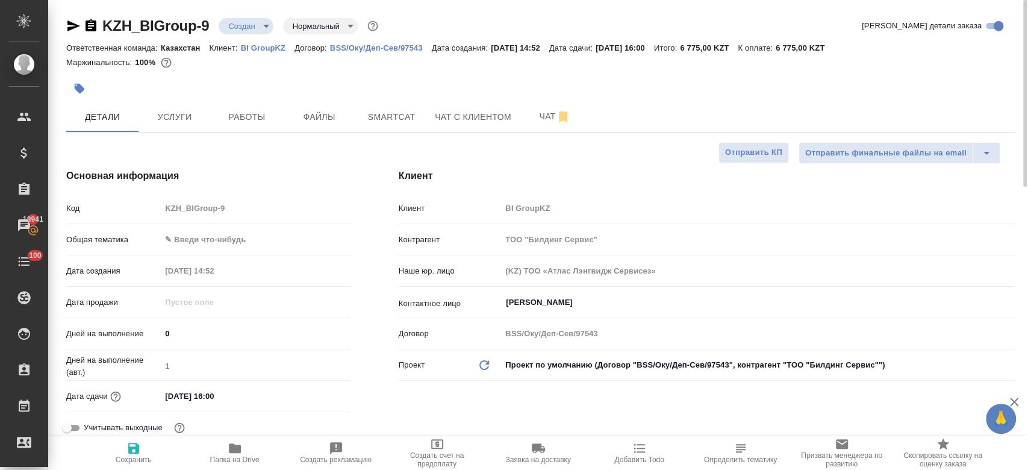
type textarea "x"
click at [136, 455] on icon "button" at bounding box center [133, 448] width 14 height 14
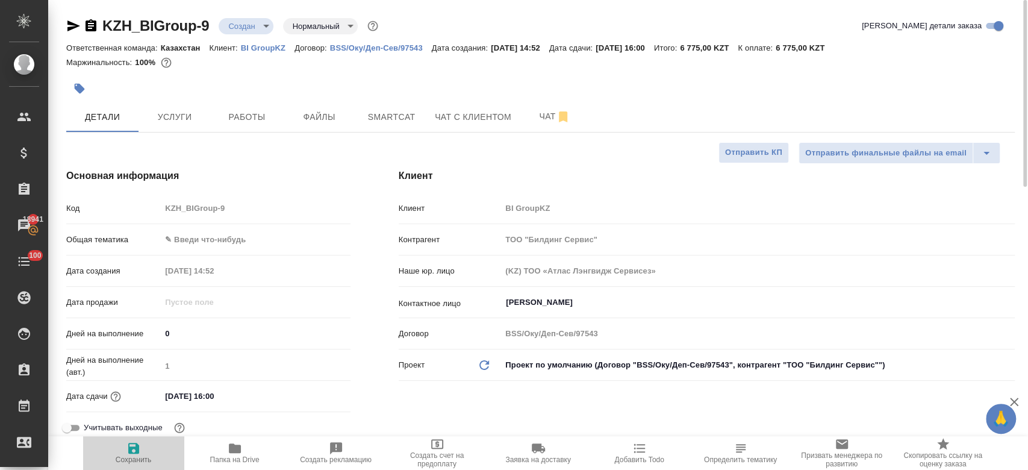
type textarea "x"
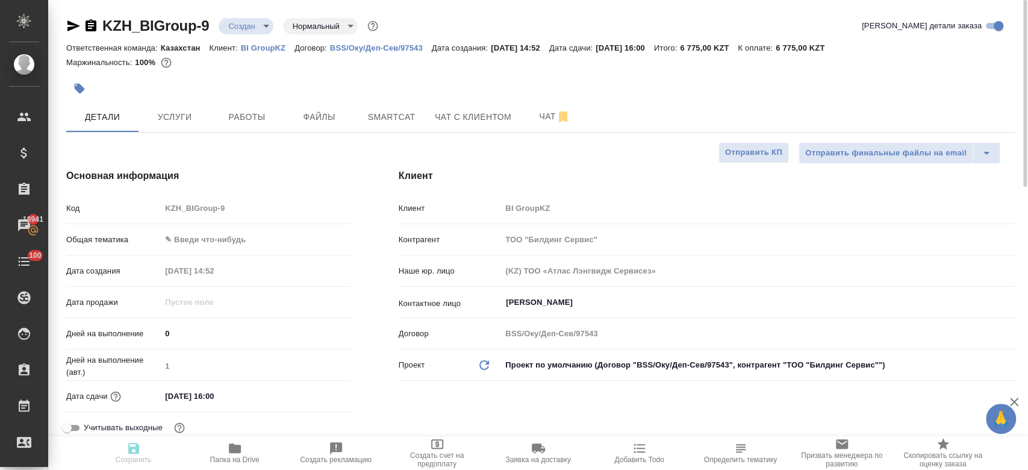
type textarea "x"
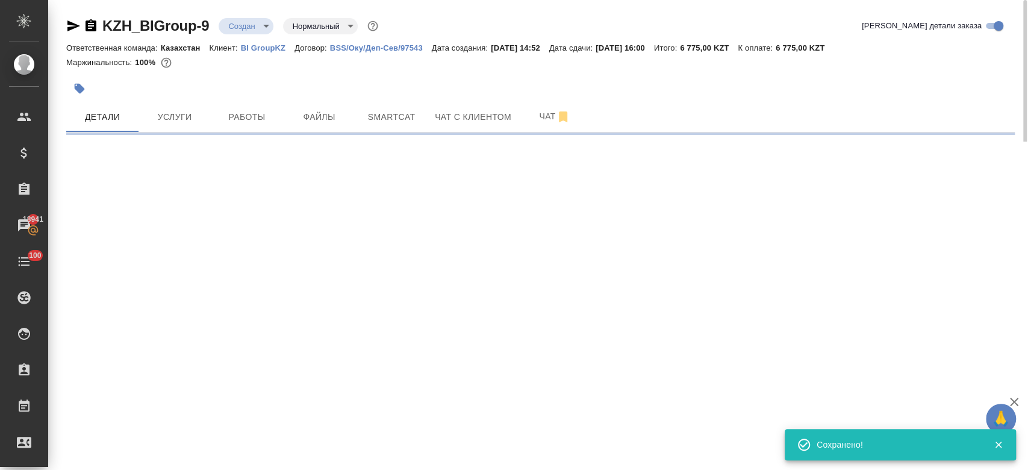
select select "RU"
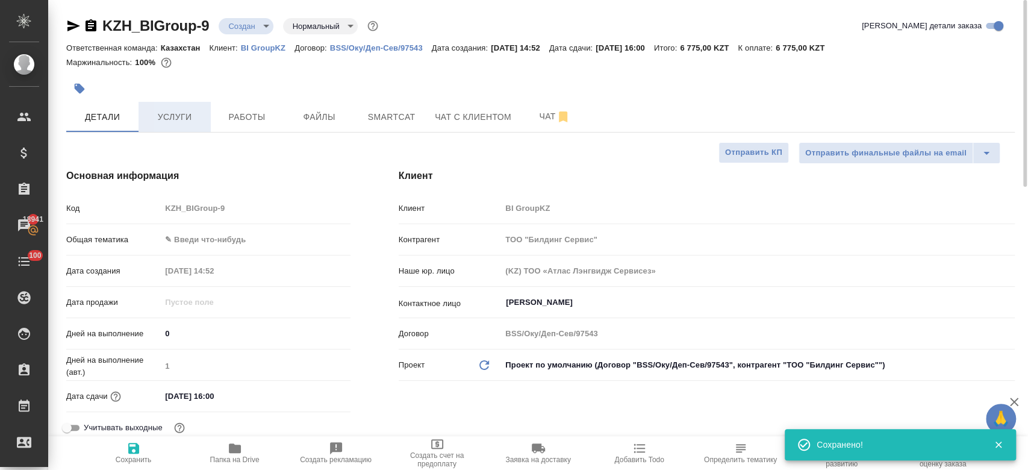
type textarea "x"
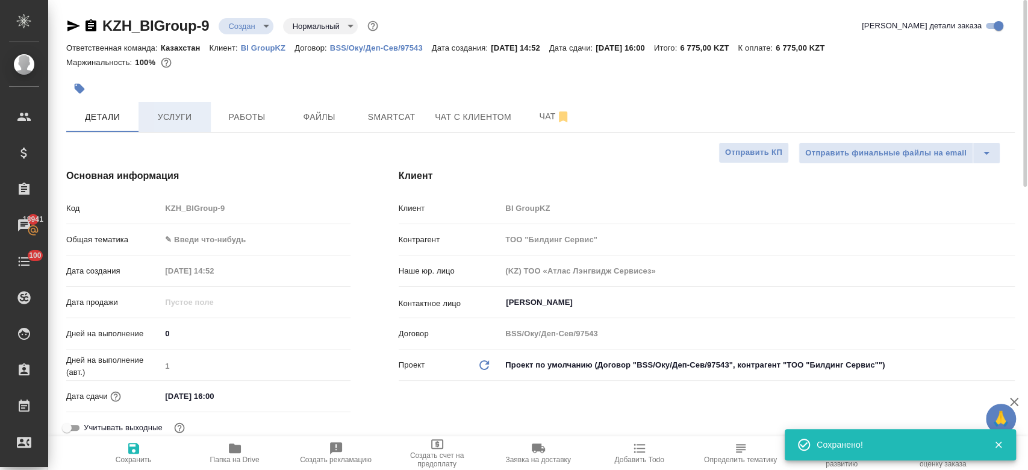
type textarea "x"
click at [173, 128] on button "Услуги" at bounding box center [175, 117] width 72 height 30
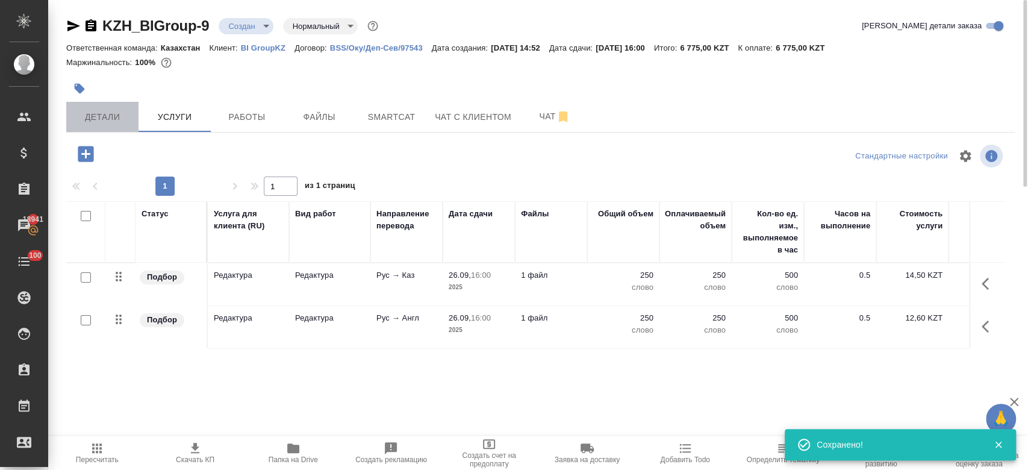
click at [91, 119] on span "Детали" at bounding box center [102, 117] width 58 height 15
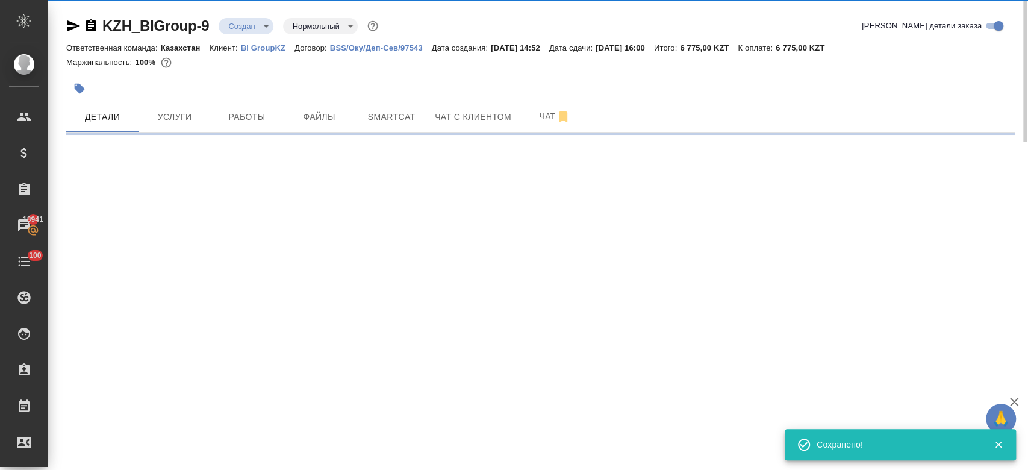
click at [193, 82] on div at bounding box center [382, 88] width 632 height 27
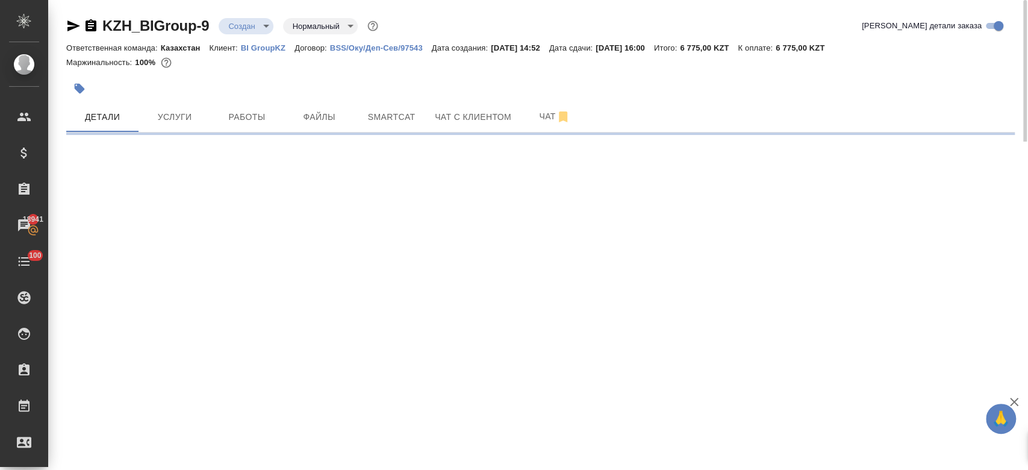
select select "RU"
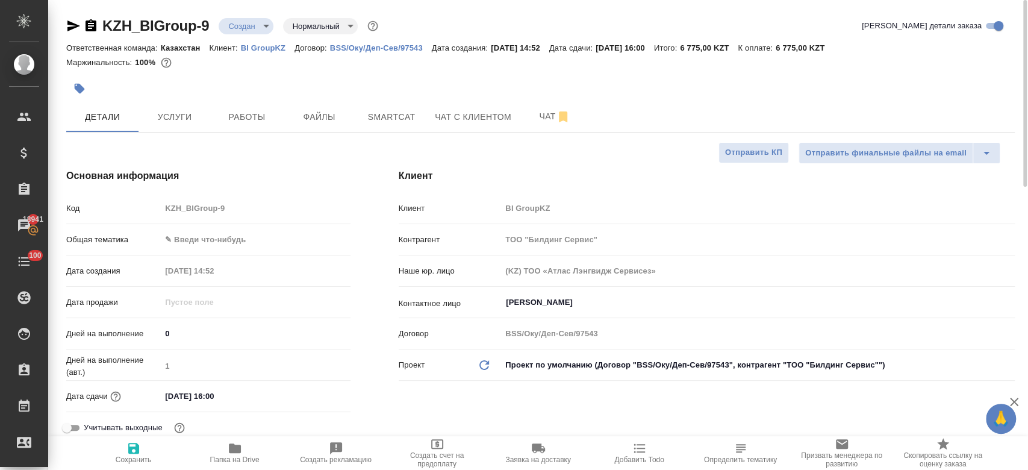
type textarea "x"
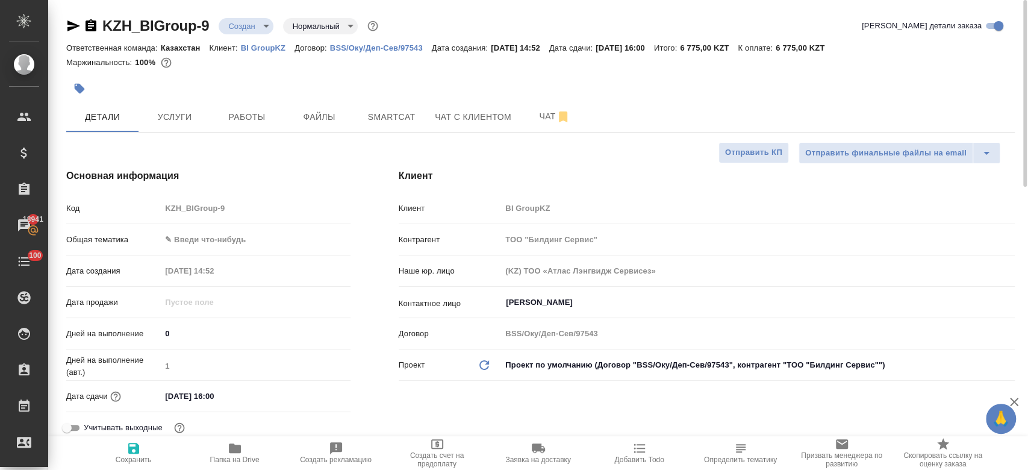
type textarea "x"
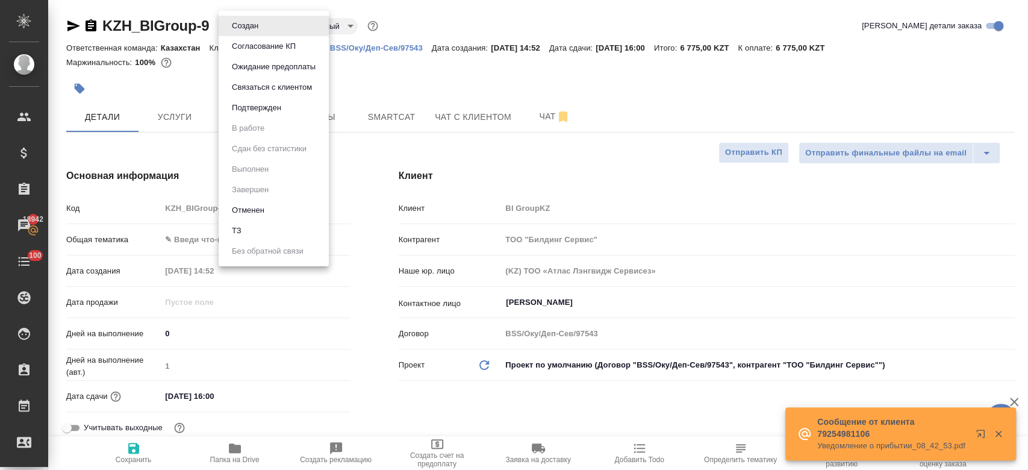
drag, startPoint x: 231, startPoint y: 19, endPoint x: 257, endPoint y: 108, distance: 92.7
click at [257, 108] on body "🙏 .cls-1 fill:#fff; AWATERA Kosherbayeva Nazerke Клиенты Спецификации Заказы 18…" at bounding box center [514, 235] width 1028 height 470
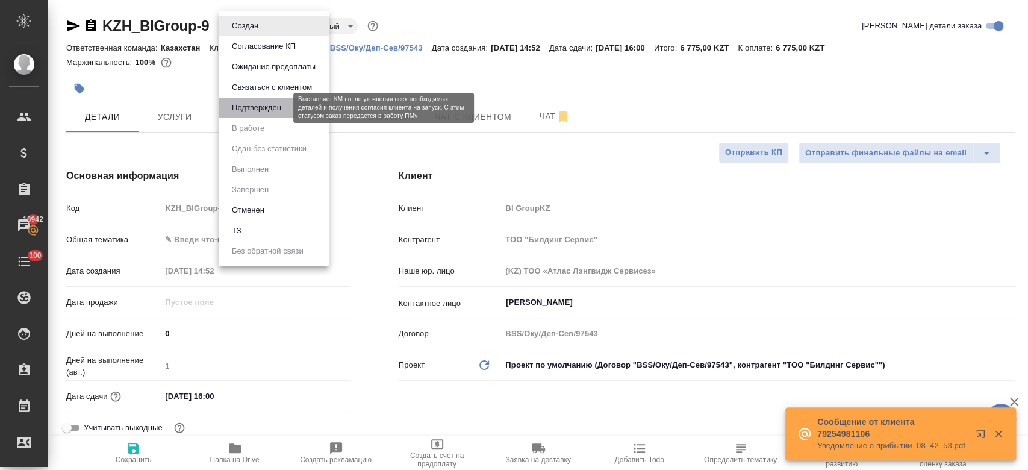
click at [257, 108] on button "Подтвержден" at bounding box center [256, 107] width 57 height 13
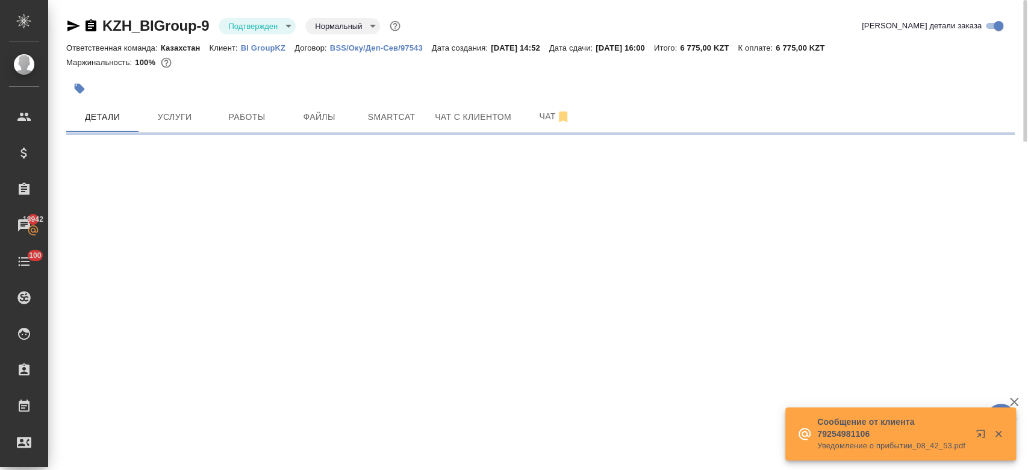
select select "RU"
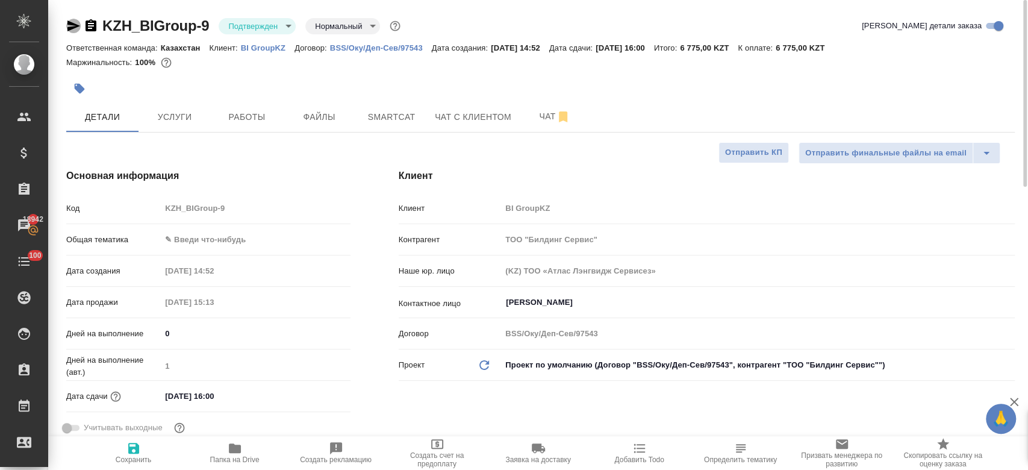
drag, startPoint x: 257, startPoint y: 108, endPoint x: 70, endPoint y: 28, distance: 202.9
click at [70, 28] on icon "button" at bounding box center [73, 25] width 13 height 11
type textarea "x"
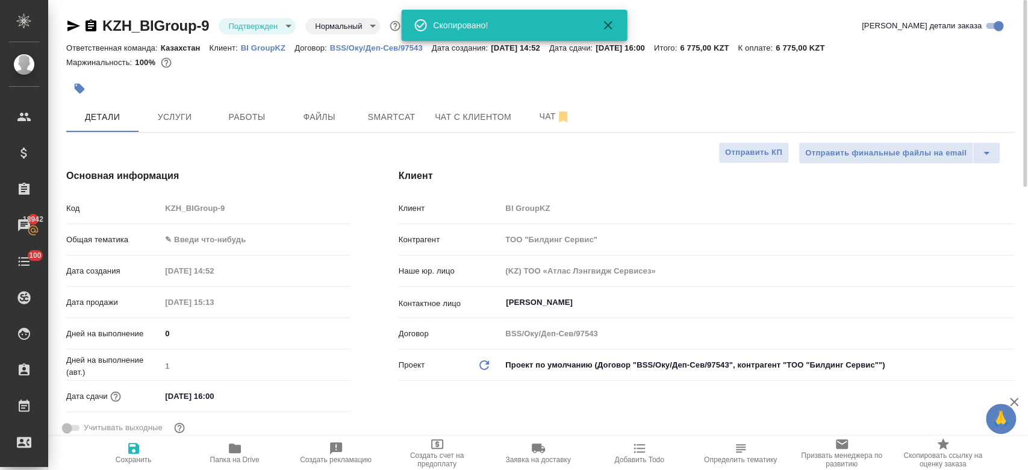
type textarea "x"
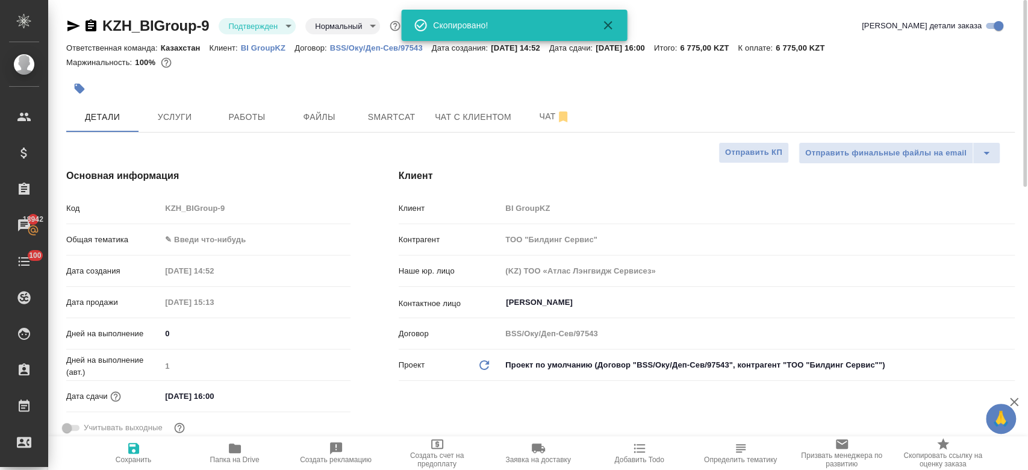
type textarea "x"
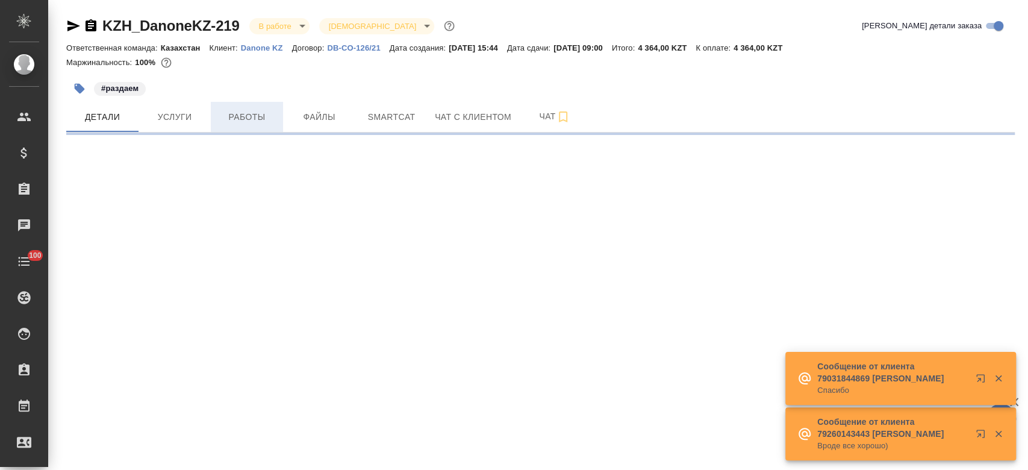
select select "RU"
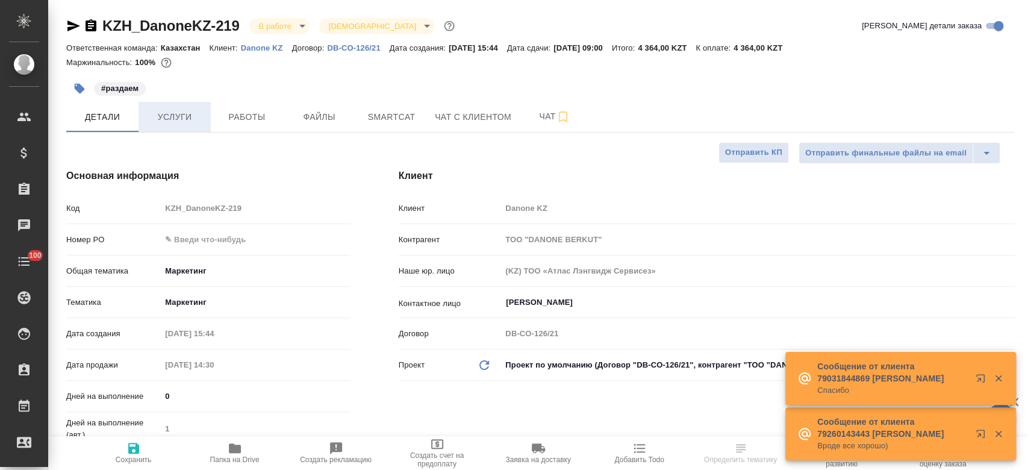
type textarea "x"
click at [193, 120] on span "Услуги" at bounding box center [175, 117] width 58 height 15
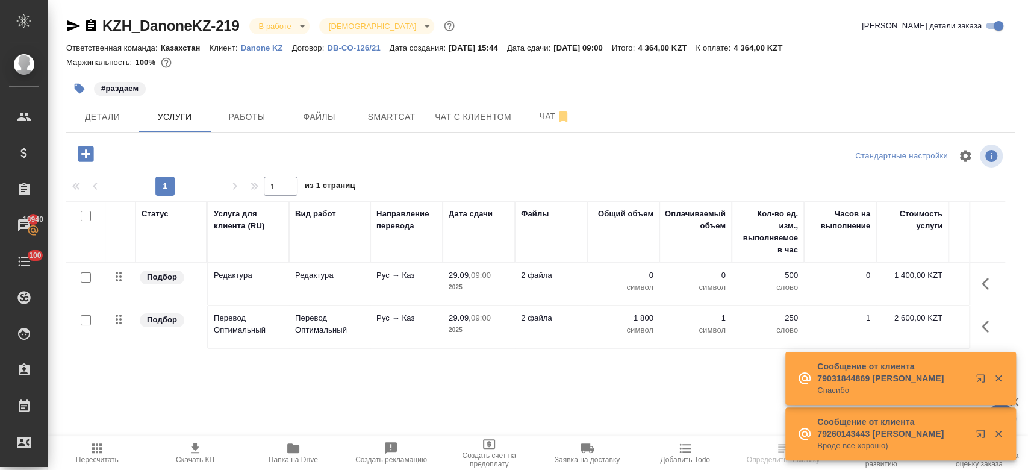
click at [466, 283] on p "2025" at bounding box center [479, 287] width 60 height 12
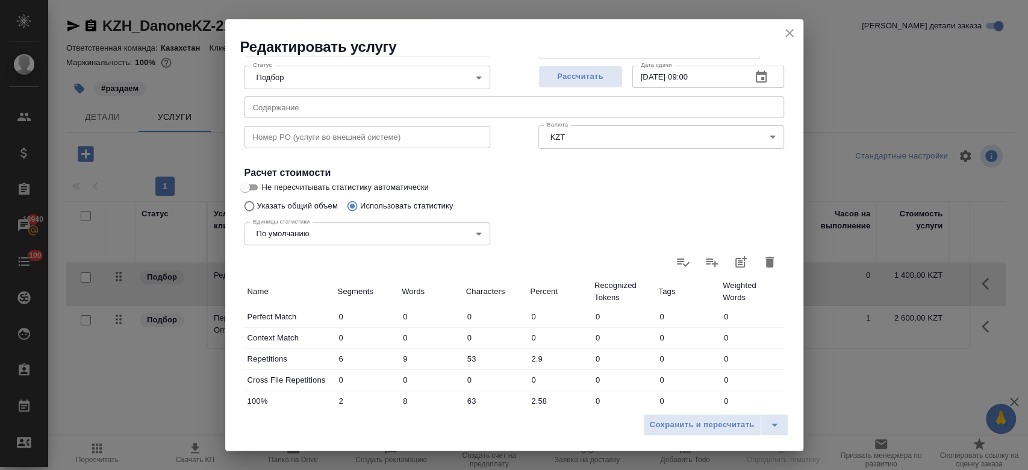
scroll to position [179, 0]
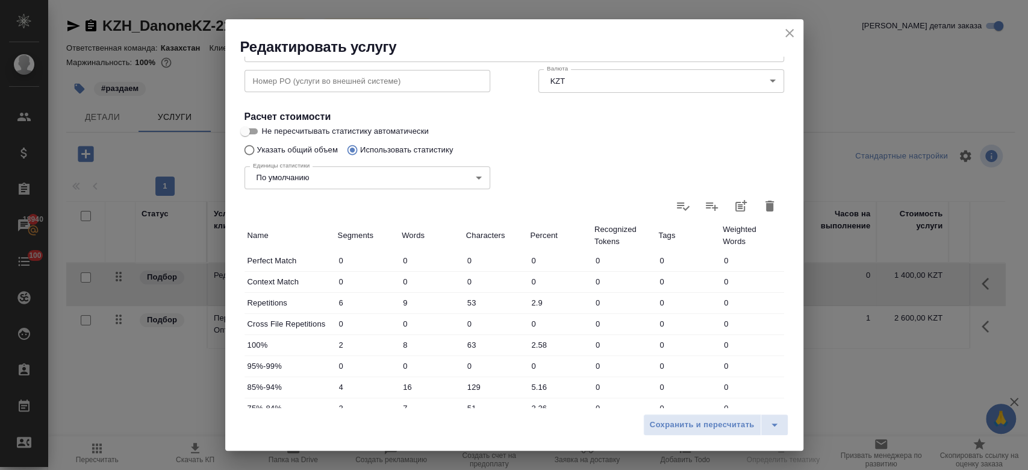
click at [766, 210] on icon "button" at bounding box center [770, 206] width 8 height 11
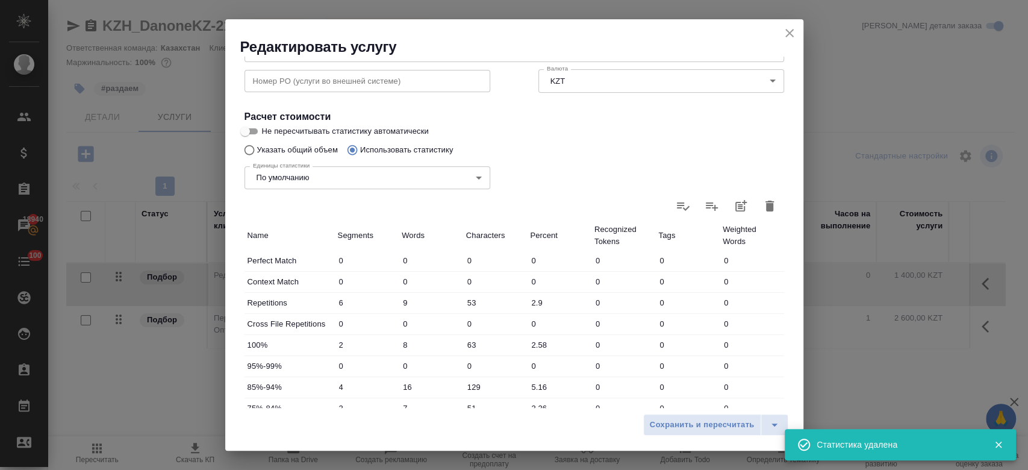
type input "0"
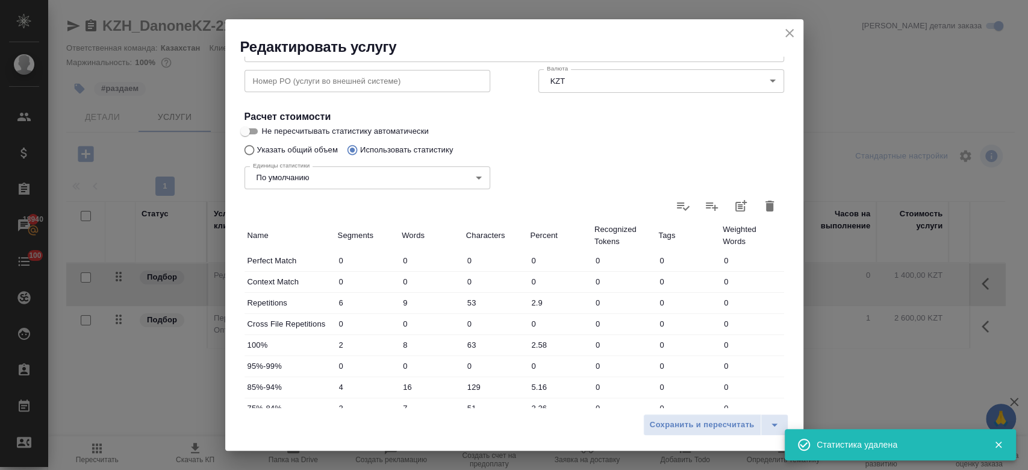
type input "0"
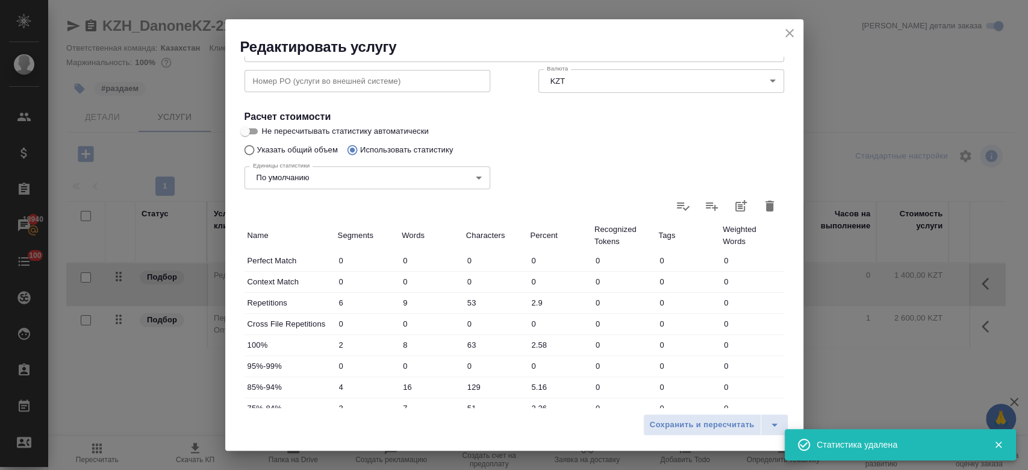
type input "0"
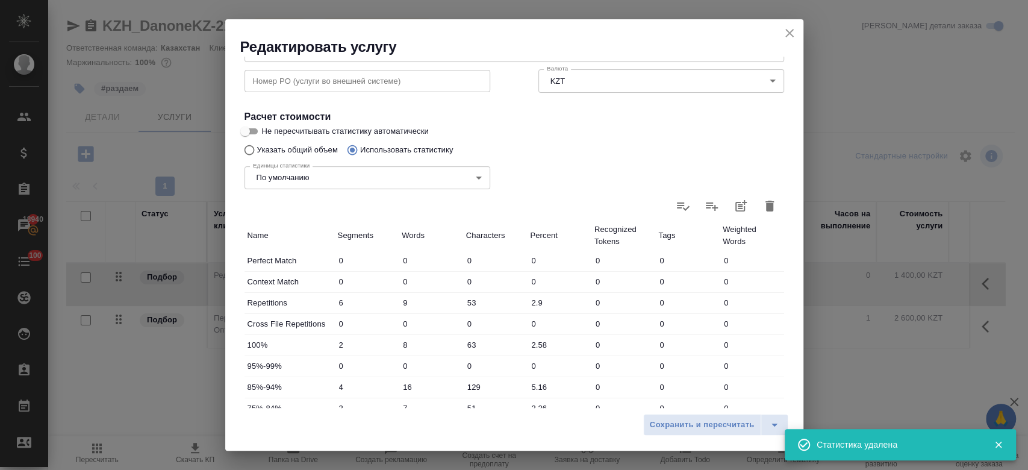
type input "0"
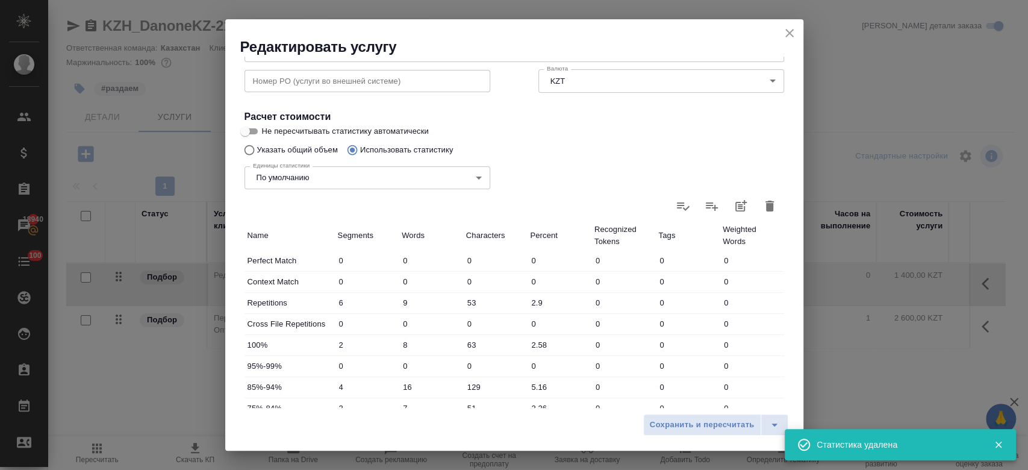
type input "0"
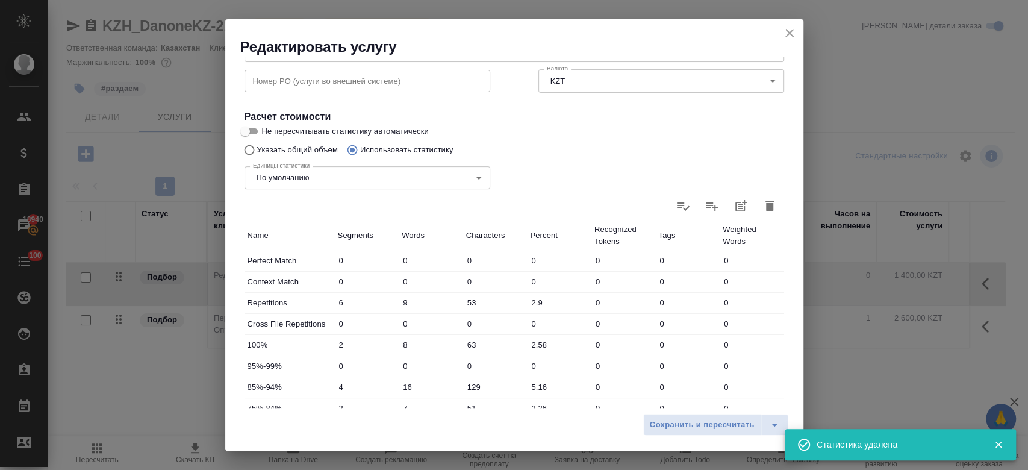
type input "0"
click at [313, 150] on div "Единицы статистики По умолчанию default Единицы статистики" at bounding box center [367, 176] width 294 height 78
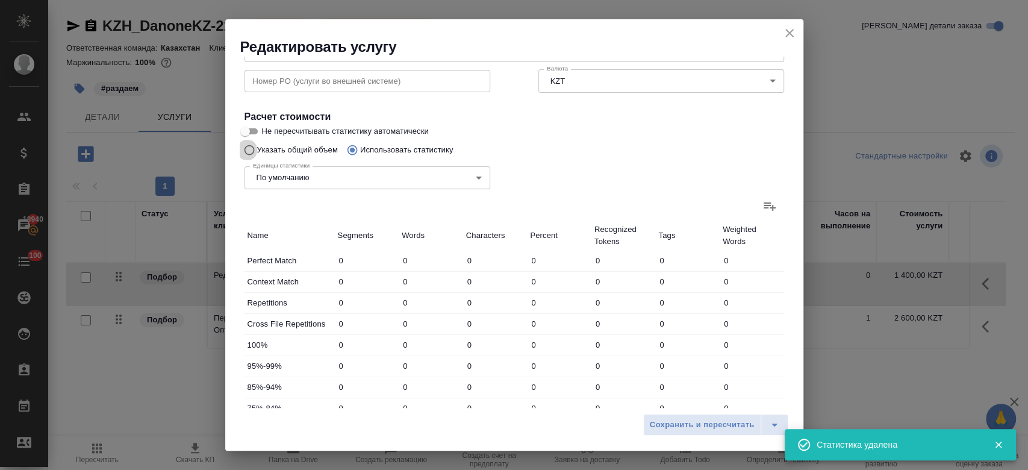
click at [246, 152] on input "Указать общий объем" at bounding box center [247, 150] width 19 height 23
radio input "true"
radio input "false"
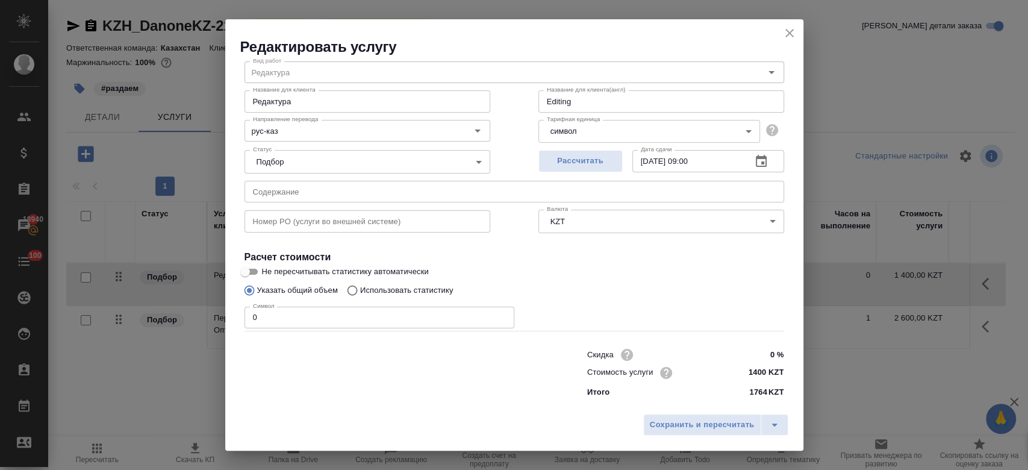
scroll to position [39, 0]
click at [250, 272] on input "Не пересчитывать статистику автоматически" at bounding box center [244, 272] width 43 height 14
checkbox input "true"
click at [284, 320] on input "0" at bounding box center [380, 318] width 270 height 22
type input "1800"
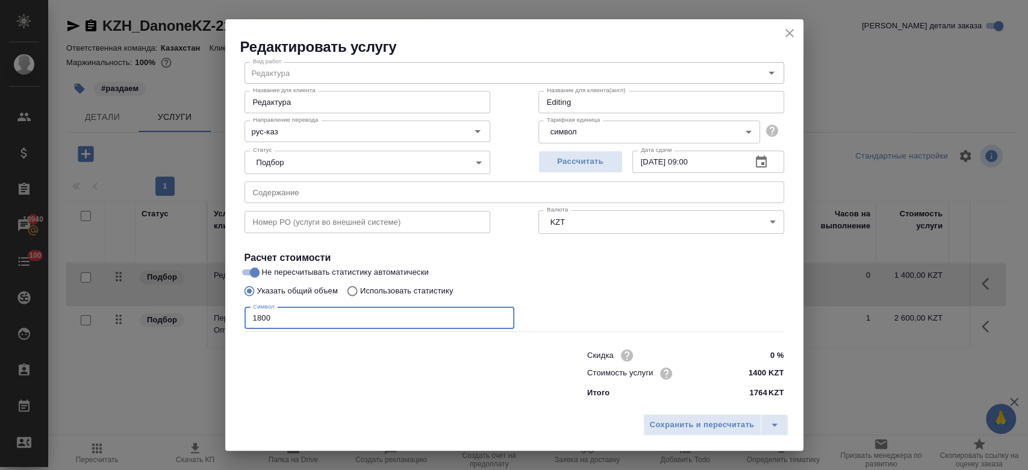
click at [704, 440] on div "Сохранить и пересчитать" at bounding box center [514, 429] width 578 height 43
click at [686, 422] on span "Сохранить и пересчитать" at bounding box center [702, 425] width 105 height 14
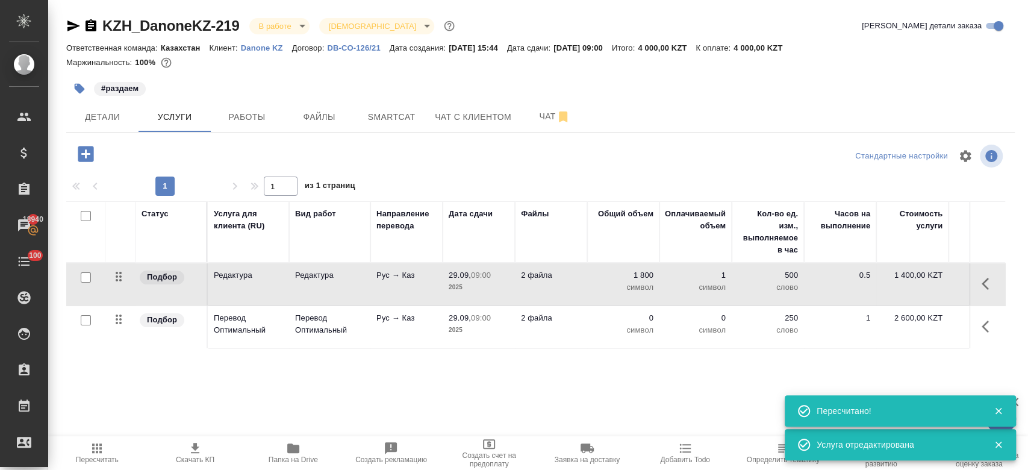
click at [679, 337] on td "0 символ" at bounding box center [696, 327] width 72 height 42
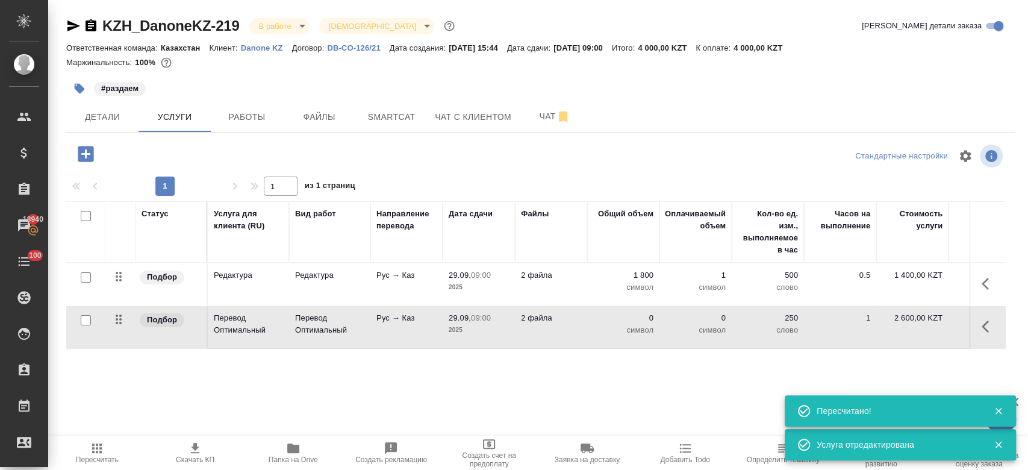
click at [679, 337] on td "0 символ" at bounding box center [696, 327] width 72 height 42
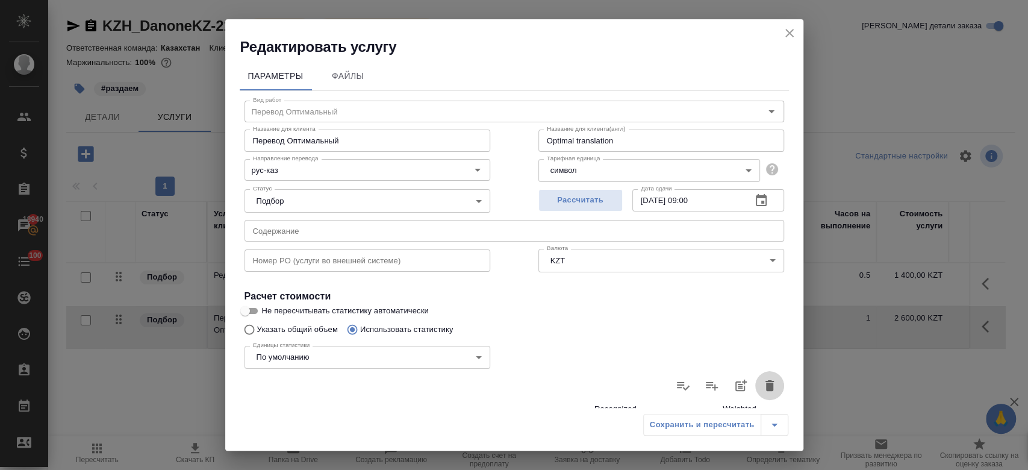
click at [763, 379] on icon "button" at bounding box center [770, 385] width 14 height 14
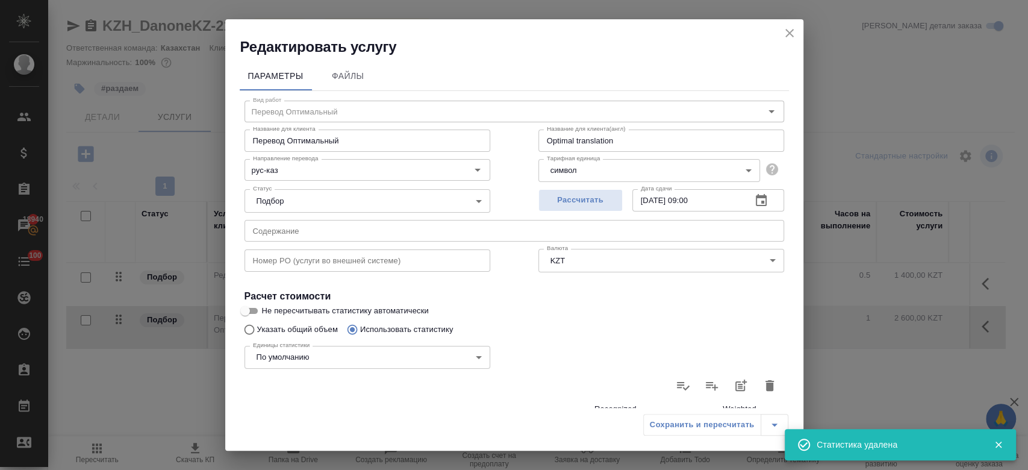
type input "0"
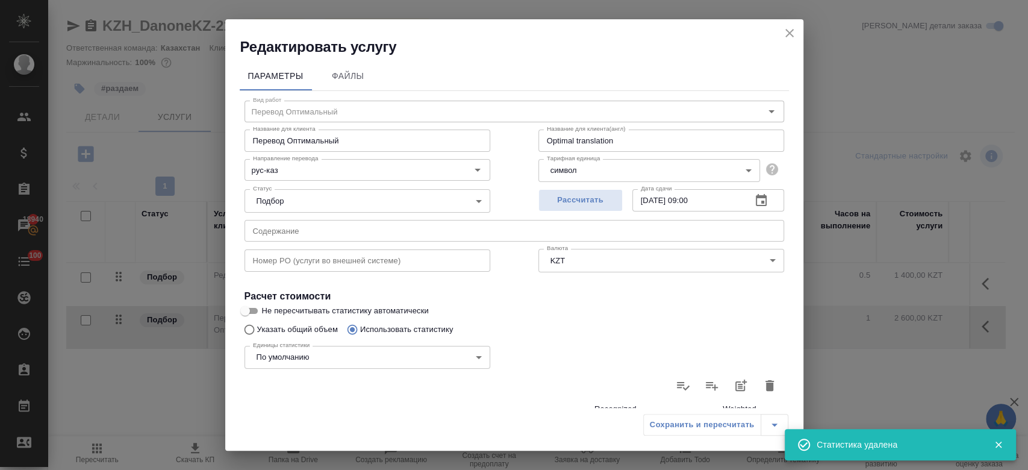
type input "0"
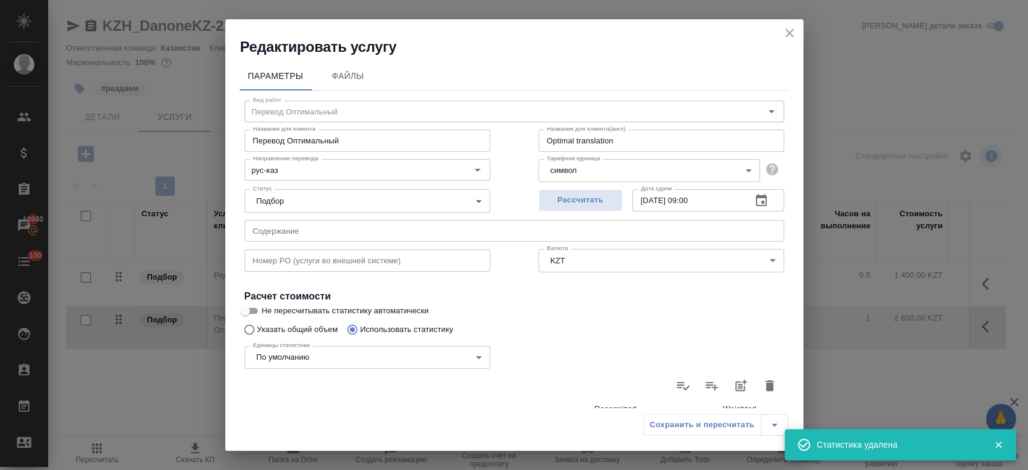
type input "0"
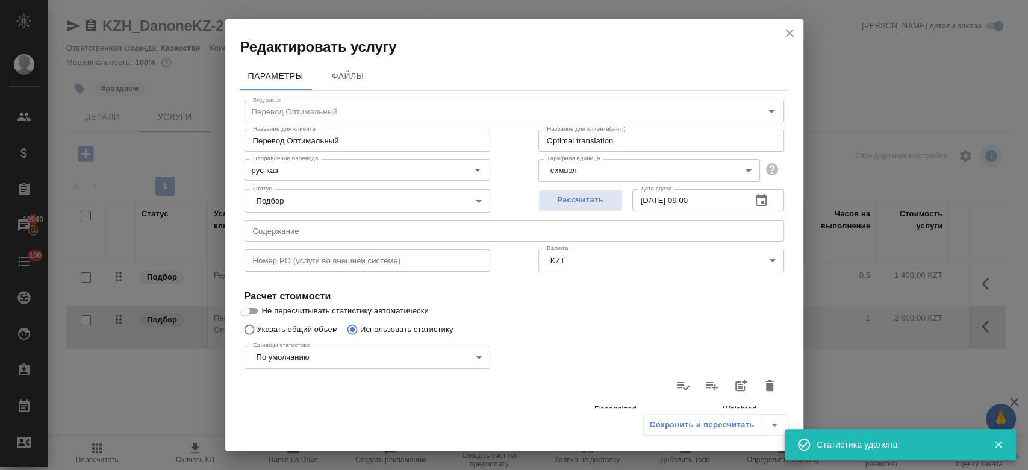
type input "0"
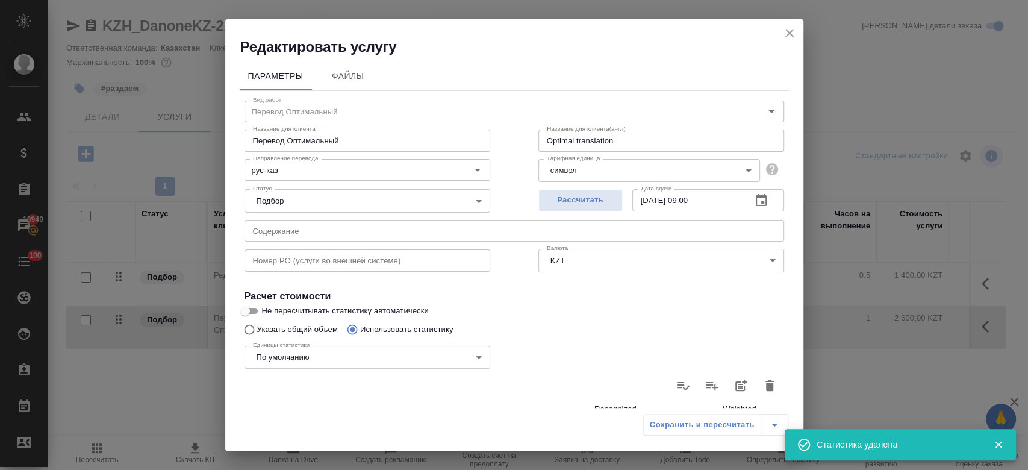
type input "0"
click at [252, 310] on input "Не пересчитывать статистику автоматически" at bounding box center [244, 311] width 43 height 14
checkbox input "true"
click at [246, 323] on input "Указать общий объем" at bounding box center [247, 329] width 19 height 23
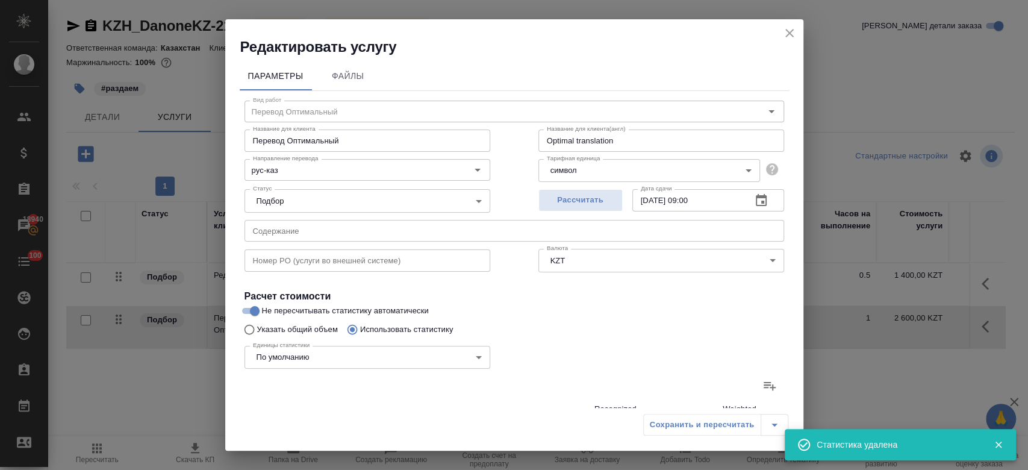
radio input "true"
radio input "false"
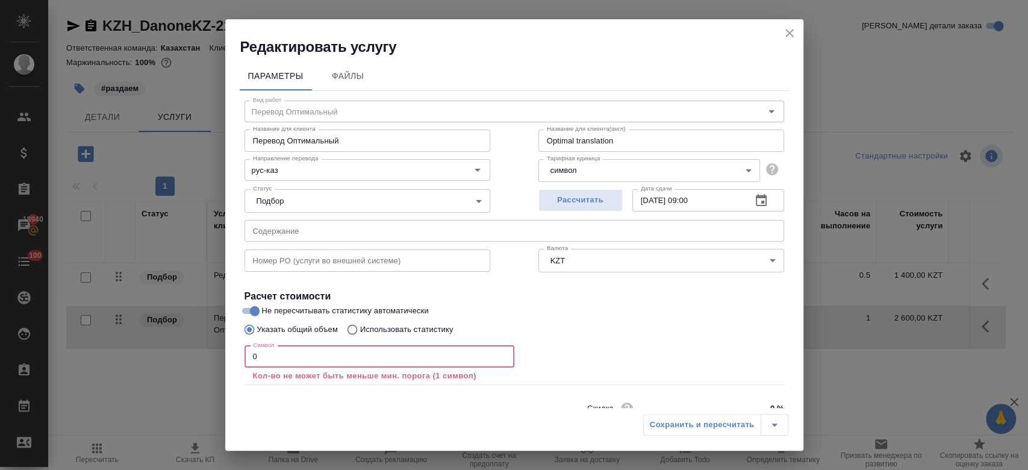
click at [281, 348] on input "0" at bounding box center [380, 357] width 270 height 22
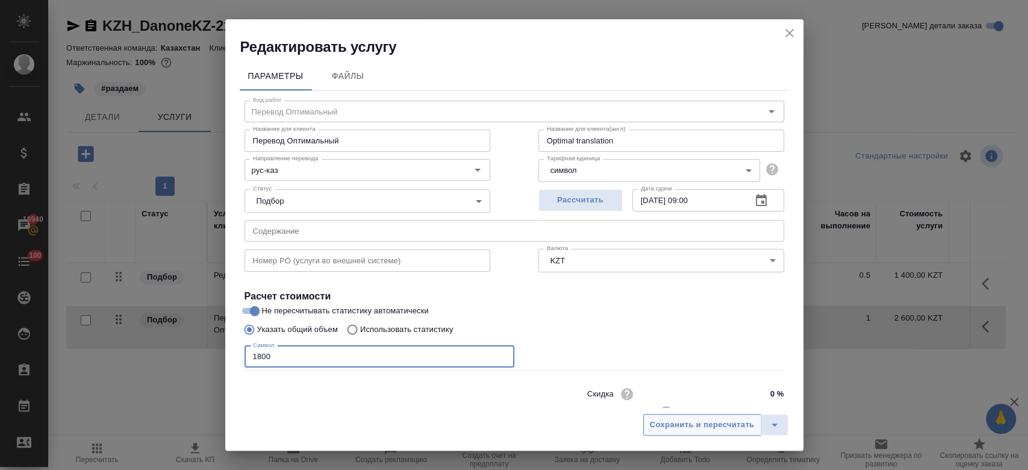
type input "1800"
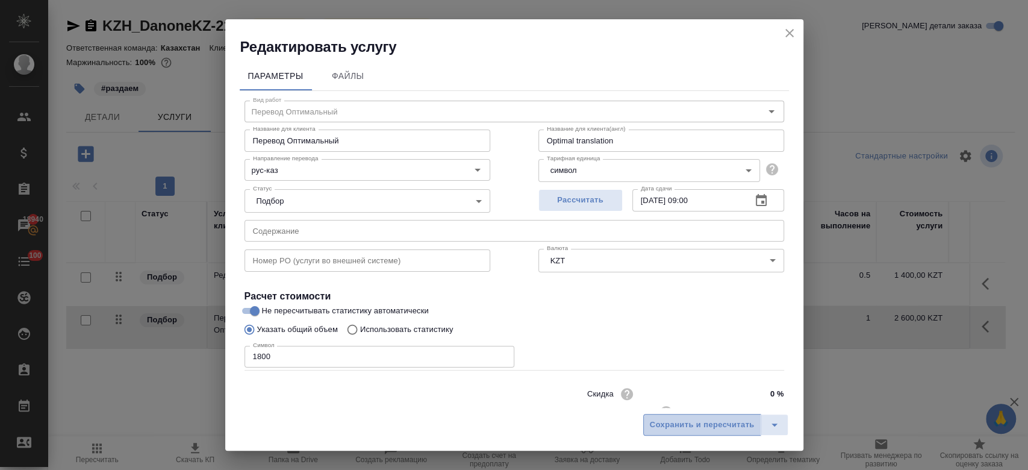
click at [652, 414] on button "Сохранить и пересчитать" at bounding box center [702, 425] width 118 height 22
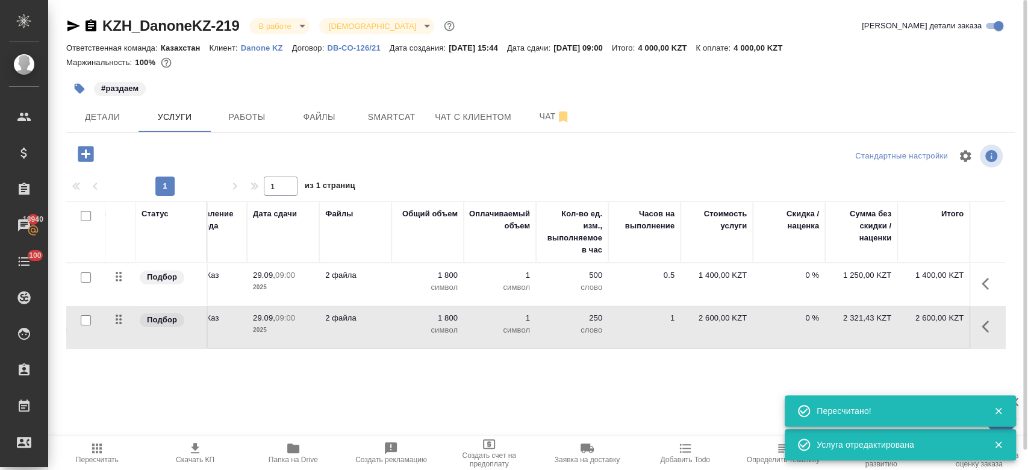
scroll to position [0, 196]
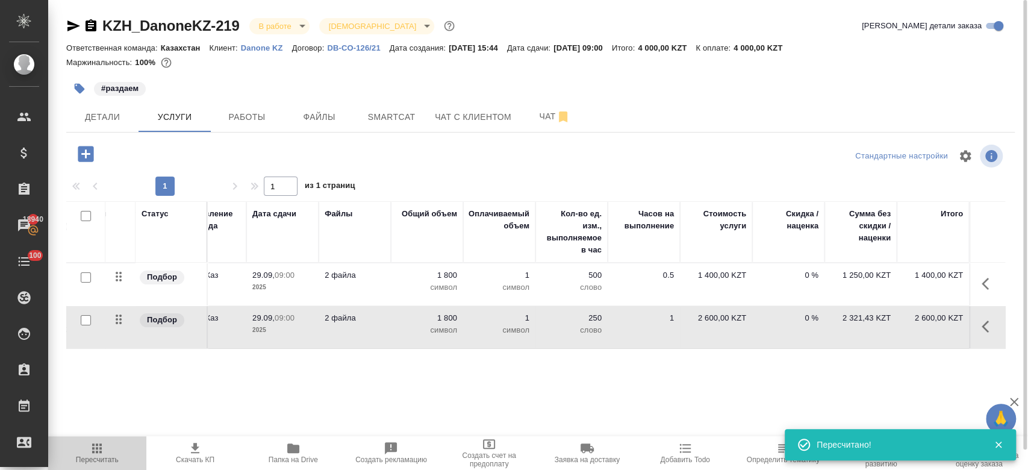
click at [97, 454] on icon "button" at bounding box center [97, 448] width 14 height 14
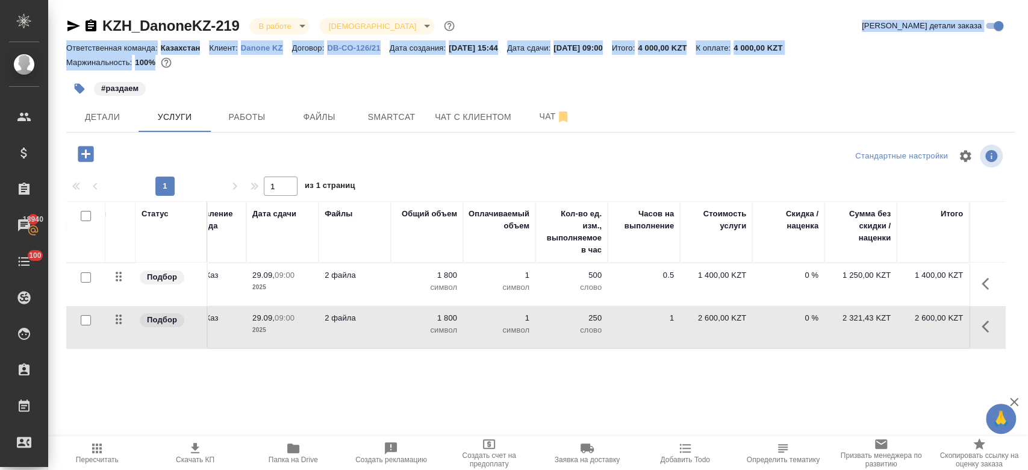
drag, startPoint x: 417, startPoint y: 64, endPoint x: 426, endPoint y: -55, distance: 120.2
click at [426, 0] on html "🙏 .cls-1 fill:#fff; AWATERA Kosherbayeva Nazerke Клиенты Спецификации Заказы 18…" at bounding box center [514, 235] width 1028 height 470
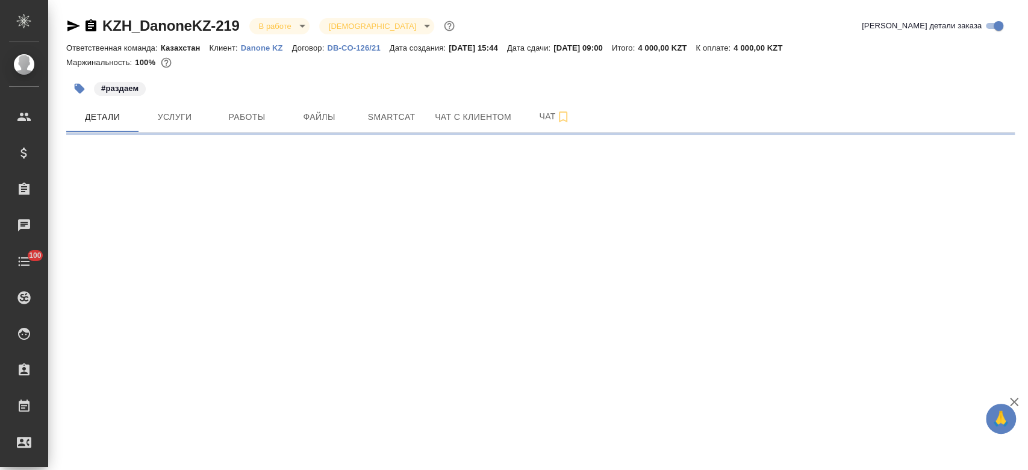
select select "RU"
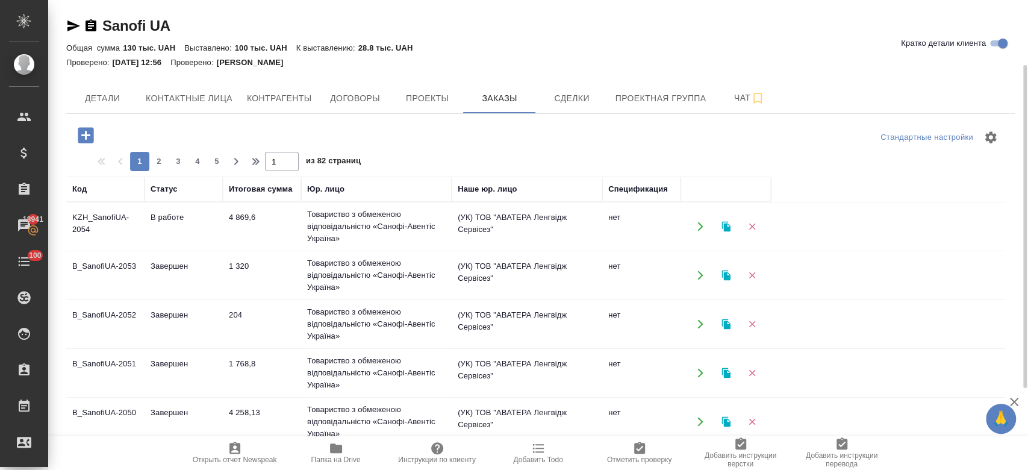
scroll to position [92, 0]
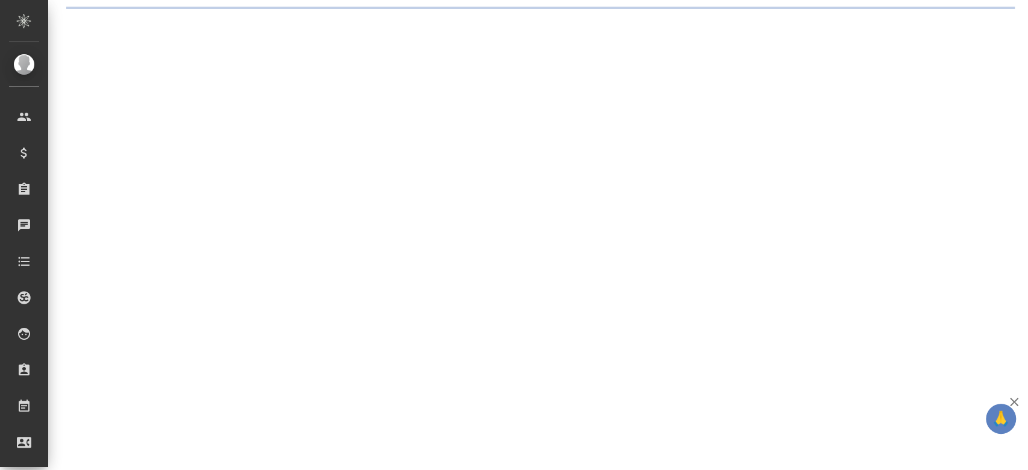
select select "RU"
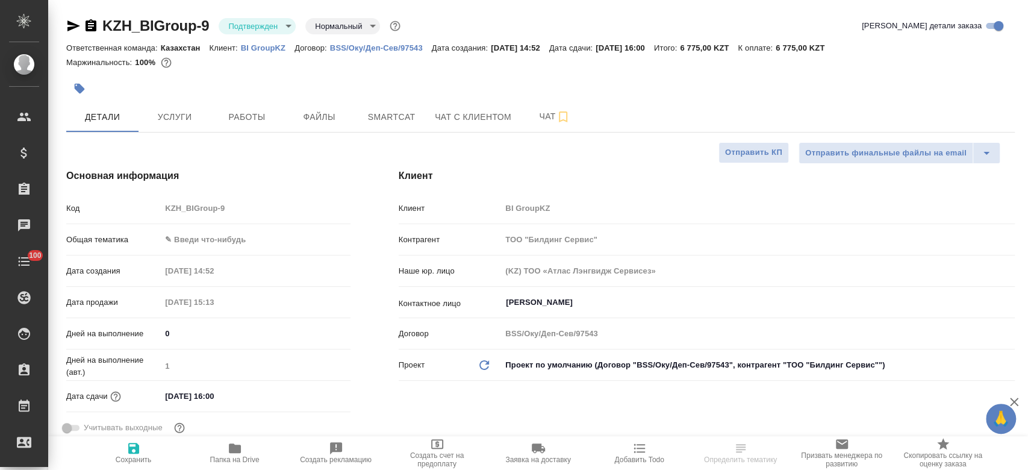
type textarea "x"
